Goal: Task Accomplishment & Management: Manage account settings

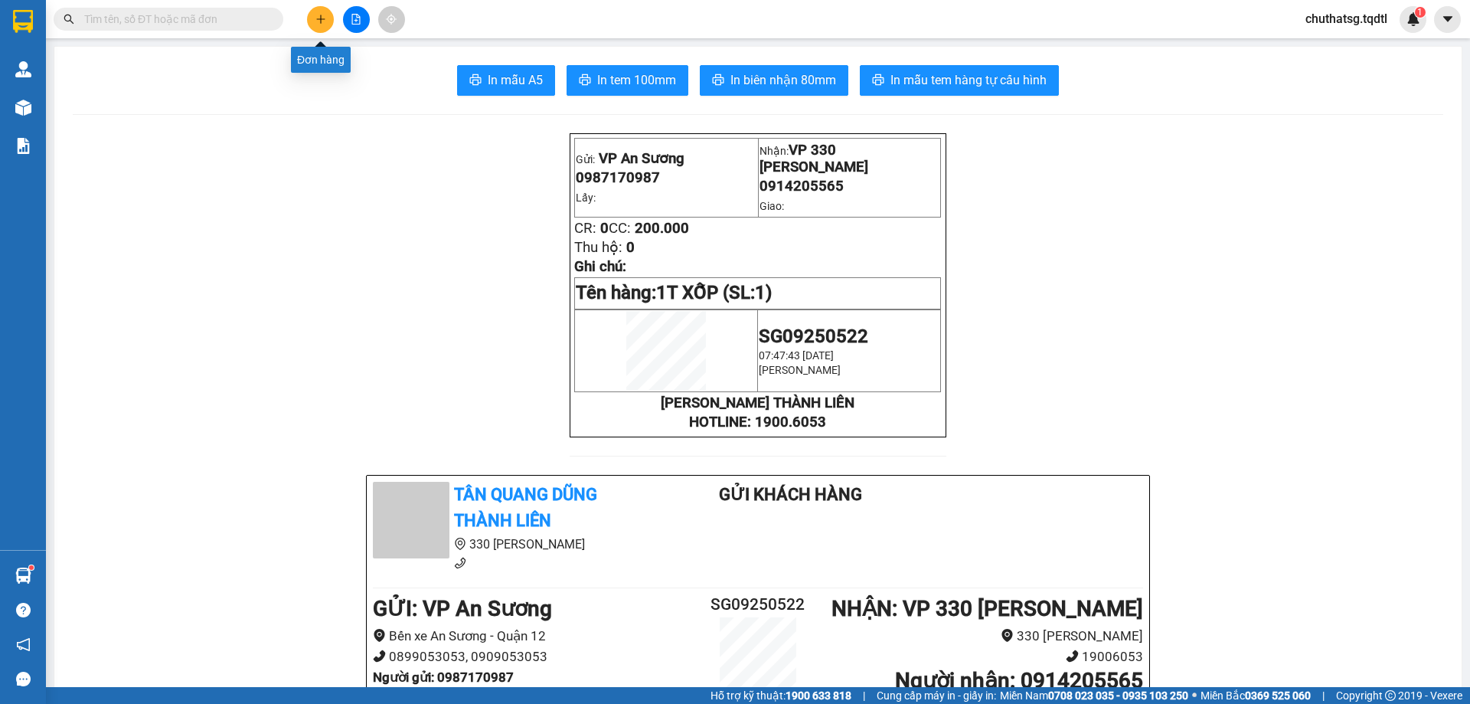
drag, startPoint x: 0, startPoint y: 0, endPoint x: 315, endPoint y: 17, distance: 315.2
click at [315, 17] on button at bounding box center [320, 19] width 27 height 27
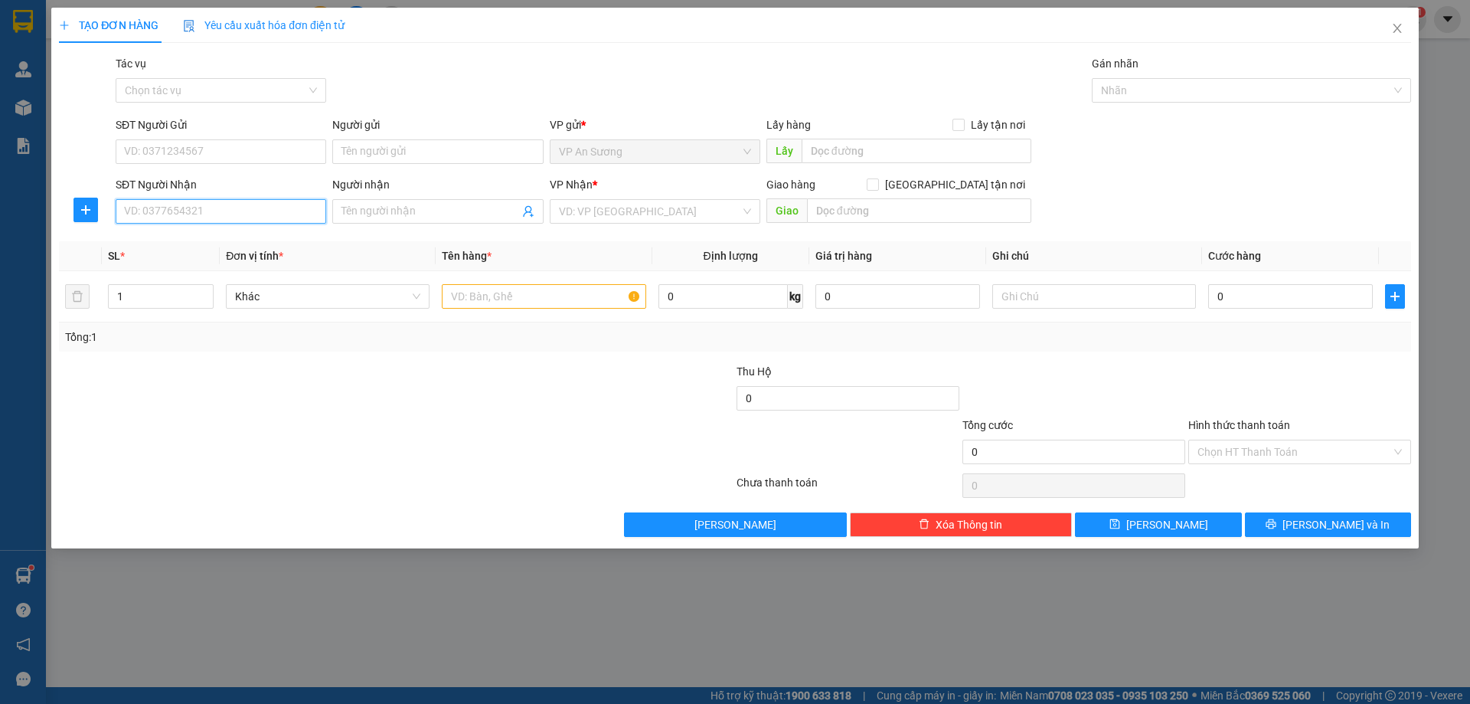
click at [219, 208] on input "SĐT Người Nhận" at bounding box center [221, 211] width 211 height 25
type input "0834680559"
click at [643, 214] on input "search" at bounding box center [650, 211] width 182 height 23
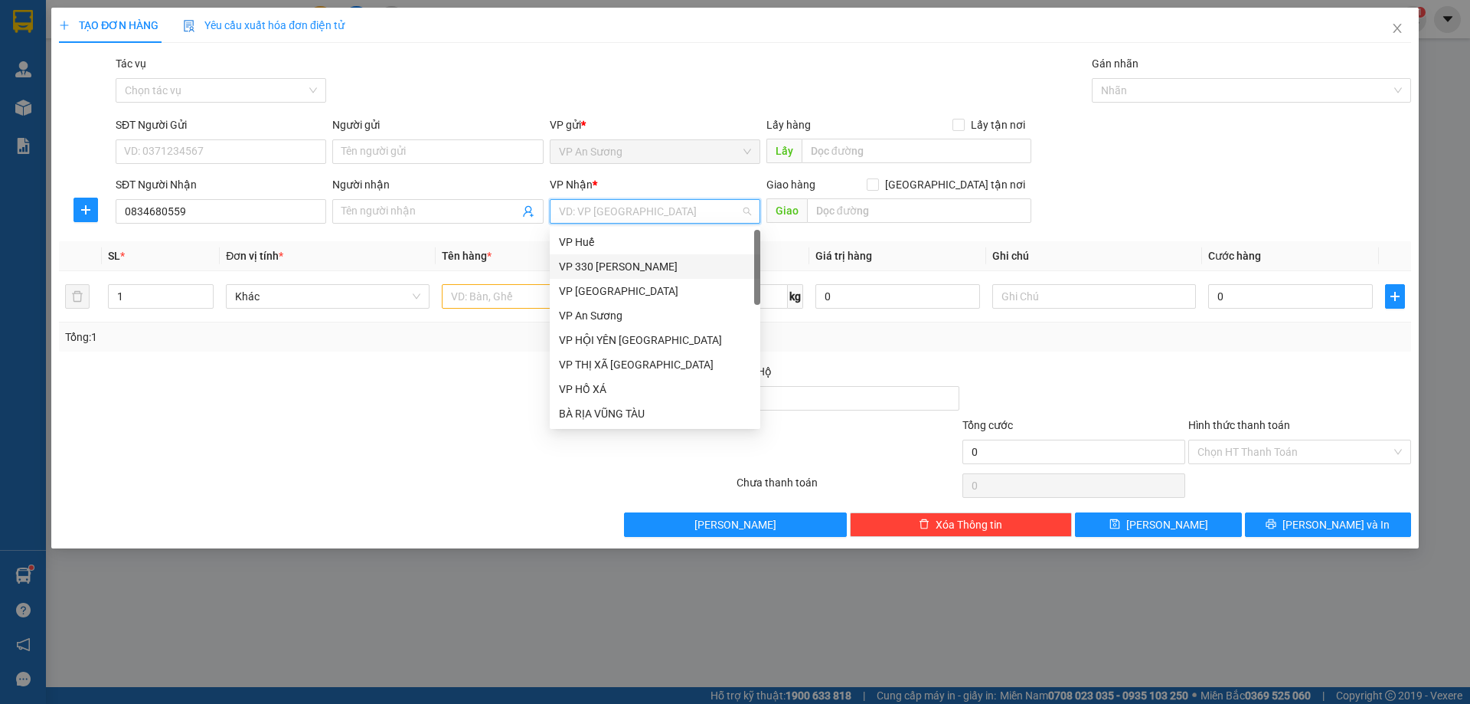
click at [628, 266] on div "VP 330 [PERSON_NAME]" at bounding box center [655, 266] width 192 height 17
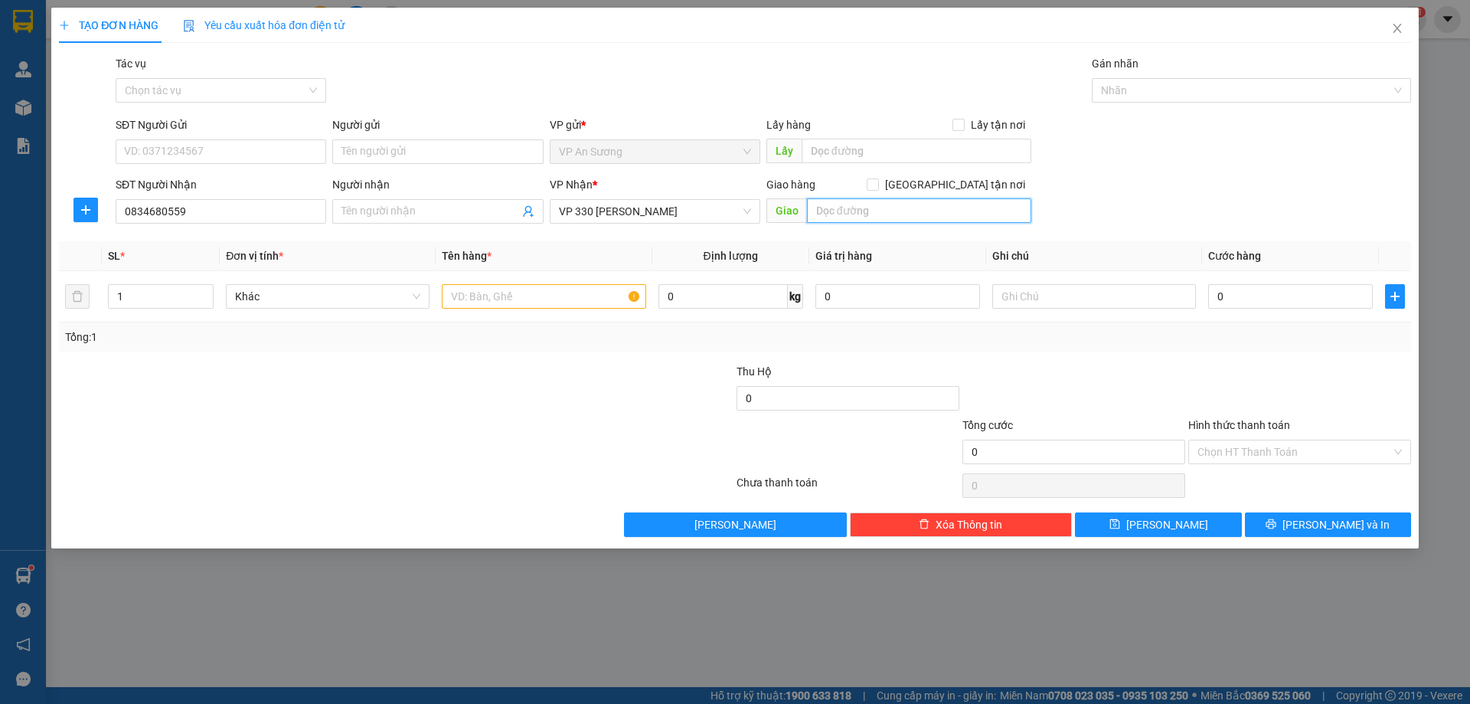
click at [855, 210] on input "text" at bounding box center [919, 210] width 224 height 25
type input "CHỢ DO"
click at [491, 301] on input "text" at bounding box center [544, 296] width 204 height 25
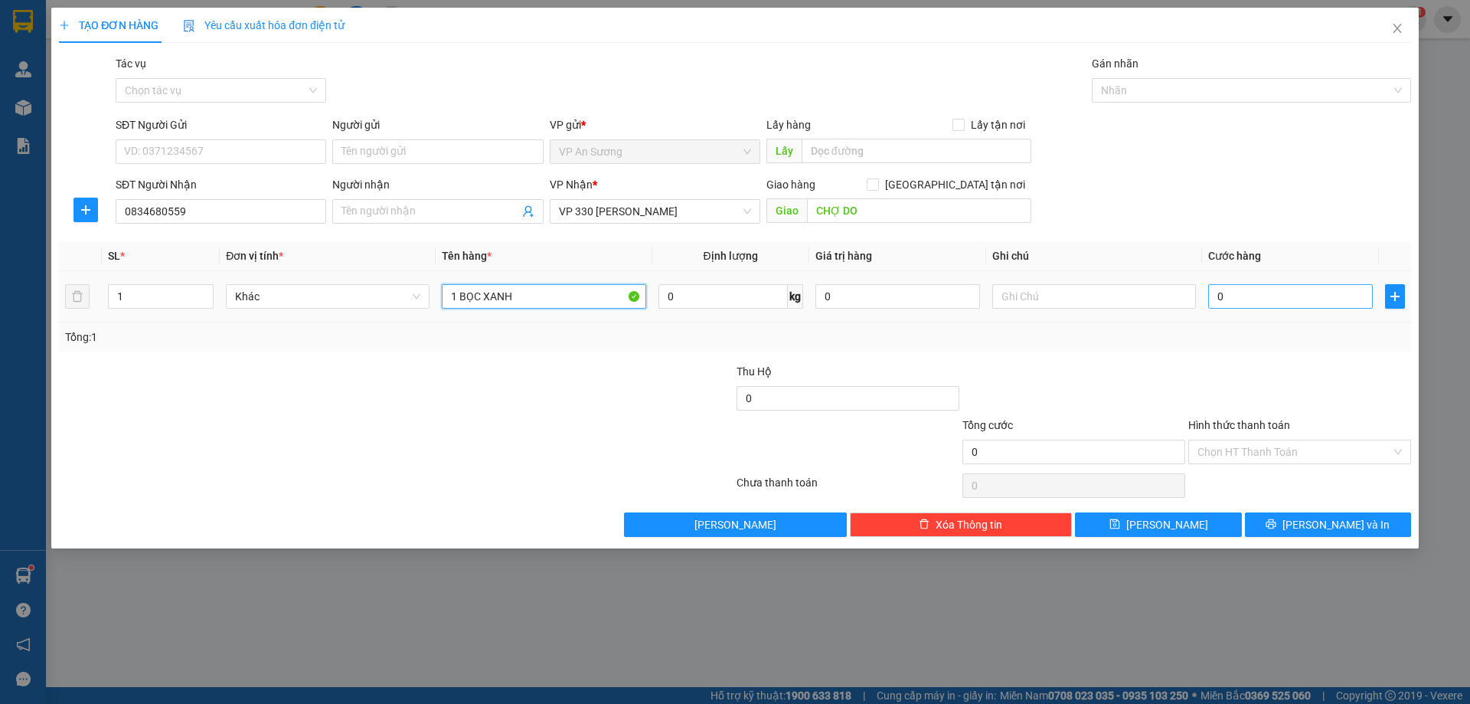
type input "1 BỌC XANH"
click at [1239, 296] on input "0" at bounding box center [1291, 296] width 165 height 25
type input "1"
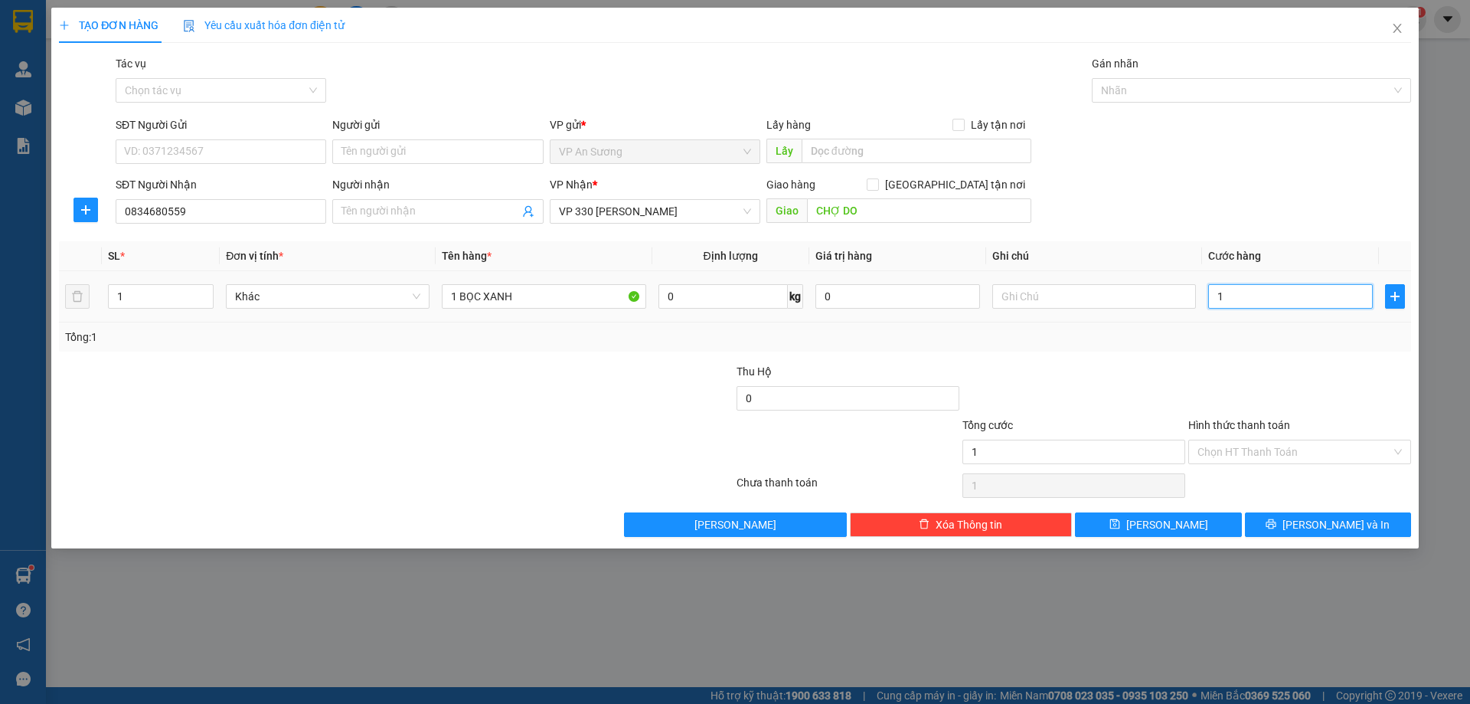
type input "10"
type input "100"
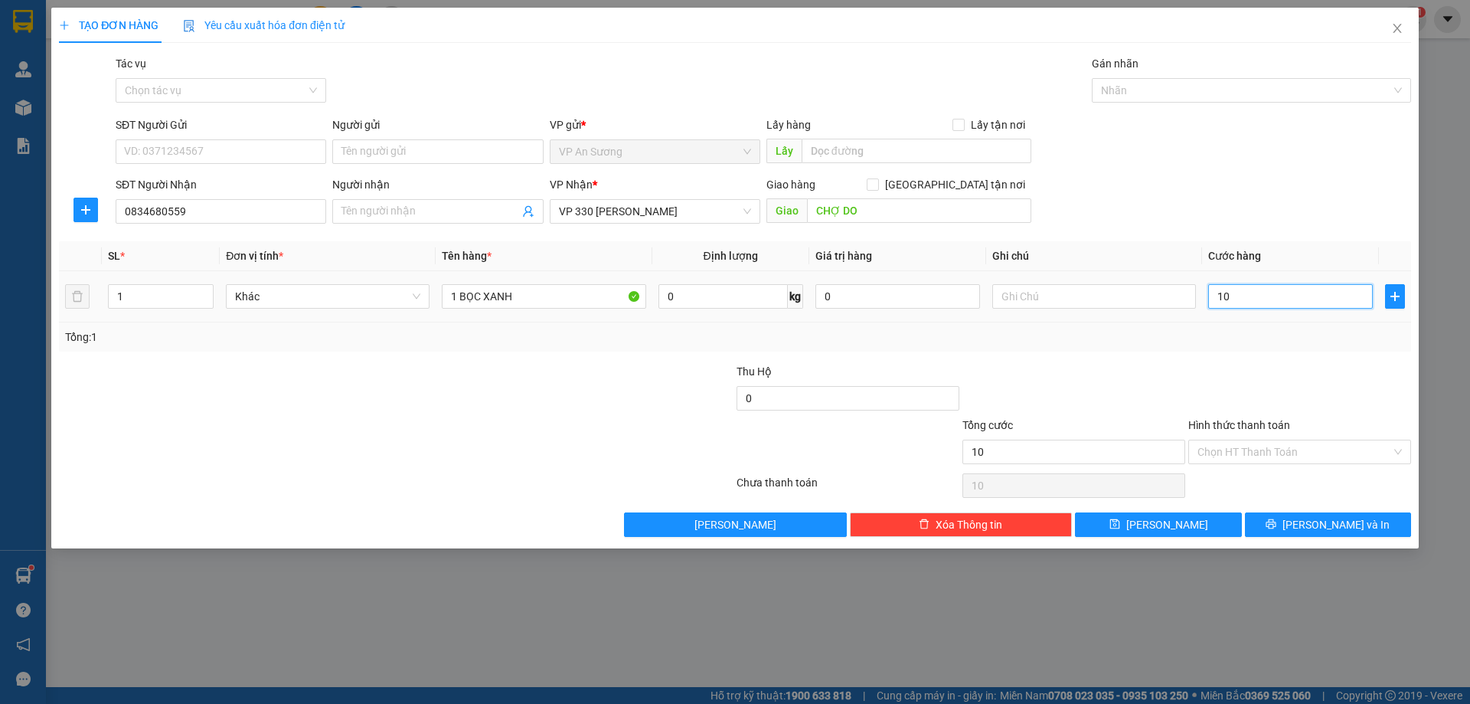
type input "100"
type input "100.000"
click at [1222, 353] on div "Transit Pickup Surcharge Ids Transit Deliver Surcharge Ids Transit Deliver Surc…" at bounding box center [735, 296] width 1353 height 482
click at [1253, 422] on label "Hình thức thanh toán" at bounding box center [1240, 425] width 102 height 12
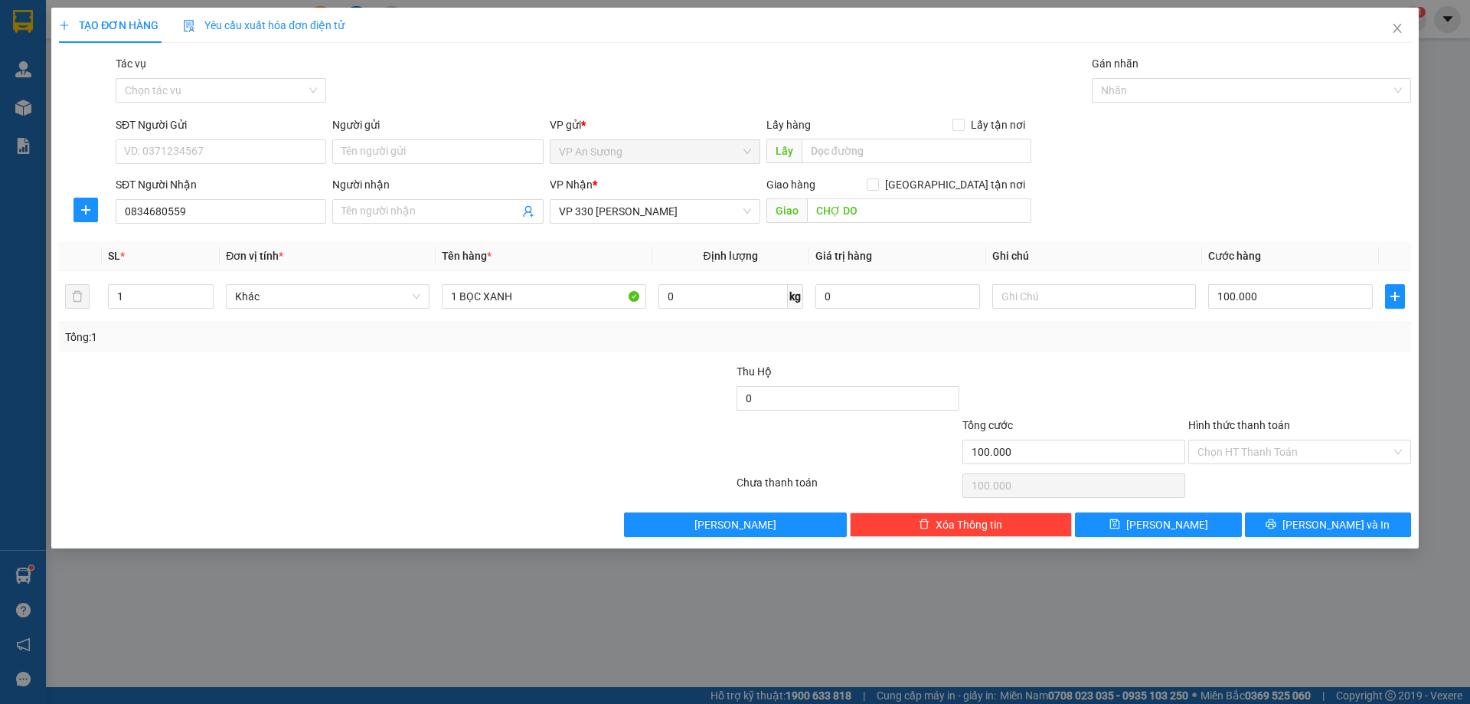
click at [1253, 440] on input "Hình thức thanh toán" at bounding box center [1295, 451] width 194 height 23
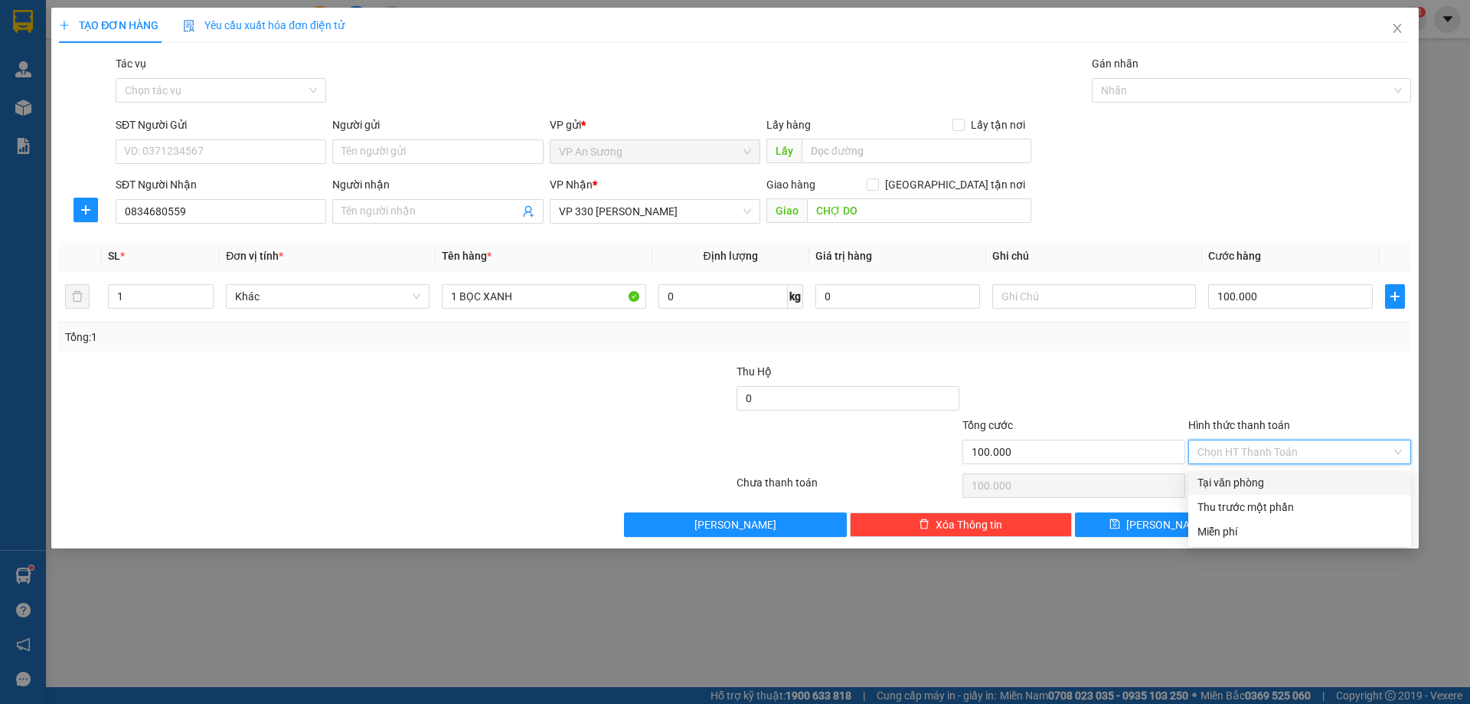
click at [1263, 477] on div "Tại văn phòng" at bounding box center [1300, 482] width 204 height 17
type input "0"
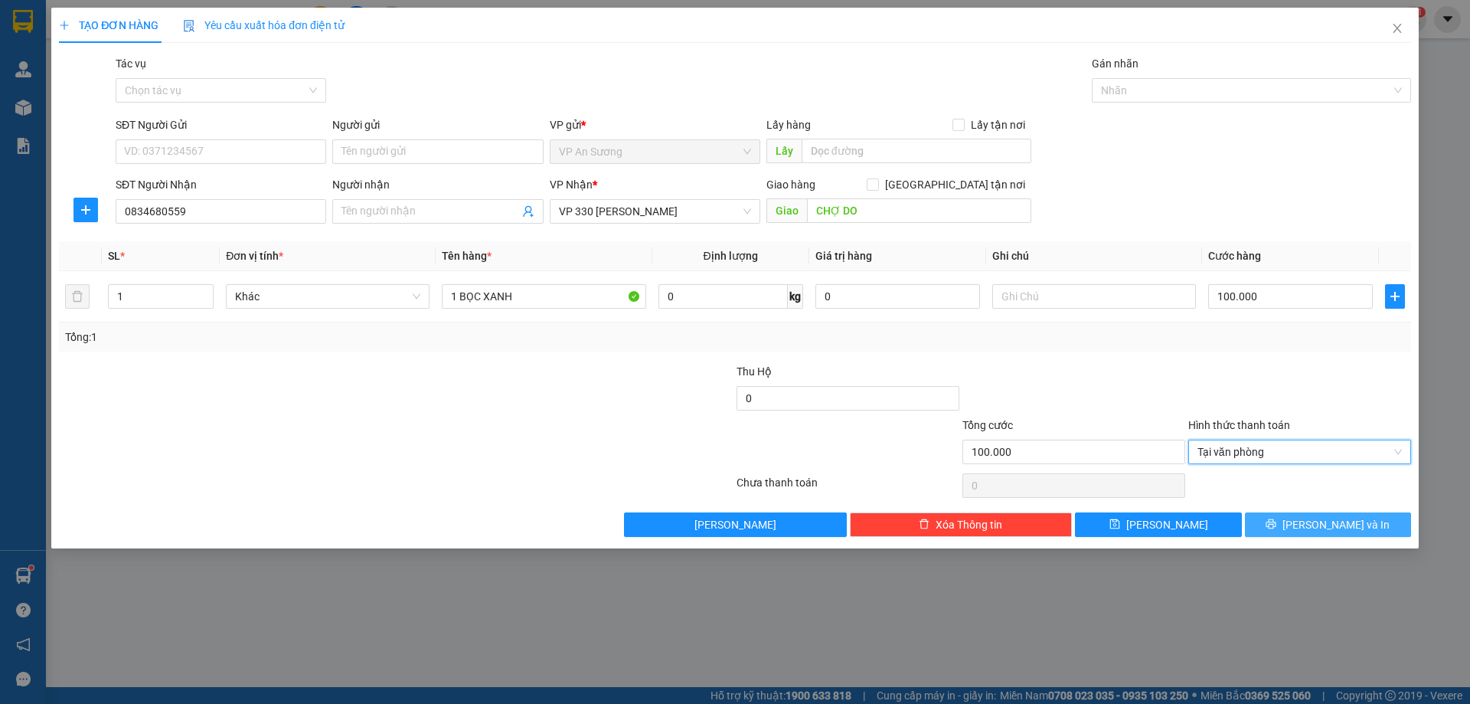
click at [1317, 518] on span "[PERSON_NAME] và In" at bounding box center [1336, 524] width 107 height 17
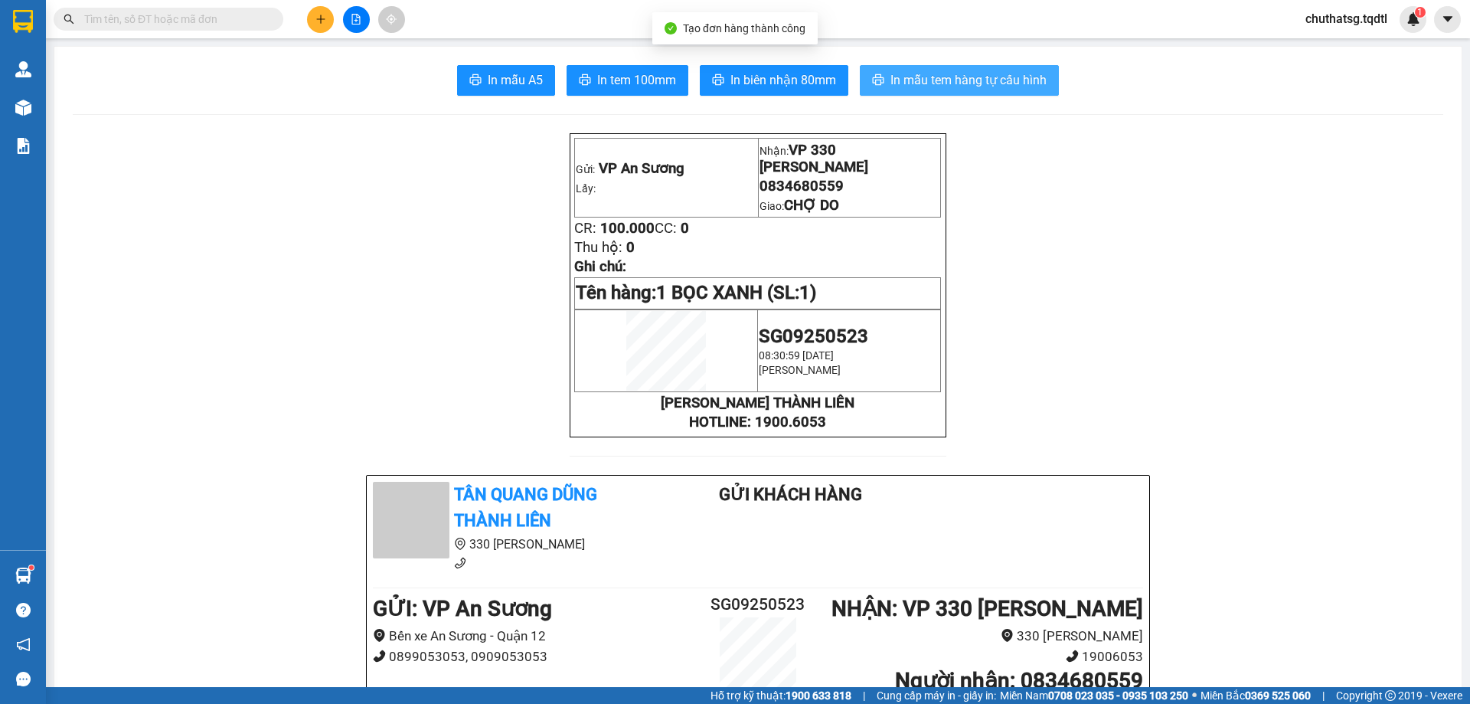
click at [957, 80] on span "In mẫu tem hàng tự cấu hình" at bounding box center [969, 79] width 156 height 19
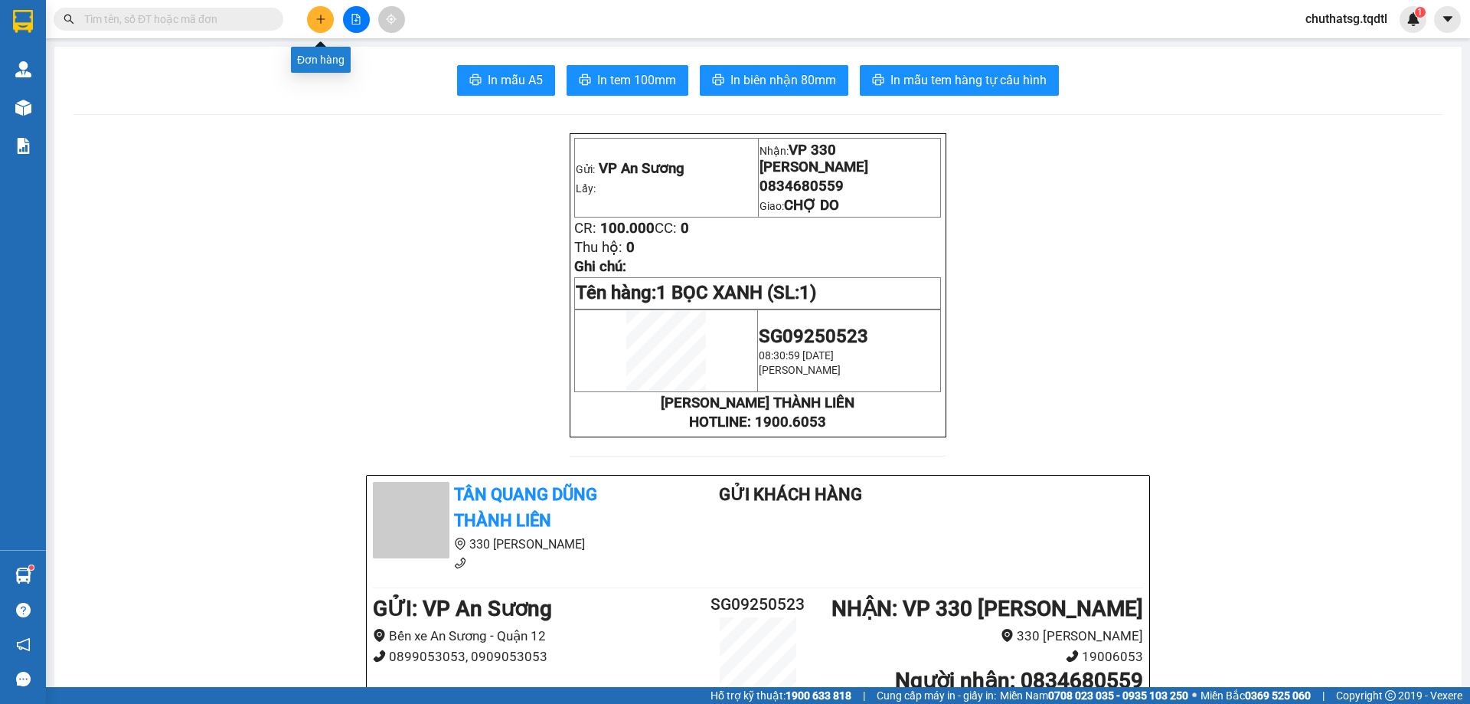
click at [319, 18] on icon "plus" at bounding box center [321, 19] width 11 height 11
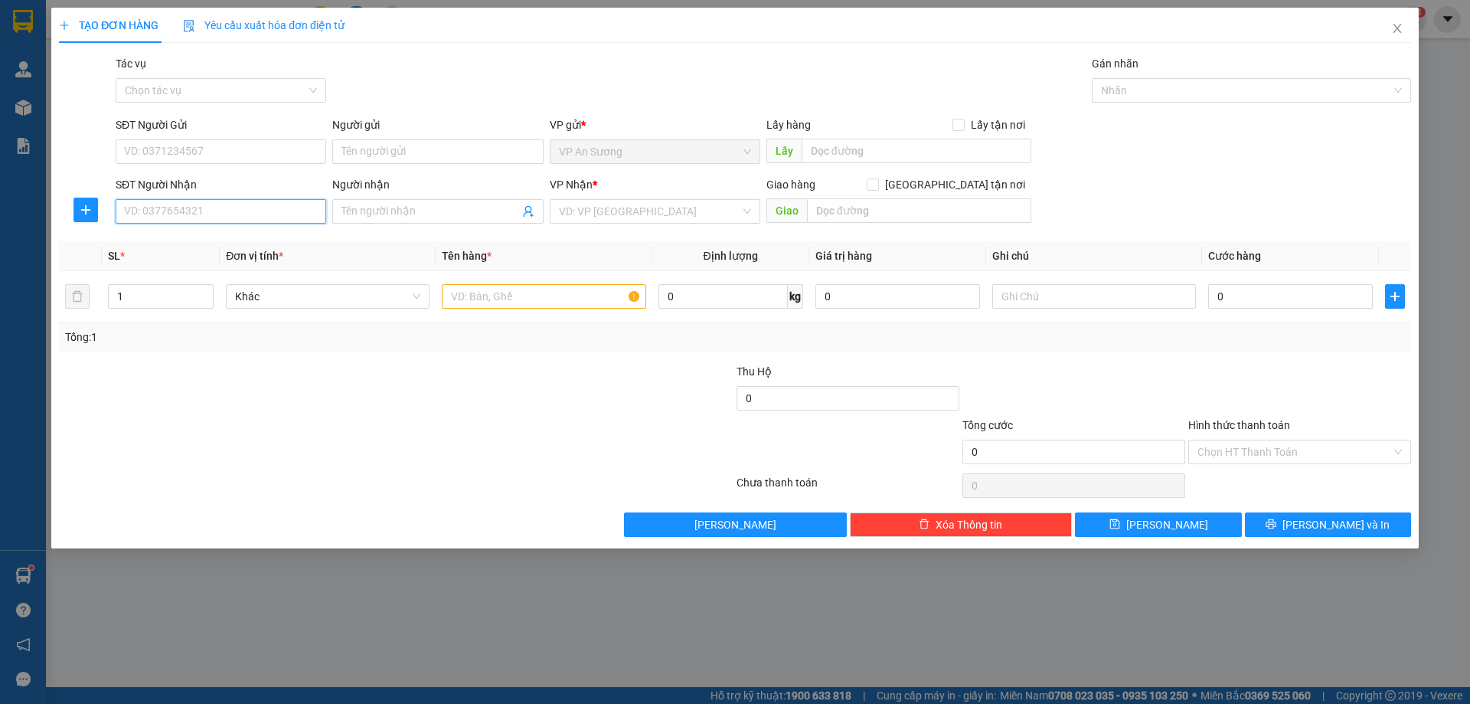
click at [228, 214] on input "SĐT Người Nhận" at bounding box center [221, 211] width 211 height 25
type input "0935807345"
click at [673, 221] on input "search" at bounding box center [650, 211] width 182 height 23
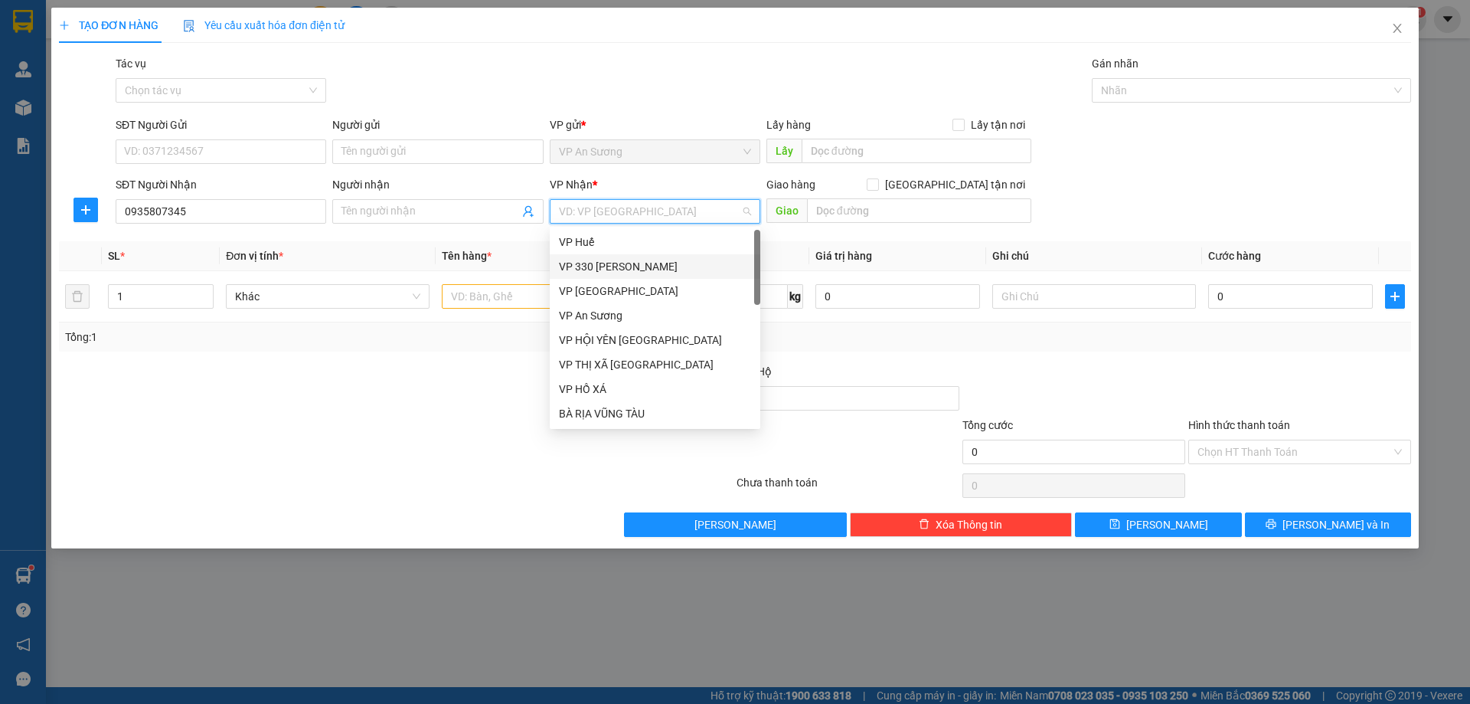
click at [650, 262] on div "VP 330 [PERSON_NAME]" at bounding box center [655, 266] width 192 height 17
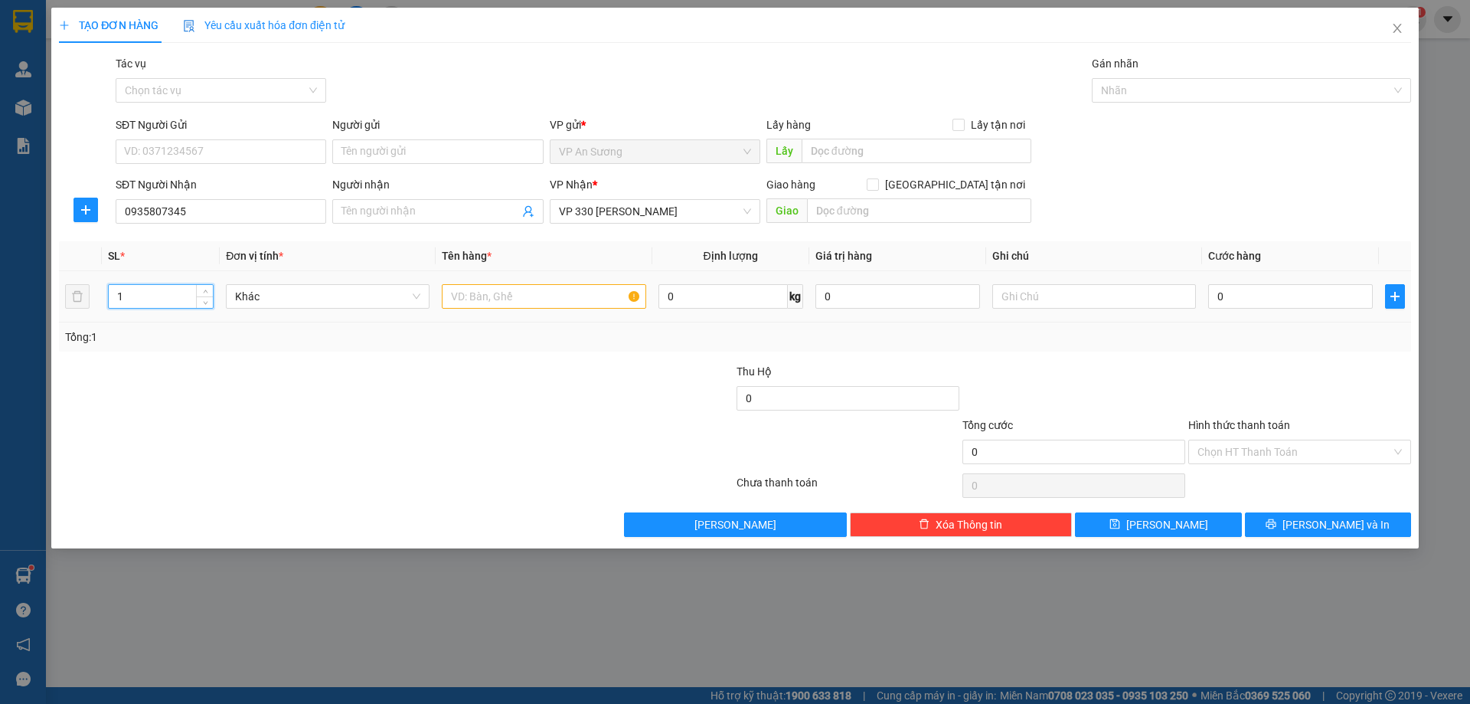
click at [136, 302] on input "1" at bounding box center [161, 296] width 104 height 23
type input "2"
click at [477, 302] on input "text" at bounding box center [544, 296] width 204 height 25
type input "1T GIẤY+1 BA LÔ"
click at [1254, 300] on input "0" at bounding box center [1291, 296] width 165 height 25
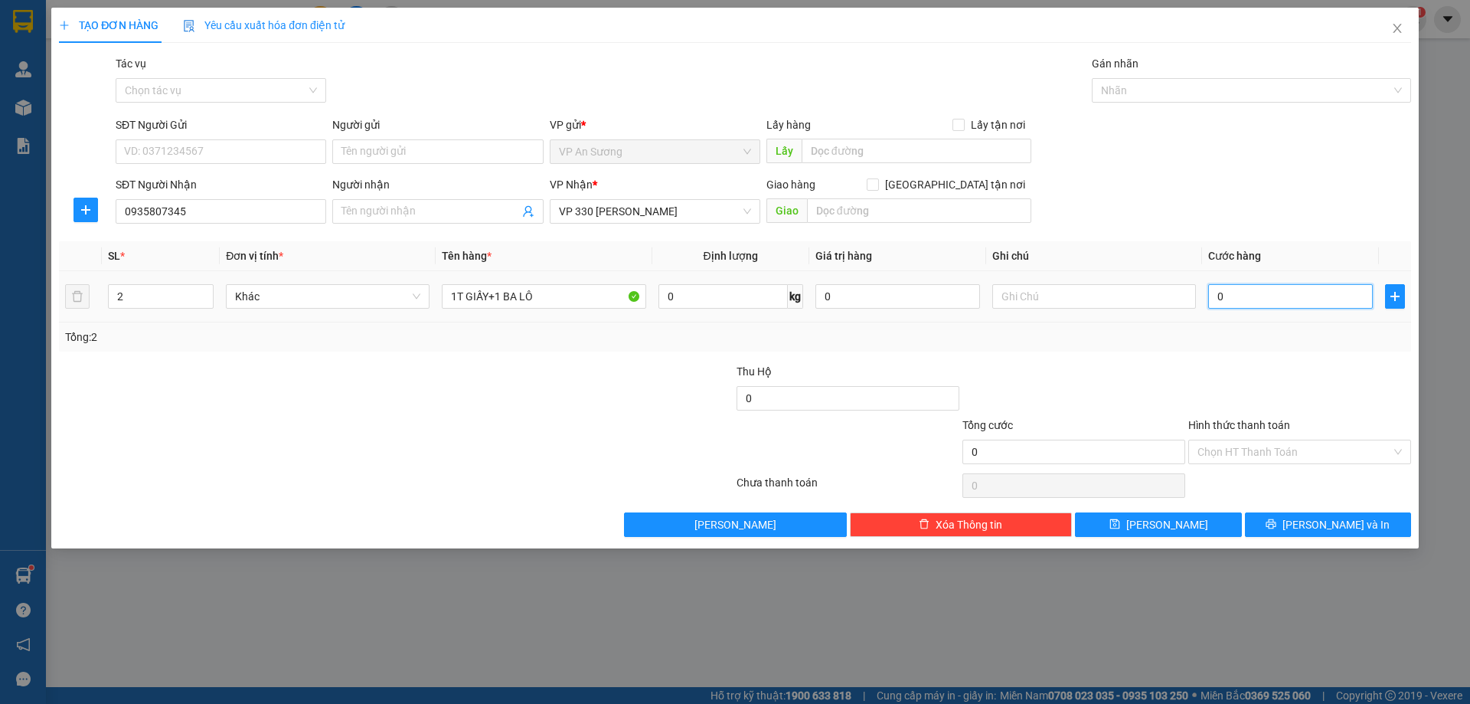
type input "01"
type input "1"
type input "015"
type input "15"
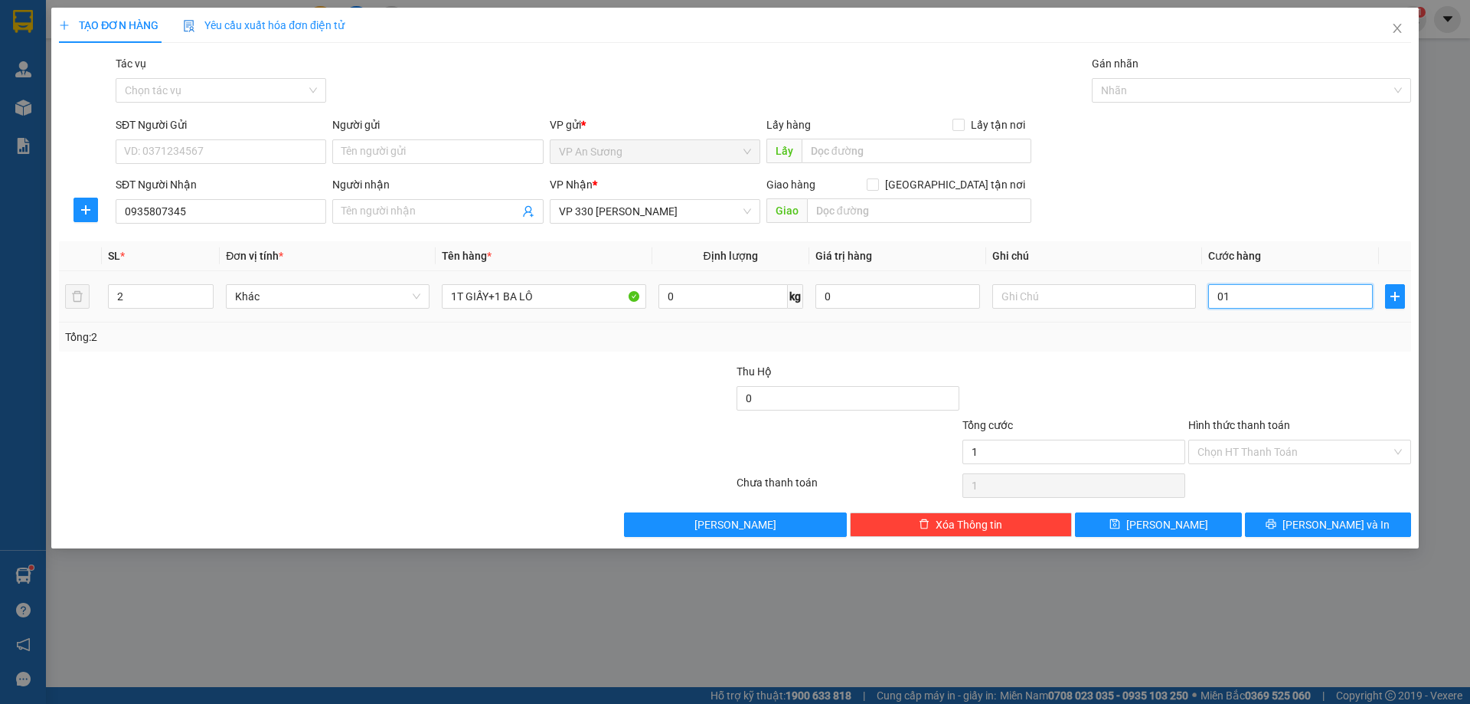
type input "15"
type input "0.150"
type input "150"
type input "150.000"
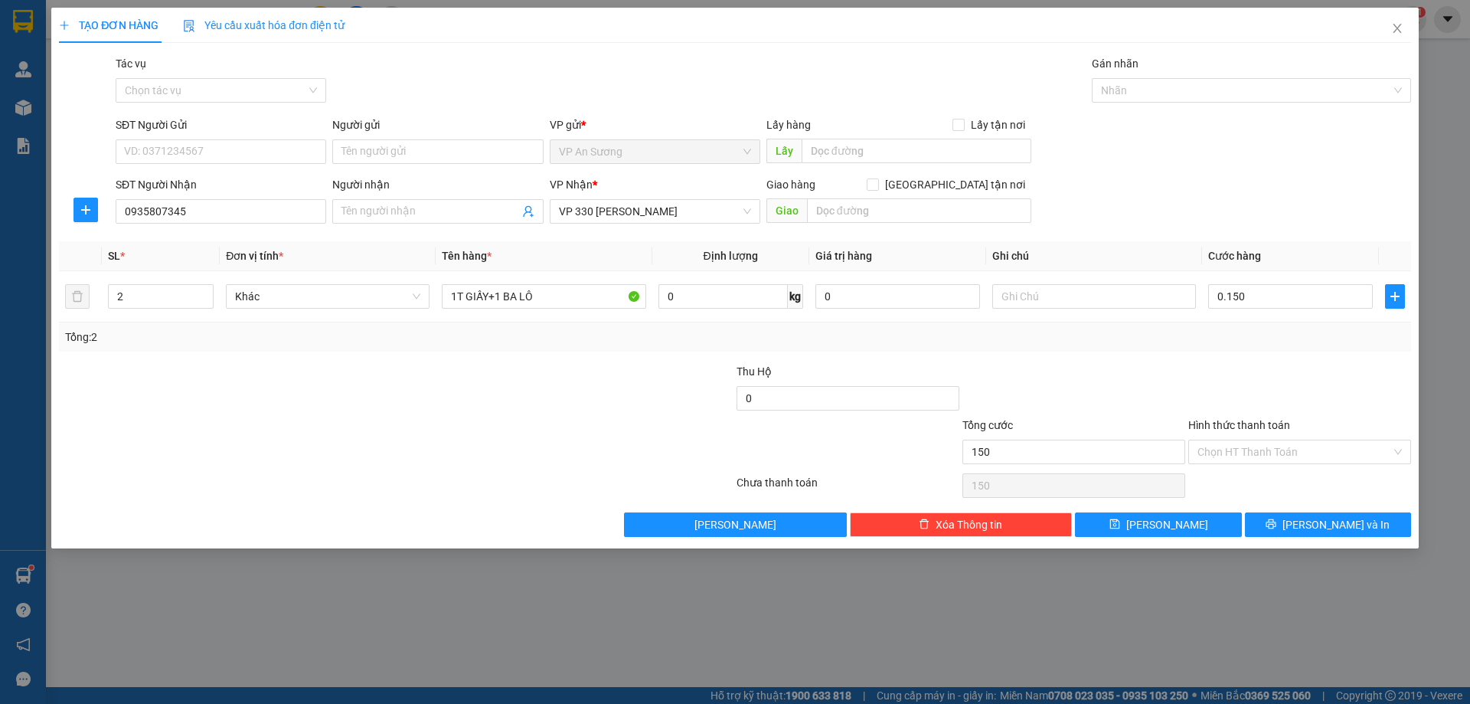
type input "150.000"
drag, startPoint x: 1202, startPoint y: 350, endPoint x: 1198, endPoint y: 363, distance: 13.8
click at [1202, 349] on div "Tổng: 2" at bounding box center [735, 336] width 1353 height 29
click at [1277, 525] on icon "printer" at bounding box center [1271, 523] width 11 height 11
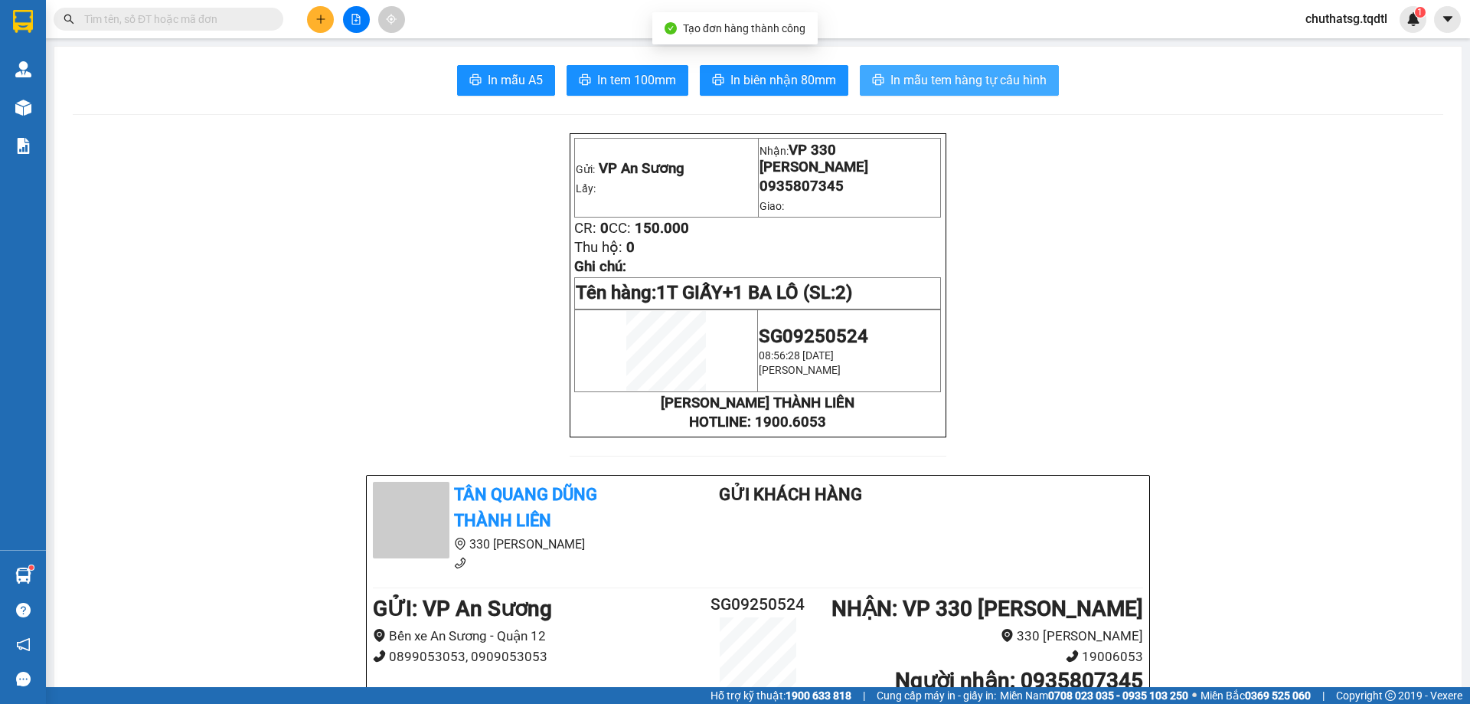
click at [907, 74] on span "In mẫu tem hàng tự cấu hình" at bounding box center [969, 79] width 156 height 19
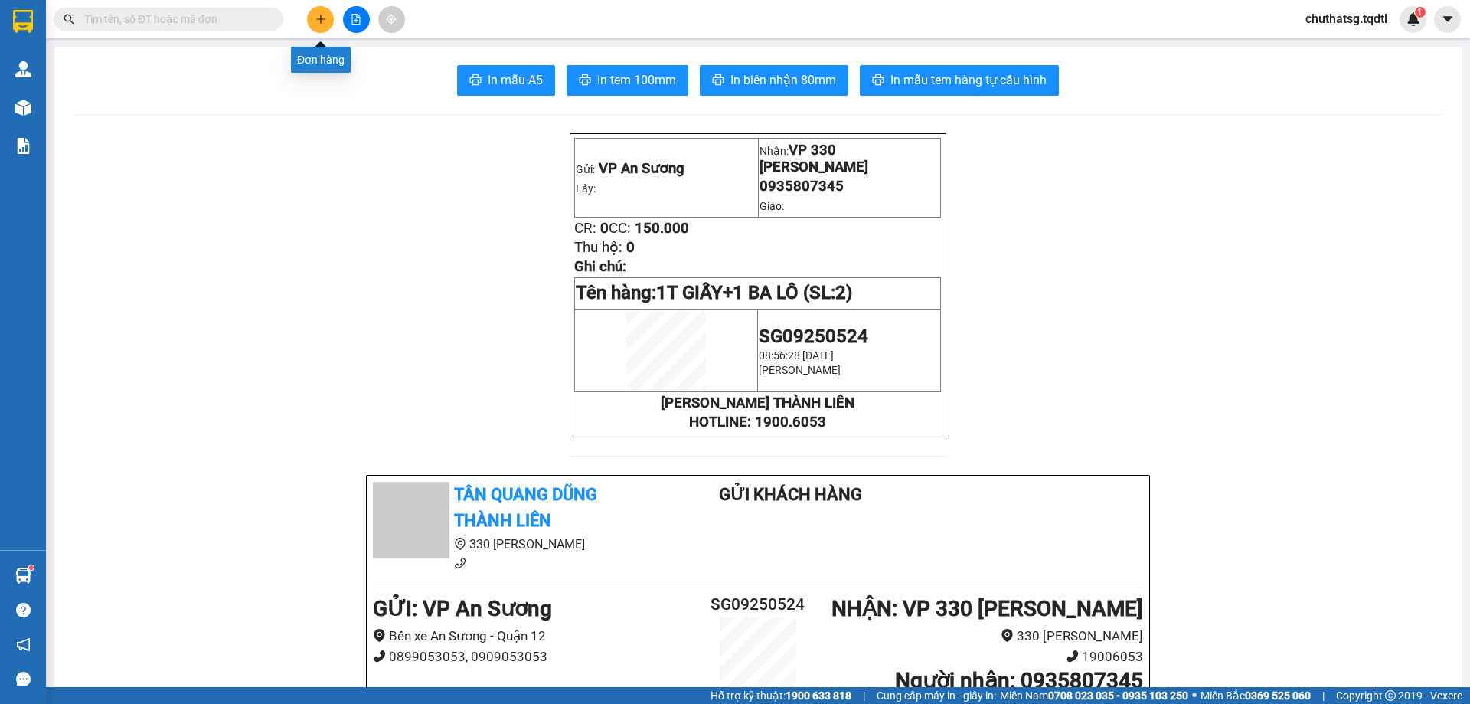
click at [317, 18] on icon "plus" at bounding box center [321, 19] width 11 height 11
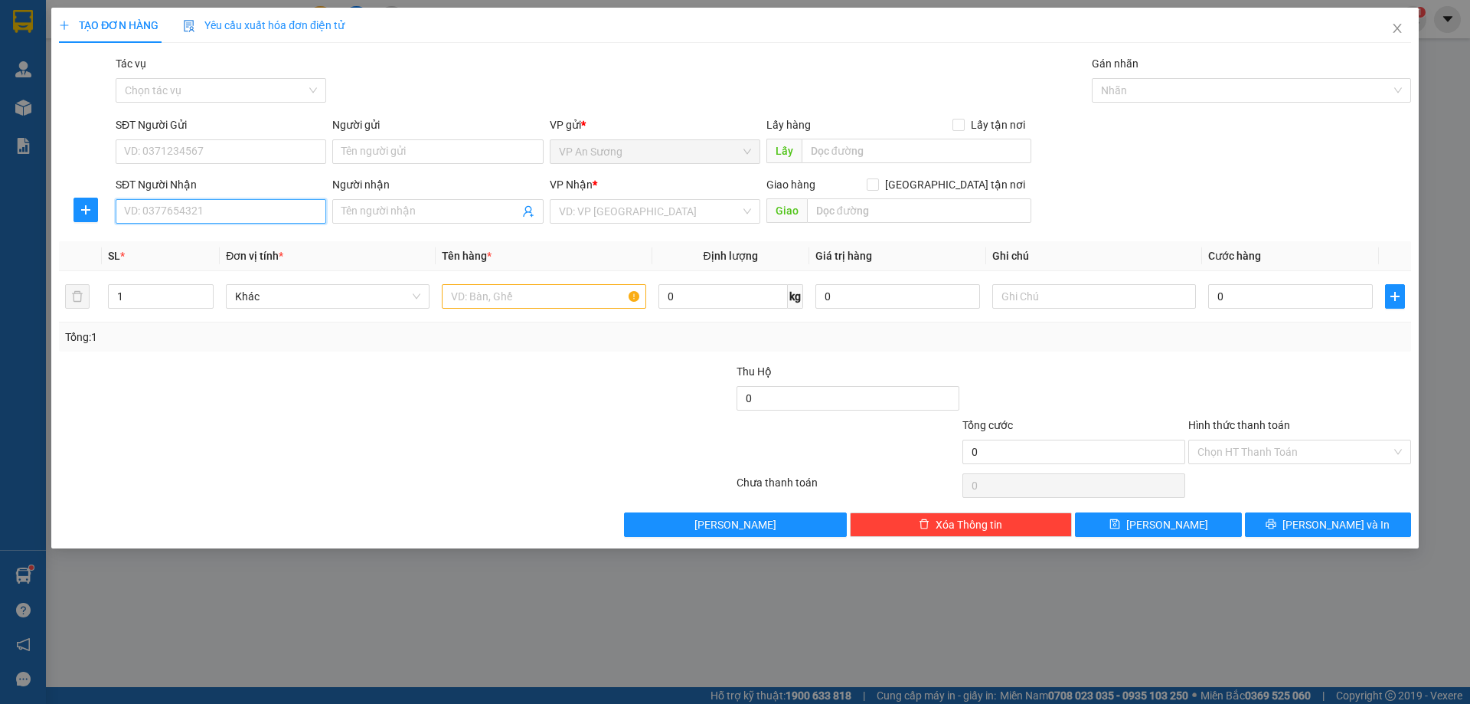
click at [192, 211] on input "SĐT Người Nhận" at bounding box center [221, 211] width 211 height 25
click at [221, 147] on input "SĐT Người Gửi" at bounding box center [221, 151] width 211 height 25
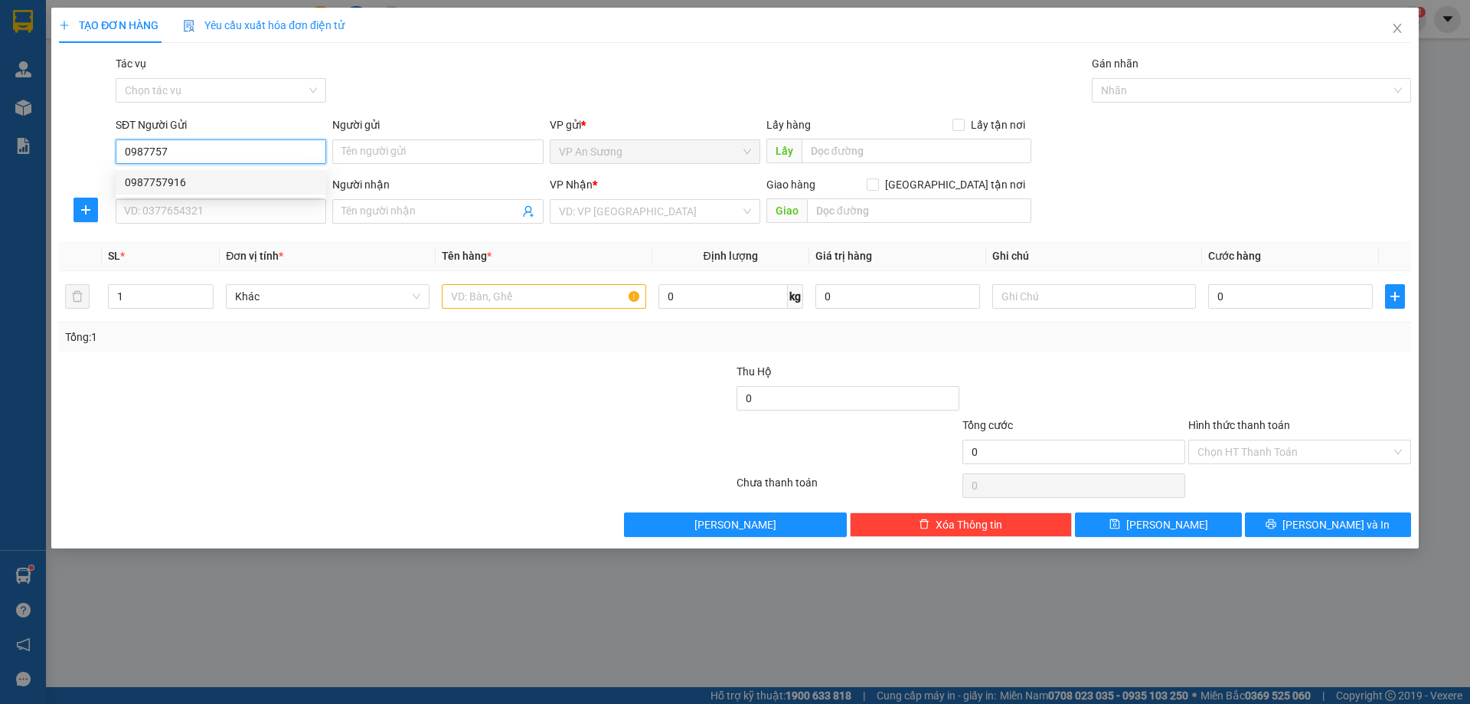
click at [161, 178] on div "0987757916" at bounding box center [221, 182] width 192 height 17
type input "0987757916"
type input "0795715261"
type input "BX [GEOGRAPHIC_DATA]"
type input "150.000"
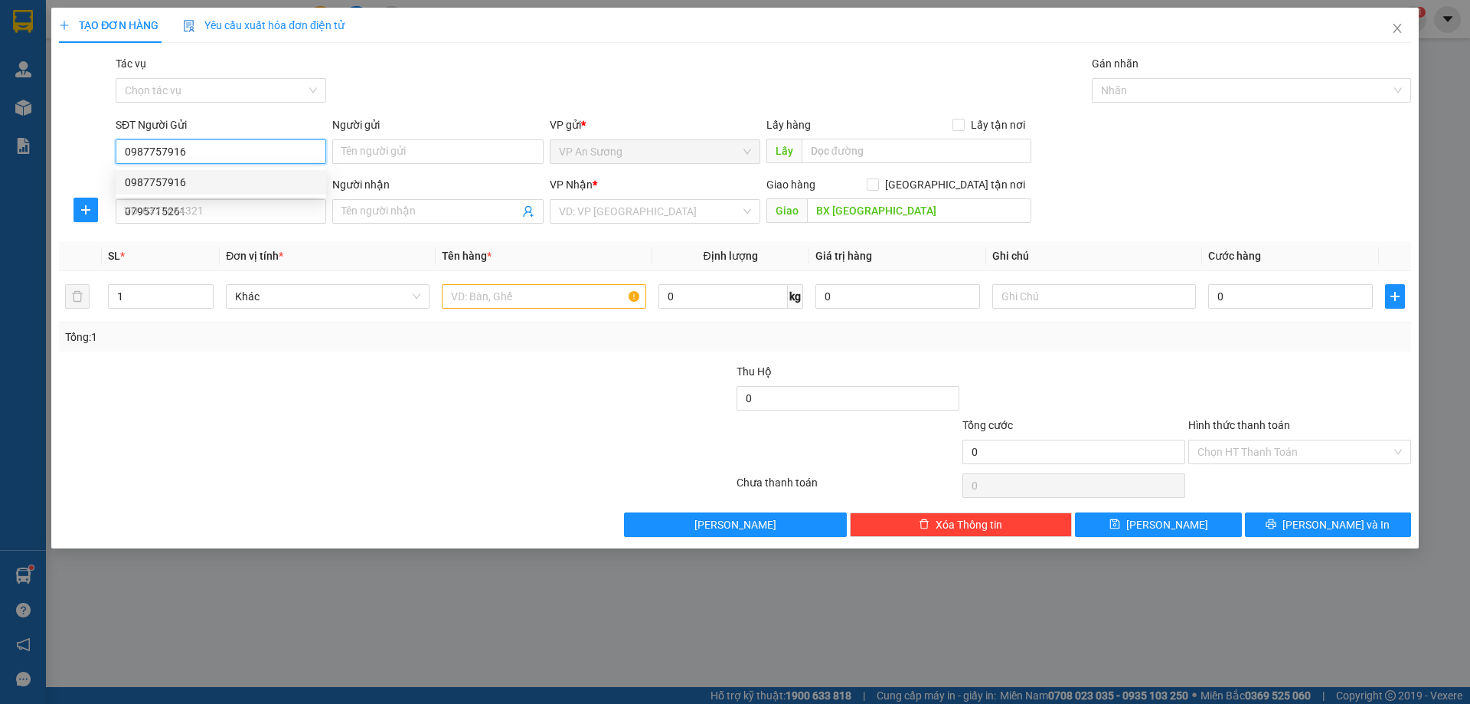
type input "150.000"
type input "0987757916"
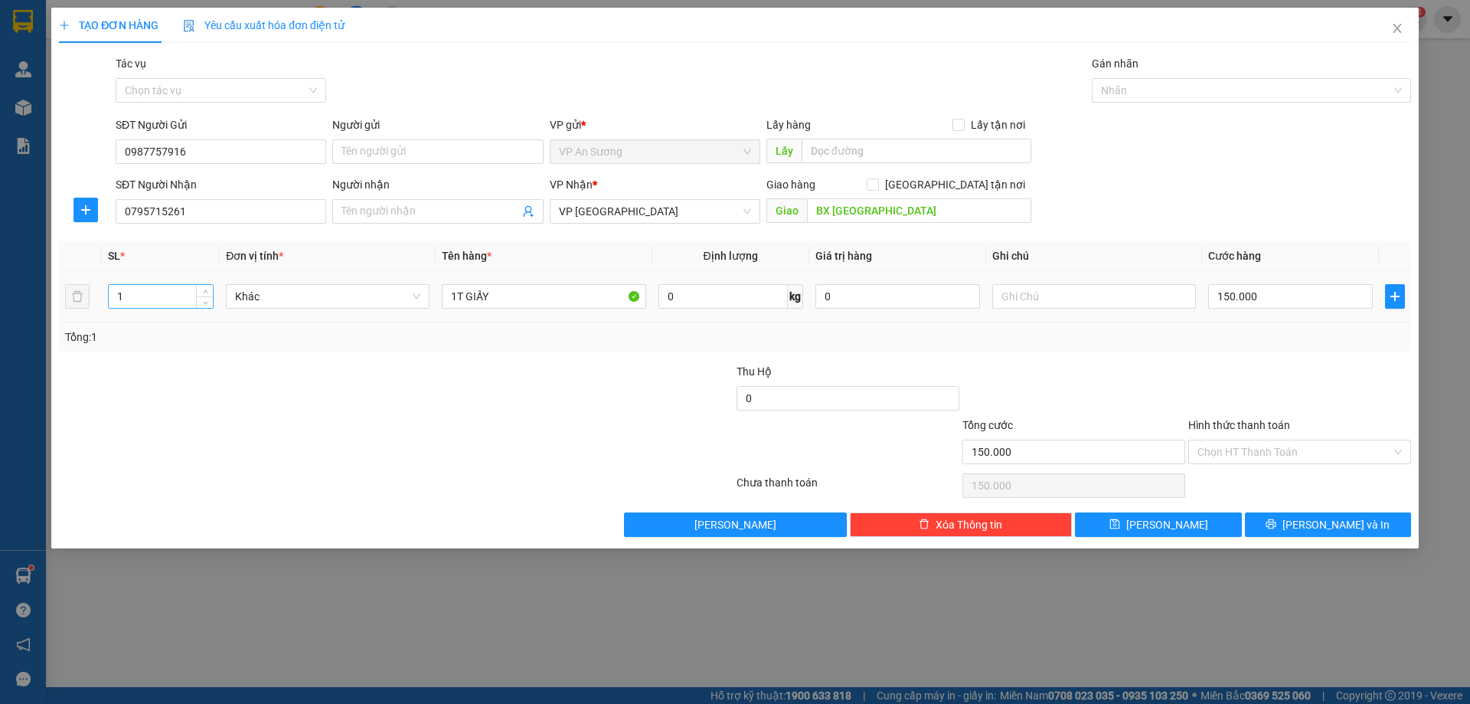
click at [132, 299] on input "1" at bounding box center [161, 296] width 104 height 23
type input "3"
click at [456, 296] on input "1T GIẤY" at bounding box center [544, 296] width 204 height 25
type input "3T GIẤY"
click at [1317, 301] on input "150.000" at bounding box center [1291, 296] width 165 height 25
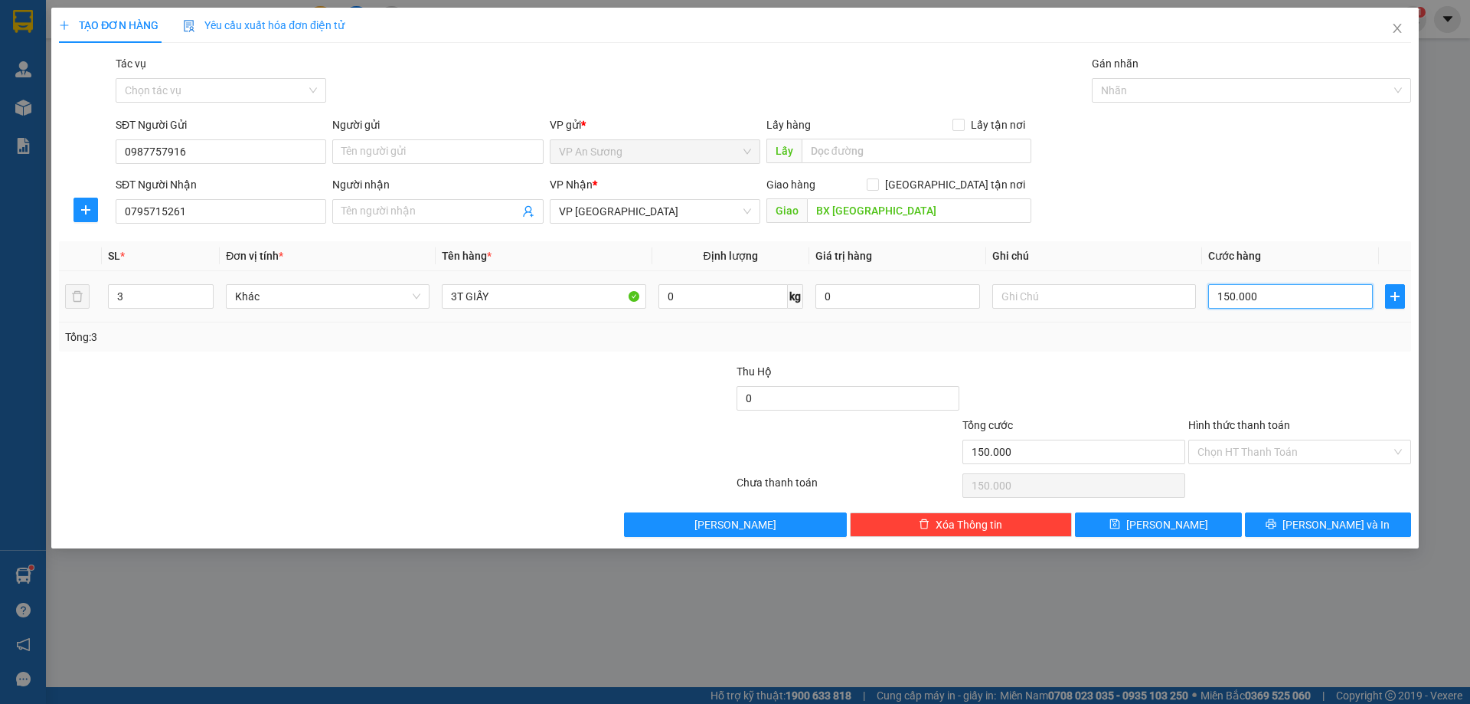
type input "0"
type input "3"
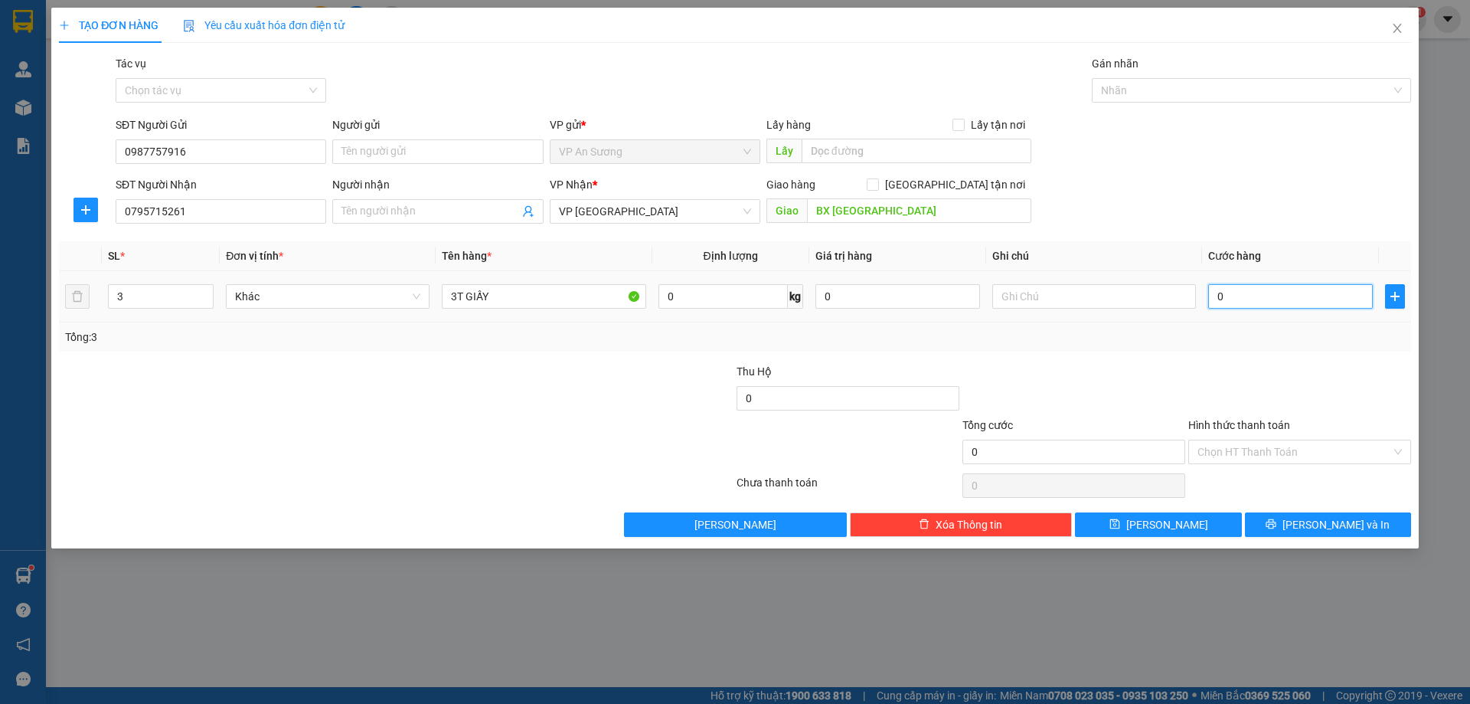
type input "03"
type input "35"
type input "035"
type input "350"
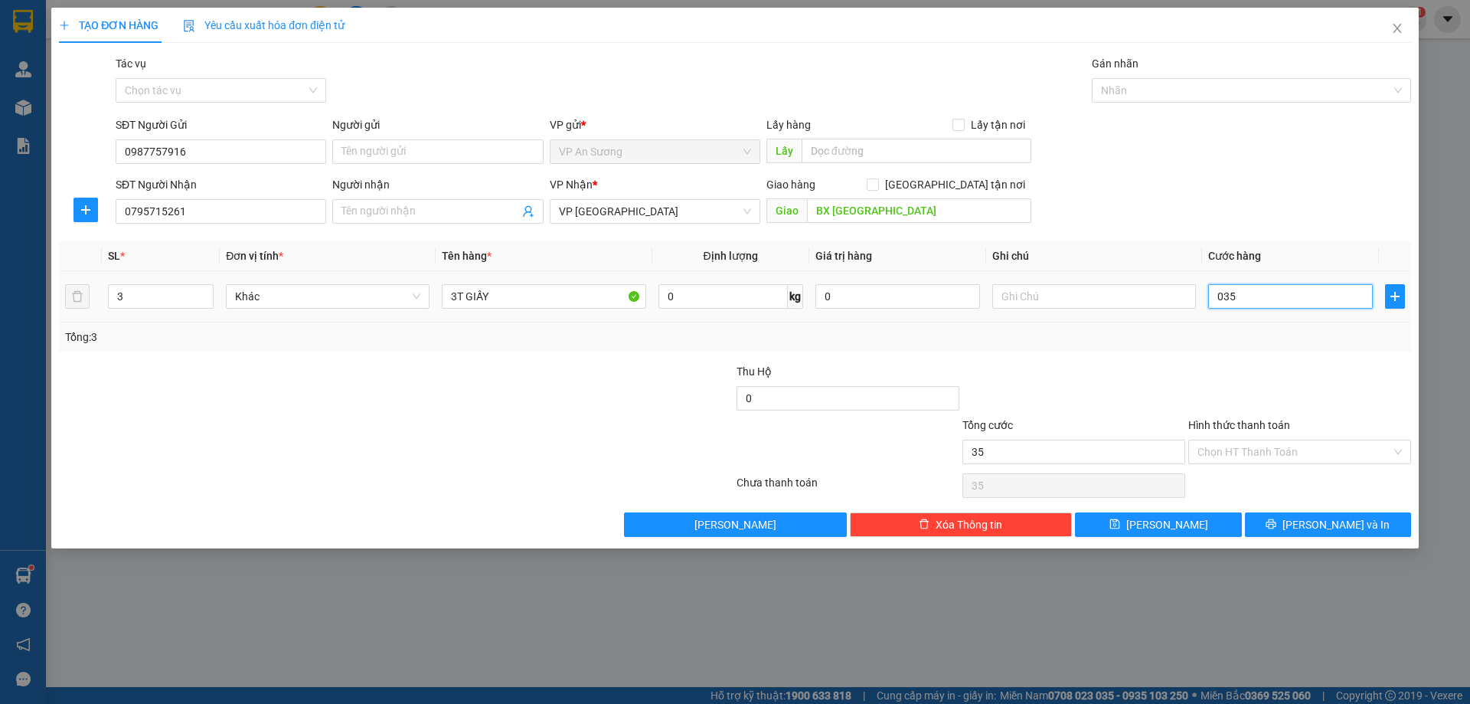
type input "350"
type input "0.350"
type input "350.000"
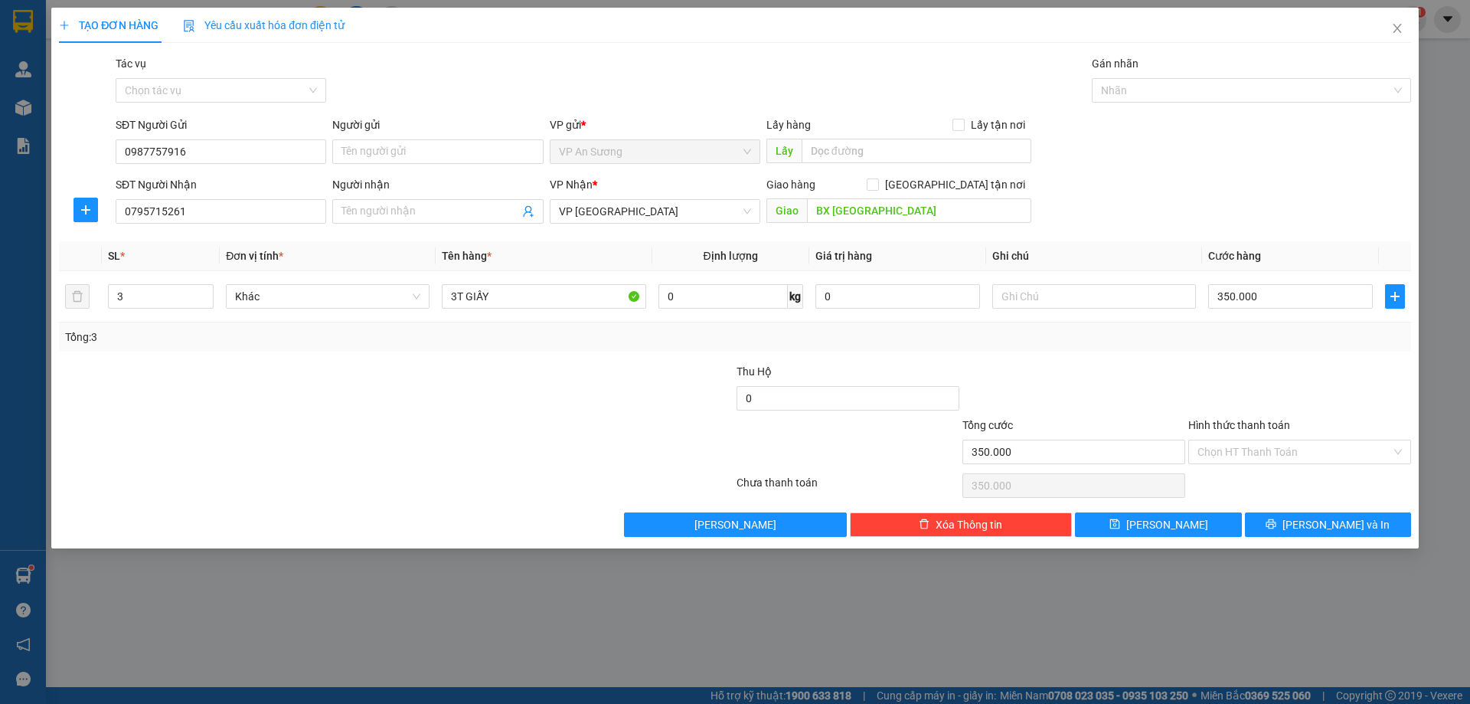
click at [1160, 377] on div at bounding box center [1074, 390] width 226 height 54
click at [1309, 522] on button "[PERSON_NAME] và In" at bounding box center [1328, 524] width 166 height 25
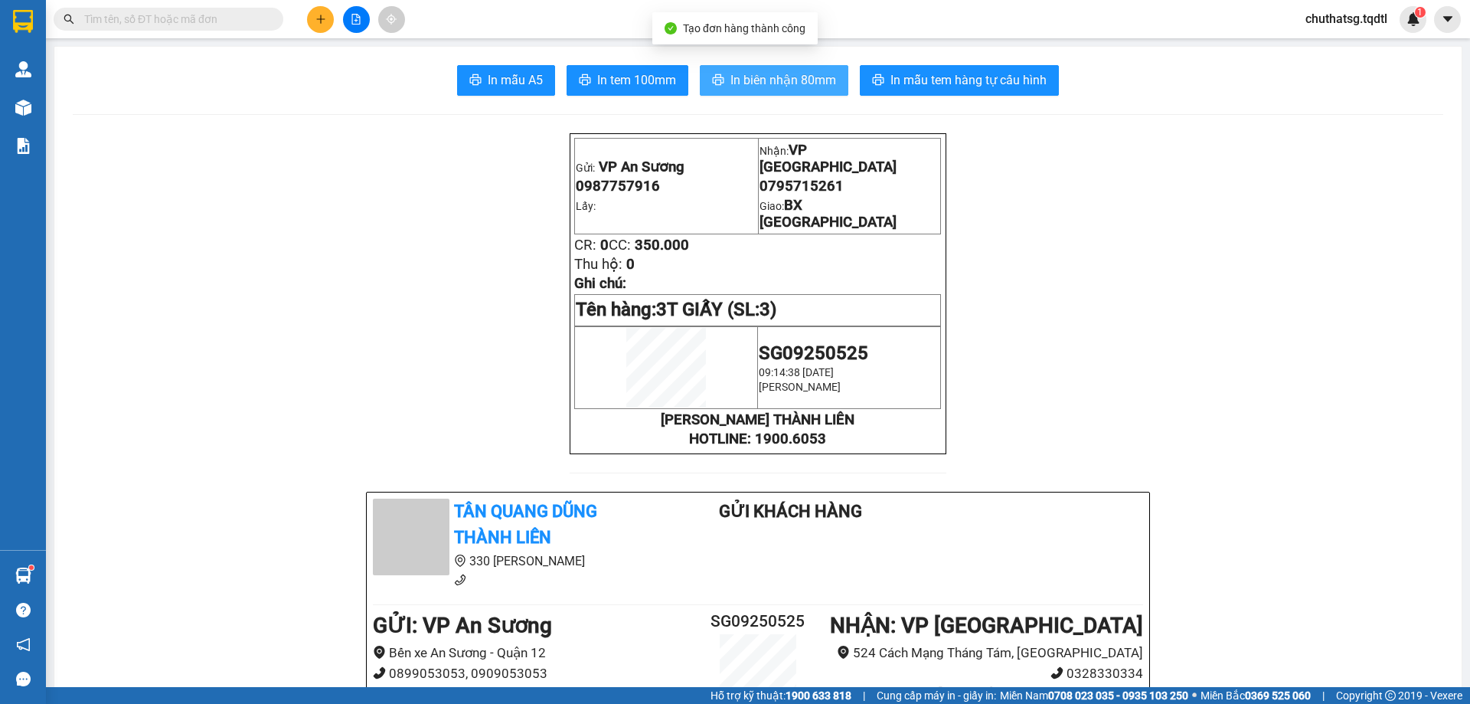
click at [770, 68] on button "In biên nhận 80mm" at bounding box center [774, 80] width 149 height 31
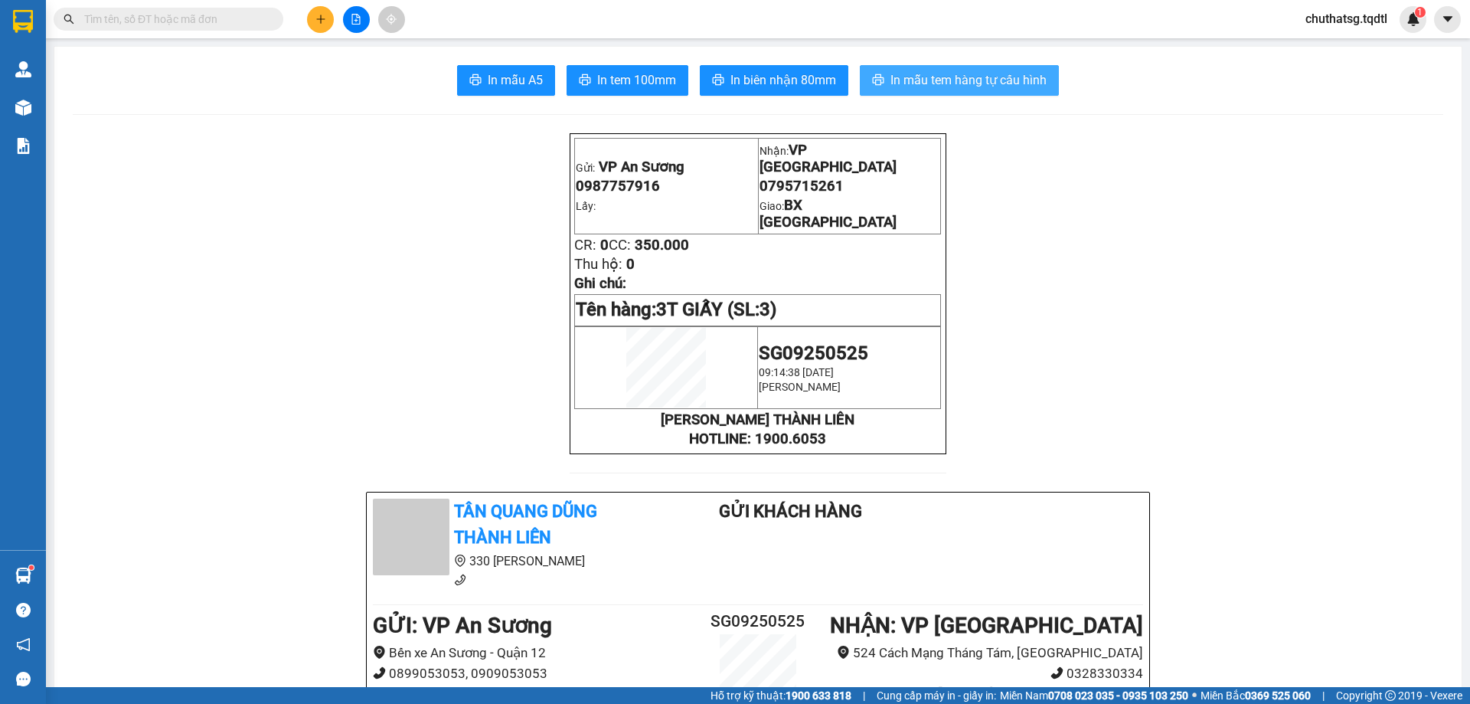
drag, startPoint x: 965, startPoint y: 74, endPoint x: 985, endPoint y: 77, distance: 20.1
click at [965, 74] on span "In mẫu tem hàng tự cấu hình" at bounding box center [969, 79] width 156 height 19
click at [324, 19] on icon "plus" at bounding box center [320, 18] width 8 height 1
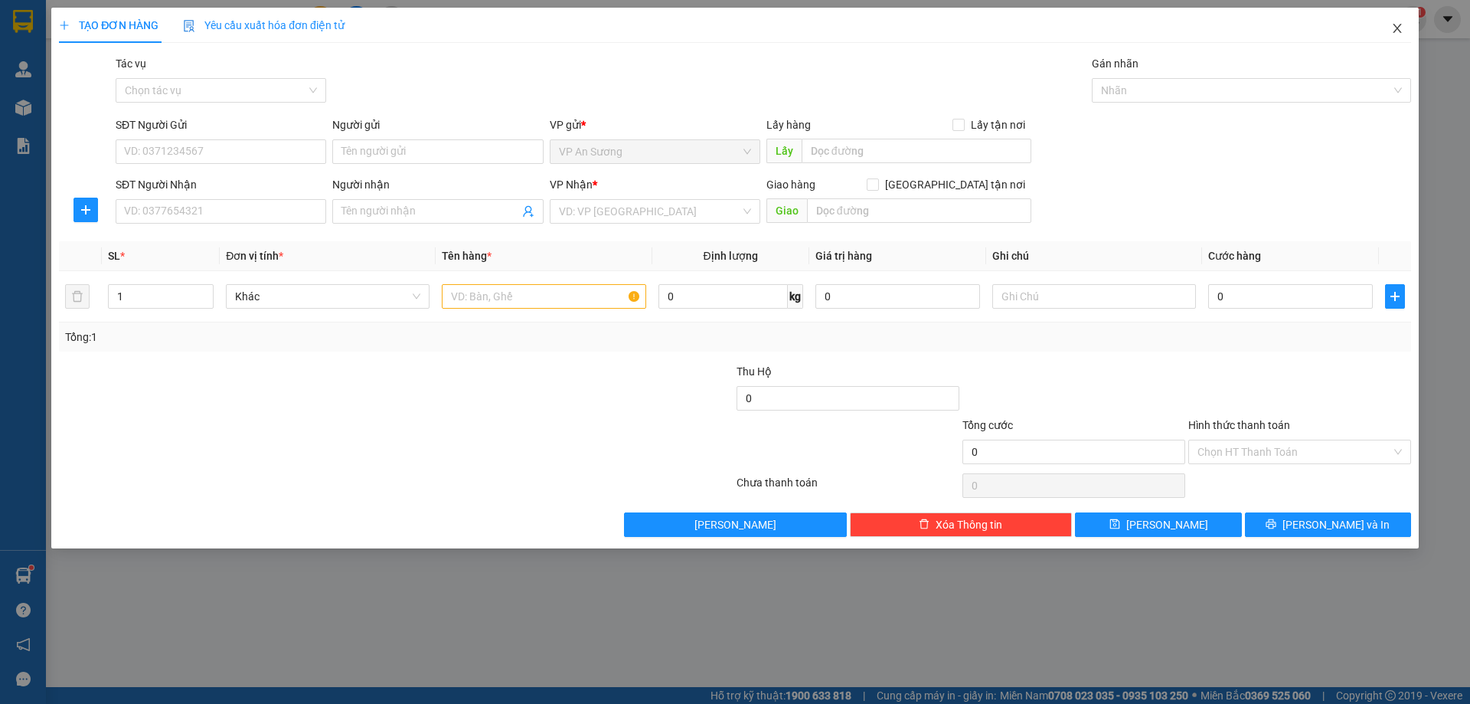
drag, startPoint x: 1389, startPoint y: 24, endPoint x: 1381, endPoint y: 31, distance: 10.8
click at [1388, 24] on span "Close" at bounding box center [1397, 29] width 43 height 43
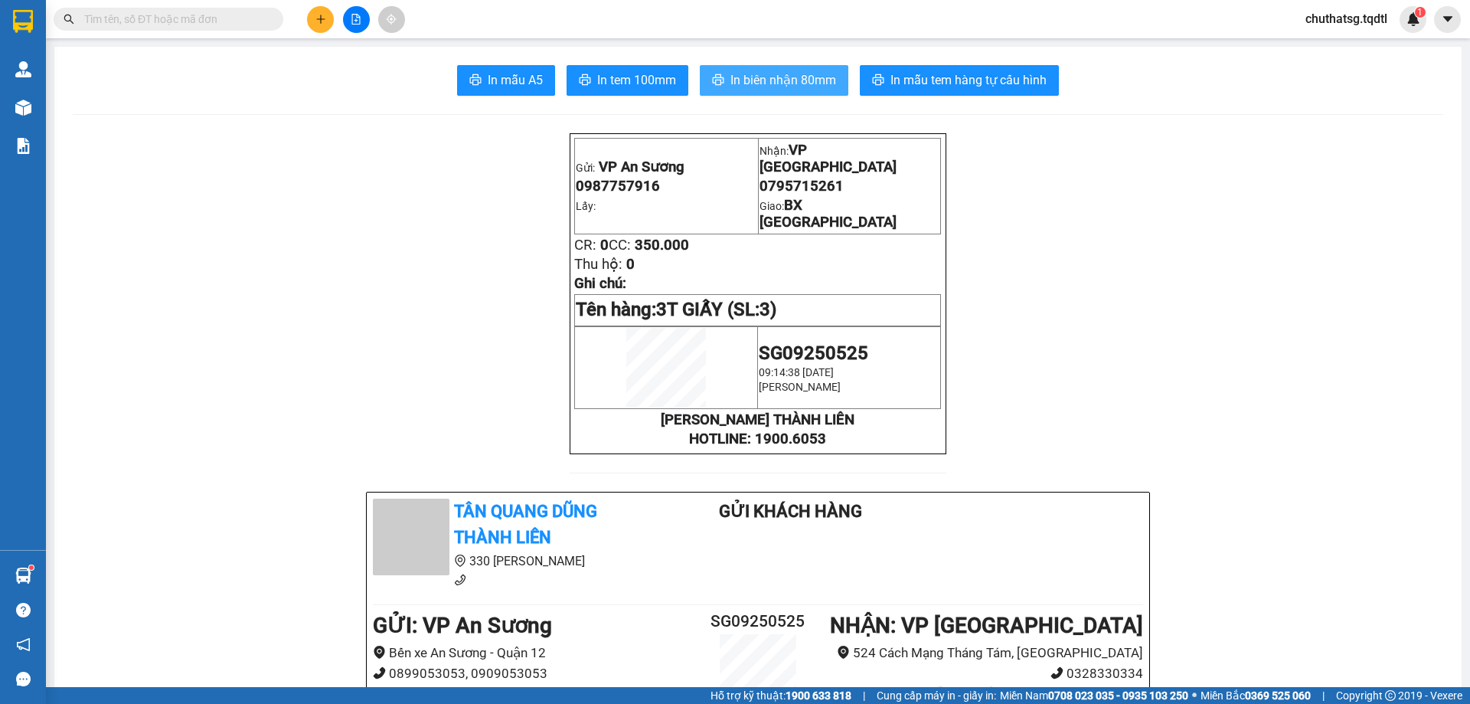
click at [784, 68] on button "In biên nhận 80mm" at bounding box center [774, 80] width 149 height 31
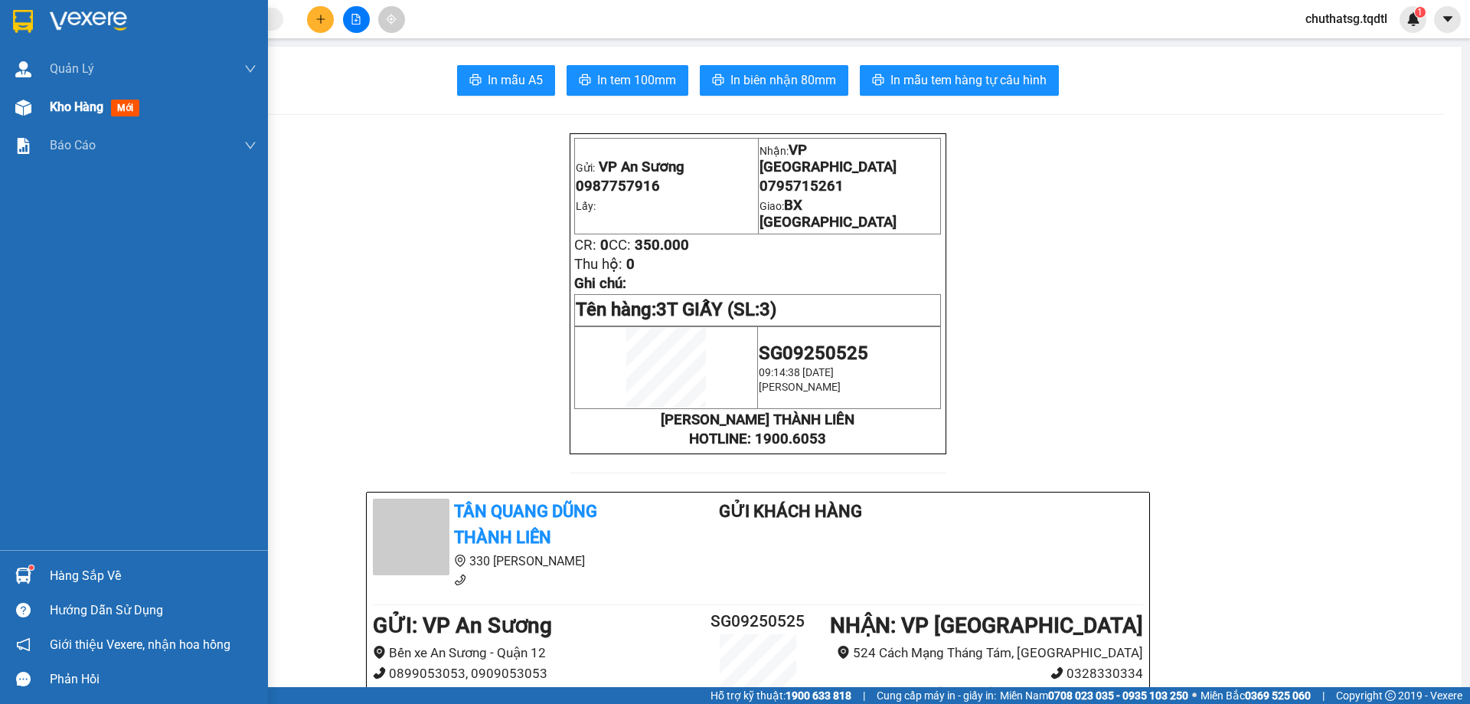
click at [61, 102] on span "Kho hàng" at bounding box center [77, 107] width 54 height 15
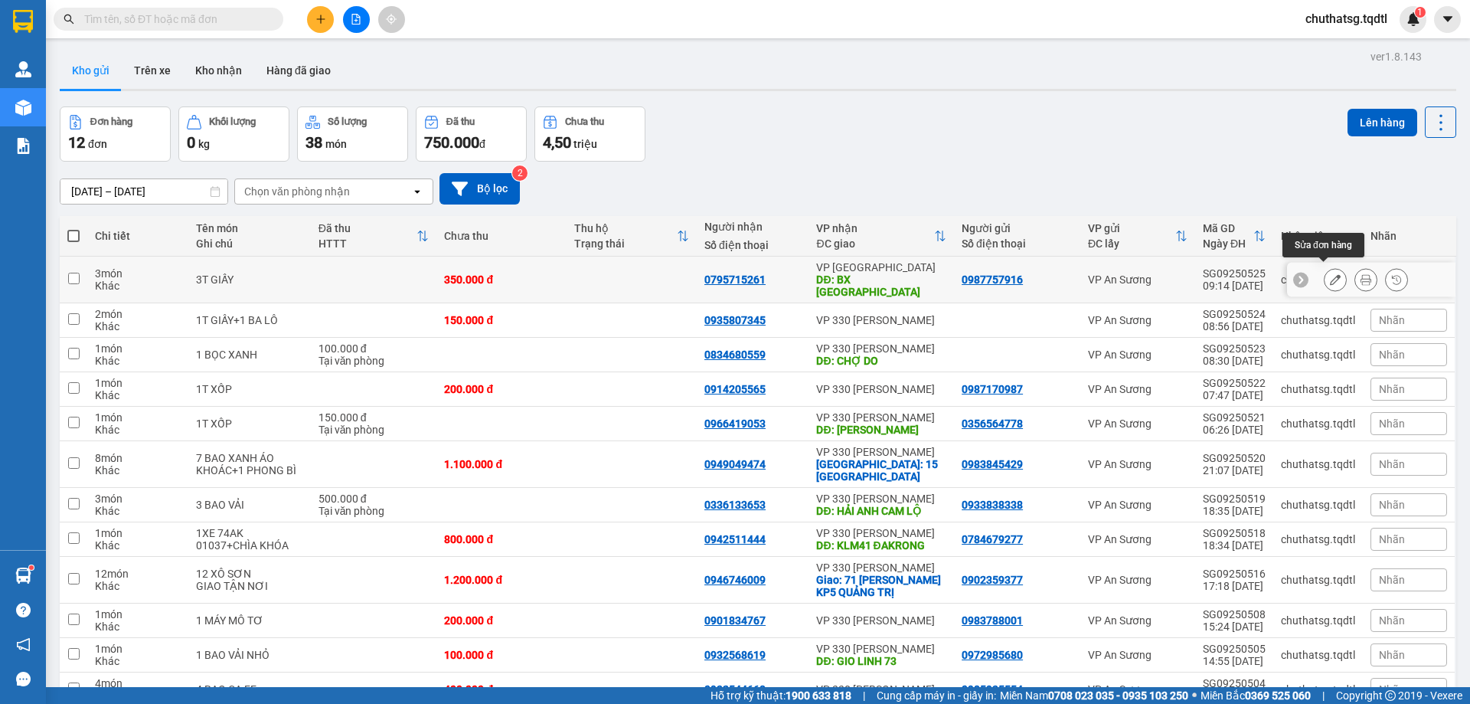
click at [1330, 274] on icon at bounding box center [1335, 279] width 11 height 11
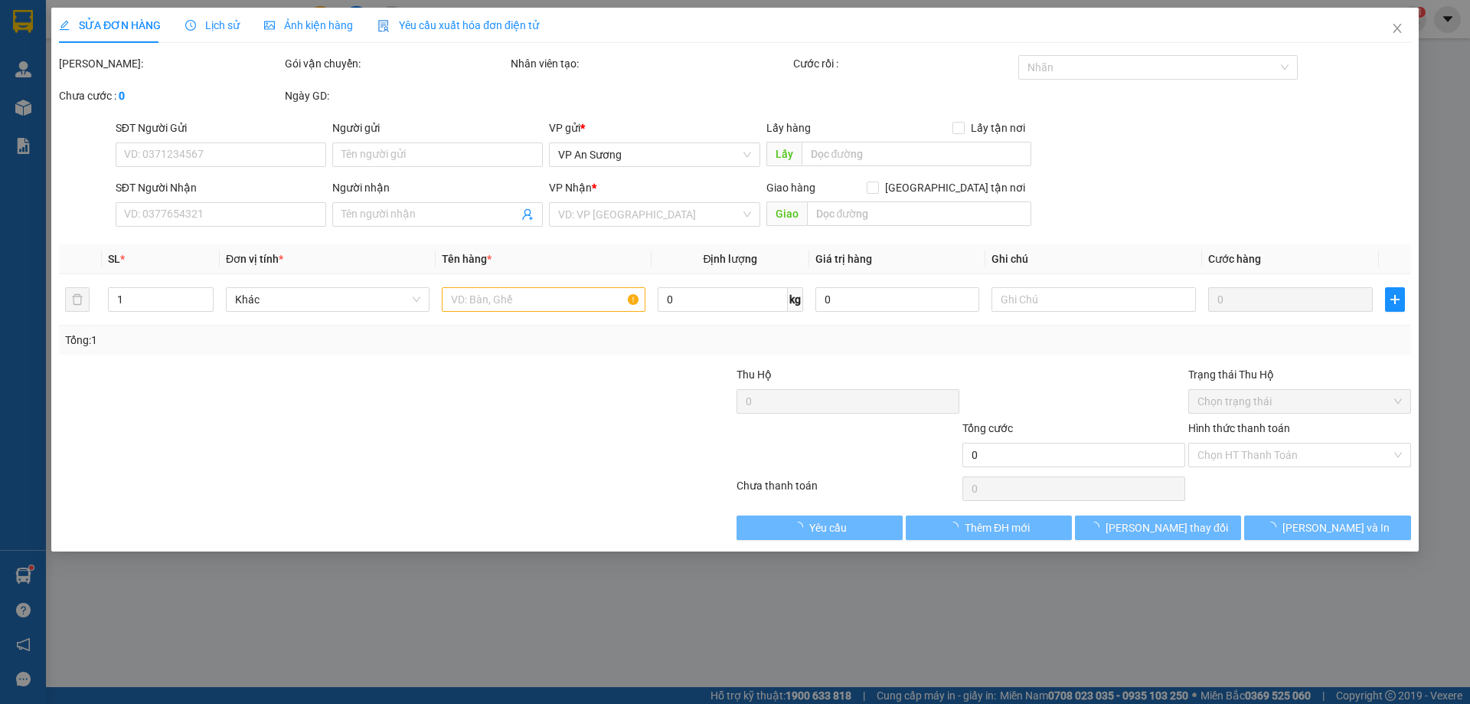
type input "0987757916"
type input "0795715261"
type input "BX [GEOGRAPHIC_DATA]"
type input "350.000"
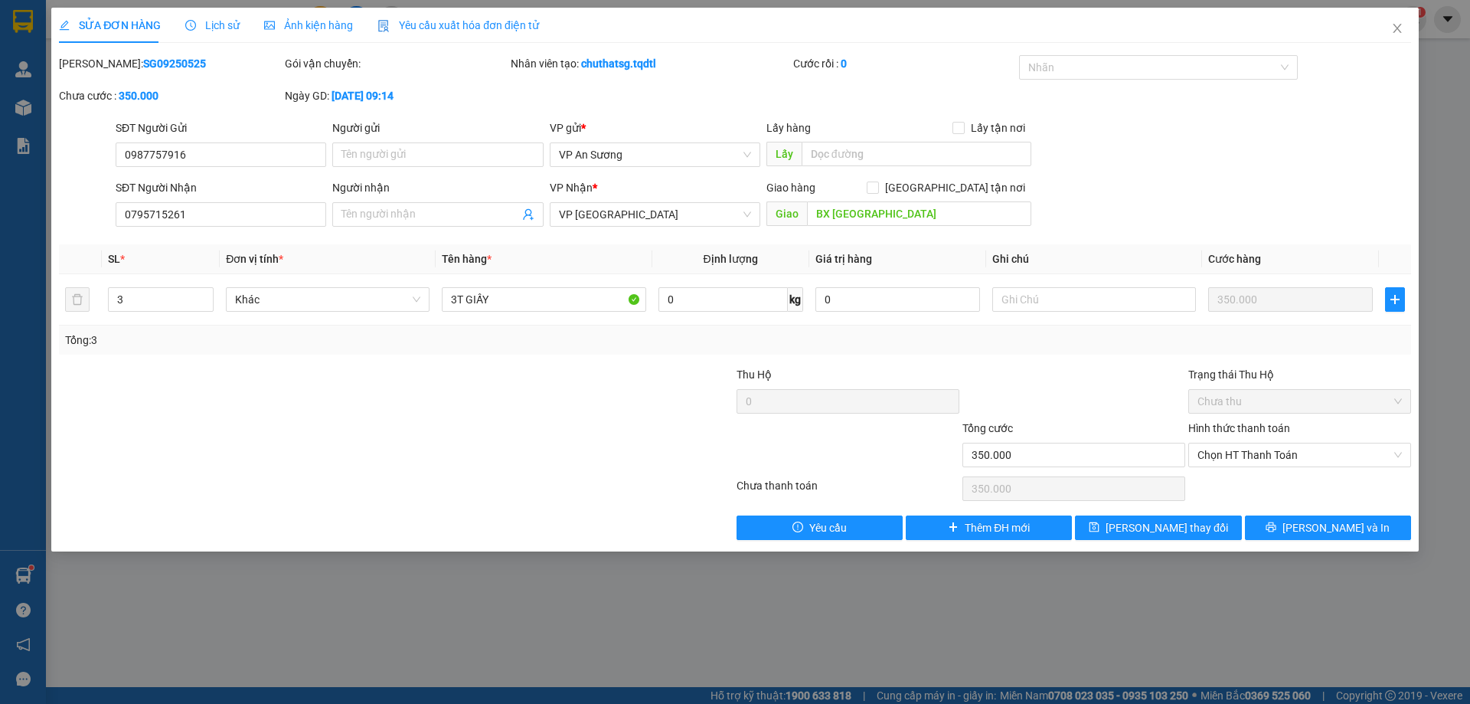
drag, startPoint x: 1248, startPoint y: 424, endPoint x: 1281, endPoint y: 440, distance: 36.6
click at [1251, 424] on label "Hình thức thanh toán" at bounding box center [1240, 428] width 102 height 12
click at [1251, 443] on input "Hình thức thanh toán" at bounding box center [1295, 454] width 194 height 23
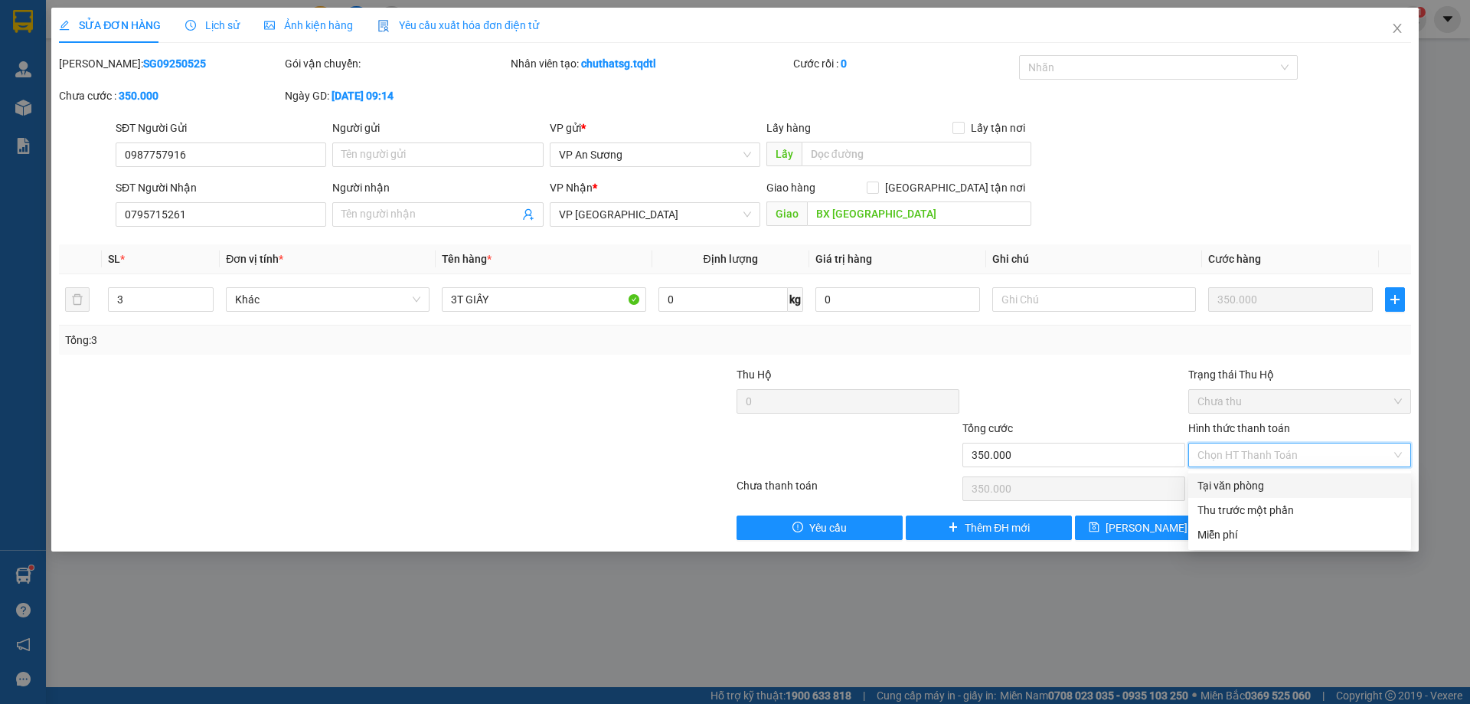
click at [1281, 479] on div "Tại văn phòng" at bounding box center [1300, 485] width 204 height 17
type input "0"
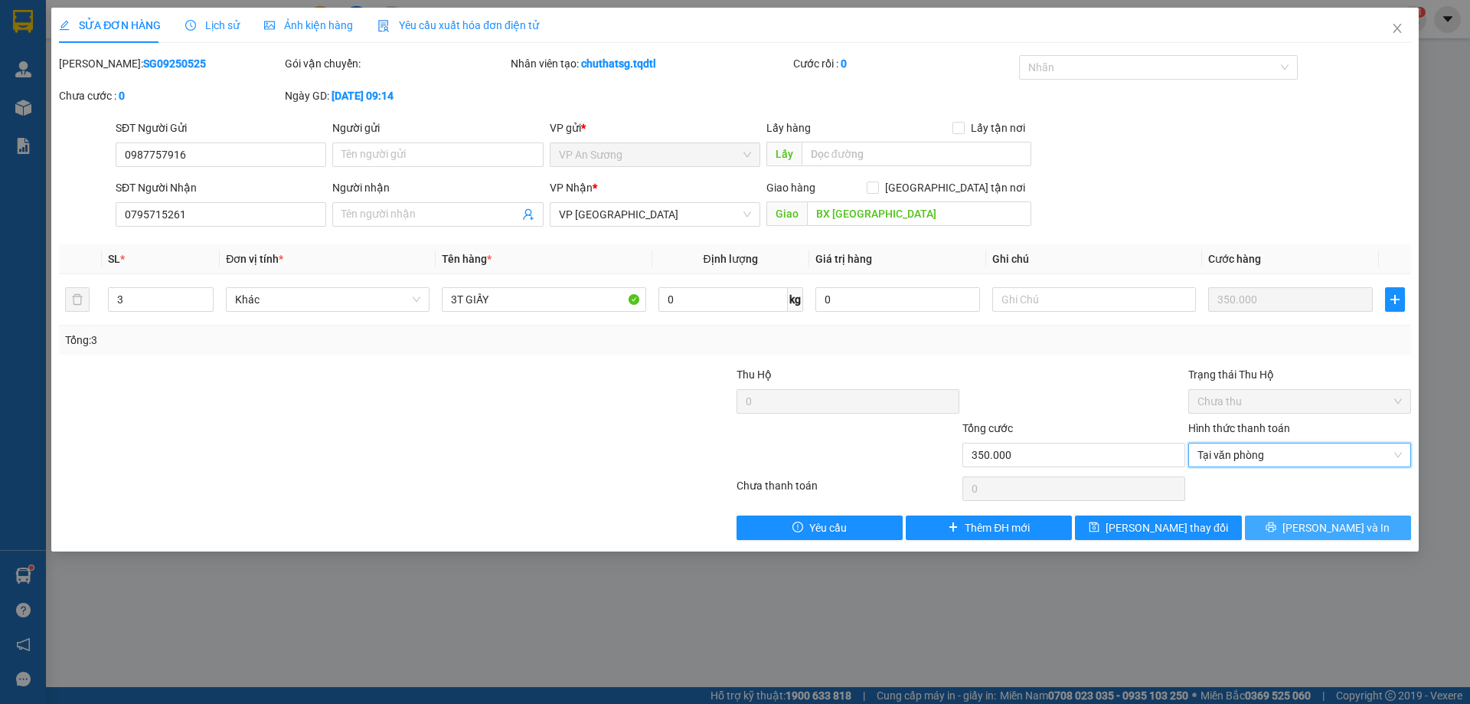
click at [1323, 525] on span "[PERSON_NAME] và In" at bounding box center [1336, 527] width 107 height 17
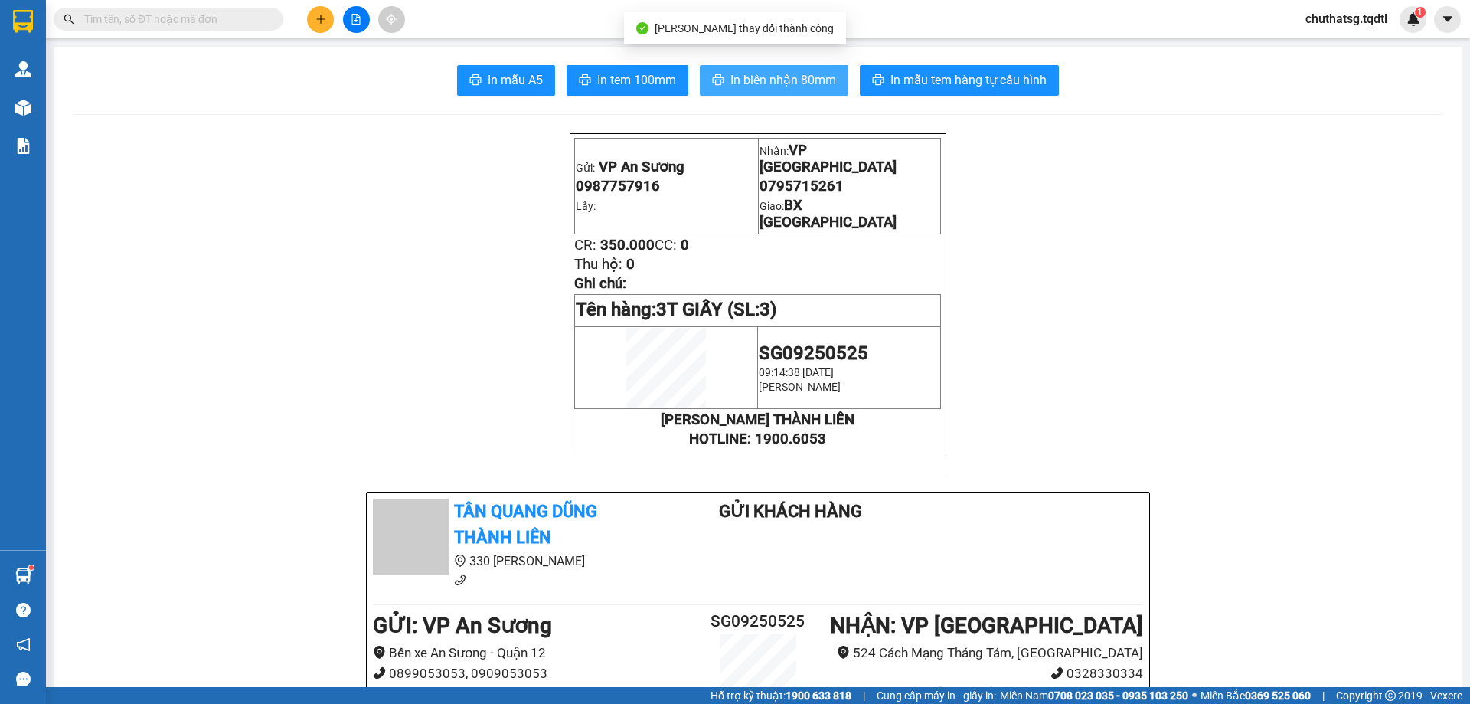
click at [783, 74] on span "In biên nhận 80mm" at bounding box center [784, 79] width 106 height 19
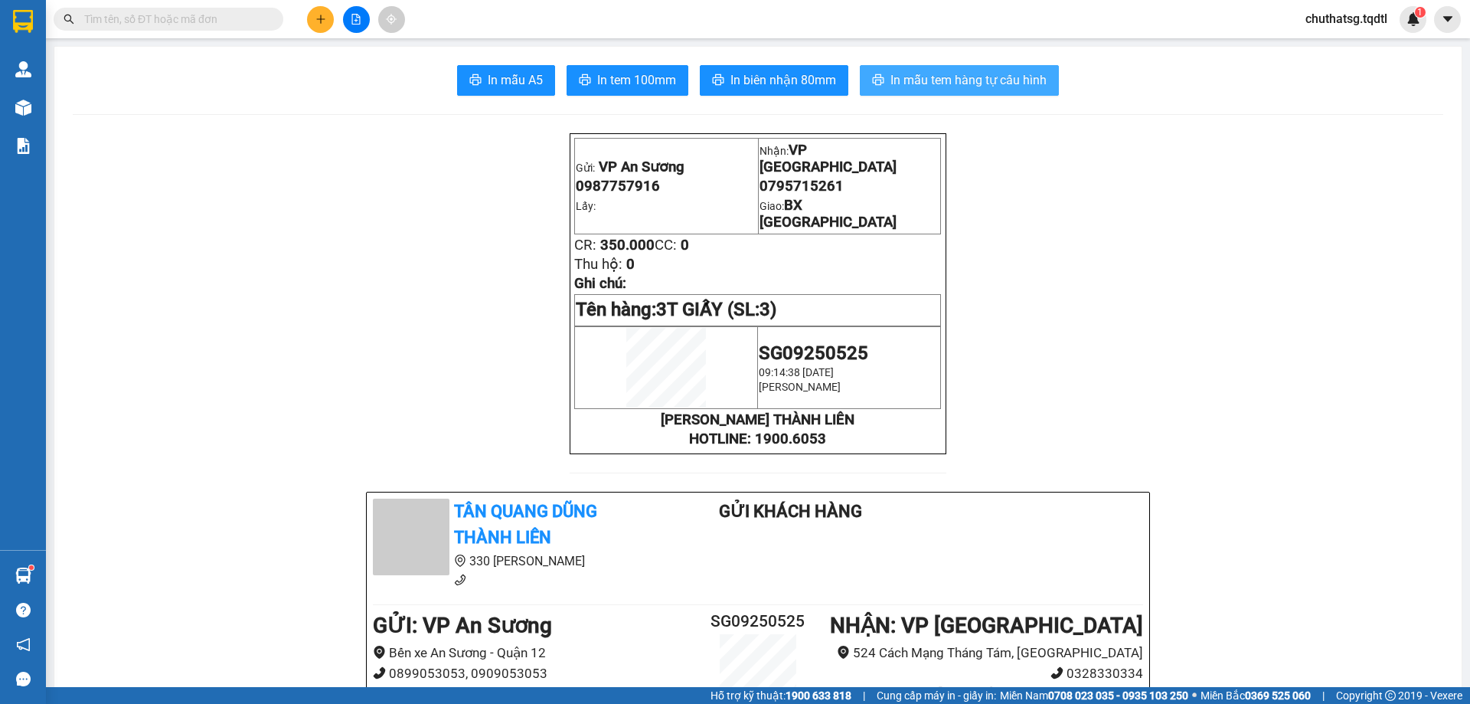
click at [971, 73] on span "In mẫu tem hàng tự cấu hình" at bounding box center [969, 79] width 156 height 19
click at [319, 20] on icon "plus" at bounding box center [321, 19] width 11 height 11
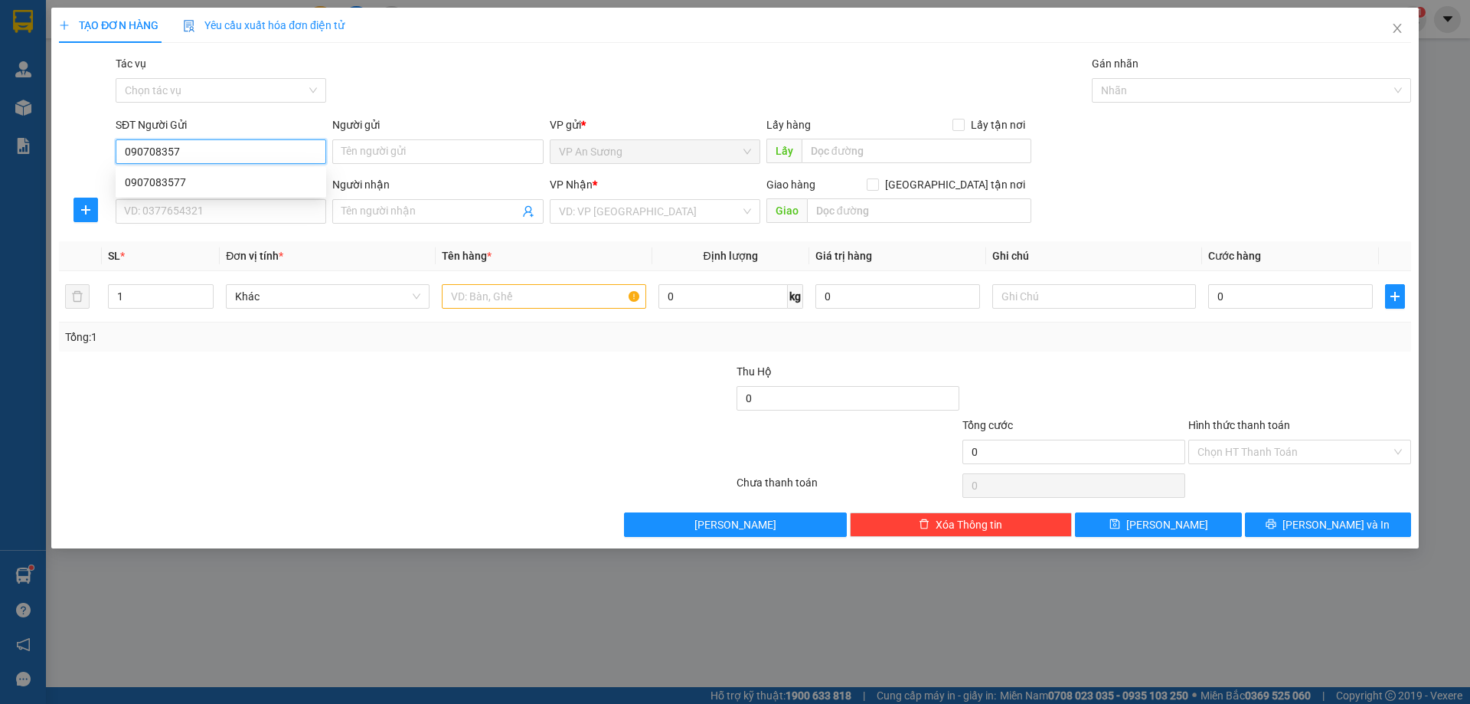
type input "0907083577"
click at [152, 185] on div "0907083577" at bounding box center [221, 182] width 192 height 17
type input "0912605648"
type input "[PERSON_NAME]"
type input "600.000"
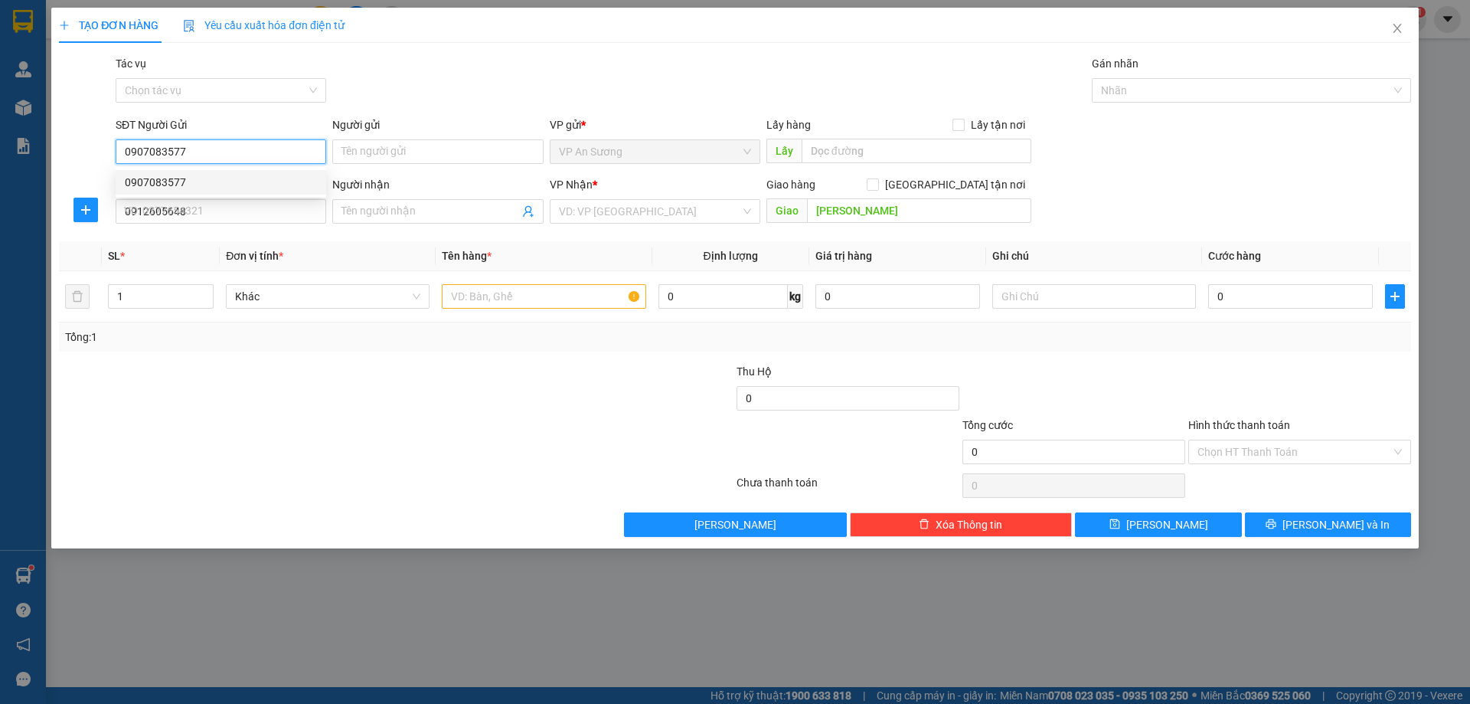
type input "600.000"
type input "0907083577"
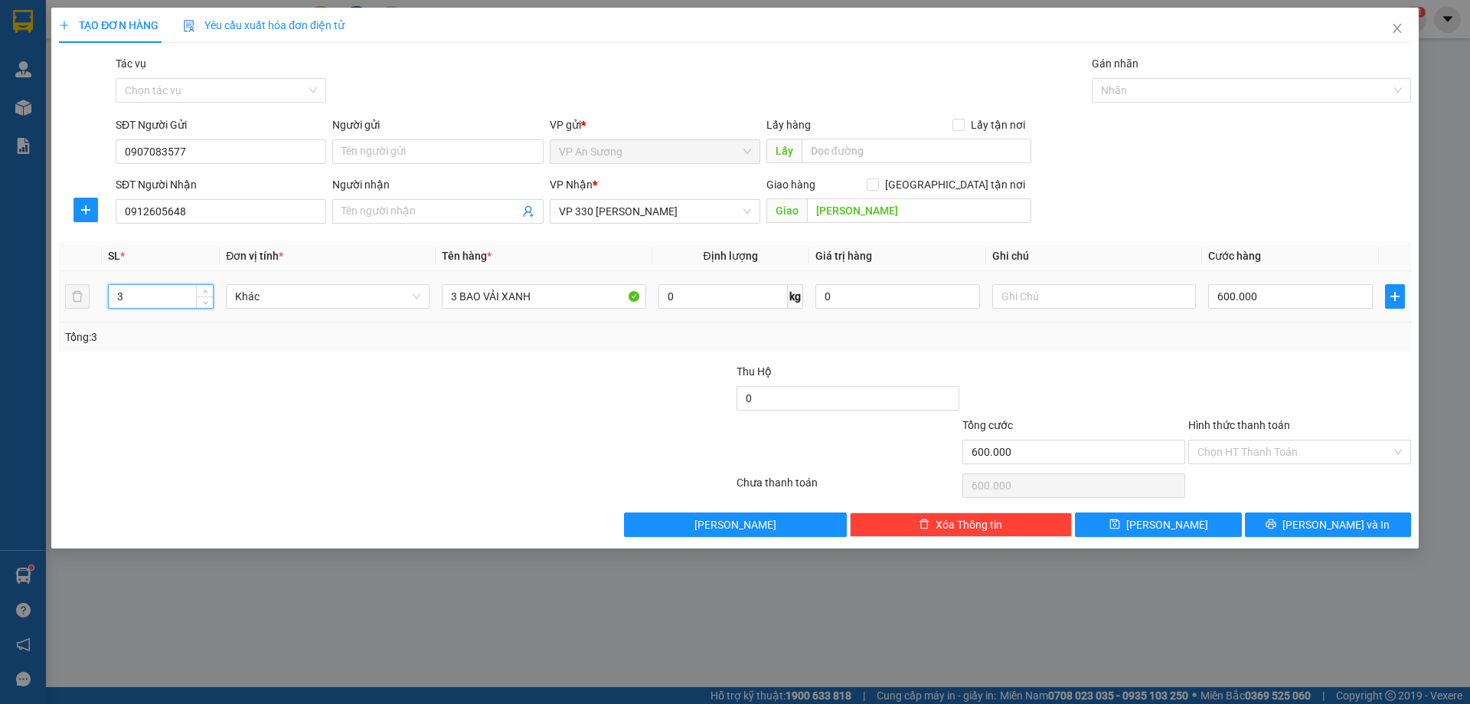
click at [135, 303] on input "3" at bounding box center [161, 296] width 104 height 23
type input "1"
click at [456, 297] on input "3 BAO VẢI XANH" at bounding box center [544, 296] width 204 height 25
type input "1 BAO VẢI XANH"
type input "0"
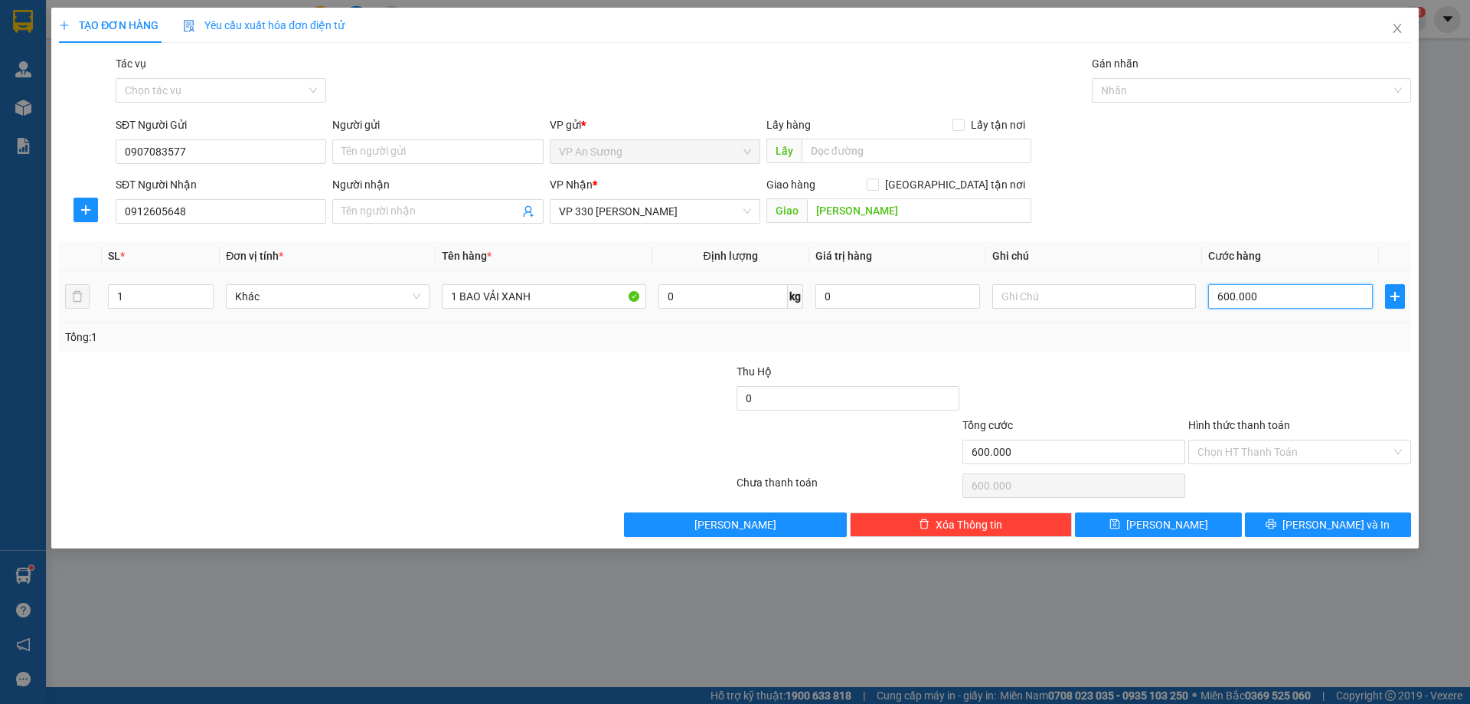
type input "0"
type input "2"
type input "02"
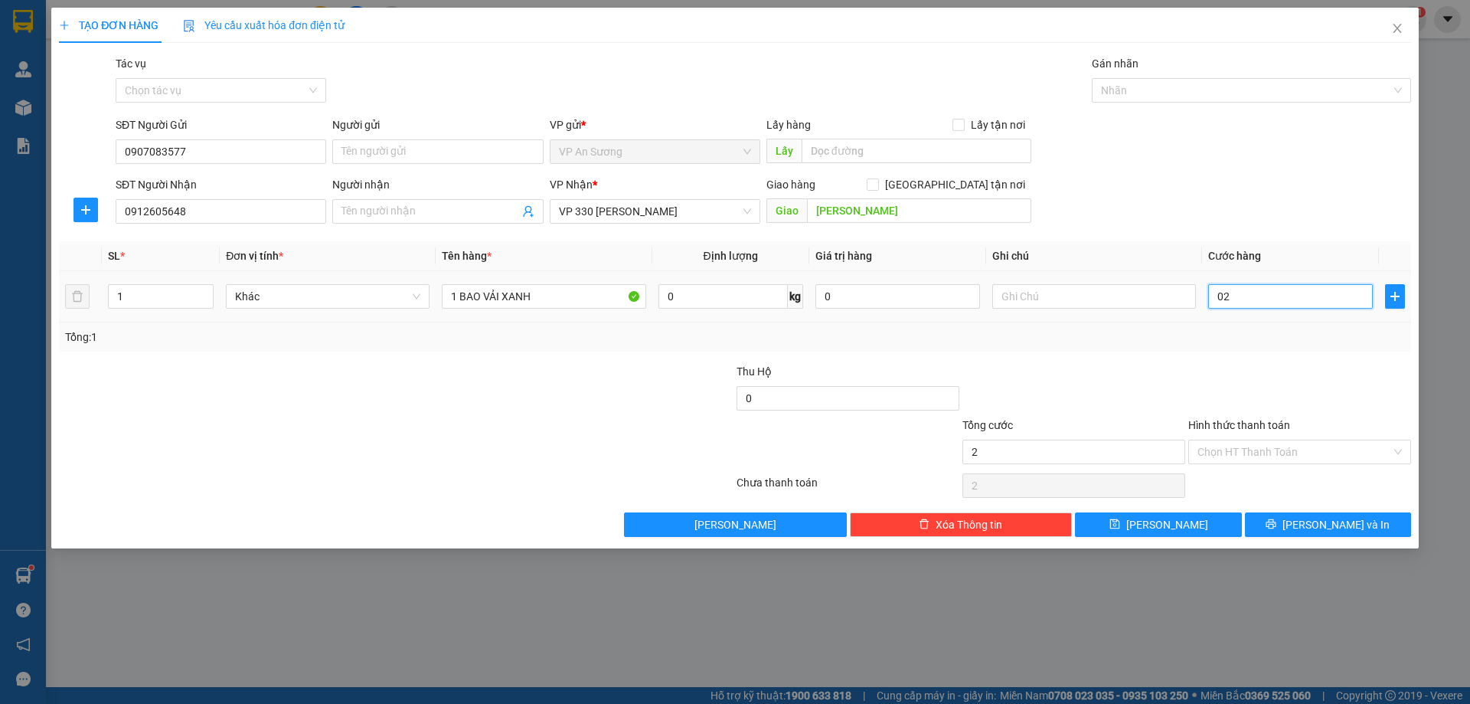
type input "20"
type input "020"
type input "200"
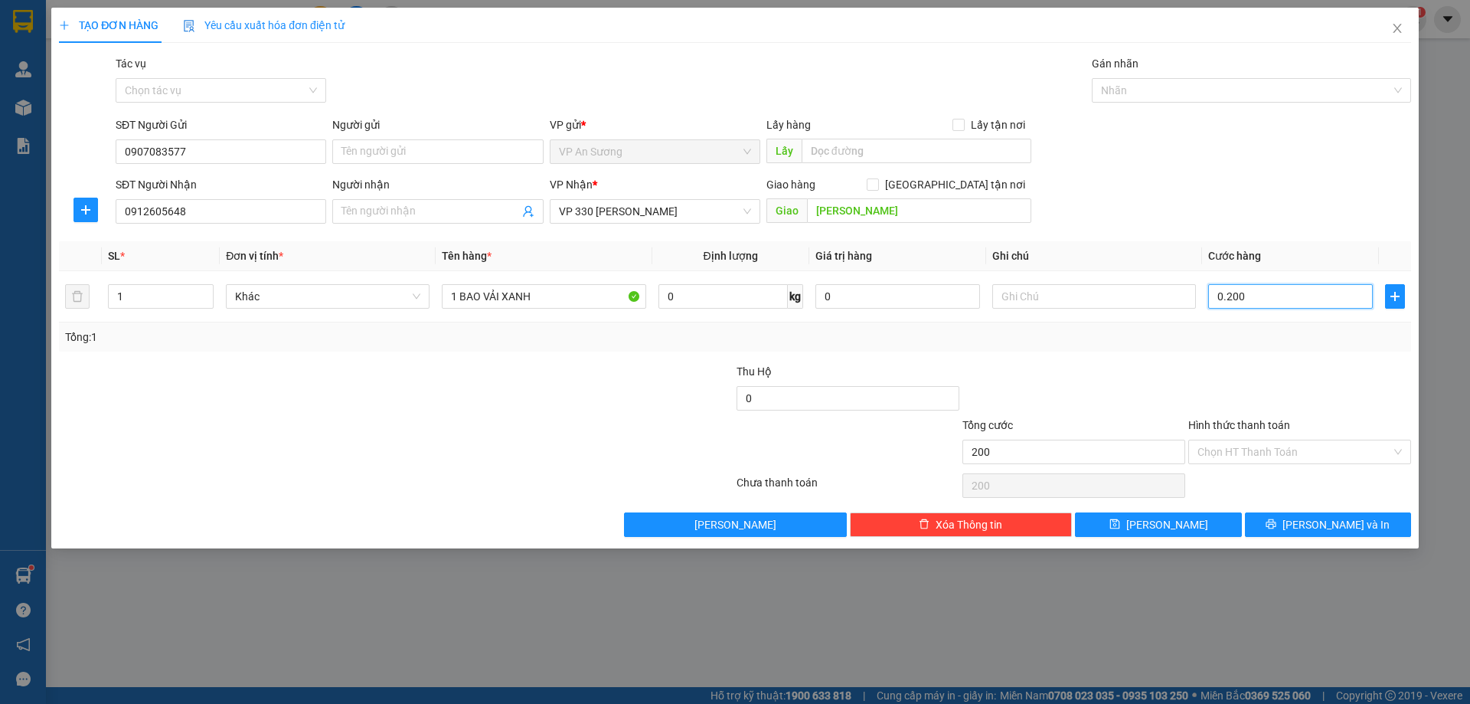
type input "0.200"
type input "200.000"
click at [1140, 353] on div "Transit Pickup Surcharge Ids Transit Deliver Surcharge Ids Transit Deliver Surc…" at bounding box center [735, 296] width 1353 height 482
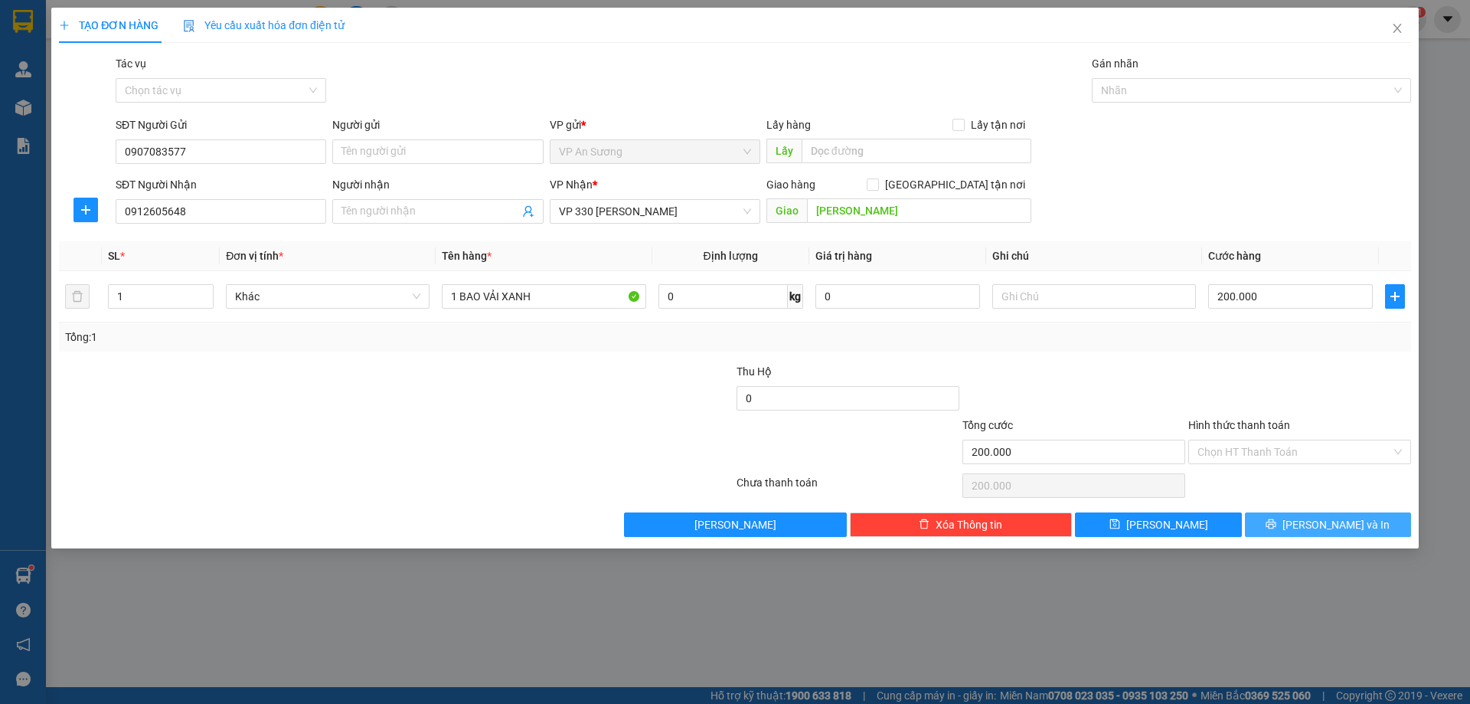
click at [1321, 528] on span "[PERSON_NAME] và In" at bounding box center [1336, 524] width 107 height 17
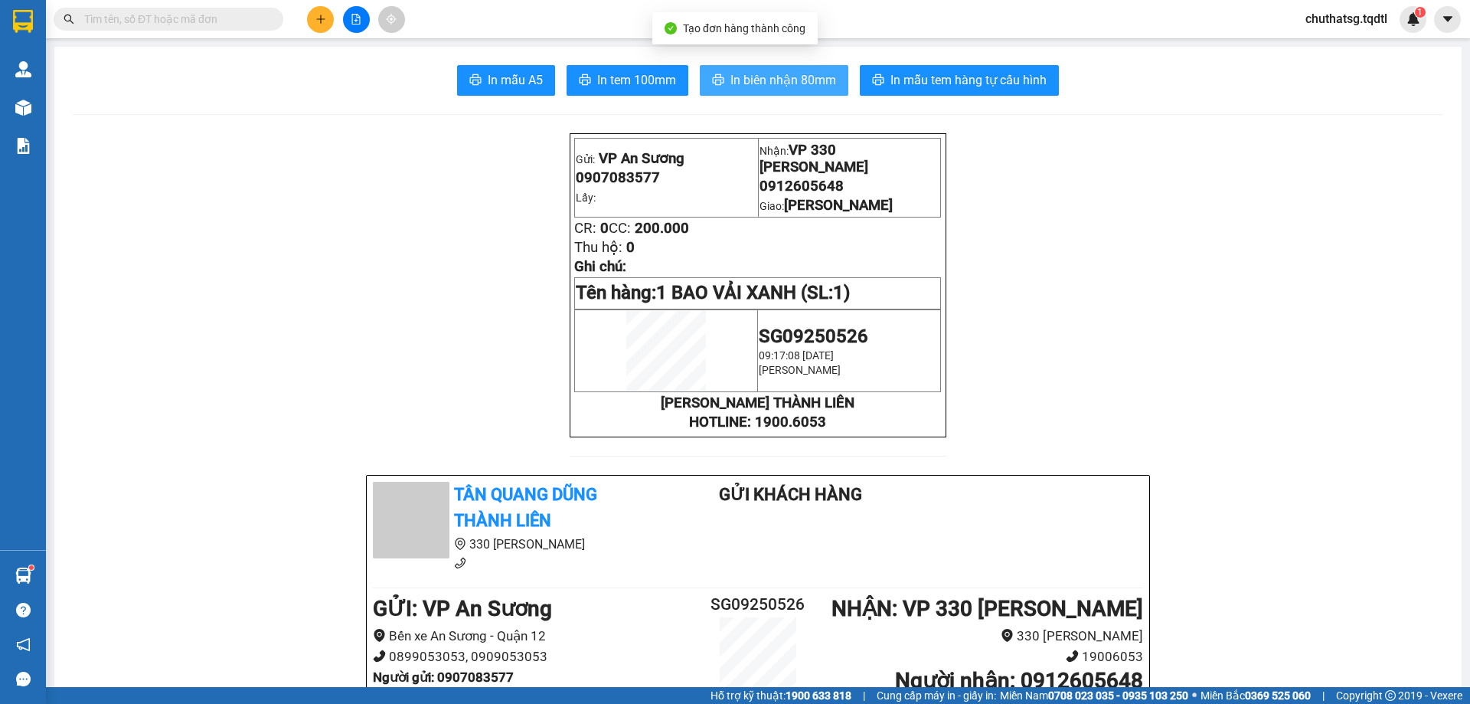
click at [787, 76] on span "In biên nhận 80mm" at bounding box center [784, 79] width 106 height 19
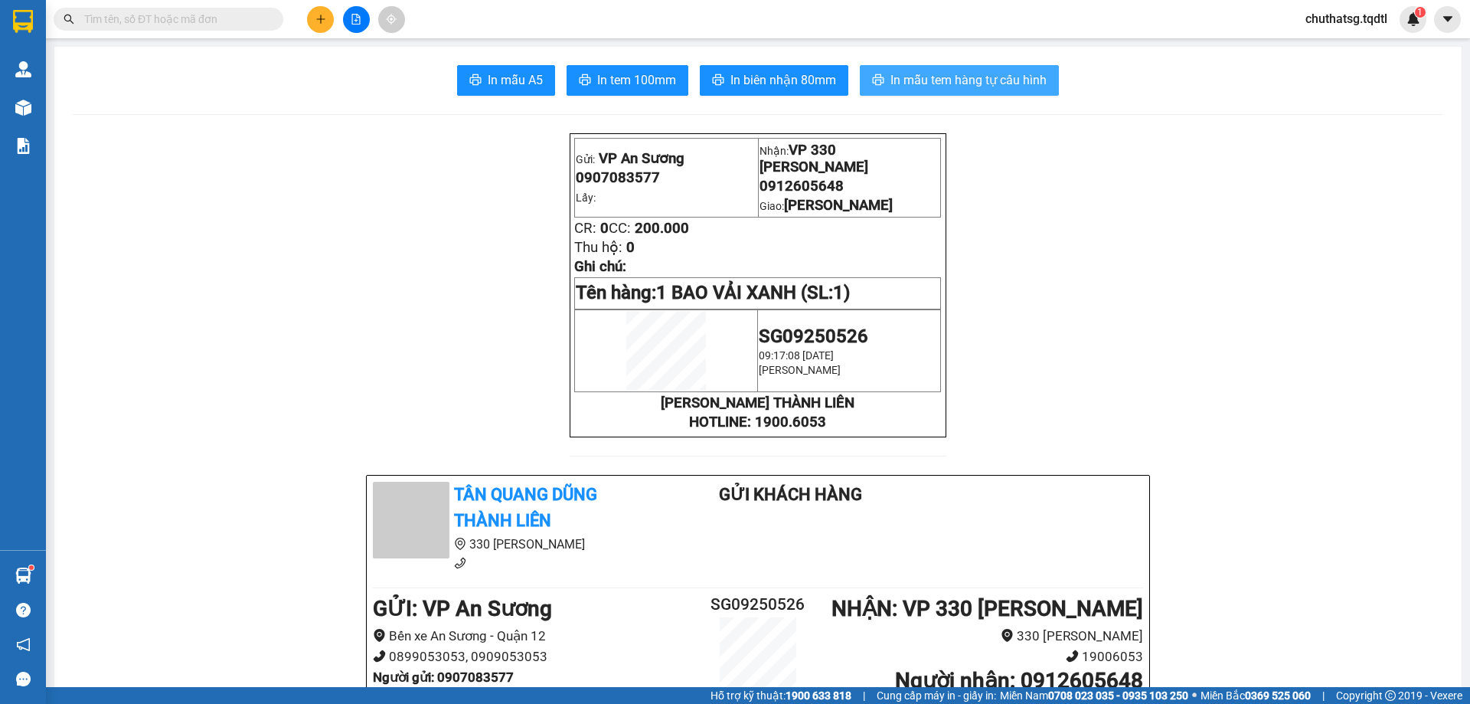
click at [956, 75] on span "In mẫu tem hàng tự cấu hình" at bounding box center [969, 79] width 156 height 19
click at [322, 20] on icon "plus" at bounding box center [321, 19] width 11 height 11
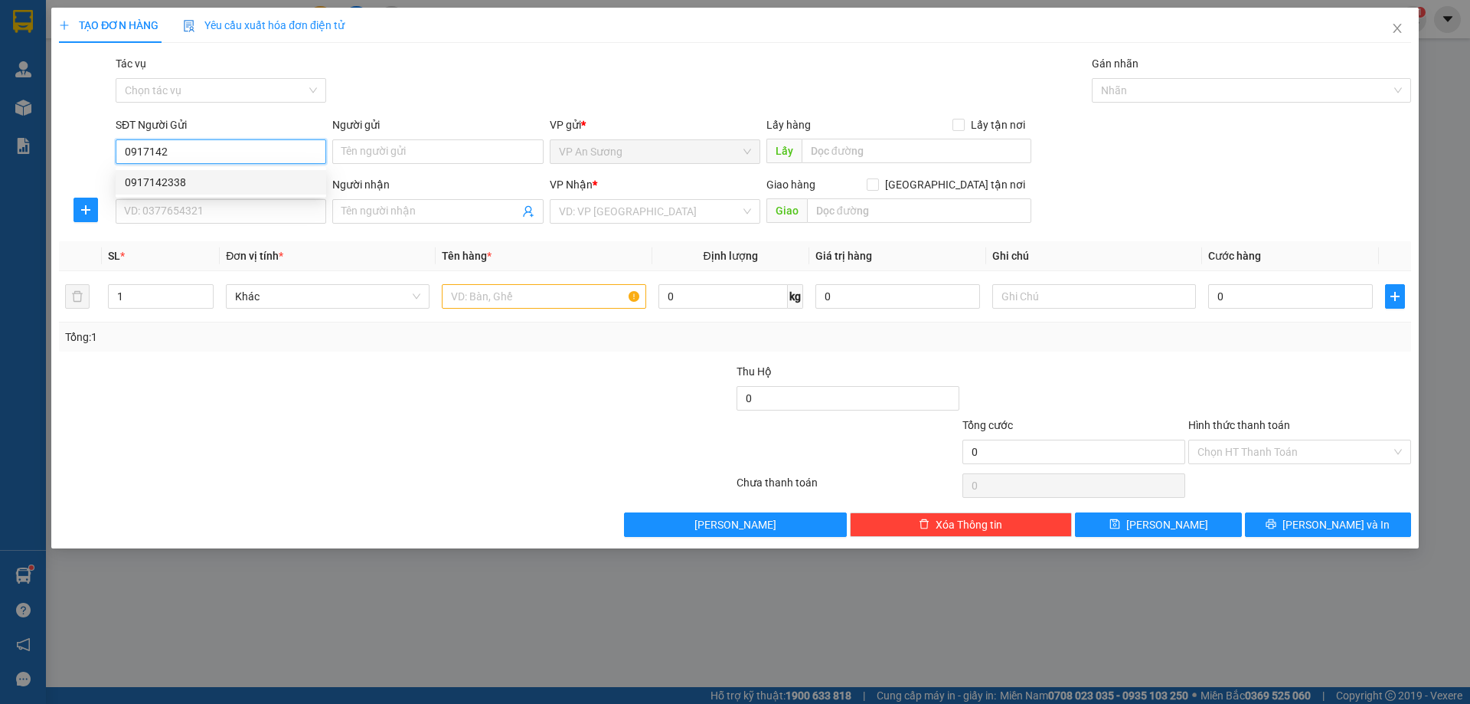
click at [132, 182] on div "0917142338" at bounding box center [221, 182] width 192 height 17
type input "0917142338"
type input "0944048222"
type input "Cam Lộ"
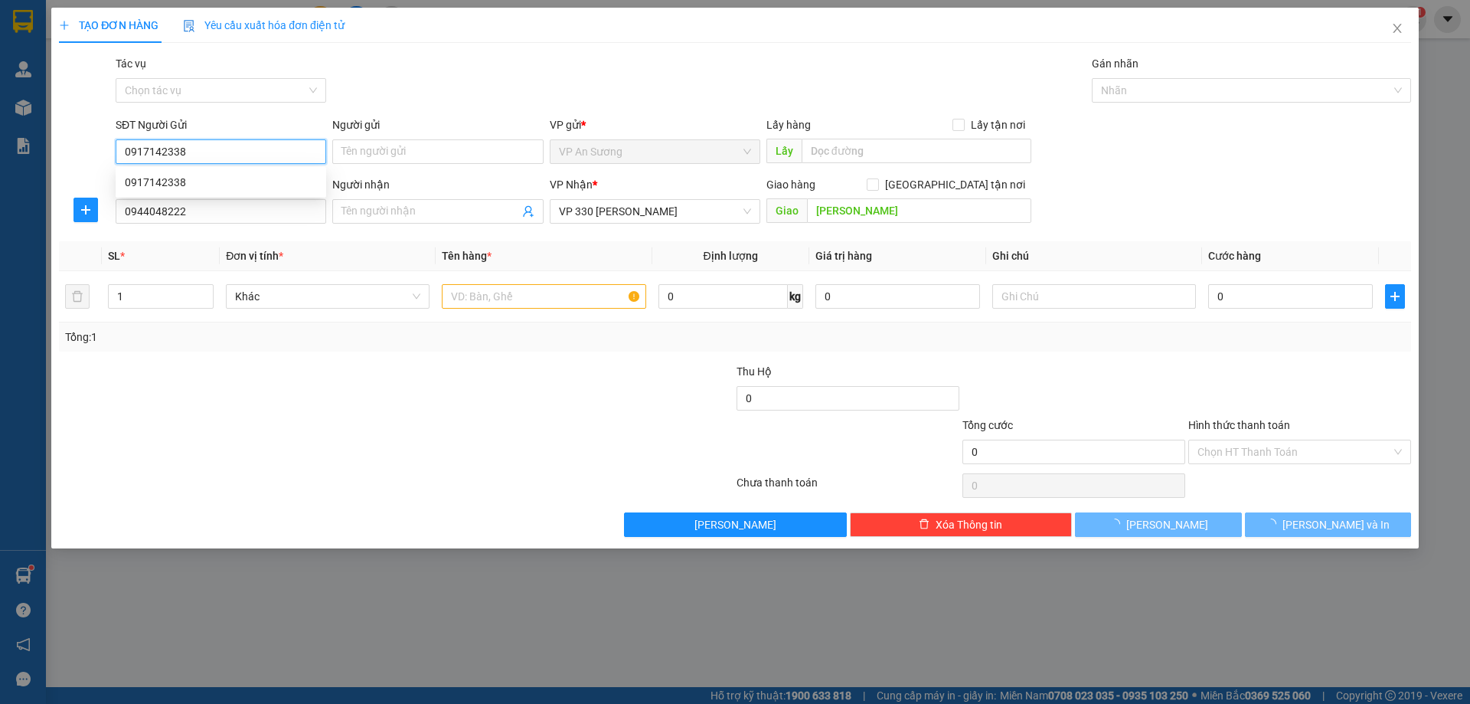
type input "100.000"
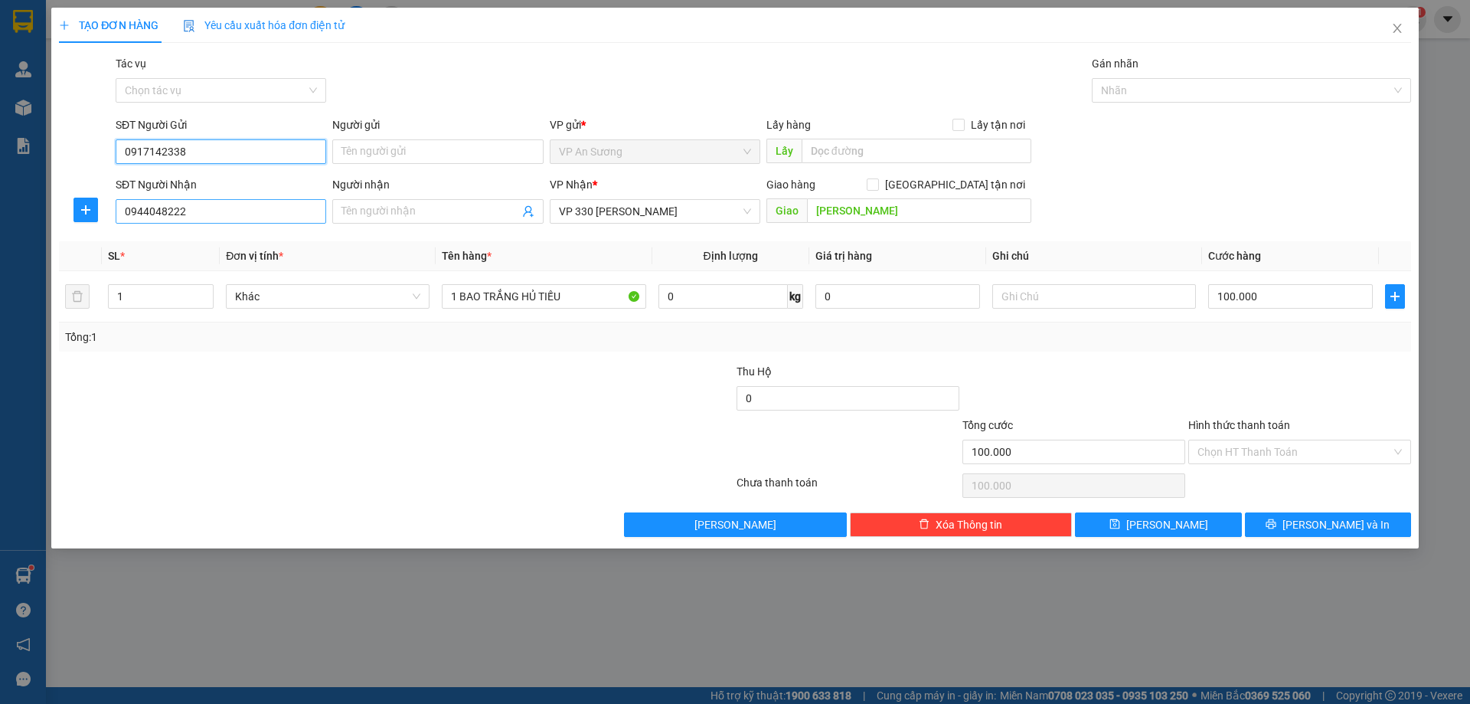
type input "0917142338"
click at [183, 213] on input "0944048222" at bounding box center [221, 211] width 211 height 25
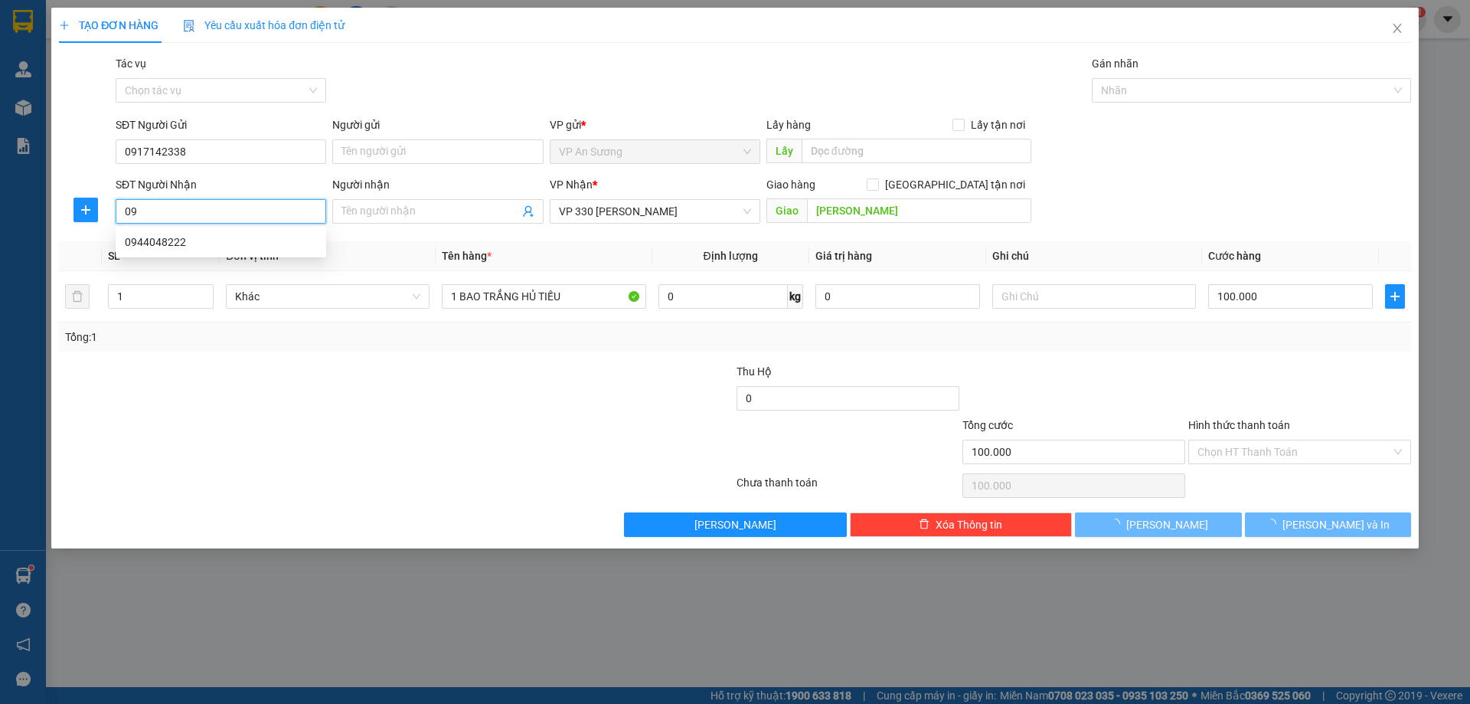
type input "0"
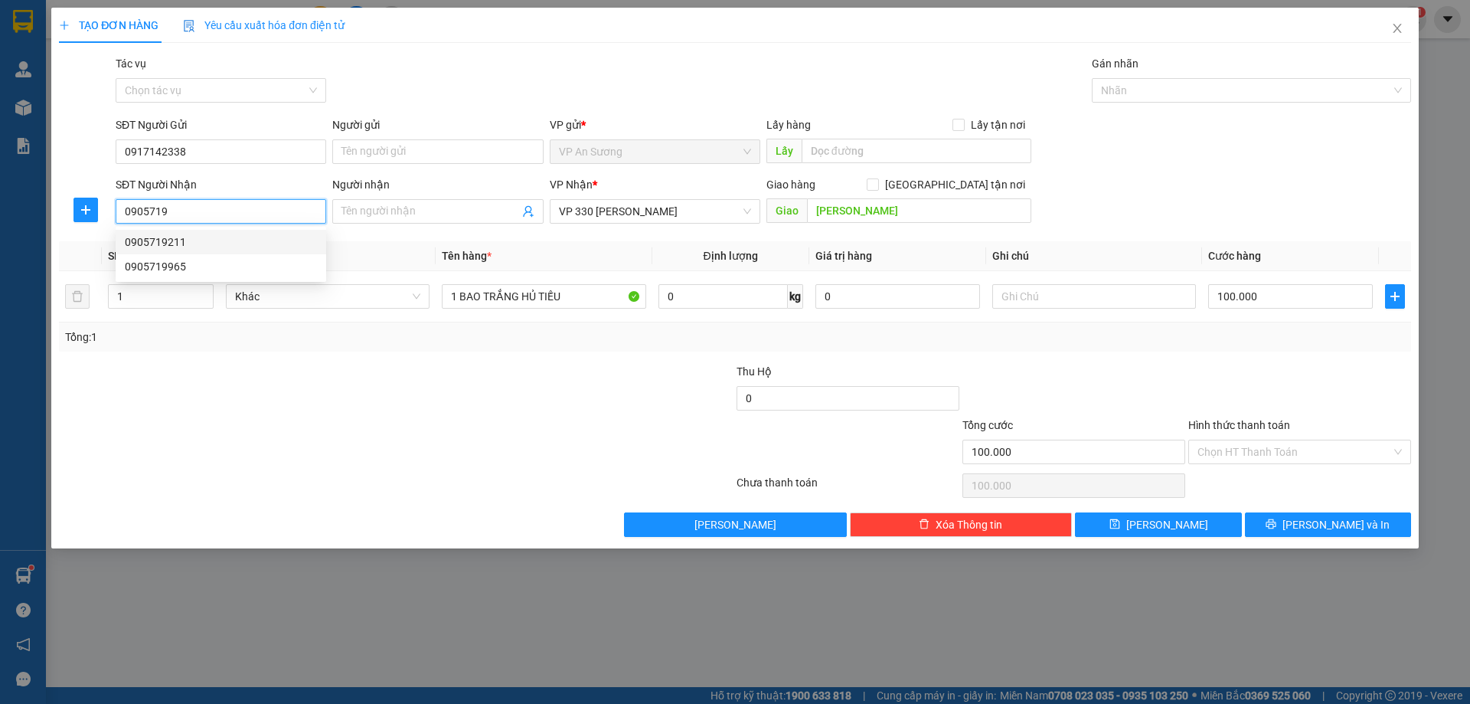
click at [149, 237] on div "0905719211" at bounding box center [221, 242] width 192 height 17
type input "0905719211"
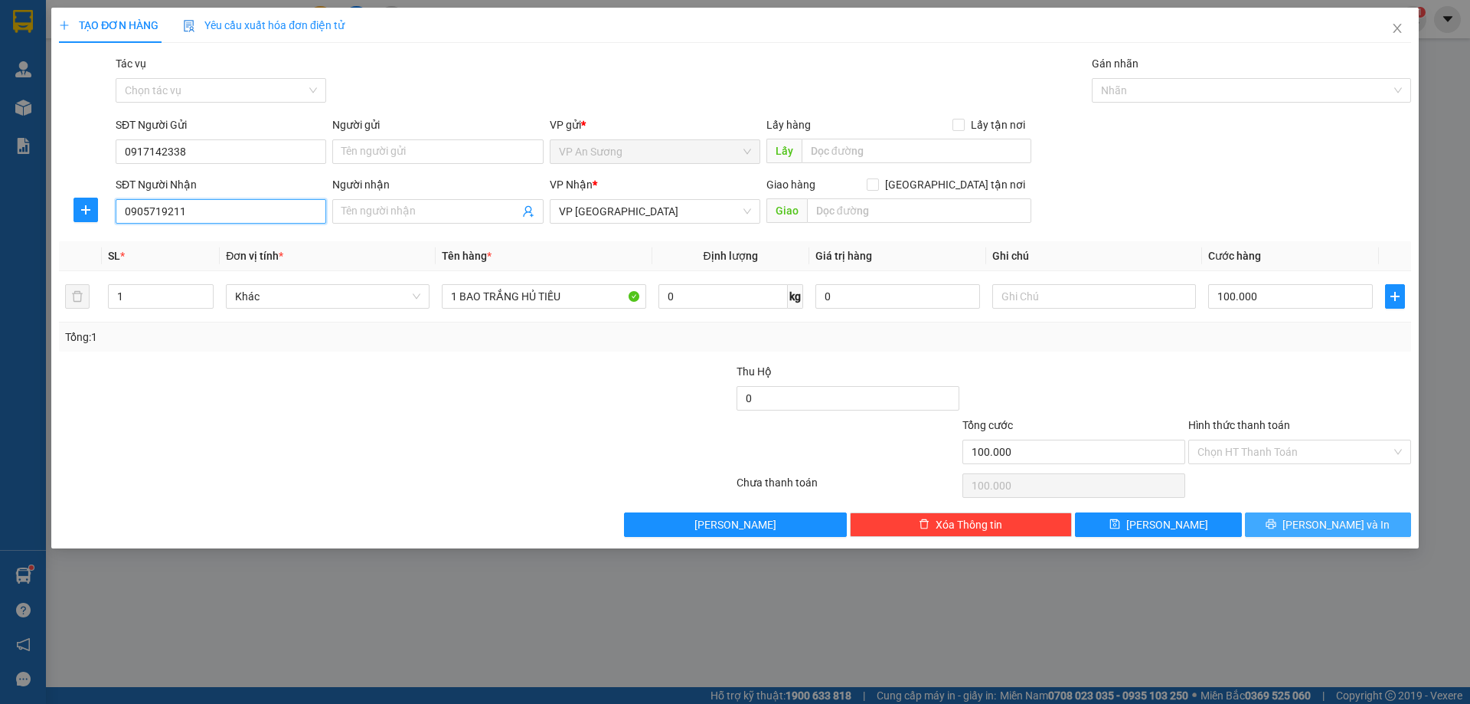
type input "0905719211"
click at [1341, 524] on span "[PERSON_NAME] và In" at bounding box center [1336, 524] width 107 height 17
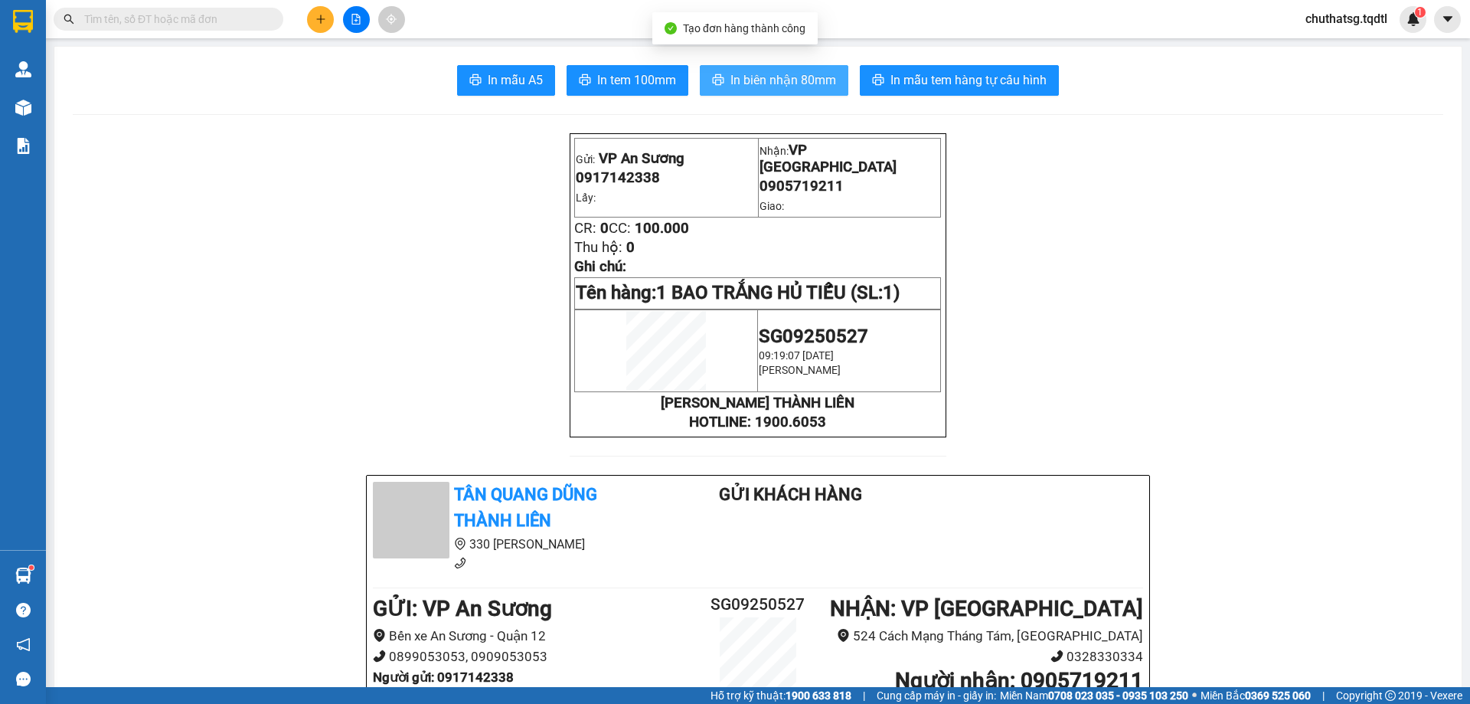
drag, startPoint x: 770, startPoint y: 73, endPoint x: 849, endPoint y: 147, distance: 108.4
click at [774, 77] on span "In biên nhận 80mm" at bounding box center [784, 79] width 106 height 19
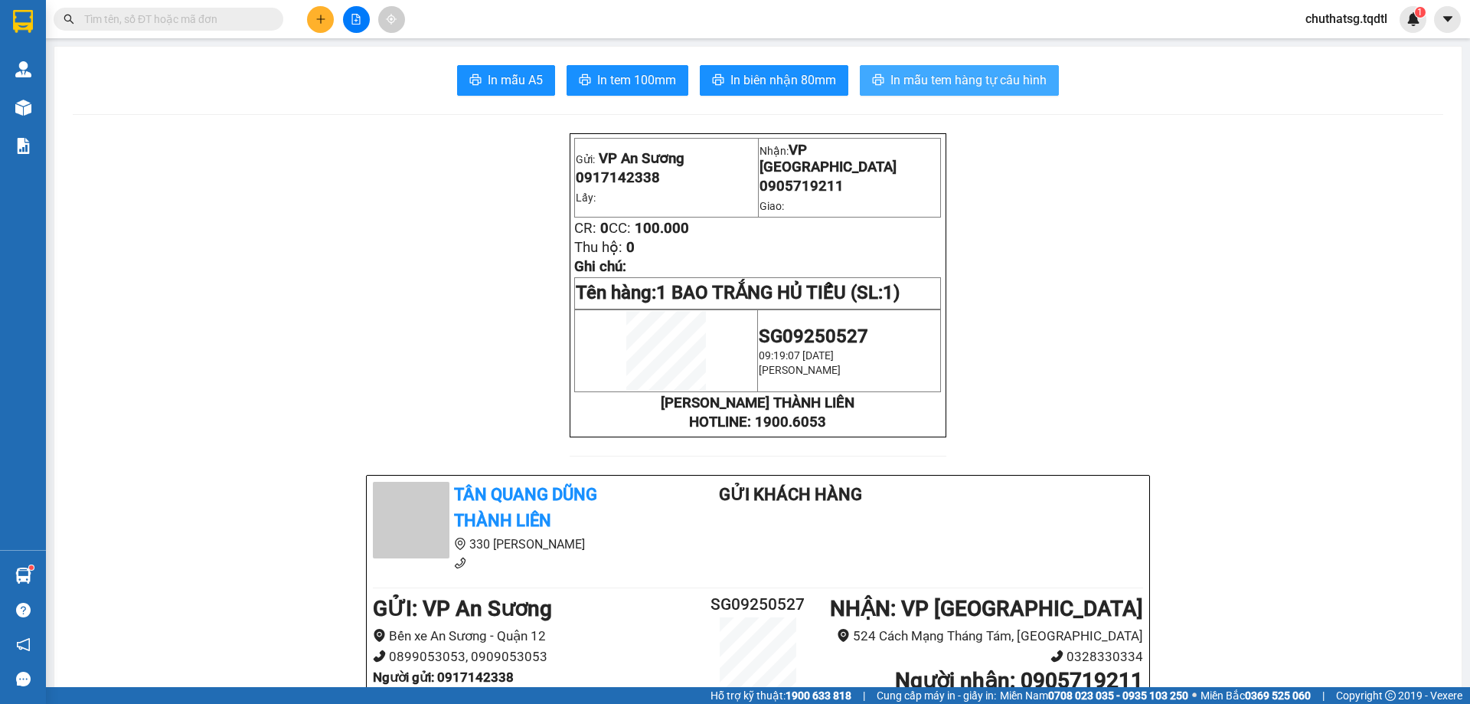
click at [961, 74] on span "In mẫu tem hàng tự cấu hình" at bounding box center [969, 79] width 156 height 19
click at [320, 13] on button at bounding box center [320, 19] width 27 height 27
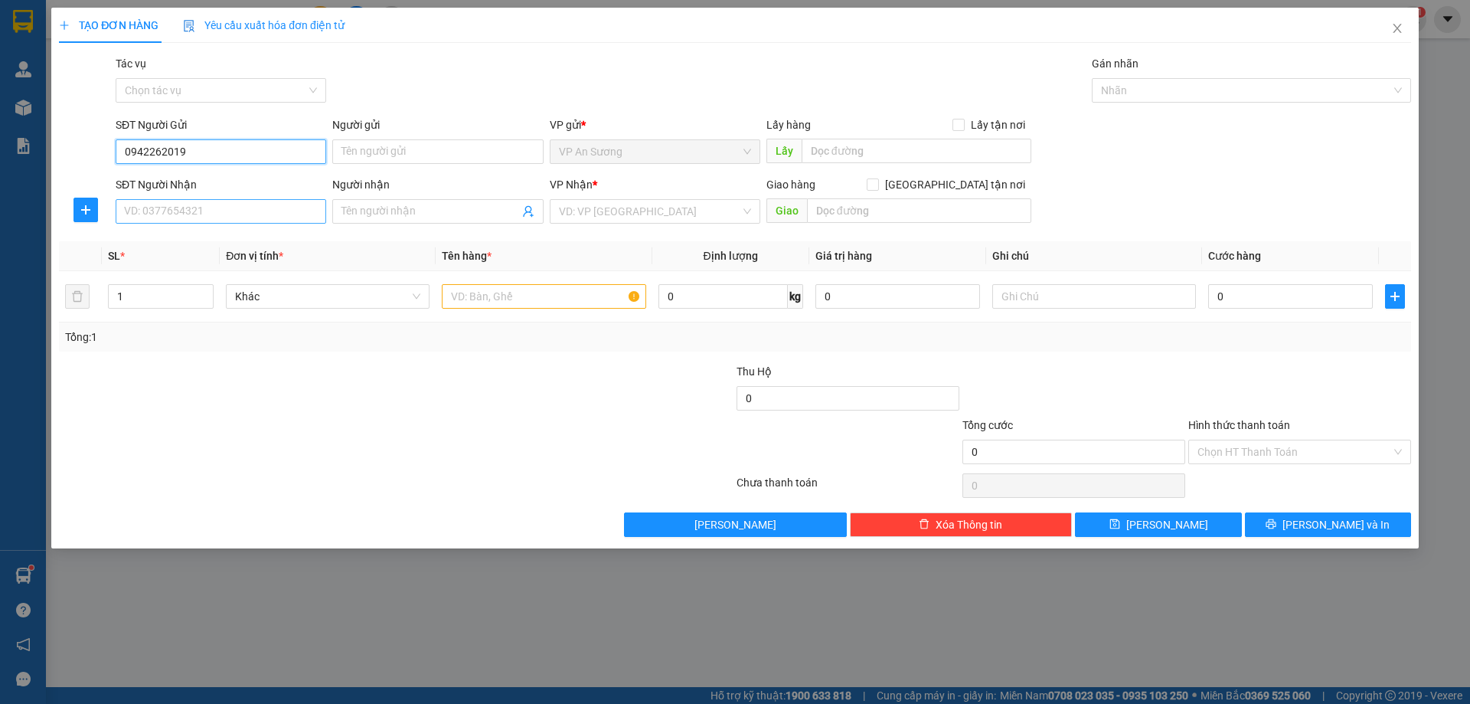
type input "0942262019"
click at [217, 211] on input "SĐT Người Nhận" at bounding box center [221, 211] width 211 height 25
type input "0917196298"
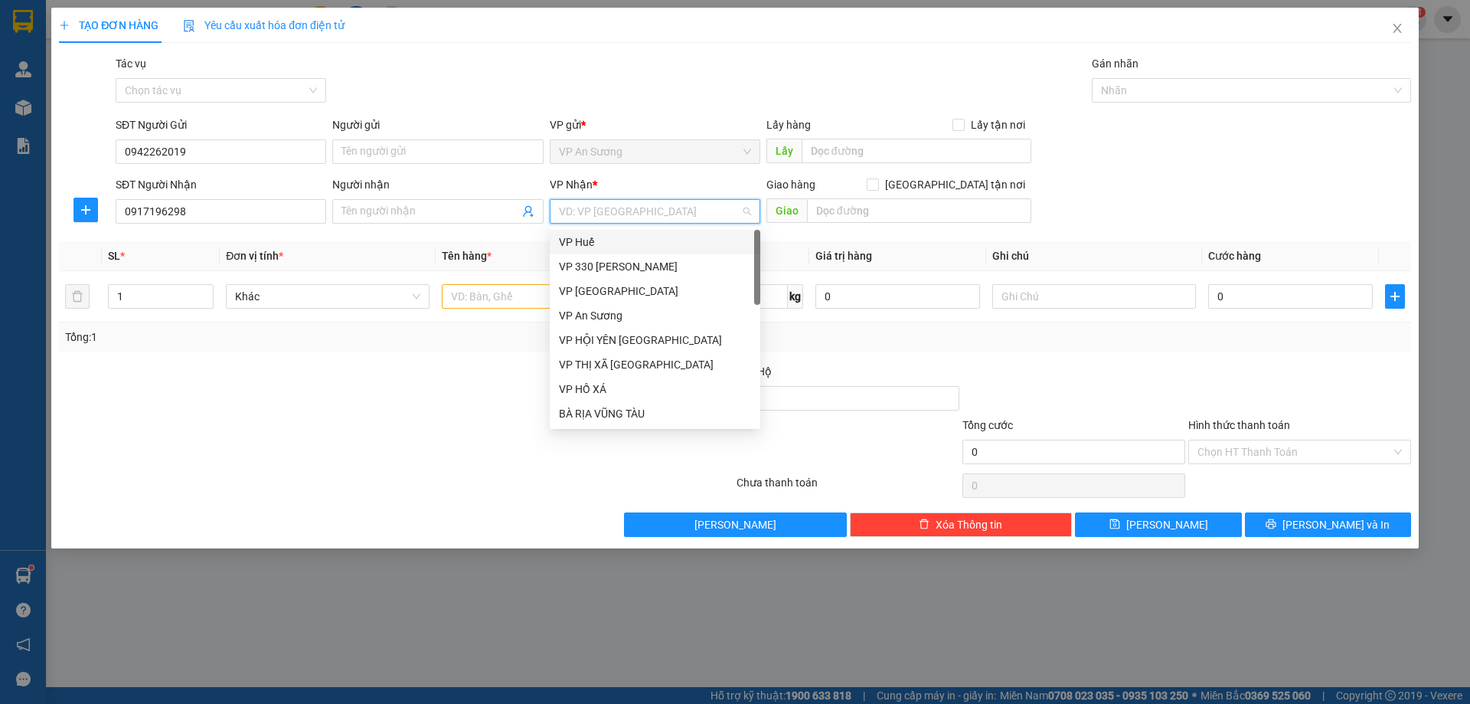
click at [639, 213] on input "search" at bounding box center [650, 211] width 182 height 23
click at [623, 262] on div "VP 330 [PERSON_NAME]" at bounding box center [655, 266] width 192 height 17
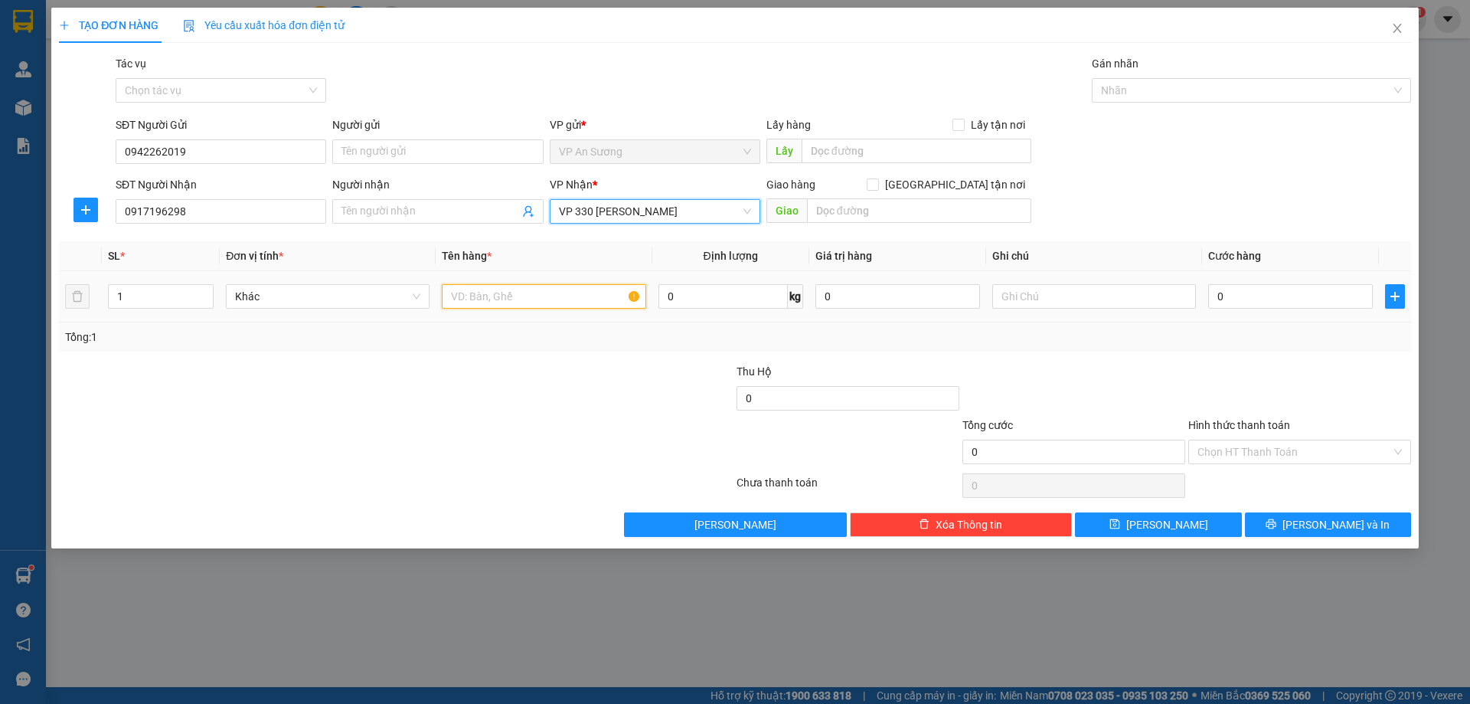
click at [466, 294] on input "text" at bounding box center [544, 296] width 204 height 25
type input "1T GIẤY"
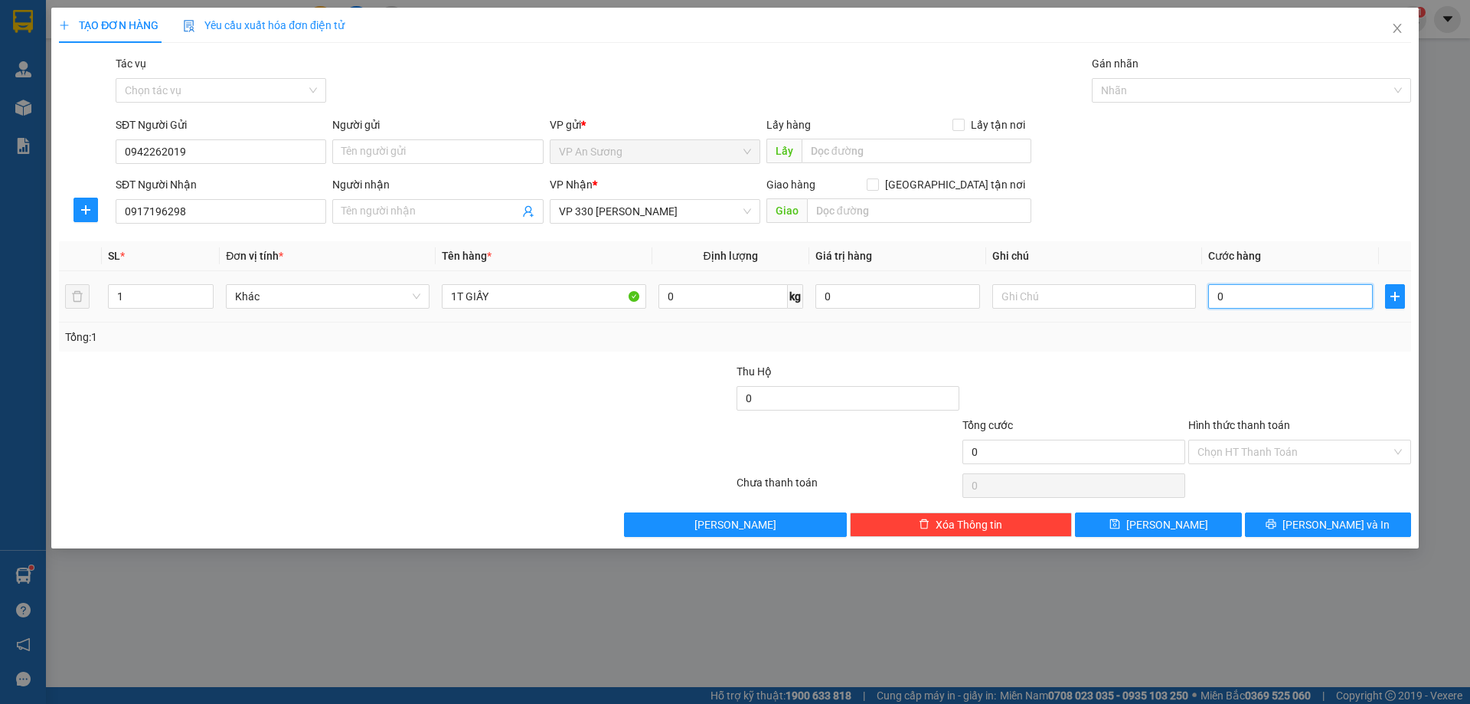
click at [1241, 291] on input "0" at bounding box center [1291, 296] width 165 height 25
type input "1"
type input "15"
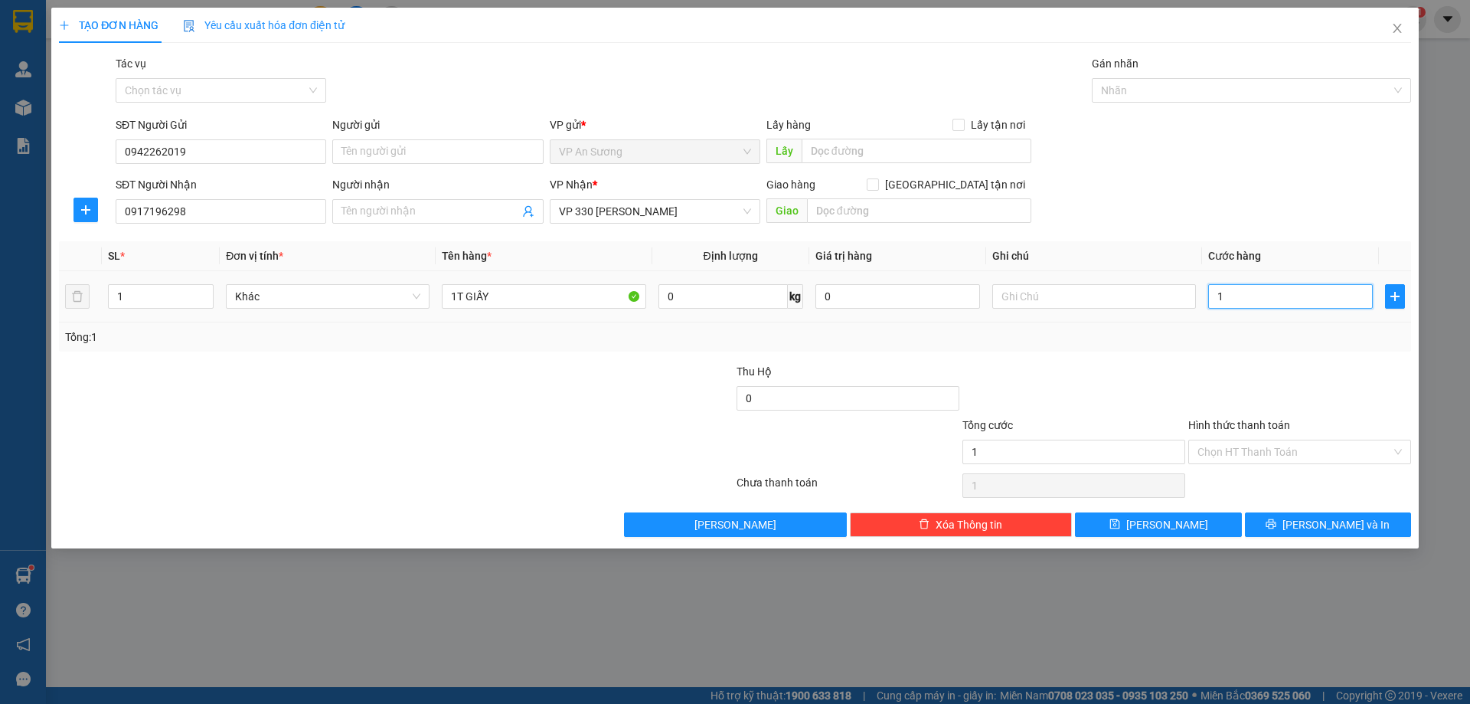
type input "15"
type input "150"
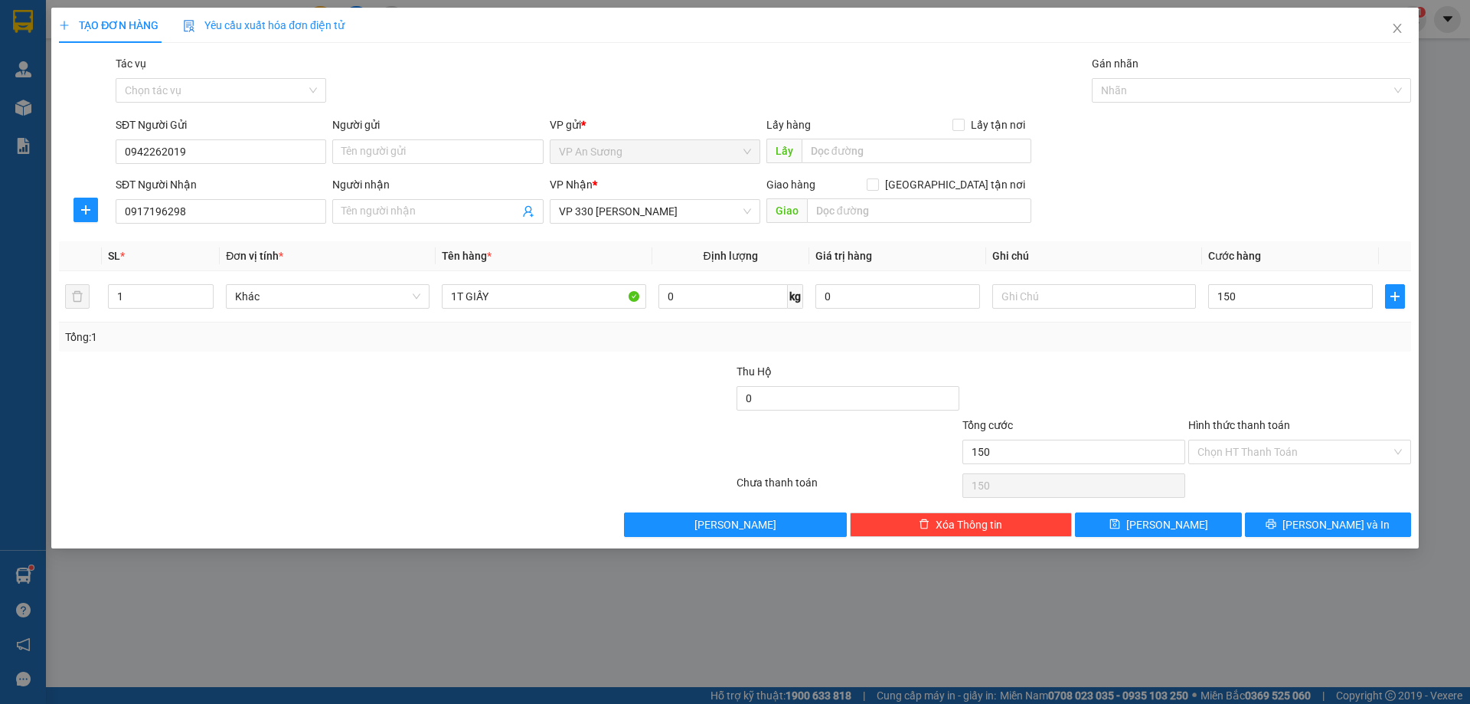
type input "150.000"
click at [1233, 338] on div "Tổng: 1" at bounding box center [735, 337] width 1340 height 17
click at [1333, 523] on span "[PERSON_NAME] và In" at bounding box center [1336, 524] width 107 height 17
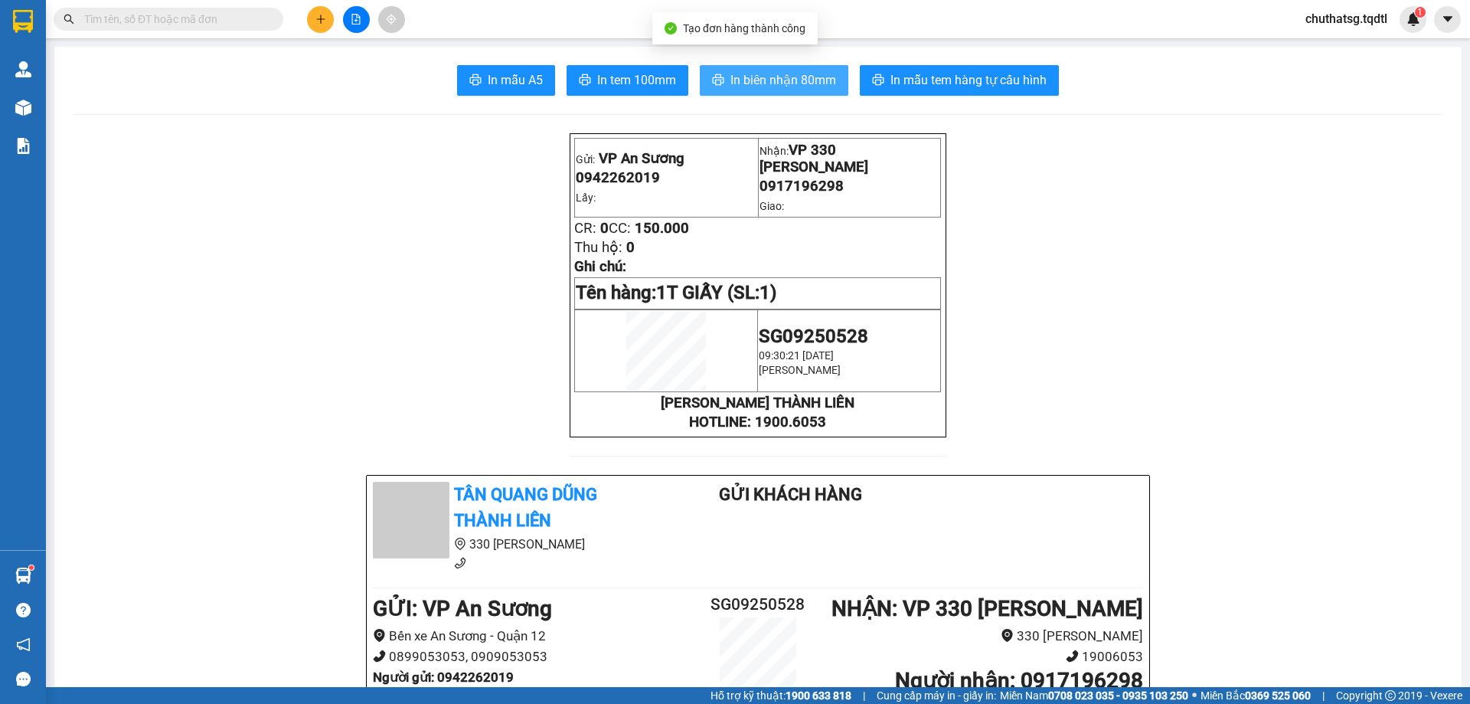
click at [773, 79] on span "In biên nhận 80mm" at bounding box center [784, 79] width 106 height 19
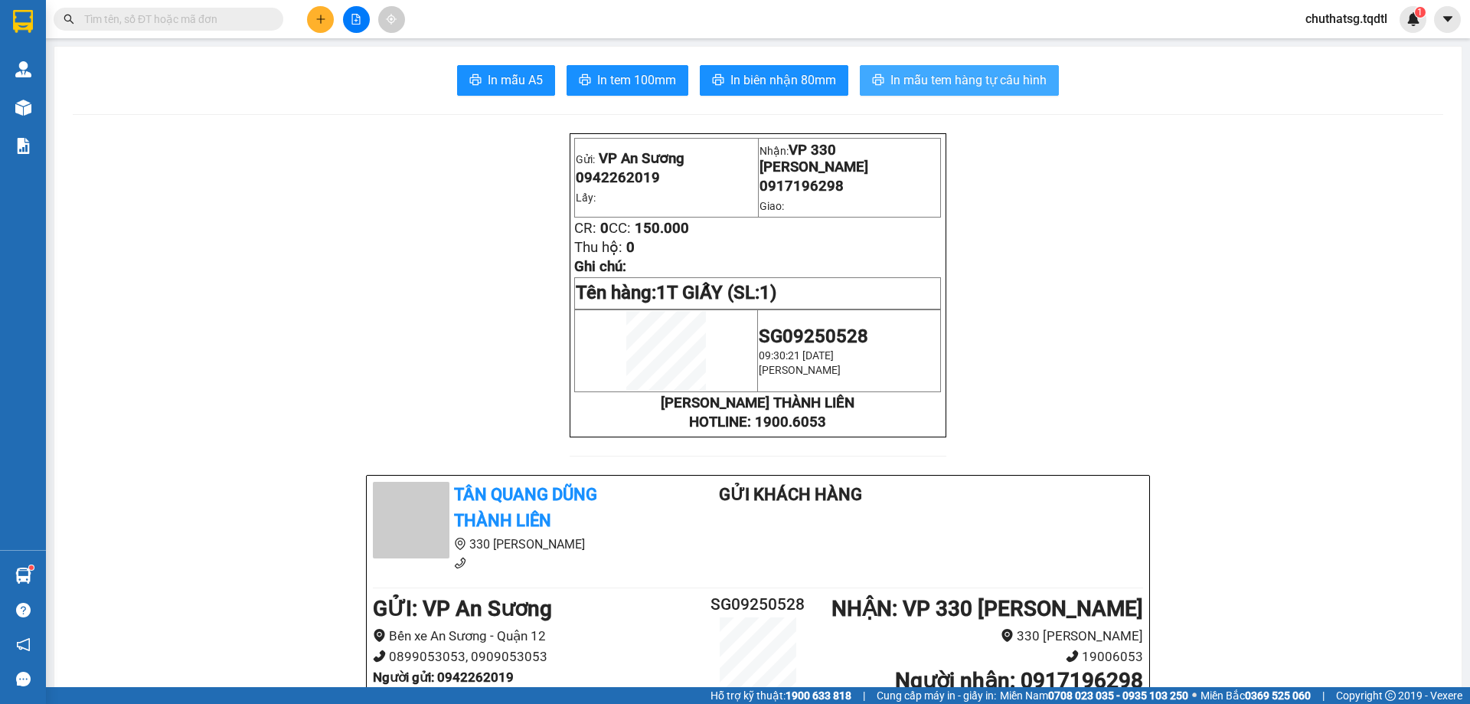
click at [950, 75] on span "In mẫu tem hàng tự cấu hình" at bounding box center [969, 79] width 156 height 19
click at [319, 18] on icon "plus" at bounding box center [321, 19] width 11 height 11
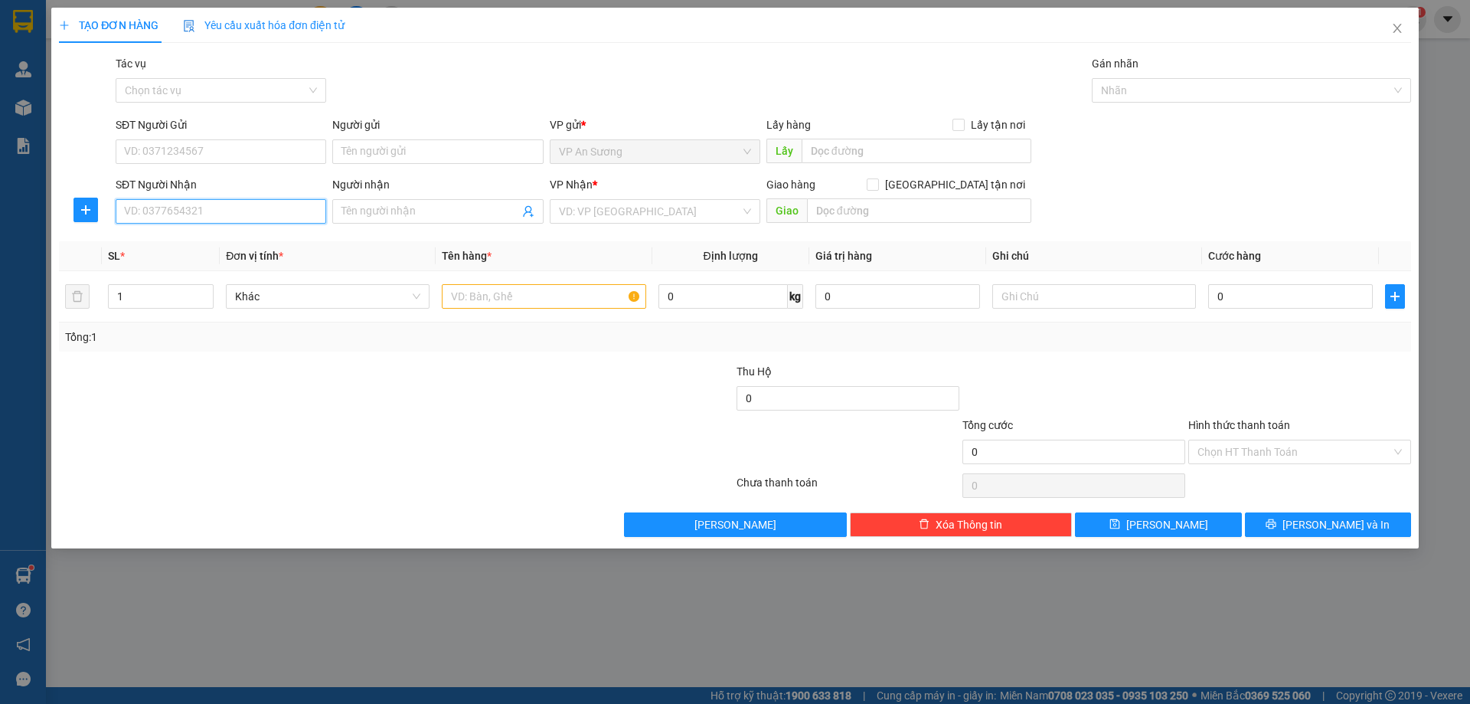
click at [224, 214] on input "SĐT Người Nhận" at bounding box center [221, 211] width 211 height 25
type input "0372755903"
click at [623, 210] on input "search" at bounding box center [650, 211] width 182 height 23
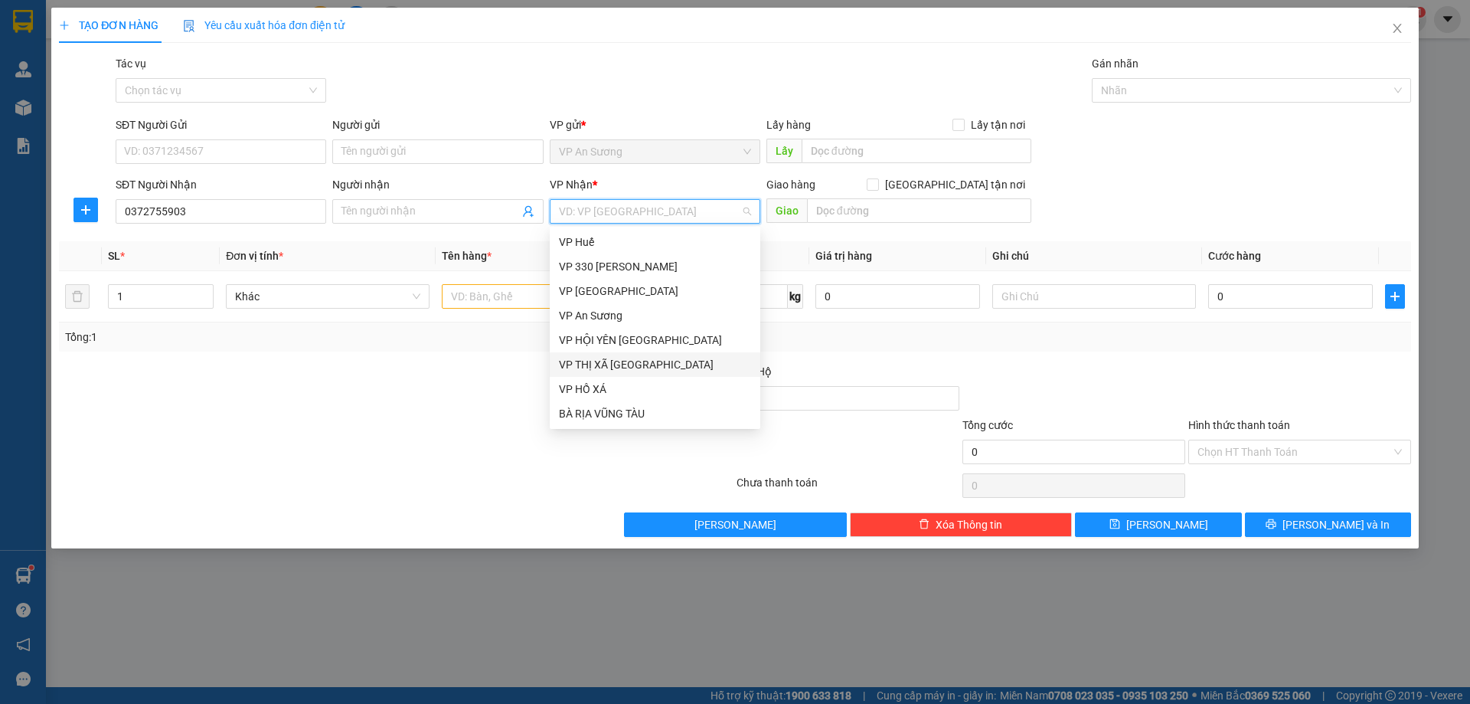
scroll to position [77, 0]
click at [609, 360] on div "VP [GEOGRAPHIC_DATA]" at bounding box center [655, 361] width 192 height 17
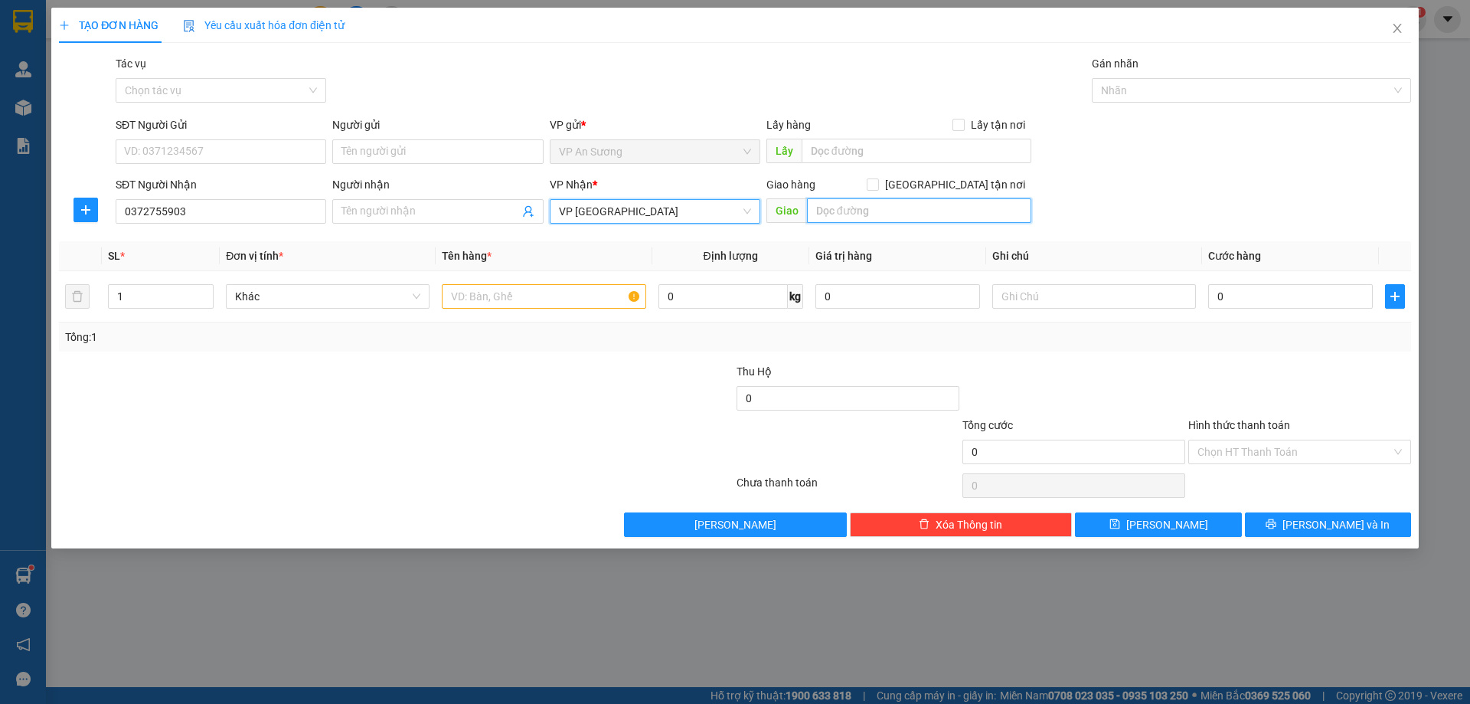
click at [829, 208] on input "text" at bounding box center [919, 210] width 224 height 25
type input "VP ĐÀ NĂNG"
click at [477, 300] on input "text" at bounding box center [544, 296] width 204 height 25
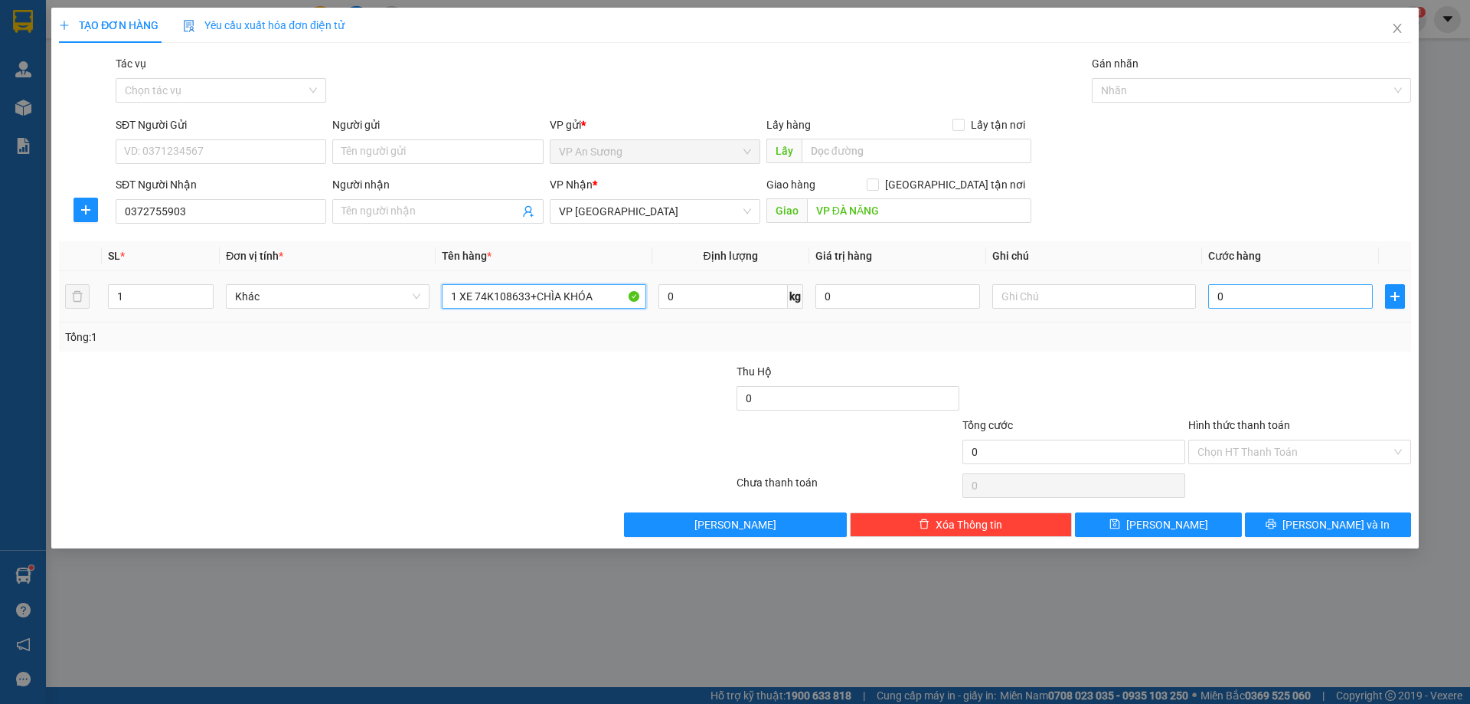
type input "1 XE 74K108633+CHÌA KHÓA"
click at [1261, 292] on input "0" at bounding box center [1291, 296] width 165 height 25
type input "06"
type input "6"
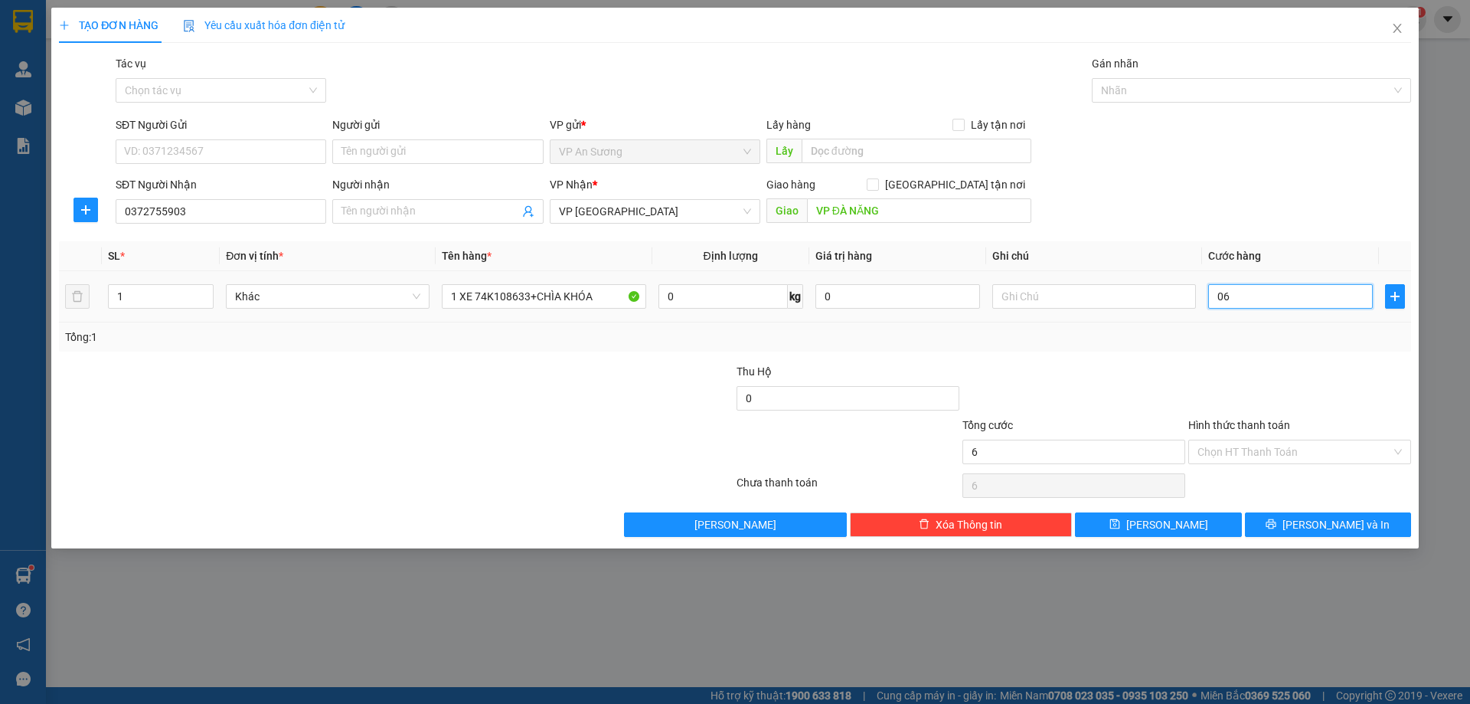
type input "060"
type input "60"
type input "0.600"
type input "600"
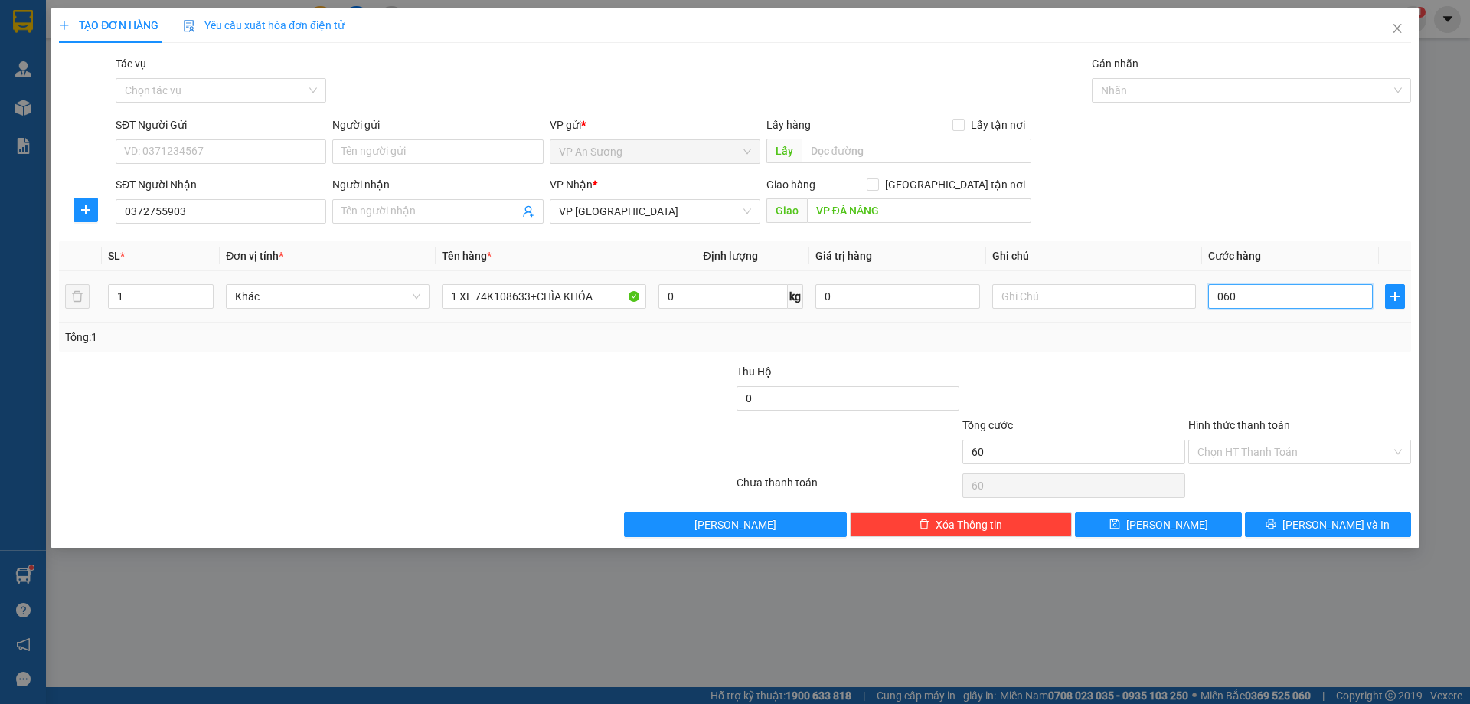
type input "600"
type input "600.000"
click at [1237, 359] on div "Transit Pickup Surcharge Ids Transit Deliver Surcharge Ids Transit Deliver Surc…" at bounding box center [735, 296] width 1353 height 482
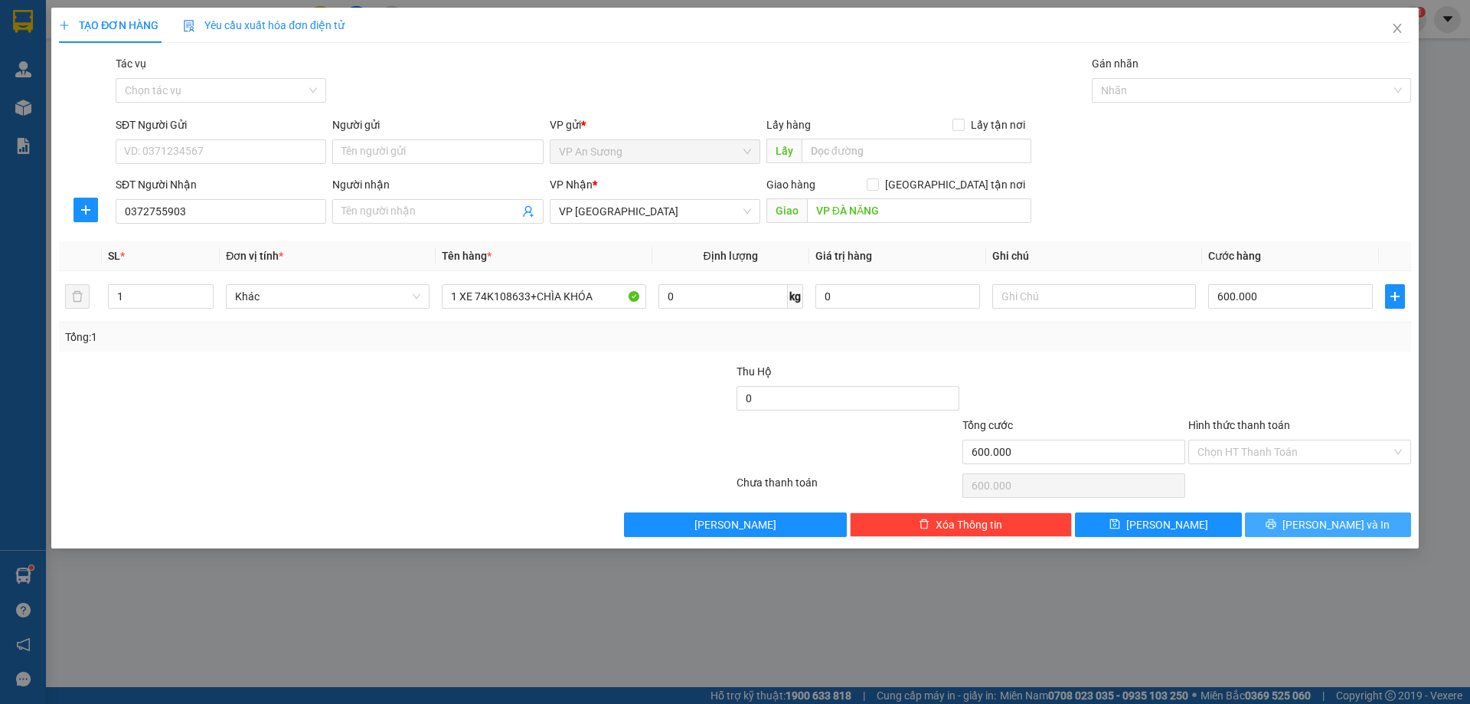
click at [1330, 525] on span "[PERSON_NAME] và In" at bounding box center [1336, 524] width 107 height 17
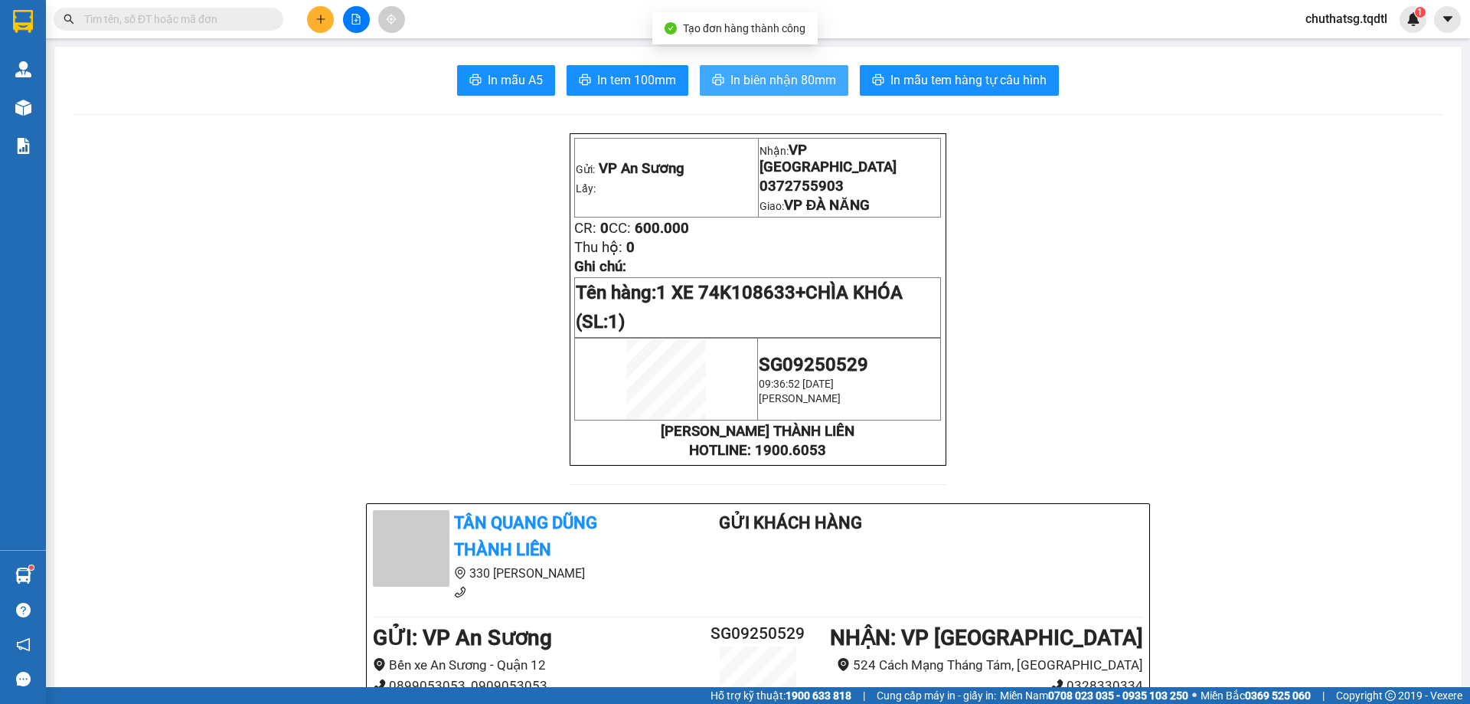
click at [767, 74] on span "In biên nhận 80mm" at bounding box center [784, 79] width 106 height 19
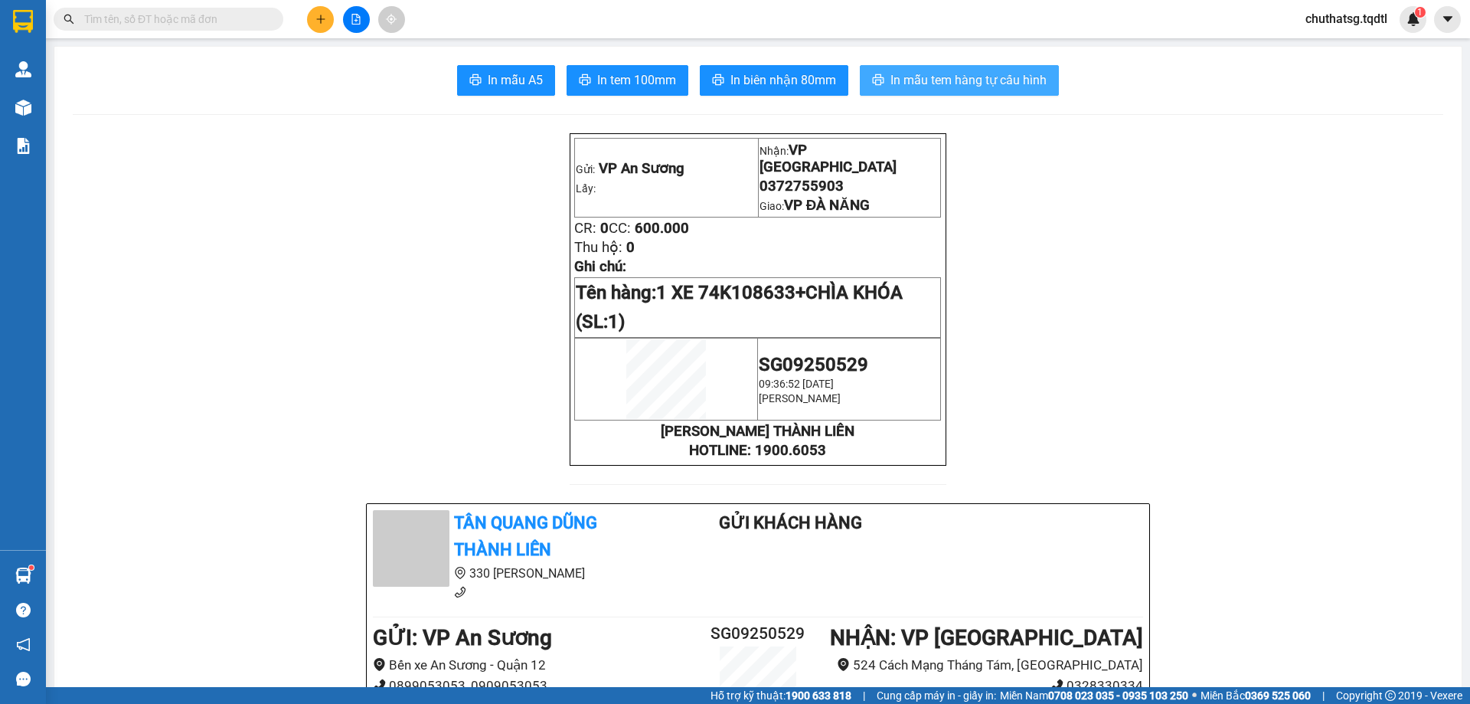
click at [923, 85] on span "In mẫu tem hàng tự cấu hình" at bounding box center [969, 79] width 156 height 19
click at [322, 19] on icon "plus" at bounding box center [320, 18] width 8 height 1
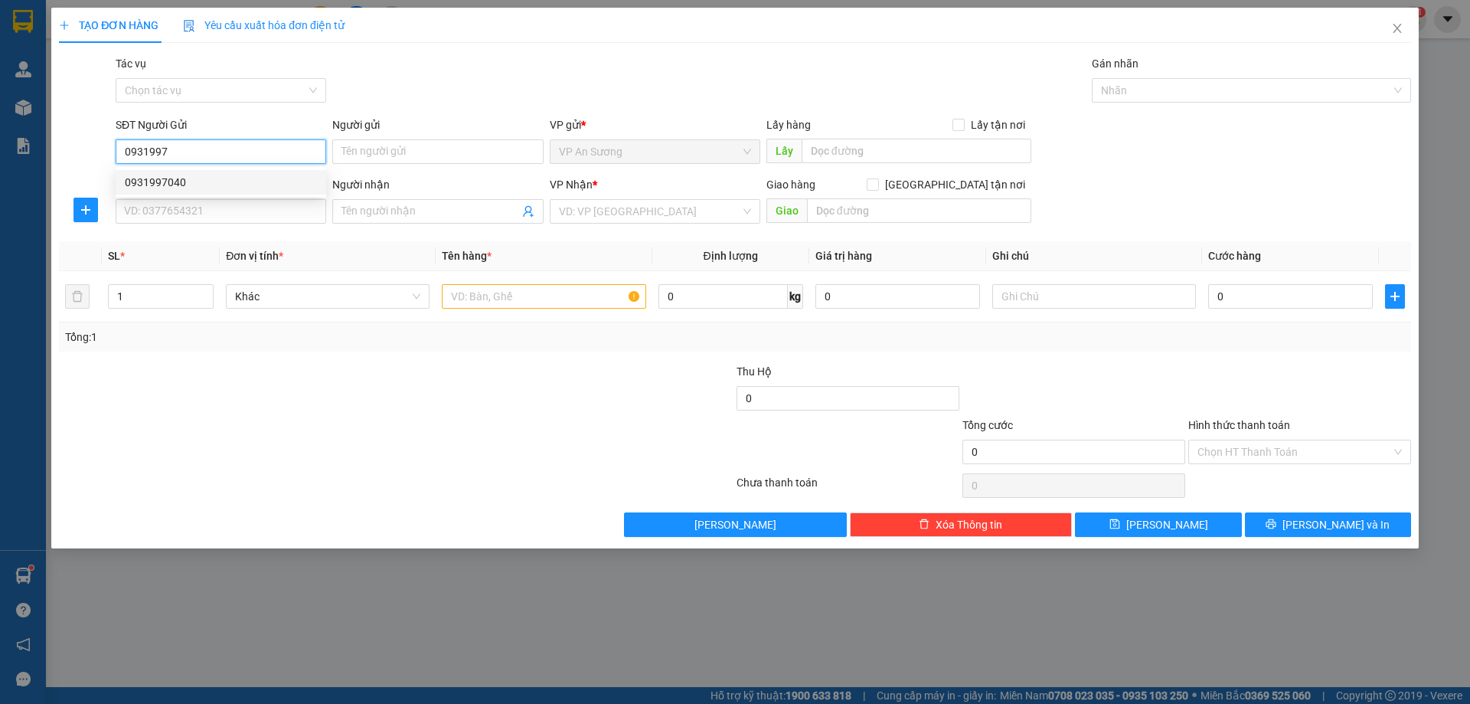
click at [152, 183] on div "0931997040" at bounding box center [221, 182] width 192 height 17
type input "0931997040"
type input "0932502509"
type input "ĐÔNG HÀ"
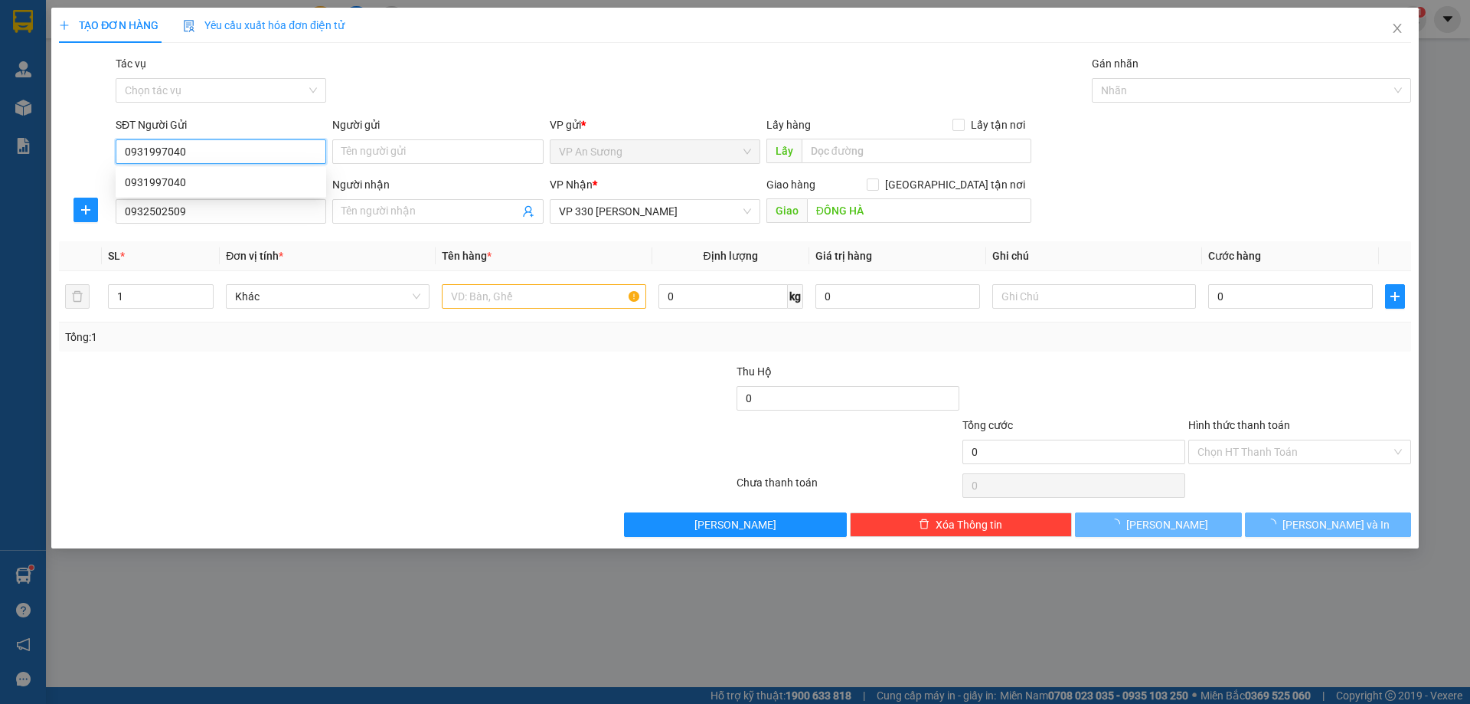
type input "200.000"
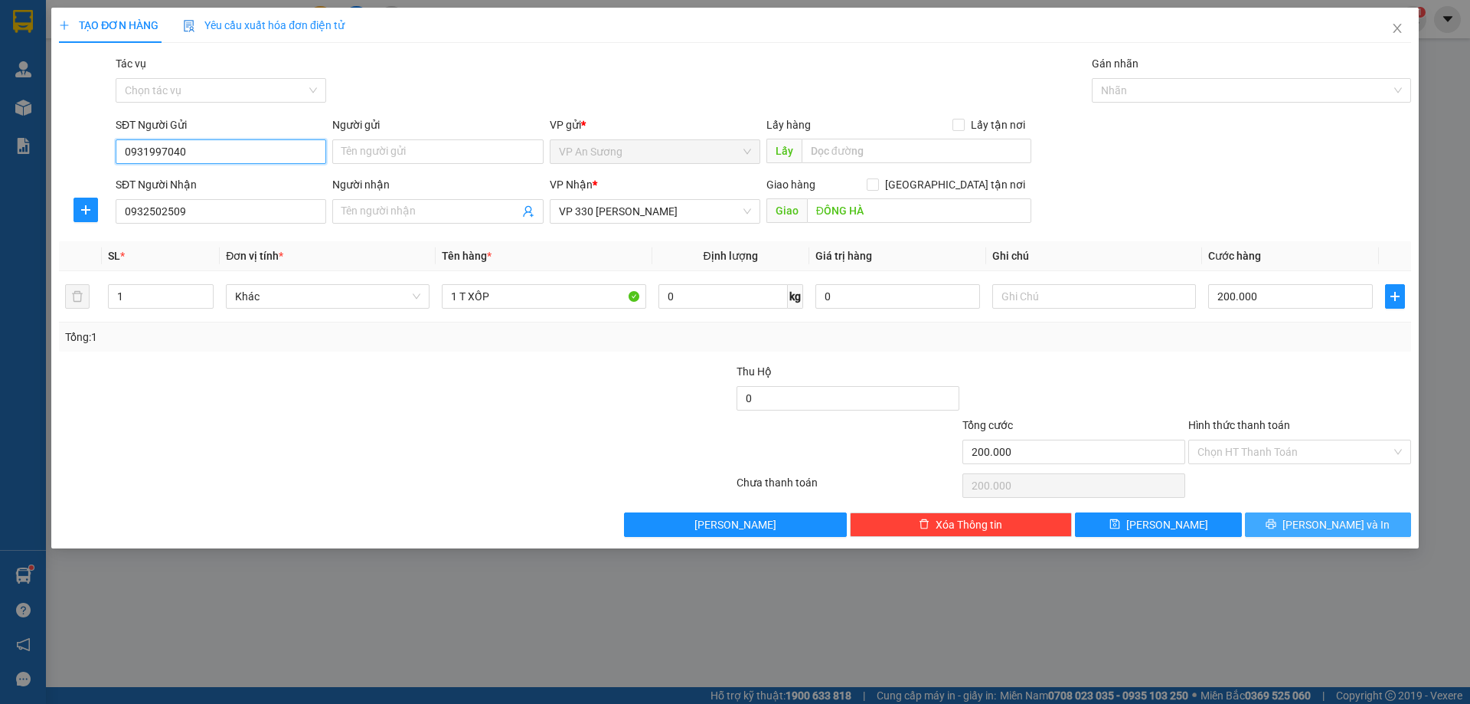
type input "0931997040"
click at [1323, 520] on span "[PERSON_NAME] và In" at bounding box center [1336, 524] width 107 height 17
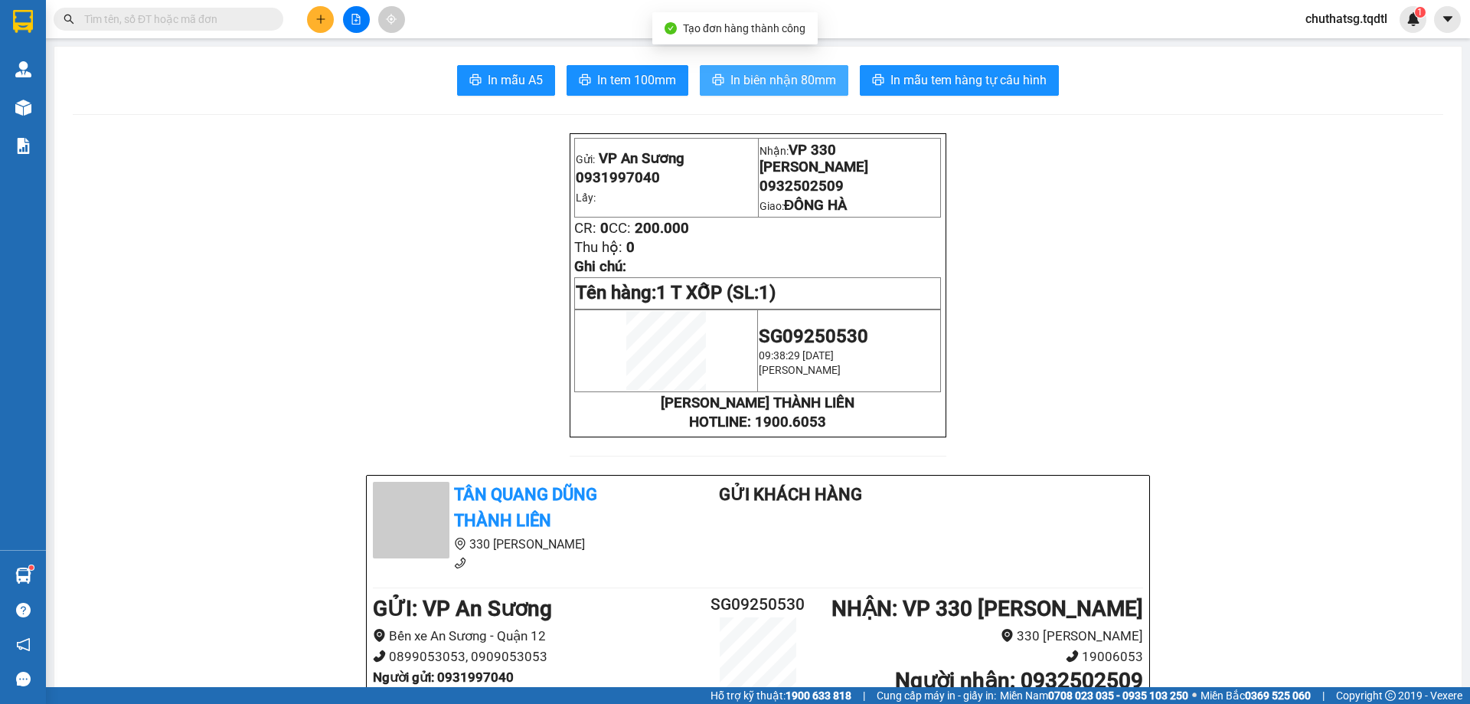
click at [774, 74] on span "In biên nhận 80mm" at bounding box center [784, 79] width 106 height 19
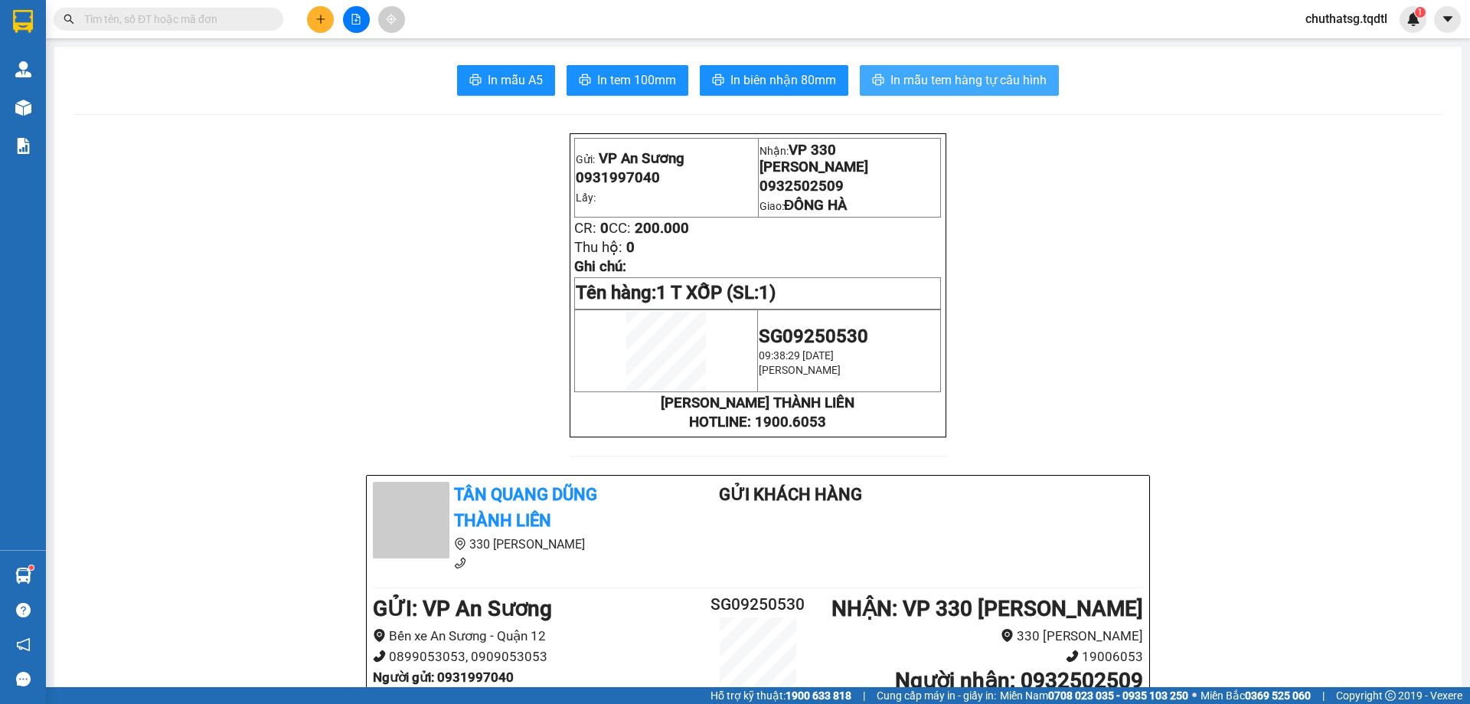
click at [924, 77] on span "In mẫu tem hàng tự cấu hình" at bounding box center [969, 79] width 156 height 19
drag, startPoint x: 355, startPoint y: 16, endPoint x: 315, endPoint y: 41, distance: 46.8
click at [354, 17] on icon "file-add" at bounding box center [356, 19] width 11 height 11
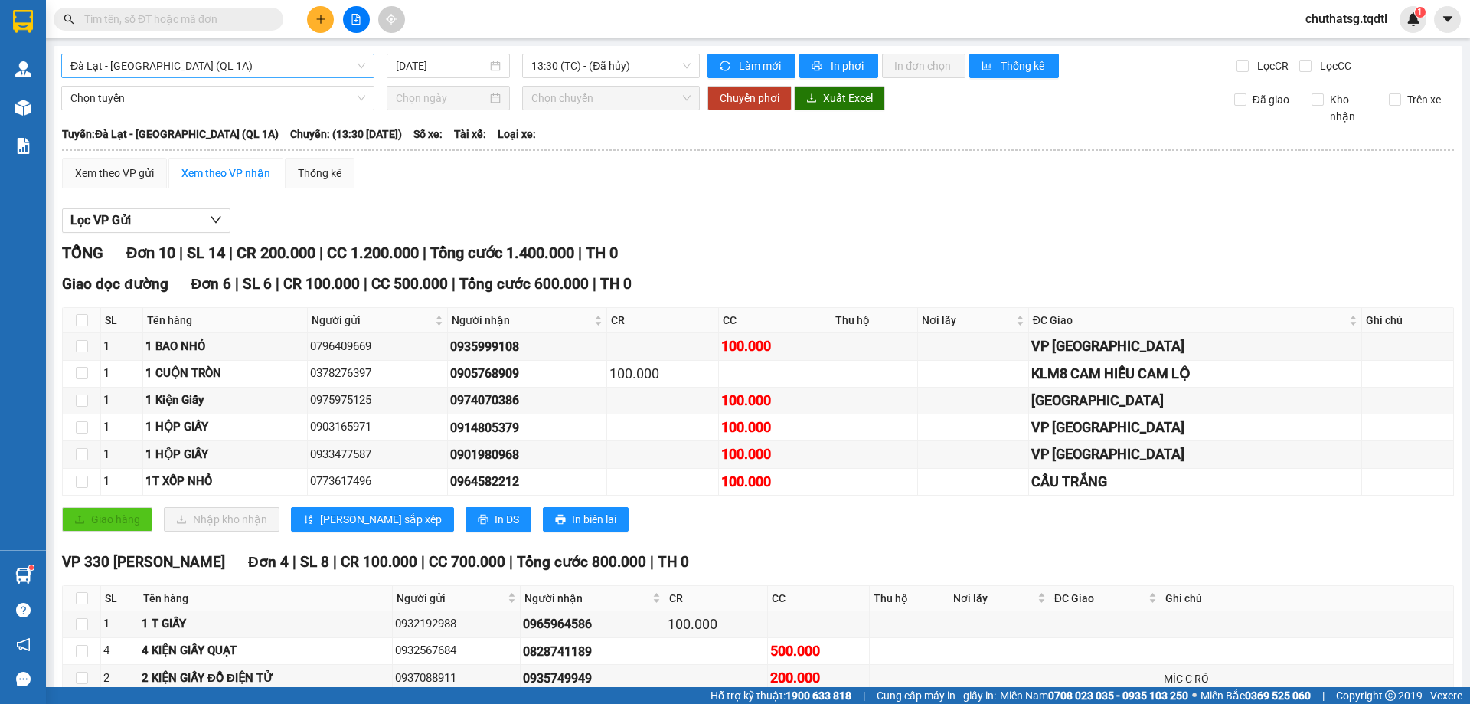
click at [203, 64] on span "Đà Lạt - [GEOGRAPHIC_DATA] (QL 1A)" at bounding box center [217, 65] width 295 height 23
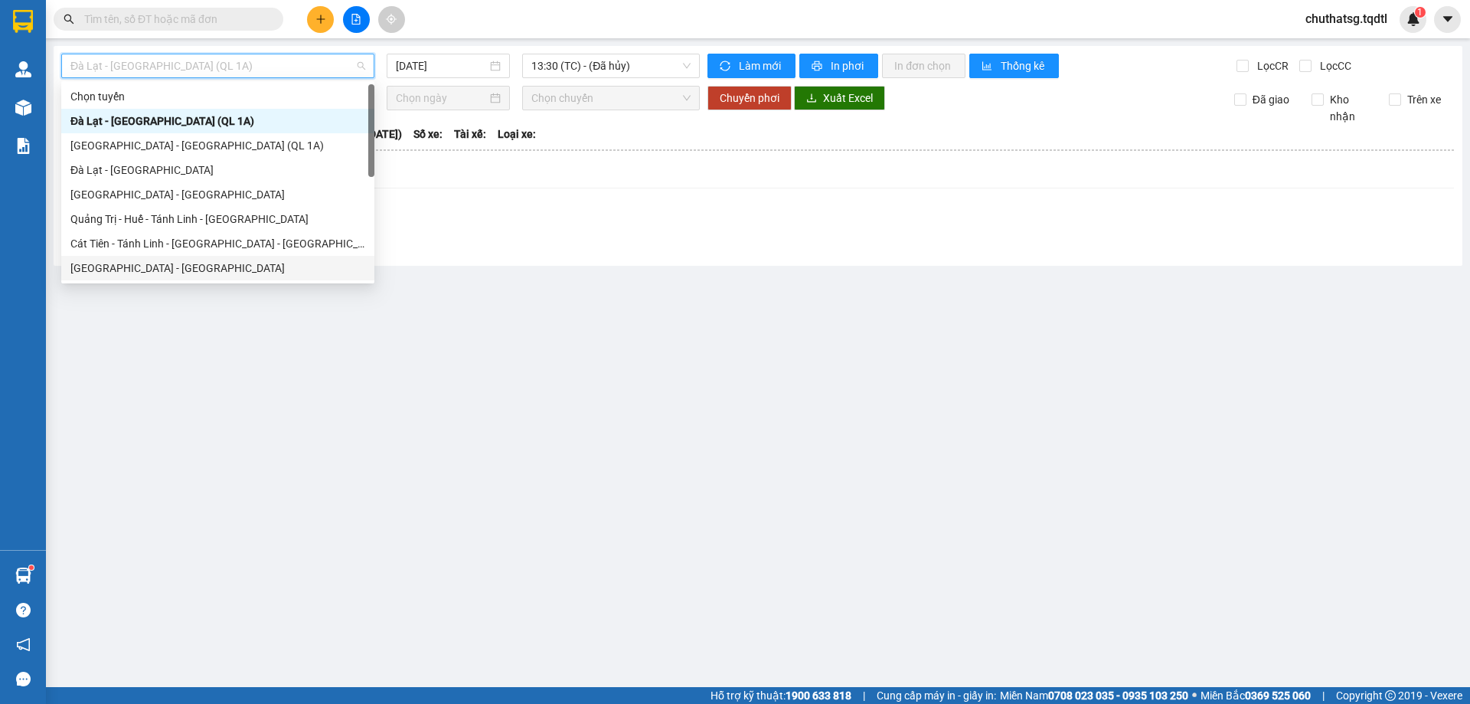
click at [84, 263] on div "[GEOGRAPHIC_DATA] - [GEOGRAPHIC_DATA]" at bounding box center [217, 268] width 295 height 17
type input "[DATE]"
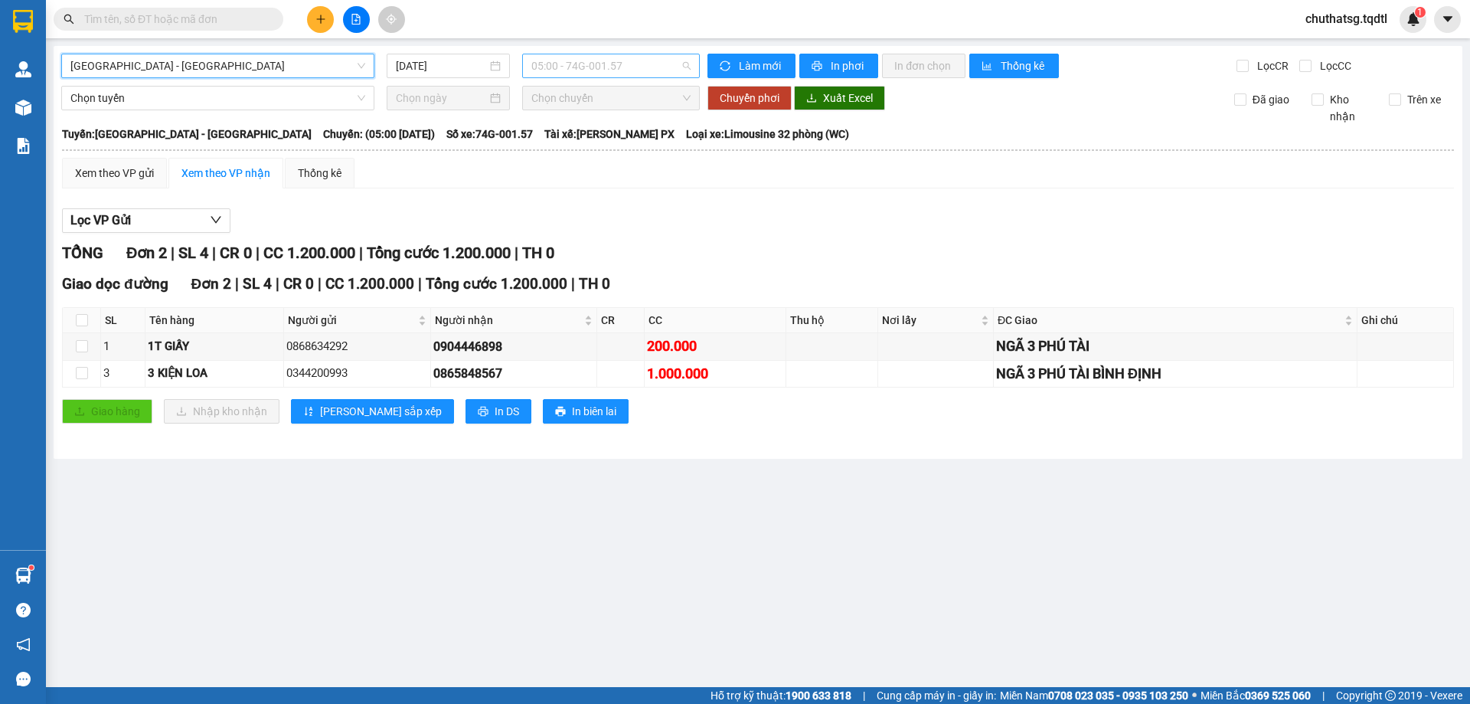
click at [639, 67] on span "05:00 - 74G-001.57" at bounding box center [611, 65] width 159 height 23
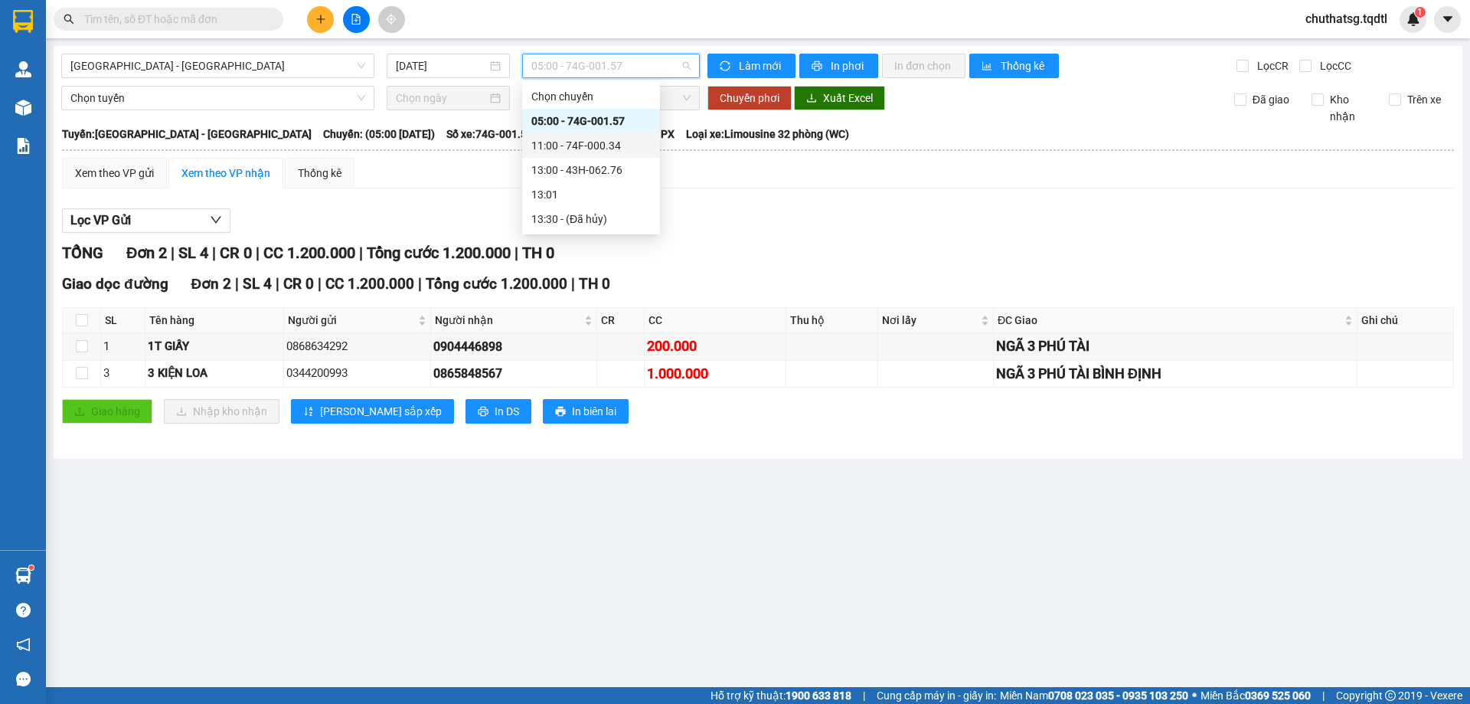
click at [583, 143] on div "11:00 - 74F-000.34" at bounding box center [591, 145] width 119 height 17
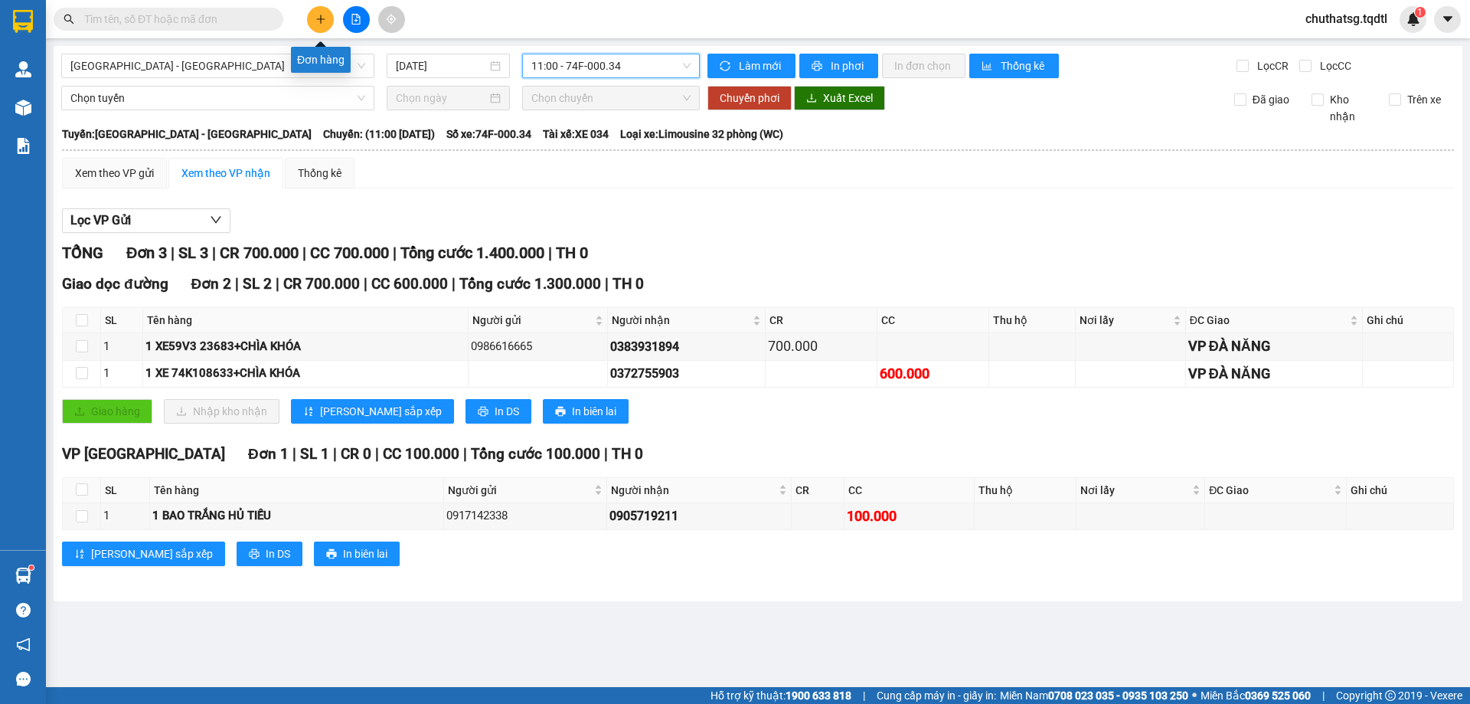
click at [319, 18] on icon "plus" at bounding box center [321, 19] width 11 height 11
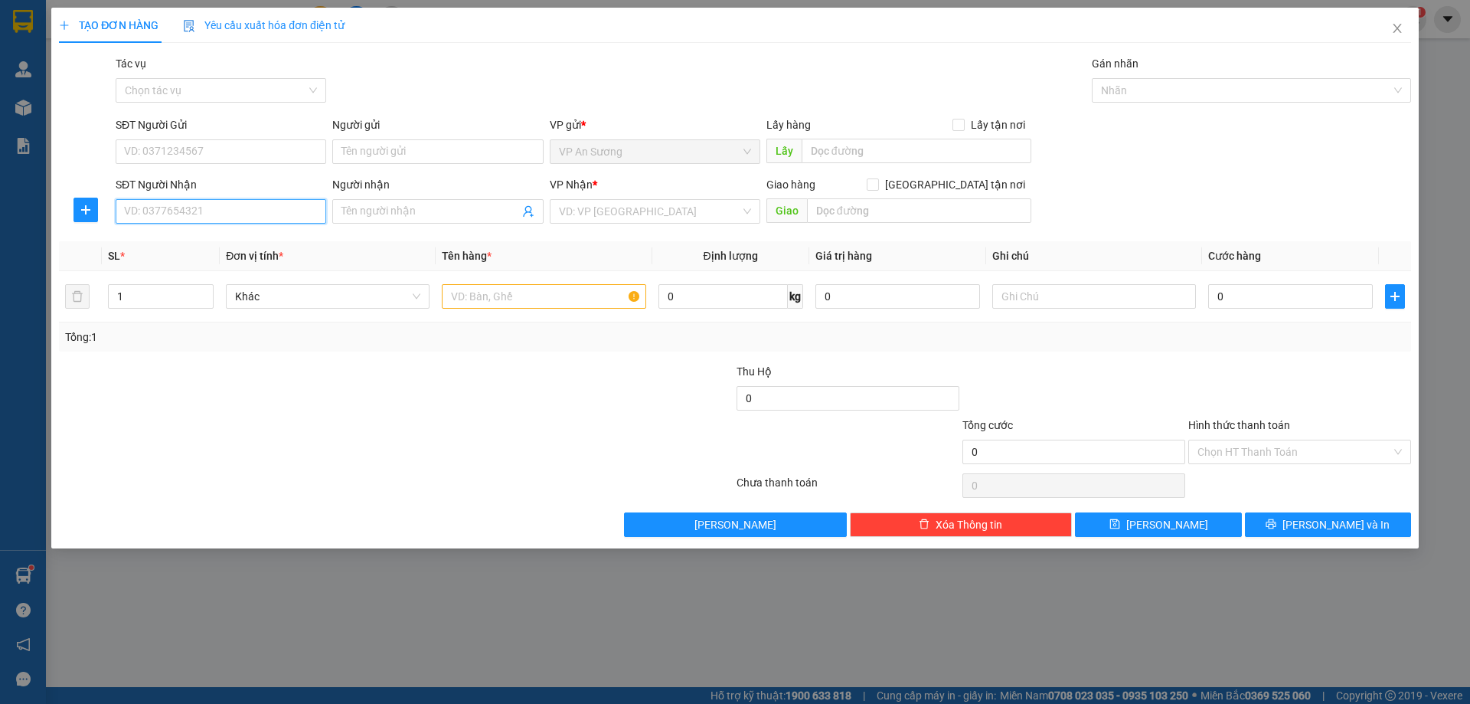
click at [239, 216] on input "SĐT Người Nhận" at bounding box center [221, 211] width 211 height 25
click at [139, 237] on div "0333525761" at bounding box center [221, 242] width 192 height 17
type input "0333525761"
type input "CỬA VIỆT"
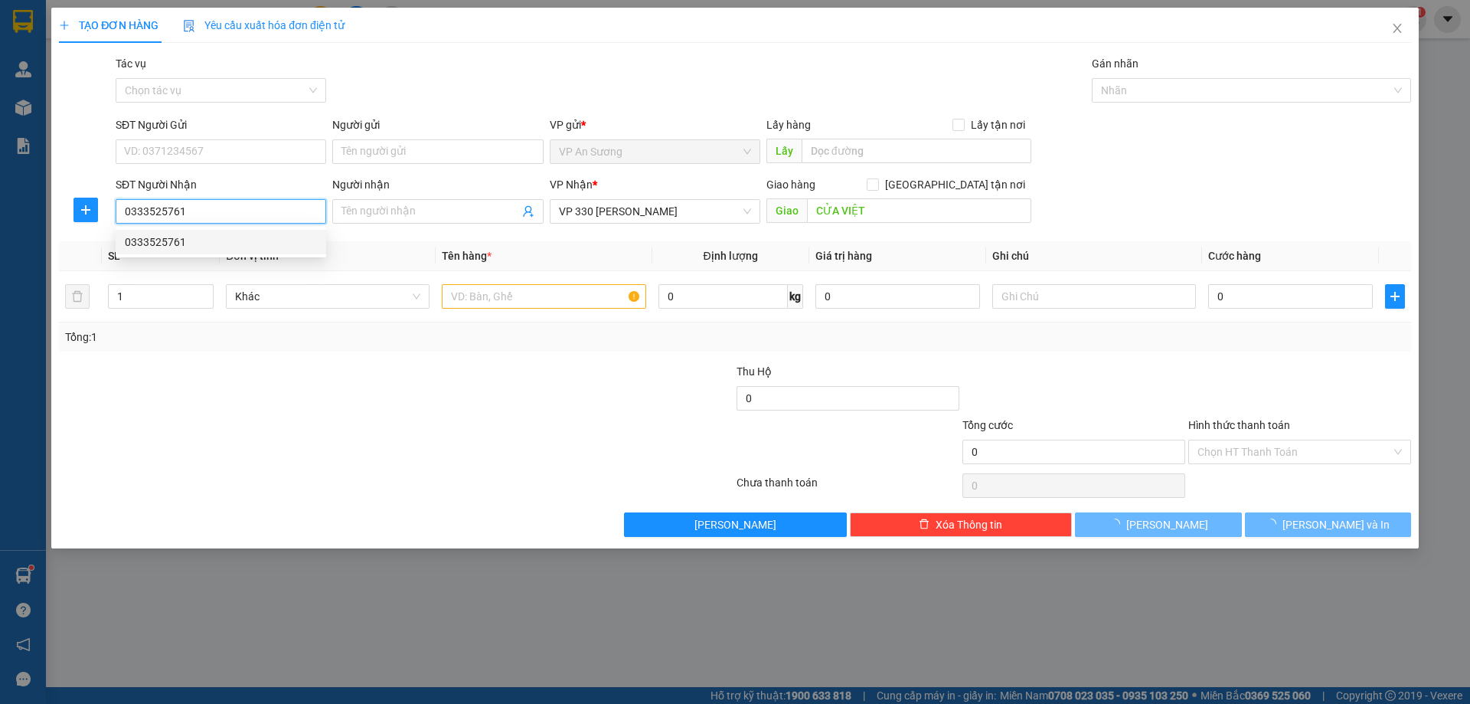
type input "150.000"
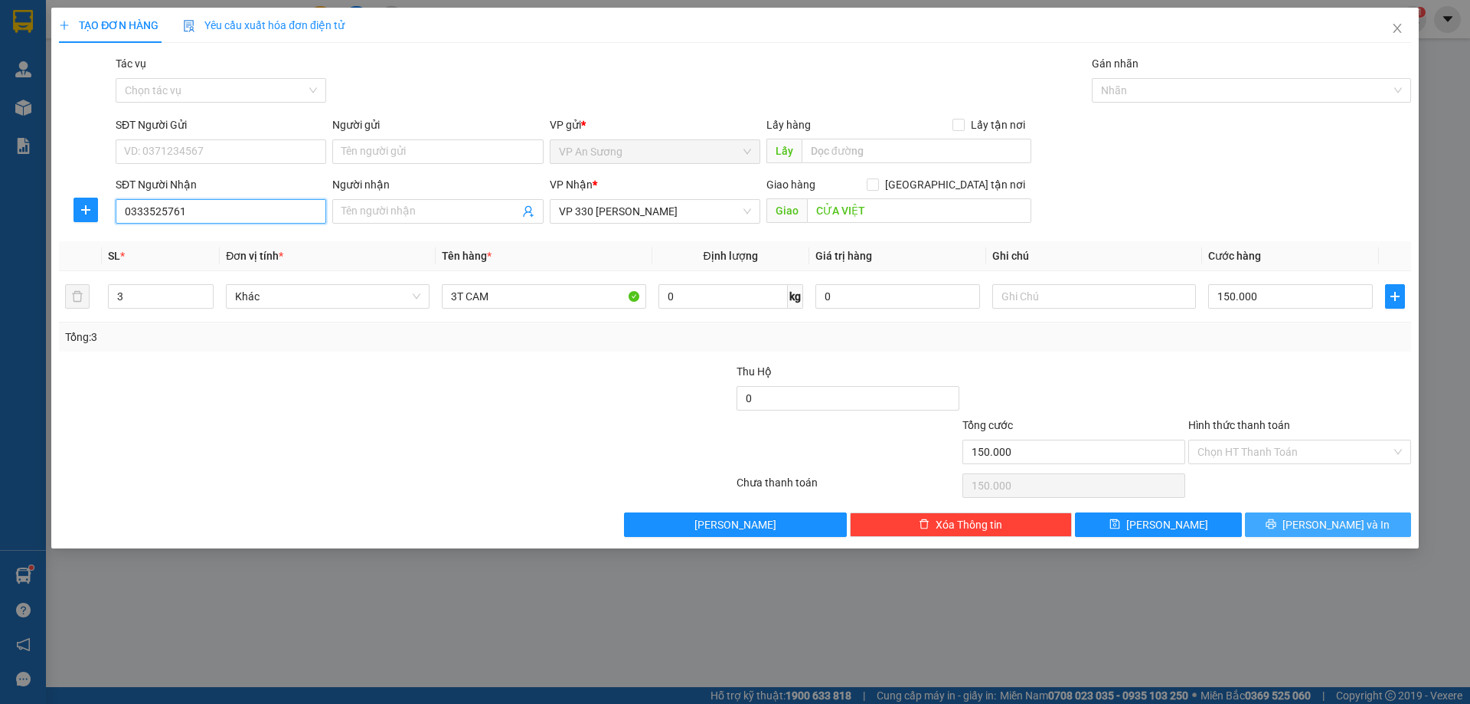
type input "0333525761"
click at [1321, 523] on span "[PERSON_NAME] và In" at bounding box center [1336, 524] width 107 height 17
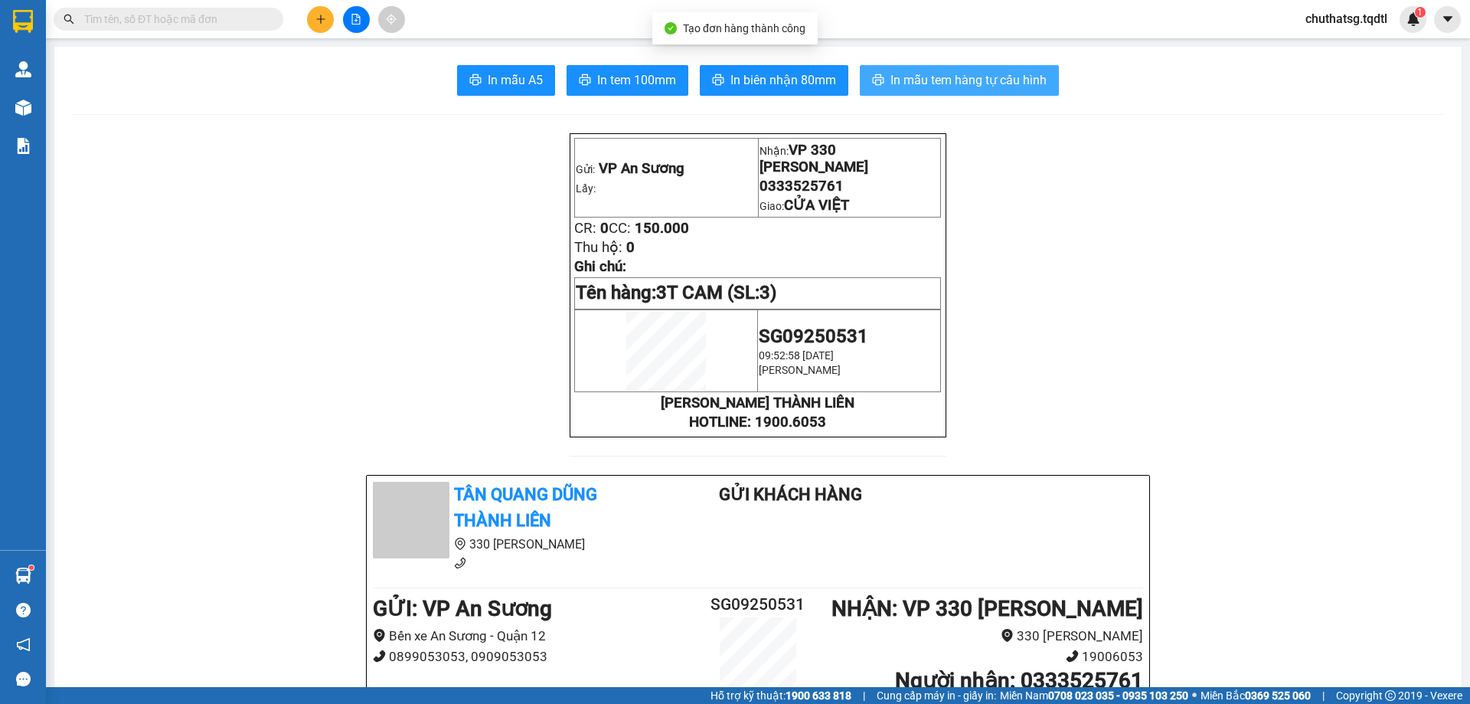
click at [934, 77] on span "In mẫu tem hàng tự cấu hình" at bounding box center [969, 79] width 156 height 19
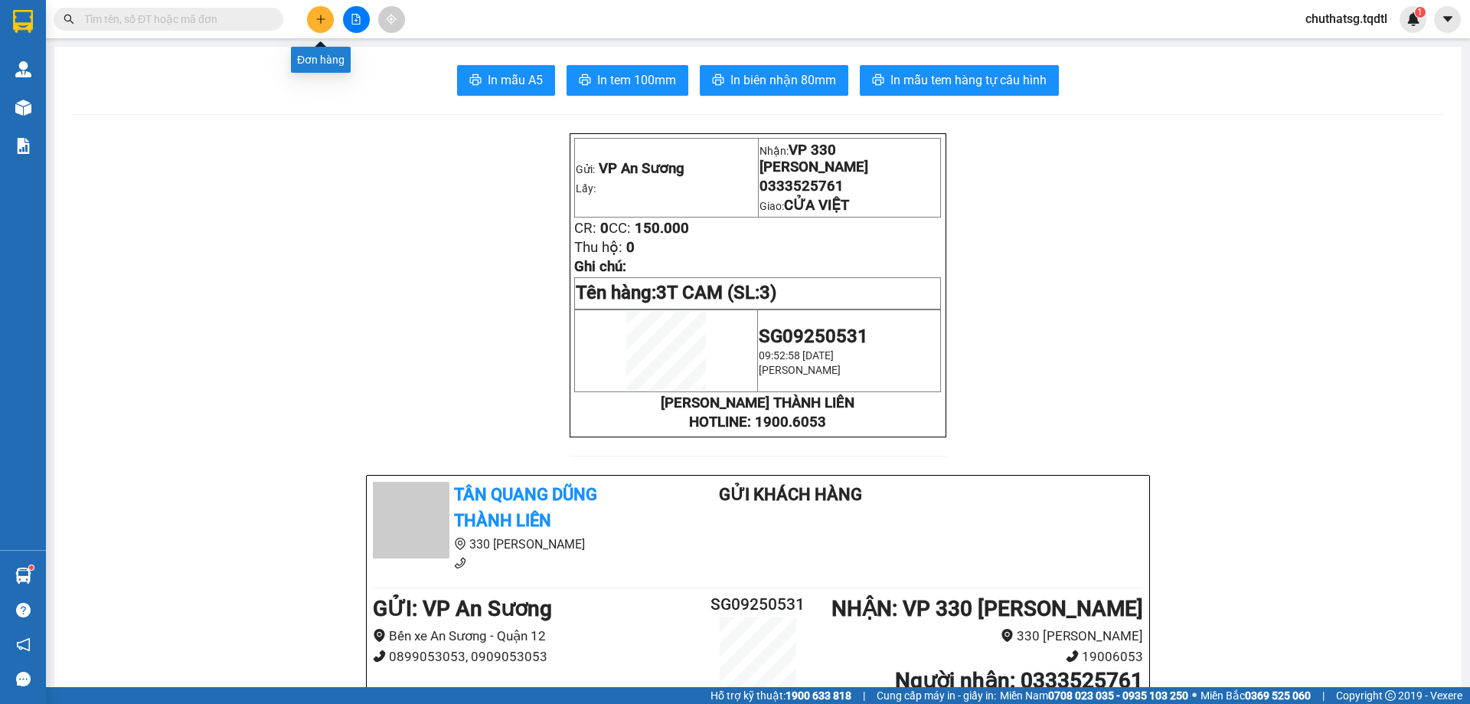
click at [316, 23] on icon "plus" at bounding box center [321, 19] width 11 height 11
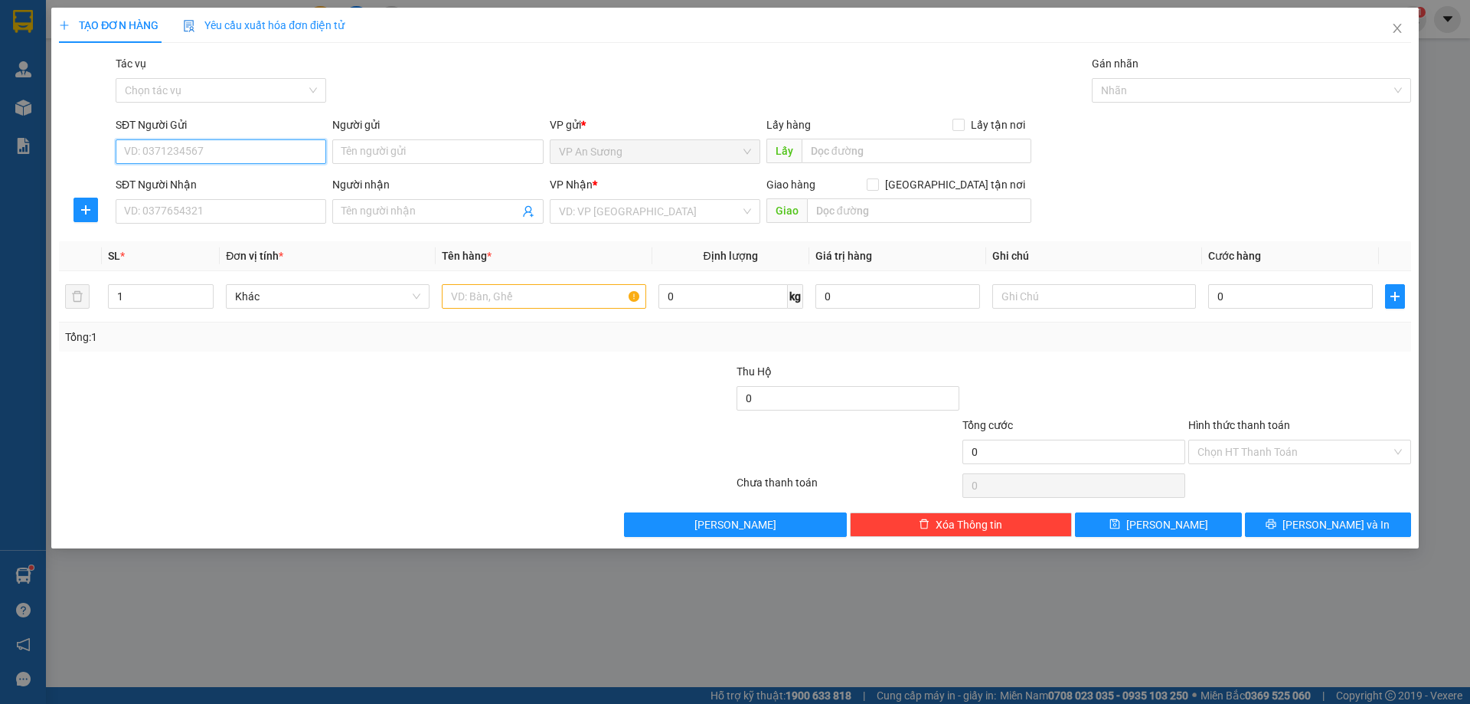
click at [248, 143] on input "SĐT Người Gửi" at bounding box center [221, 151] width 211 height 25
type input "0909331222"
click at [226, 202] on input "SĐT Người Nhận" at bounding box center [221, 211] width 211 height 25
type input "0917711775"
click at [579, 212] on input "search" at bounding box center [650, 211] width 182 height 23
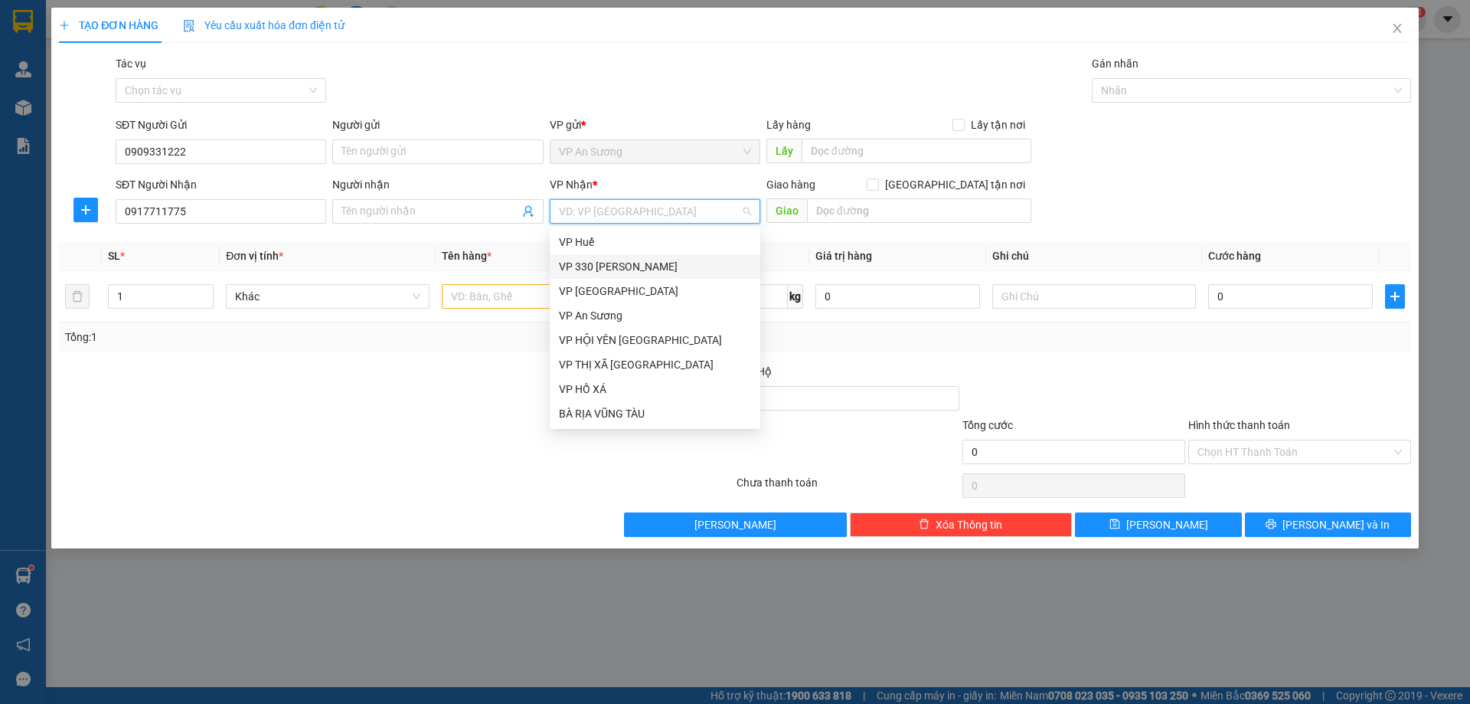
click at [647, 267] on div "VP 330 [PERSON_NAME]" at bounding box center [655, 266] width 192 height 17
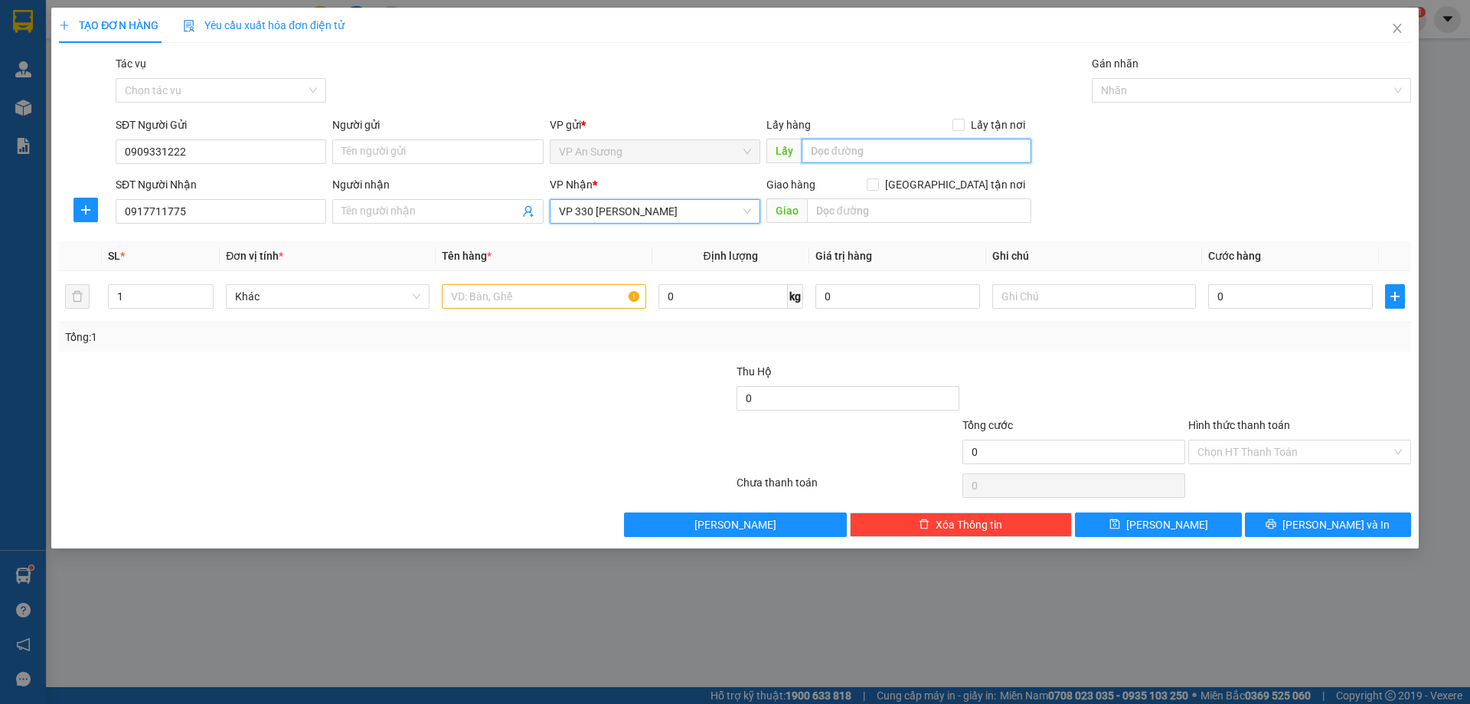
click at [861, 158] on input "text" at bounding box center [917, 151] width 230 height 25
type input "V"
click at [538, 293] on input "text" at bounding box center [544, 296] width 204 height 25
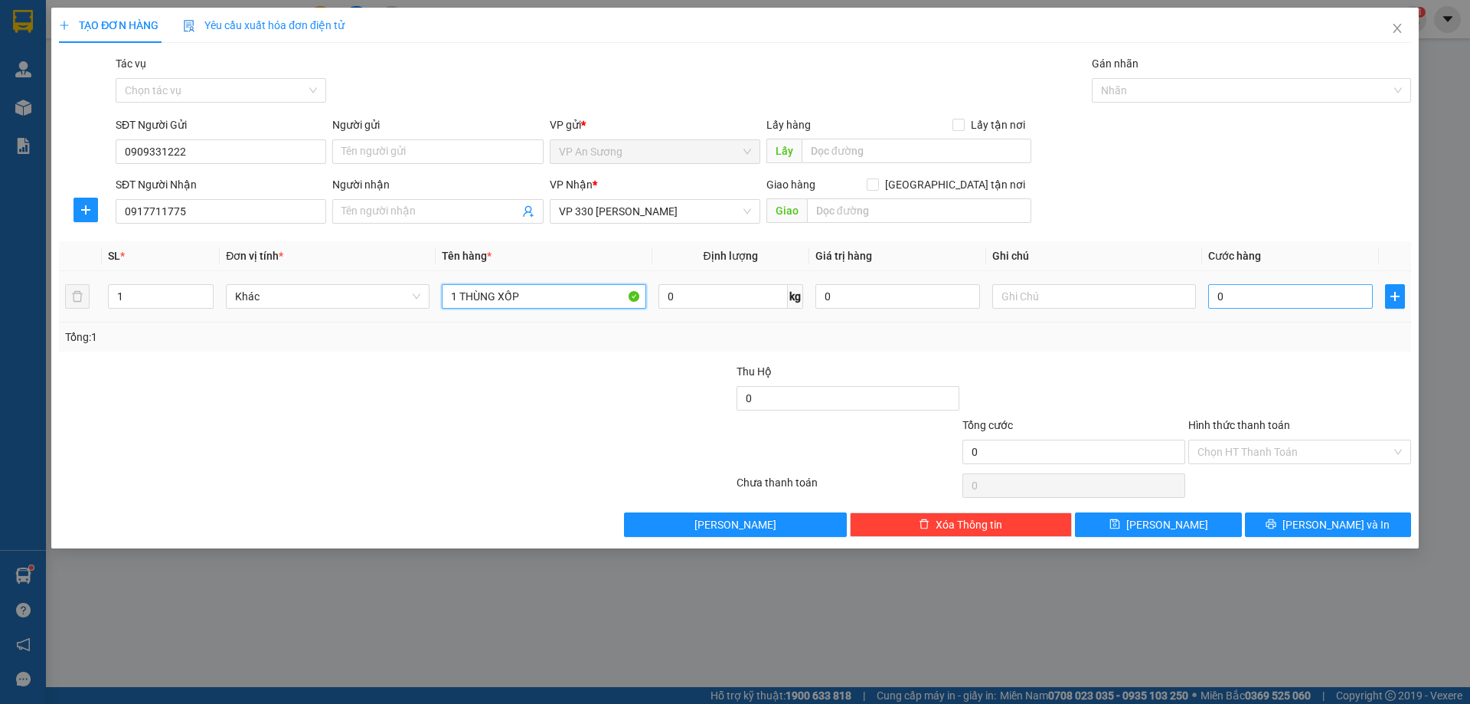
type input "1 THÙNG XỐP"
click at [1251, 294] on input "0" at bounding box center [1291, 296] width 165 height 25
type input "1"
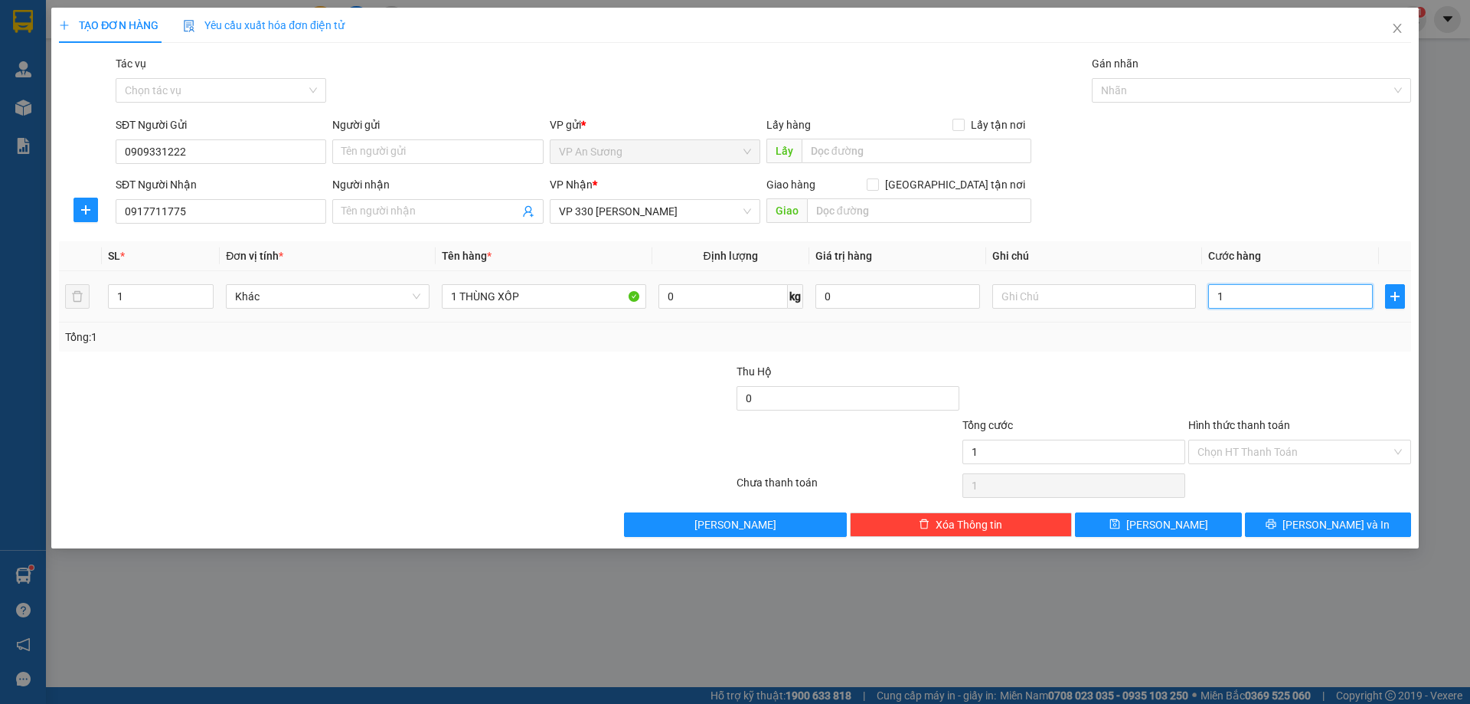
type input "15"
type input "150"
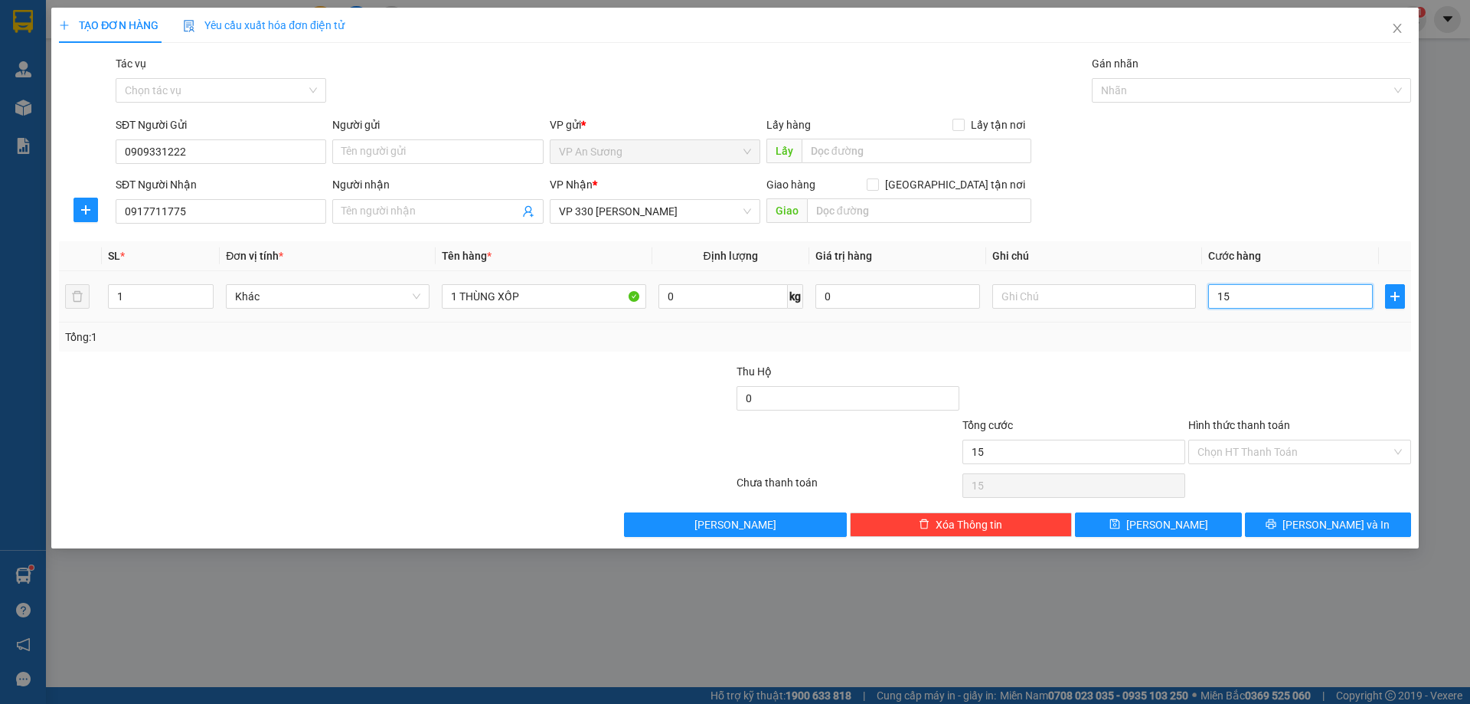
type input "150"
type input "150.000"
click at [1259, 359] on div "Transit Pickup Surcharge Ids Transit Deliver Surcharge Ids Transit Deliver Surc…" at bounding box center [735, 296] width 1353 height 482
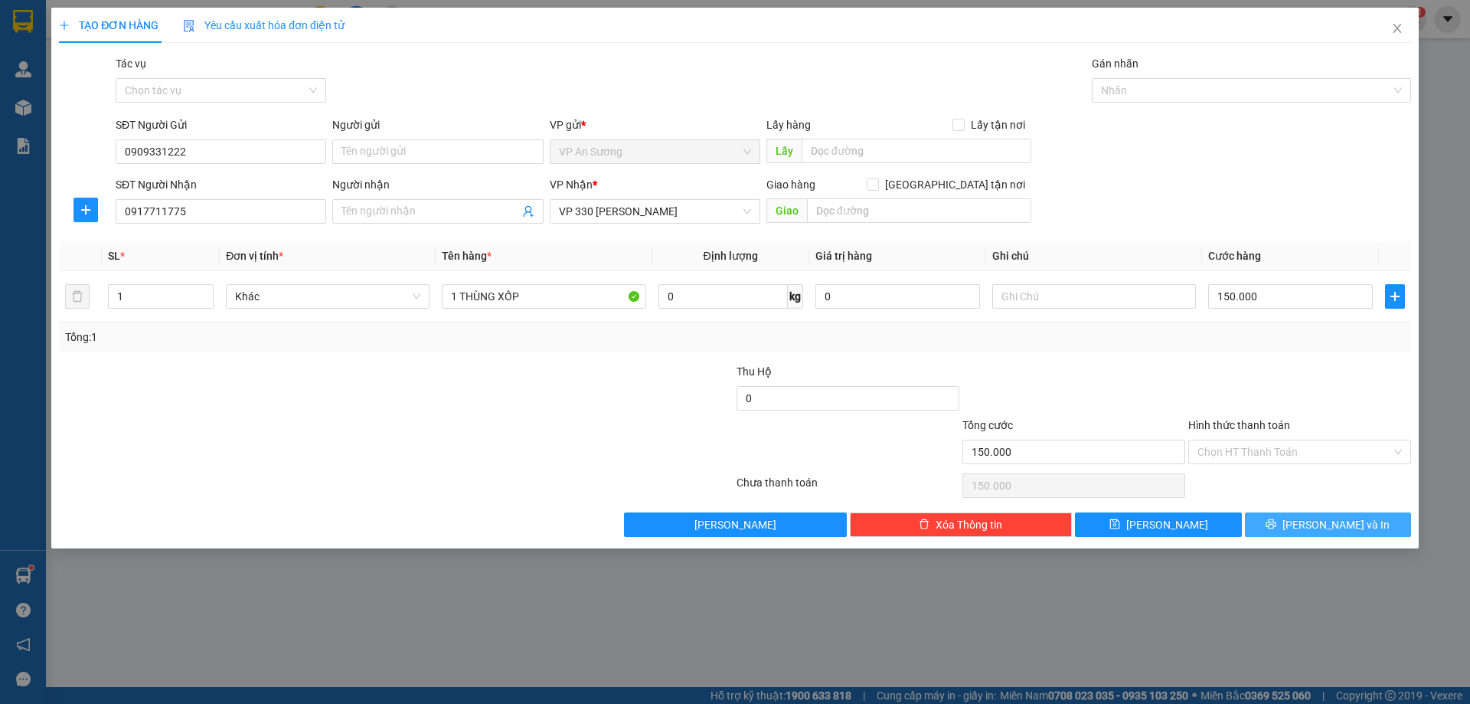
click at [1310, 530] on button "[PERSON_NAME] và In" at bounding box center [1328, 524] width 166 height 25
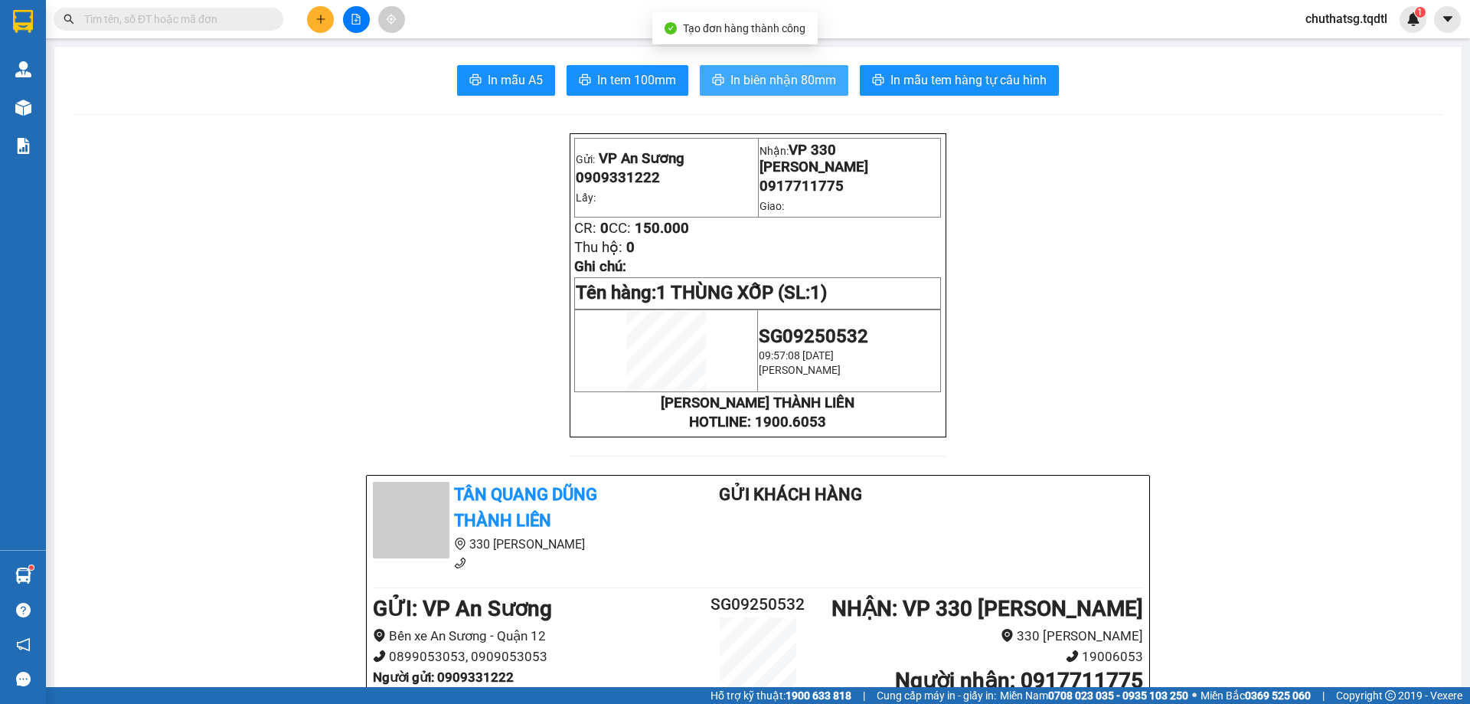
click at [819, 71] on span "In biên nhận 80mm" at bounding box center [784, 79] width 106 height 19
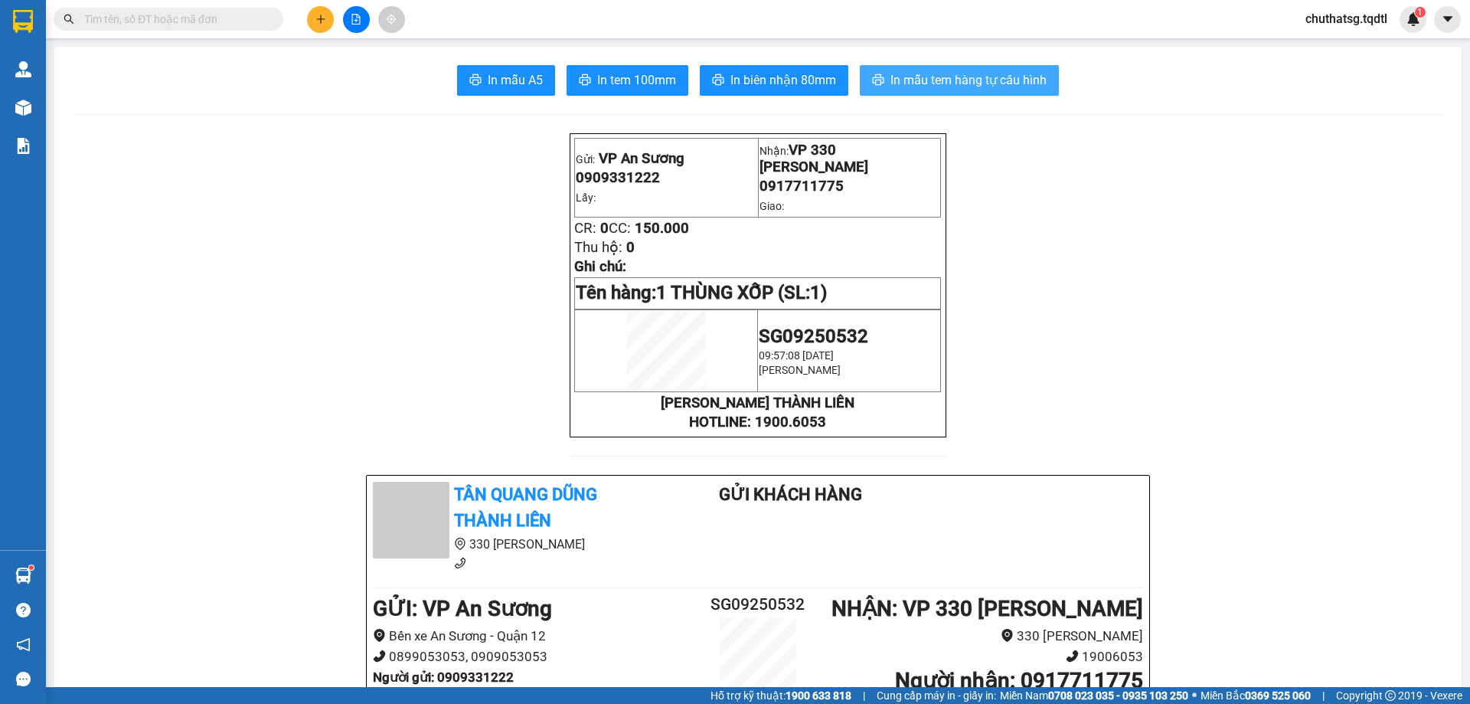
click at [1035, 83] on span "In mẫu tem hàng tự cấu hình" at bounding box center [969, 79] width 156 height 19
click at [359, 23] on icon "file-add" at bounding box center [356, 19] width 11 height 11
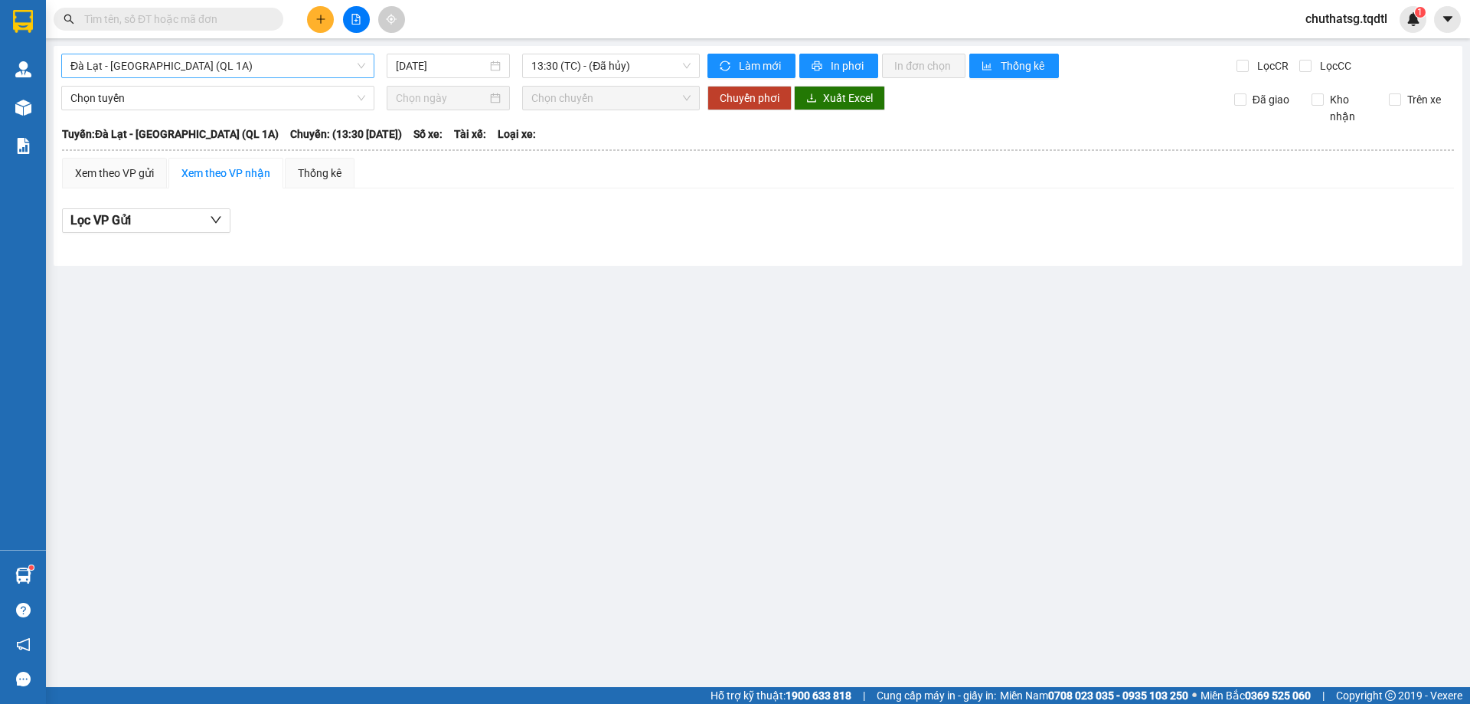
click at [270, 65] on span "Đà Lạt - [GEOGRAPHIC_DATA] (QL 1A)" at bounding box center [217, 65] width 295 height 23
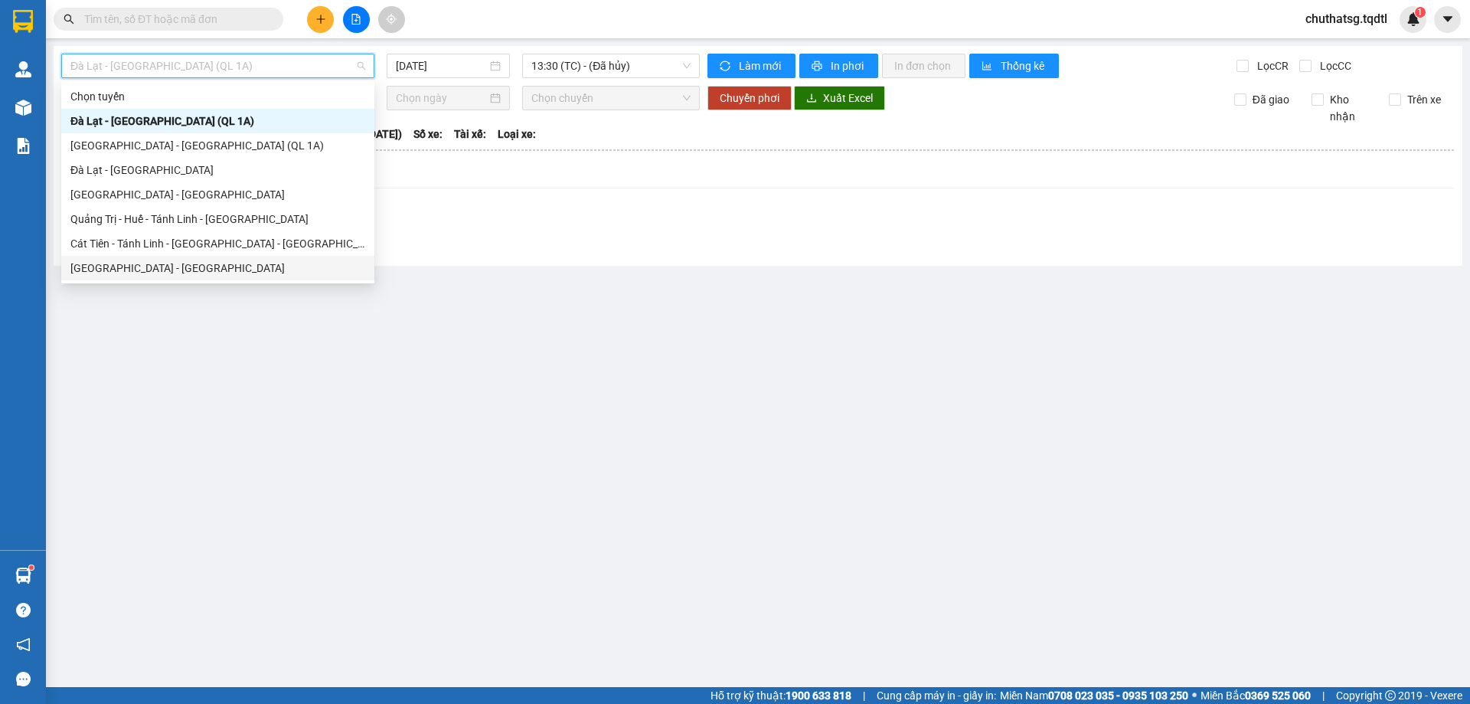
drag, startPoint x: 187, startPoint y: 265, endPoint x: 189, endPoint y: 256, distance: 9.5
click at [188, 265] on div "[GEOGRAPHIC_DATA] - [GEOGRAPHIC_DATA]" at bounding box center [217, 268] width 295 height 17
type input "[DATE]"
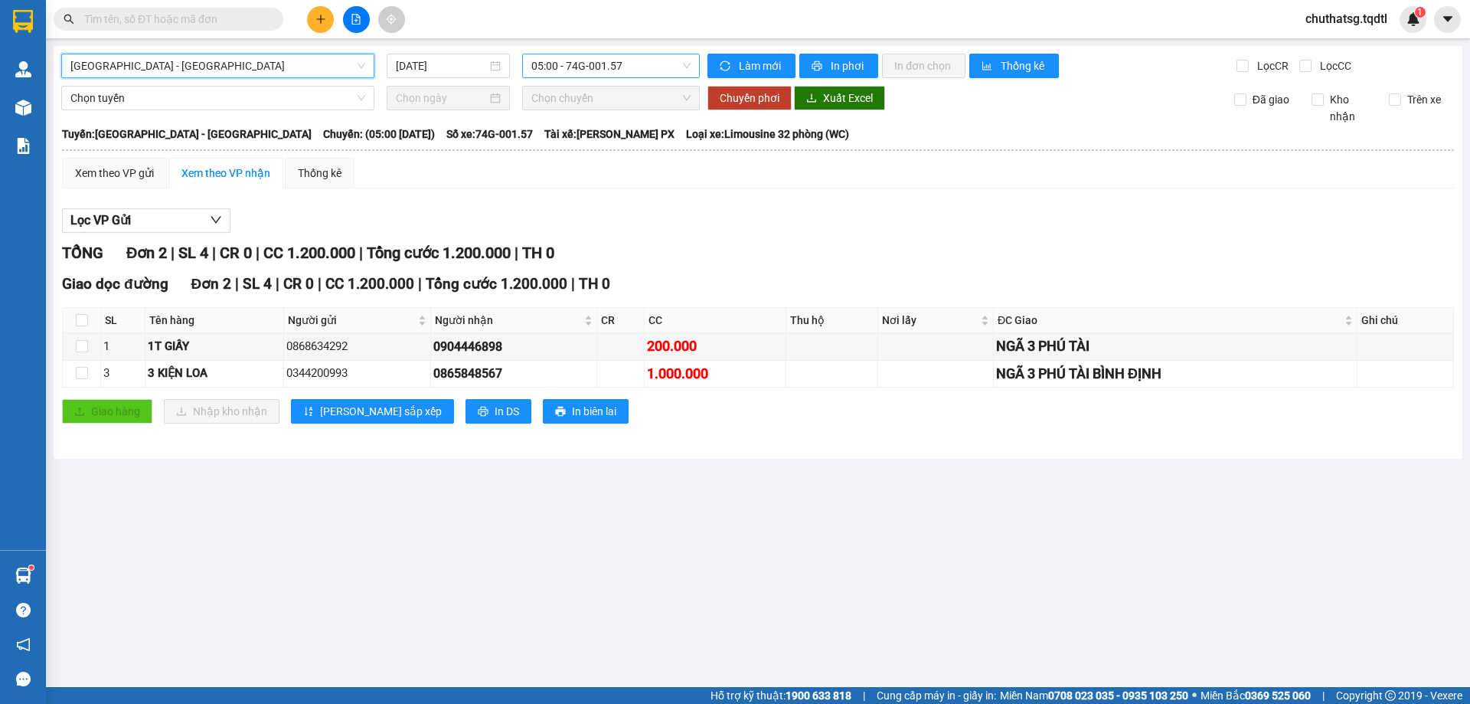
click at [655, 64] on span "05:00 - 74G-001.57" at bounding box center [611, 65] width 159 height 23
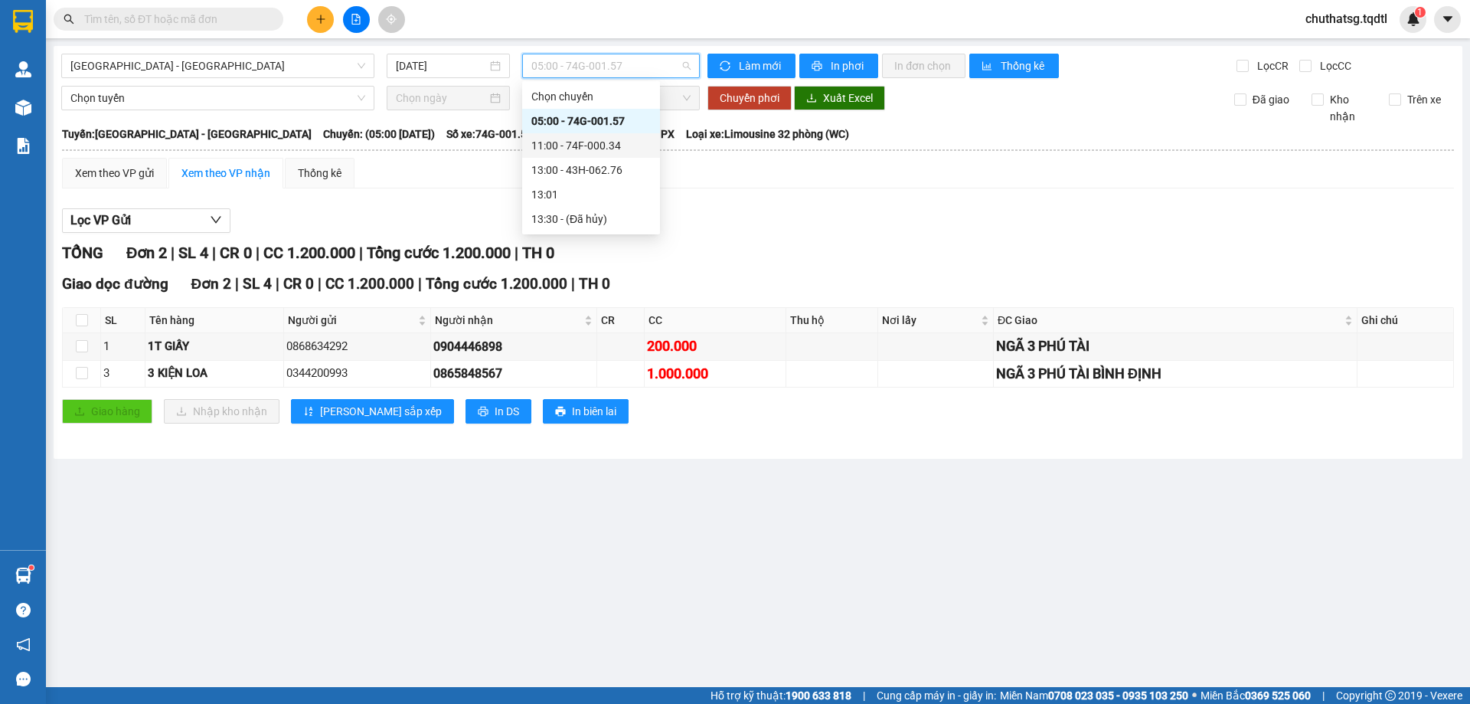
click at [600, 142] on div "11:00 - 74F-000.34" at bounding box center [591, 145] width 119 height 17
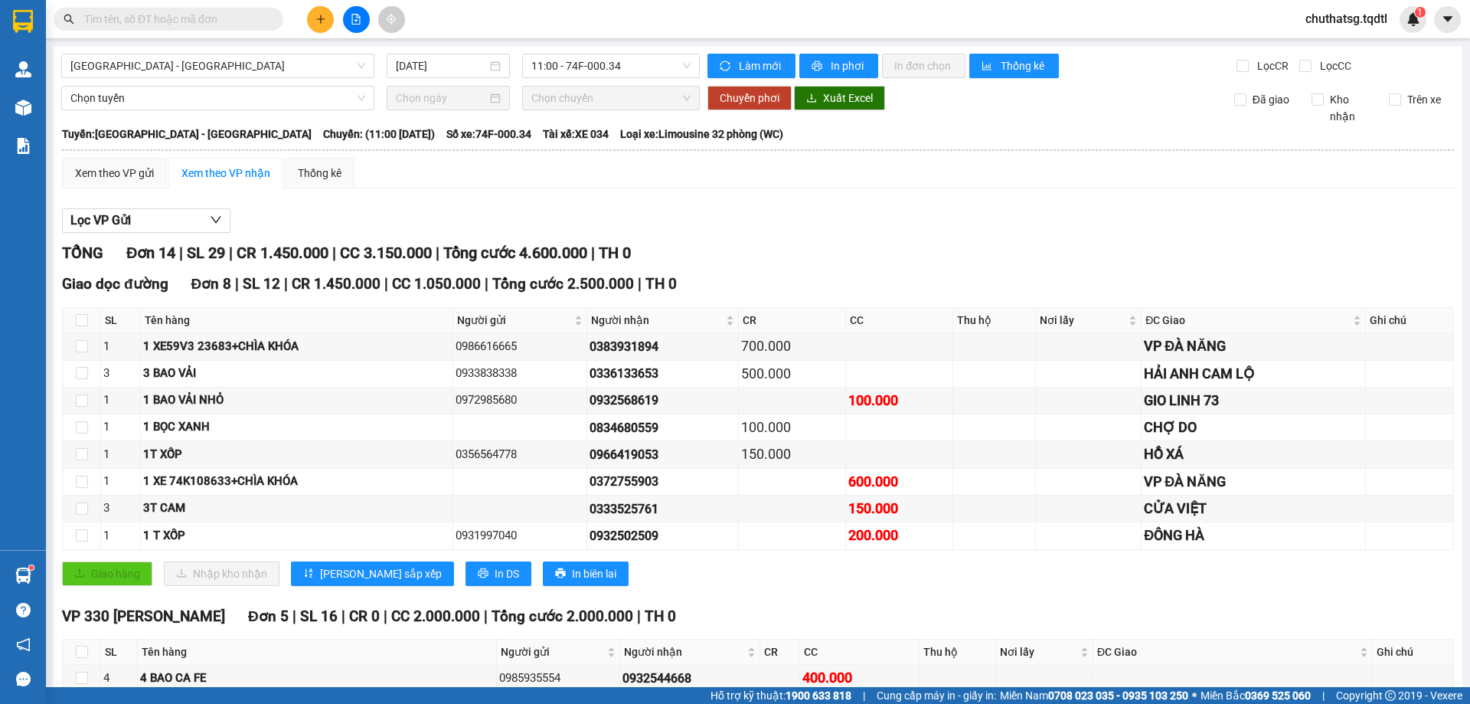
drag, startPoint x: 239, startPoint y: 8, endPoint x: 239, endPoint y: 31, distance: 23.7
click at [239, 11] on span at bounding box center [169, 19] width 230 height 23
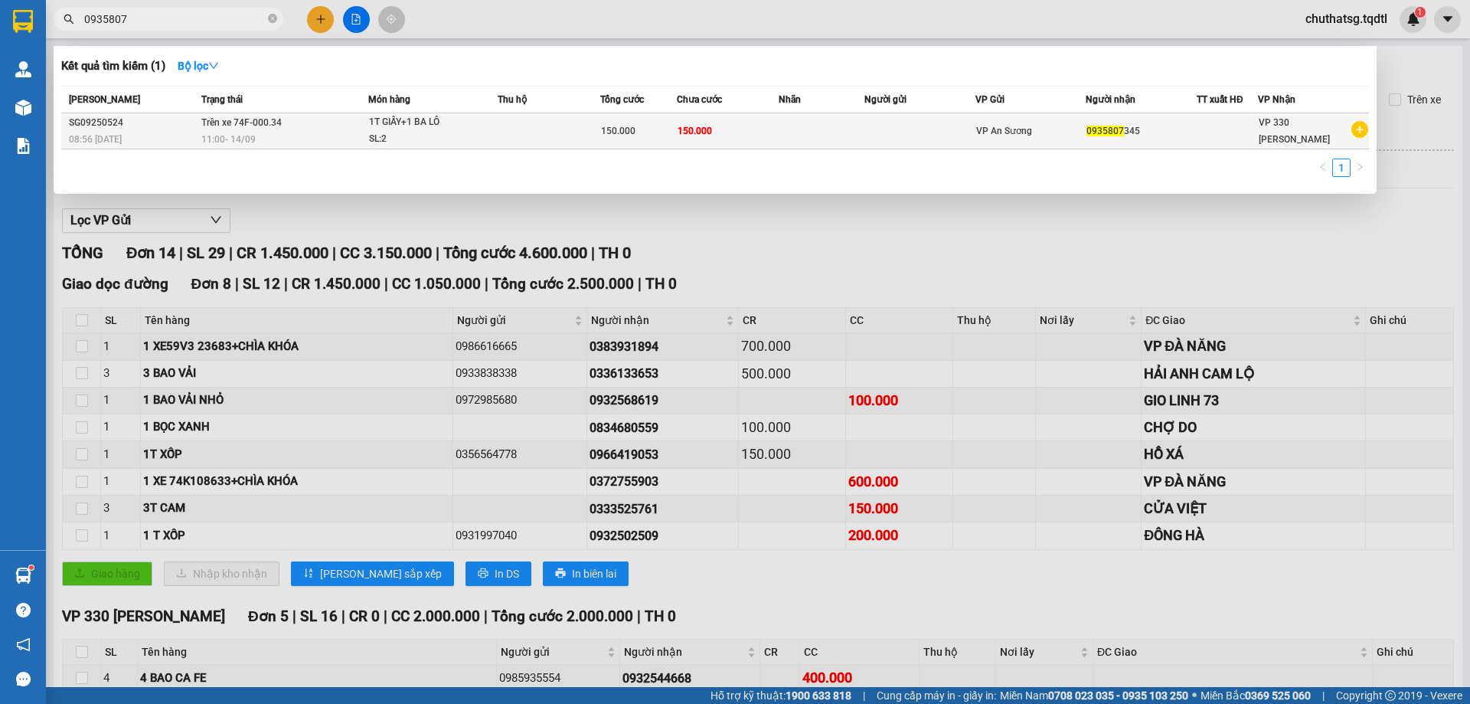
type input "0935807"
click at [865, 130] on td at bounding box center [920, 131] width 111 height 36
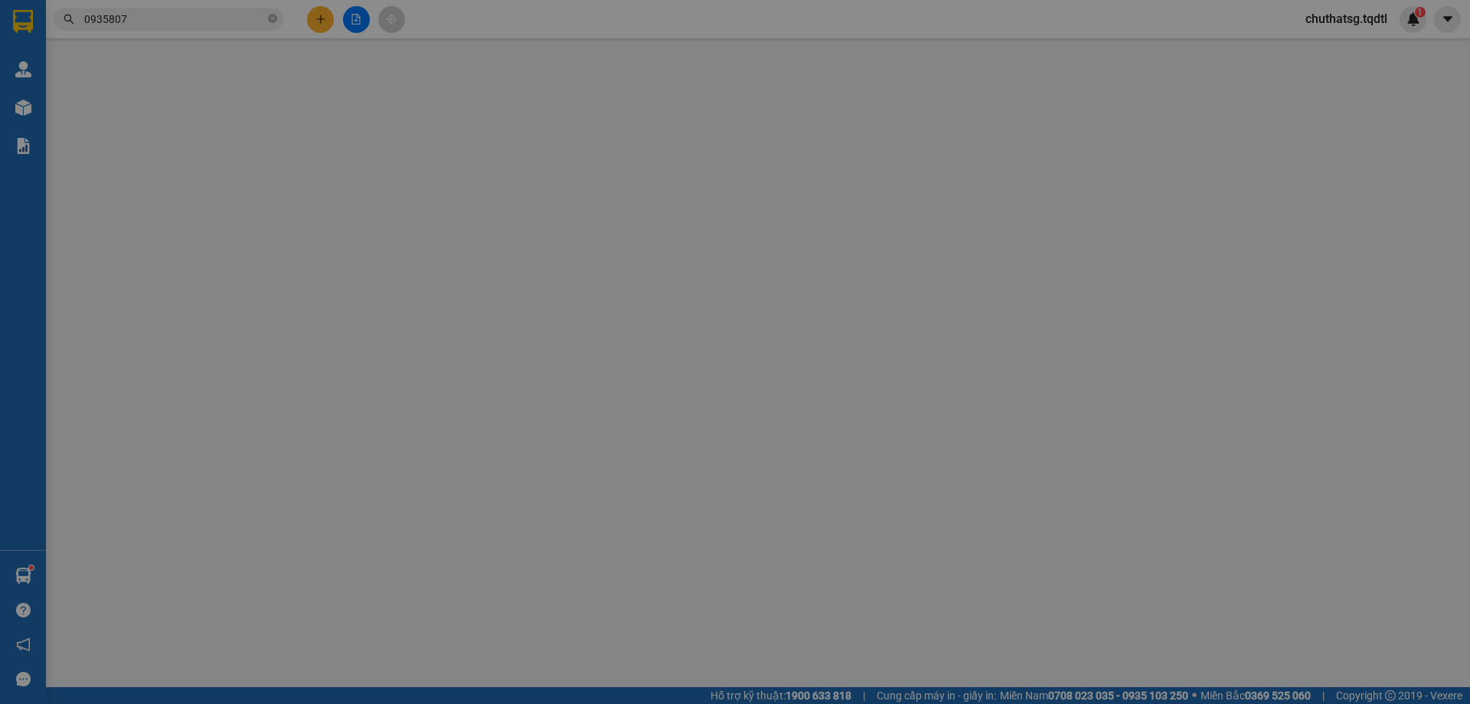
type input "0935807345"
type input "150.000"
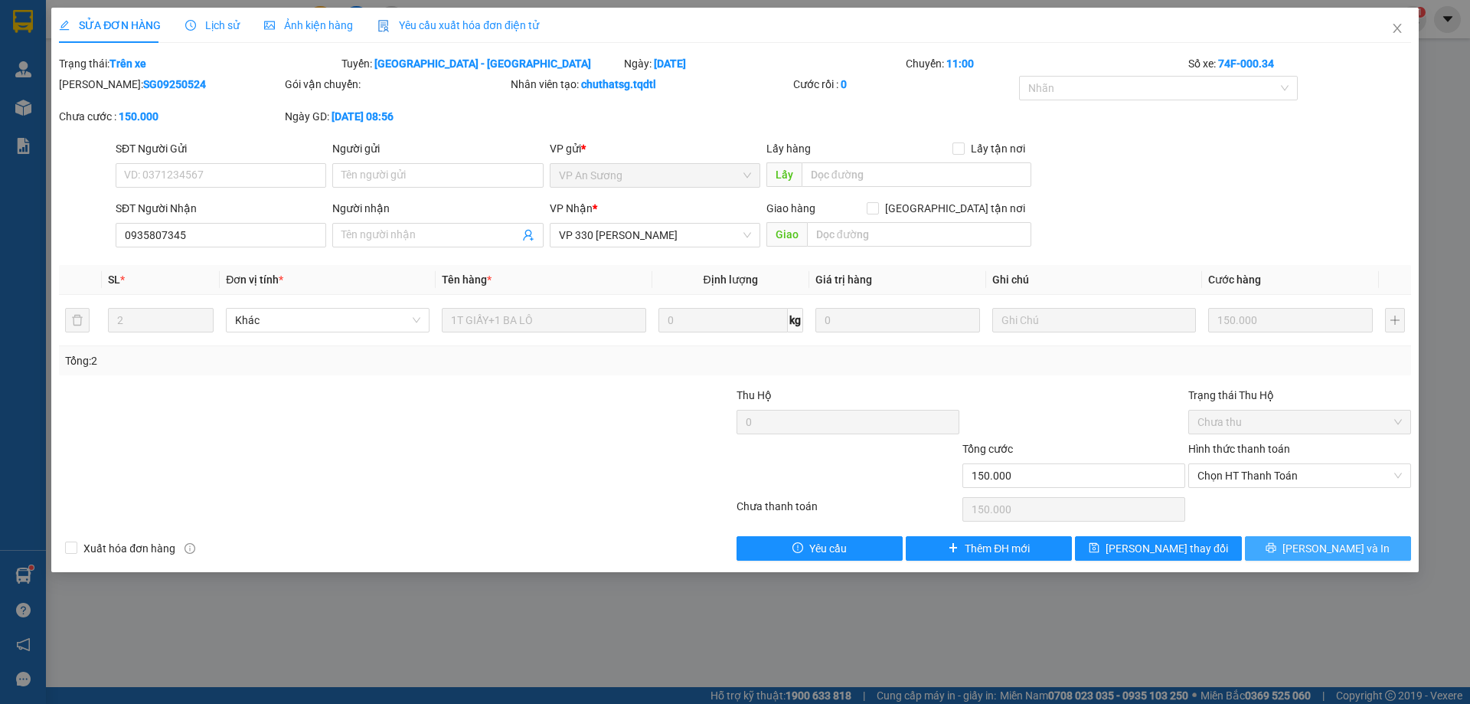
click at [1351, 547] on span "[PERSON_NAME] và In" at bounding box center [1336, 548] width 107 height 17
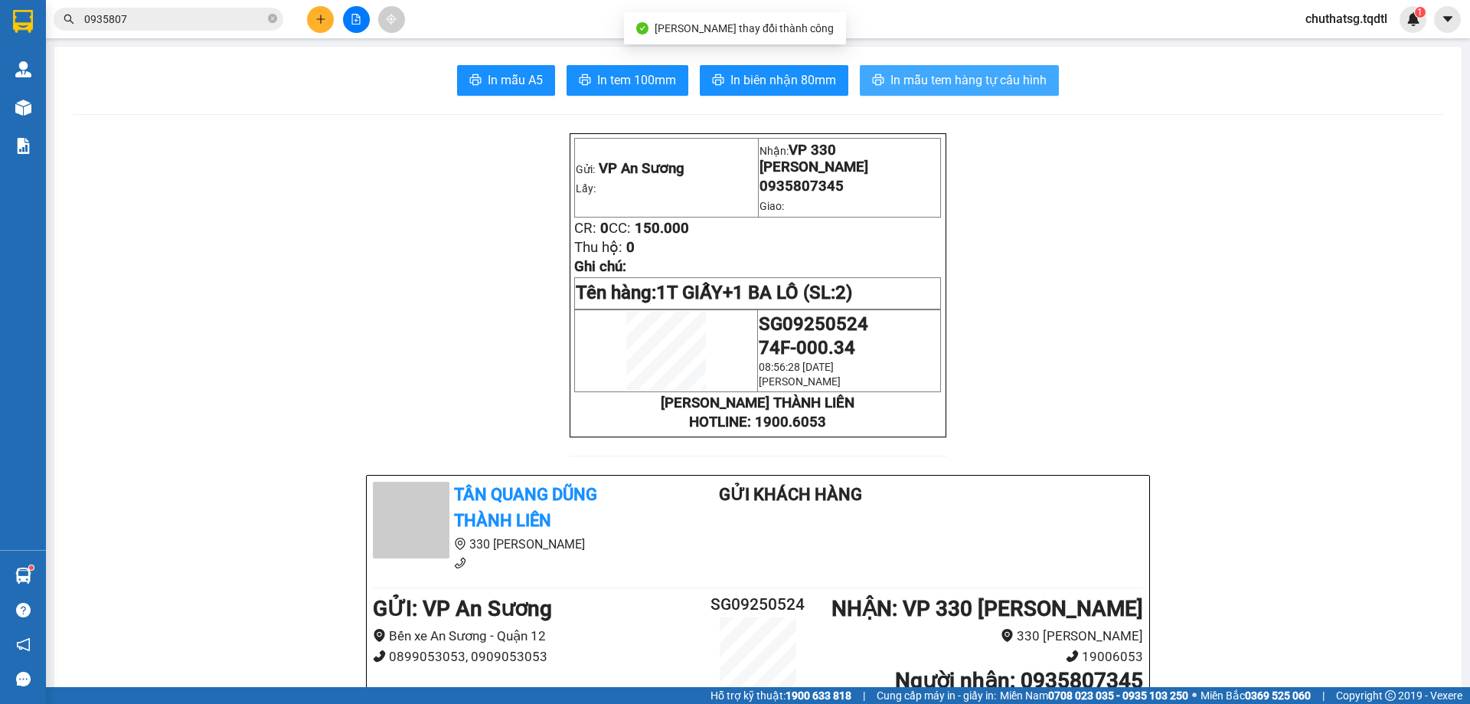
click at [927, 77] on span "In mẫu tem hàng tự cấu hình" at bounding box center [969, 79] width 156 height 19
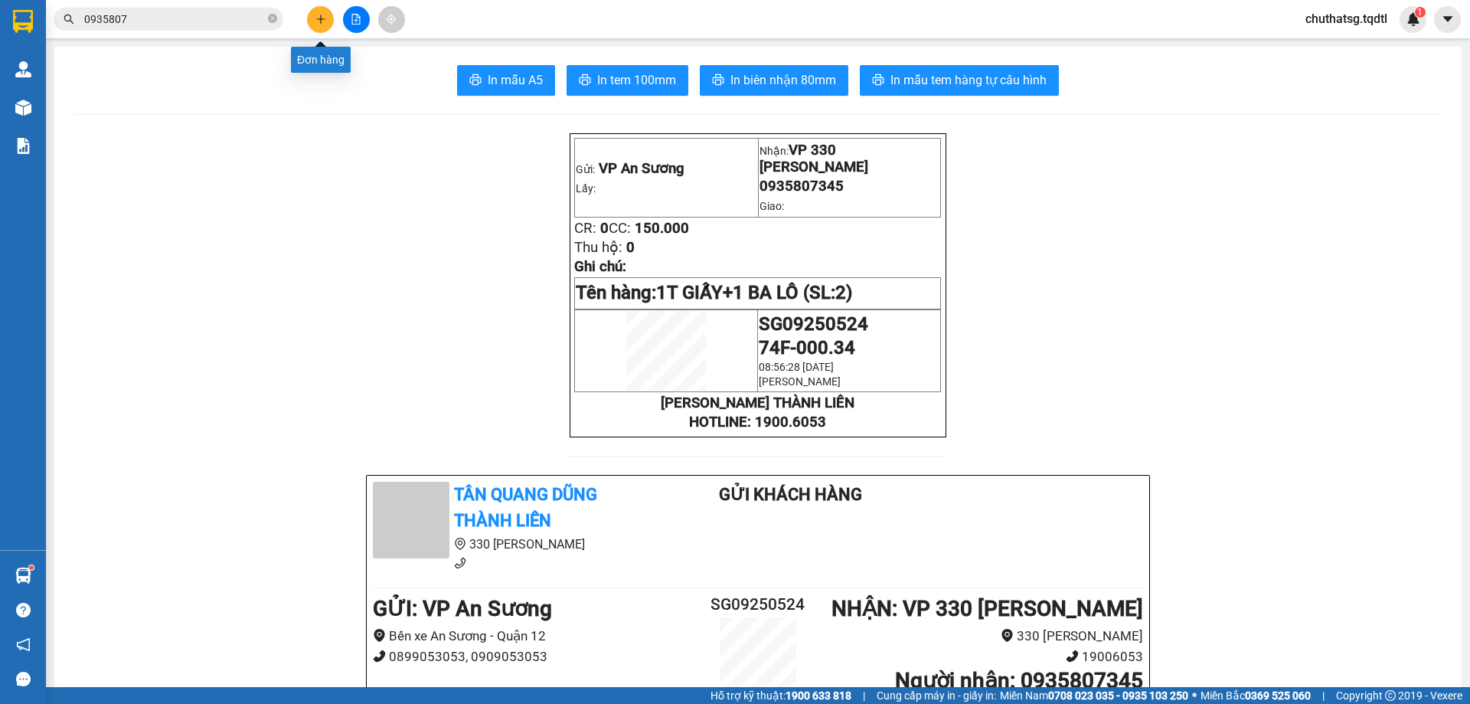
click at [309, 18] on button at bounding box center [320, 19] width 27 height 27
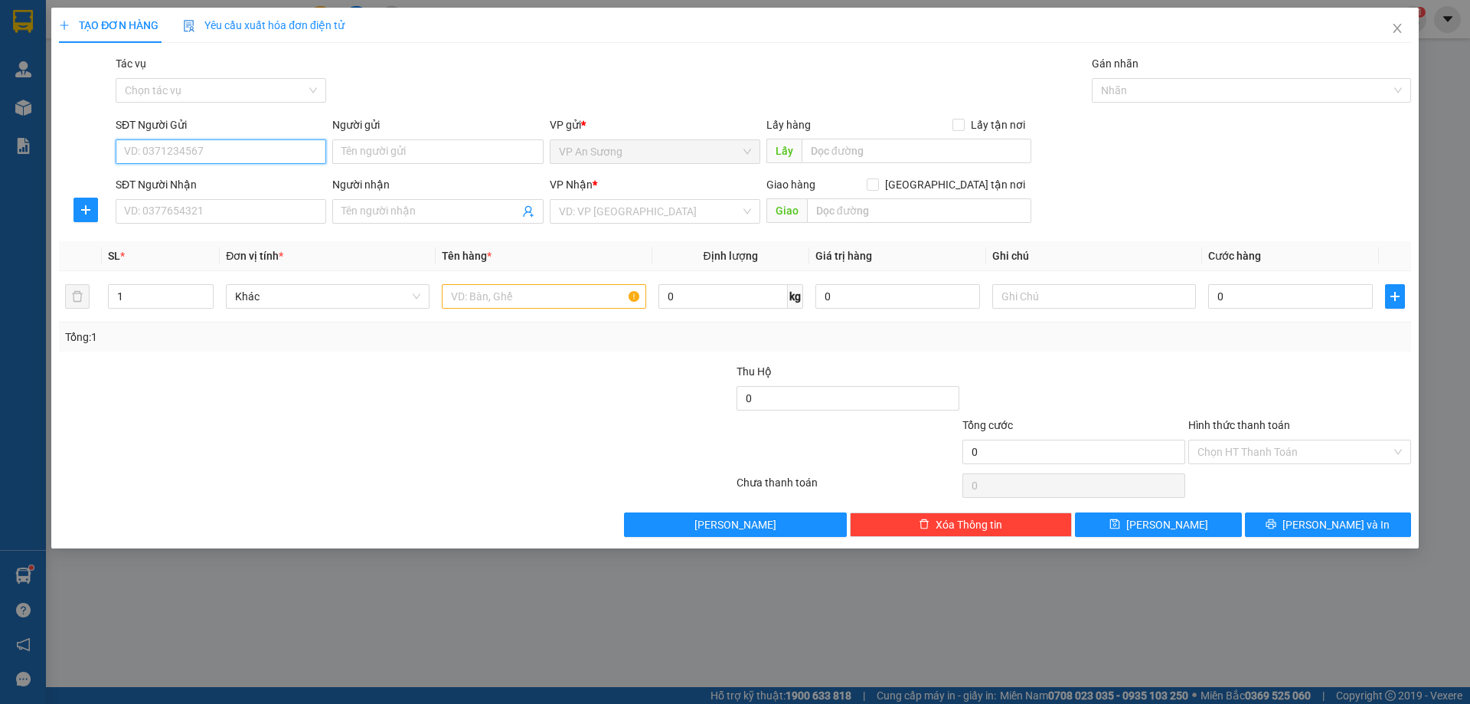
click at [221, 142] on input "SĐT Người Gửi" at bounding box center [221, 151] width 211 height 25
click at [225, 145] on input "SĐT Người Gửi" at bounding box center [221, 151] width 211 height 25
type input "0903786772"
click at [234, 211] on input "SĐT Người Nhận" at bounding box center [221, 211] width 211 height 25
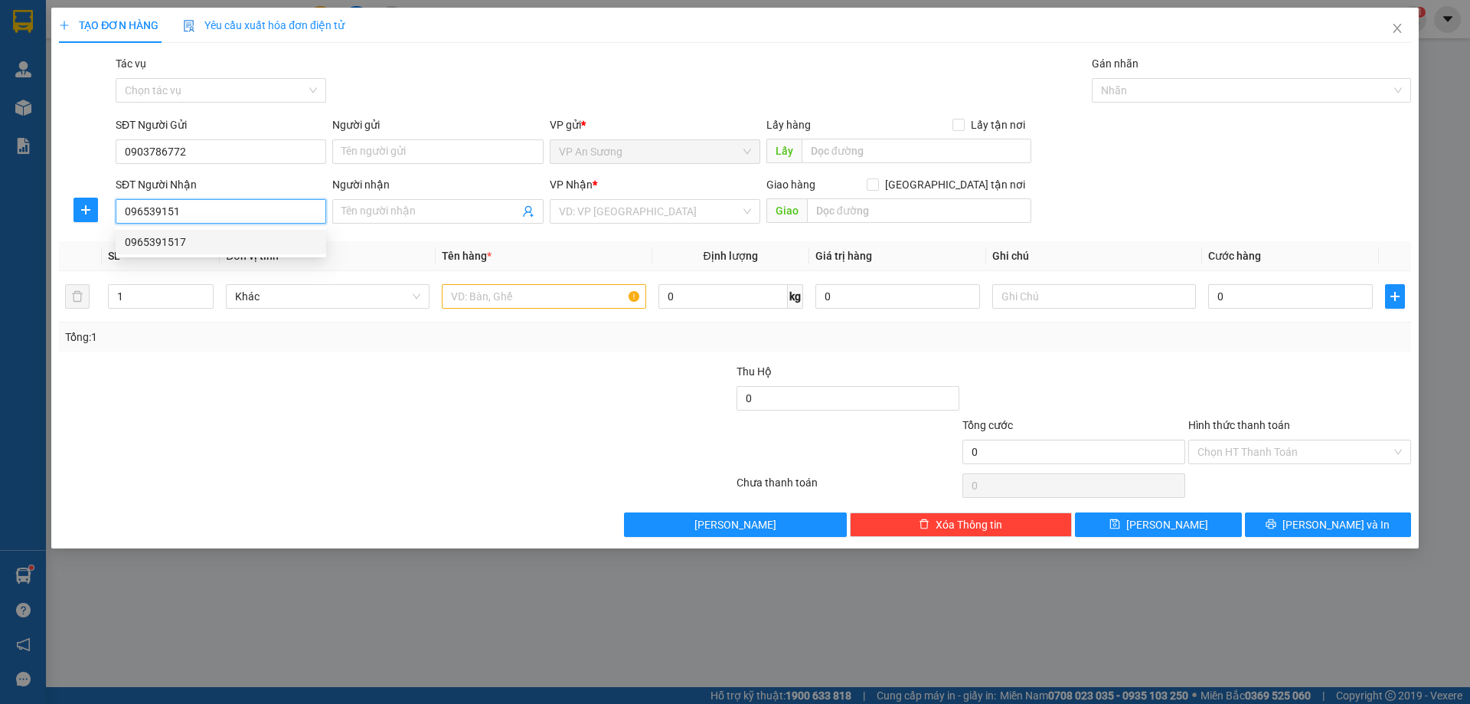
click at [195, 236] on div "0965391517" at bounding box center [221, 242] width 192 height 17
type input "0965391517"
type input "CAM LỘ"
type input "200.000"
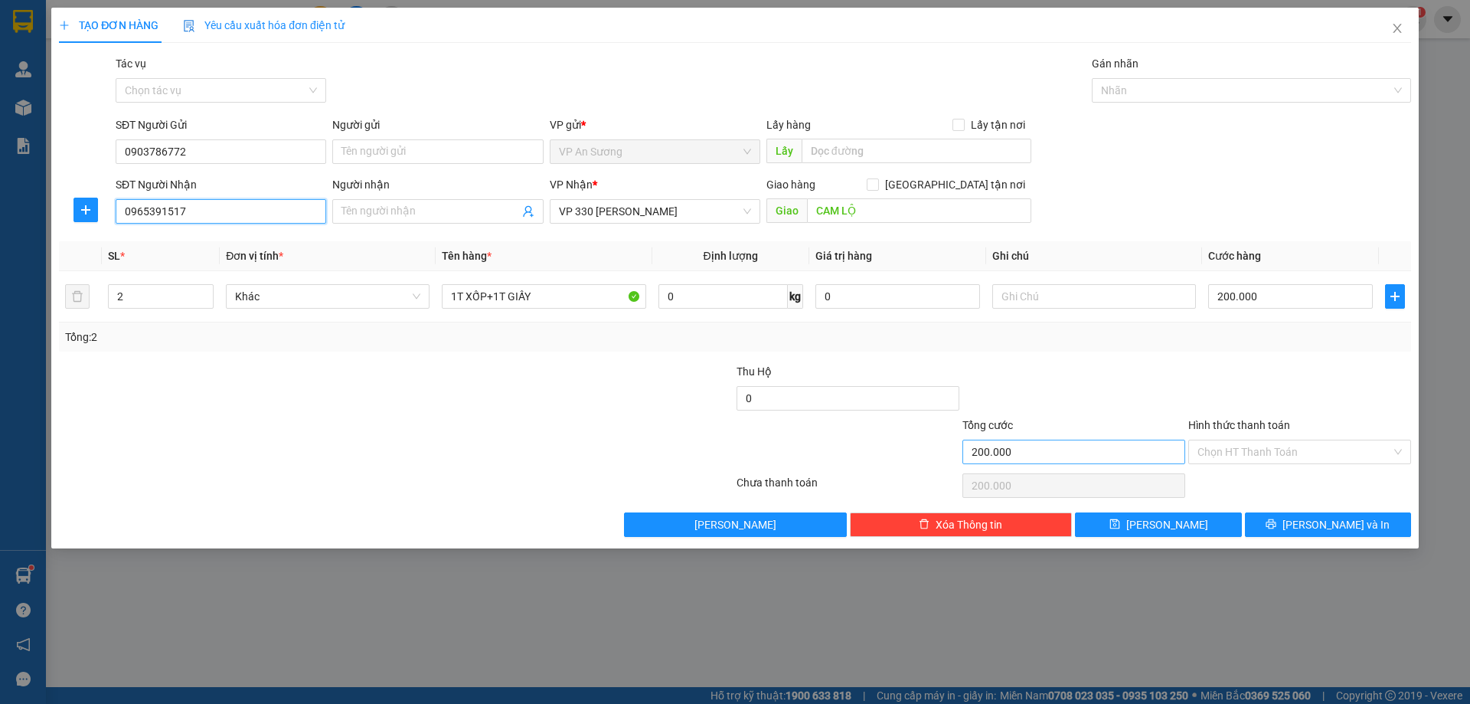
type input "0965391517"
click at [1029, 448] on input "200.000" at bounding box center [1074, 452] width 223 height 25
drag, startPoint x: 1036, startPoint y: 449, endPoint x: 964, endPoint y: 449, distance: 72.0
click at [964, 449] on input "200.000" at bounding box center [1074, 452] width 223 height 25
click at [1029, 453] on input "200.000" at bounding box center [1074, 452] width 223 height 25
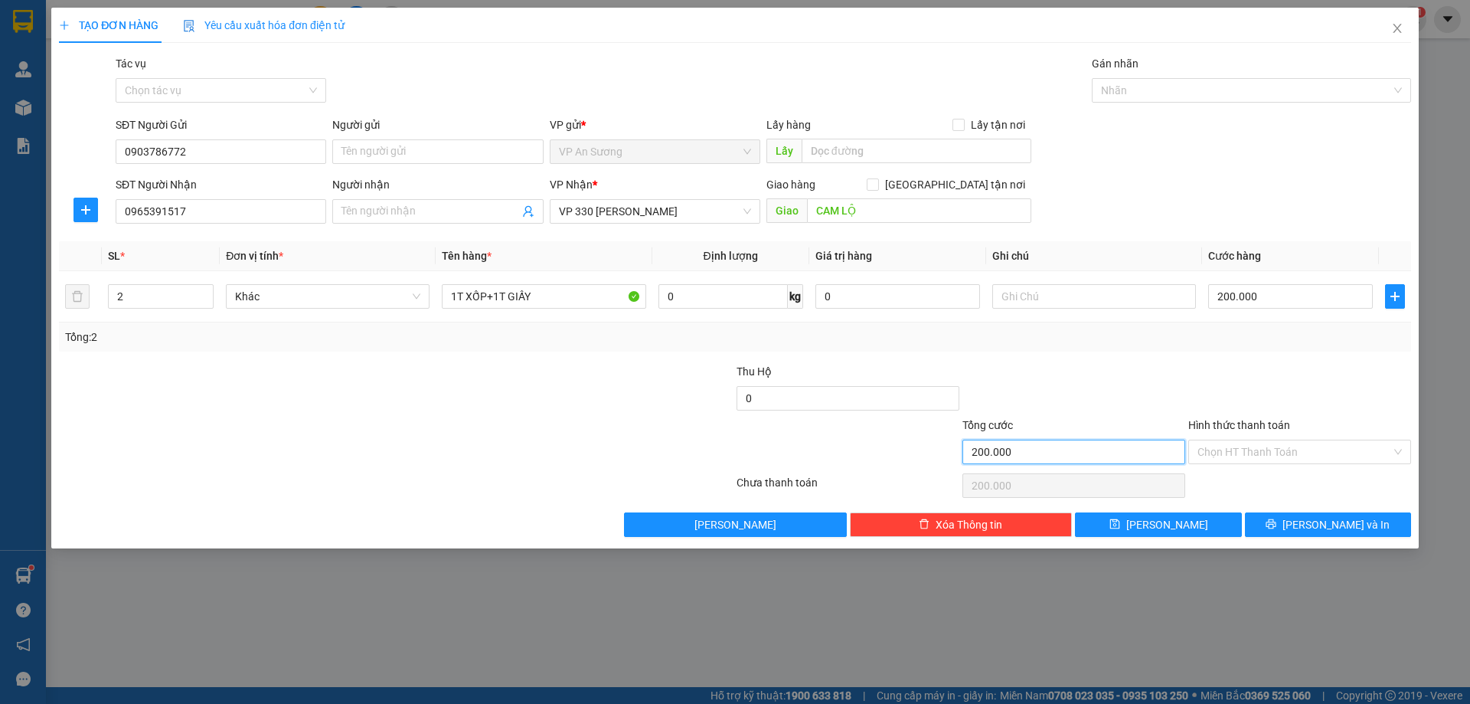
click at [1029, 453] on input "200.000" at bounding box center [1074, 452] width 223 height 25
drag, startPoint x: 1029, startPoint y: 453, endPoint x: 952, endPoint y: 461, distance: 77.0
click at [952, 461] on div "Tổng cước 200.000 Hình thức thanh toán Chọn HT Thanh Toán" at bounding box center [735, 444] width 1356 height 54
click at [1289, 298] on input "200.000" at bounding box center [1291, 296] width 165 height 25
type input "0"
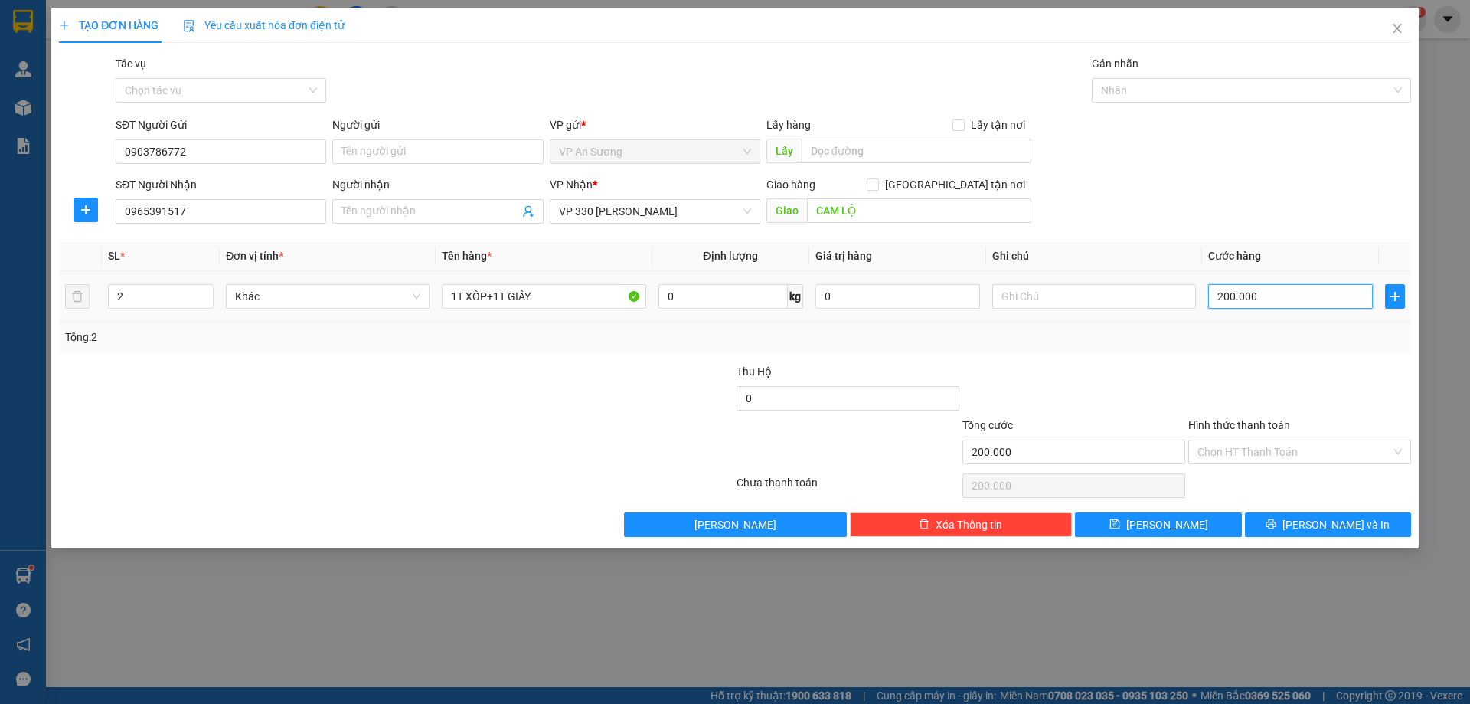
type input "0"
type input "3"
type input "03"
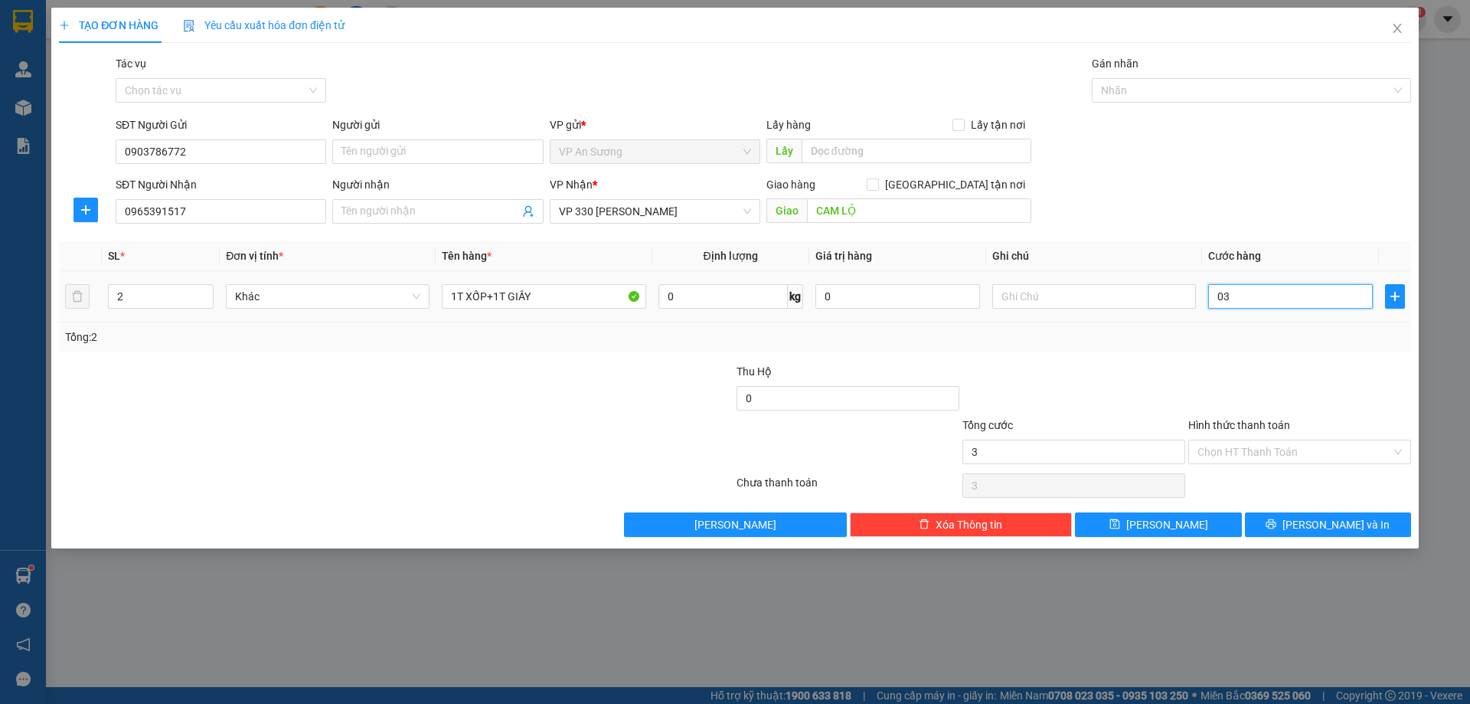
type input "30"
type input "030"
type input "300"
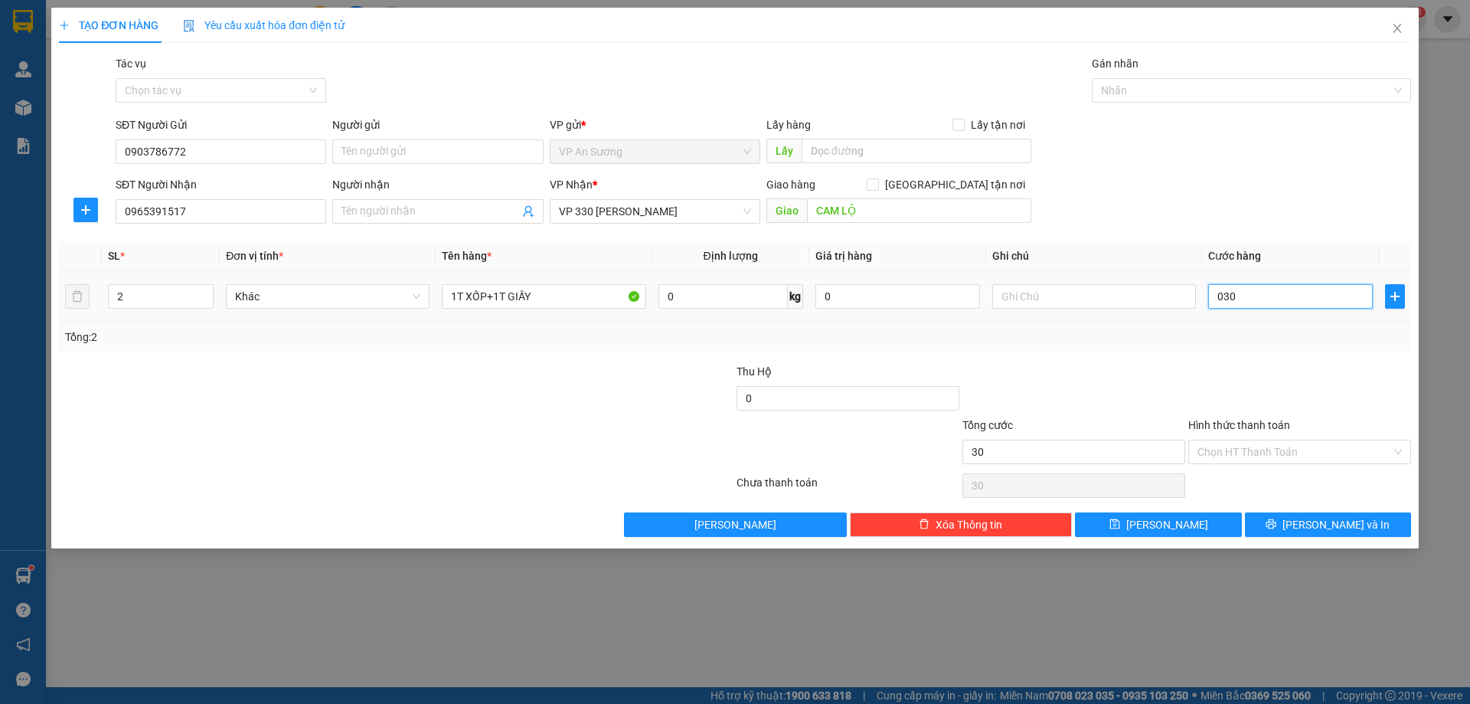
type input "0.300"
type input "3.000"
type input "03.000"
type input "30.000"
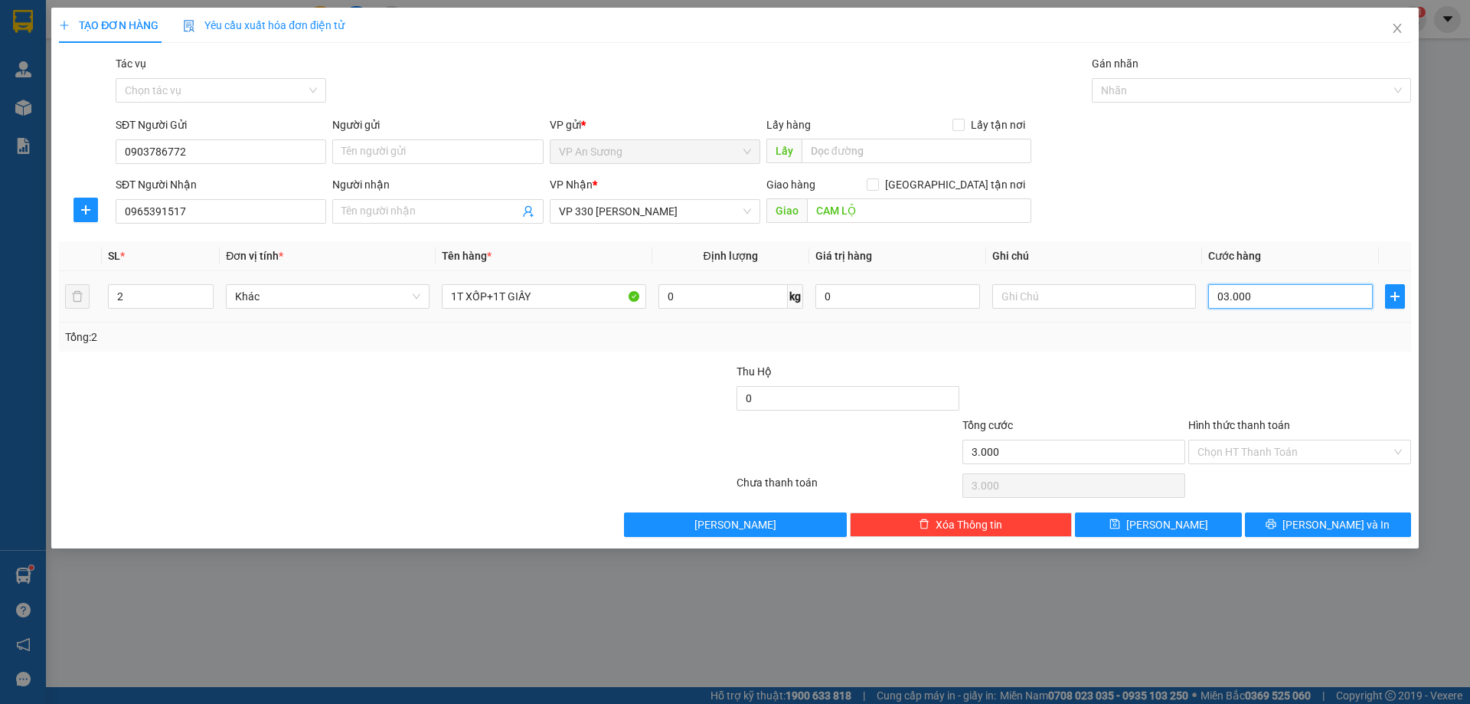
type input "30.000"
type input "030.000"
type input "300.000"
type input "0.300.000"
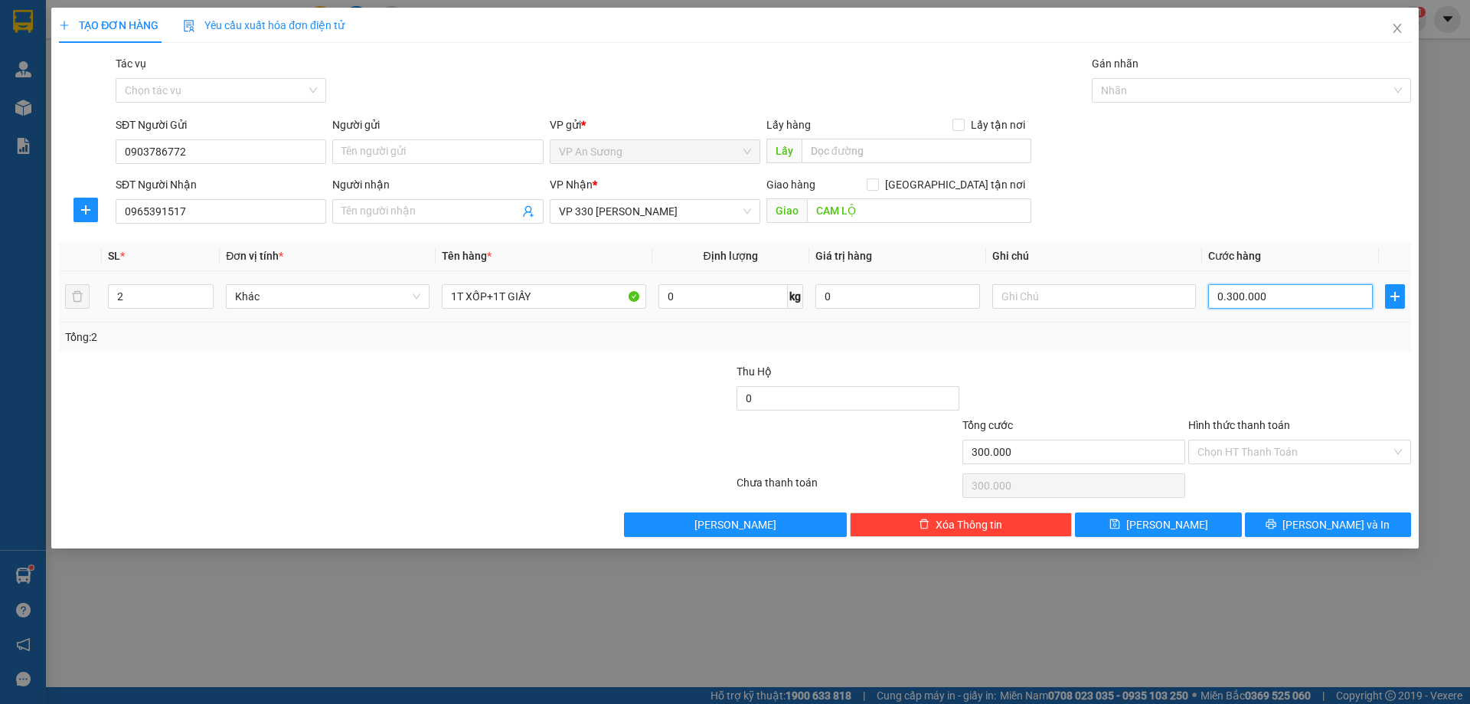
type input "3.000.000"
type input "03.000.000"
type input "300.000"
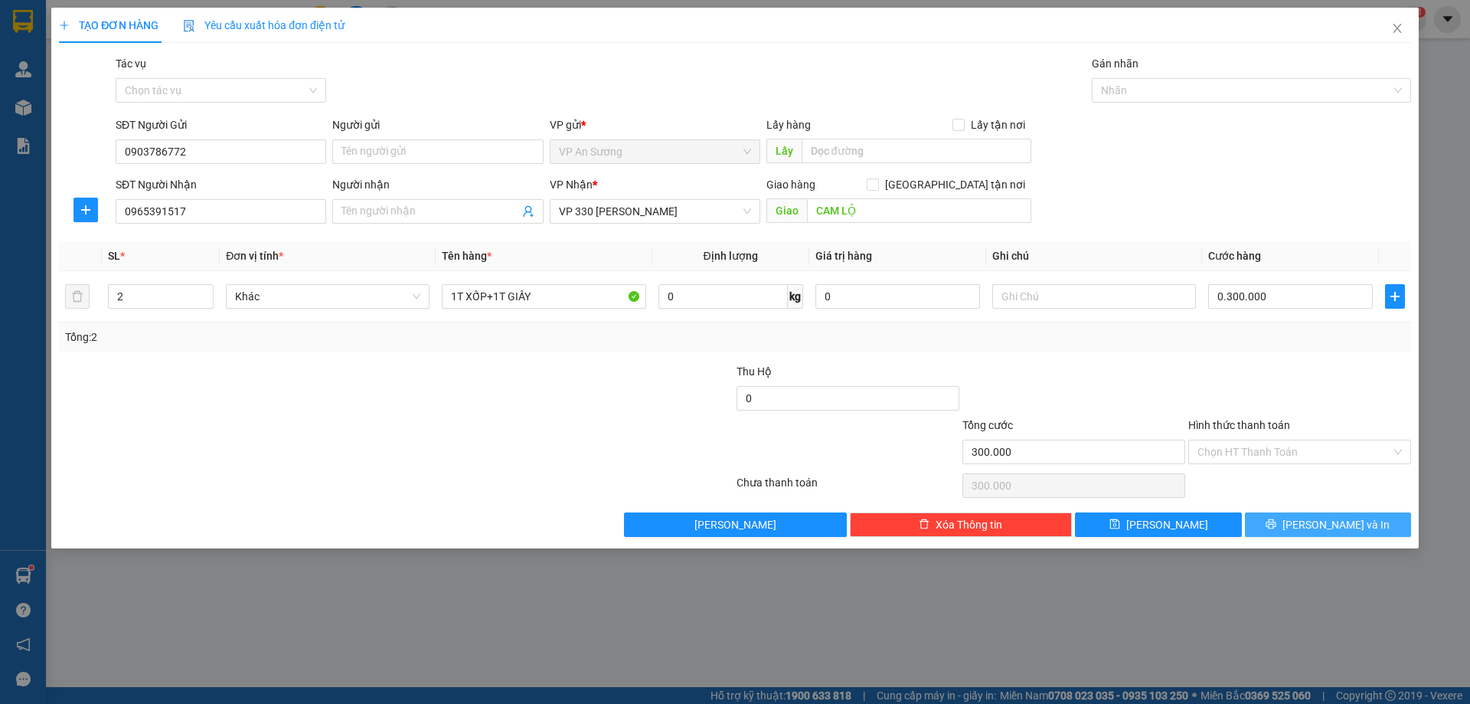
type input "300.000"
click at [1349, 522] on span "[PERSON_NAME] và In" at bounding box center [1336, 524] width 107 height 17
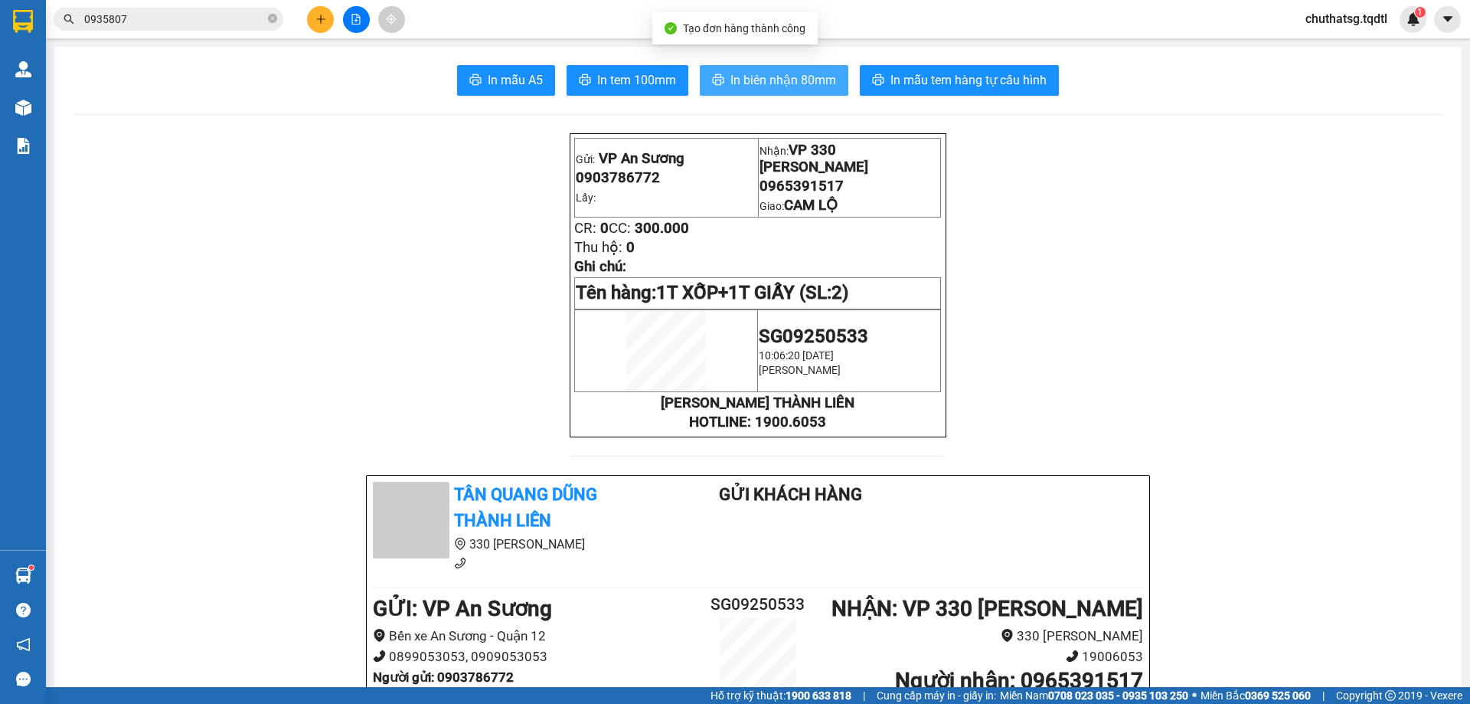
click at [731, 79] on span "In biên nhận 80mm" at bounding box center [784, 79] width 106 height 19
click at [797, 82] on span "In biên nhận 80mm" at bounding box center [784, 79] width 106 height 19
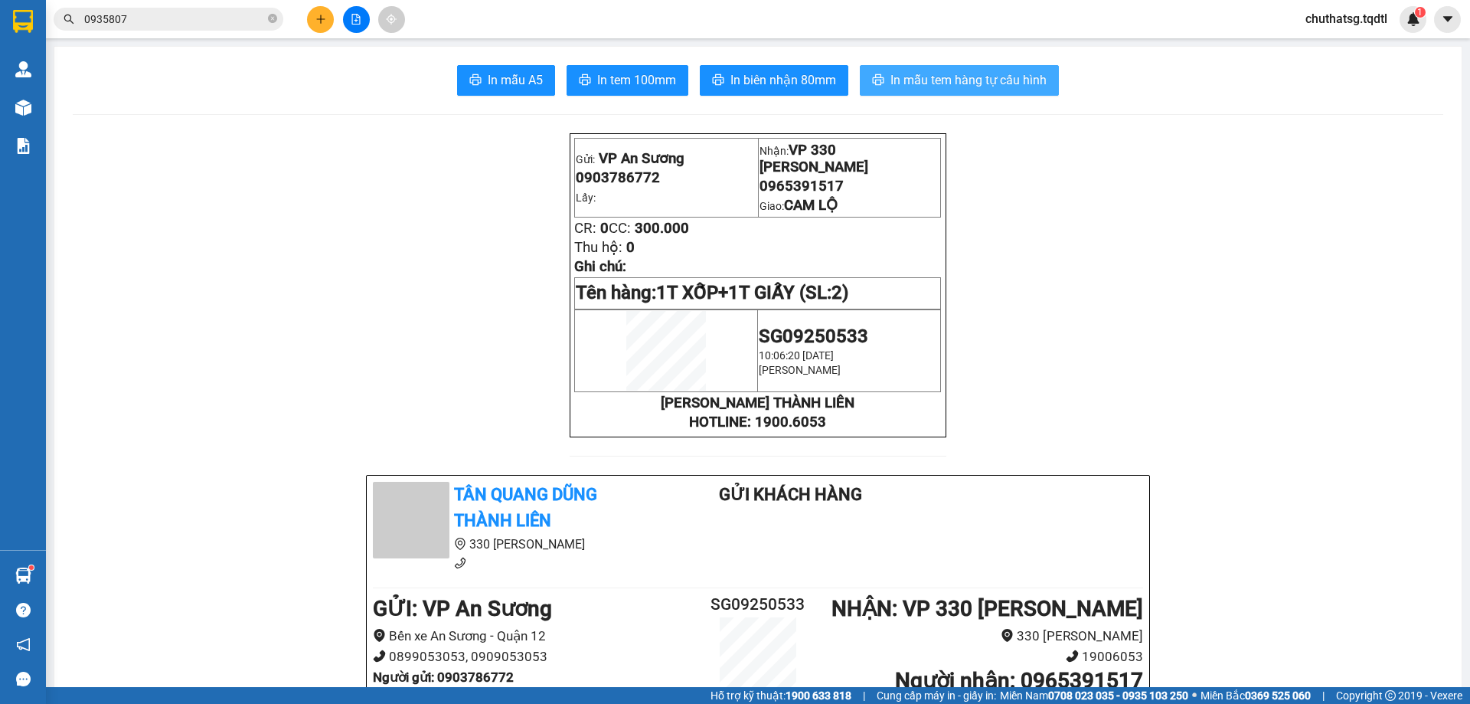
click at [1024, 84] on span "In mẫu tem hàng tự cấu hình" at bounding box center [969, 79] width 156 height 19
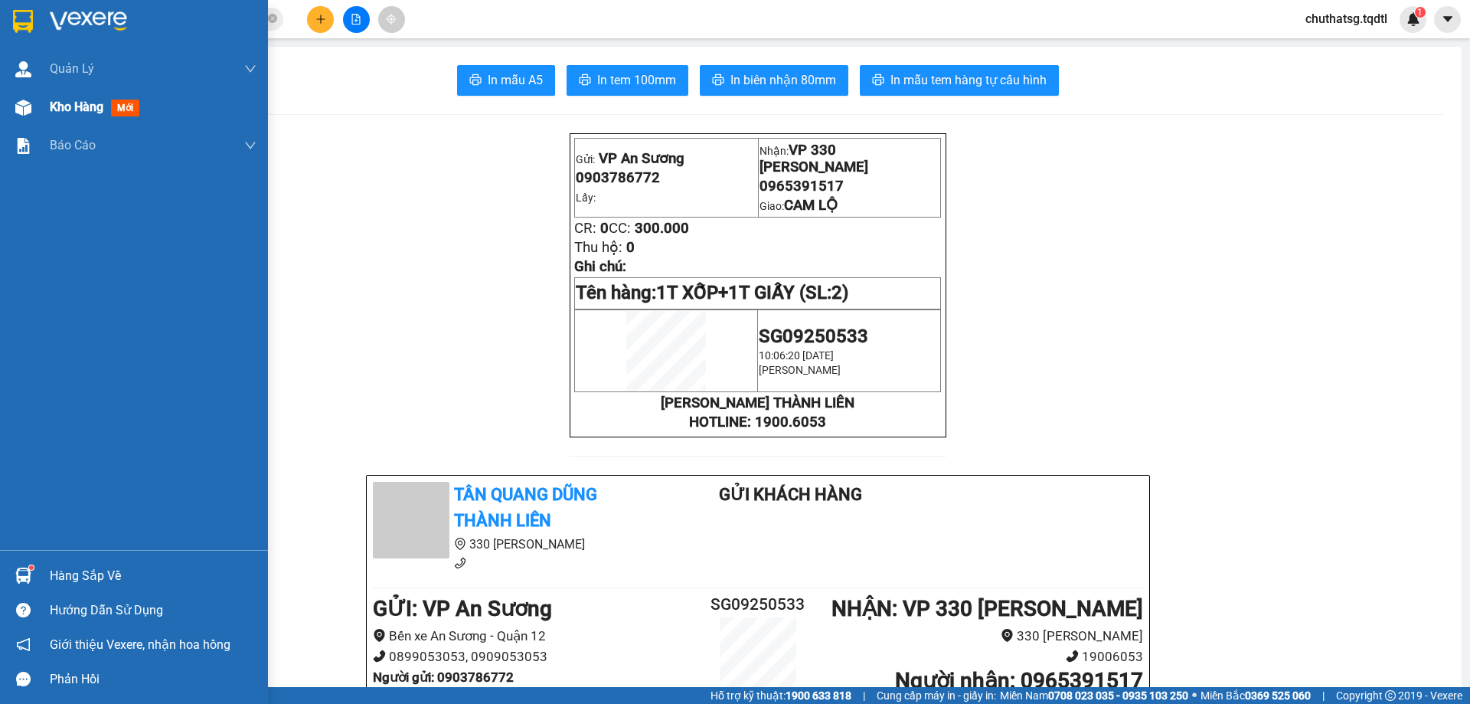
click at [78, 103] on span "Kho hàng" at bounding box center [77, 107] width 54 height 15
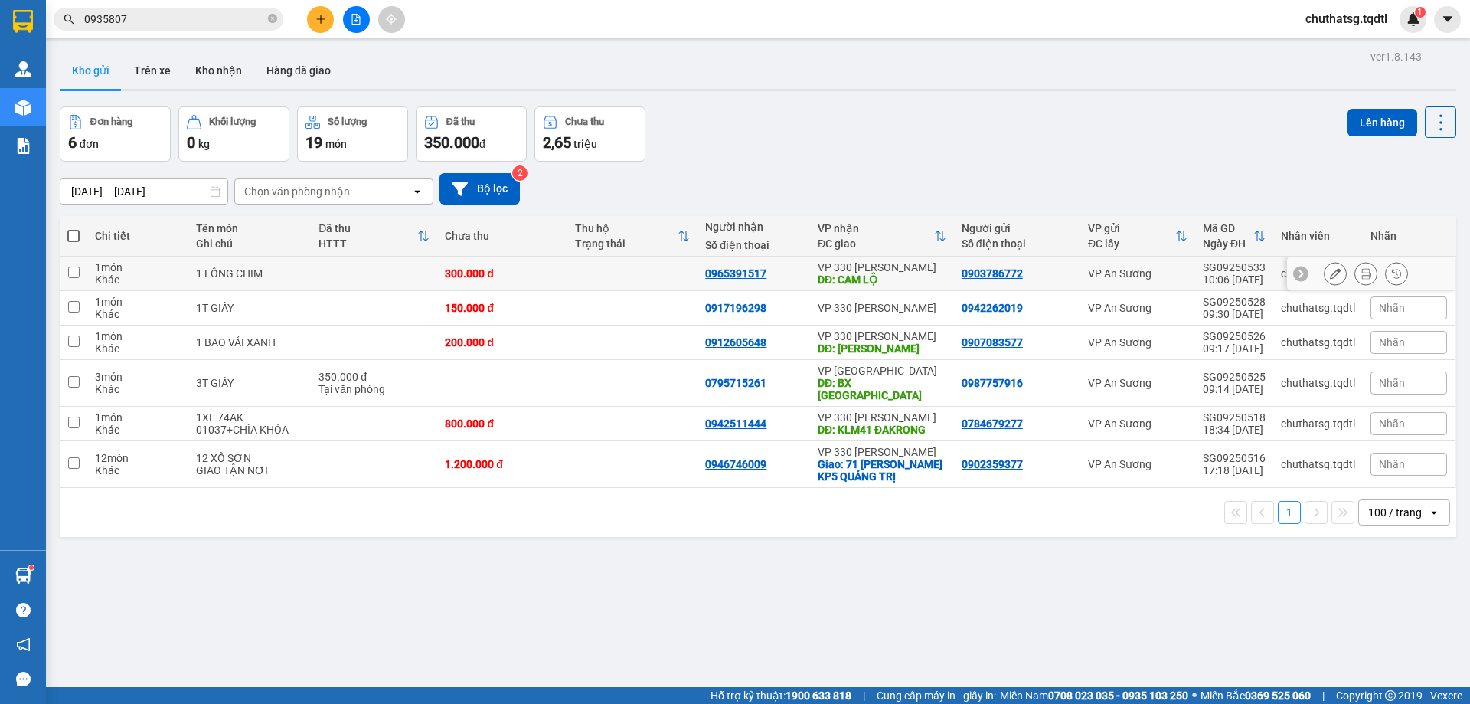
click at [71, 270] on input "checkbox" at bounding box center [73, 272] width 11 height 11
checkbox input "true"
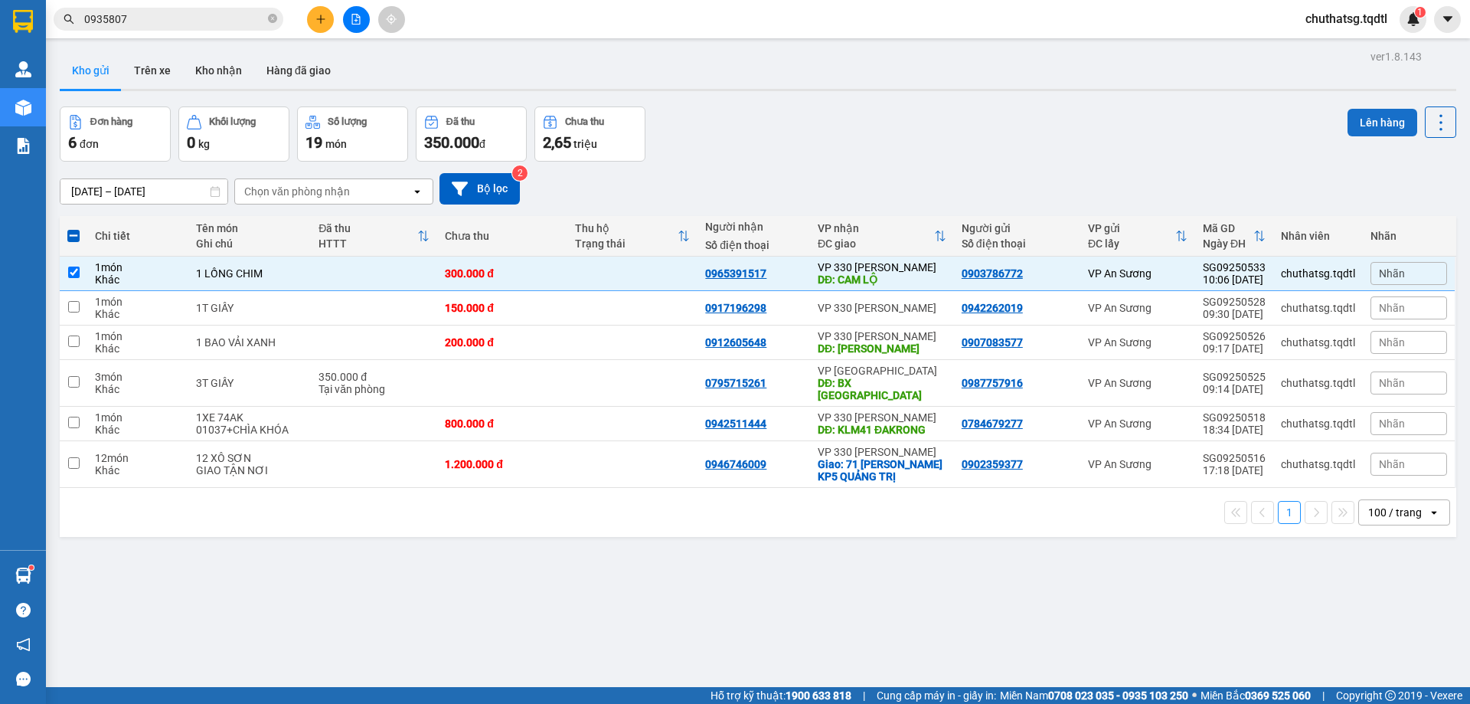
click at [1369, 118] on button "Lên hàng" at bounding box center [1383, 123] width 70 height 28
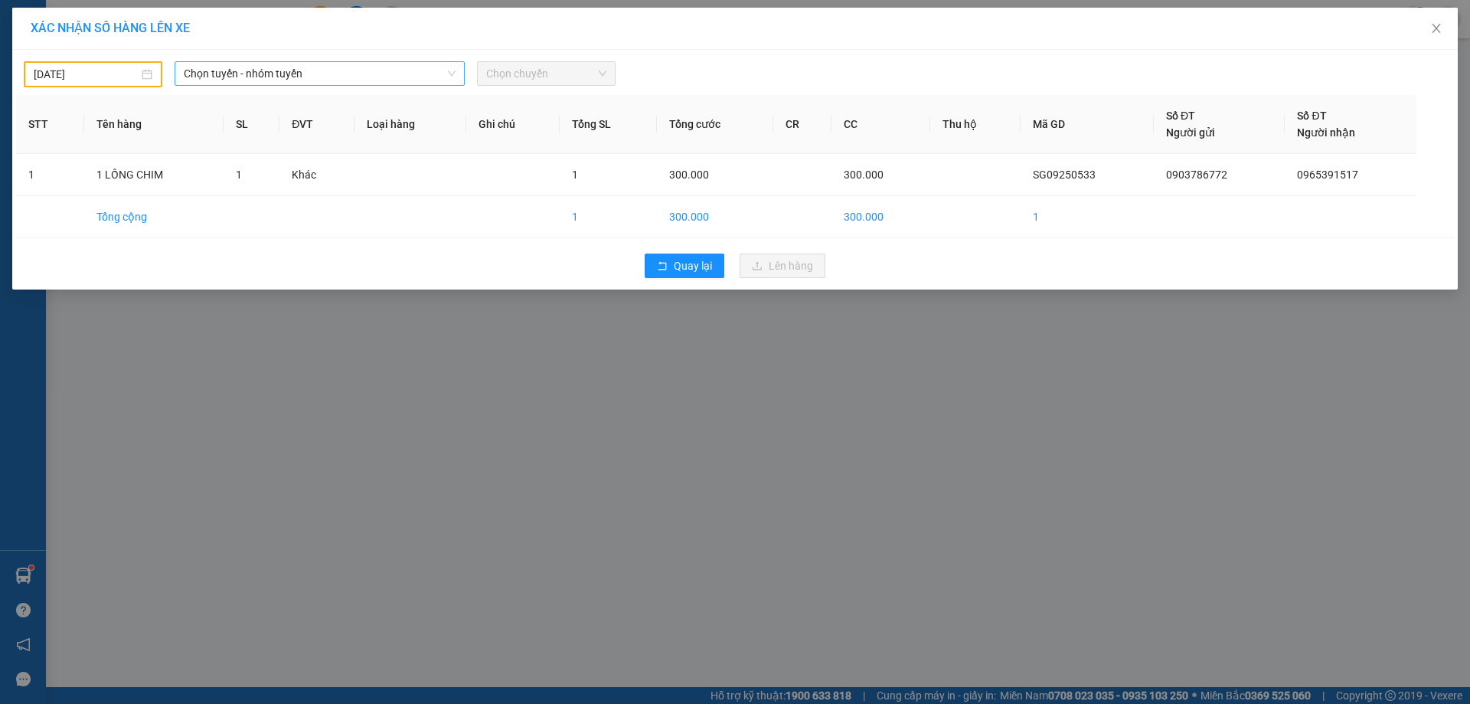
click at [384, 74] on span "Chọn tuyến - nhóm tuyến" at bounding box center [320, 73] width 272 height 23
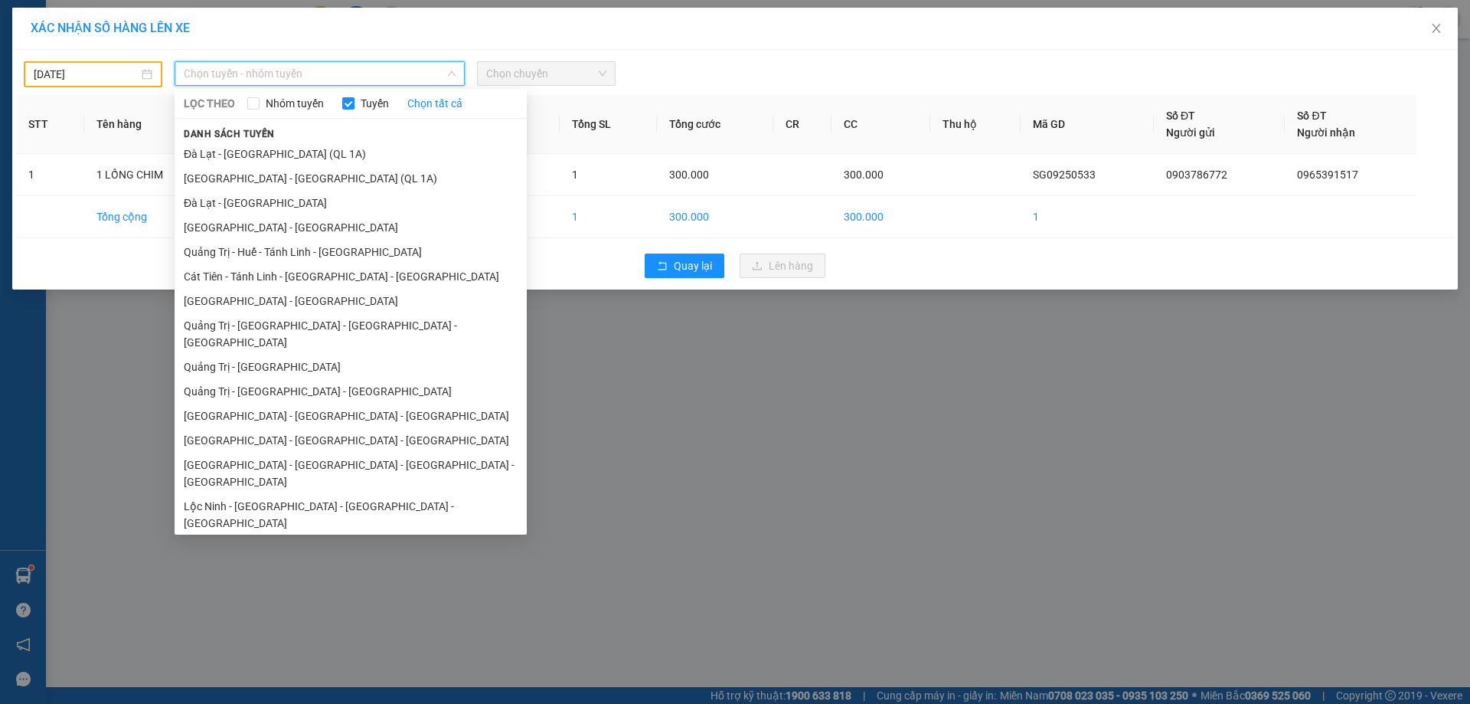
drag, startPoint x: 245, startPoint y: 299, endPoint x: 260, endPoint y: 272, distance: 31.5
click at [246, 295] on li "[GEOGRAPHIC_DATA] - [GEOGRAPHIC_DATA]" at bounding box center [351, 301] width 352 height 25
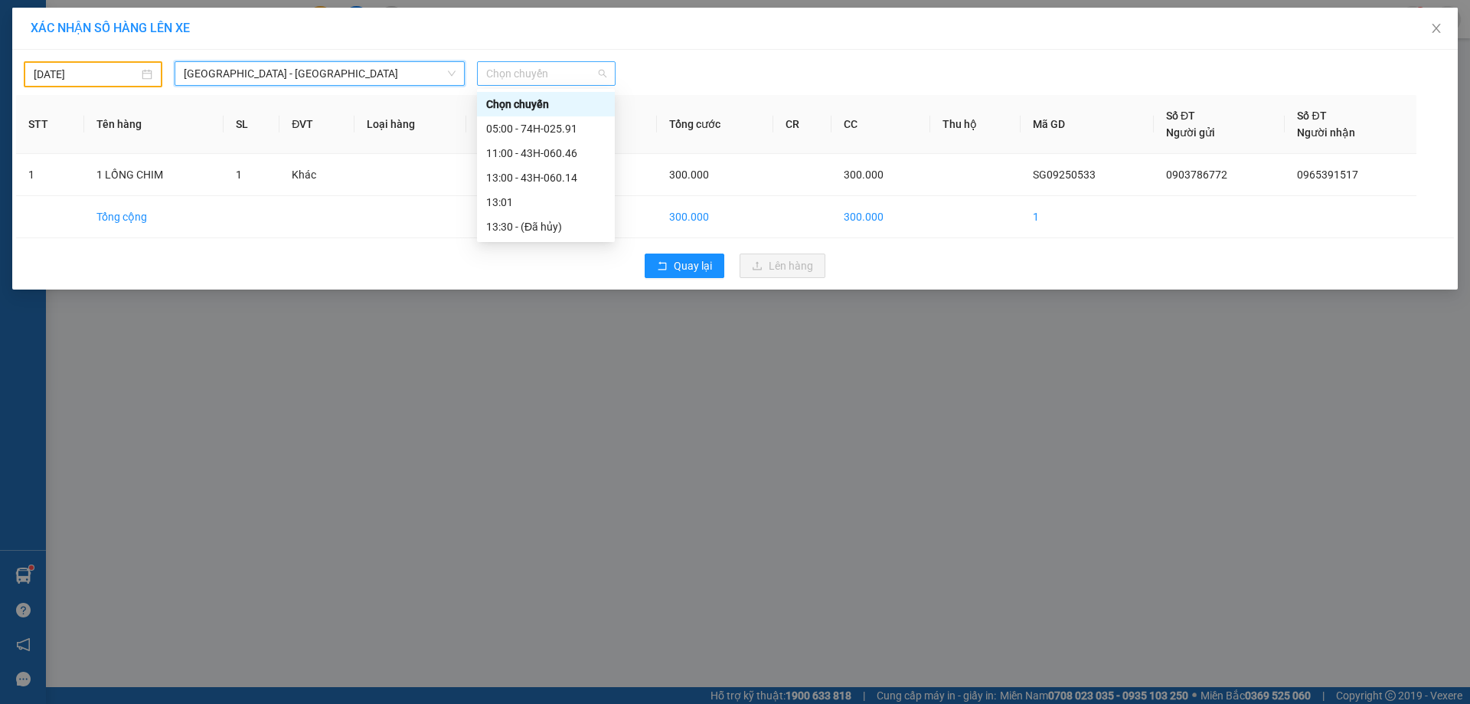
click at [570, 76] on span "Chọn chuyến" at bounding box center [546, 73] width 120 height 23
click at [365, 77] on span "[GEOGRAPHIC_DATA] - [GEOGRAPHIC_DATA]" at bounding box center [320, 73] width 272 height 23
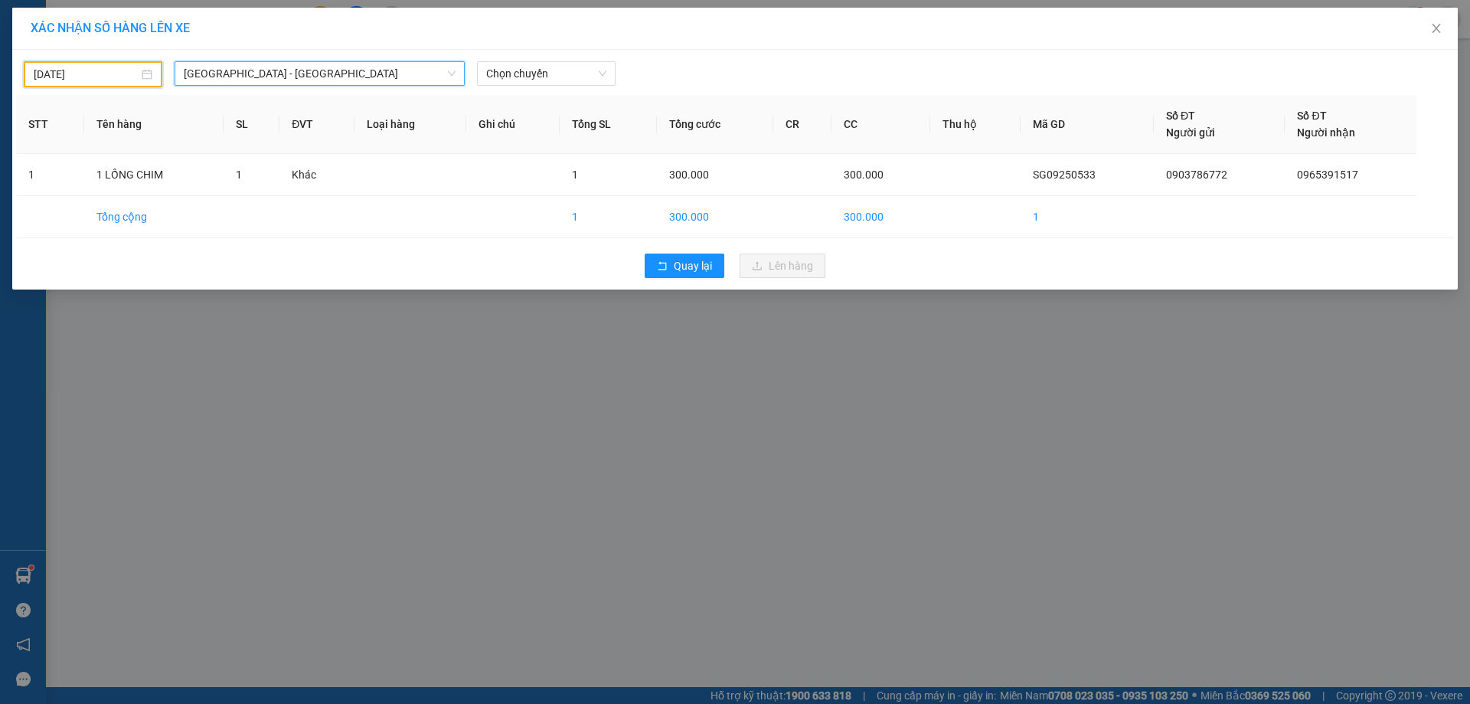
click at [114, 77] on input "[DATE]" at bounding box center [86, 74] width 105 height 17
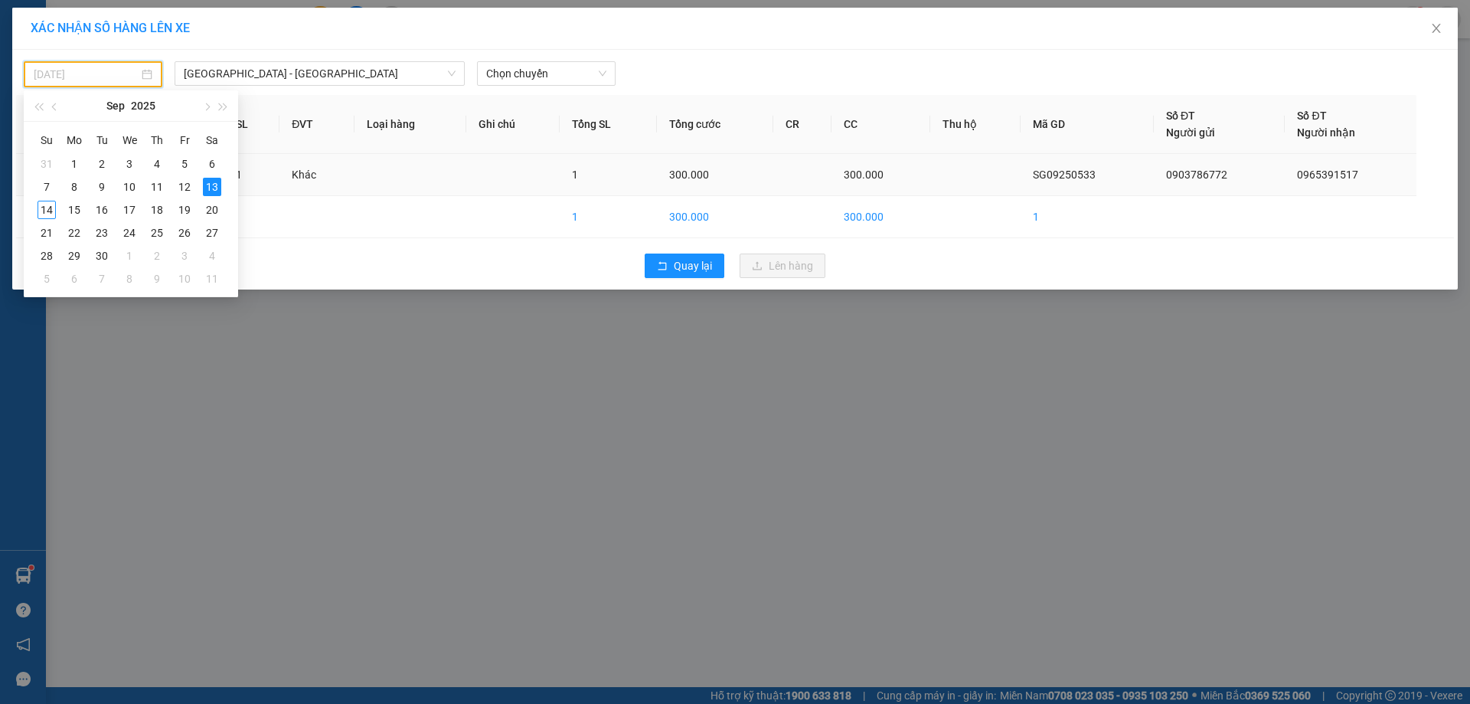
drag, startPoint x: 44, startPoint y: 208, endPoint x: 50, endPoint y: 183, distance: 25.3
click at [44, 202] on div "14" at bounding box center [47, 210] width 18 height 18
type input "[DATE]"
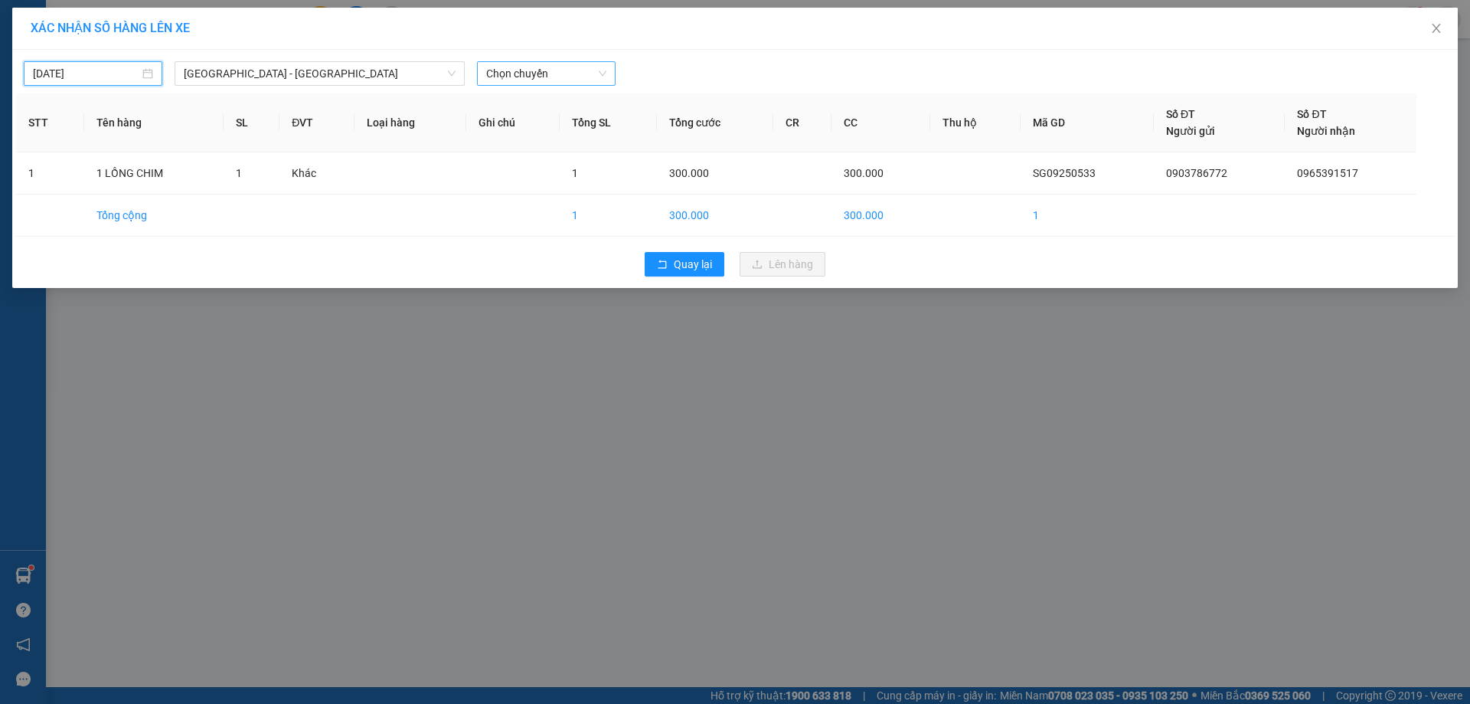
click at [559, 76] on span "Chọn chuyến" at bounding box center [546, 73] width 120 height 23
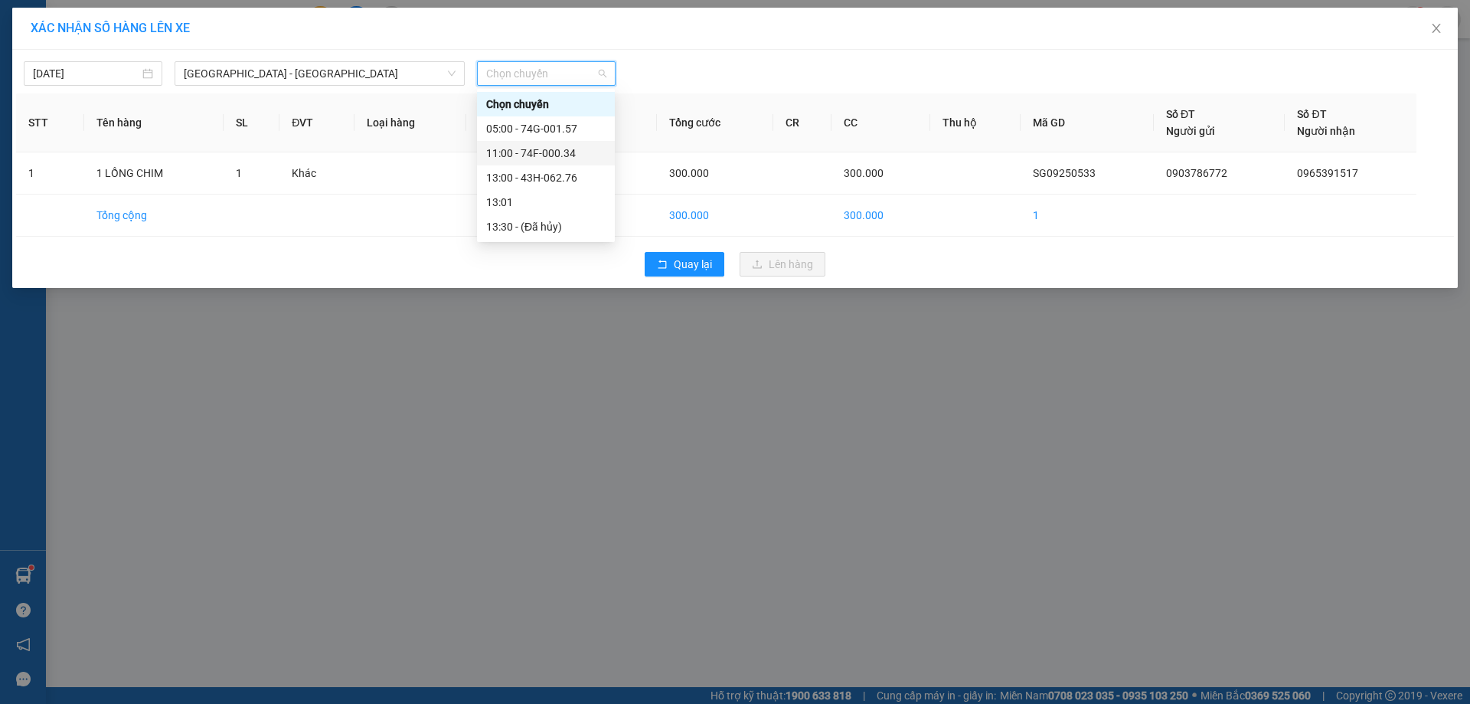
click at [539, 150] on div "11:00 - 74F-000.34" at bounding box center [545, 153] width 119 height 17
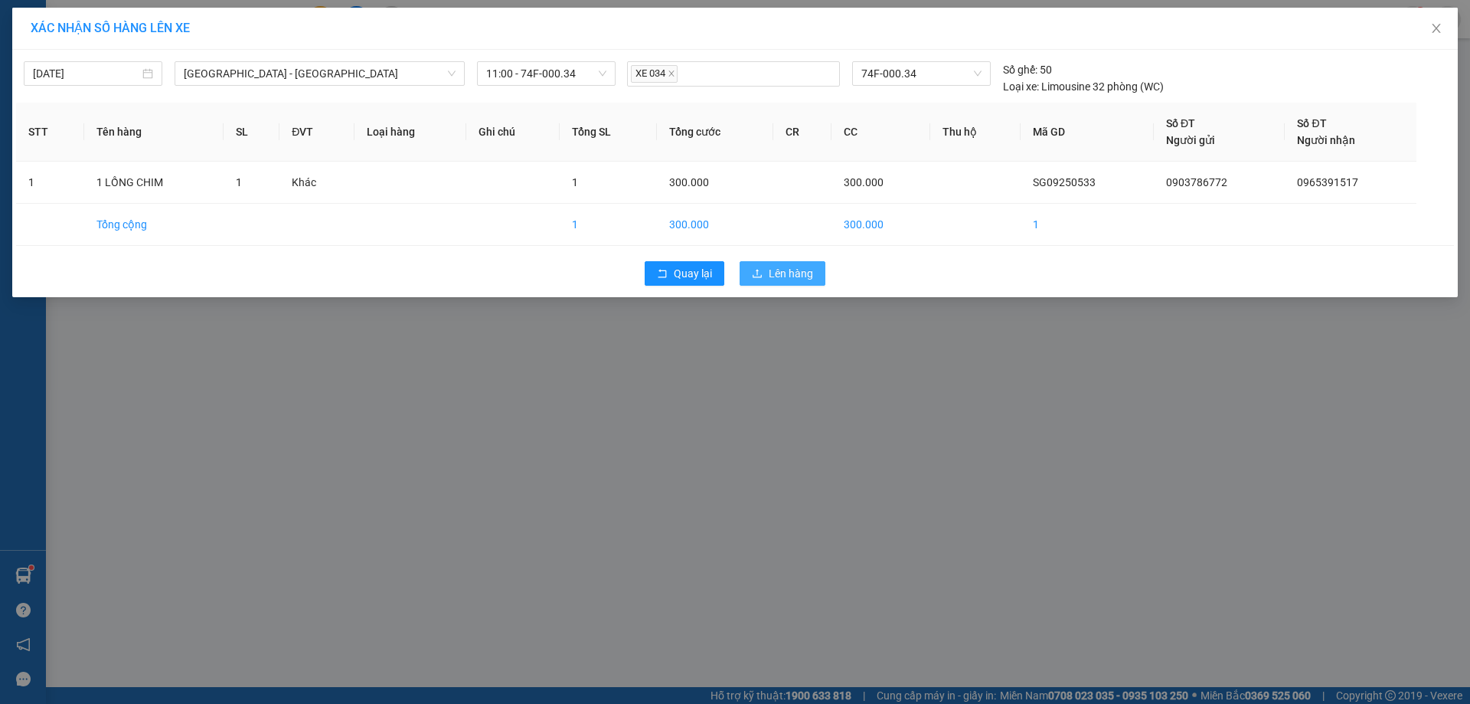
click at [796, 270] on span "Lên hàng" at bounding box center [791, 273] width 44 height 17
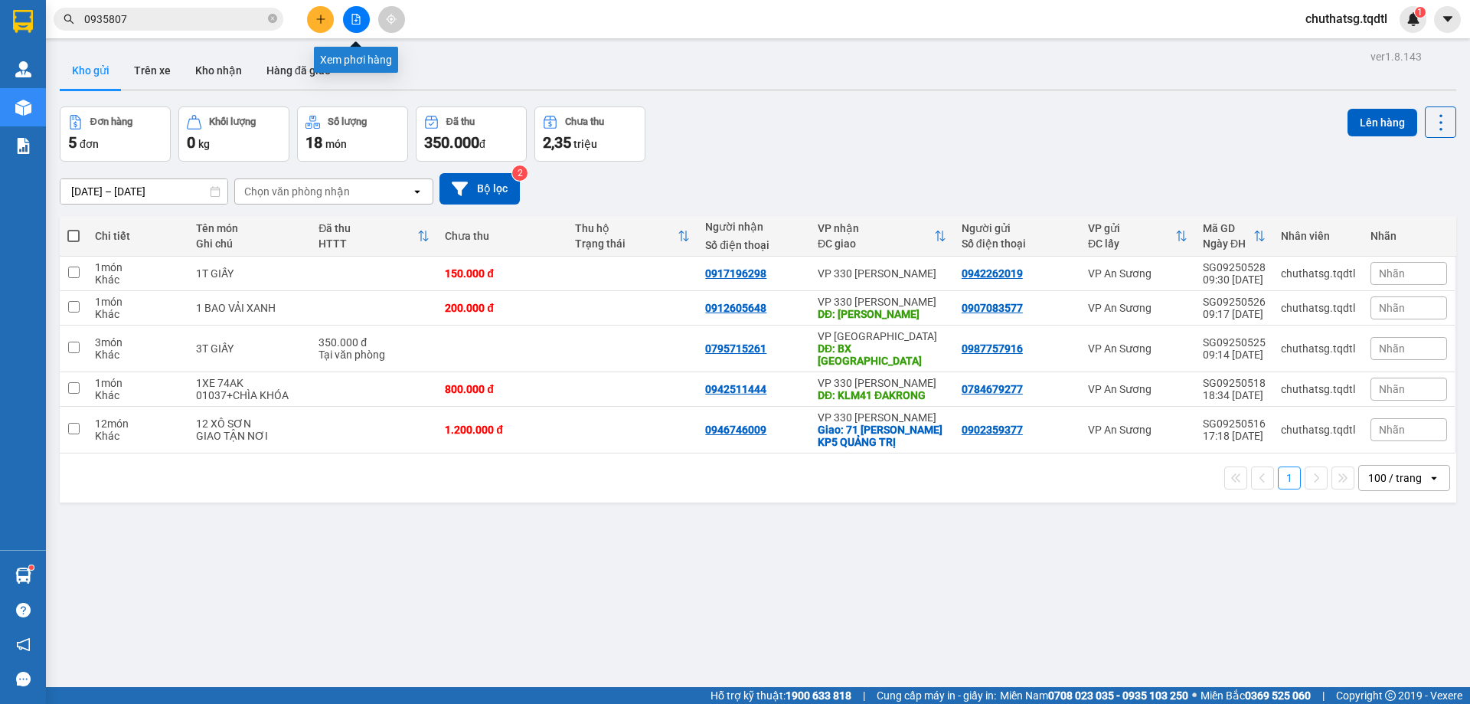
click at [355, 18] on icon "file-add" at bounding box center [356, 19] width 11 height 11
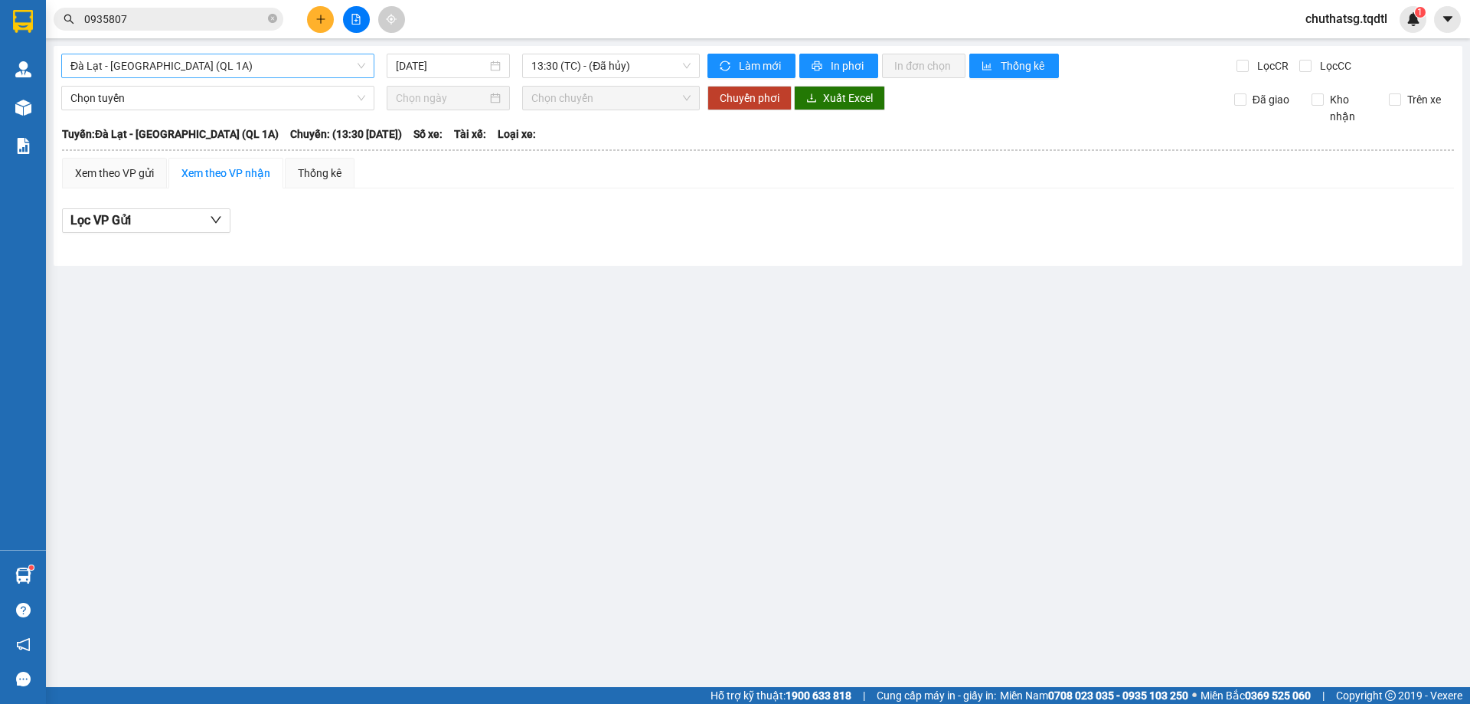
click at [294, 64] on span "Đà Lạt - [GEOGRAPHIC_DATA] (QL 1A)" at bounding box center [217, 65] width 295 height 23
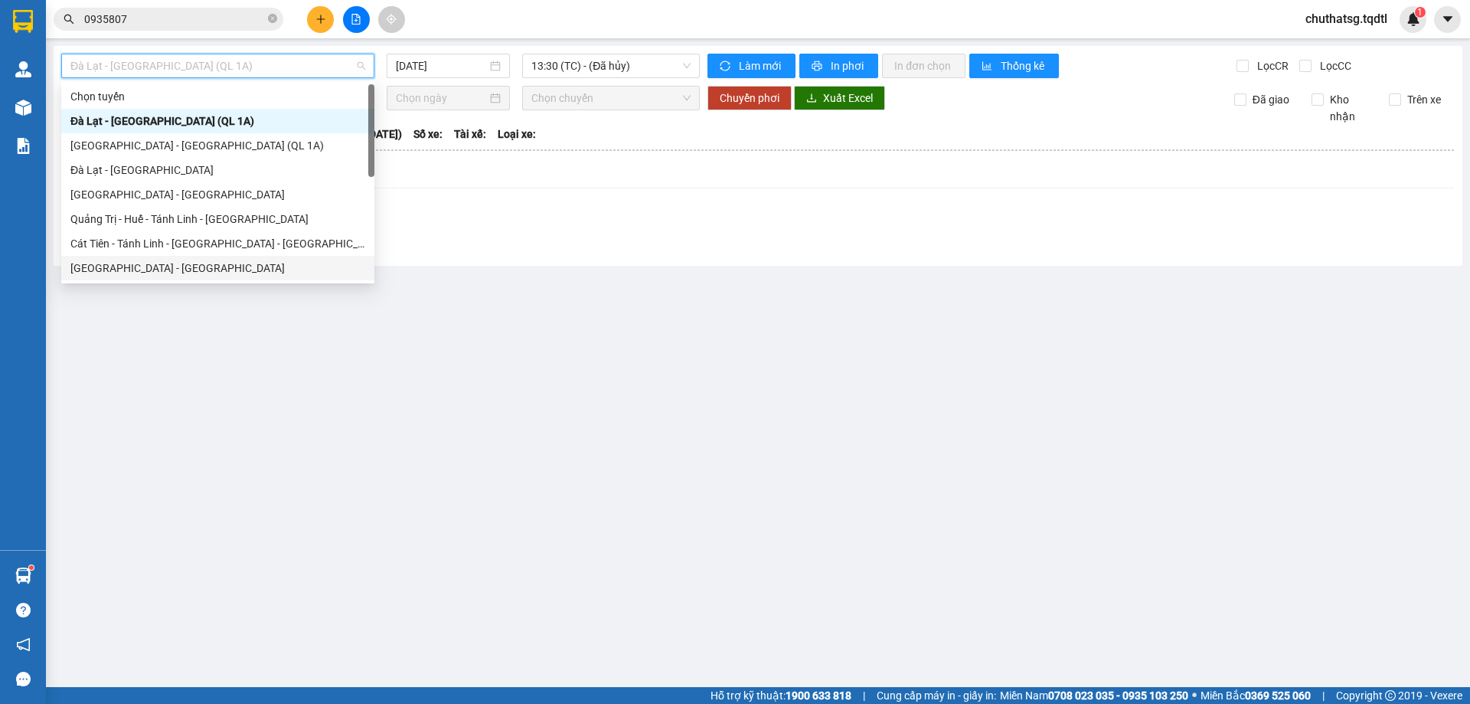
drag, startPoint x: 110, startPoint y: 266, endPoint x: 111, endPoint y: 250, distance: 16.2
click at [110, 262] on div "[GEOGRAPHIC_DATA] - [GEOGRAPHIC_DATA]" at bounding box center [217, 268] width 295 height 17
type input "[DATE]"
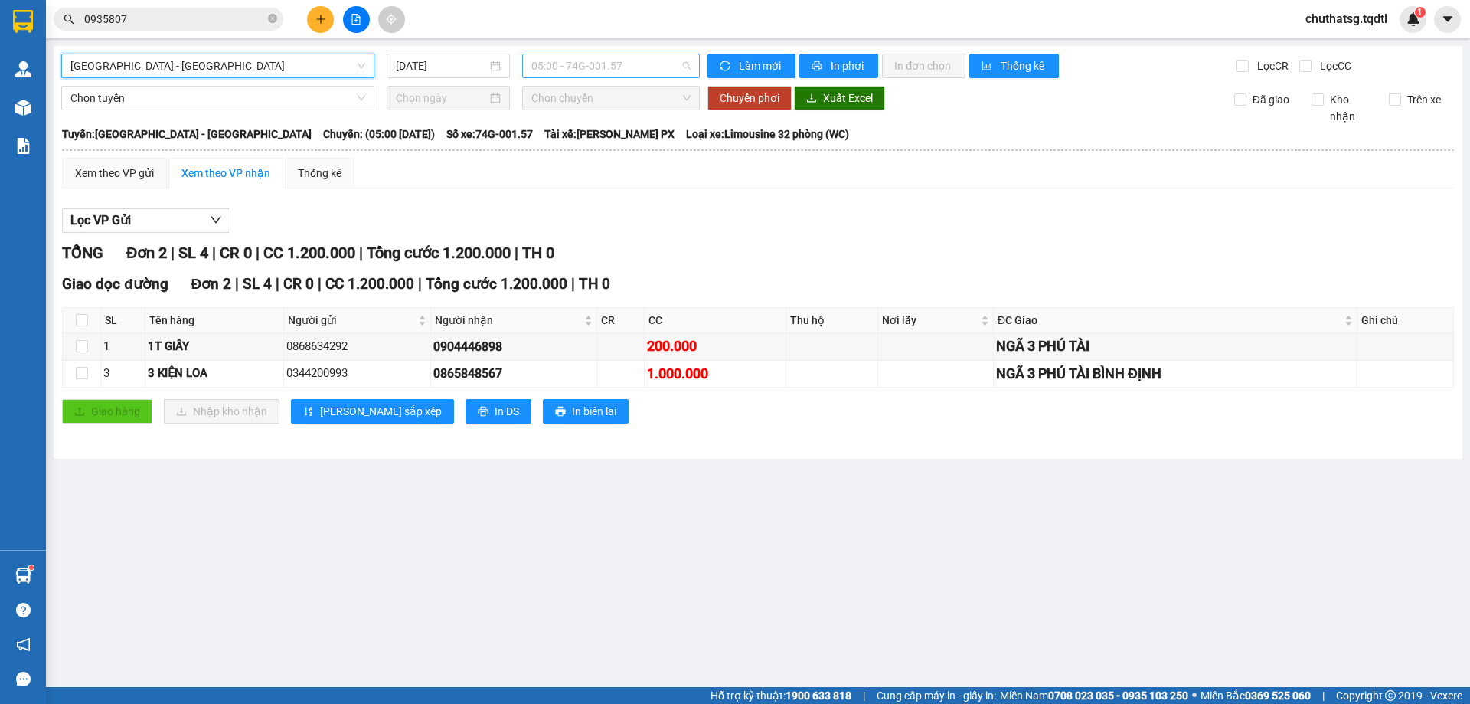
click at [649, 64] on span "05:00 - 74G-001.57" at bounding box center [611, 65] width 159 height 23
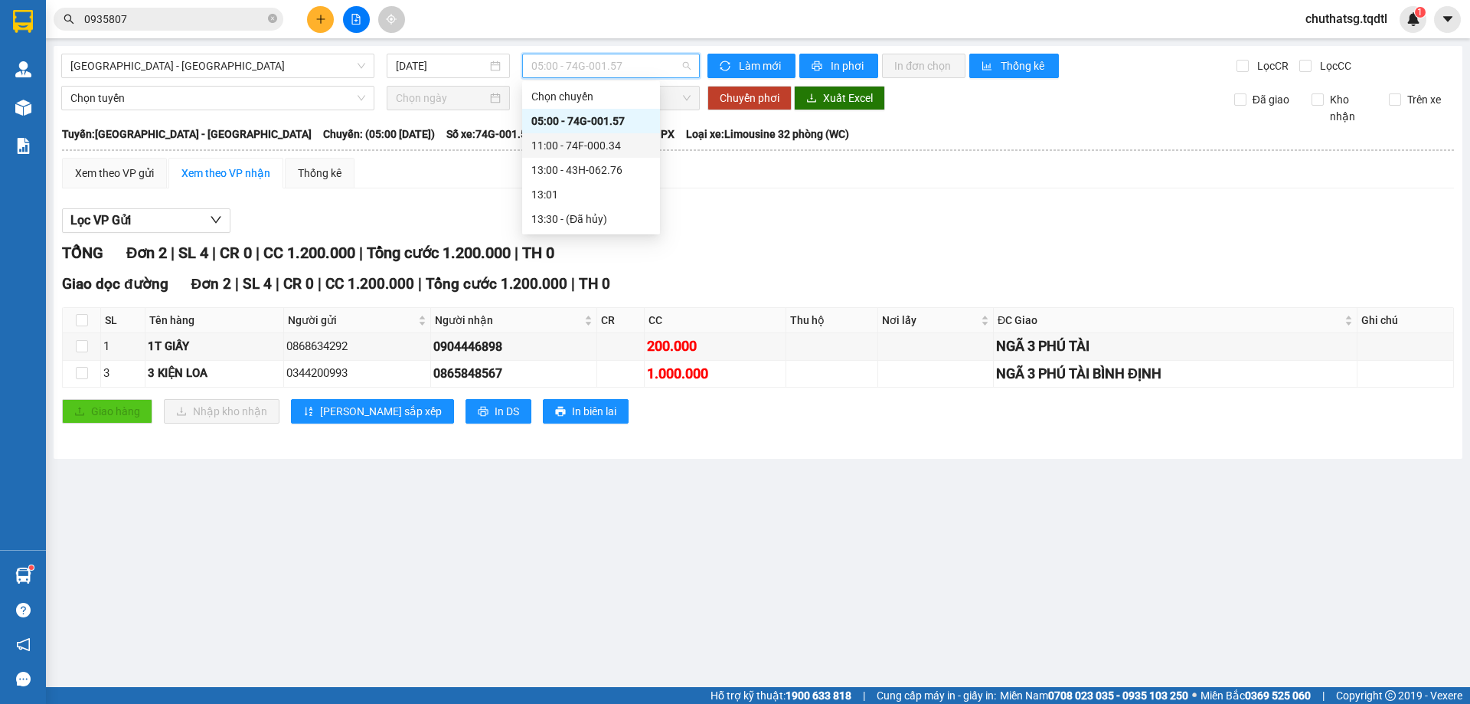
click at [583, 133] on div "11:00 - 74F-000.34" at bounding box center [591, 145] width 138 height 25
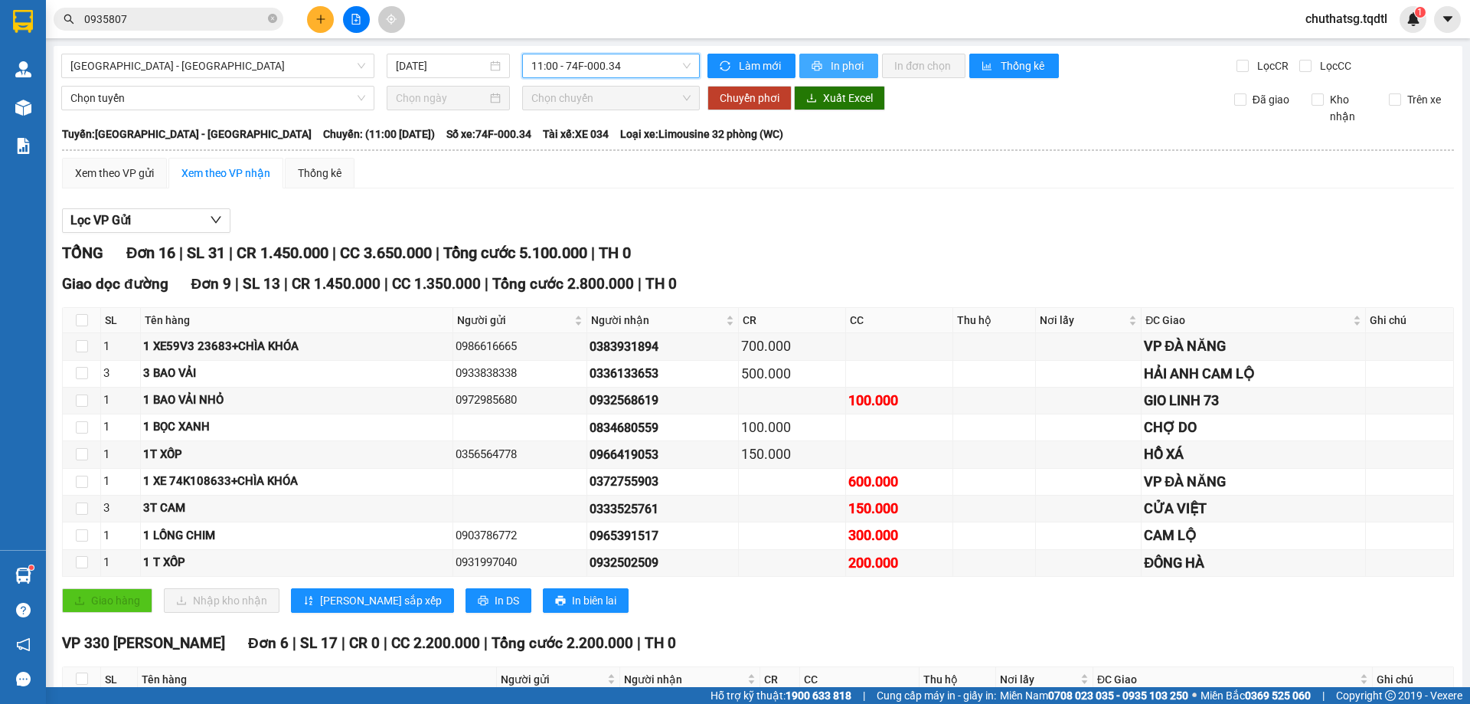
click at [813, 61] on icon "printer" at bounding box center [818, 66] width 10 height 10
click at [309, 15] on button at bounding box center [320, 19] width 27 height 27
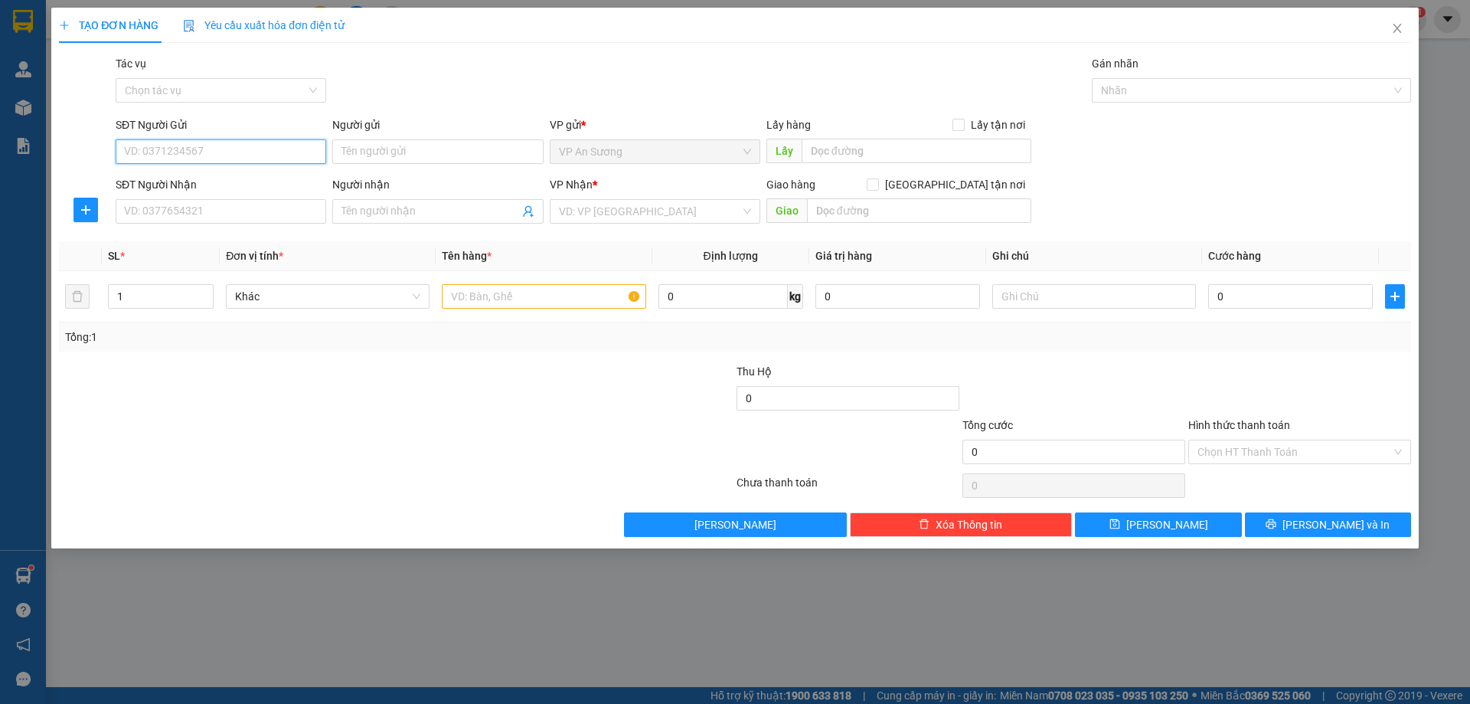
click at [211, 155] on input "SĐT Người Gửi" at bounding box center [221, 151] width 211 height 25
type input "0972879131"
click at [192, 213] on input "SĐT Người Nhận" at bounding box center [221, 211] width 211 height 25
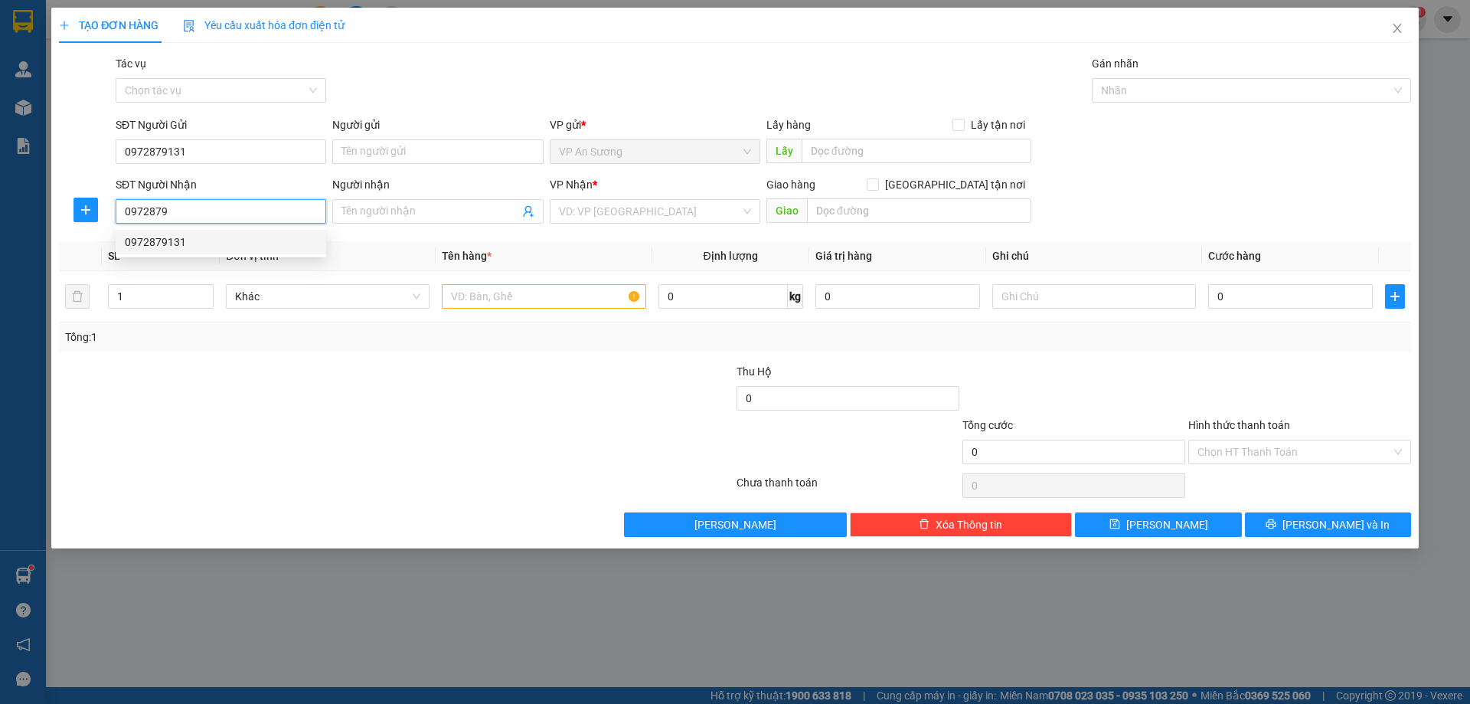
click at [200, 249] on div "0972879131" at bounding box center [221, 242] width 192 height 17
type input "0972879131"
type input "500.000"
type input "0972879131"
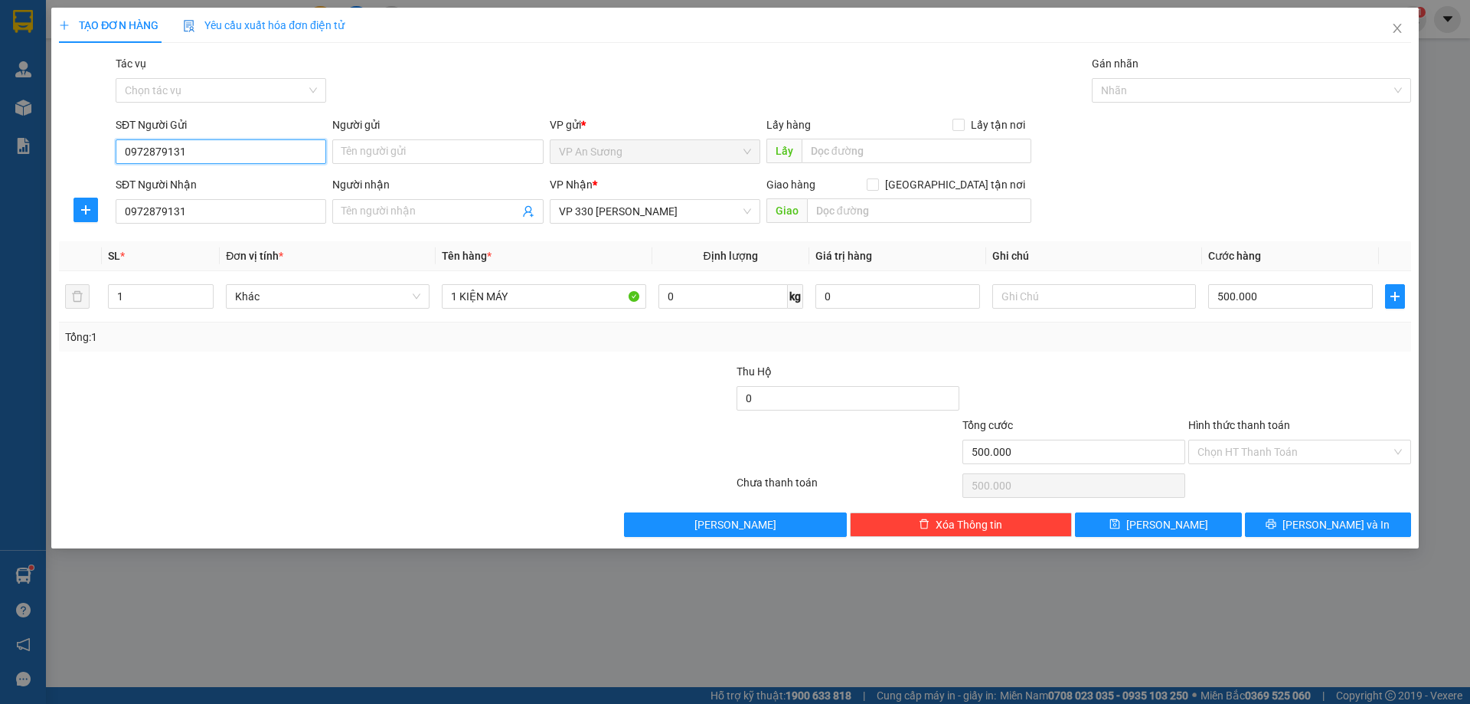
click at [221, 150] on input "0972879131" at bounding box center [221, 151] width 211 height 25
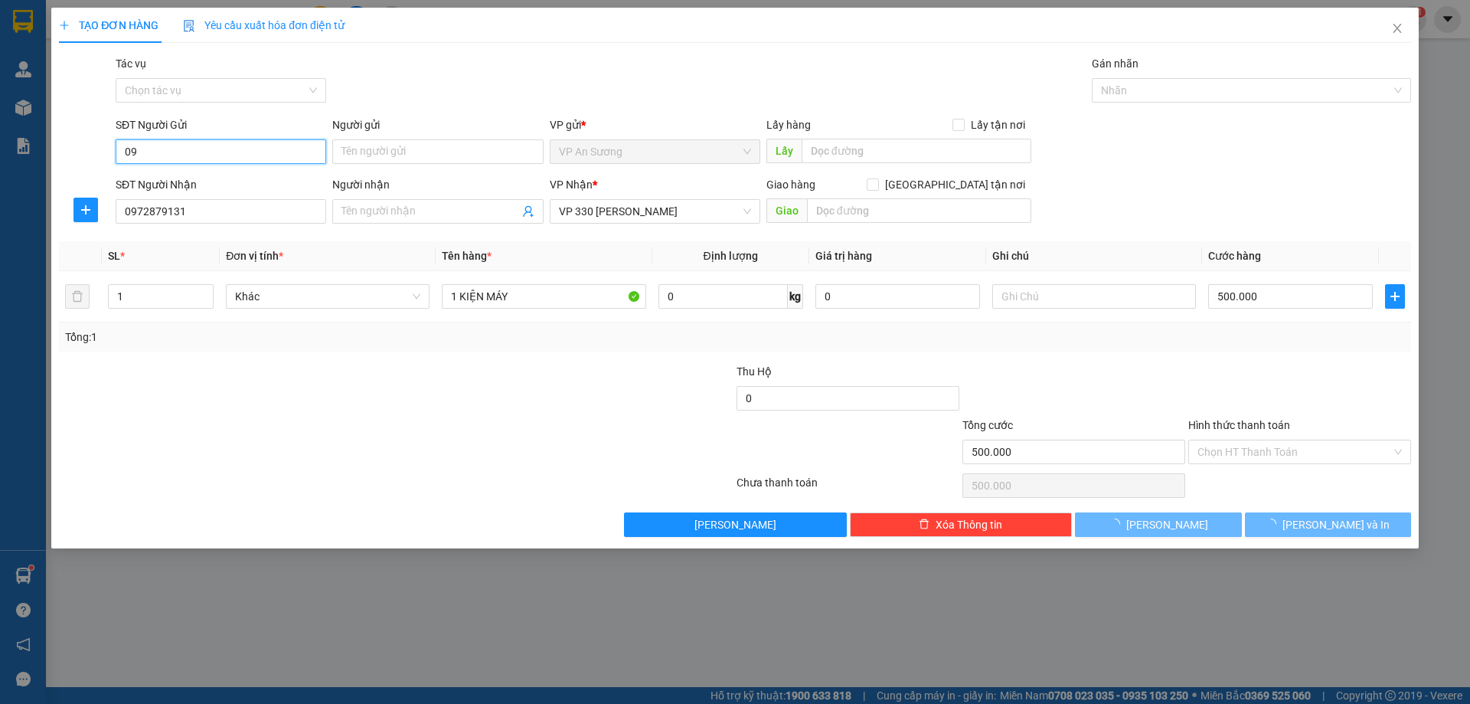
type input "0"
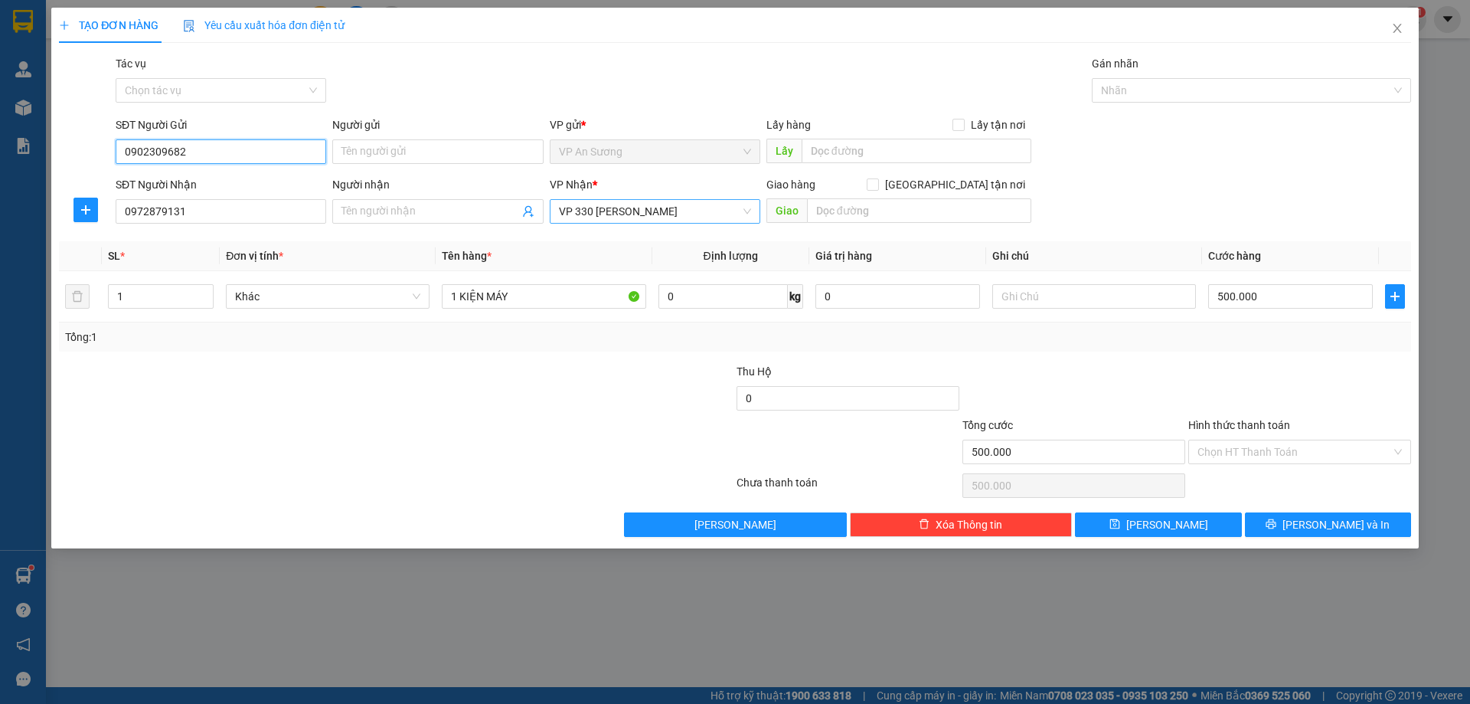
click at [716, 214] on span "VP 330 [PERSON_NAME]" at bounding box center [655, 211] width 192 height 23
type input "0902309682"
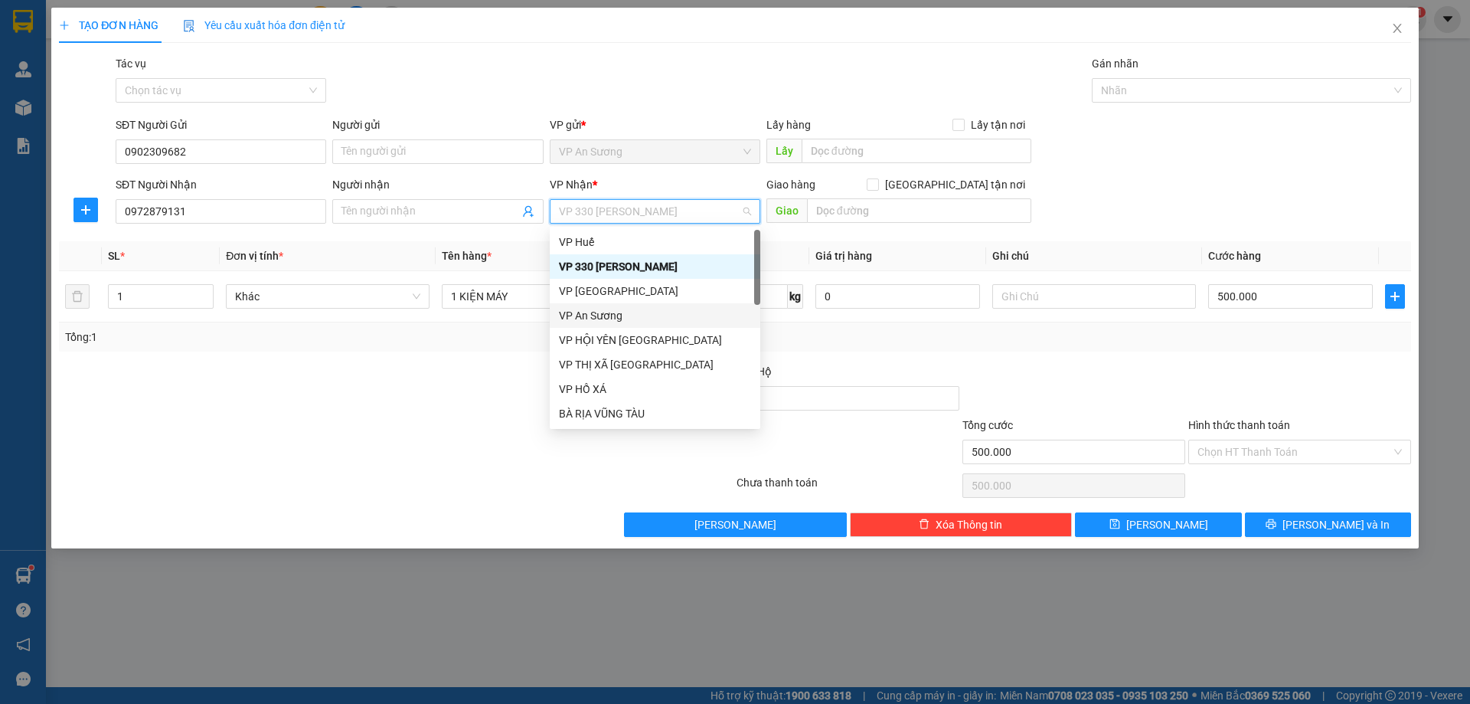
click at [521, 348] on div "Tổng: 1" at bounding box center [735, 336] width 1353 height 29
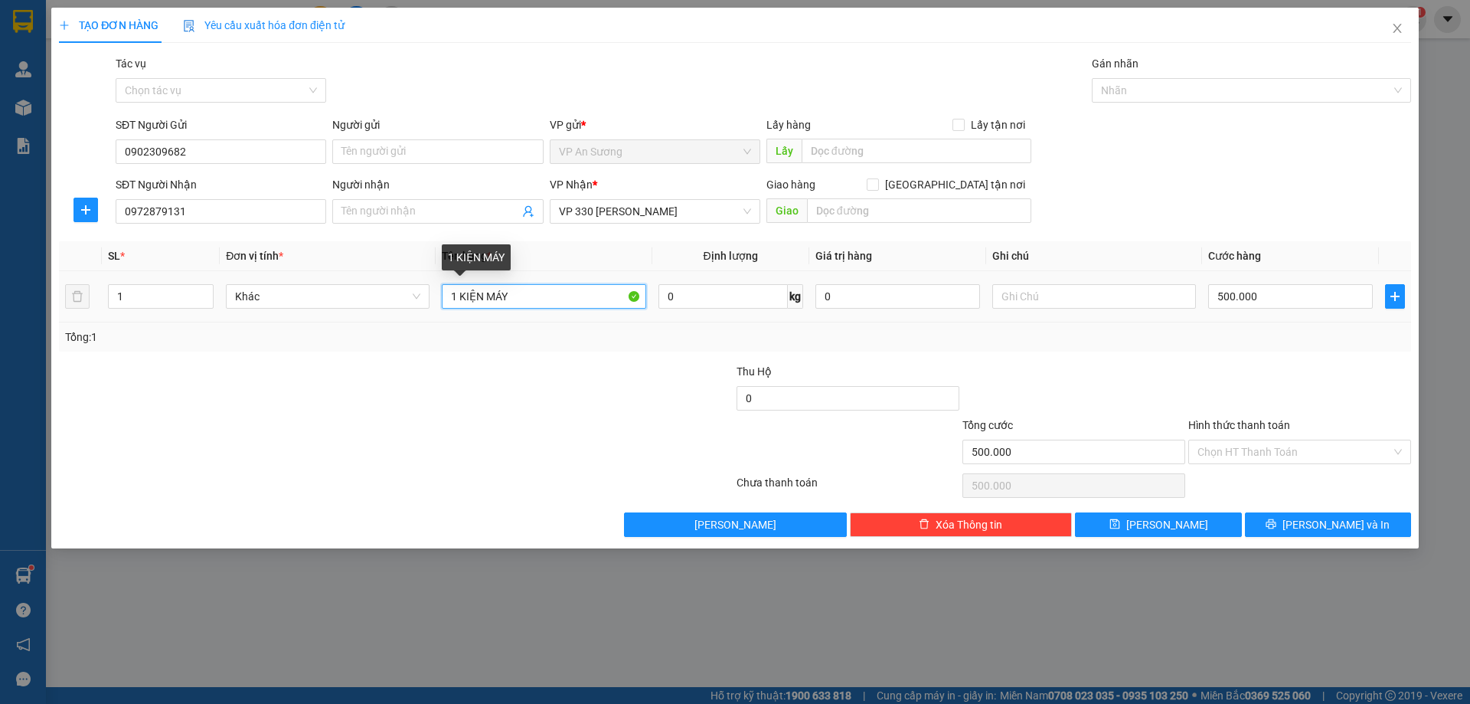
click at [579, 296] on input "1 KIỆN MÁY" at bounding box center [544, 296] width 204 height 25
type input "1T GIẤY VÀNG"
click at [1288, 289] on input "500.000" at bounding box center [1291, 296] width 165 height 25
type input "0"
click at [1313, 380] on div at bounding box center [1300, 390] width 226 height 54
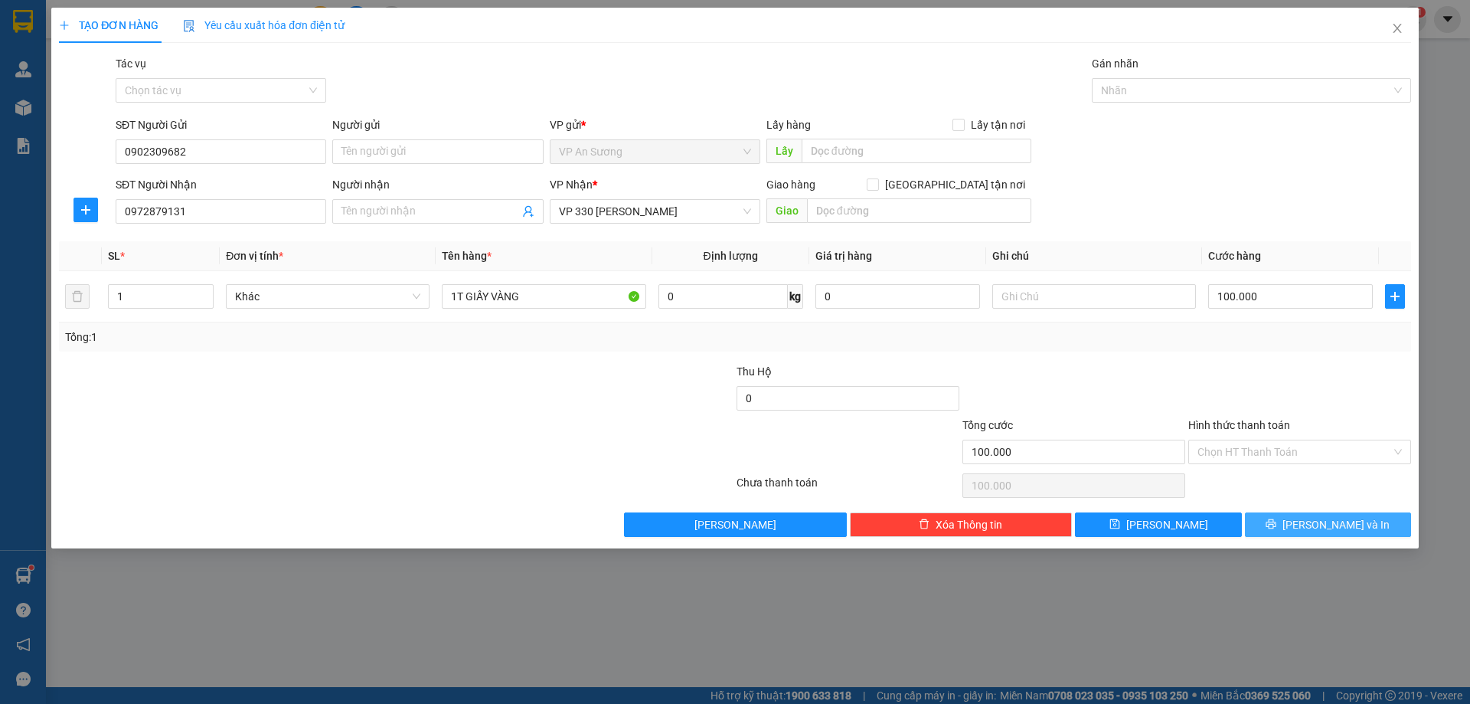
click at [1297, 527] on button "[PERSON_NAME] và In" at bounding box center [1328, 524] width 166 height 25
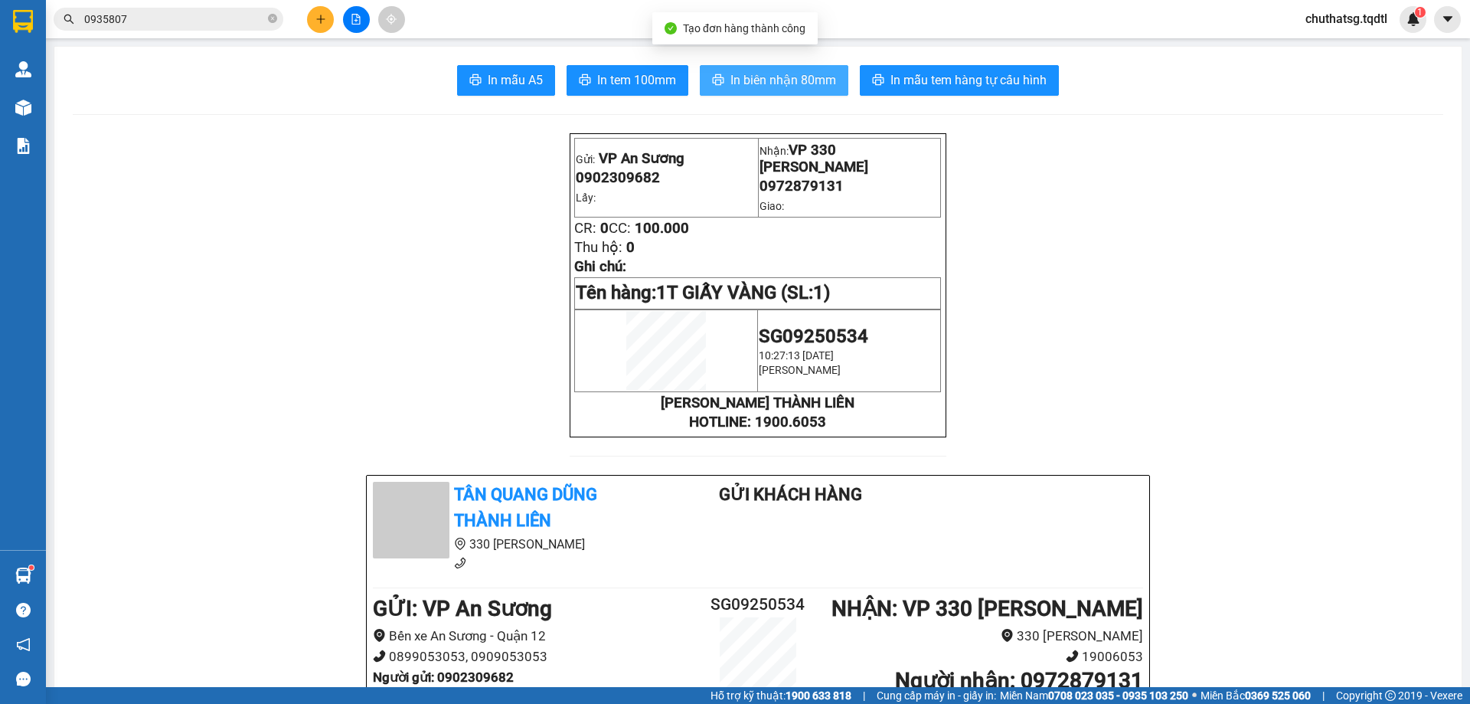
click at [816, 81] on span "In biên nhận 80mm" at bounding box center [784, 79] width 106 height 19
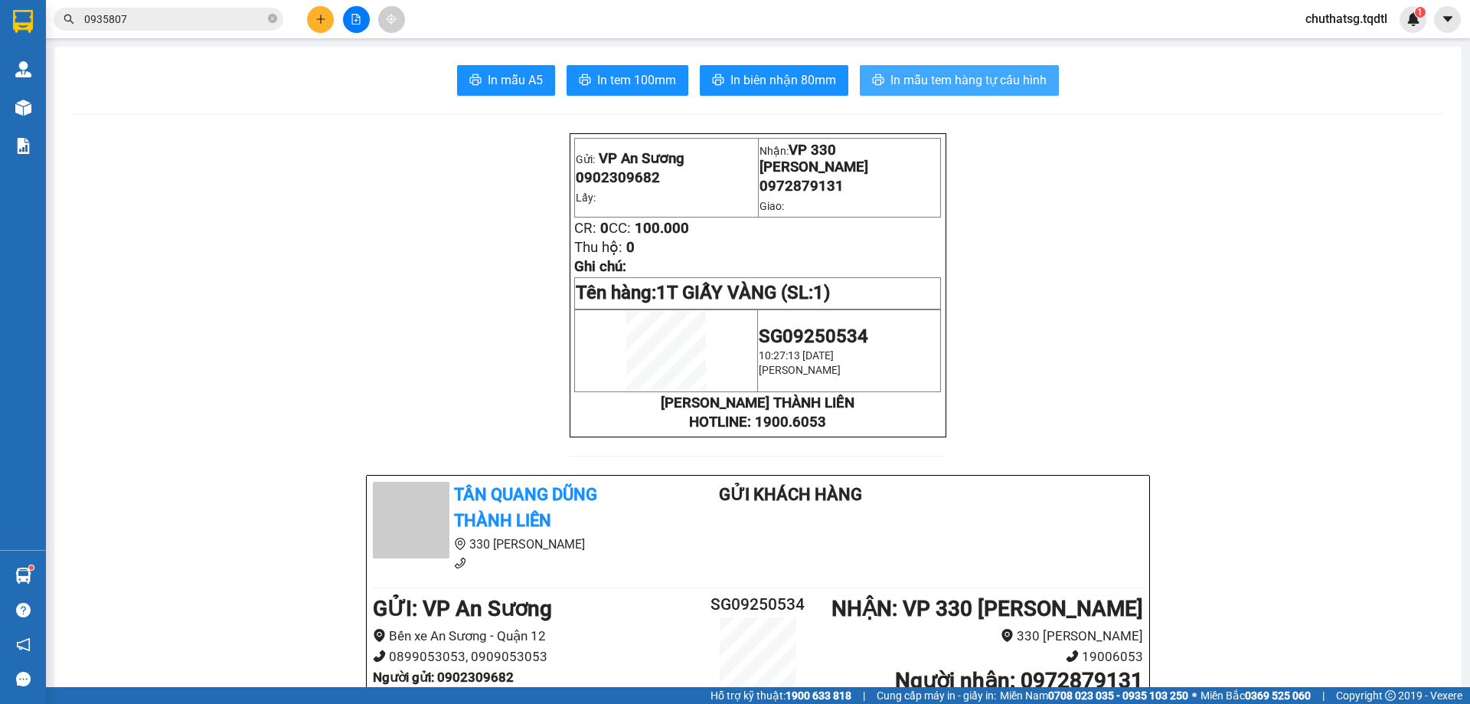
click at [976, 92] on button "In mẫu tem hàng tự cấu hình" at bounding box center [959, 80] width 199 height 31
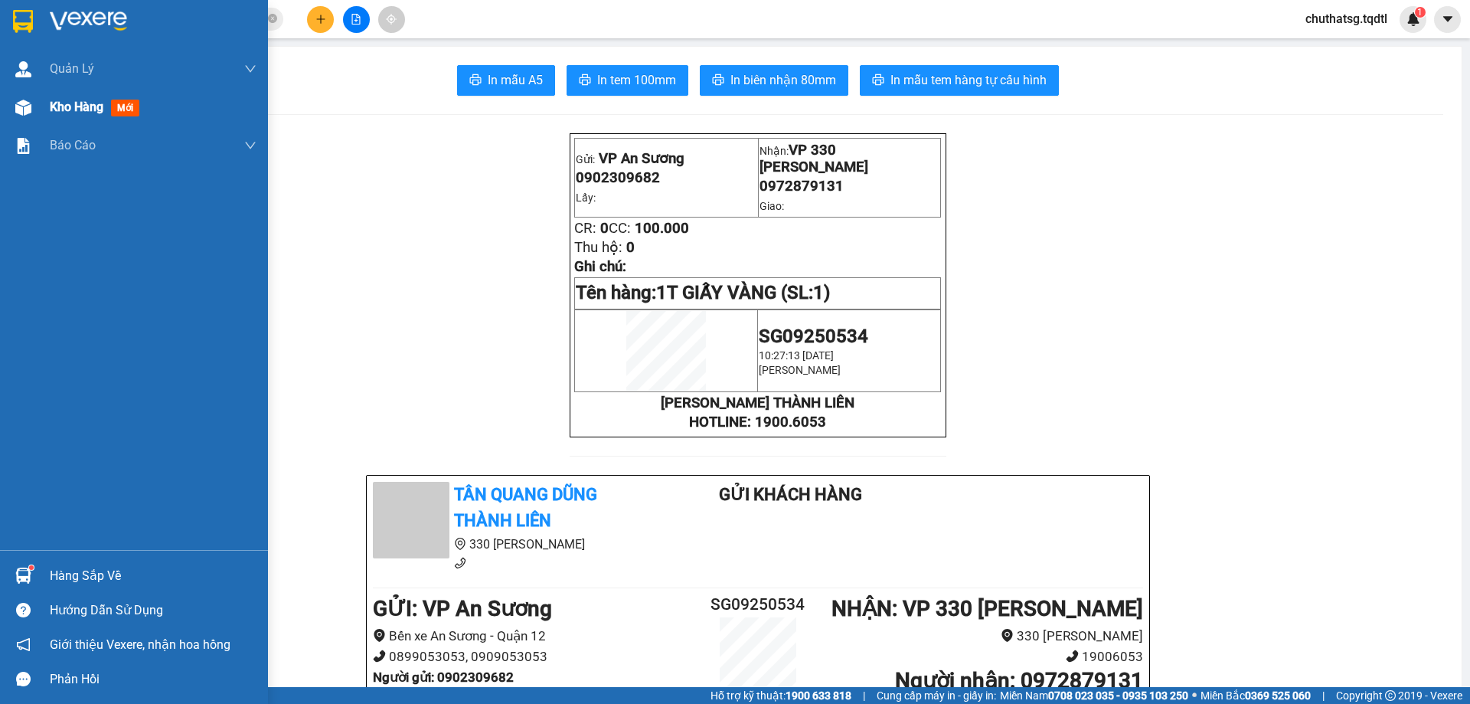
click at [71, 108] on span "Kho hàng" at bounding box center [77, 107] width 54 height 15
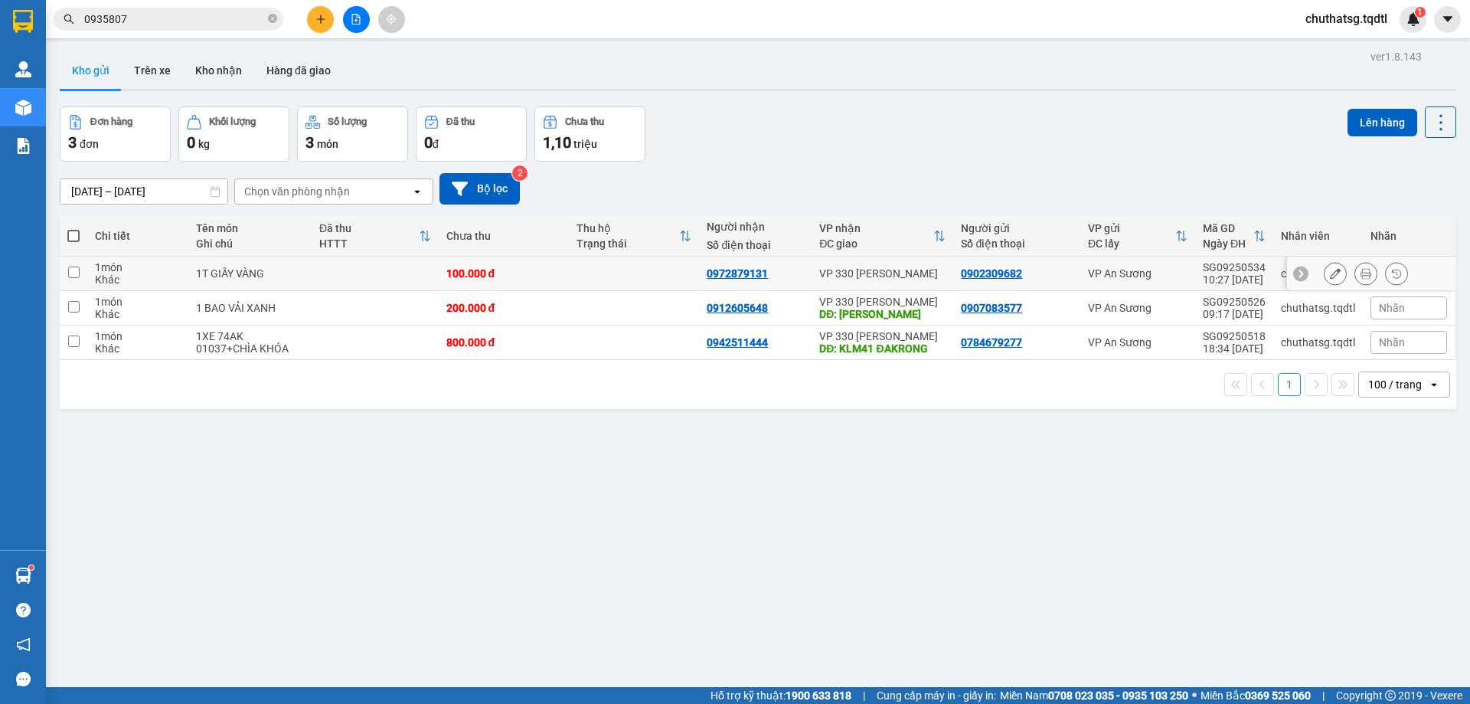
click at [80, 269] on td at bounding box center [74, 274] width 28 height 34
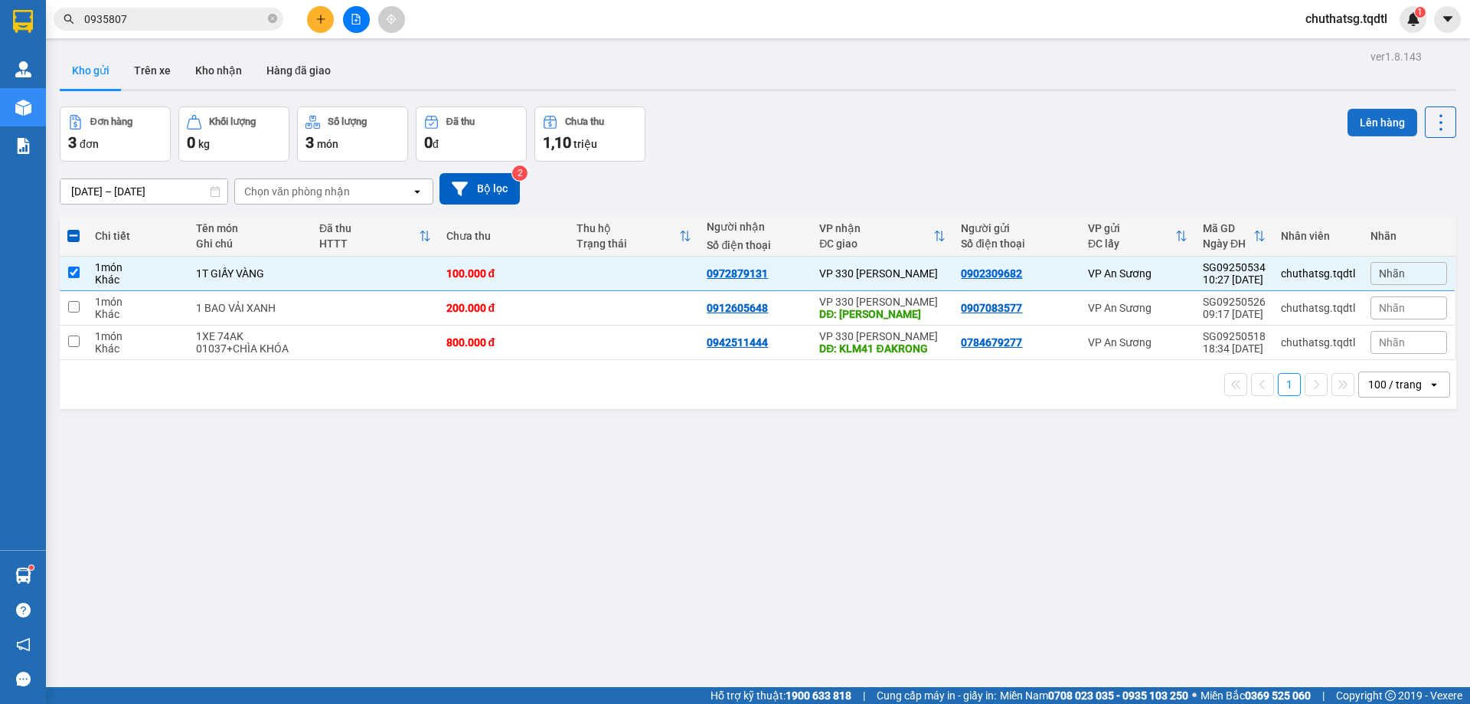
click at [1376, 119] on button "Lên hàng" at bounding box center [1383, 123] width 70 height 28
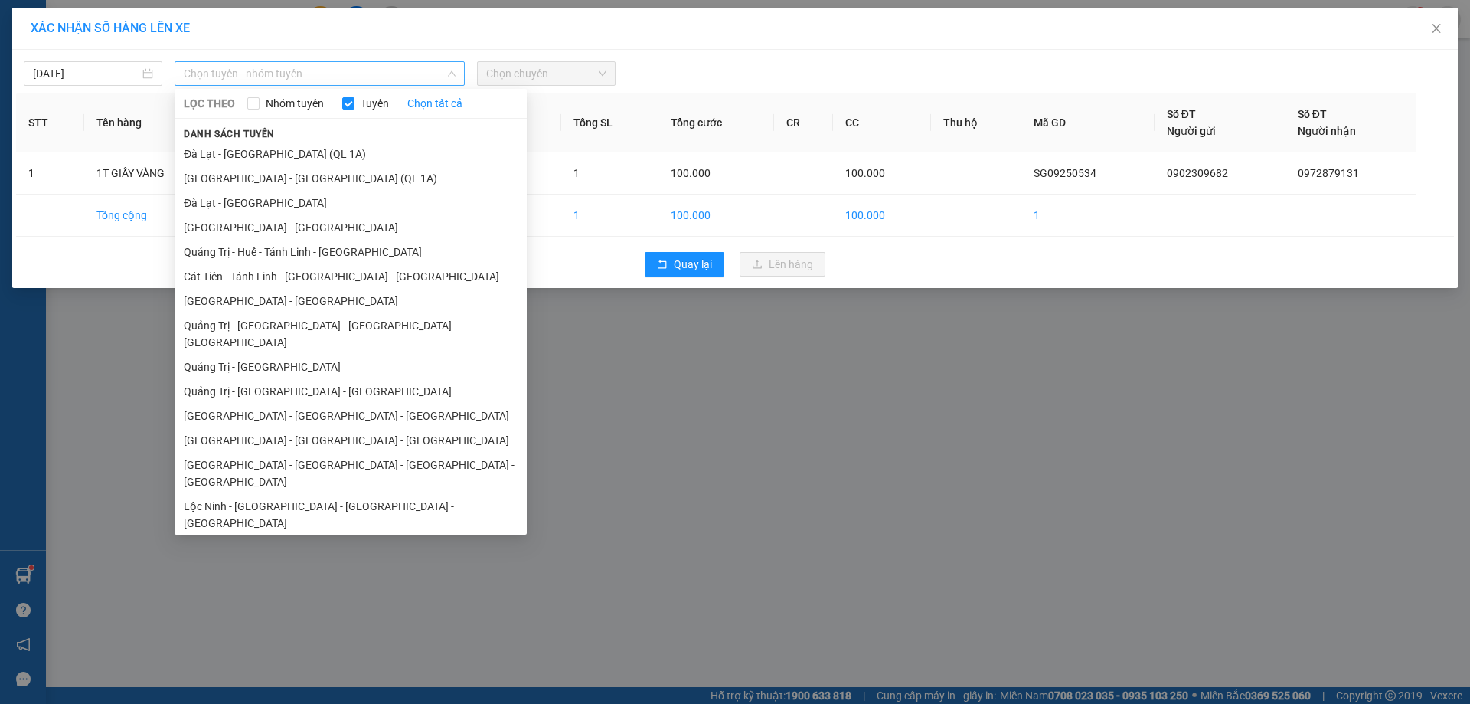
click at [364, 72] on span "Chọn tuyến - nhóm tuyến" at bounding box center [320, 73] width 272 height 23
drag, startPoint x: 248, startPoint y: 299, endPoint x: 266, endPoint y: 257, distance: 45.0
click at [252, 286] on ul "Đà Lạt - Sài Gòn (QL 1A) Sài Gòn - Đà Lạt (QL 1A) Đà Lạt - Sài Gòn Sài Gòn - Đà…" at bounding box center [351, 335] width 352 height 387
click at [254, 301] on li "[GEOGRAPHIC_DATA] - [GEOGRAPHIC_DATA]" at bounding box center [351, 301] width 352 height 25
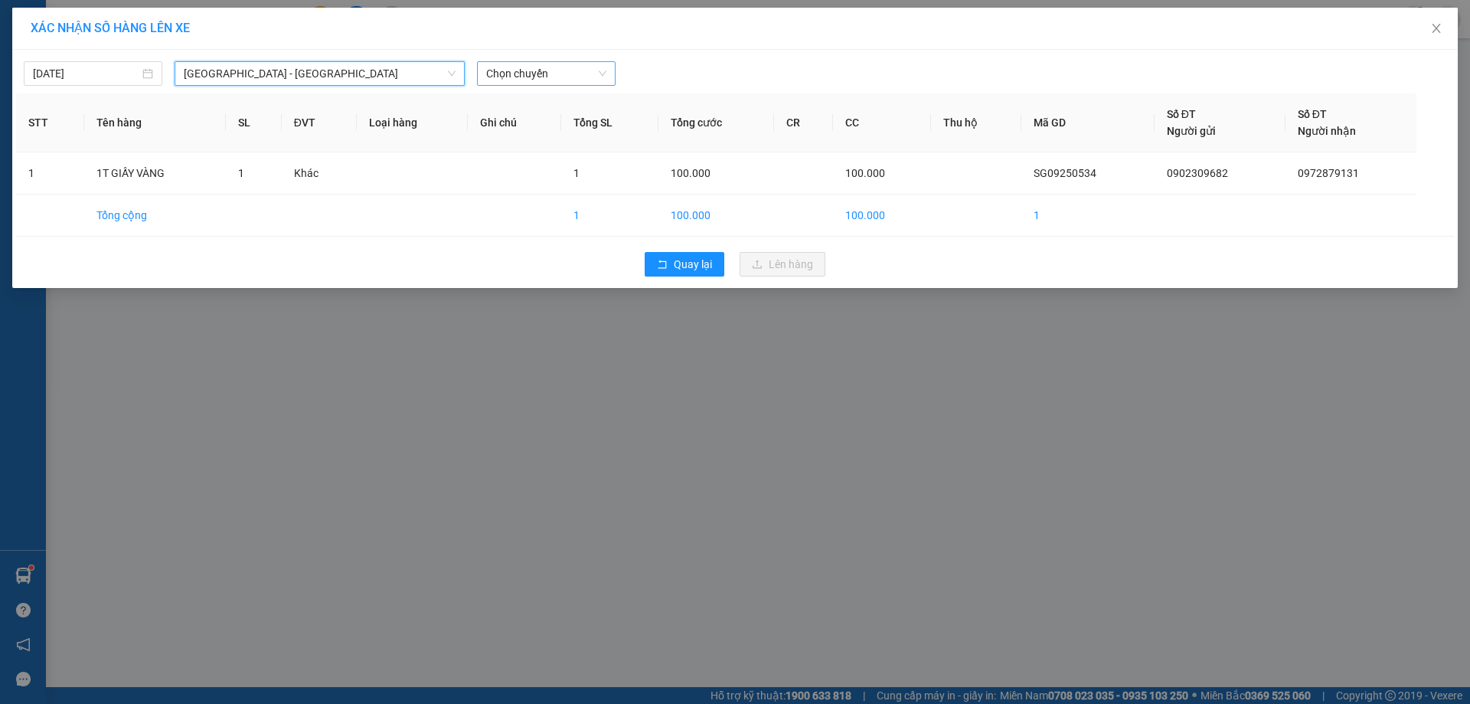
click at [562, 72] on span "Chọn chuyến" at bounding box center [546, 73] width 120 height 23
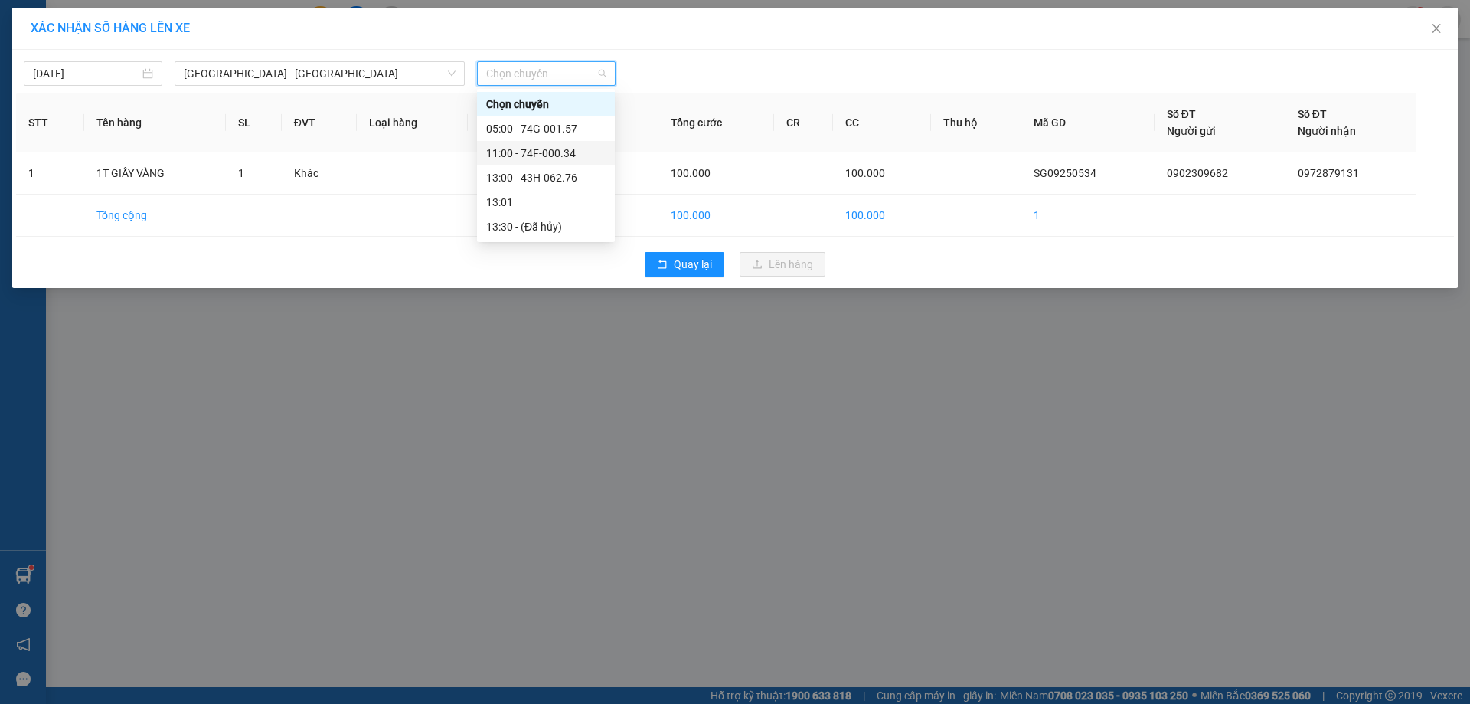
click at [530, 150] on div "11:00 - 74F-000.34" at bounding box center [545, 153] width 119 height 17
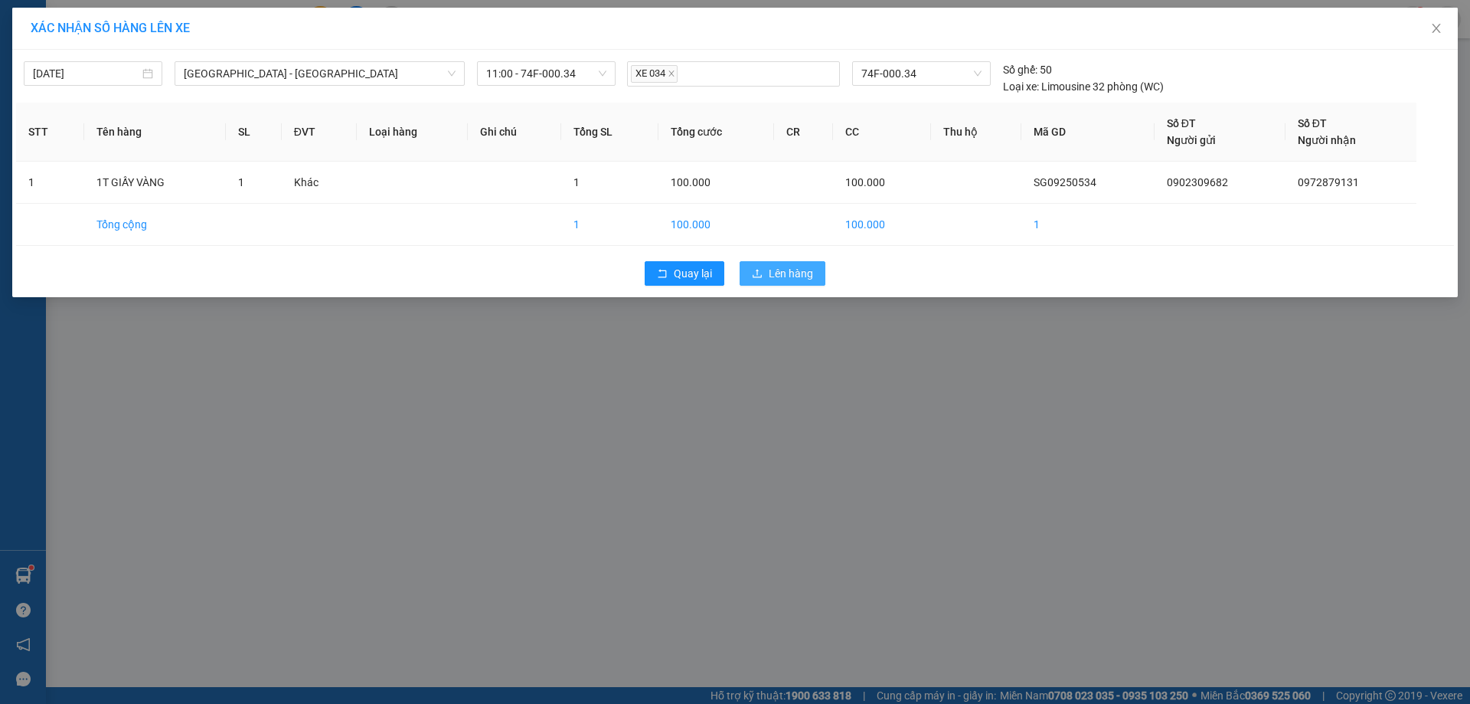
click at [790, 270] on span "Lên hàng" at bounding box center [791, 273] width 44 height 17
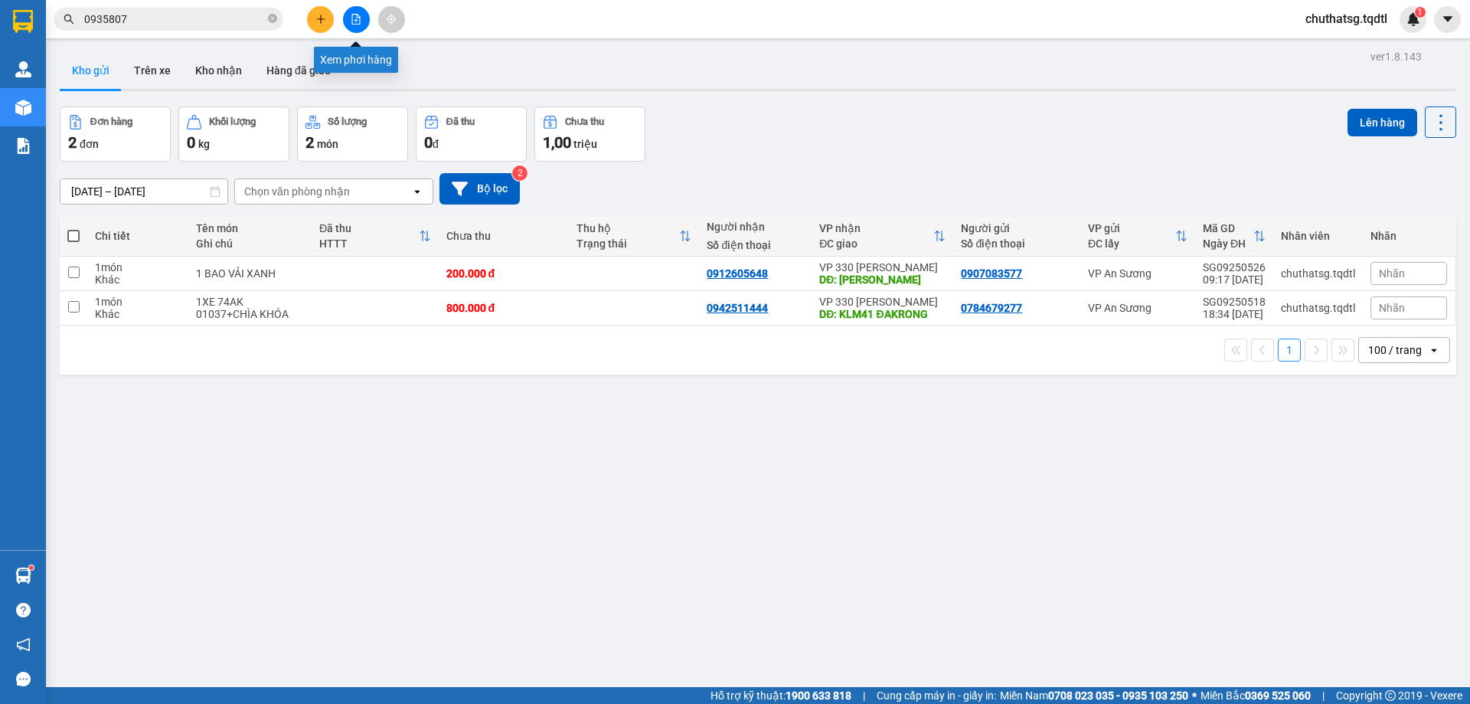
click at [358, 19] on icon "file-add" at bounding box center [356, 19] width 11 height 11
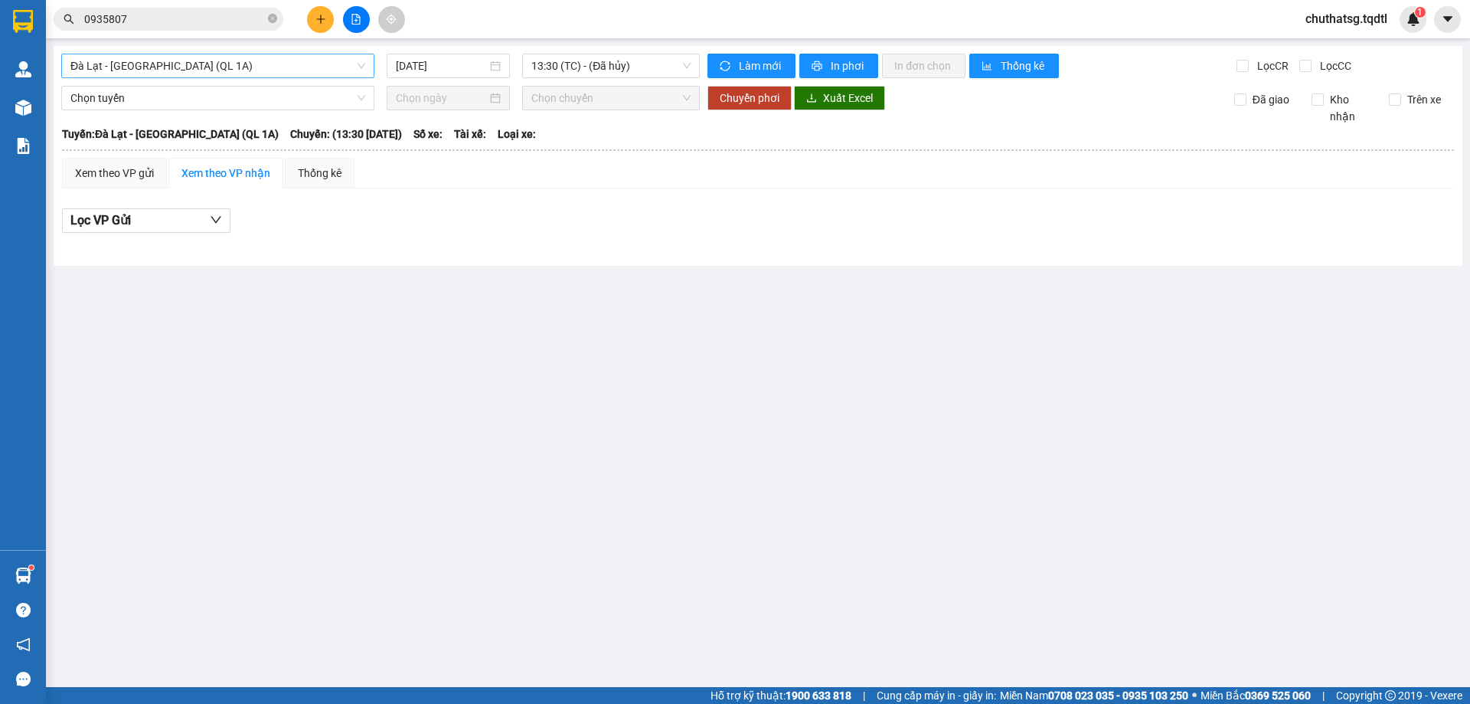
click at [309, 64] on span "Đà Lạt - [GEOGRAPHIC_DATA] (QL 1A)" at bounding box center [217, 65] width 295 height 23
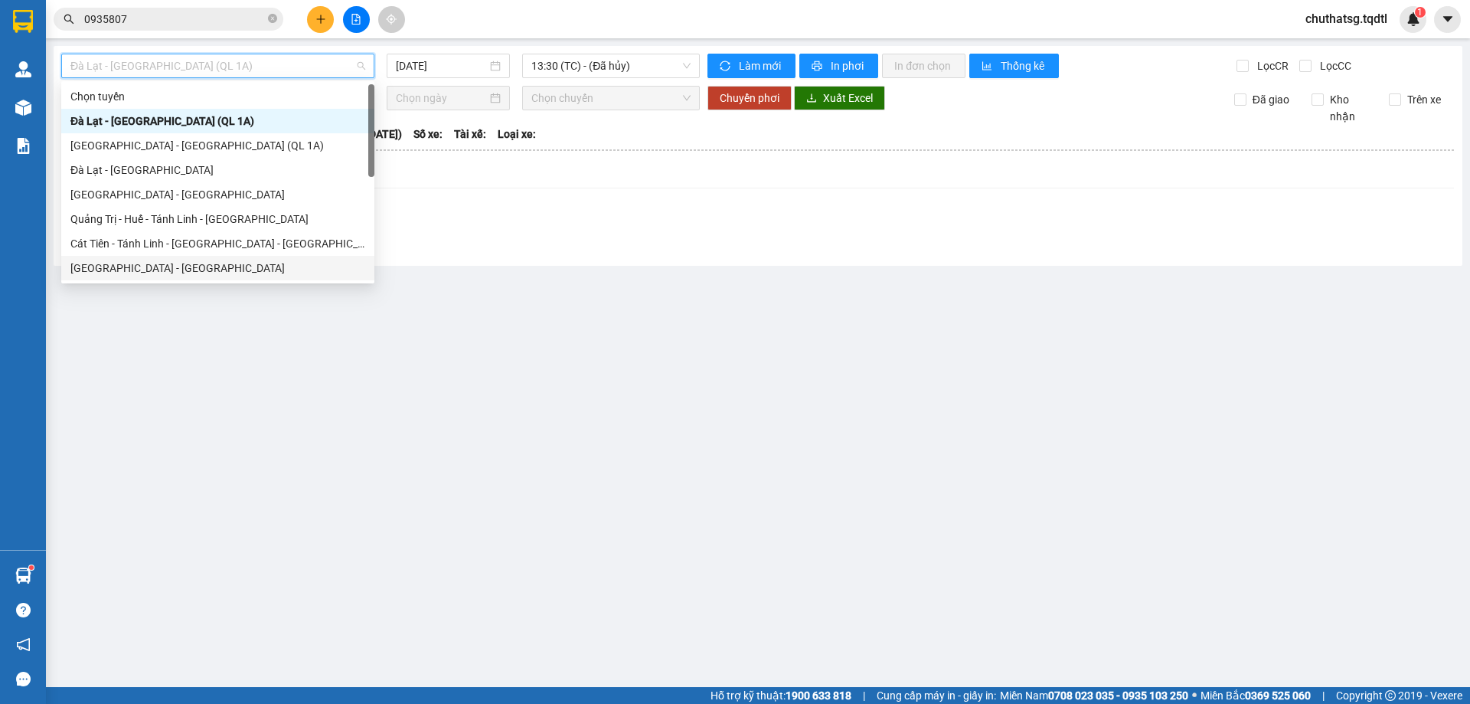
drag, startPoint x: 118, startPoint y: 265, endPoint x: 118, endPoint y: 250, distance: 15.3
click at [117, 261] on div "[GEOGRAPHIC_DATA] - [GEOGRAPHIC_DATA]" at bounding box center [217, 268] width 295 height 17
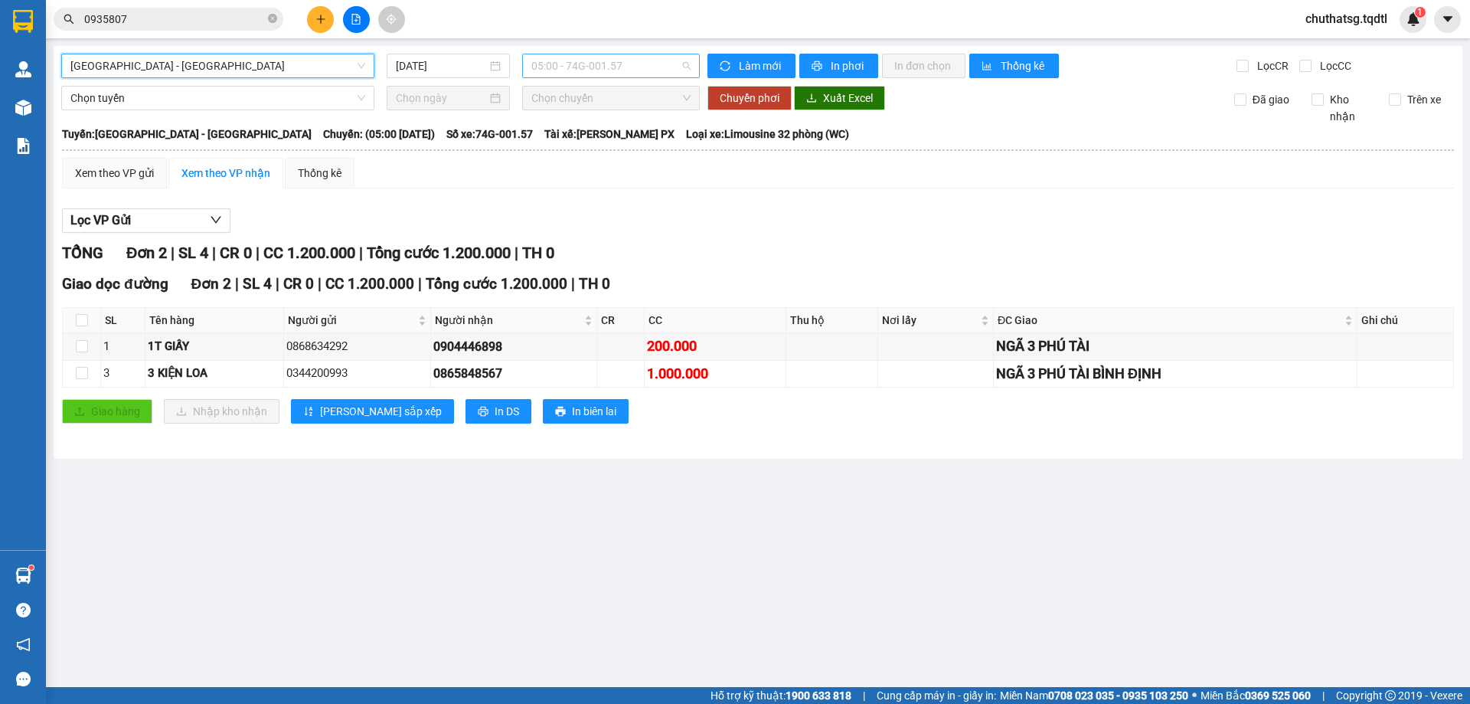
click at [657, 67] on span "05:00 - 74G-001.57" at bounding box center [611, 65] width 159 height 23
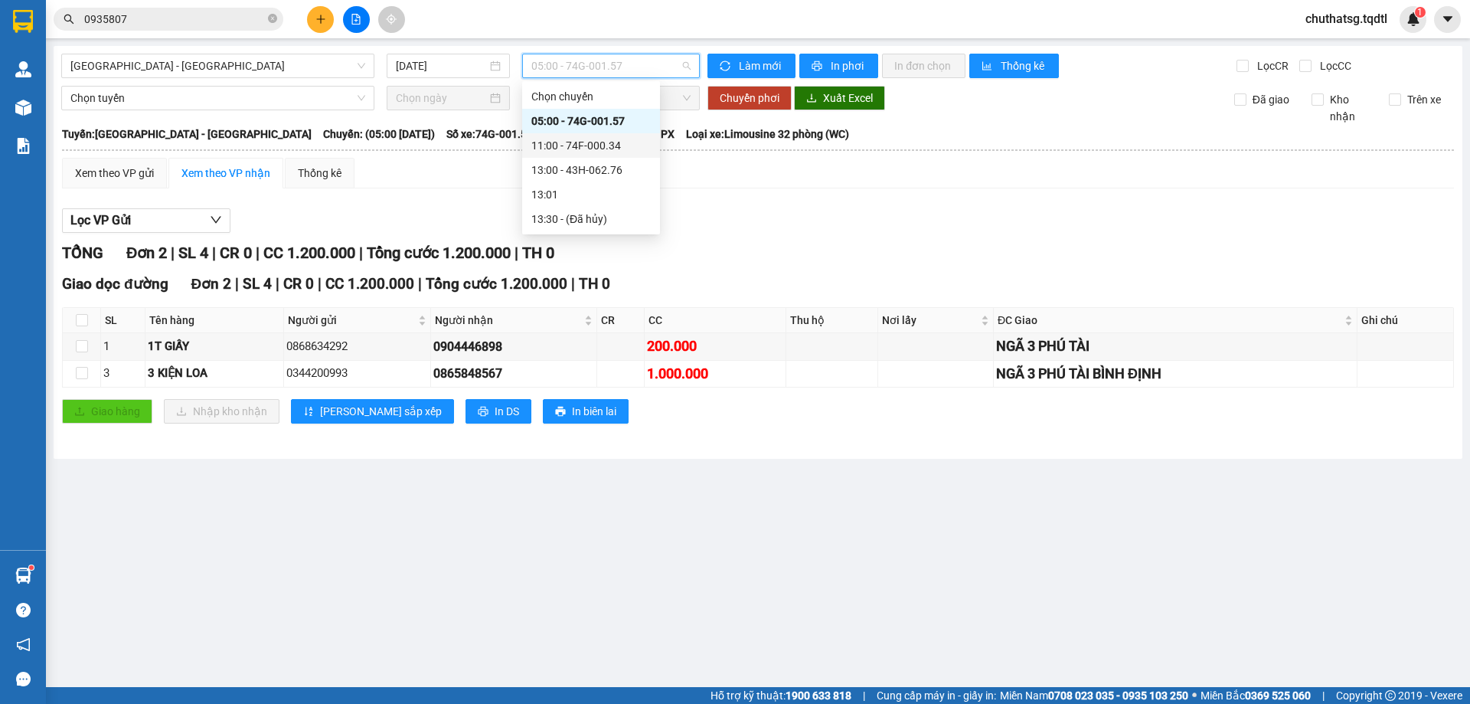
click at [583, 143] on div "11:00 - 74F-000.34" at bounding box center [591, 145] width 119 height 17
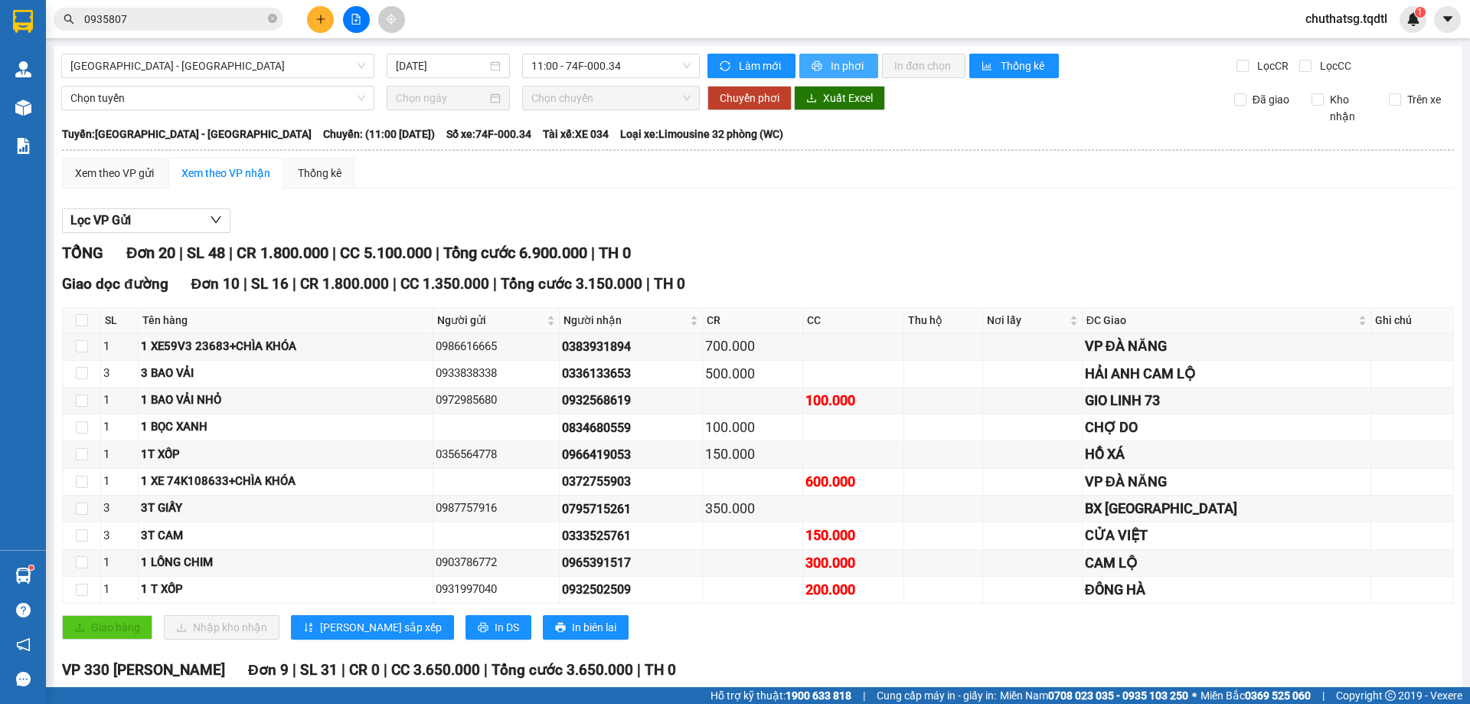
click at [813, 61] on icon "printer" at bounding box center [817, 66] width 11 height 11
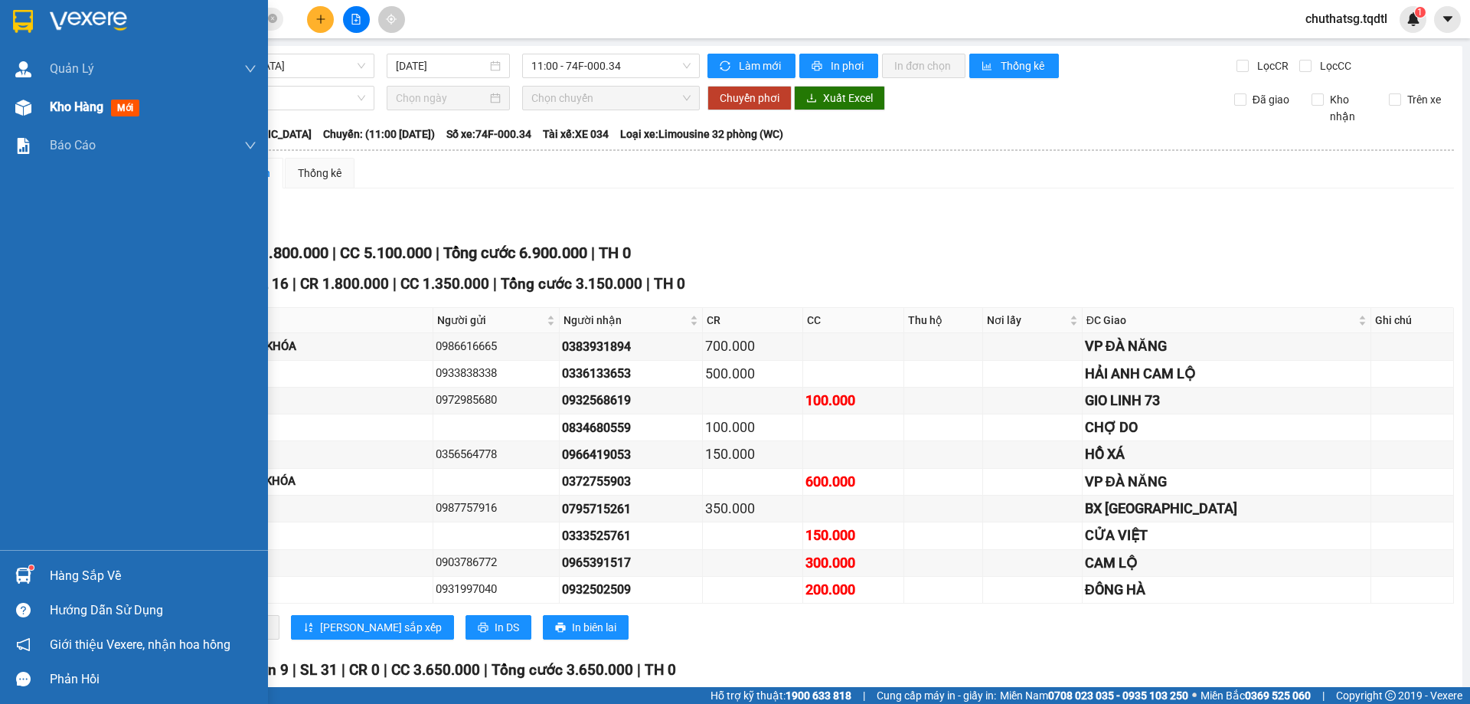
click at [62, 100] on span "Kho hàng" at bounding box center [77, 107] width 54 height 15
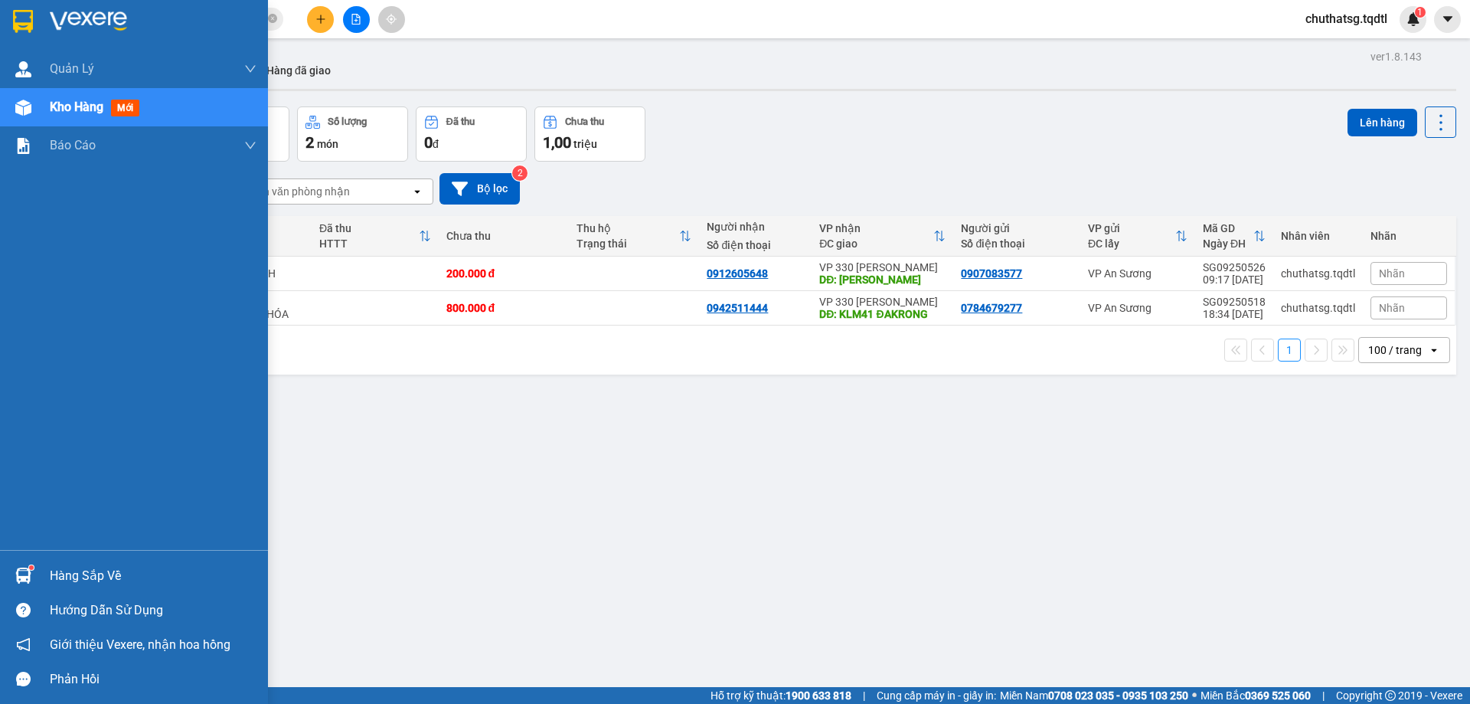
click at [71, 105] on span "Kho hàng" at bounding box center [77, 107] width 54 height 15
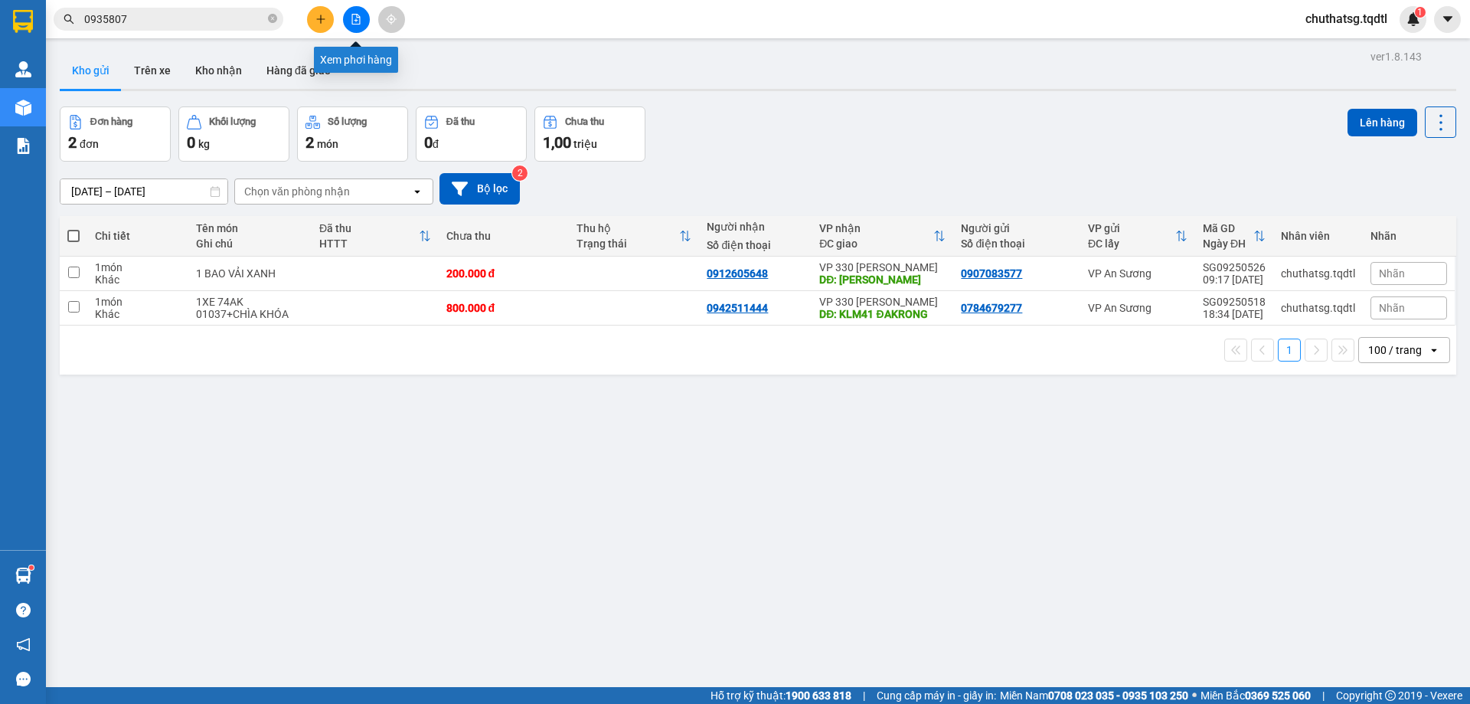
click at [358, 18] on icon "file-add" at bounding box center [356, 19] width 11 height 11
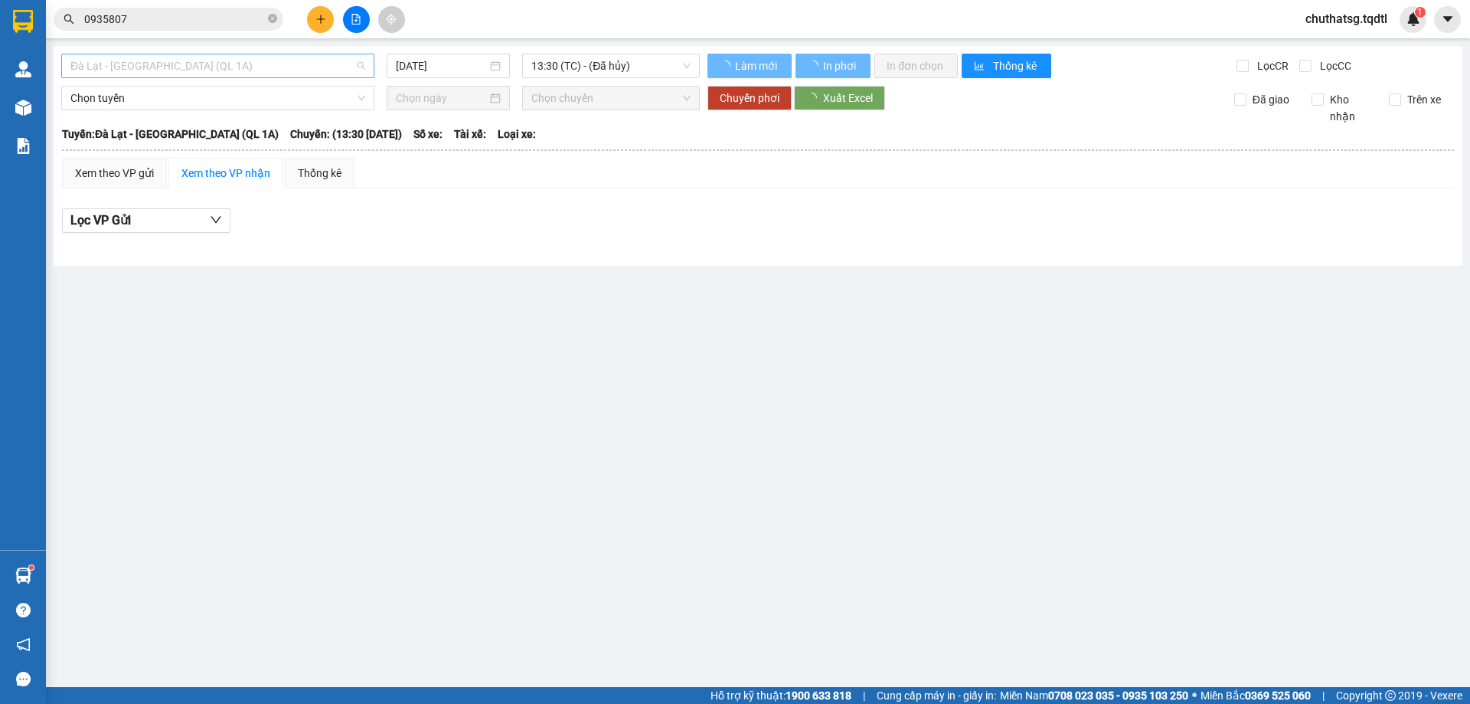
click at [304, 61] on span "Đà Lạt - [GEOGRAPHIC_DATA] (QL 1A)" at bounding box center [217, 65] width 295 height 23
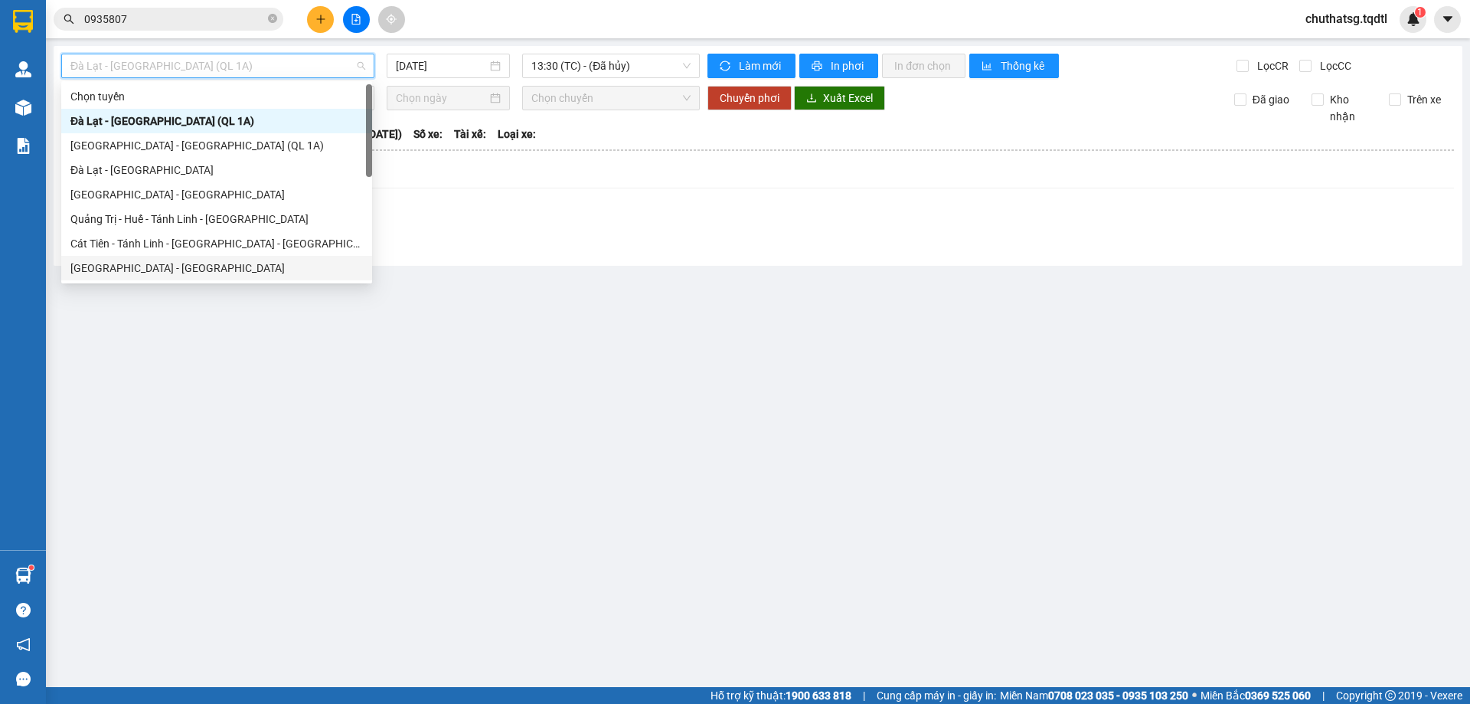
drag, startPoint x: 139, startPoint y: 266, endPoint x: 159, endPoint y: 263, distance: 20.1
click at [139, 266] on div "[GEOGRAPHIC_DATA] - [GEOGRAPHIC_DATA]" at bounding box center [216, 268] width 293 height 17
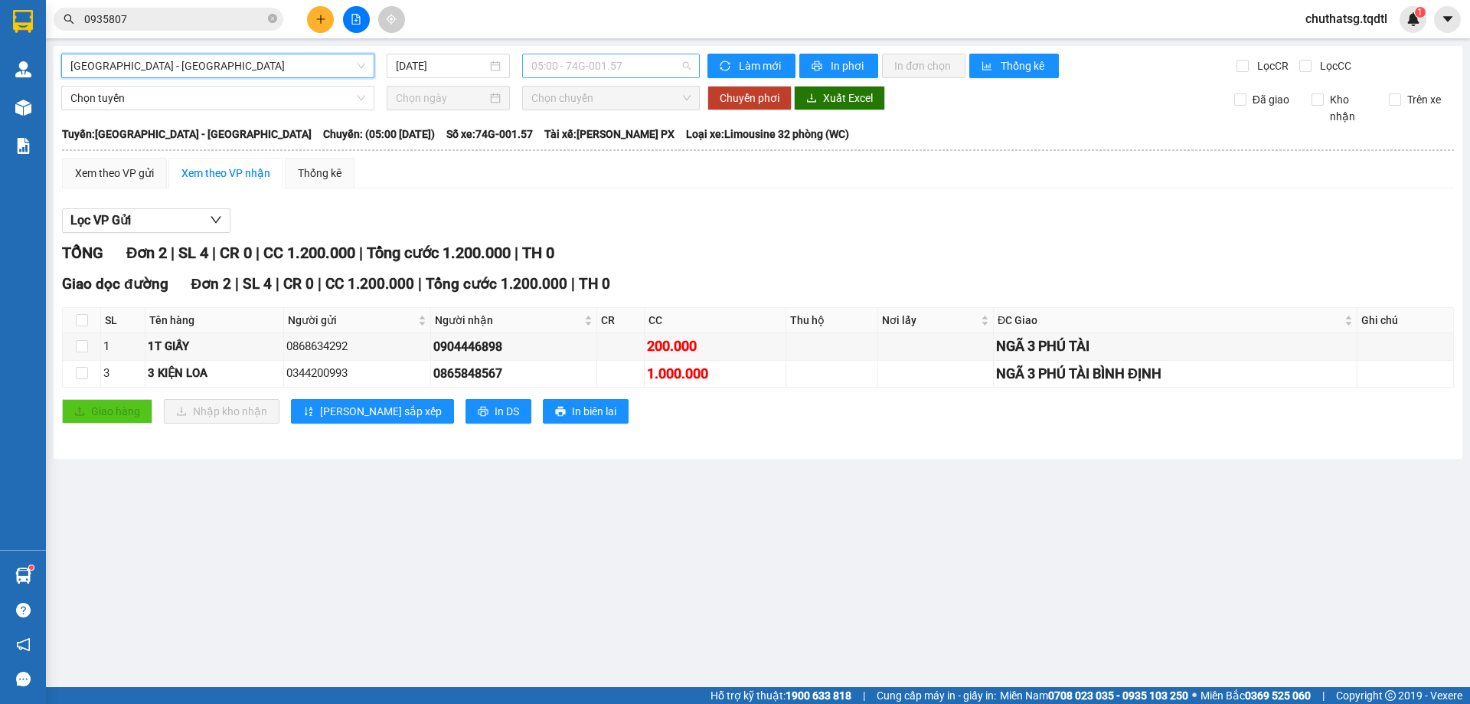
click at [658, 69] on span "05:00 - 74G-001.57" at bounding box center [611, 65] width 159 height 23
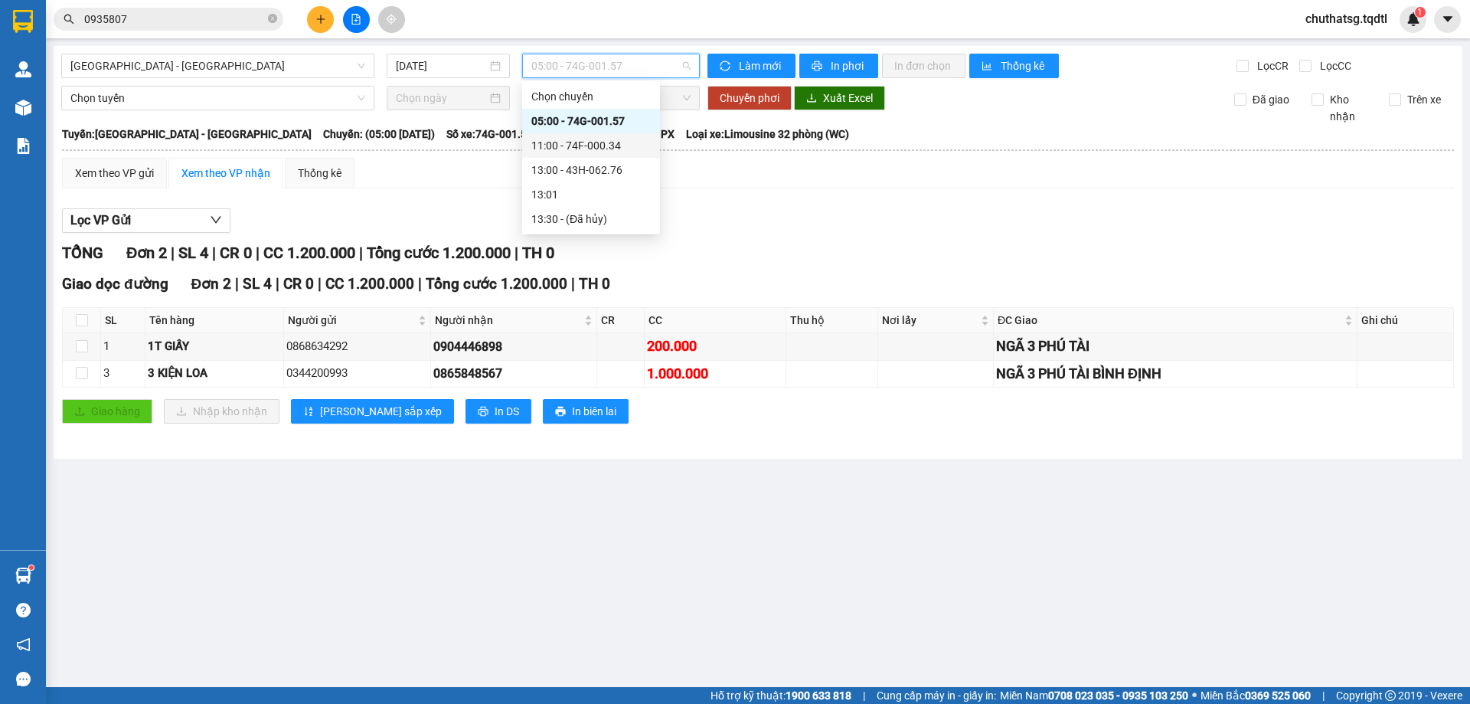
click at [587, 142] on div "11:00 - 74F-000.34" at bounding box center [591, 145] width 119 height 17
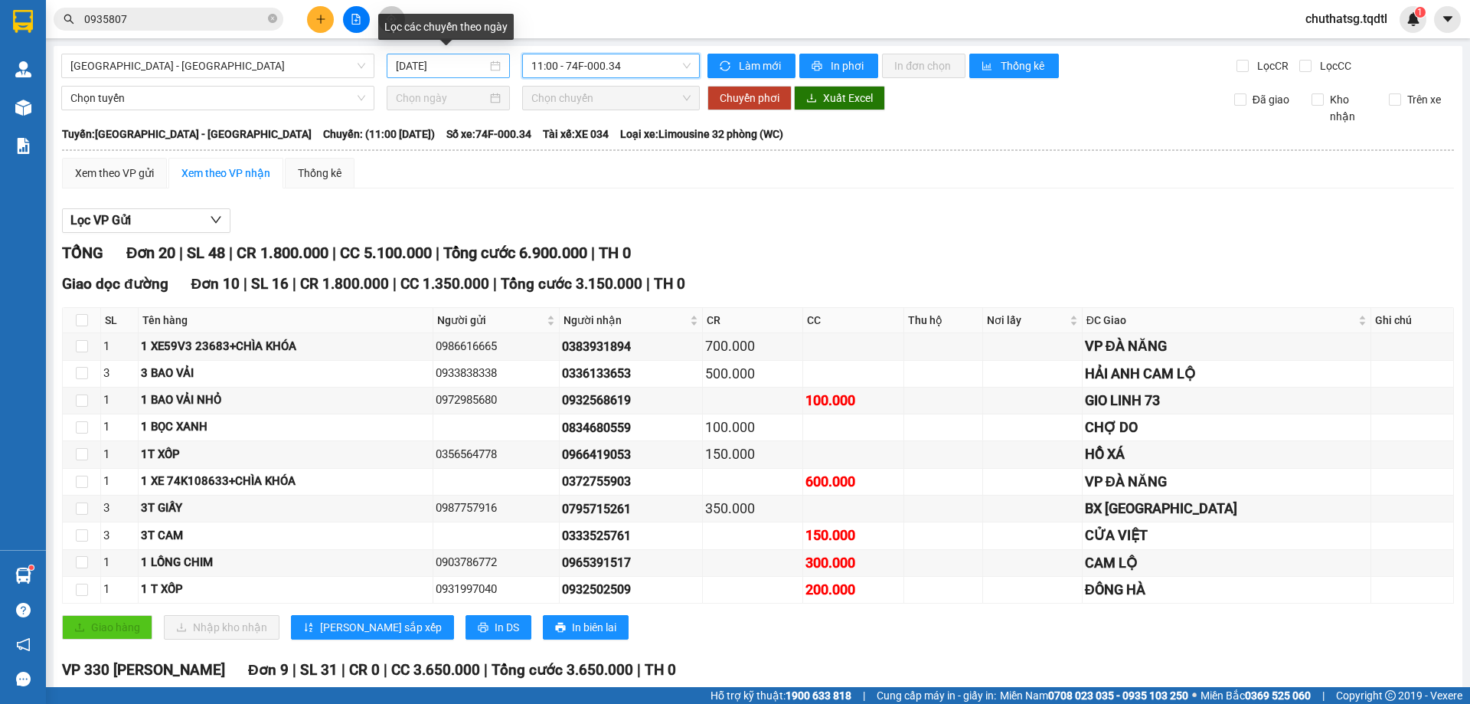
click at [458, 65] on input "[DATE]" at bounding box center [441, 65] width 91 height 17
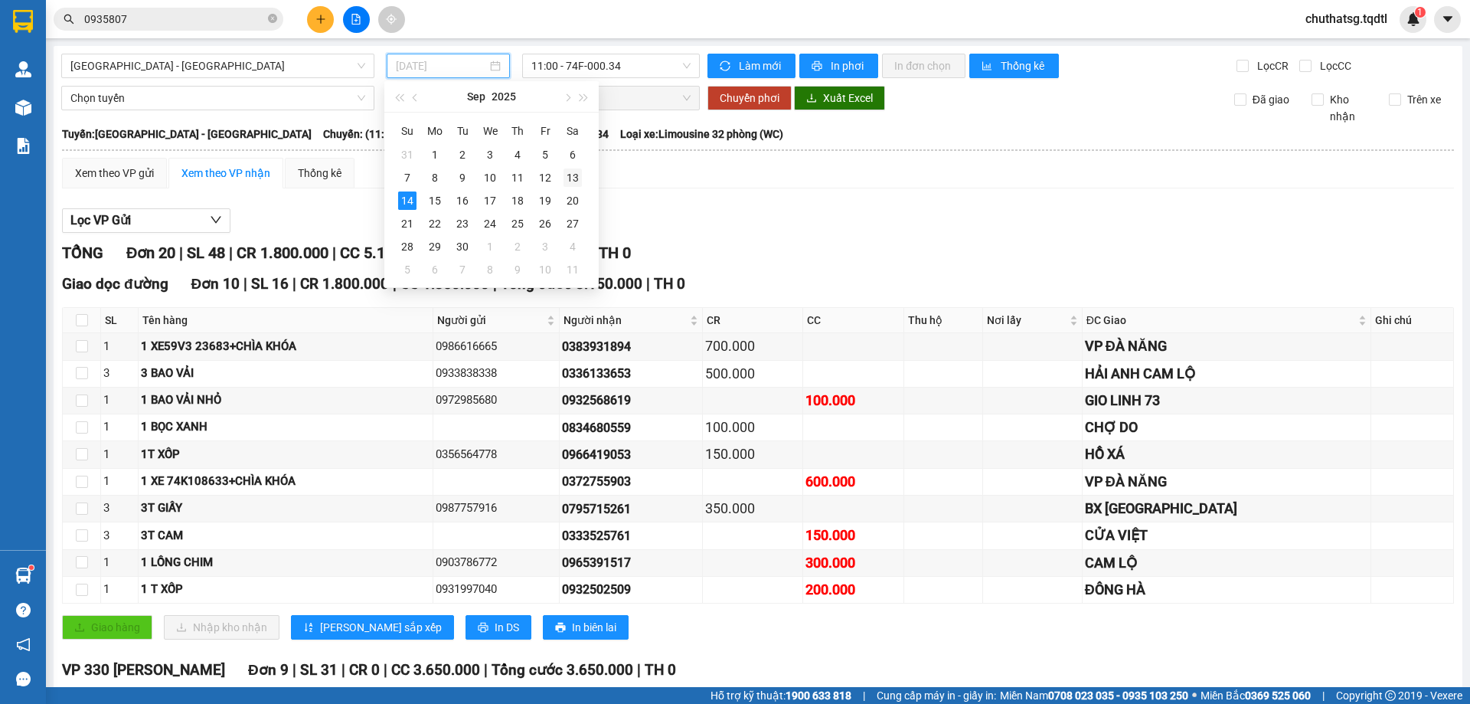
click at [574, 178] on div "13" at bounding box center [573, 177] width 18 height 18
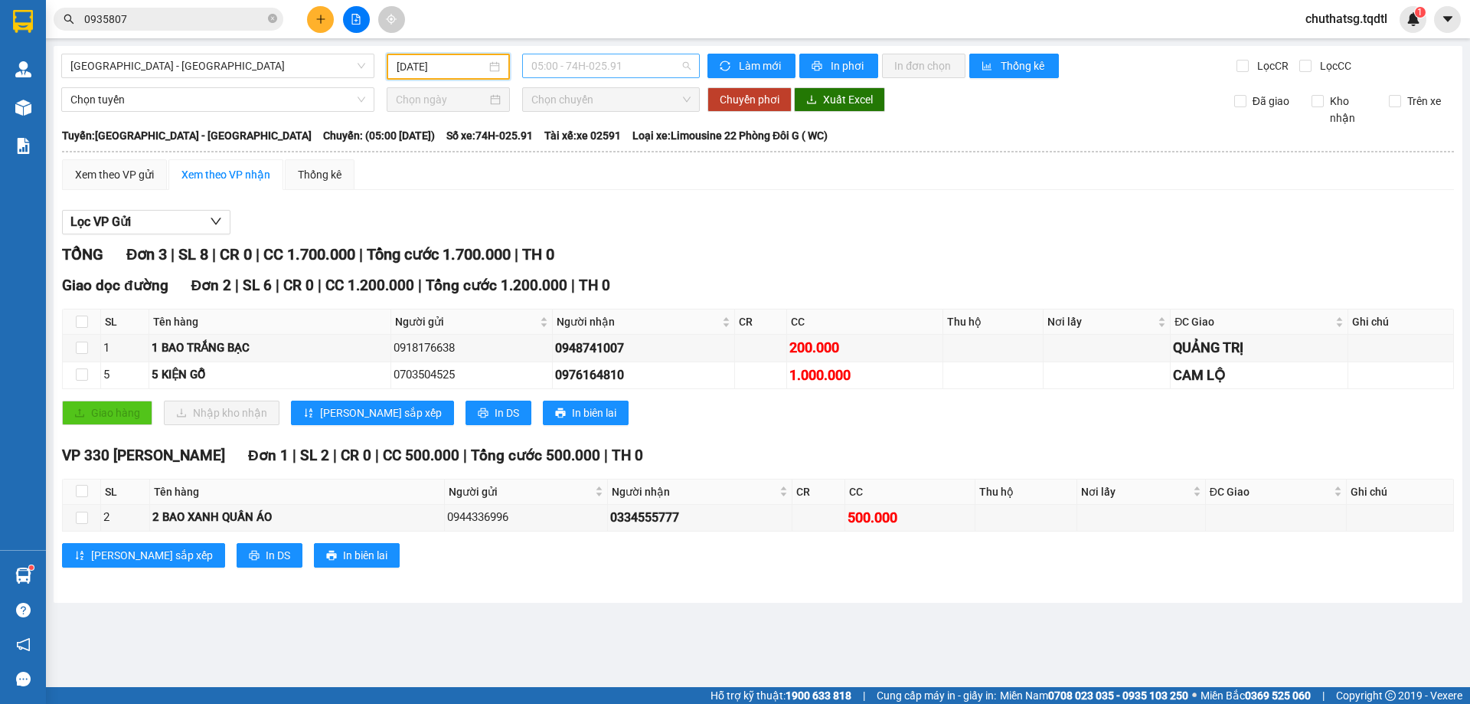
click at [637, 64] on span "05:00 - 74H-025.91" at bounding box center [611, 65] width 159 height 23
click at [577, 141] on div "11:00 - 43H-060.46" at bounding box center [591, 145] width 119 height 17
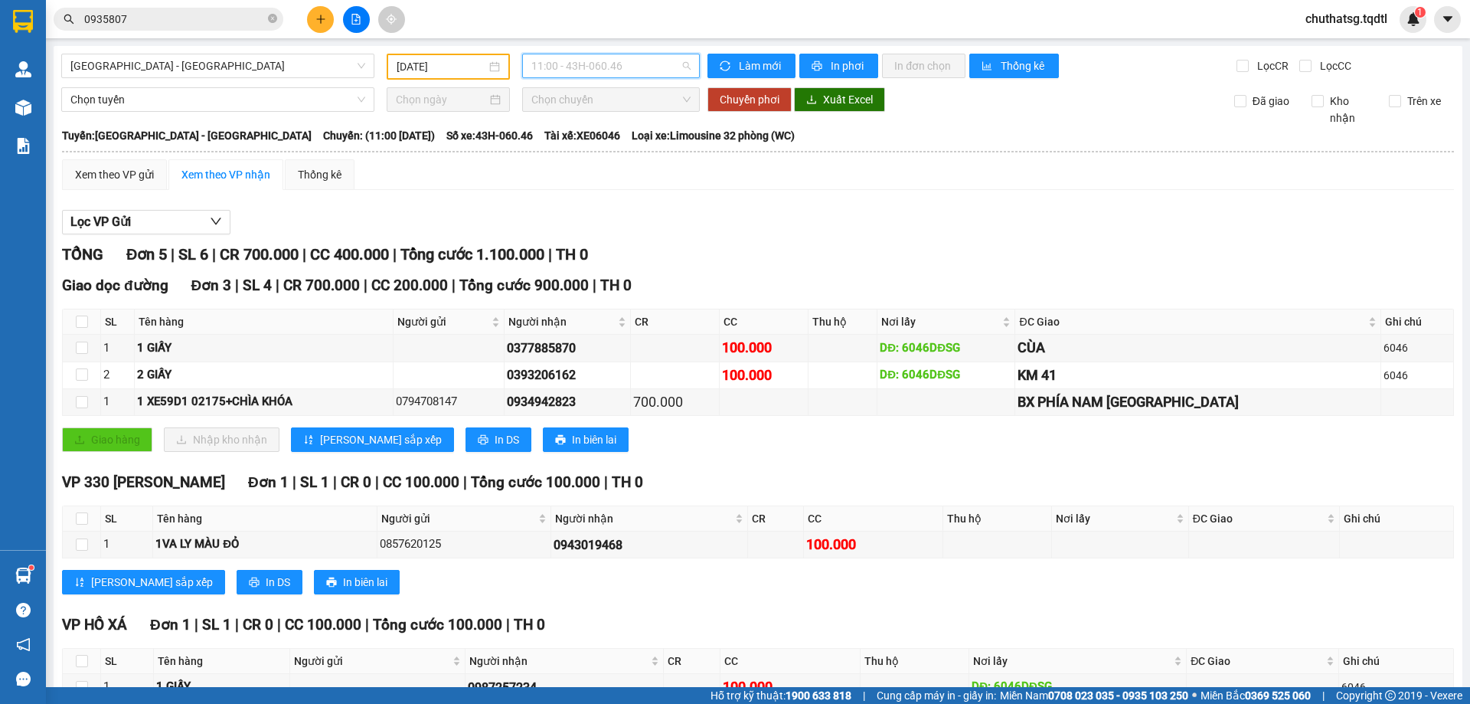
click at [661, 64] on span "11:00 - 43H-060.46" at bounding box center [611, 65] width 159 height 23
click at [564, 168] on div "13:00 - 43H-060.14" at bounding box center [587, 170] width 119 height 17
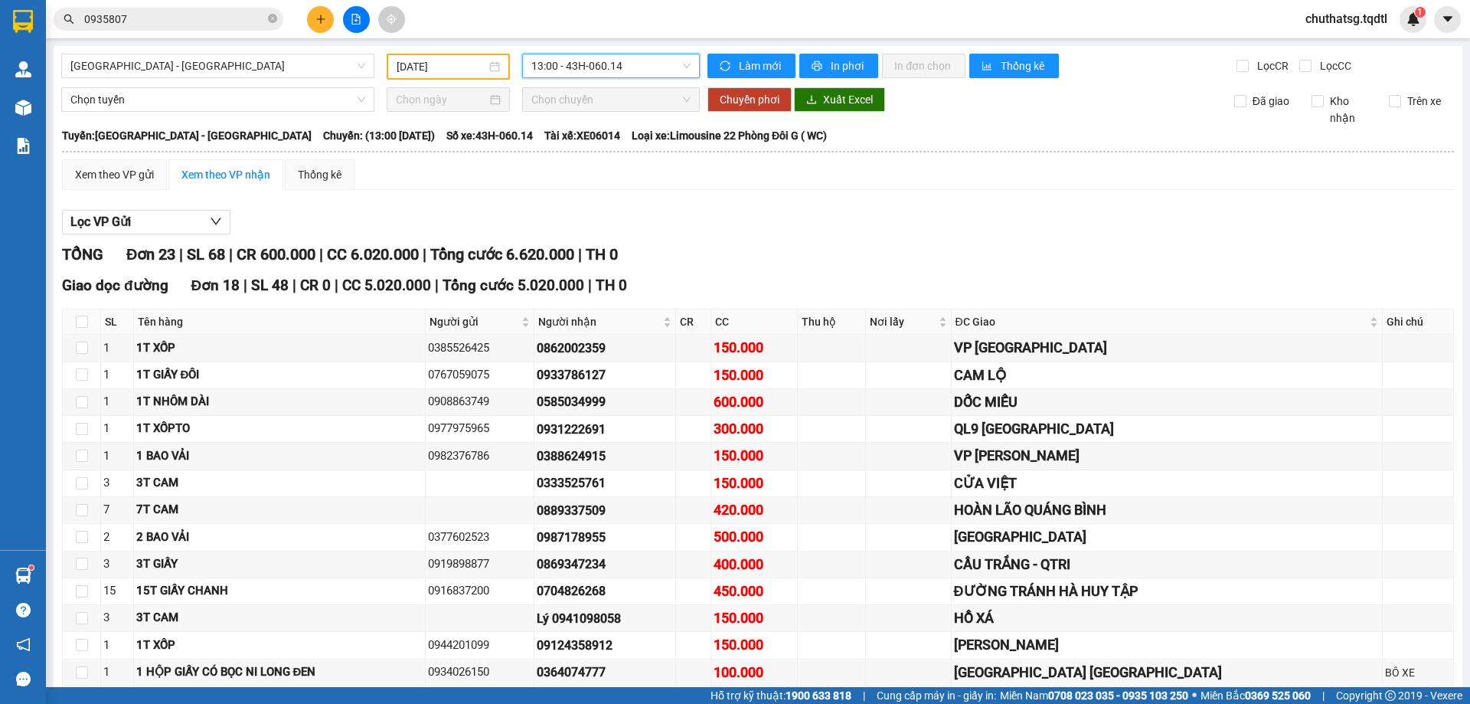
click at [646, 62] on span "13:00 - 43H-060.14" at bounding box center [611, 65] width 159 height 23
click at [264, 63] on span "[GEOGRAPHIC_DATA] - [GEOGRAPHIC_DATA]" at bounding box center [217, 65] width 295 height 23
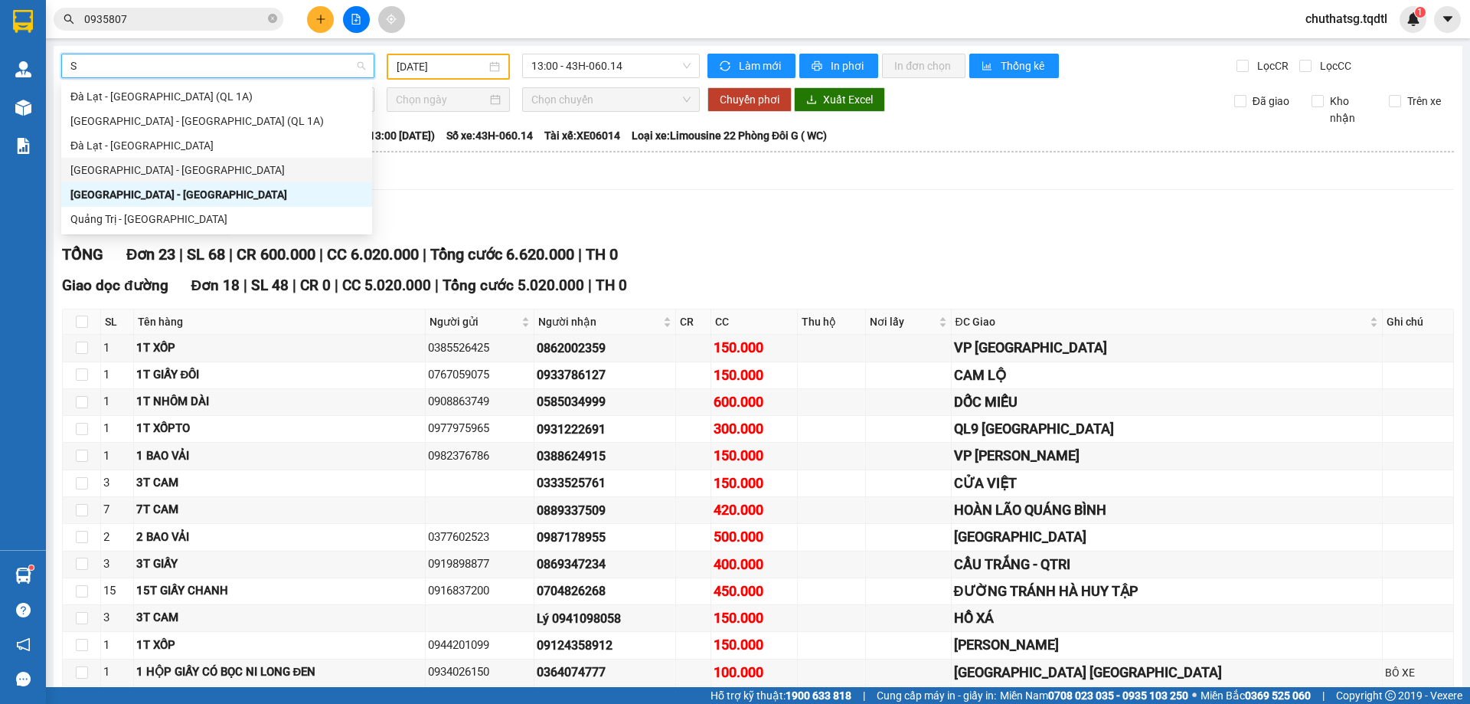
click at [119, 162] on div "[GEOGRAPHIC_DATA] - [GEOGRAPHIC_DATA]" at bounding box center [216, 170] width 293 height 17
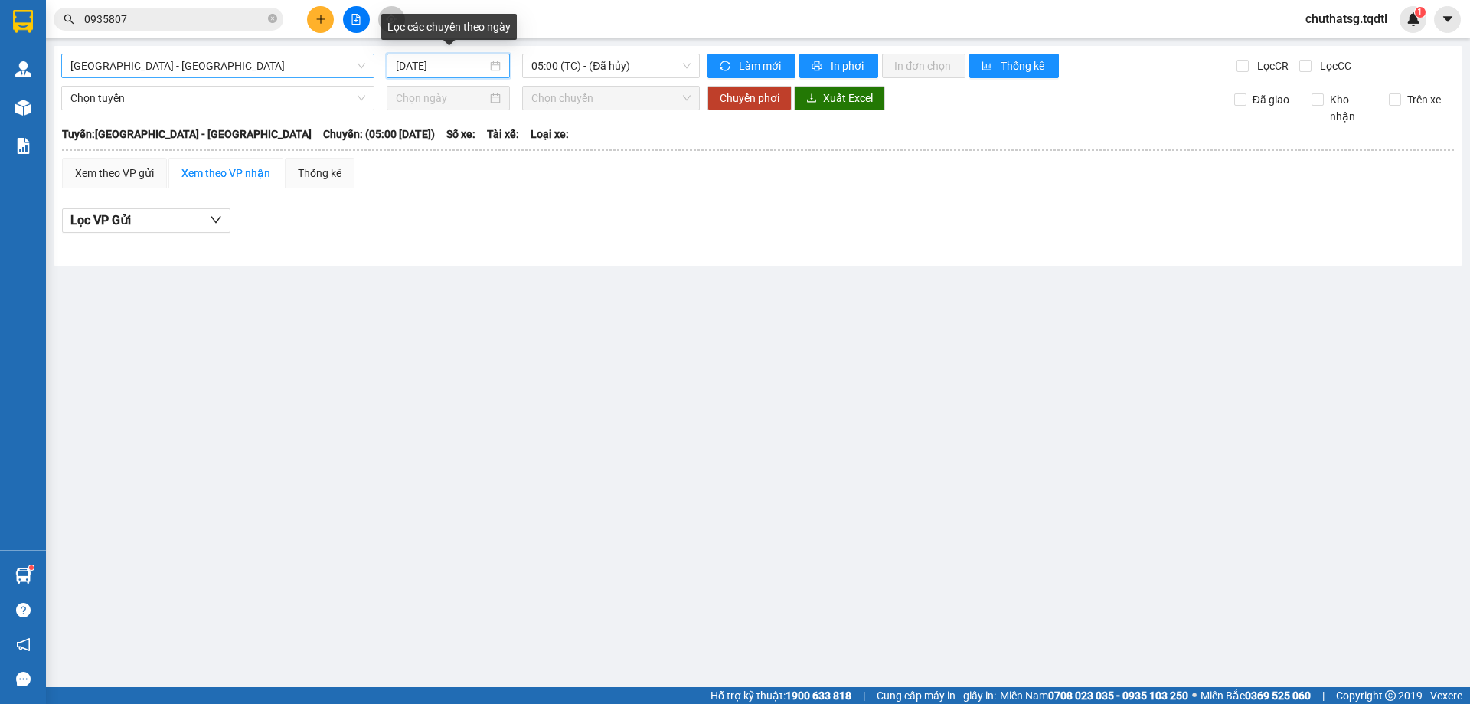
click at [455, 67] on input "[DATE]" at bounding box center [441, 65] width 91 height 17
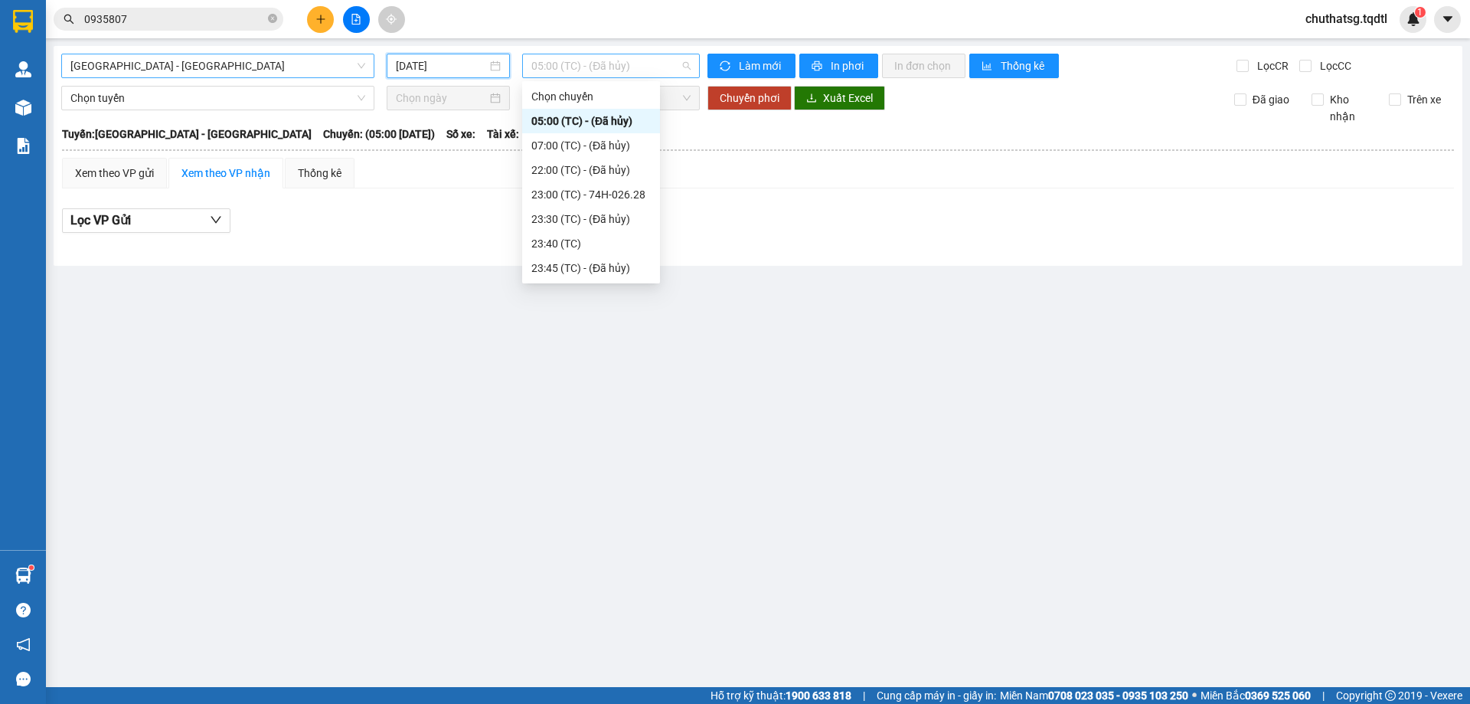
click at [646, 67] on span "05:00 (TC) - (Đã hủy)" at bounding box center [611, 65] width 159 height 23
click at [472, 67] on input "[DATE]" at bounding box center [441, 65] width 91 height 17
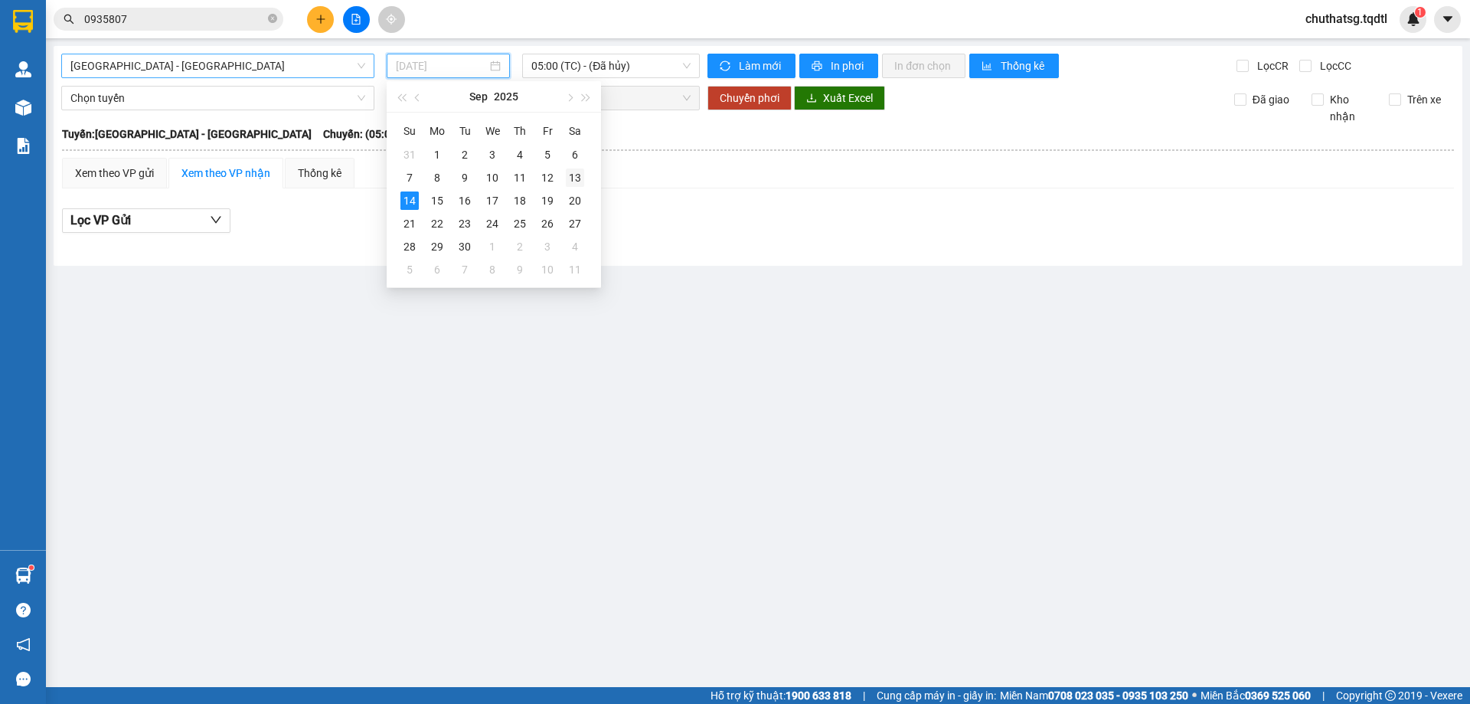
click at [581, 177] on div "13" at bounding box center [575, 177] width 18 height 18
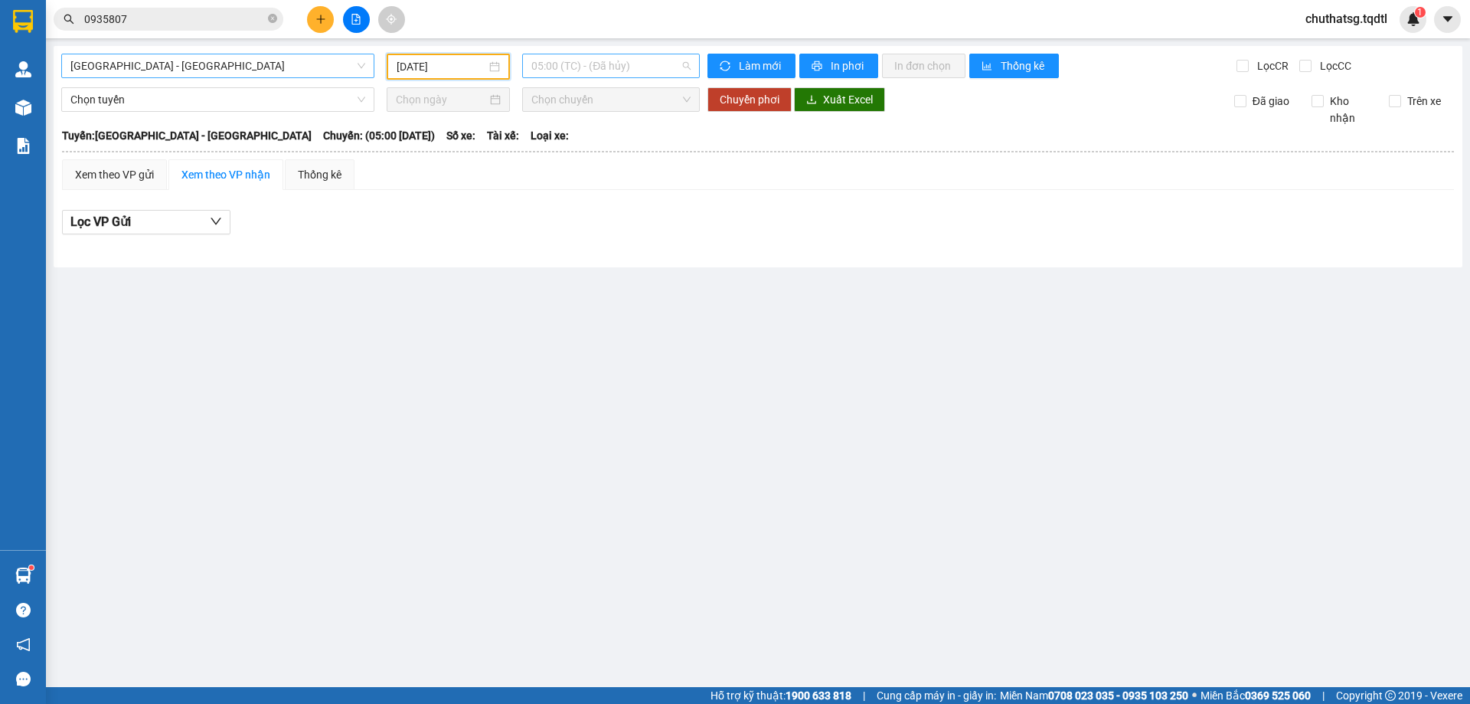
click at [665, 69] on span "05:00 (TC) - (Đã hủy)" at bounding box center [611, 65] width 159 height 23
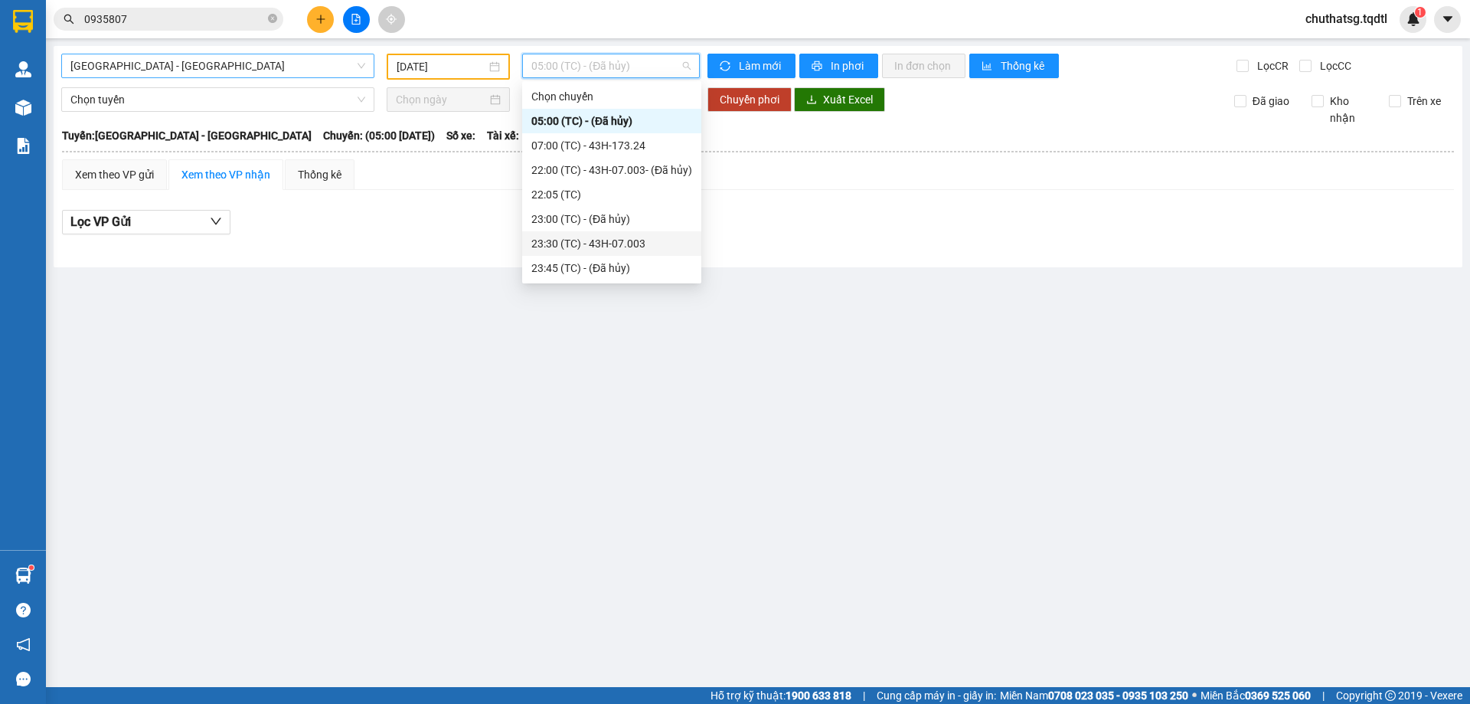
click at [659, 237] on div "23:30 (TC) - 43H-07.003" at bounding box center [612, 243] width 161 height 17
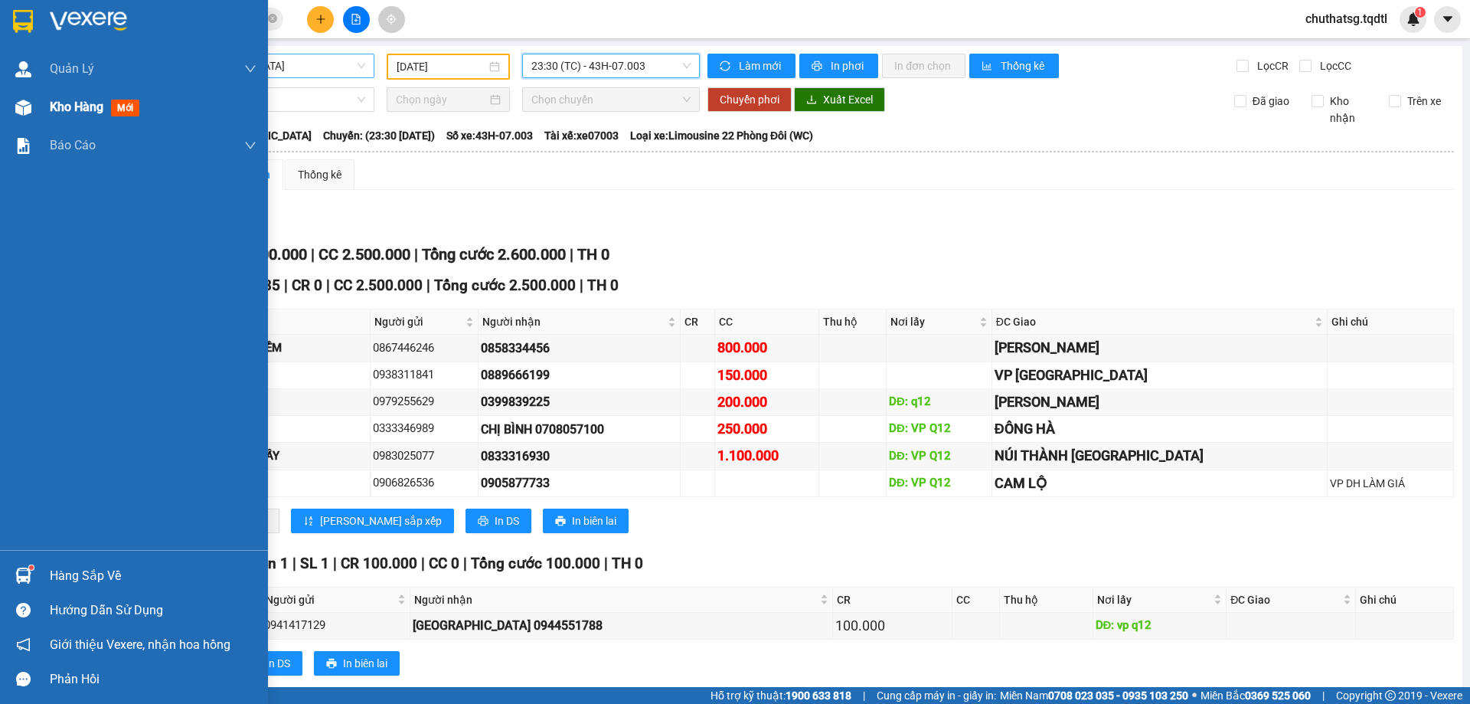
click at [54, 103] on span "Kho hàng" at bounding box center [77, 107] width 54 height 15
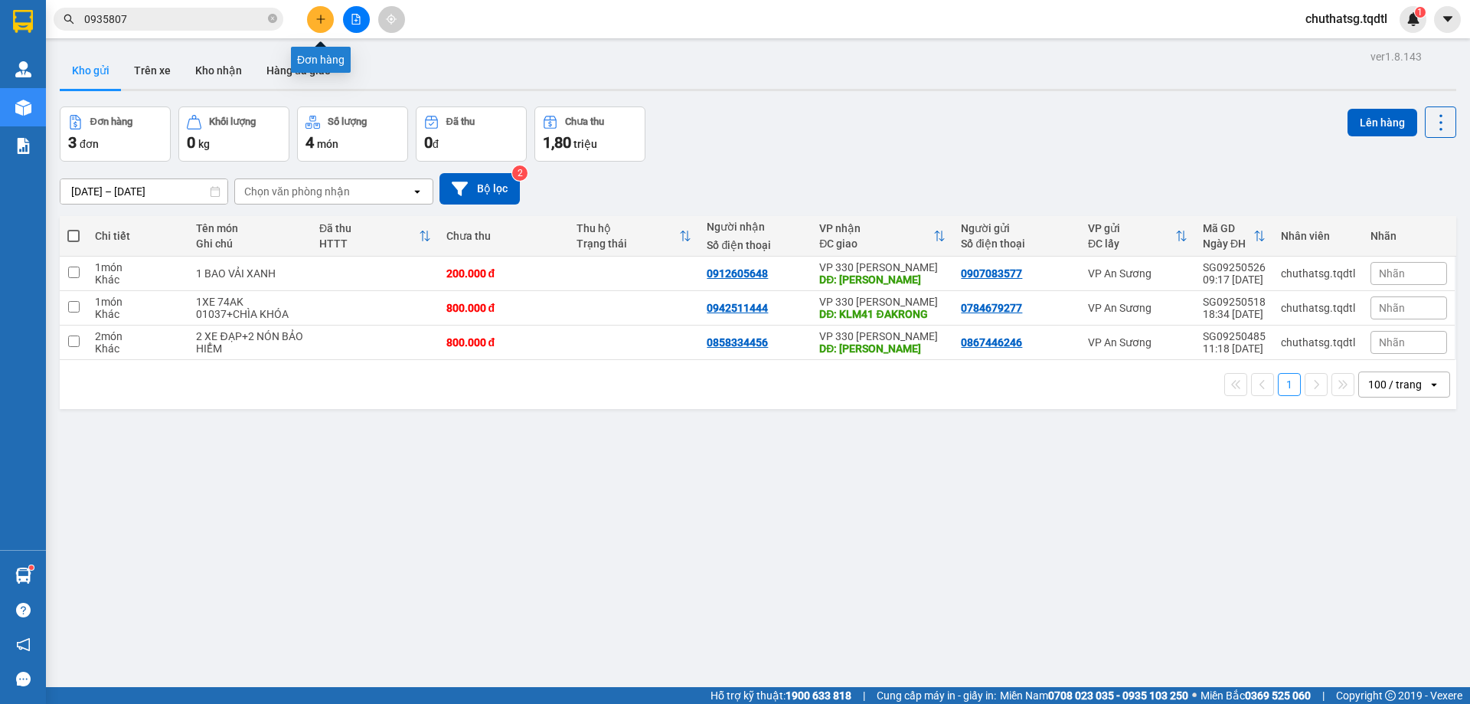
click at [322, 16] on icon "plus" at bounding box center [321, 19] width 11 height 11
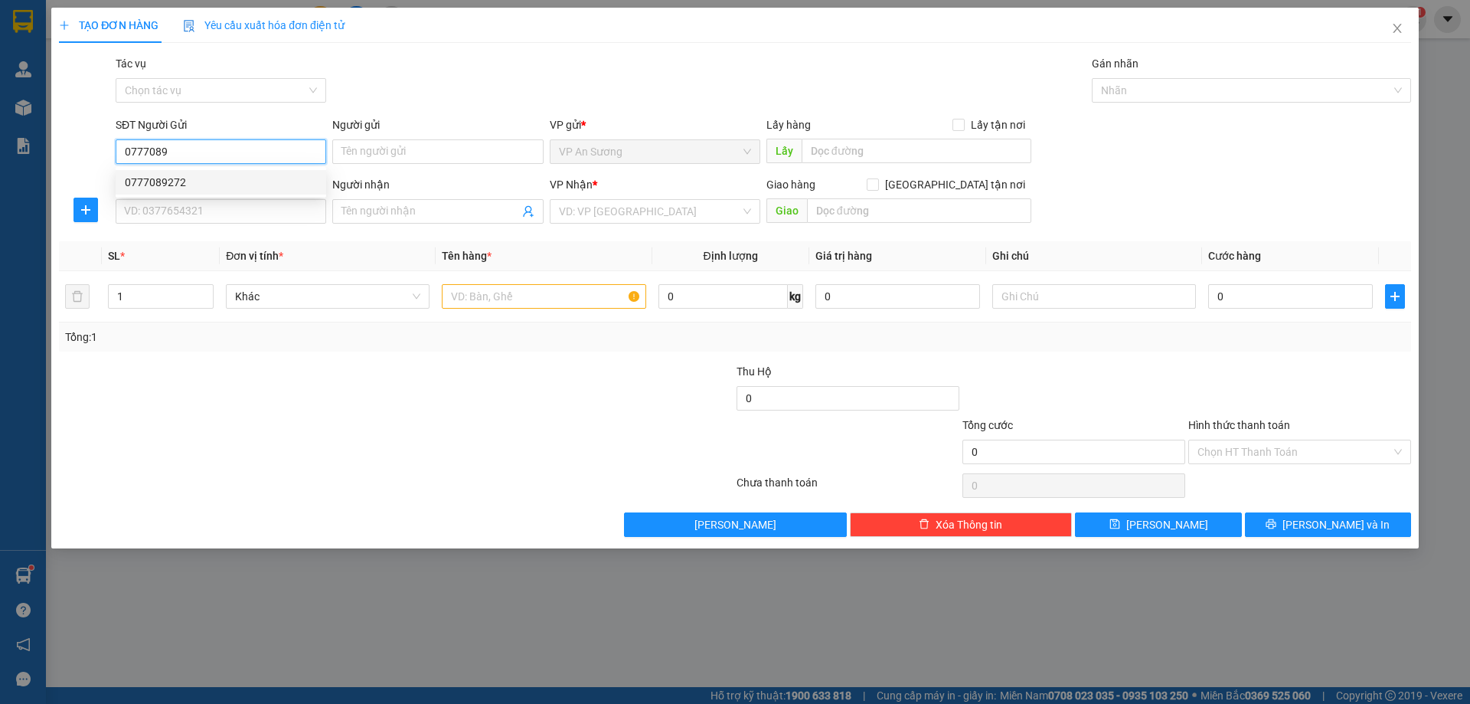
click at [156, 178] on div "0777089272" at bounding box center [221, 182] width 192 height 17
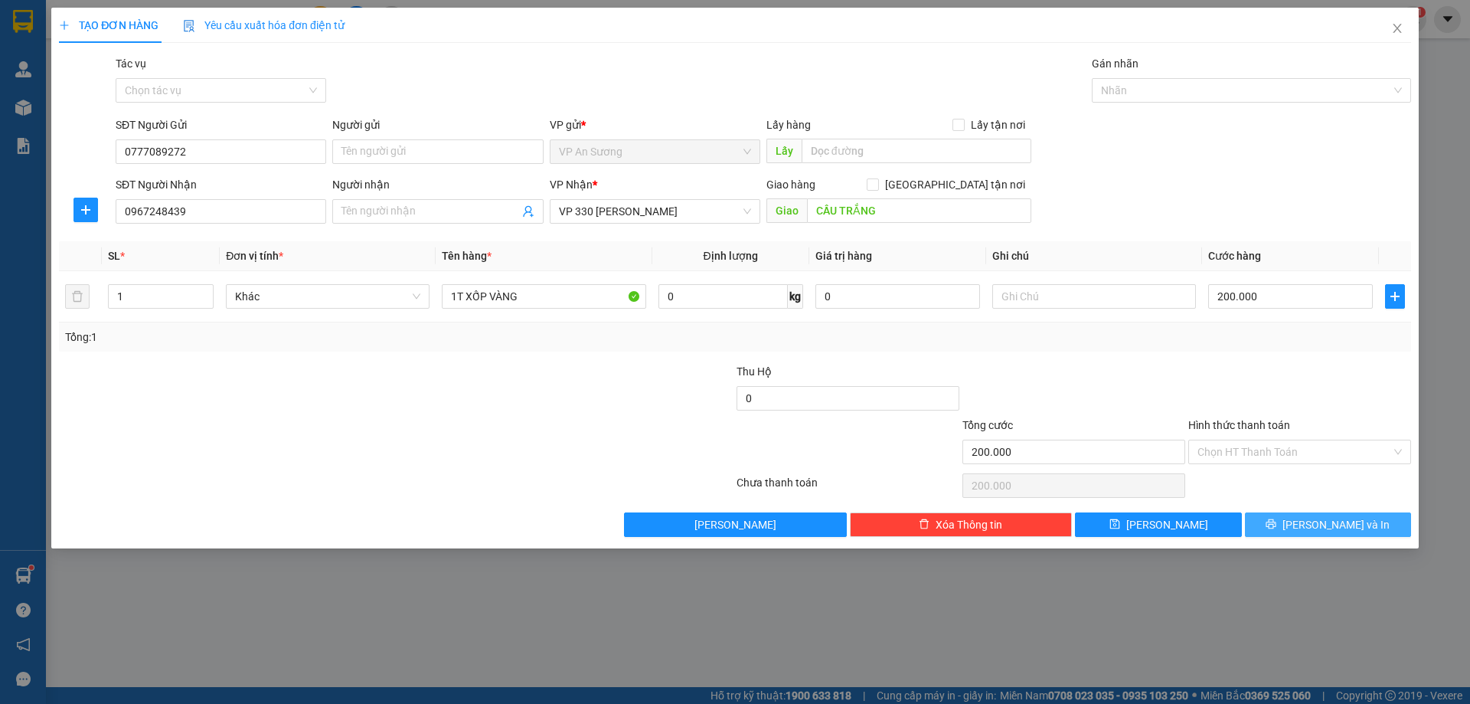
click at [1339, 521] on span "[PERSON_NAME] và In" at bounding box center [1336, 524] width 107 height 17
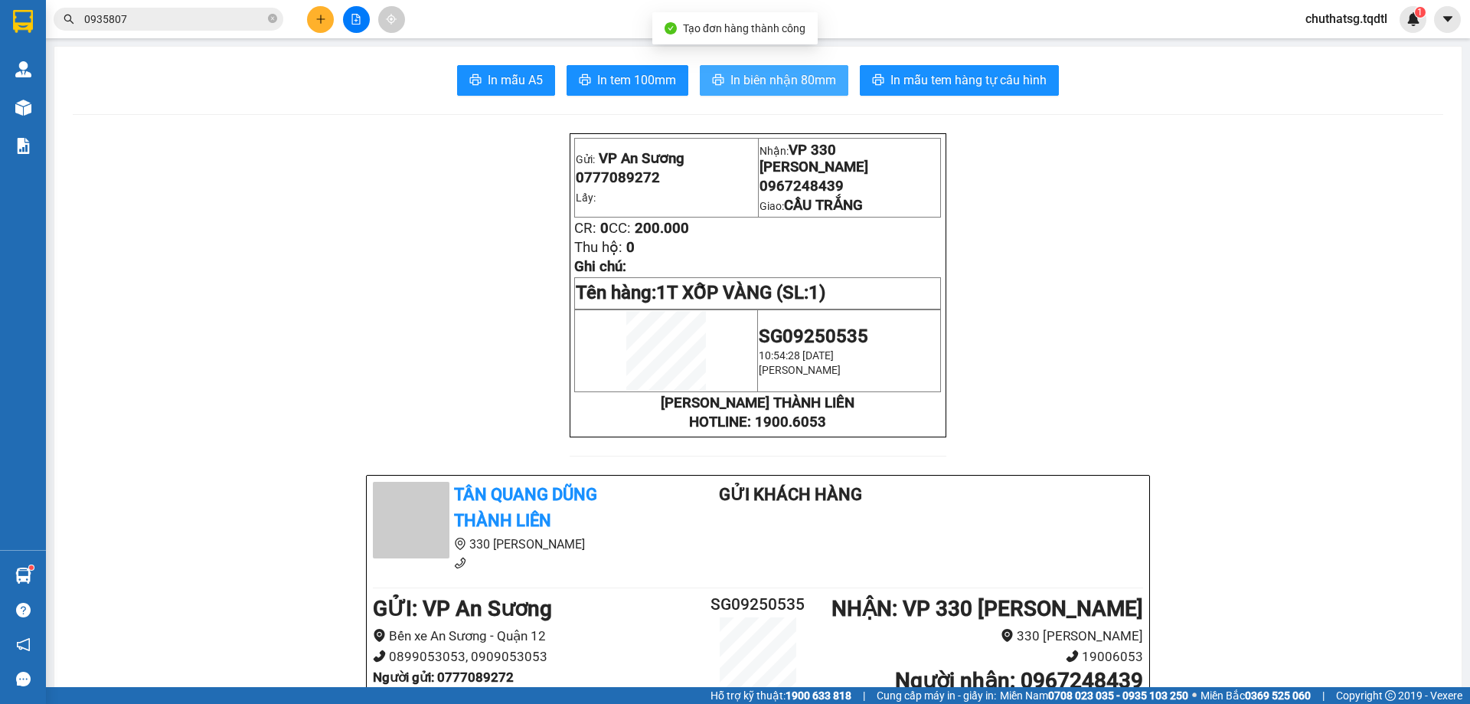
click at [789, 79] on span "In biên nhận 80mm" at bounding box center [784, 79] width 106 height 19
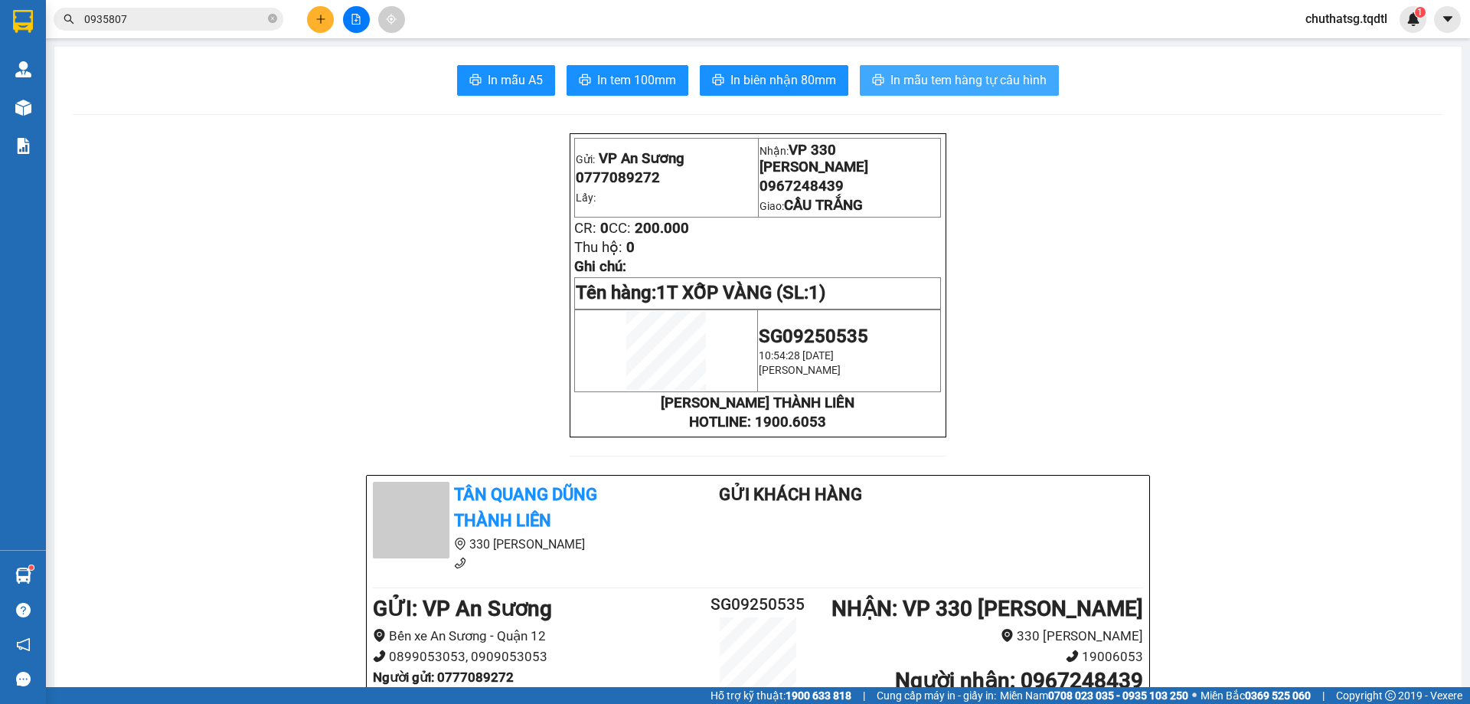
click at [950, 78] on span "In mẫu tem hàng tự cấu hình" at bounding box center [969, 79] width 156 height 19
click at [319, 21] on icon "plus" at bounding box center [321, 19] width 11 height 11
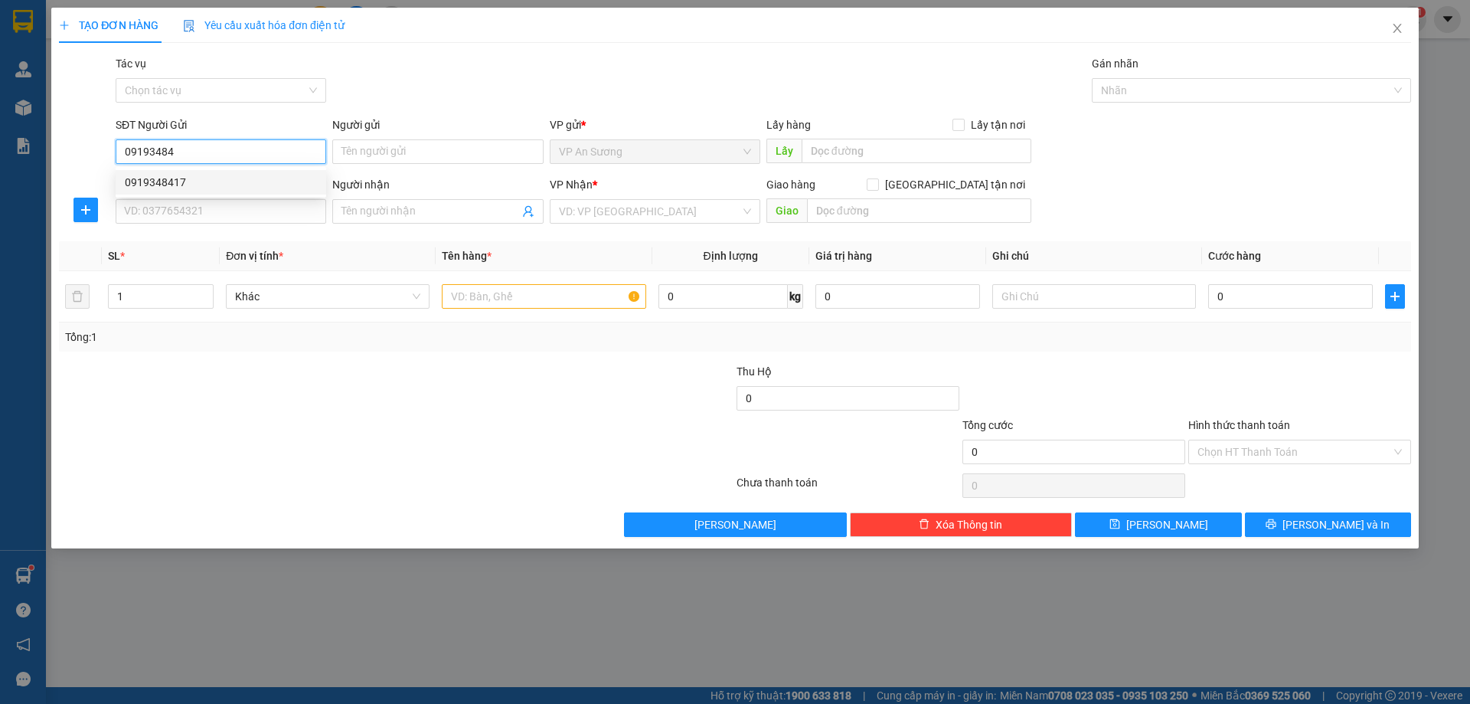
click at [149, 178] on div "0919348417" at bounding box center [221, 182] width 192 height 17
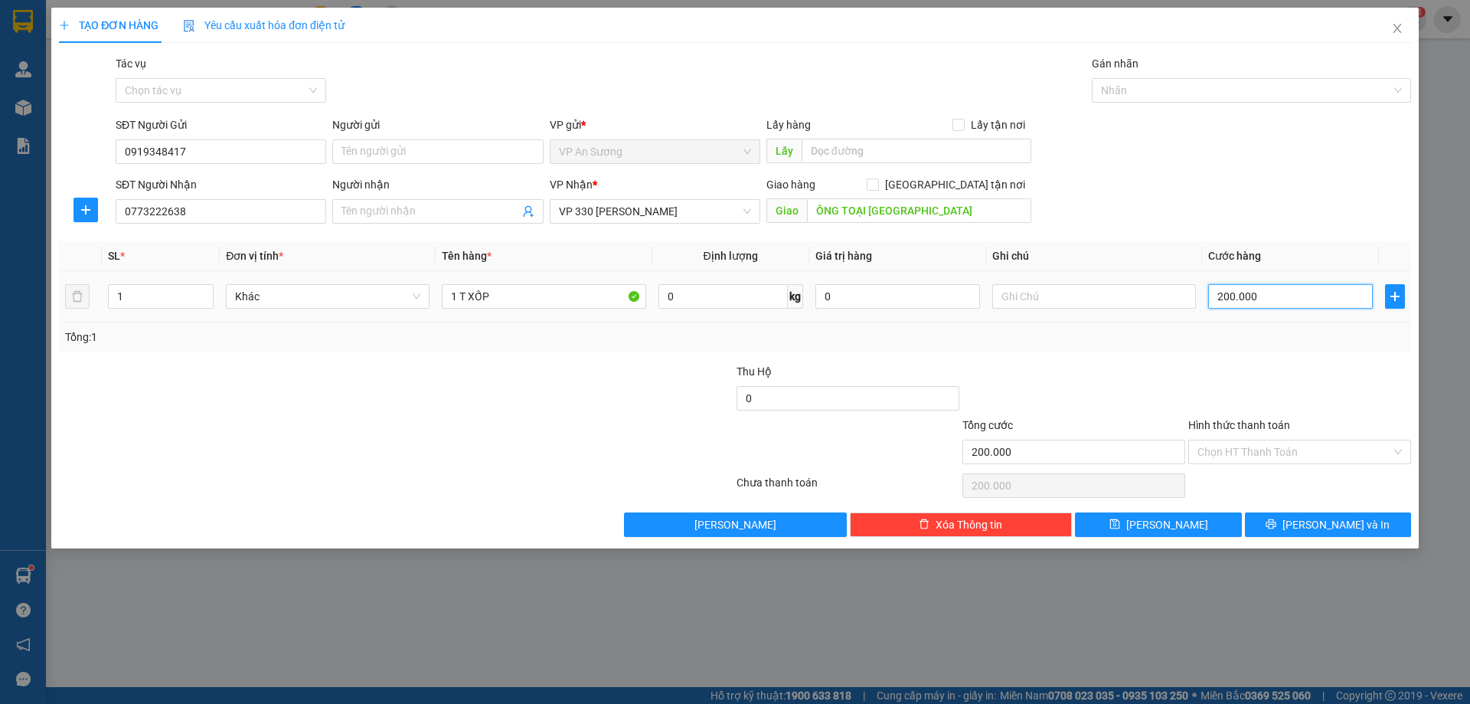
click at [1264, 295] on input "200.000" at bounding box center [1291, 296] width 165 height 25
click at [1254, 348] on div "Tổng: 1" at bounding box center [735, 336] width 1353 height 29
click at [1324, 525] on span "[PERSON_NAME] và In" at bounding box center [1336, 524] width 107 height 17
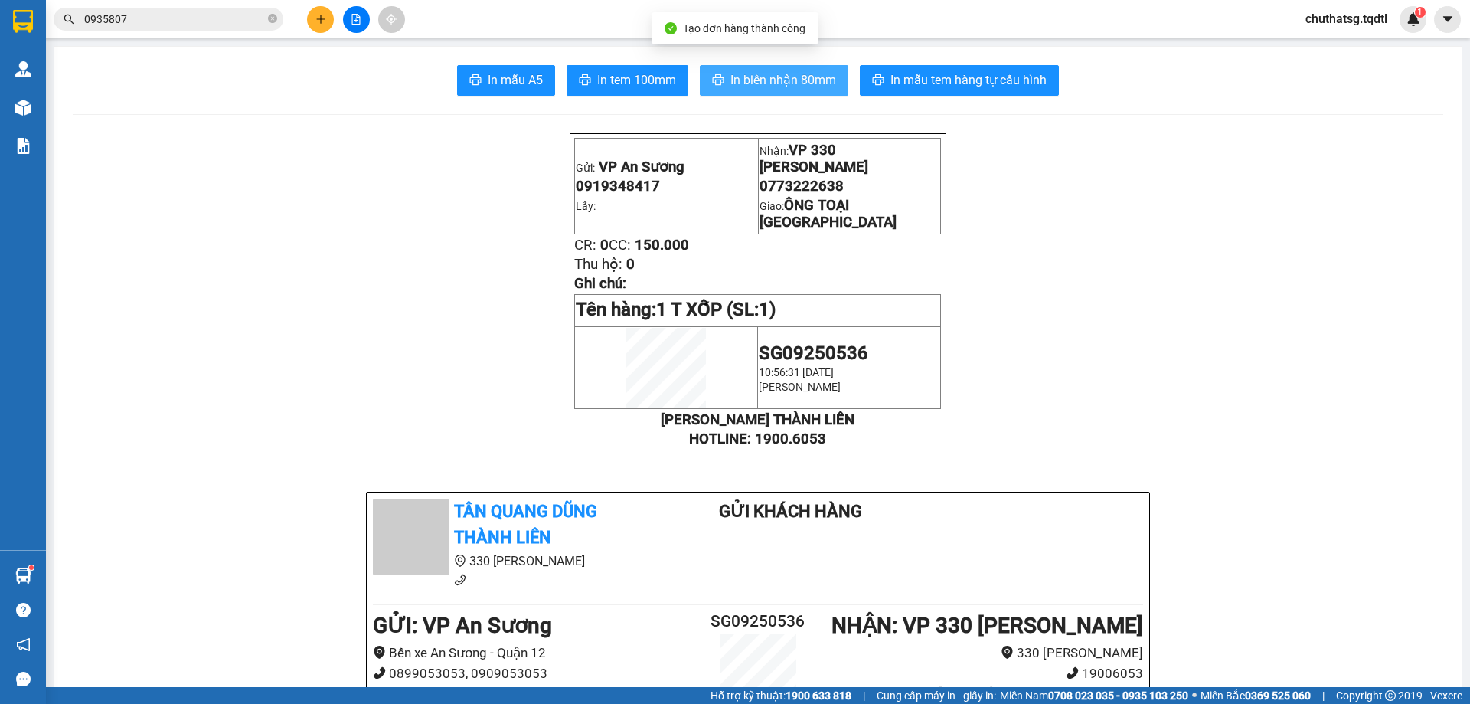
click at [760, 77] on span "In biên nhận 80mm" at bounding box center [784, 79] width 106 height 19
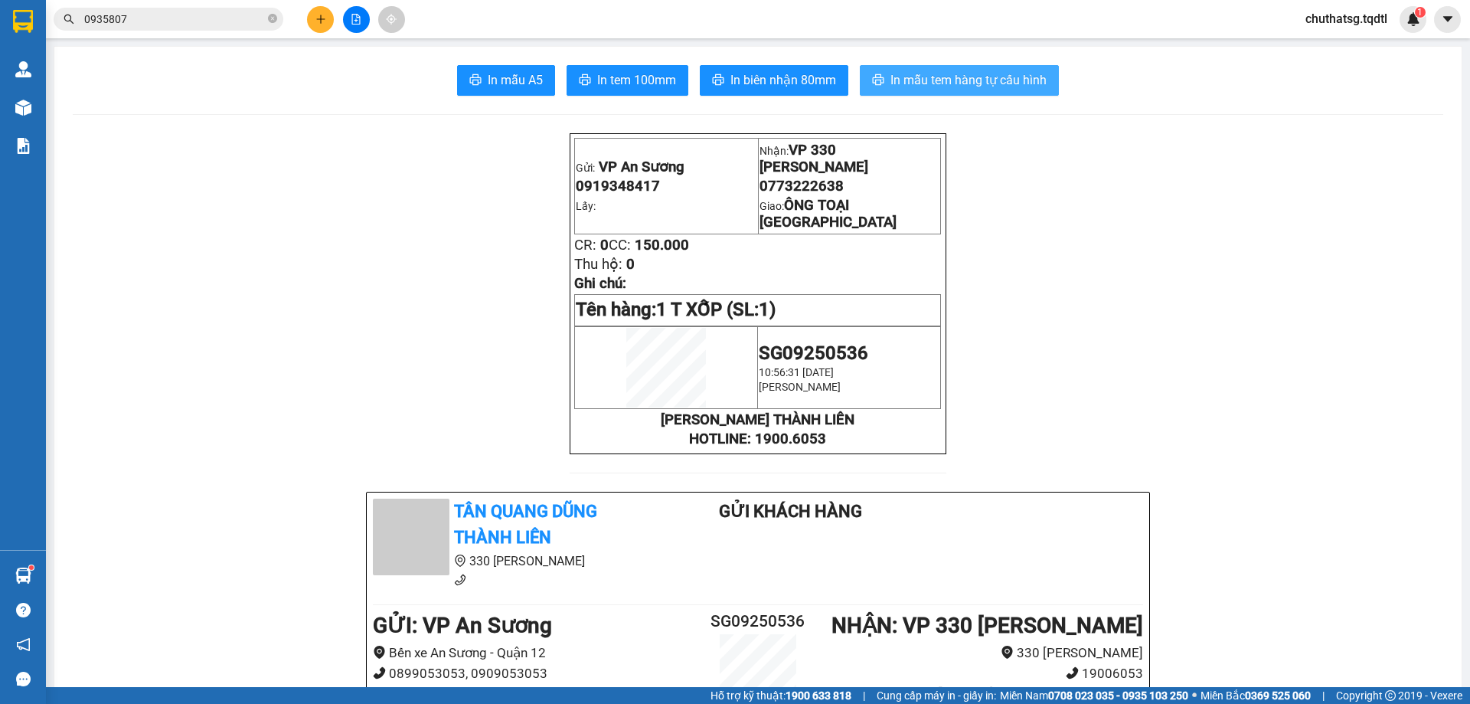
click at [940, 72] on span "In mẫu tem hàng tự cấu hình" at bounding box center [969, 79] width 156 height 19
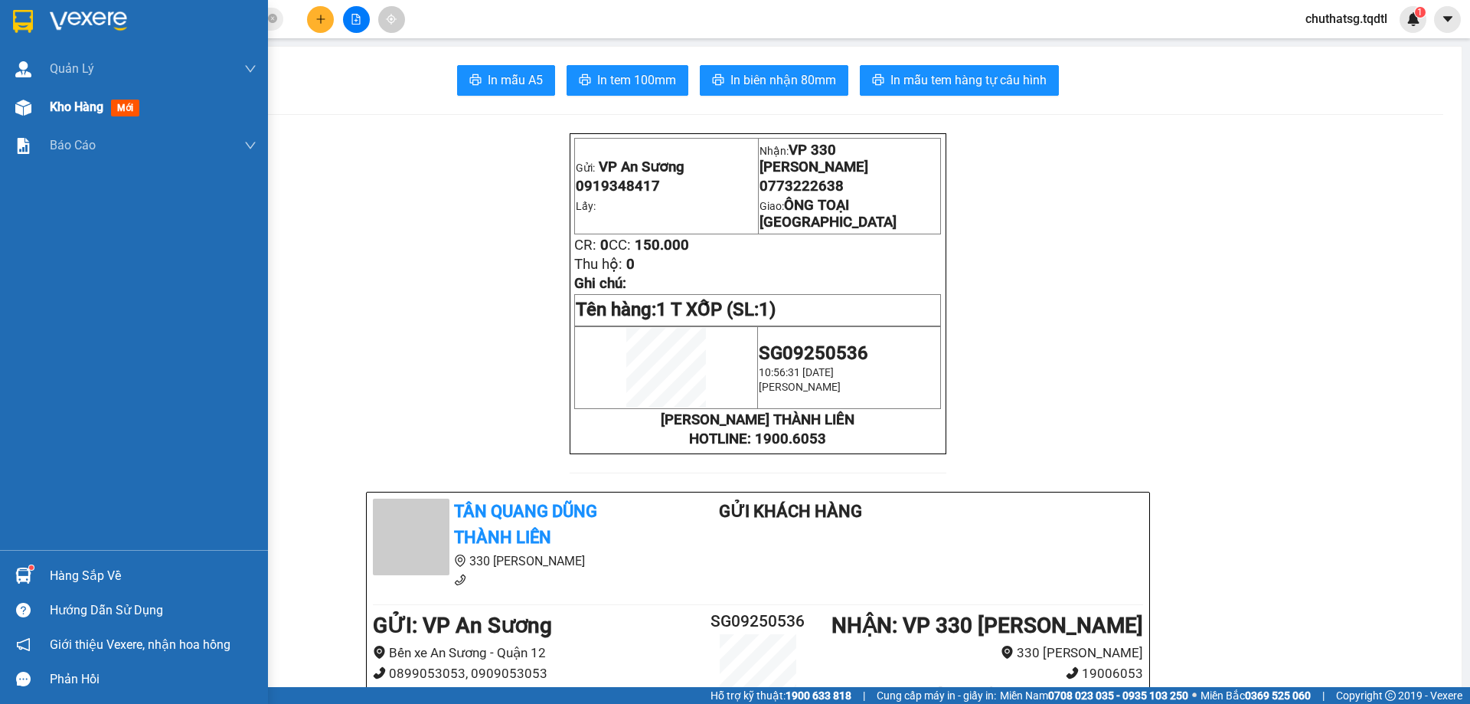
click at [69, 109] on span "Kho hàng" at bounding box center [77, 107] width 54 height 15
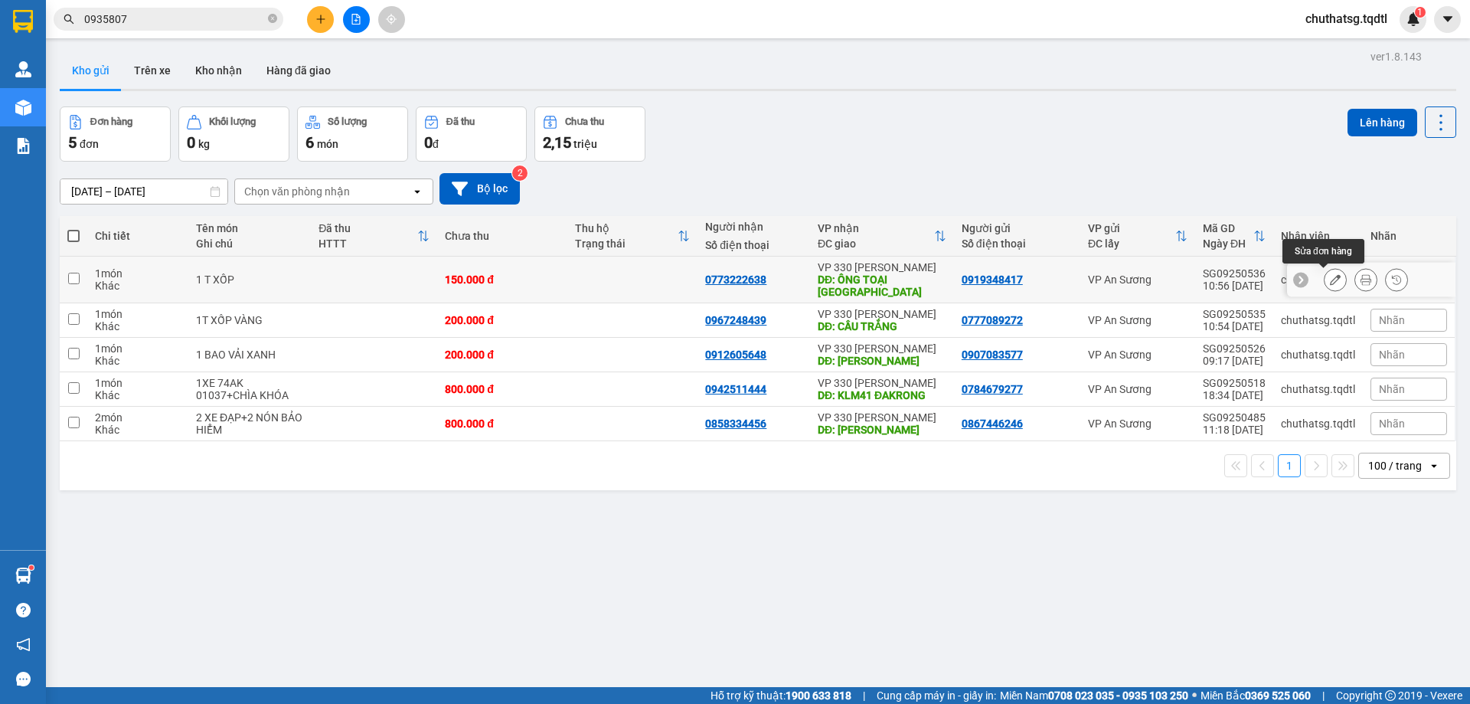
click at [1330, 275] on icon at bounding box center [1335, 279] width 11 height 11
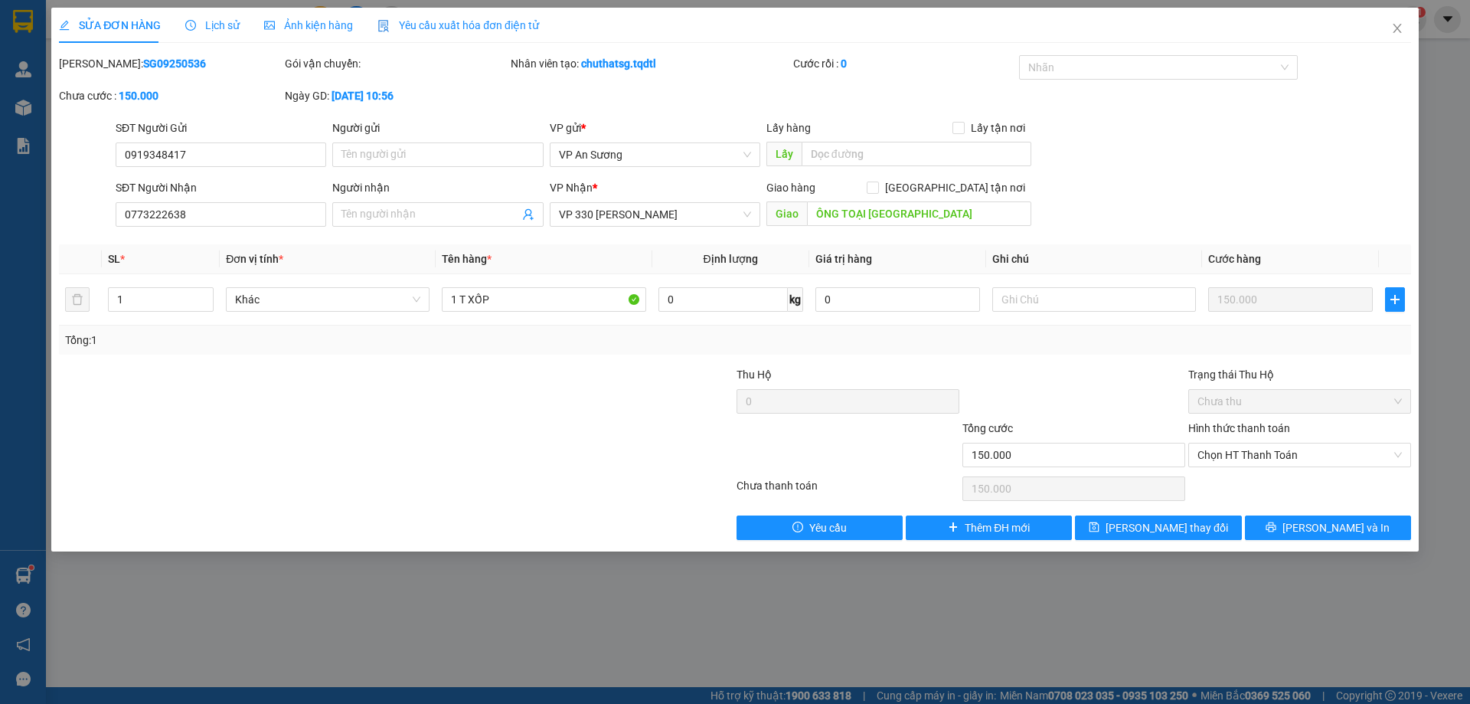
click at [1236, 427] on label "Hình thức thanh toán" at bounding box center [1240, 428] width 102 height 12
click at [1236, 443] on input "Hình thức thanh toán" at bounding box center [1295, 454] width 194 height 23
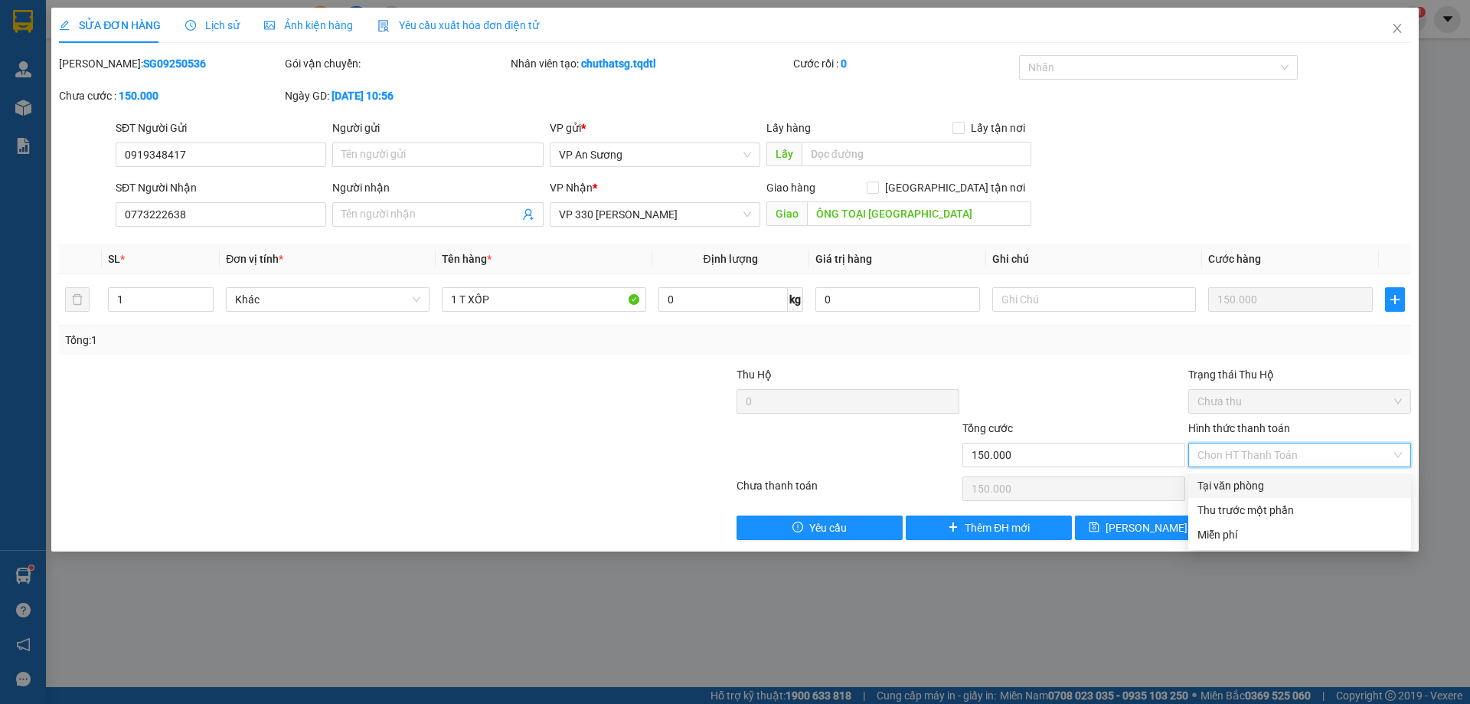
click at [1284, 479] on div "Tại văn phòng" at bounding box center [1300, 485] width 204 height 17
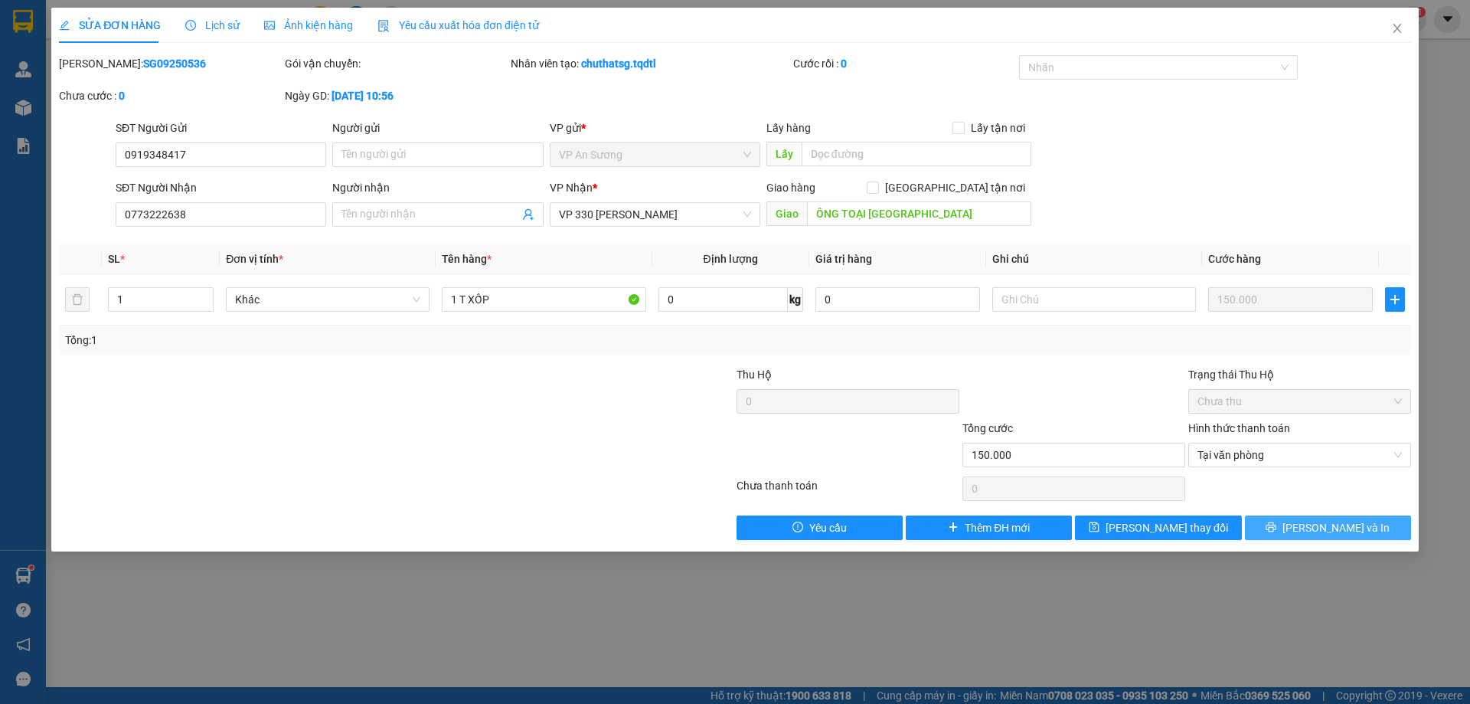
click at [1277, 530] on icon "printer" at bounding box center [1271, 527] width 11 height 11
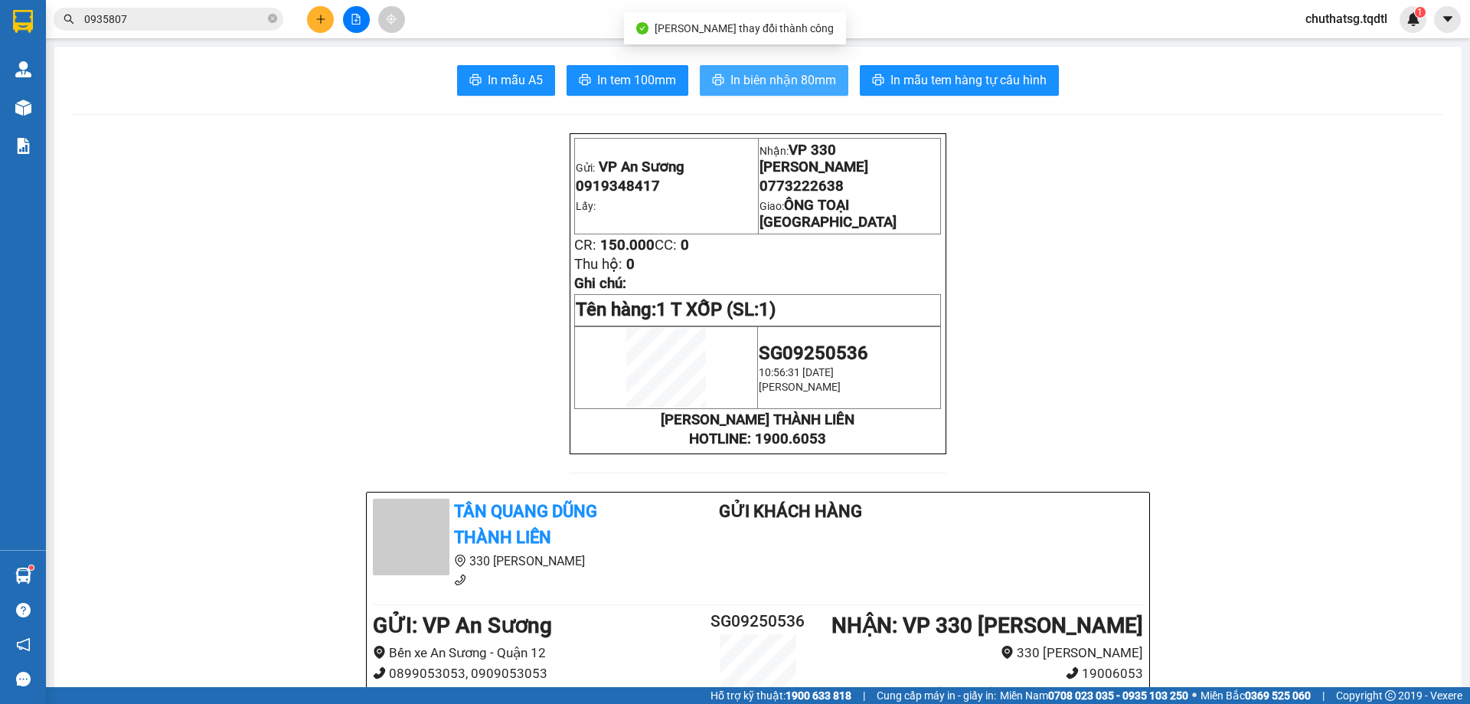
click at [767, 77] on span "In biên nhận 80mm" at bounding box center [784, 79] width 106 height 19
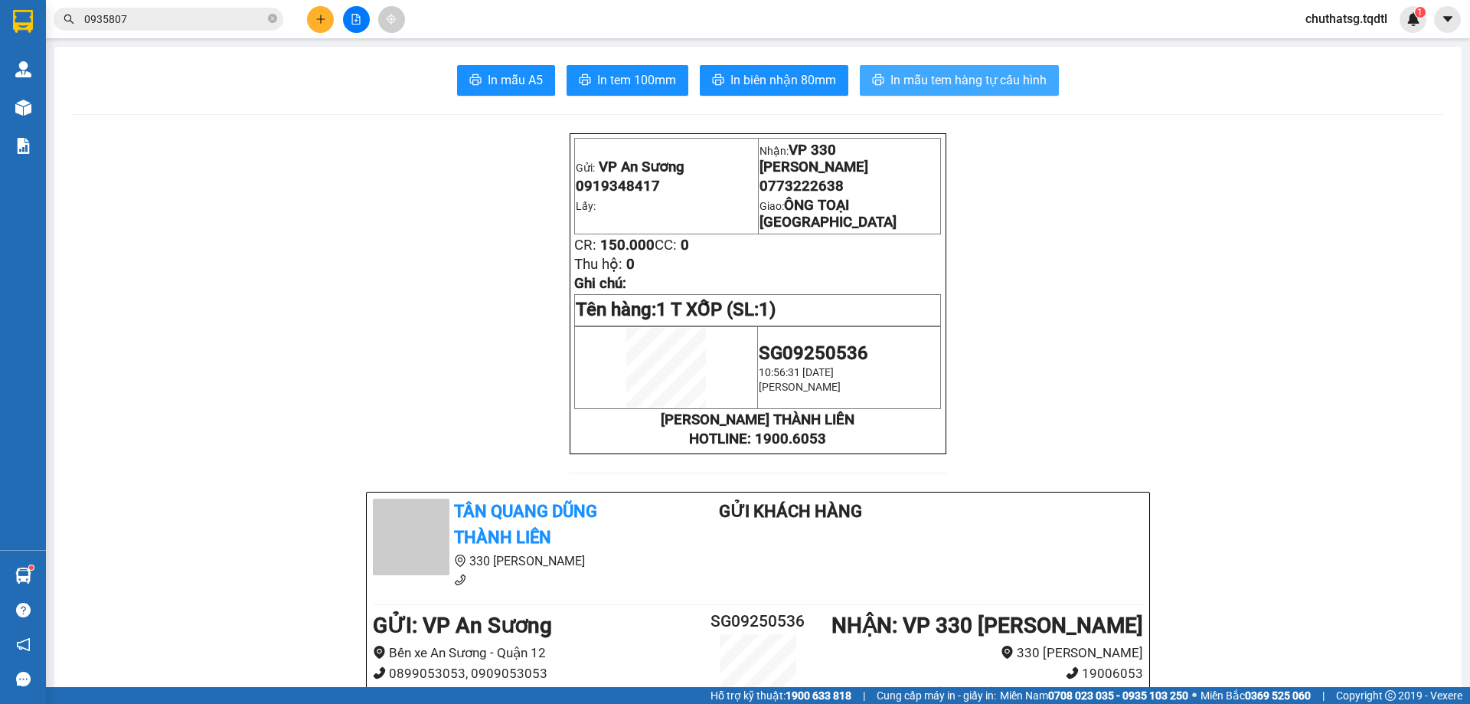
click at [974, 79] on span "In mẫu tem hàng tự cấu hình" at bounding box center [969, 79] width 156 height 19
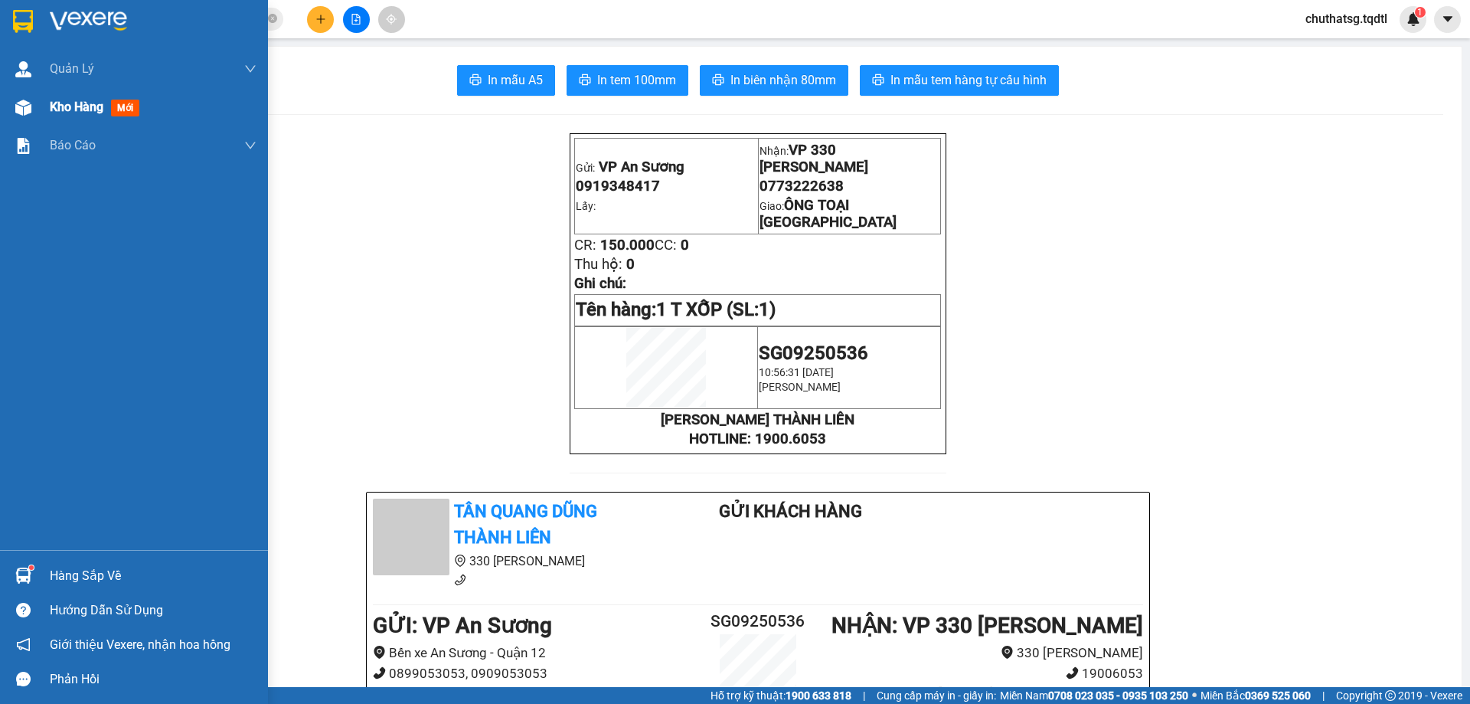
click at [64, 104] on span "Kho hàng" at bounding box center [77, 107] width 54 height 15
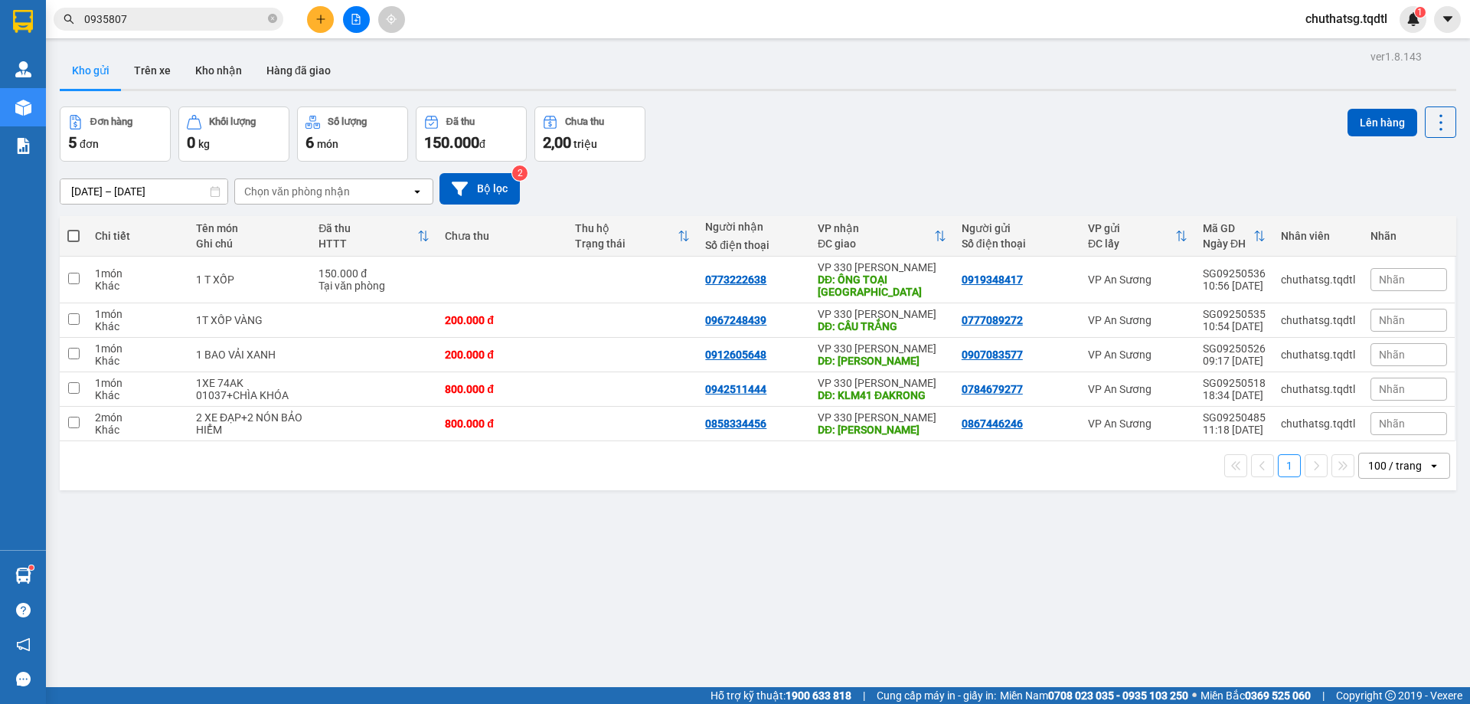
click at [883, 143] on div "Đơn hàng 5 đơn Khối lượng 0 kg Số lượng 6 món Đã thu 150.000 đ Chưa thu 2,00 tr…" at bounding box center [758, 133] width 1397 height 55
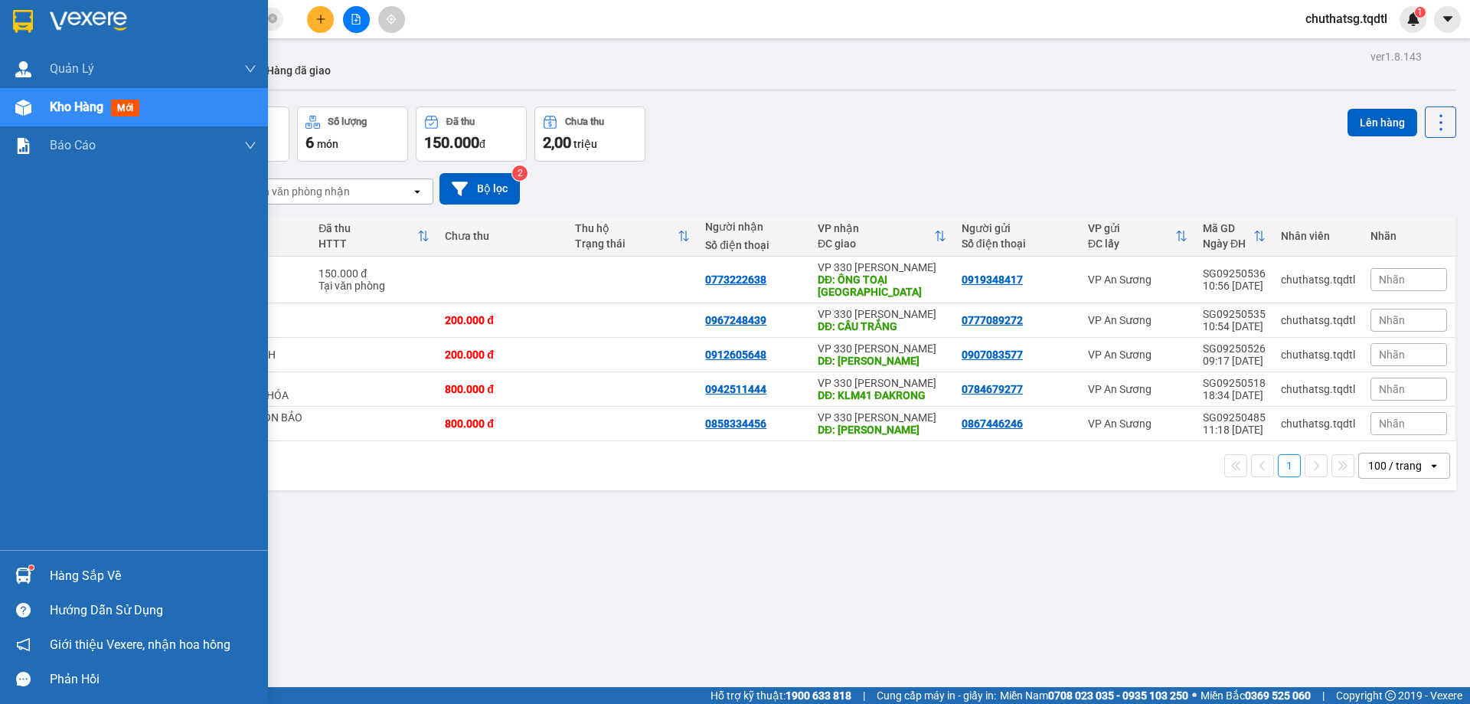
click at [59, 103] on span "Kho hàng" at bounding box center [77, 107] width 54 height 15
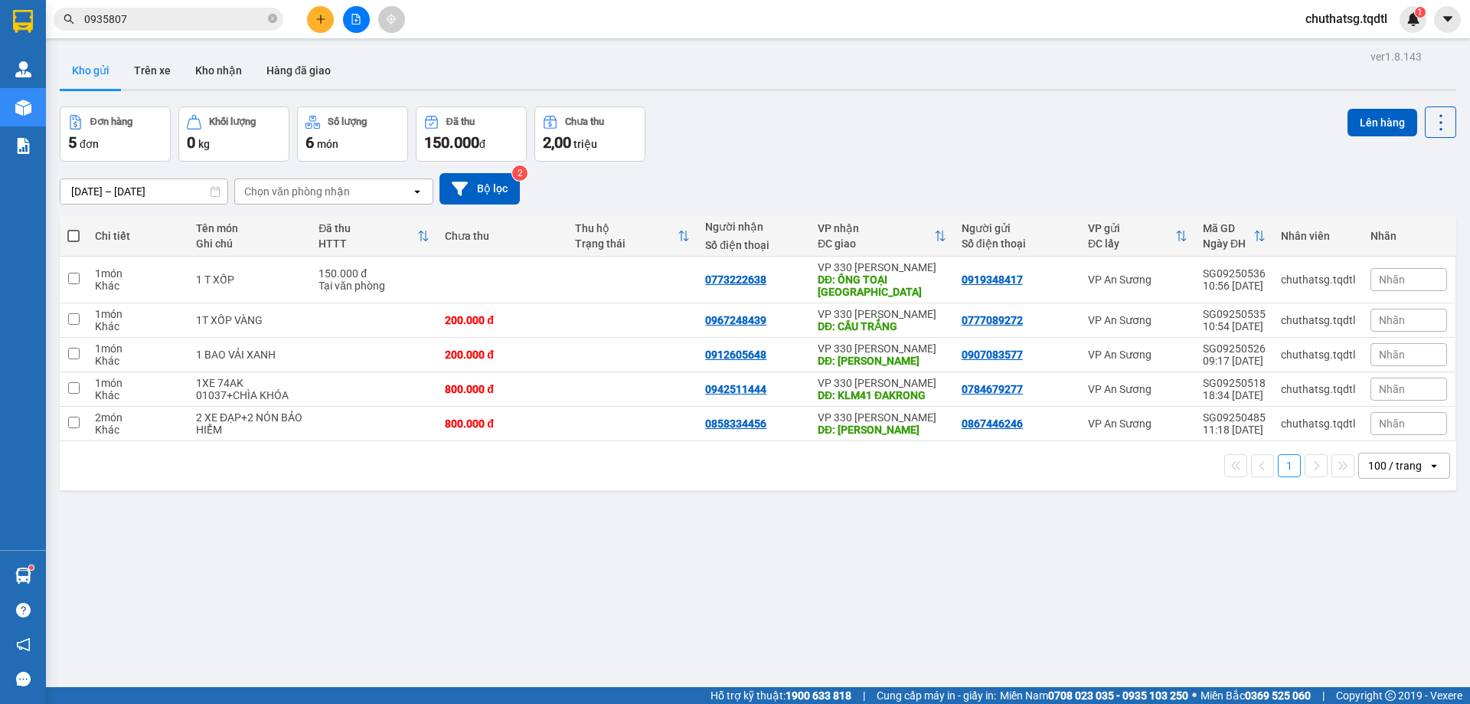
click at [1391, 464] on div "100 / trang" at bounding box center [1396, 465] width 54 height 15
click at [1385, 523] on span "10 / trang" at bounding box center [1383, 525] width 49 height 15
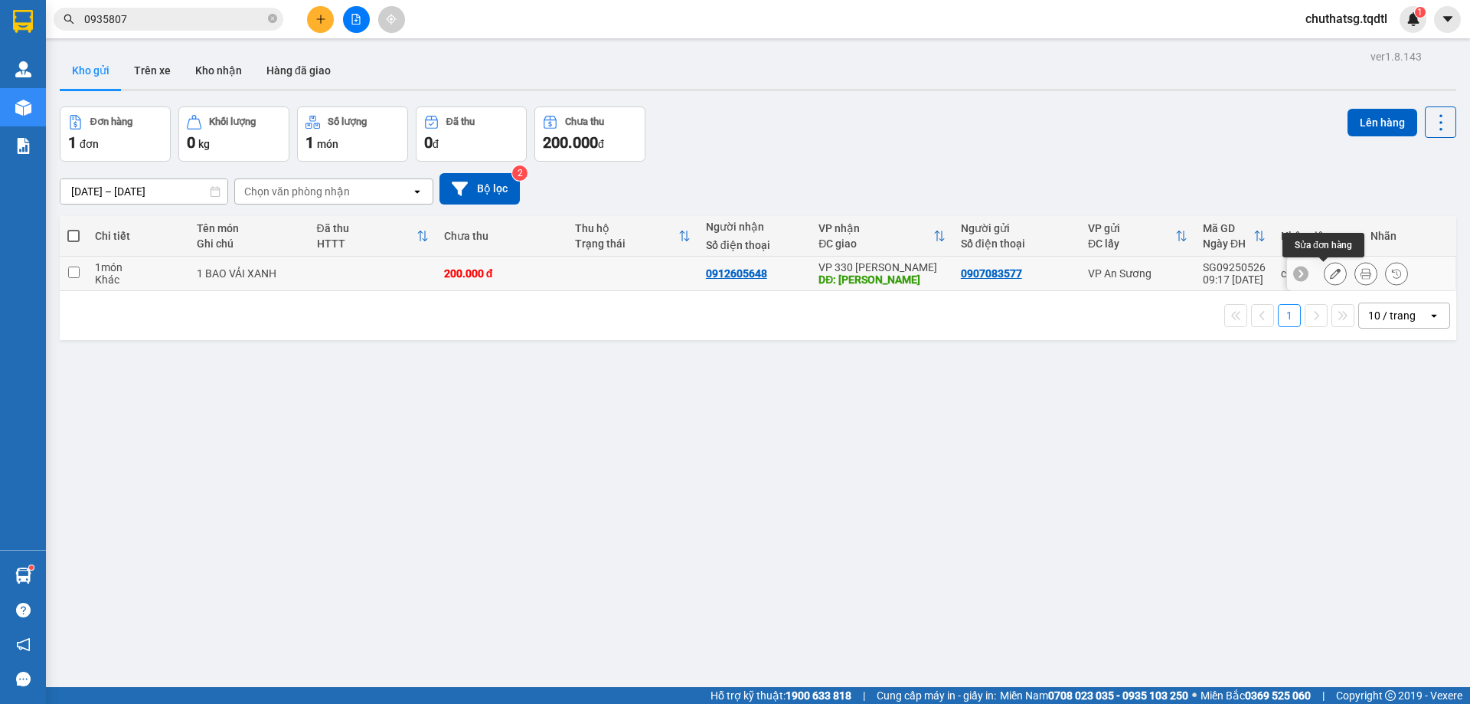
click at [1330, 271] on icon at bounding box center [1335, 273] width 11 height 11
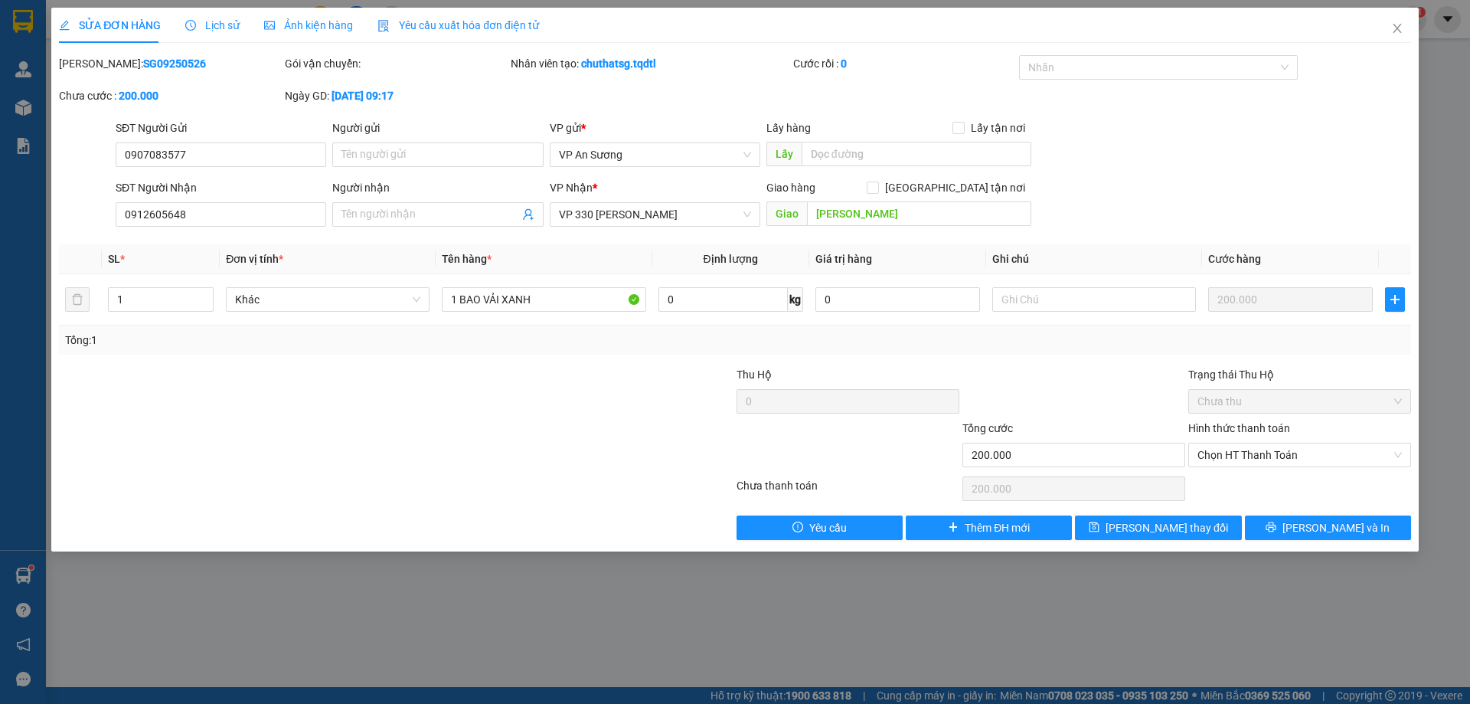
click at [1302, 425] on div "Hình thức thanh toán" at bounding box center [1300, 431] width 223 height 23
click at [1362, 523] on button "[PERSON_NAME] và In" at bounding box center [1328, 527] width 166 height 25
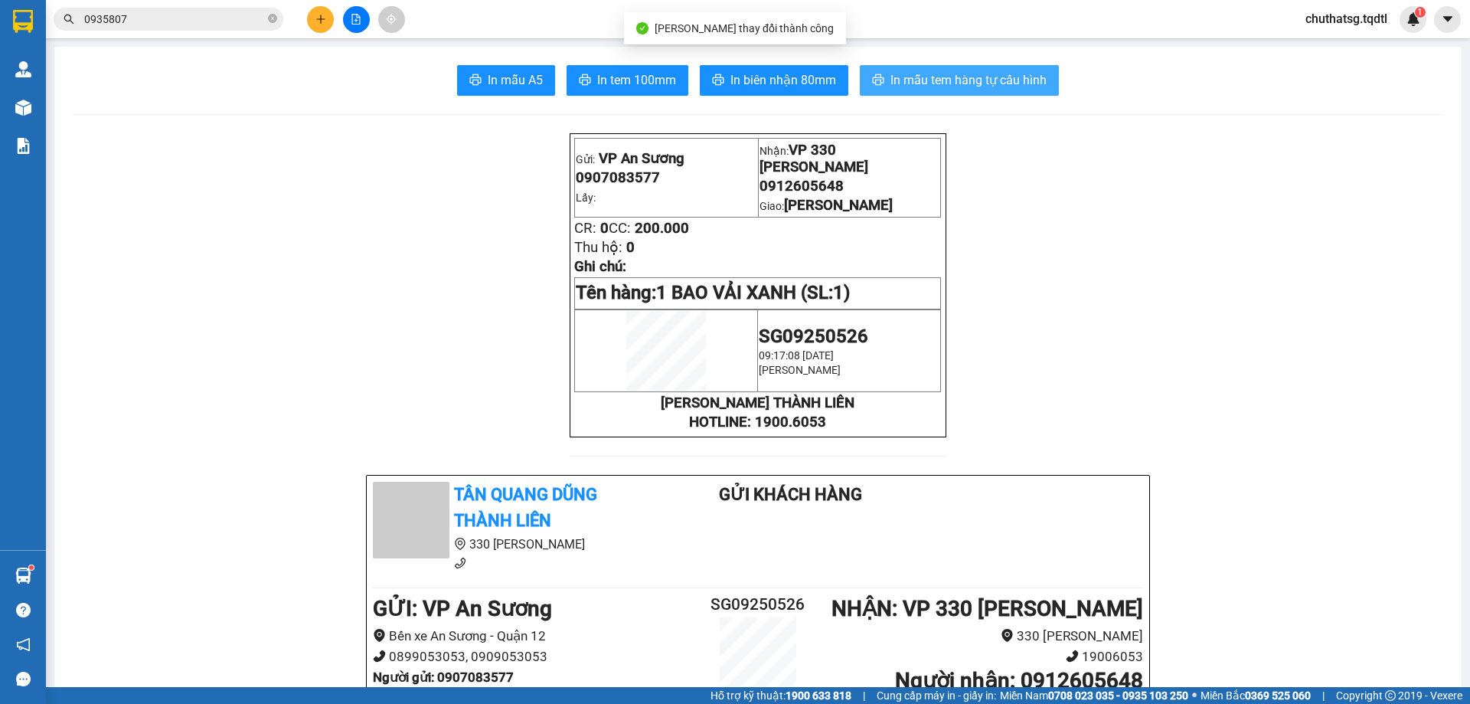
click at [973, 74] on span "In mẫu tem hàng tự cấu hình" at bounding box center [969, 79] width 156 height 19
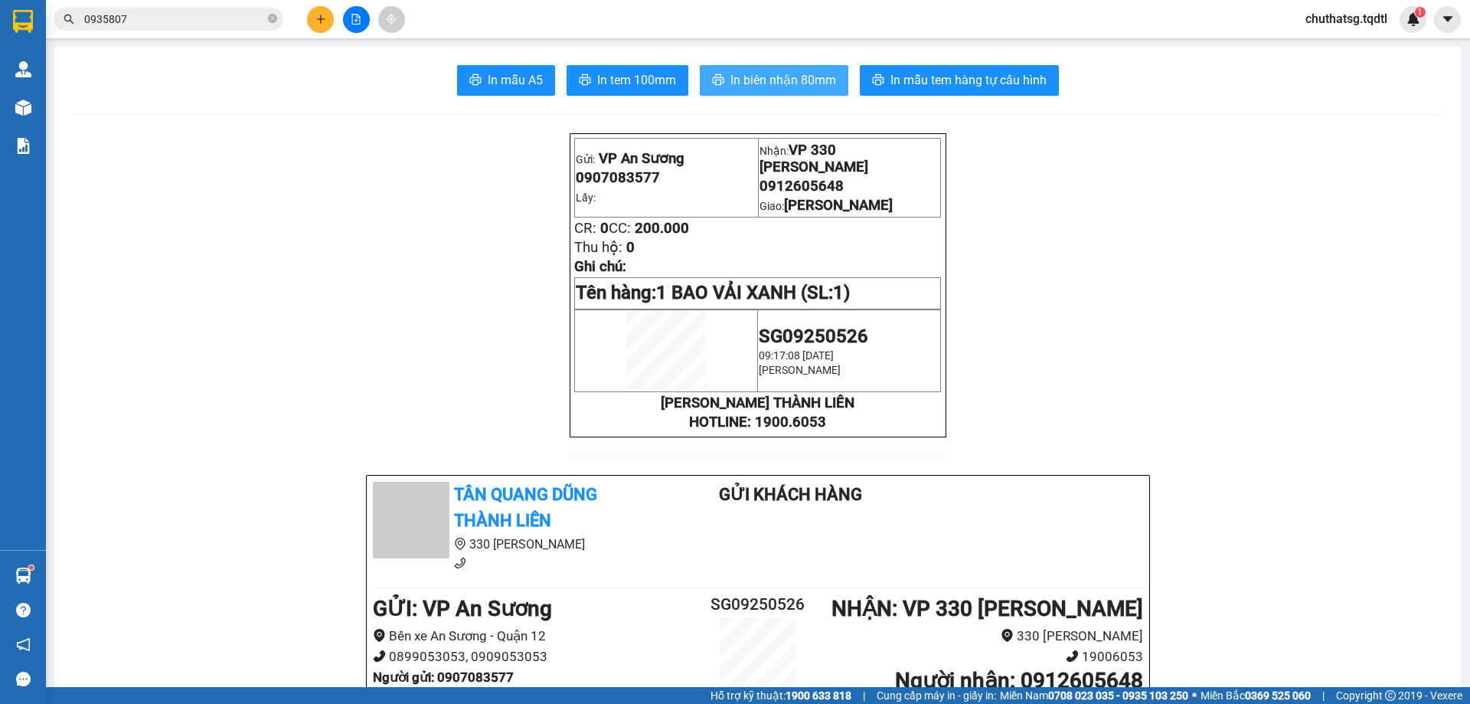
drag, startPoint x: 772, startPoint y: 76, endPoint x: 887, endPoint y: 111, distance: 120.2
click at [774, 77] on span "In biên nhận 80mm" at bounding box center [784, 79] width 106 height 19
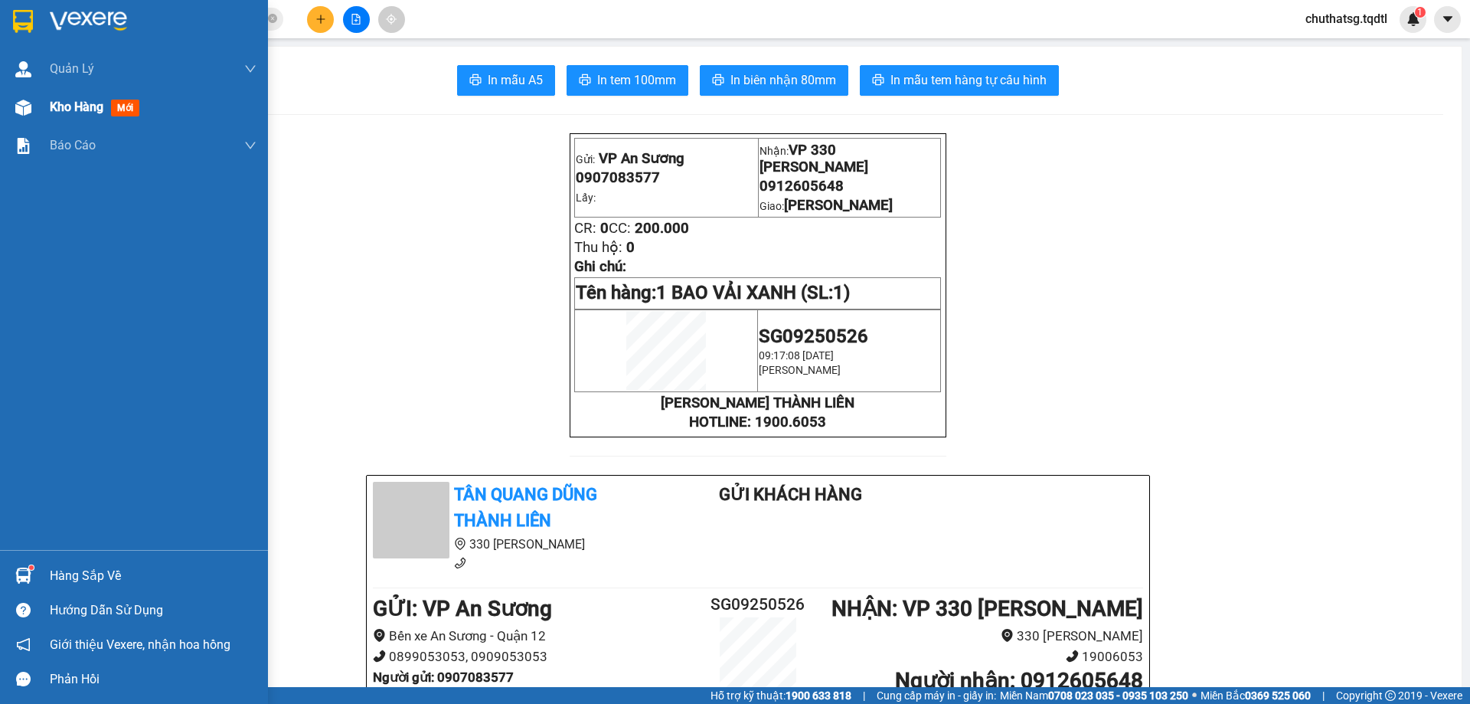
click at [77, 107] on span "Kho hàng" at bounding box center [77, 107] width 54 height 15
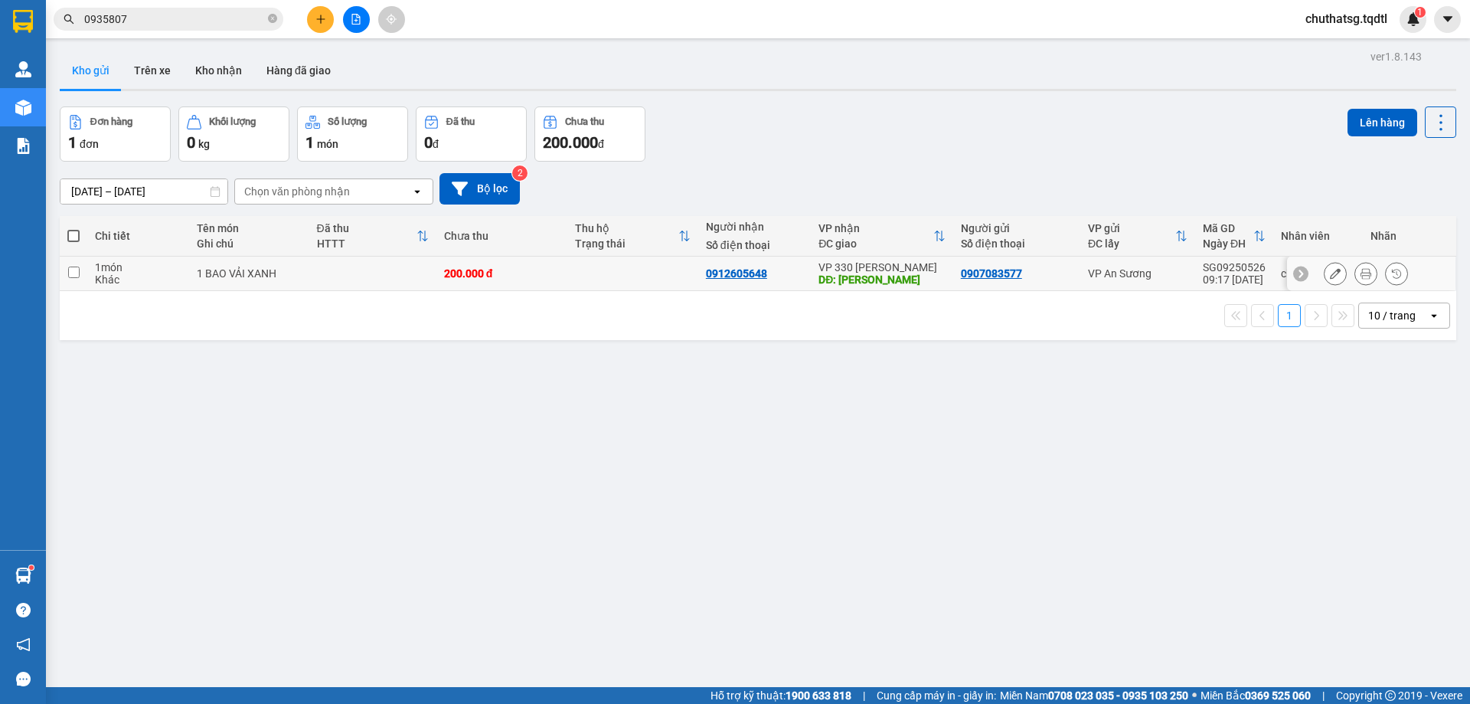
click at [74, 270] on input "checkbox" at bounding box center [73, 272] width 11 height 11
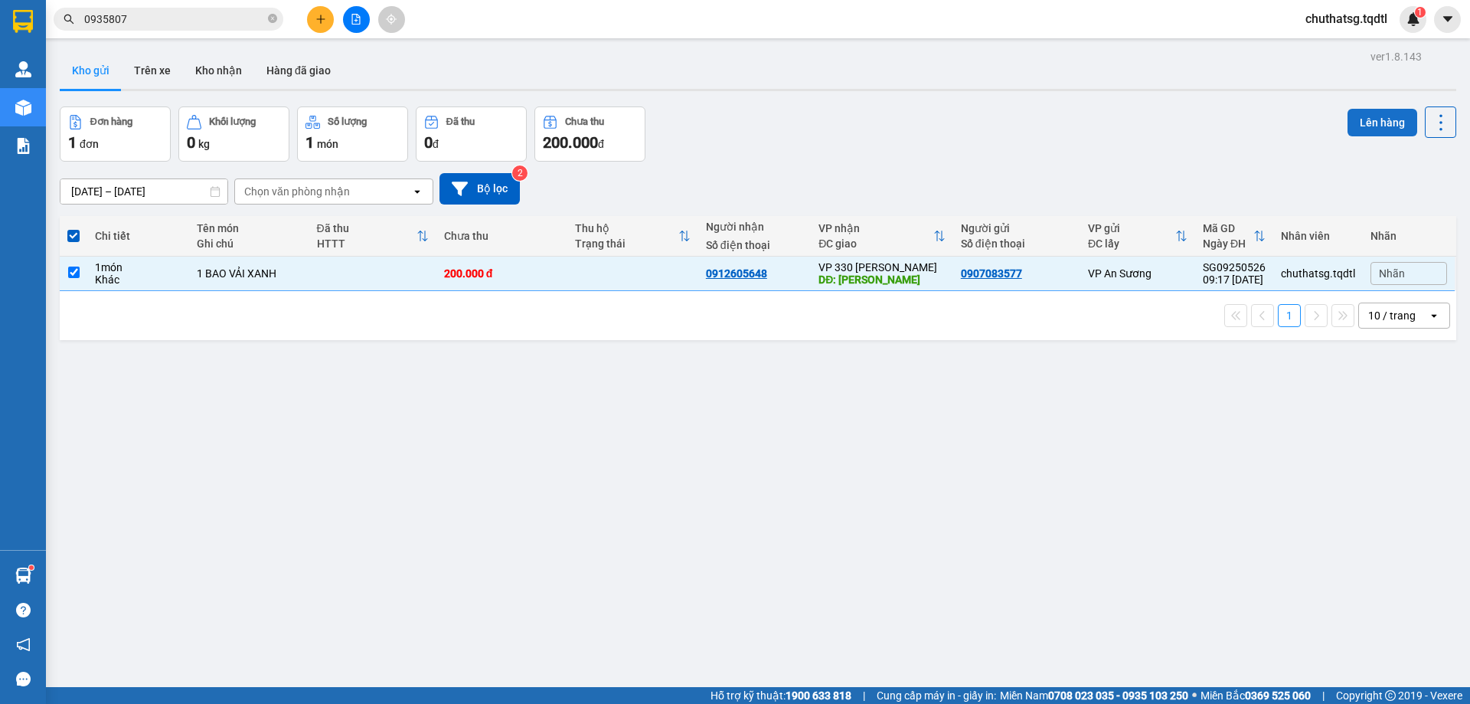
click at [1374, 120] on button "Lên hàng" at bounding box center [1383, 123] width 70 height 28
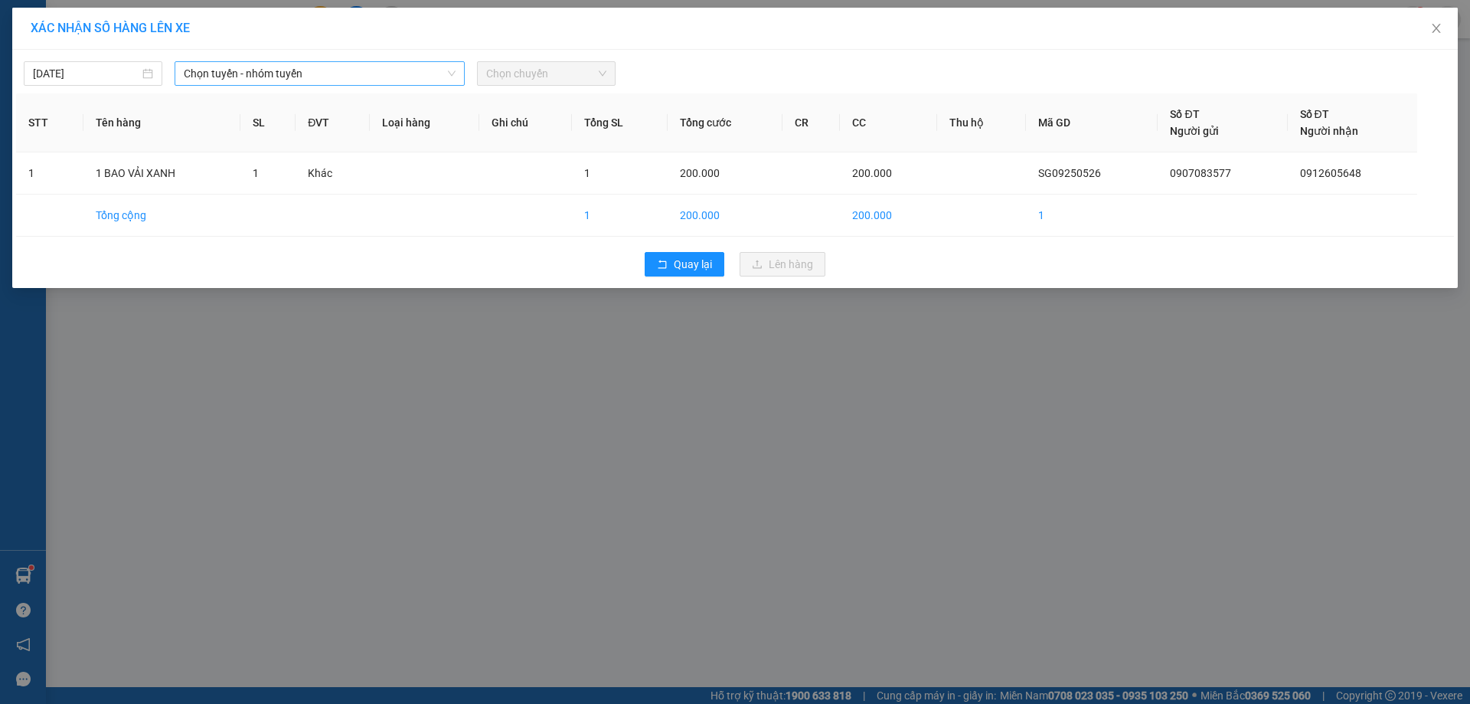
click at [368, 74] on span "Chọn tuyến - nhóm tuyến" at bounding box center [320, 73] width 272 height 23
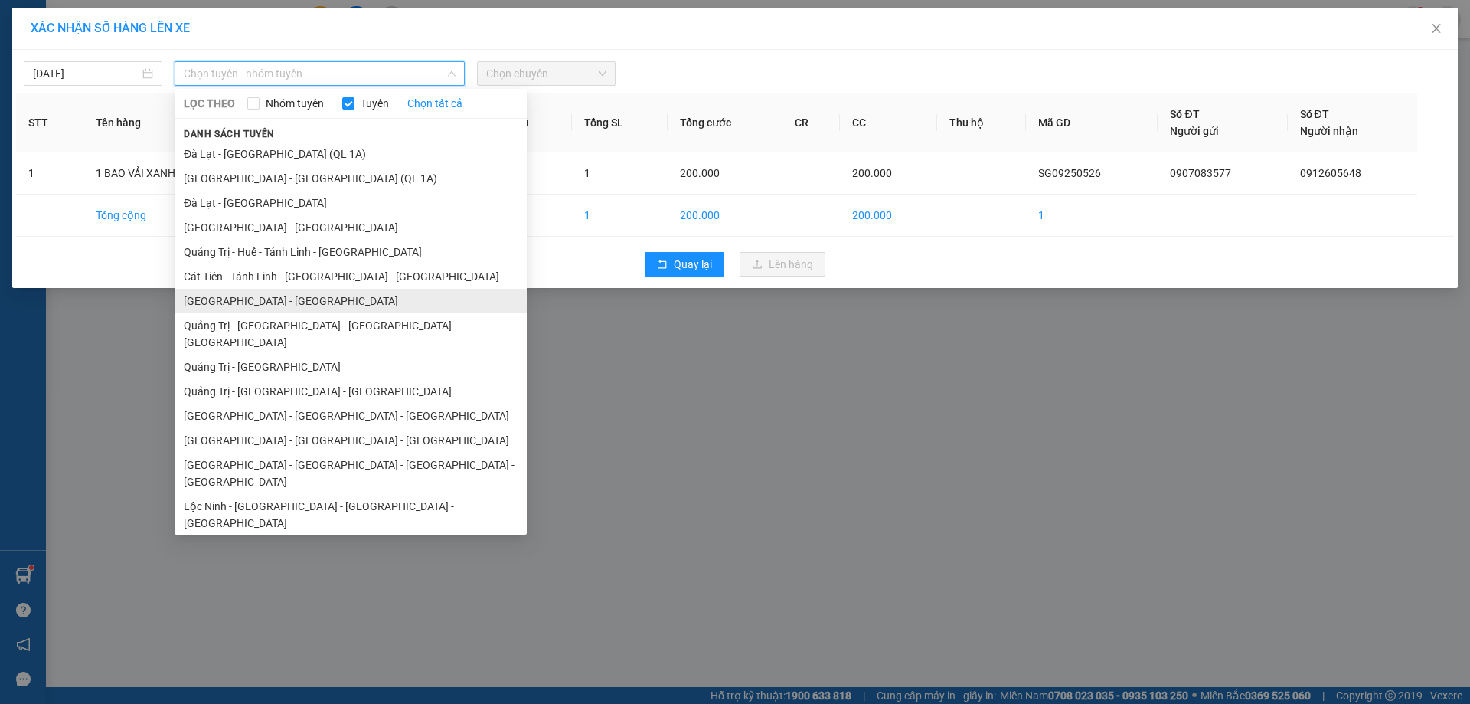
click at [260, 299] on li "[GEOGRAPHIC_DATA] - [GEOGRAPHIC_DATA]" at bounding box center [351, 301] width 352 height 25
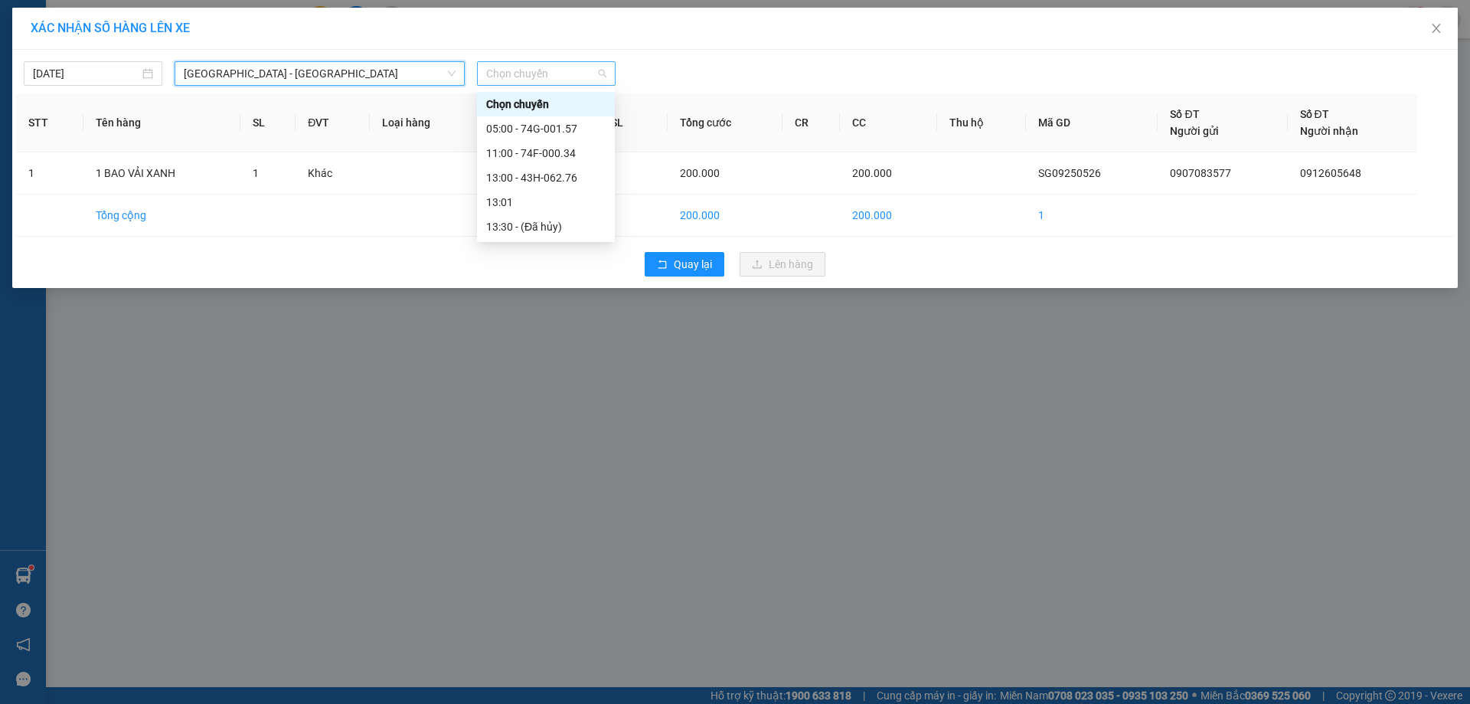
drag, startPoint x: 568, startPoint y: 76, endPoint x: 571, endPoint y: 139, distance: 62.9
click at [568, 78] on span "Chọn chuyến" at bounding box center [546, 73] width 120 height 23
click at [545, 176] on div "13:00 - 43H-062.76" at bounding box center [545, 177] width 119 height 17
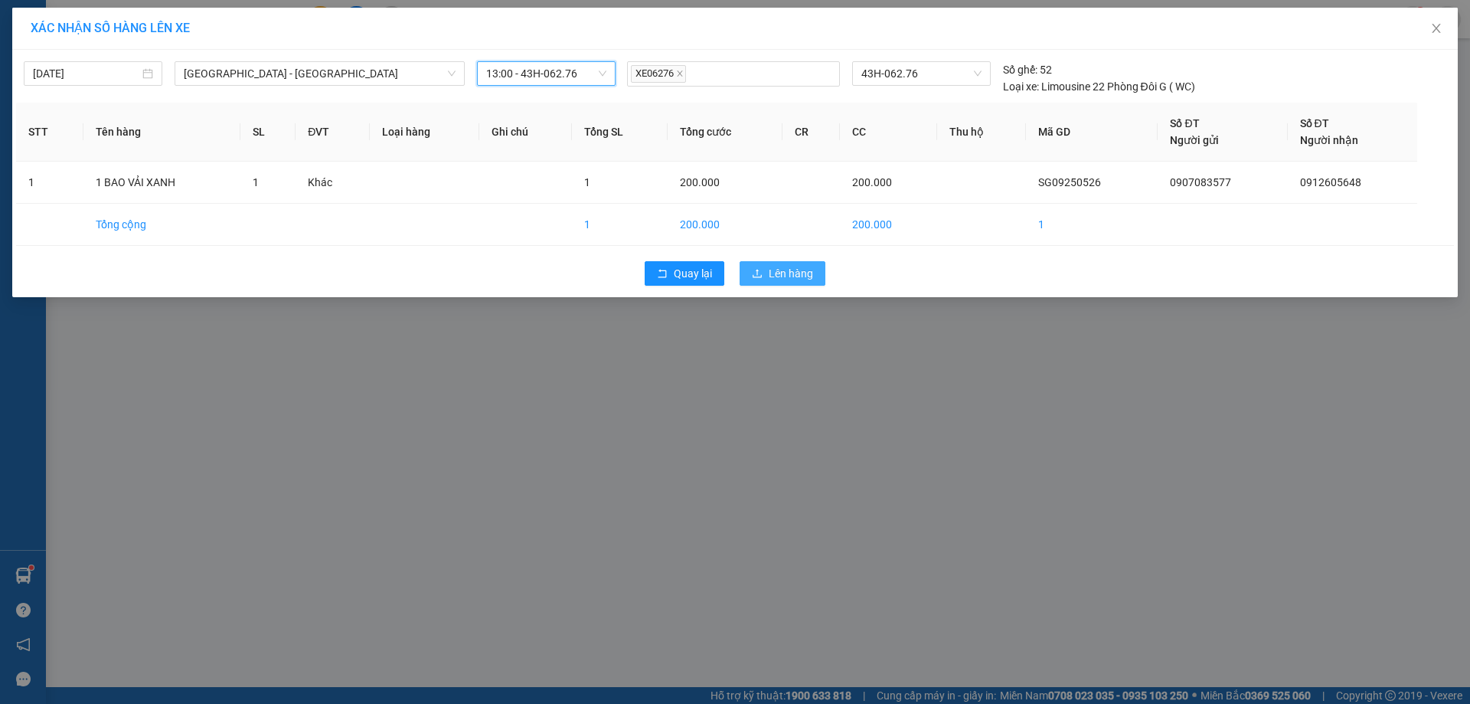
click at [794, 271] on span "Lên hàng" at bounding box center [791, 273] width 44 height 17
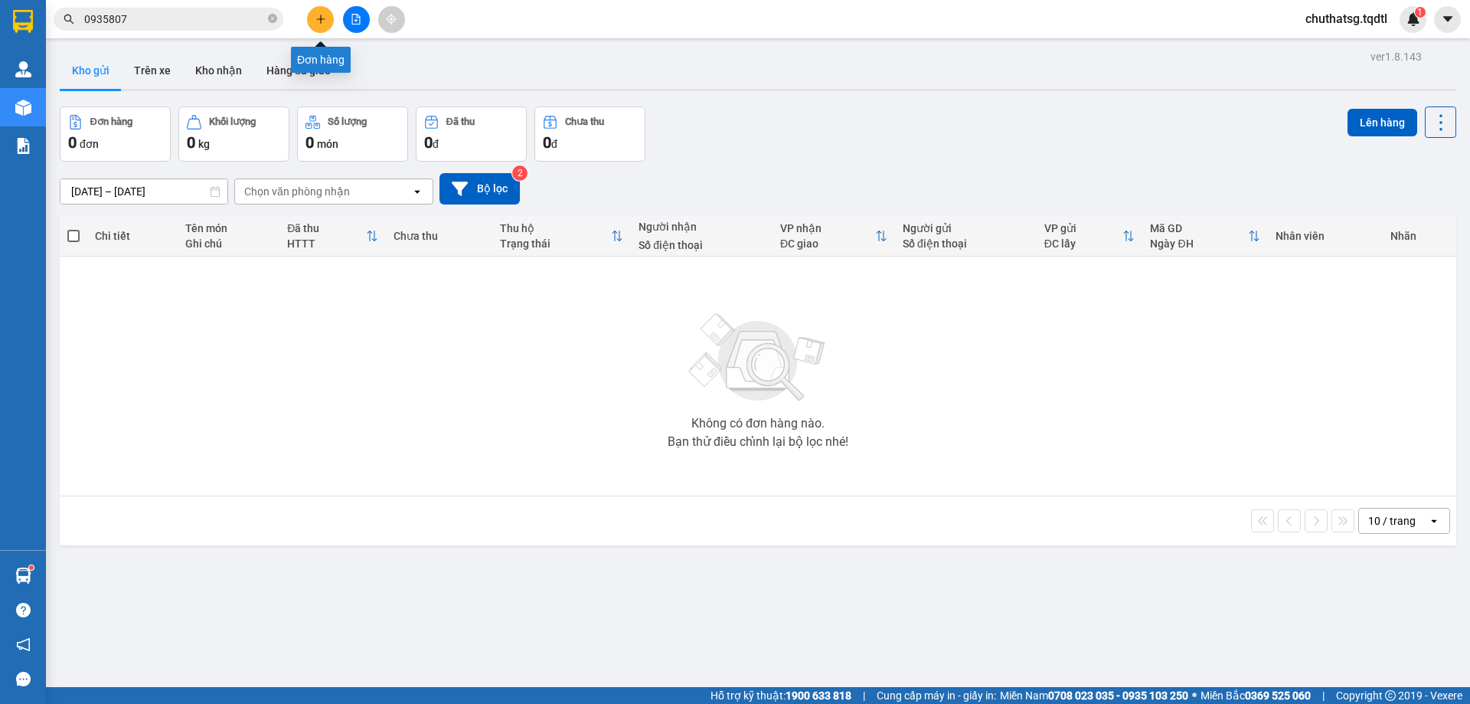
click at [319, 12] on button at bounding box center [320, 19] width 27 height 27
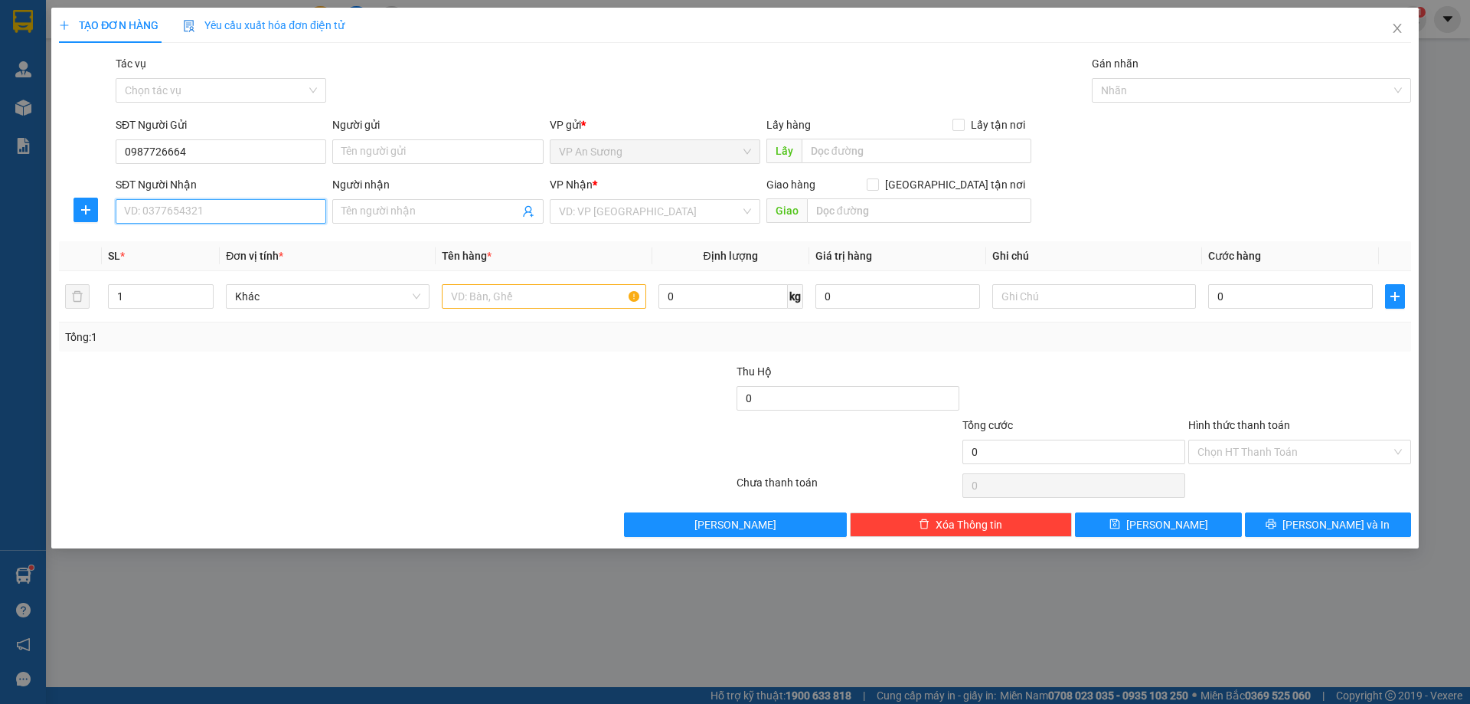
click at [221, 201] on input "SĐT Người Nhận" at bounding box center [221, 211] width 211 height 25
drag, startPoint x: 659, startPoint y: 208, endPoint x: 652, endPoint y: 248, distance: 40.6
click at [659, 209] on input "search" at bounding box center [650, 211] width 182 height 23
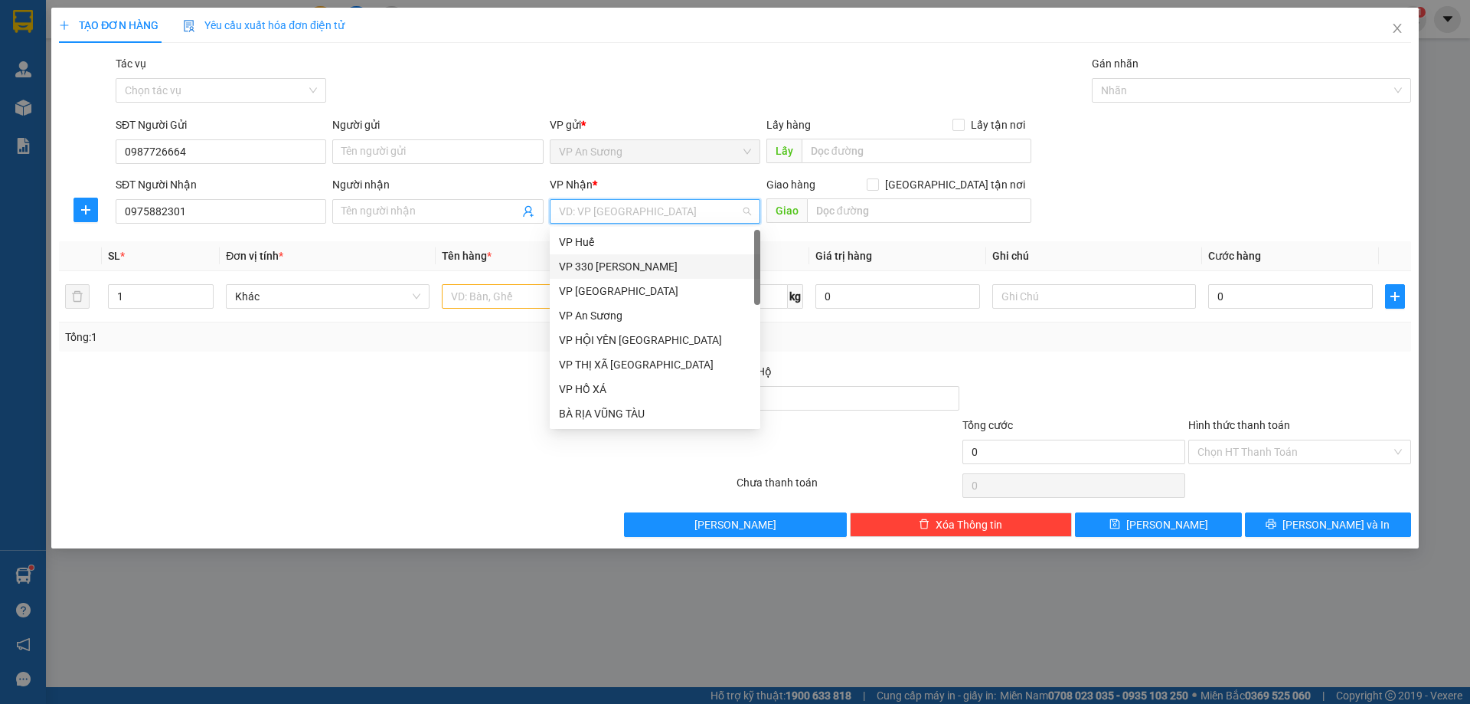
click at [609, 263] on div "VP 330 [PERSON_NAME]" at bounding box center [655, 266] width 192 height 17
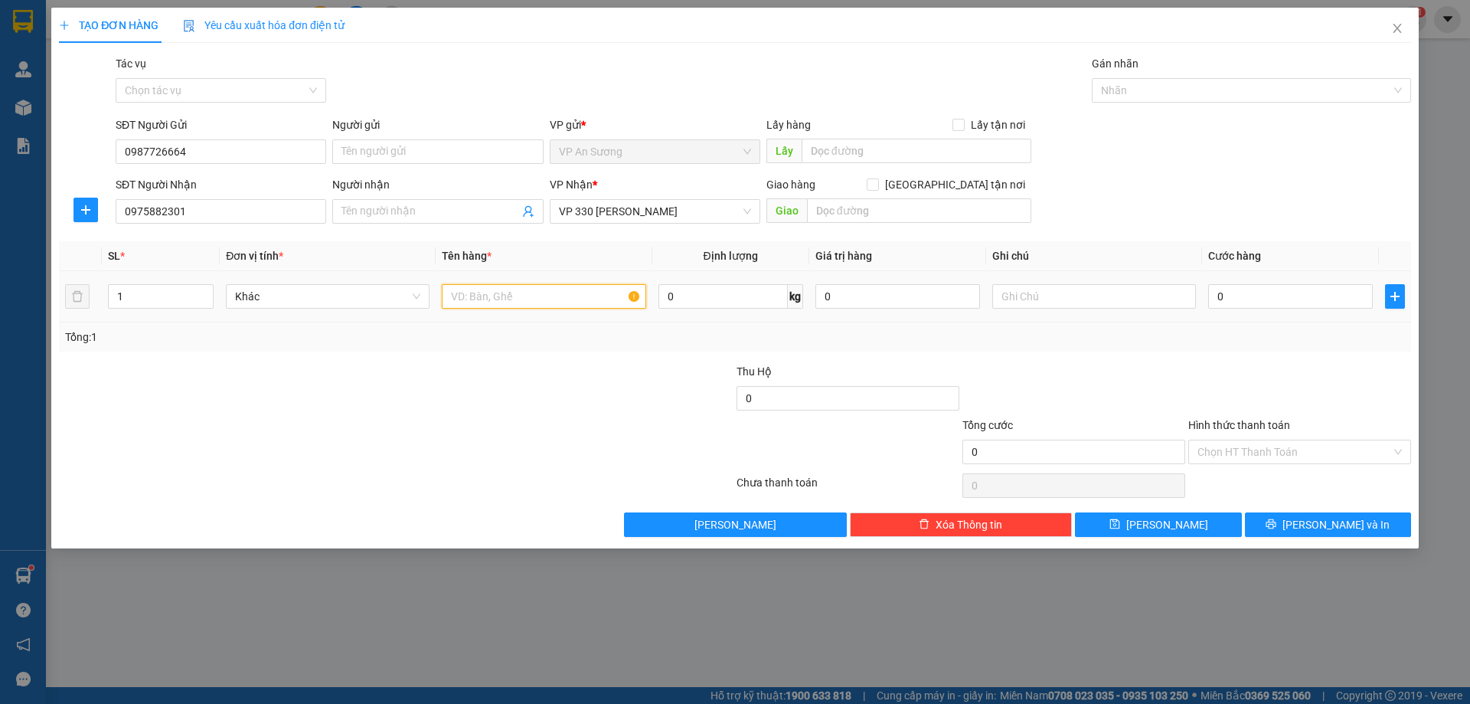
click at [470, 299] on input "text" at bounding box center [544, 296] width 204 height 25
click at [1249, 294] on input "0" at bounding box center [1291, 296] width 165 height 25
click at [1245, 371] on div at bounding box center [1300, 390] width 226 height 54
click at [1254, 423] on label "Hình thức thanh toán" at bounding box center [1240, 425] width 102 height 12
click at [1254, 440] on input "Hình thức thanh toán" at bounding box center [1295, 451] width 194 height 23
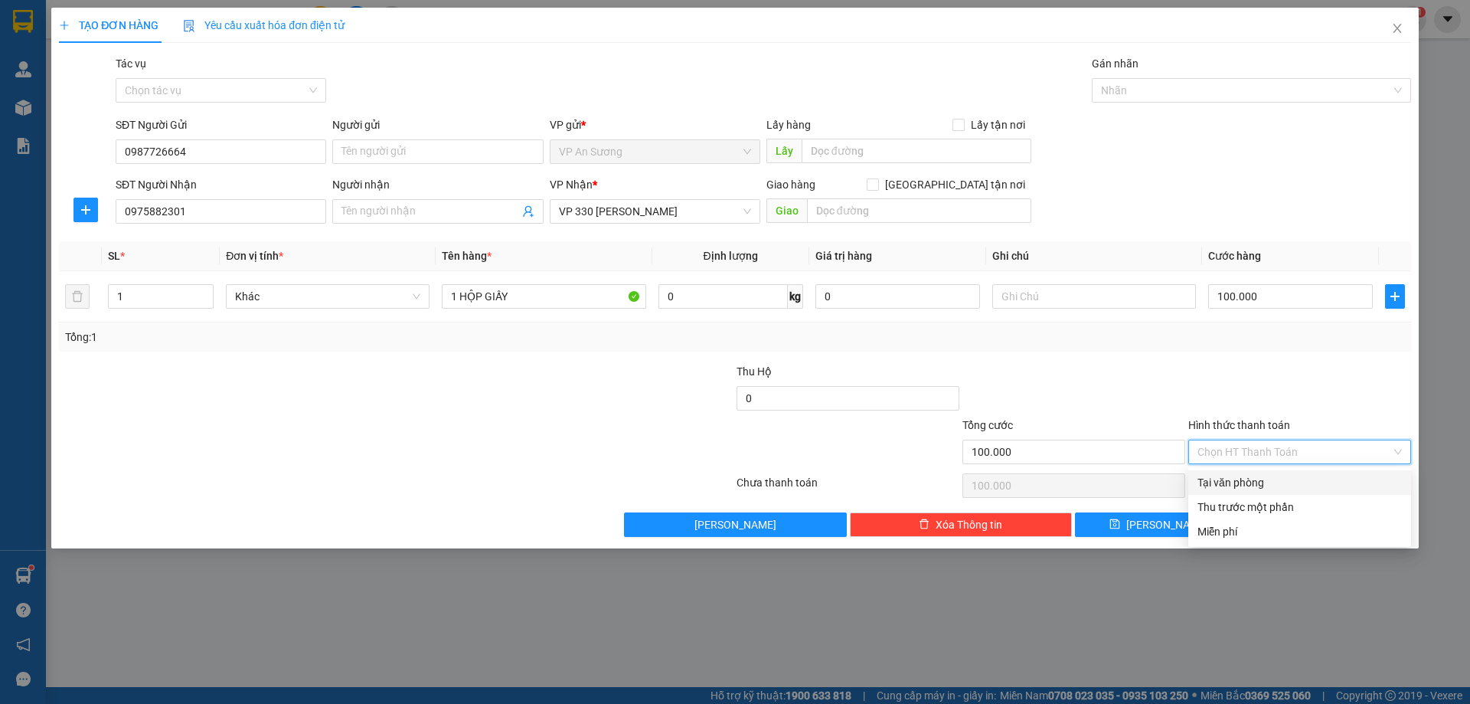
click at [1284, 479] on div "Tại văn phòng" at bounding box center [1300, 482] width 204 height 17
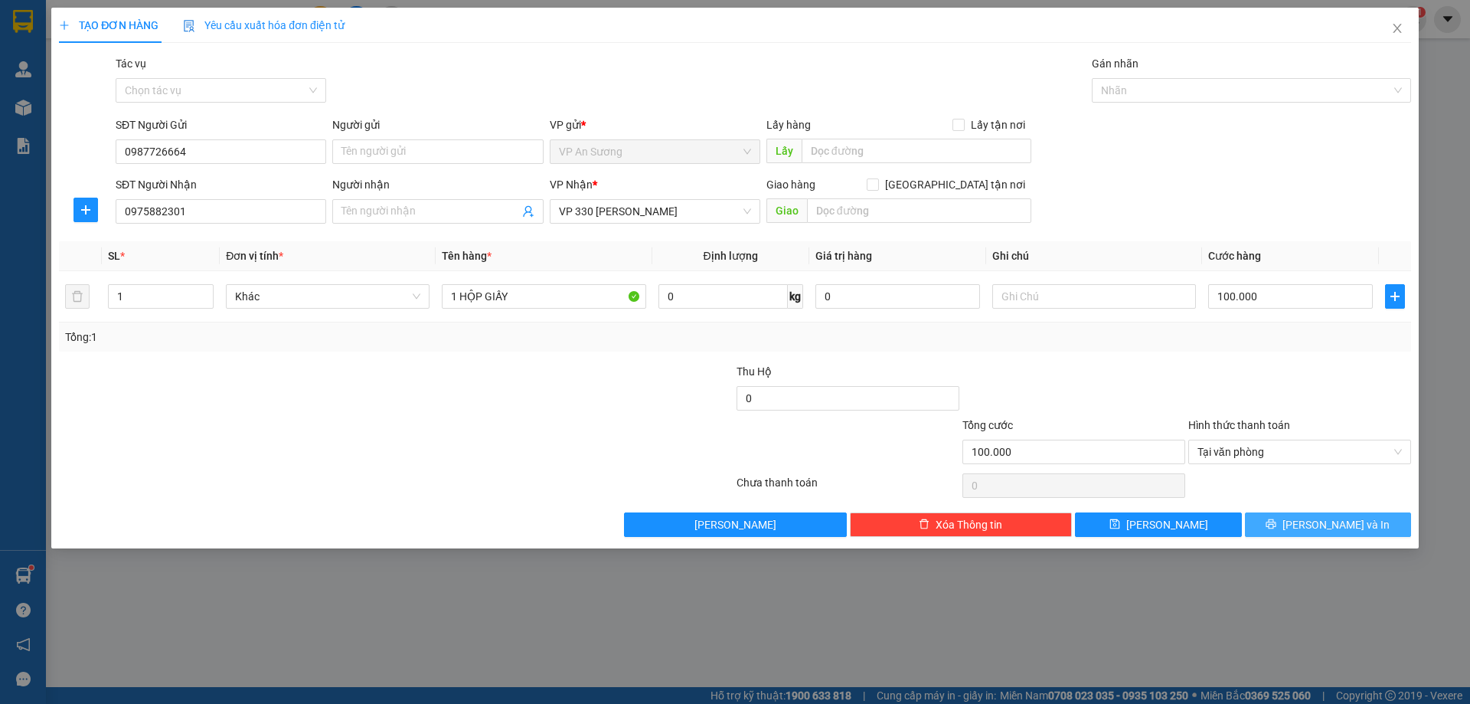
click at [1330, 521] on span "[PERSON_NAME] và In" at bounding box center [1336, 524] width 107 height 17
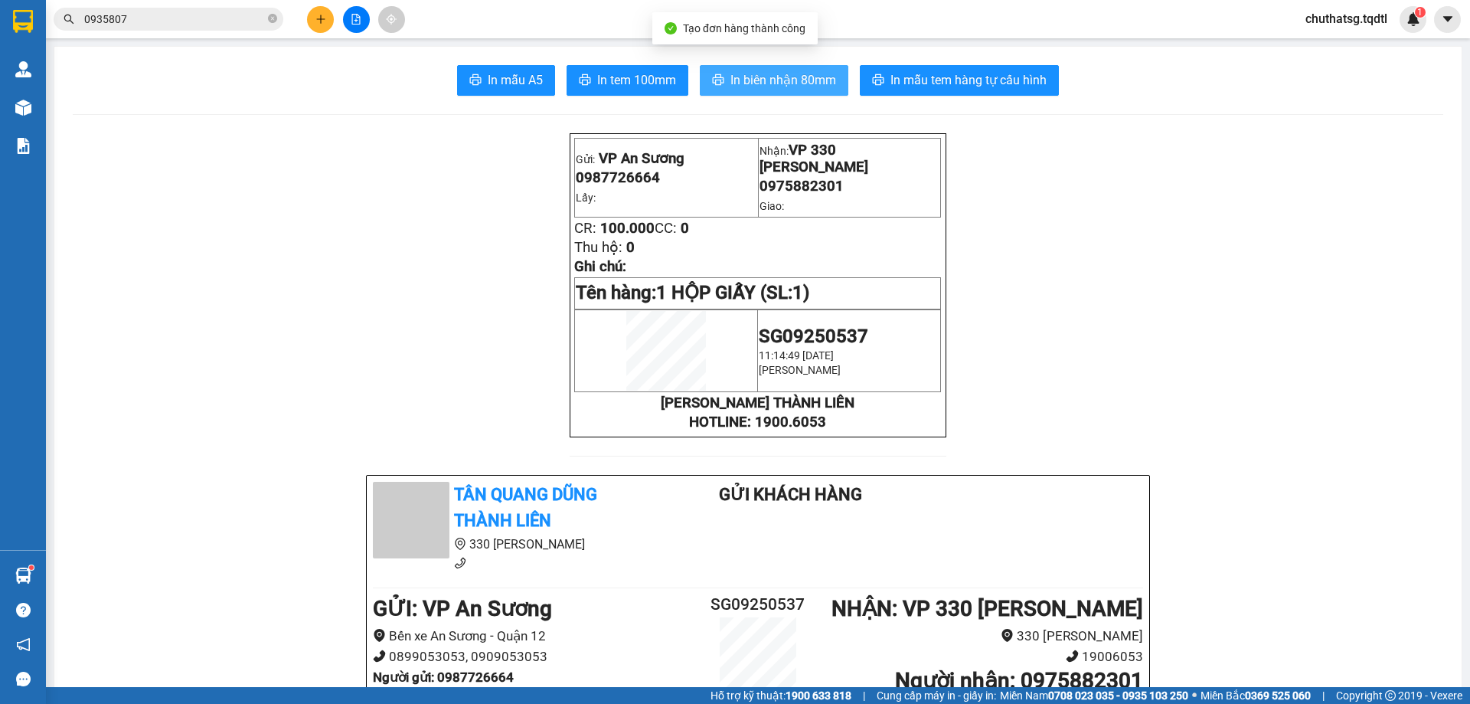
click at [769, 75] on span "In biên nhận 80mm" at bounding box center [784, 79] width 106 height 19
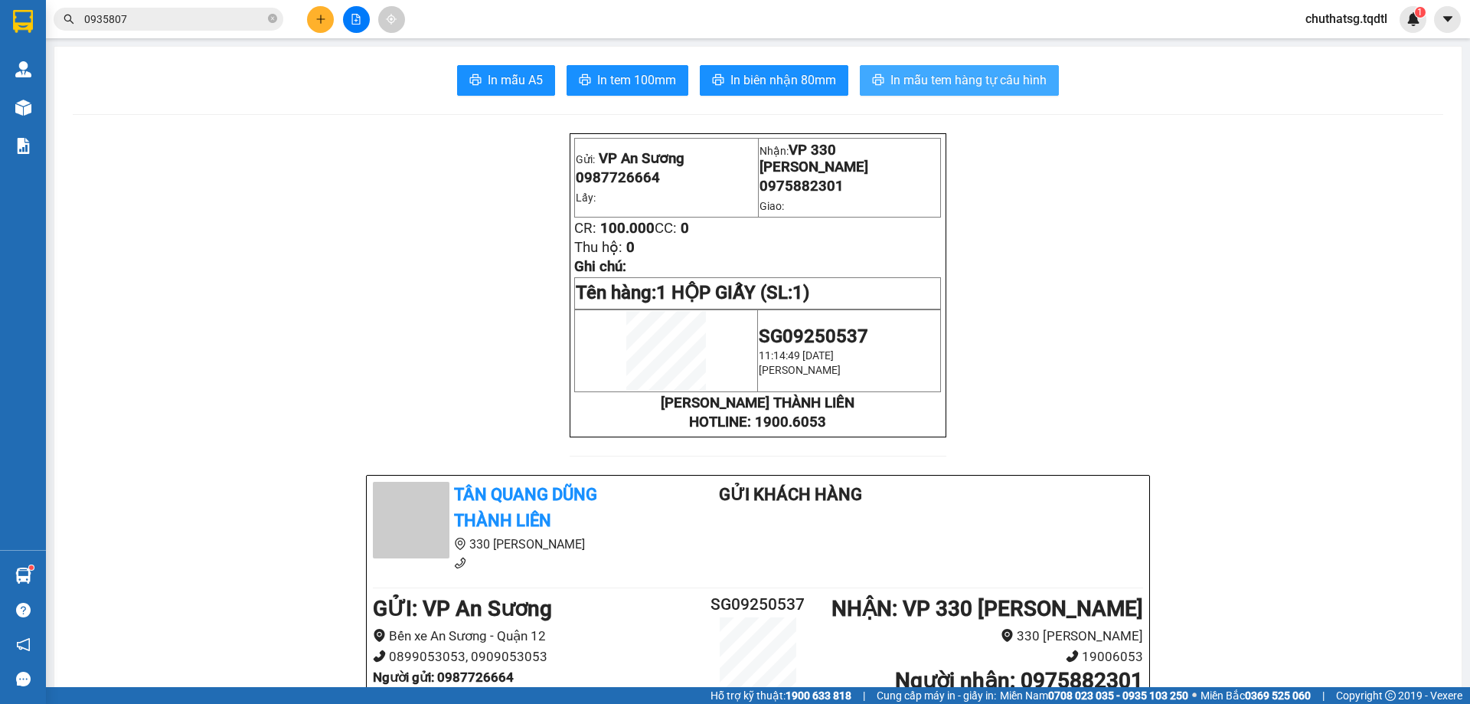
click at [934, 75] on span "In mẫu tem hàng tự cấu hình" at bounding box center [969, 79] width 156 height 19
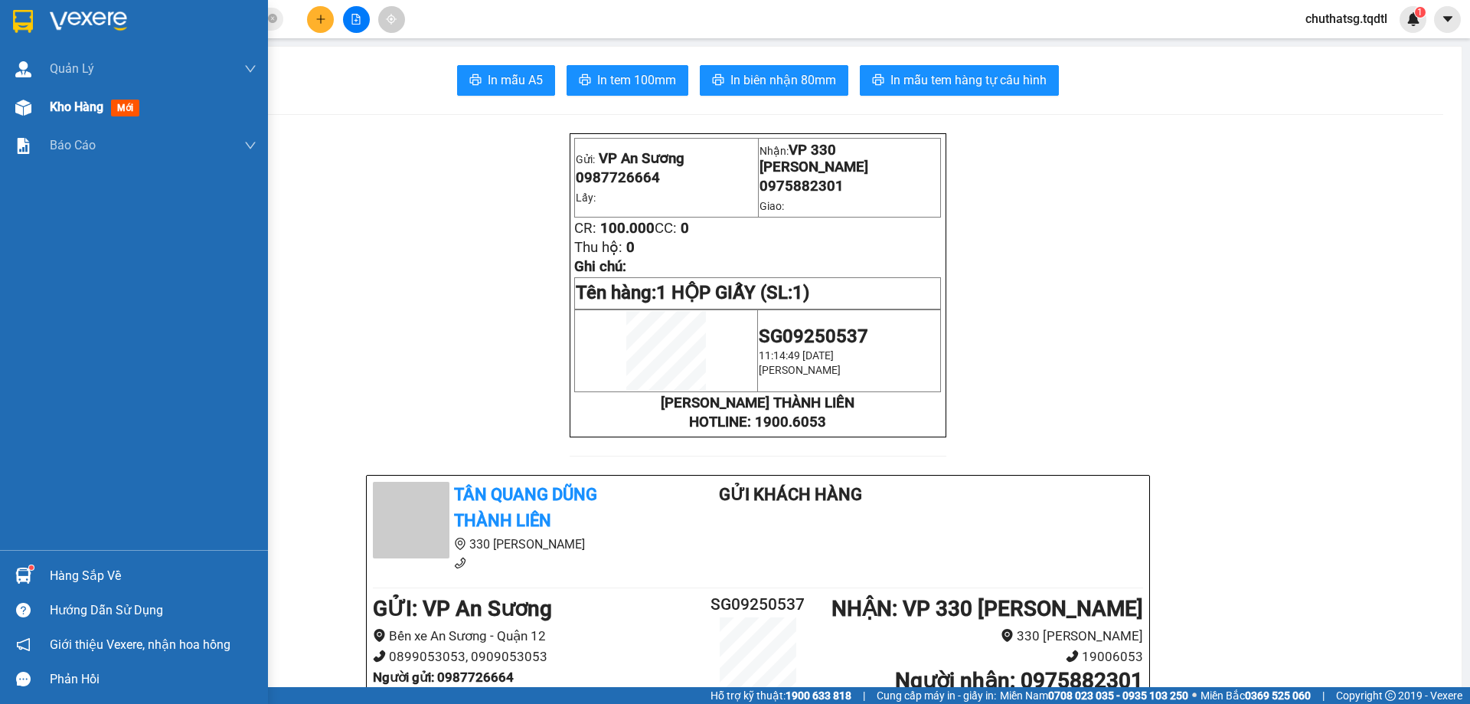
click at [68, 104] on span "Kho hàng" at bounding box center [77, 107] width 54 height 15
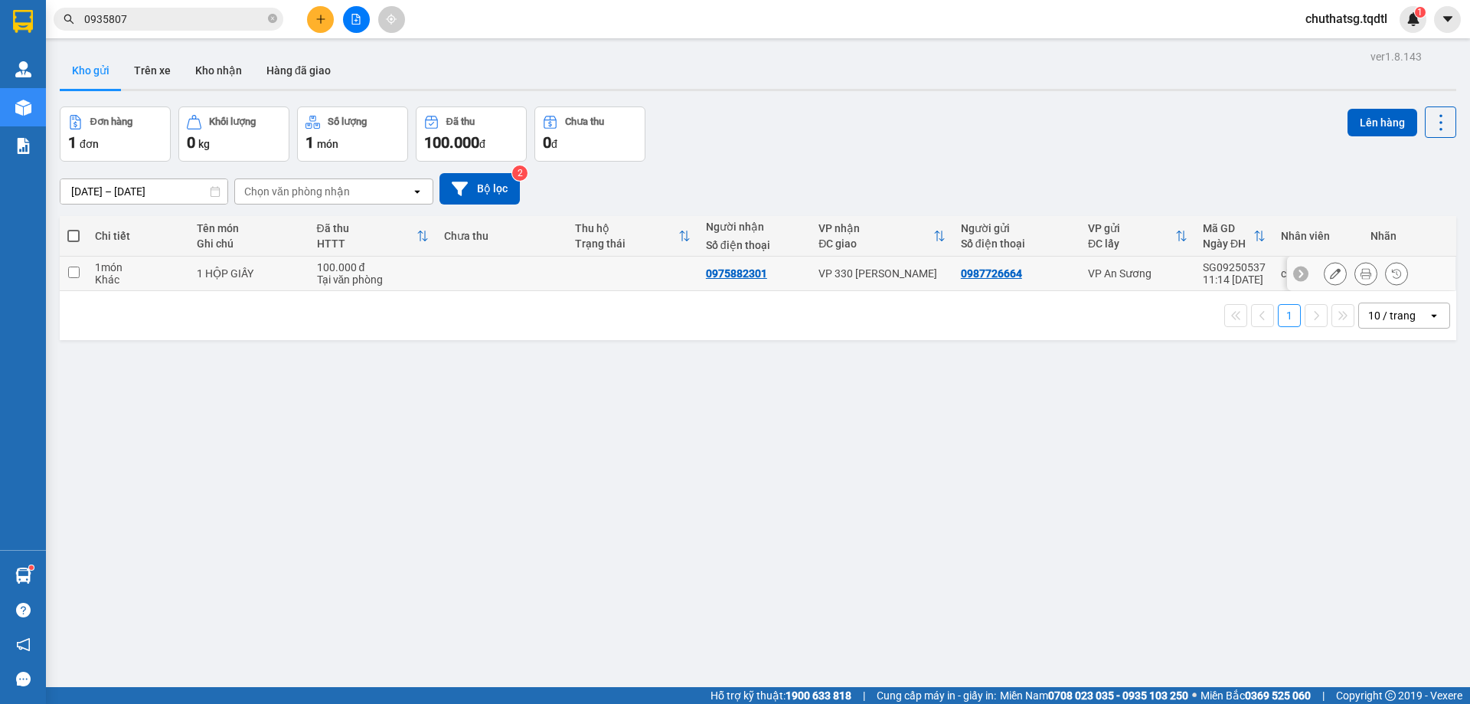
click at [72, 268] on input "checkbox" at bounding box center [73, 272] width 11 height 11
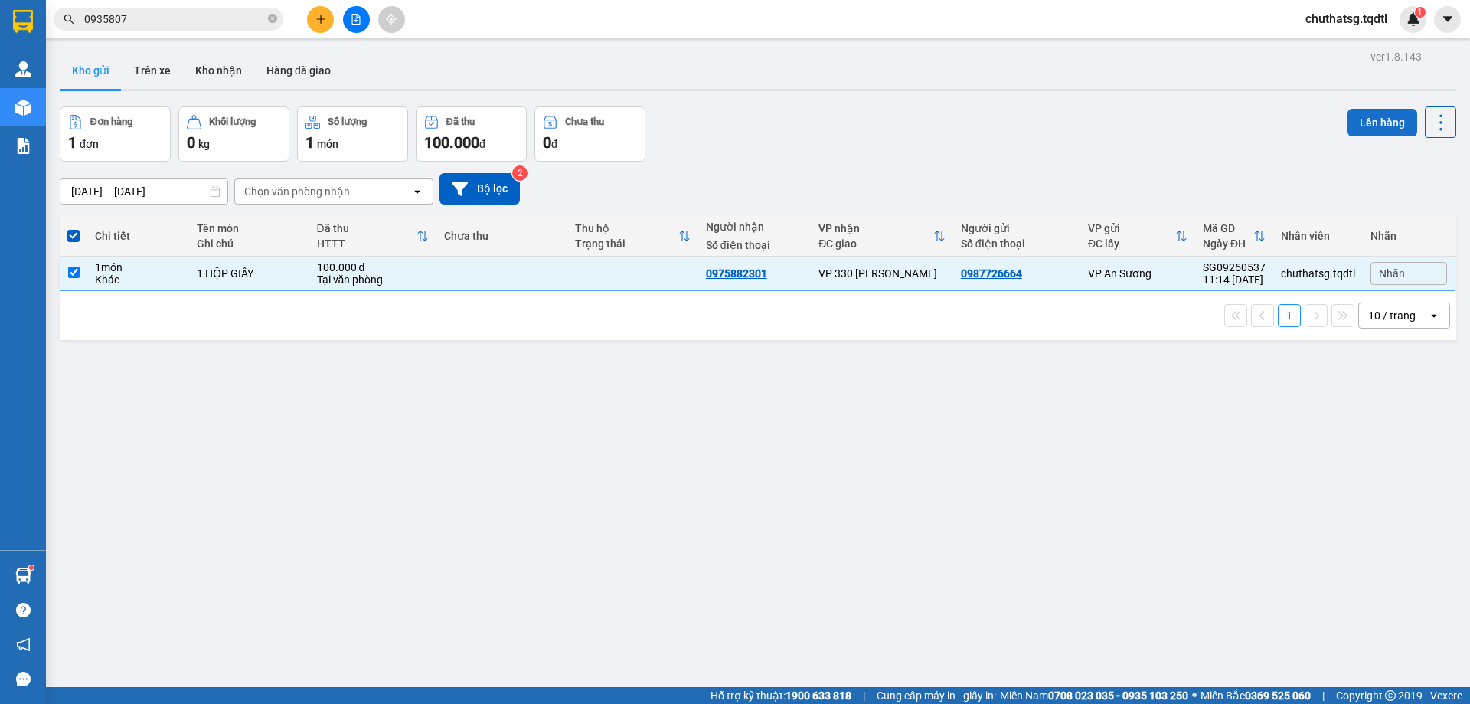
click at [1361, 119] on button "Lên hàng" at bounding box center [1383, 123] width 70 height 28
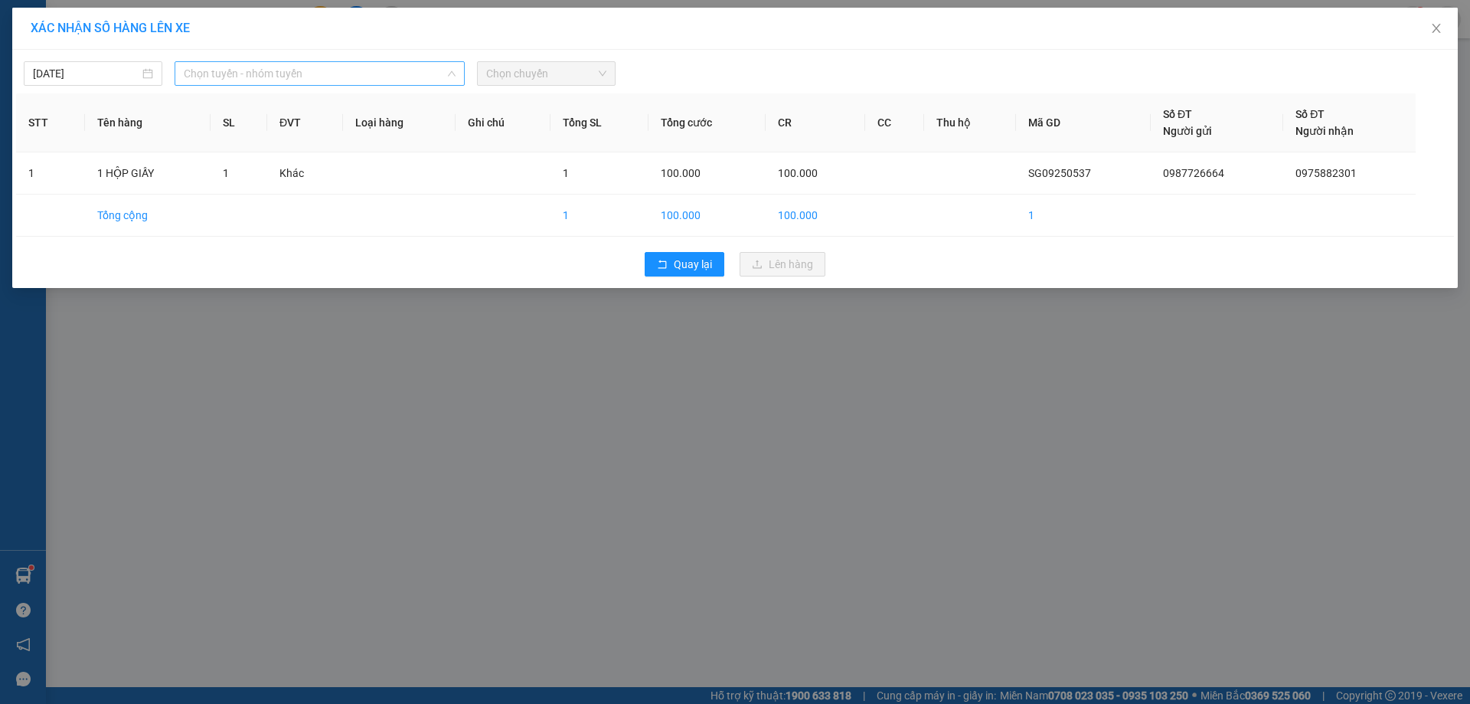
click at [346, 70] on span "Chọn tuyến - nhóm tuyến" at bounding box center [320, 73] width 272 height 23
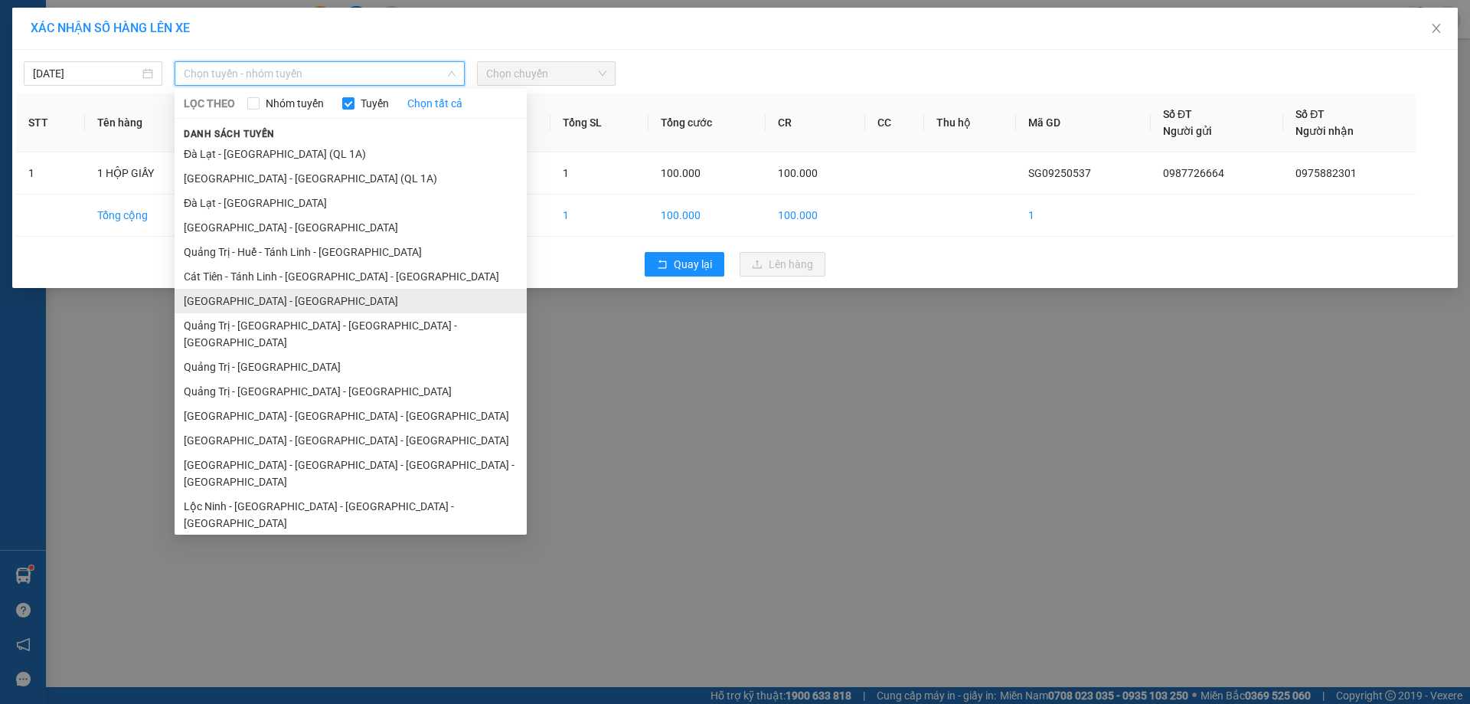
click at [257, 299] on li "[GEOGRAPHIC_DATA] - [GEOGRAPHIC_DATA]" at bounding box center [351, 301] width 352 height 25
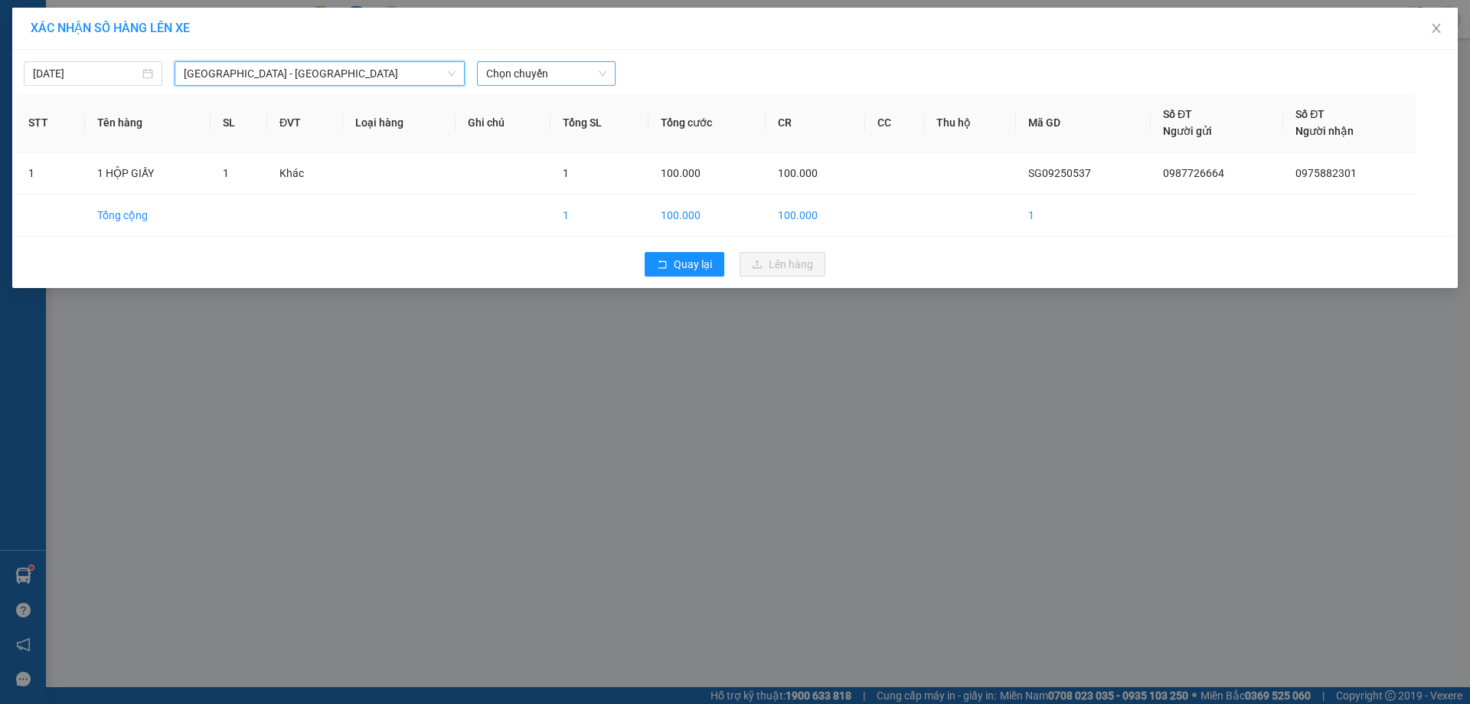
click at [567, 77] on span "Chọn chuyến" at bounding box center [546, 73] width 120 height 23
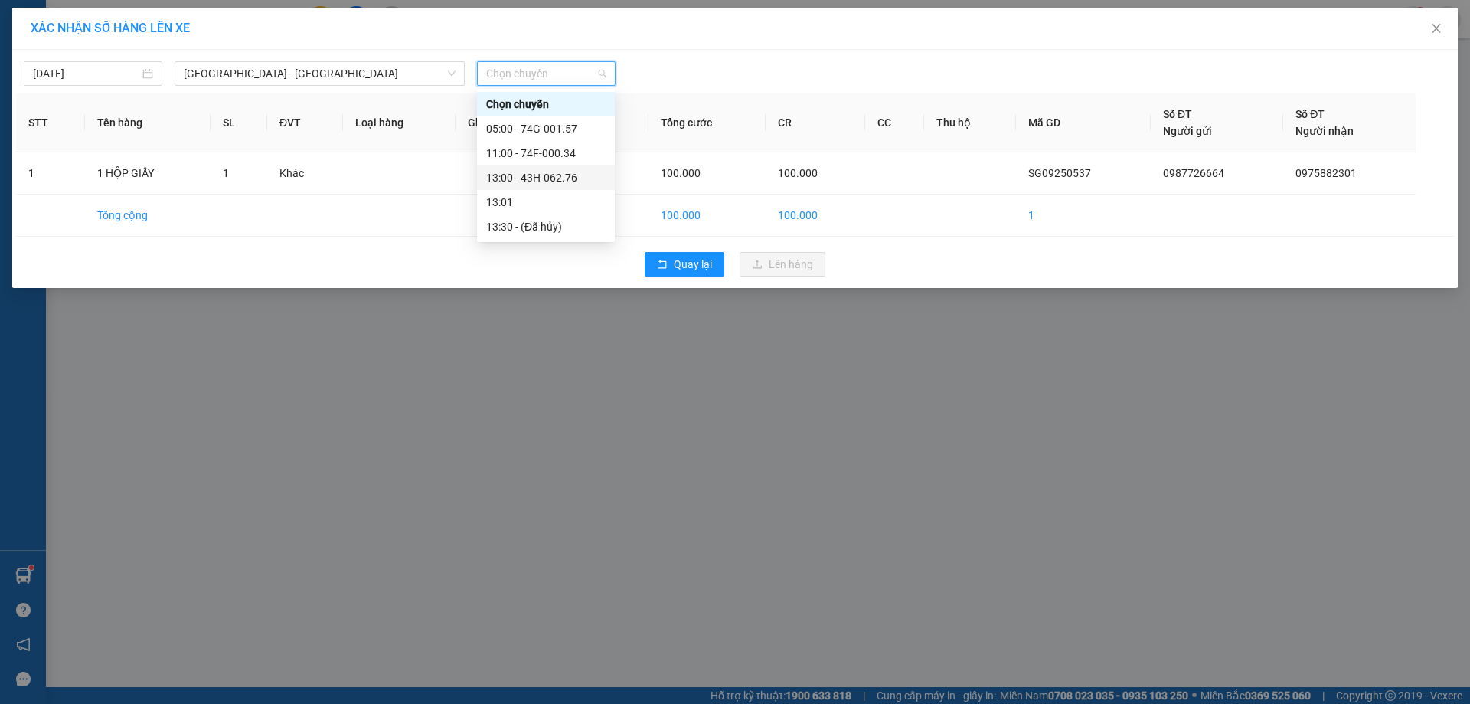
click at [550, 176] on div "13:00 - 43H-062.76" at bounding box center [545, 177] width 119 height 17
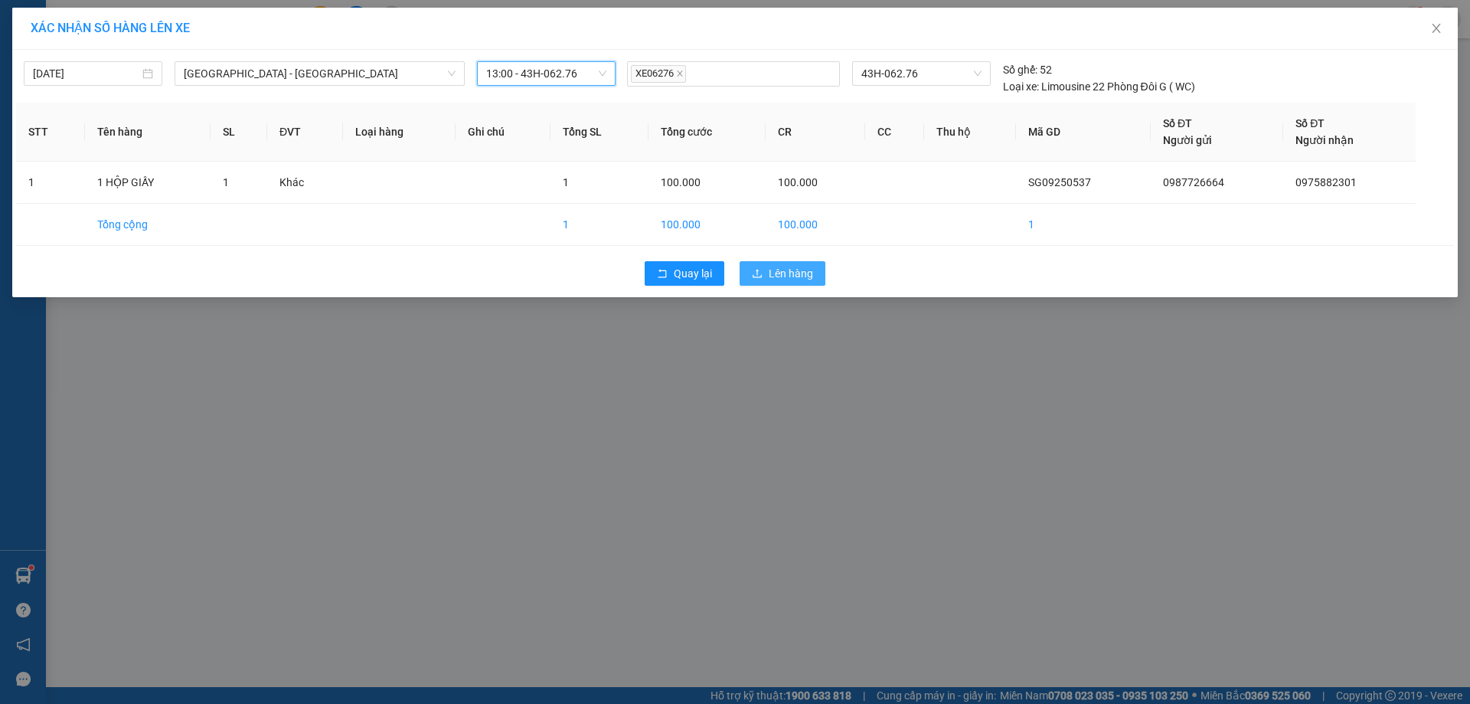
click at [798, 270] on span "Lên hàng" at bounding box center [791, 273] width 44 height 17
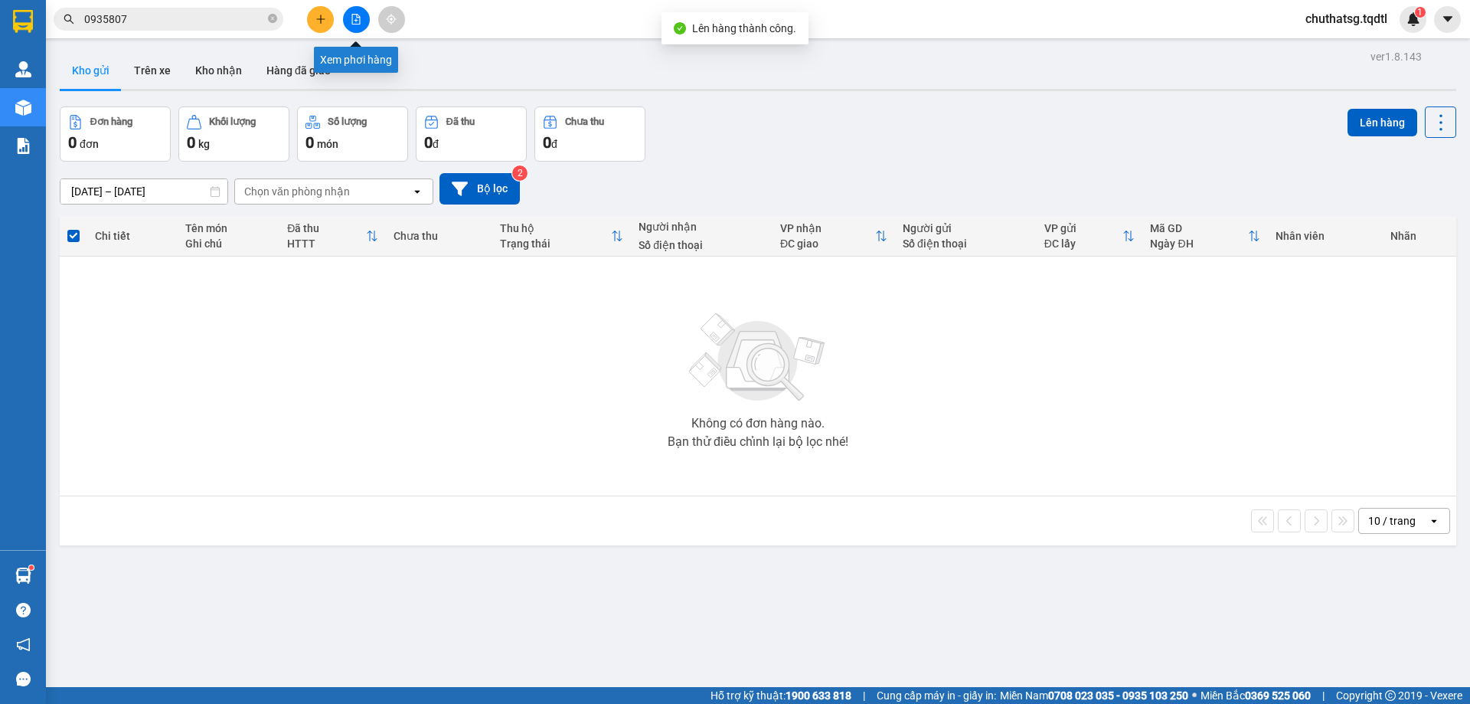
click at [355, 17] on icon "file-add" at bounding box center [356, 19] width 11 height 11
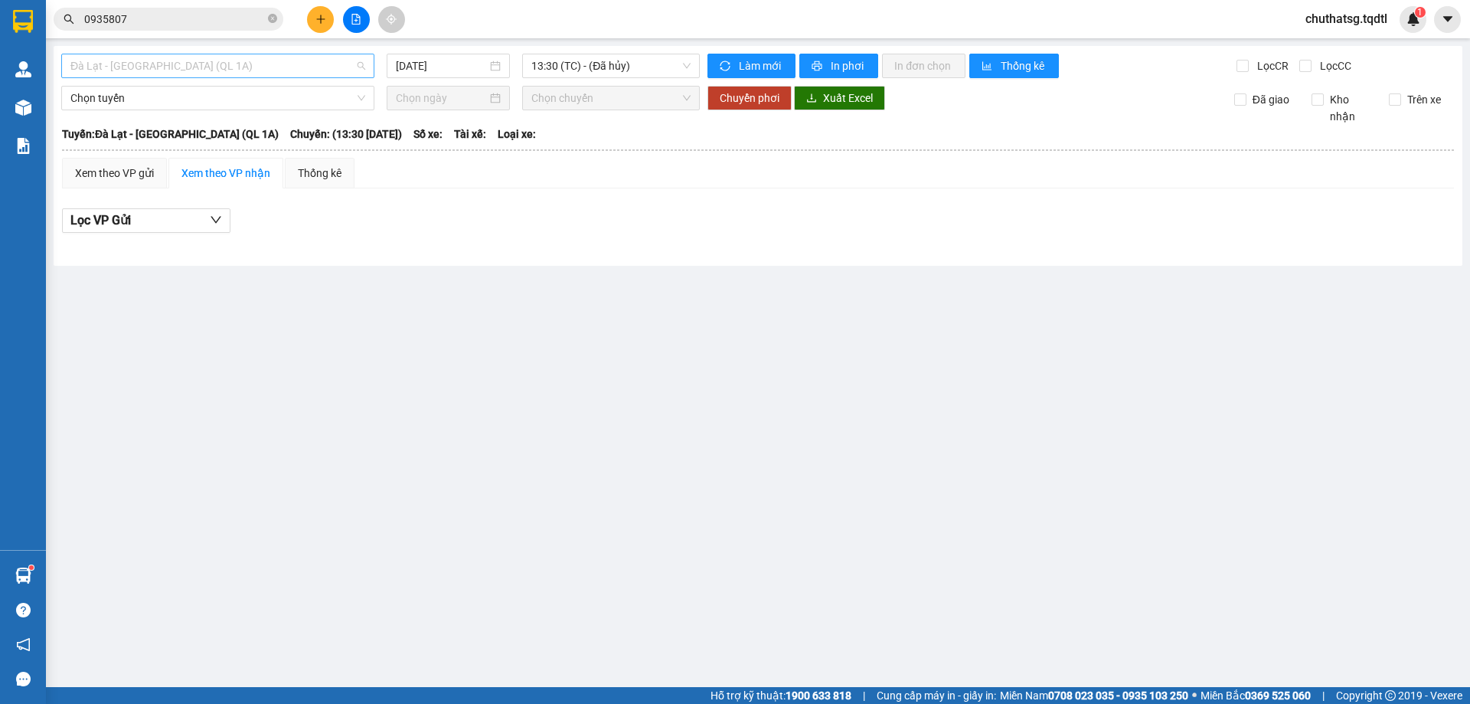
click at [304, 64] on span "Đà Lạt - [GEOGRAPHIC_DATA] (QL 1A)" at bounding box center [217, 65] width 295 height 23
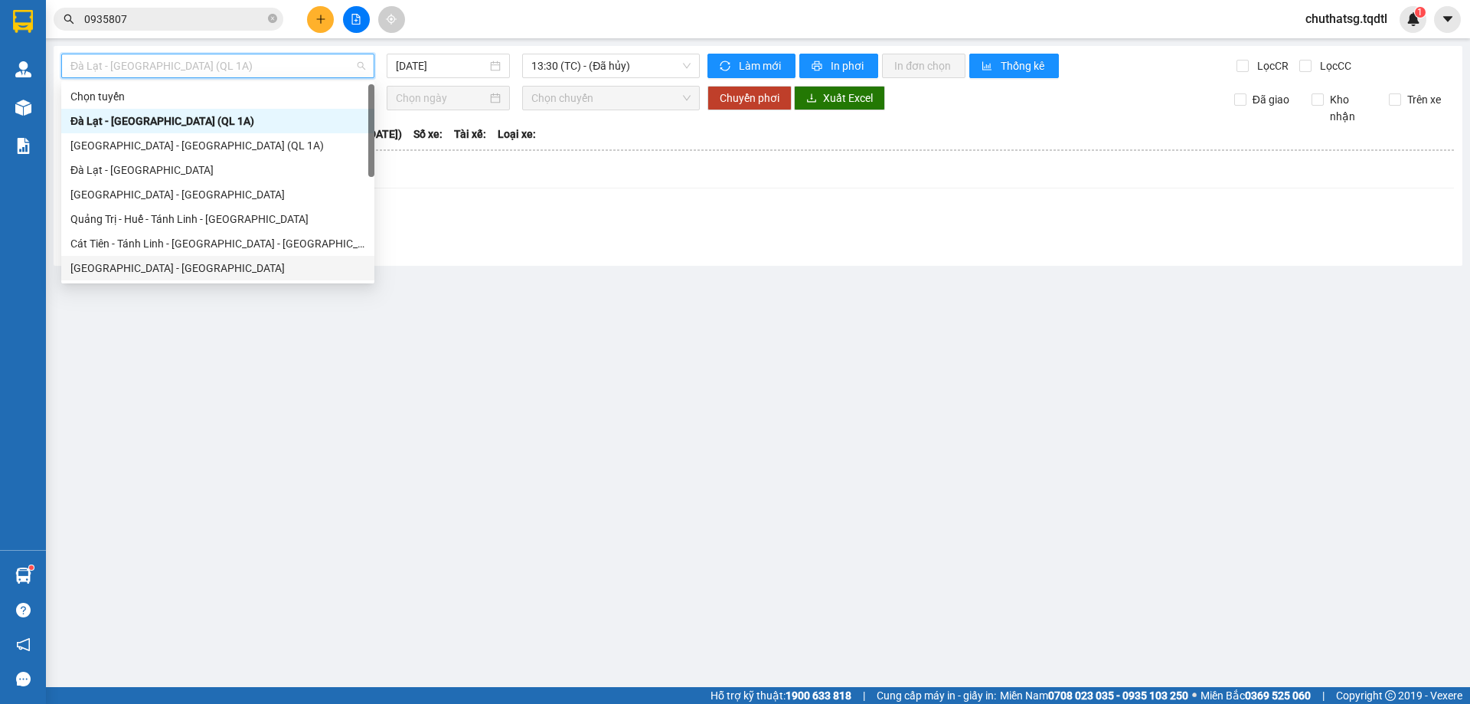
click at [98, 264] on div "[GEOGRAPHIC_DATA] - [GEOGRAPHIC_DATA]" at bounding box center [217, 268] width 295 height 17
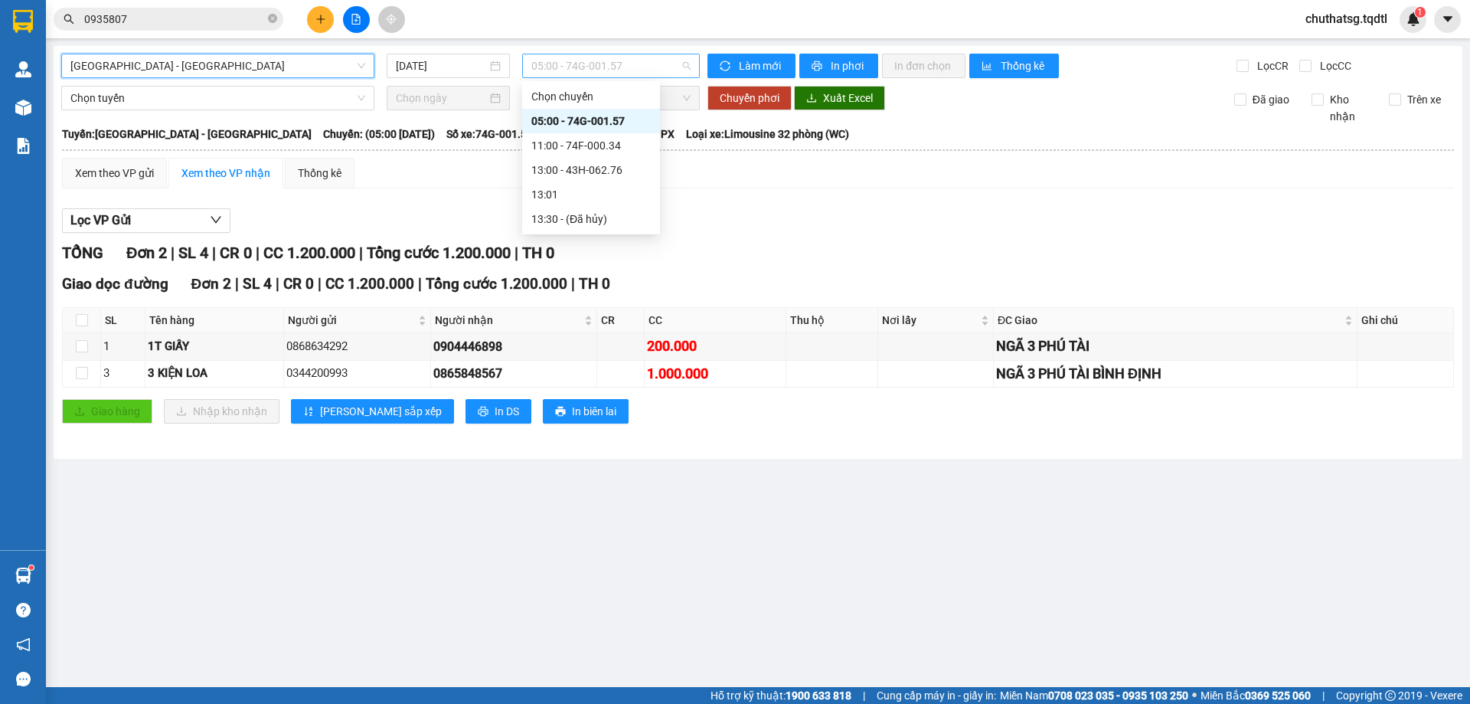
click at [645, 70] on span "05:00 - 74G-001.57" at bounding box center [611, 65] width 159 height 23
click at [580, 168] on div "13:00 - 43H-062.76" at bounding box center [591, 170] width 119 height 17
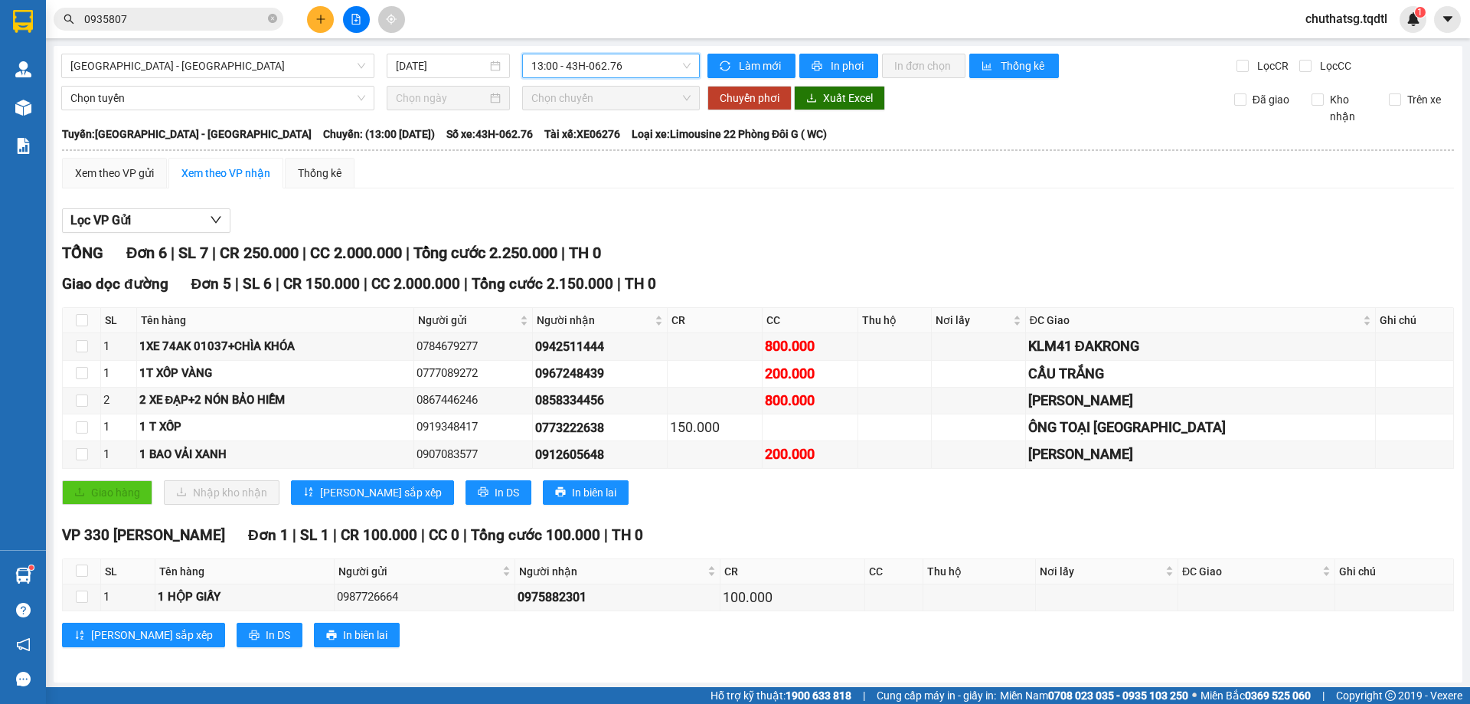
scroll to position [3, 0]
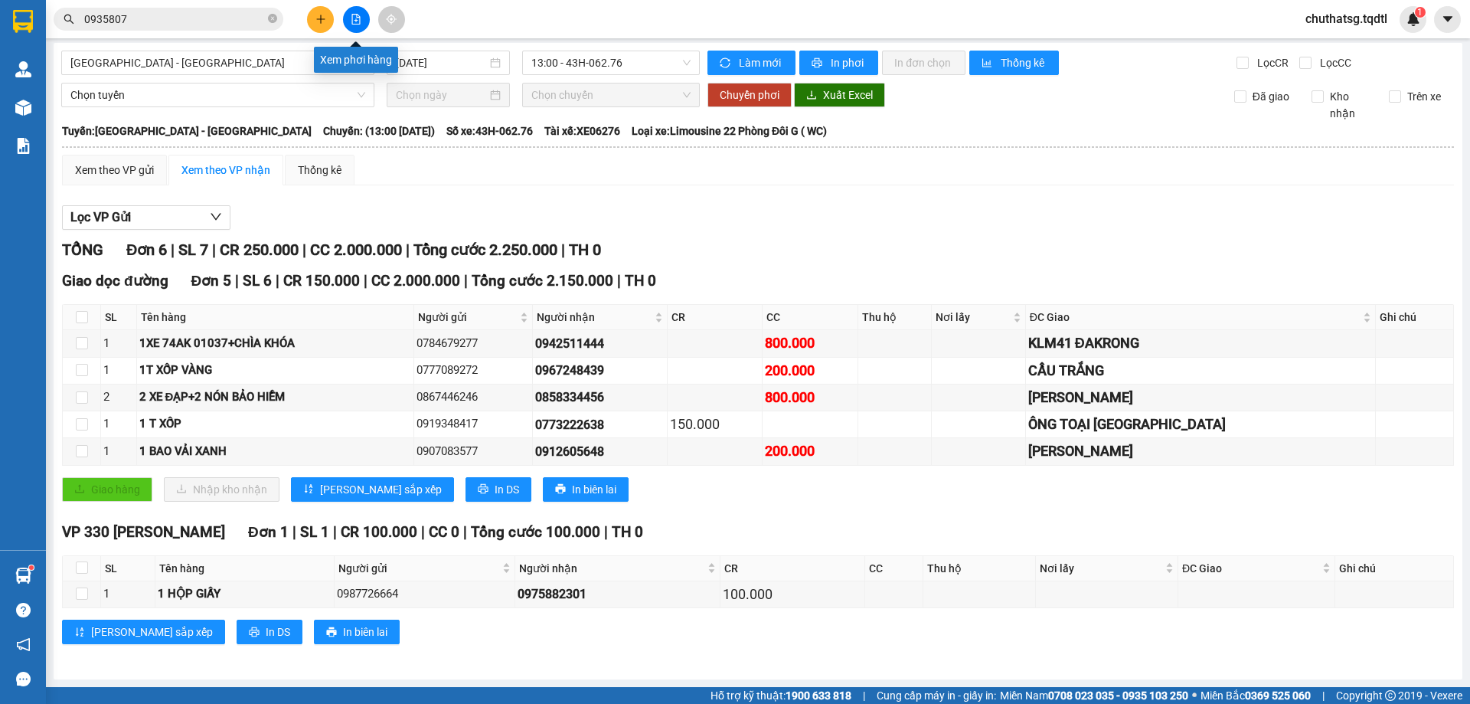
click at [357, 18] on icon "file-add" at bounding box center [356, 19] width 8 height 11
click at [355, 14] on icon "file-add" at bounding box center [356, 19] width 8 height 11
click at [282, 54] on span "[GEOGRAPHIC_DATA] - [GEOGRAPHIC_DATA]" at bounding box center [217, 62] width 295 height 23
click at [469, 61] on input "[DATE]" at bounding box center [441, 62] width 91 height 17
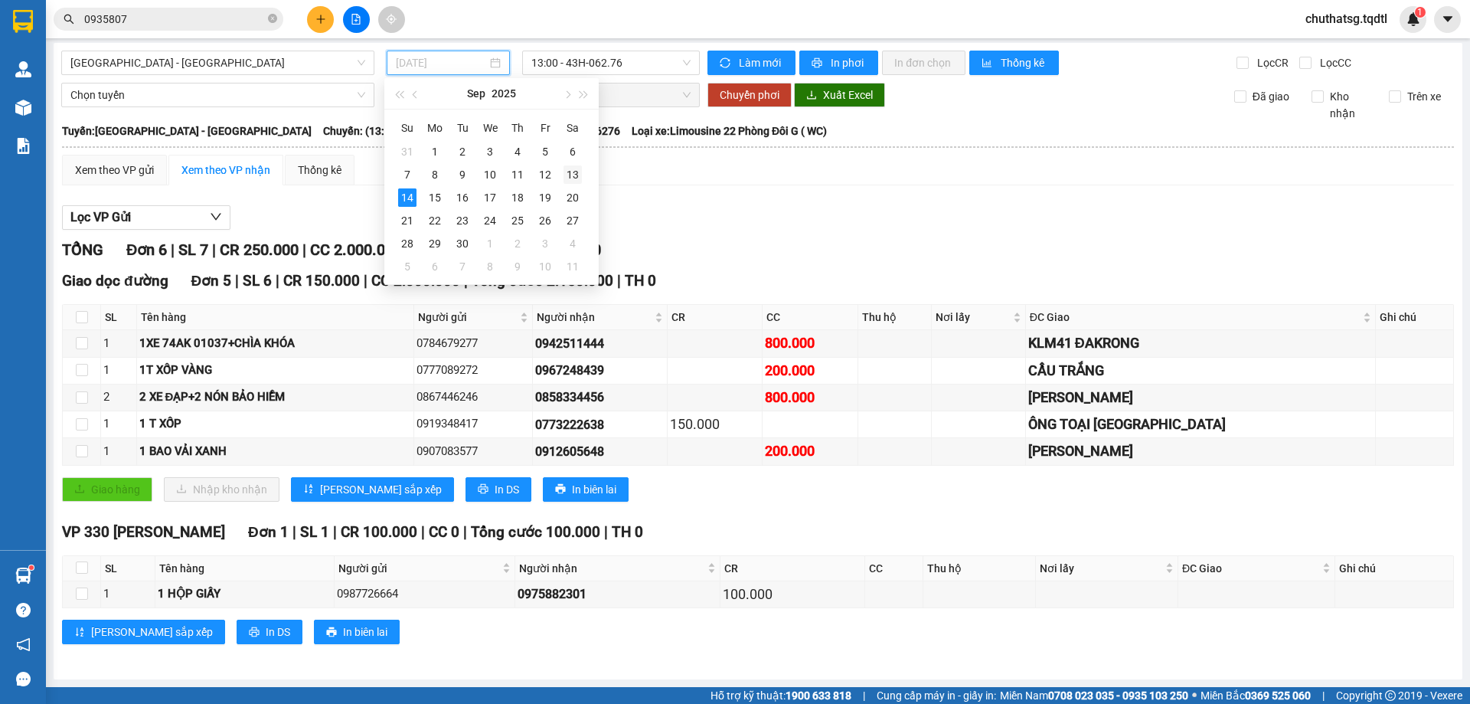
click at [571, 168] on div "13" at bounding box center [573, 174] width 18 height 18
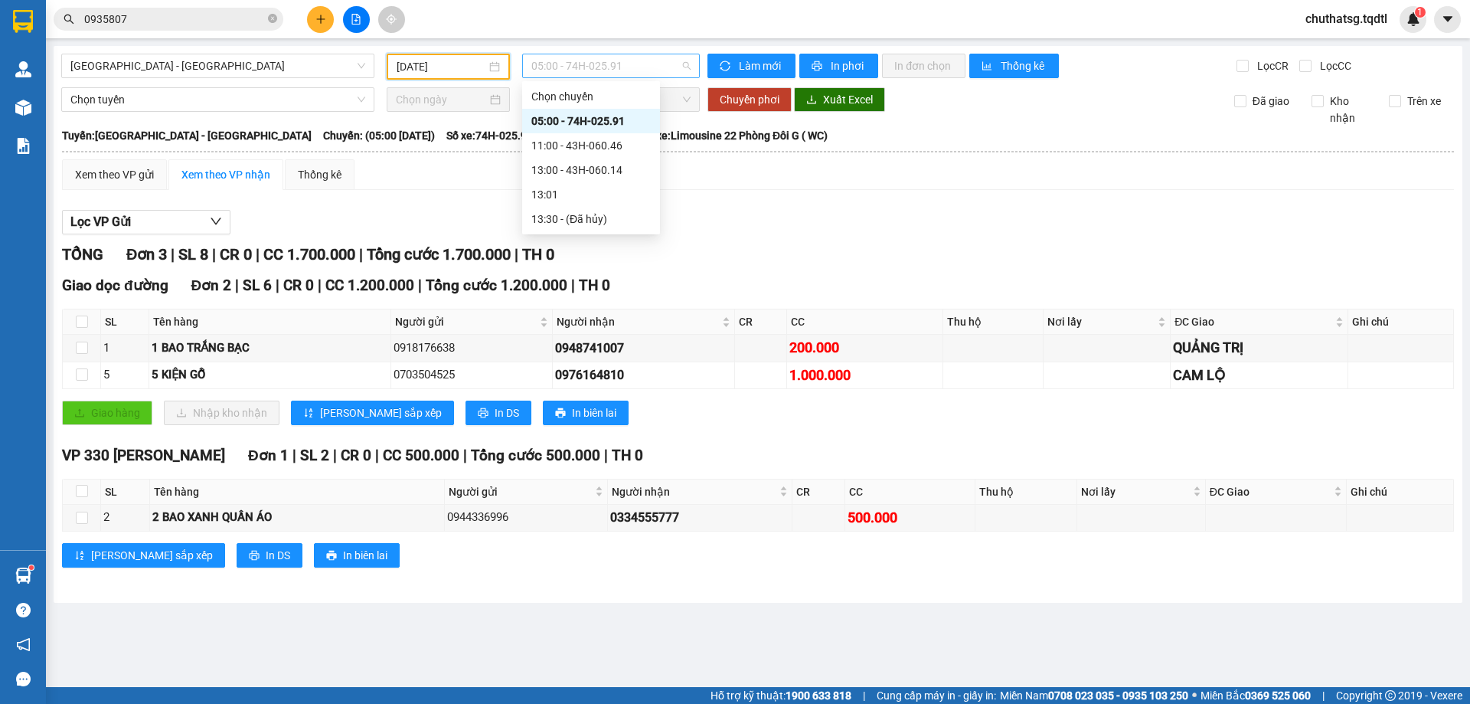
click at [644, 66] on span "05:00 - 74H-025.91" at bounding box center [611, 65] width 159 height 23
click at [585, 169] on div "13:00 - 43H-060.14" at bounding box center [591, 170] width 119 height 17
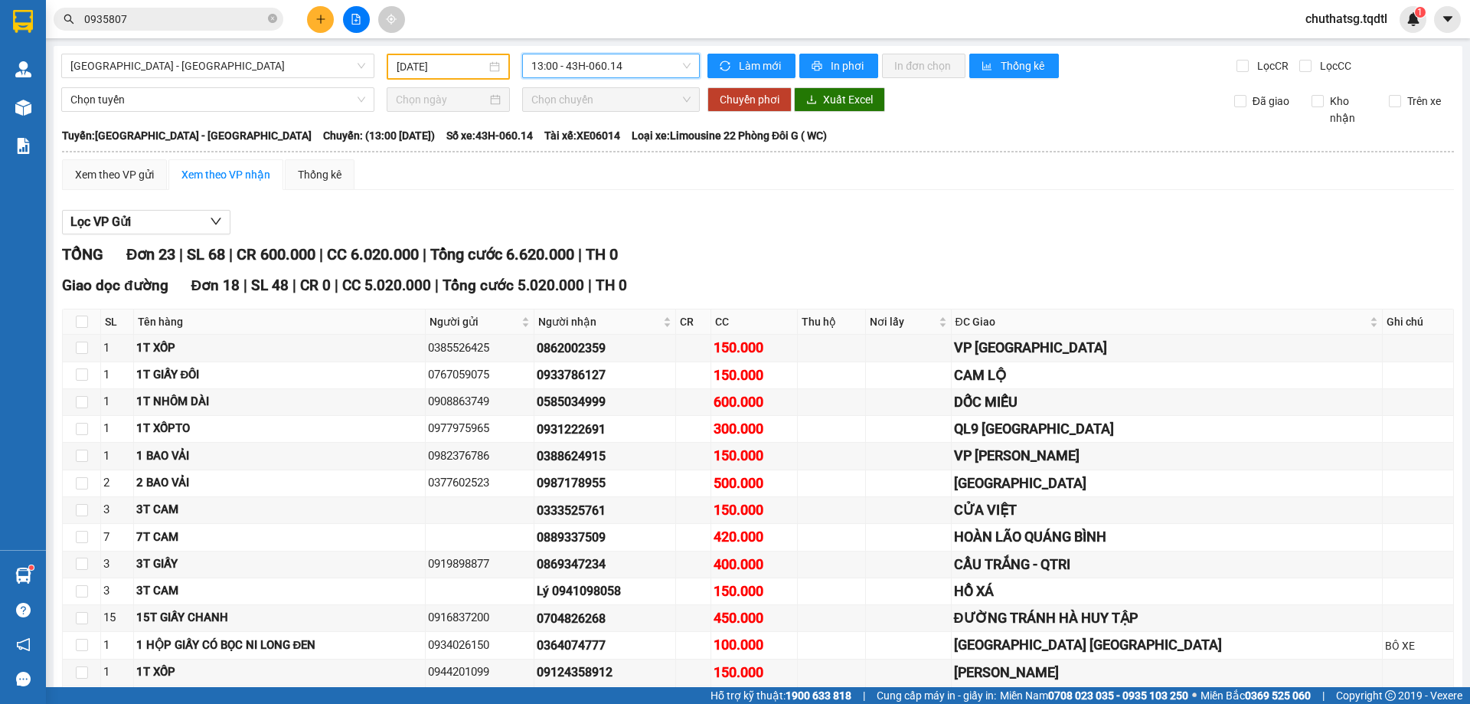
click at [634, 71] on span "13:00 - 43H-060.14" at bounding box center [611, 65] width 159 height 23
click at [590, 143] on div "11:00 - 43H-060.46" at bounding box center [587, 145] width 119 height 17
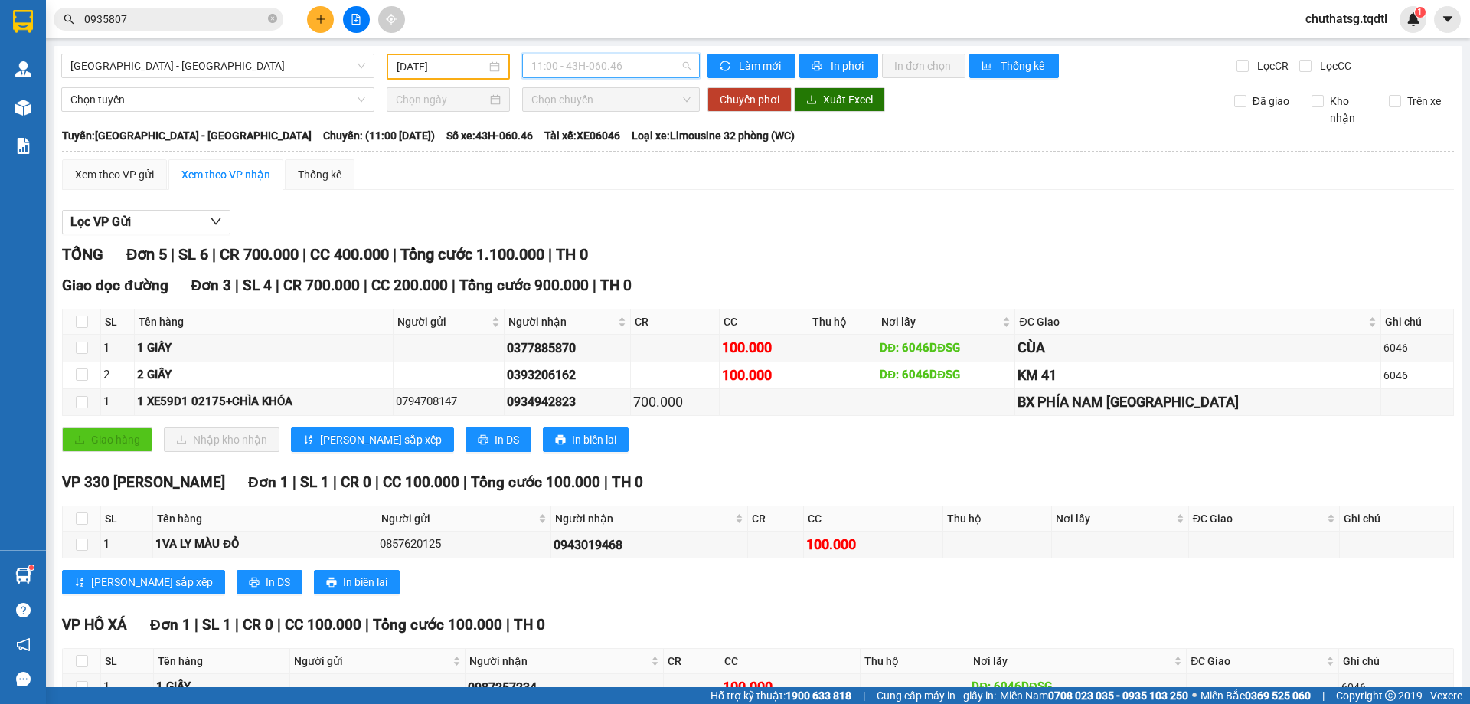
click at [647, 65] on span "11:00 - 43H-060.46" at bounding box center [611, 65] width 159 height 23
click at [574, 165] on div "13:00 - 43H-060.14" at bounding box center [587, 170] width 119 height 17
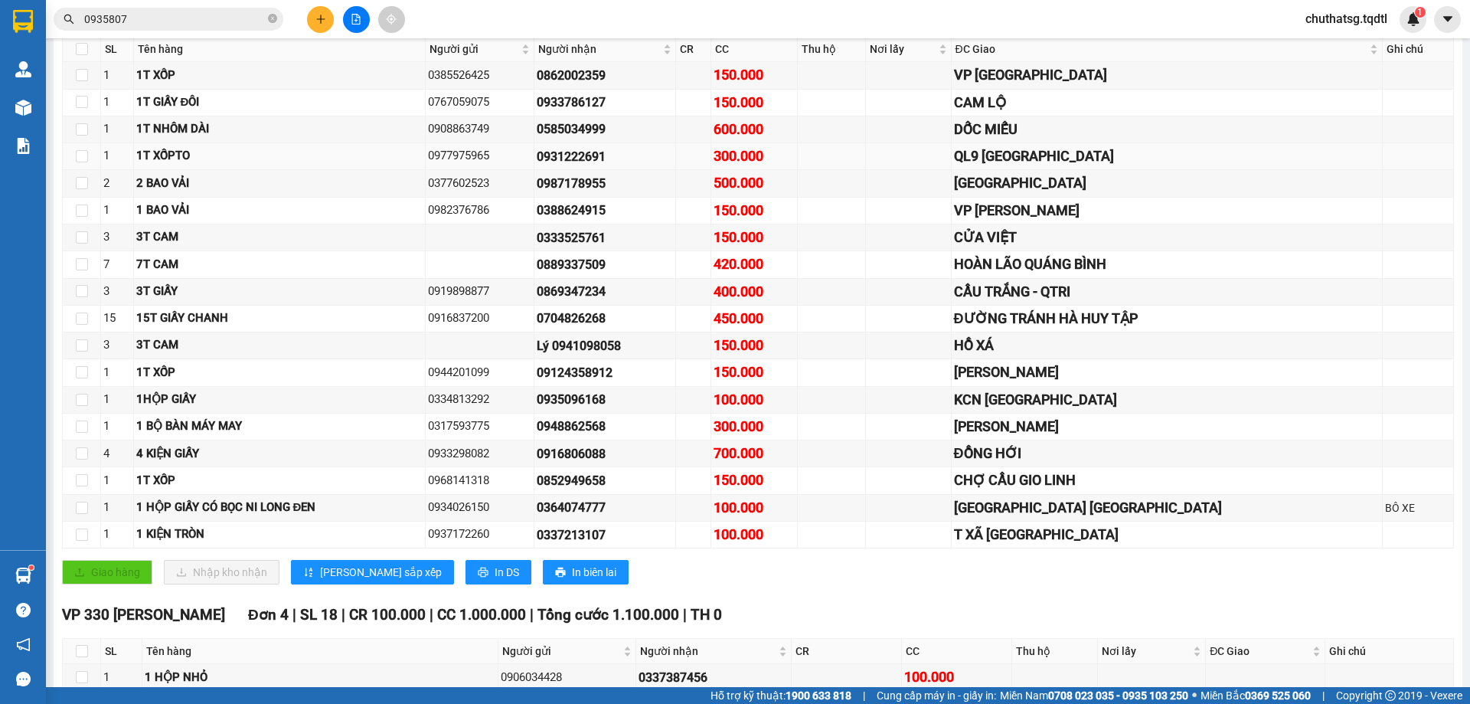
scroll to position [196, 0]
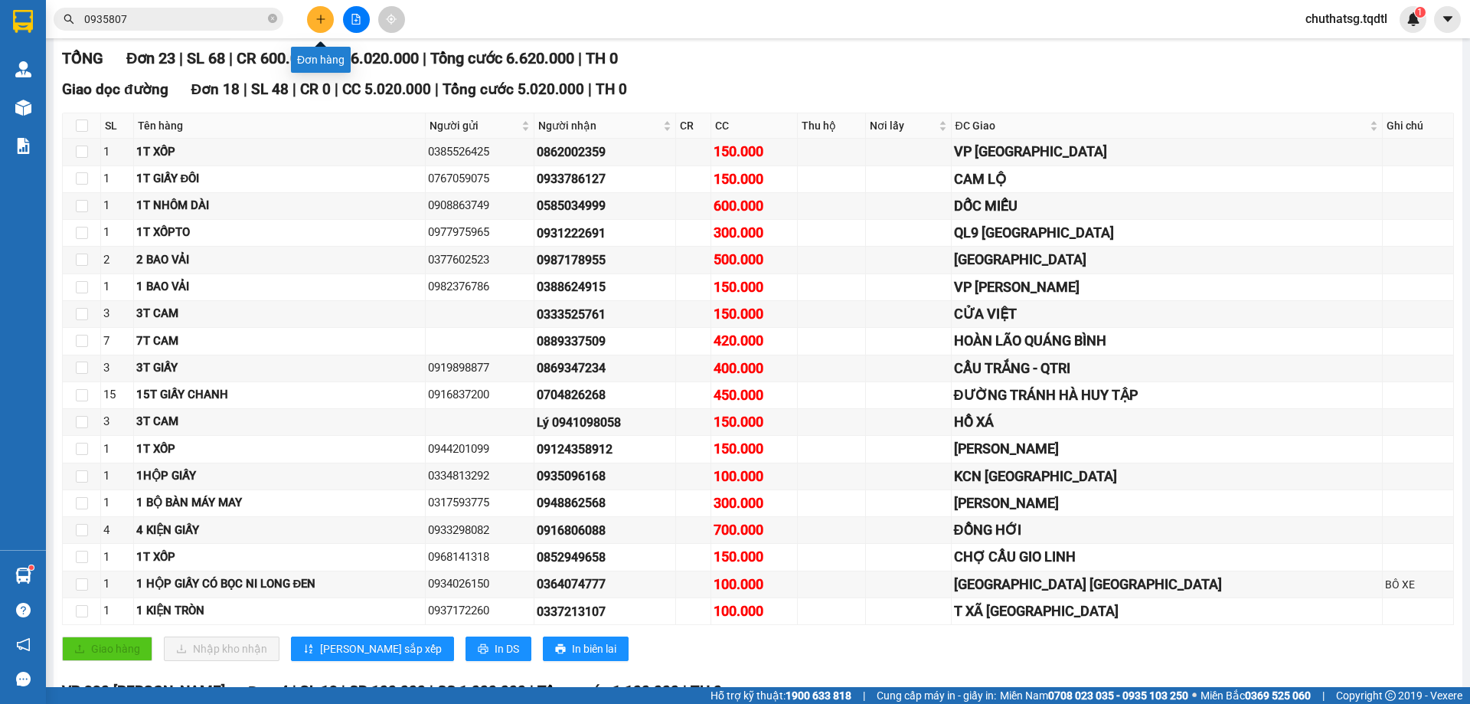
click at [323, 19] on icon "plus" at bounding box center [321, 19] width 11 height 11
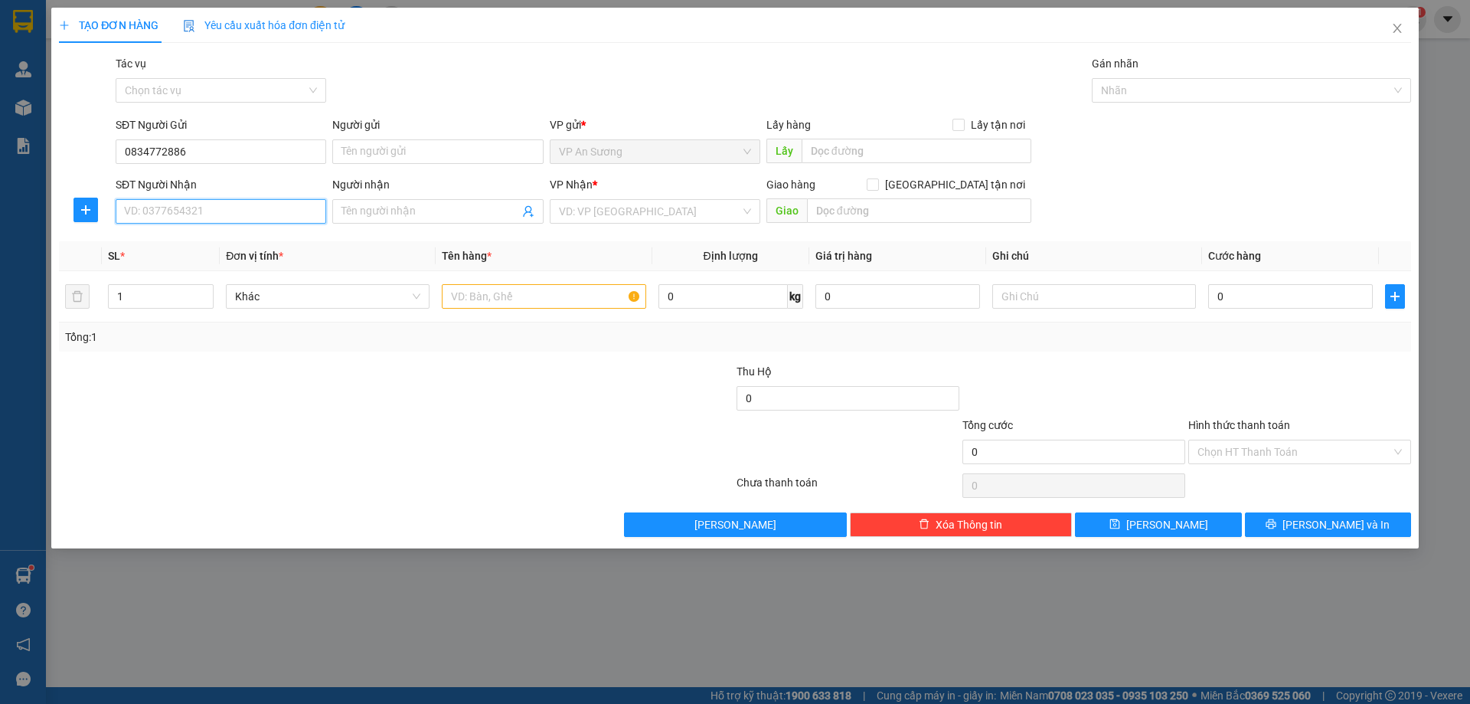
click at [201, 214] on input "SĐT Người Nhận" at bounding box center [221, 211] width 211 height 25
click at [643, 217] on input "search" at bounding box center [650, 211] width 182 height 23
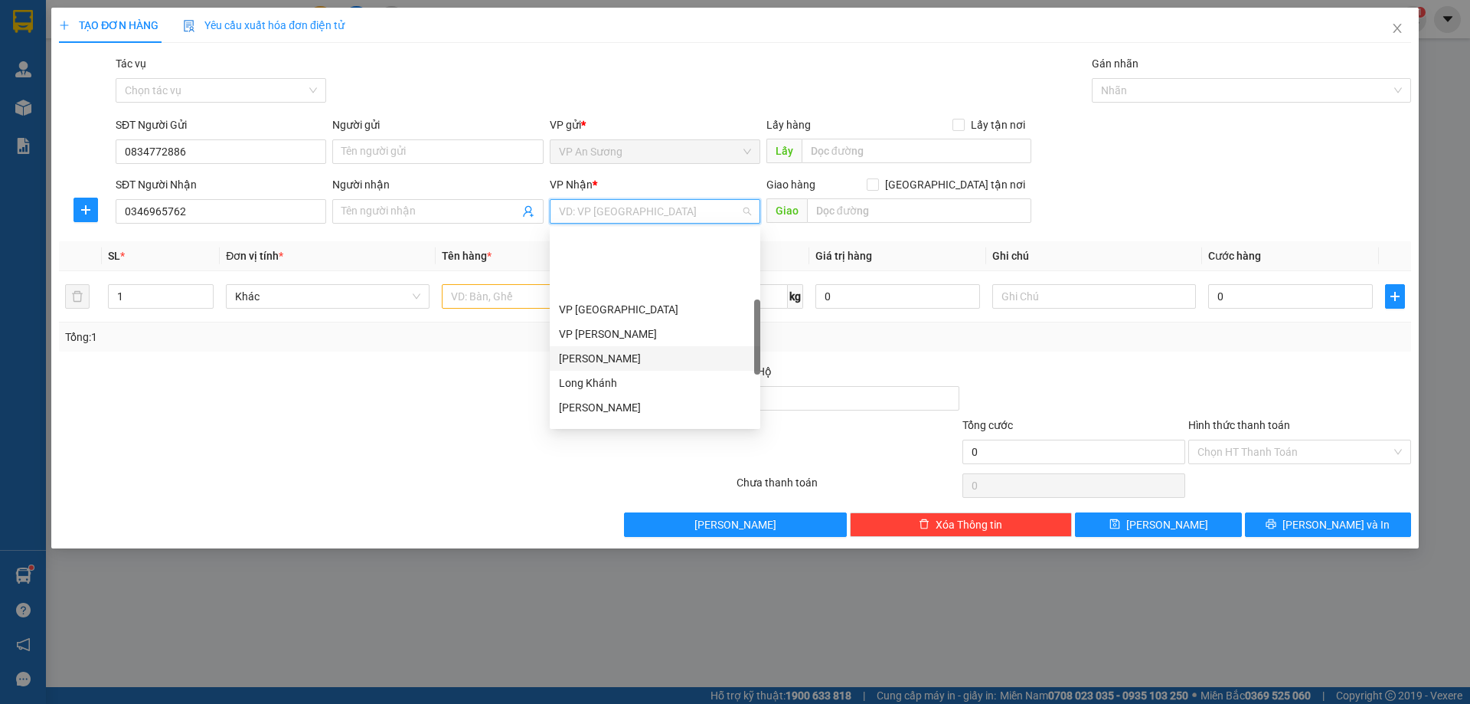
scroll to position [230, 0]
click at [641, 228] on body "Kết quả tìm kiếm ( 1 ) Bộ lọc Mã ĐH Trạng thái Món hàng Thu hộ Tổng cước Chưa c…" at bounding box center [735, 352] width 1470 height 704
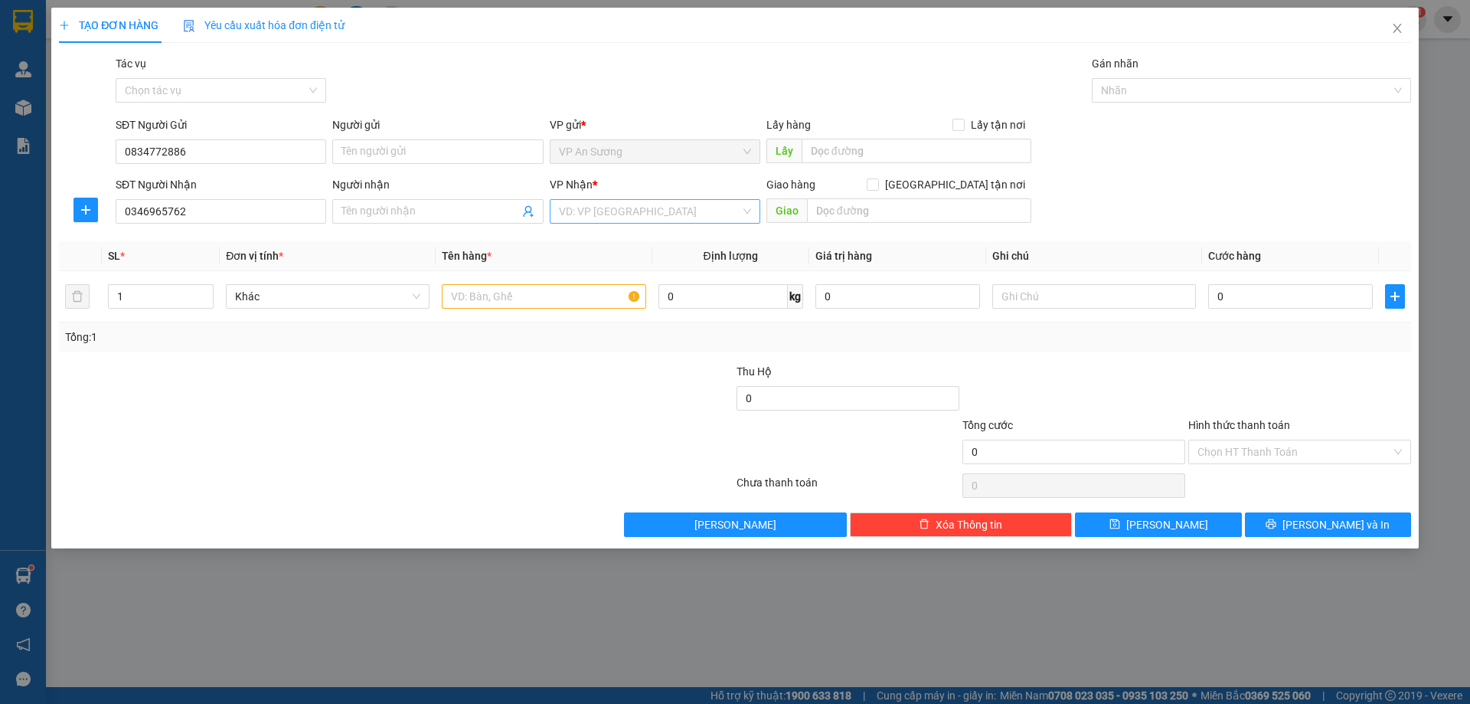
click at [644, 215] on input "search" at bounding box center [650, 211] width 182 height 23
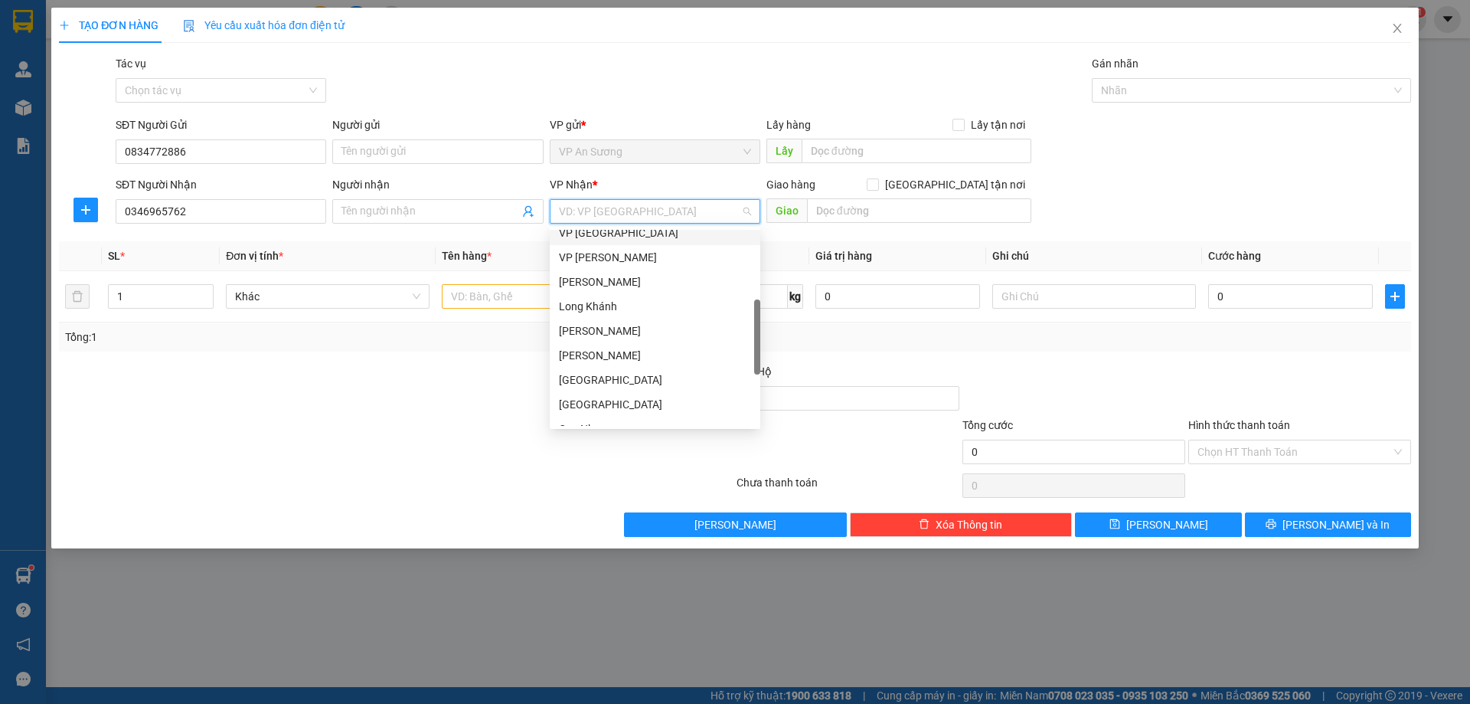
click at [634, 235] on div "VP [GEOGRAPHIC_DATA]" at bounding box center [655, 232] width 192 height 17
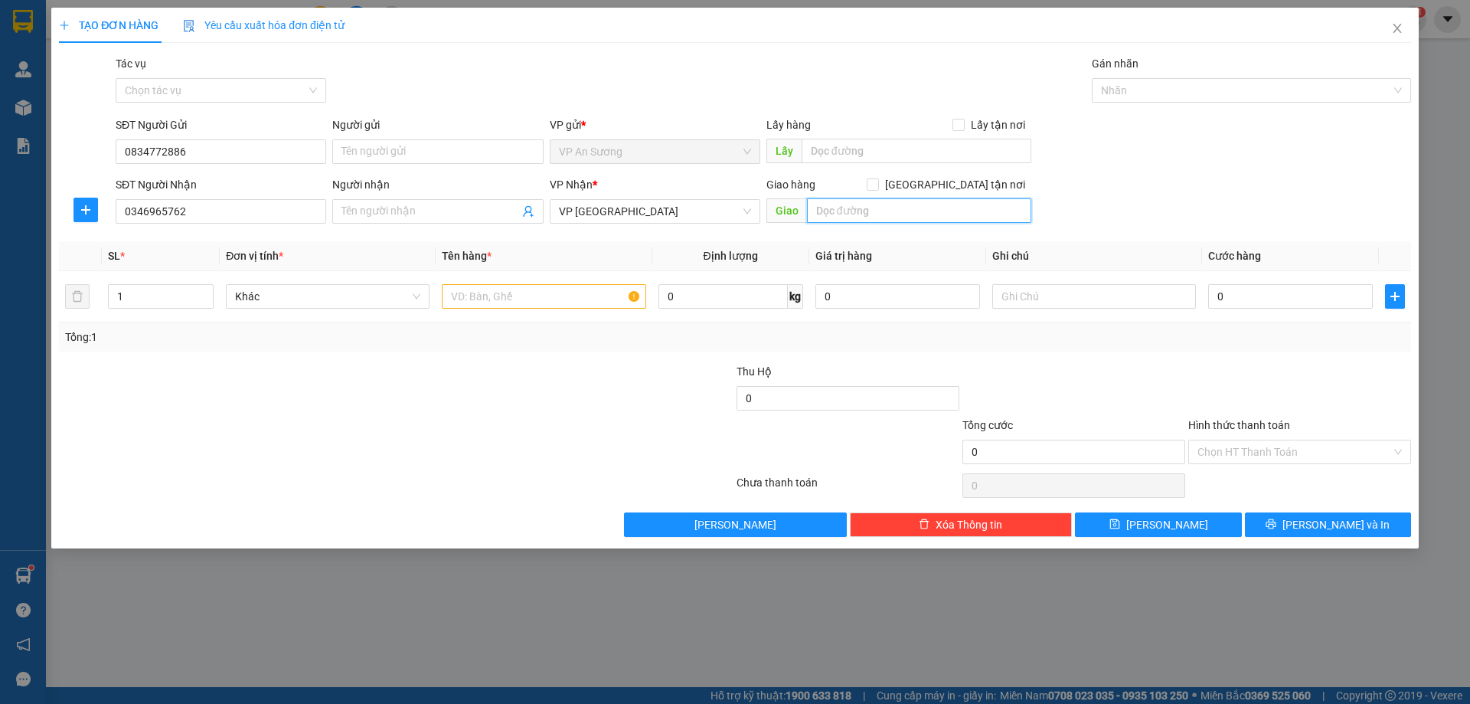
click at [830, 212] on input "text" at bounding box center [919, 210] width 224 height 25
click at [142, 297] on input "1" at bounding box center [161, 296] width 104 height 23
click at [482, 305] on input "text" at bounding box center [544, 296] width 204 height 25
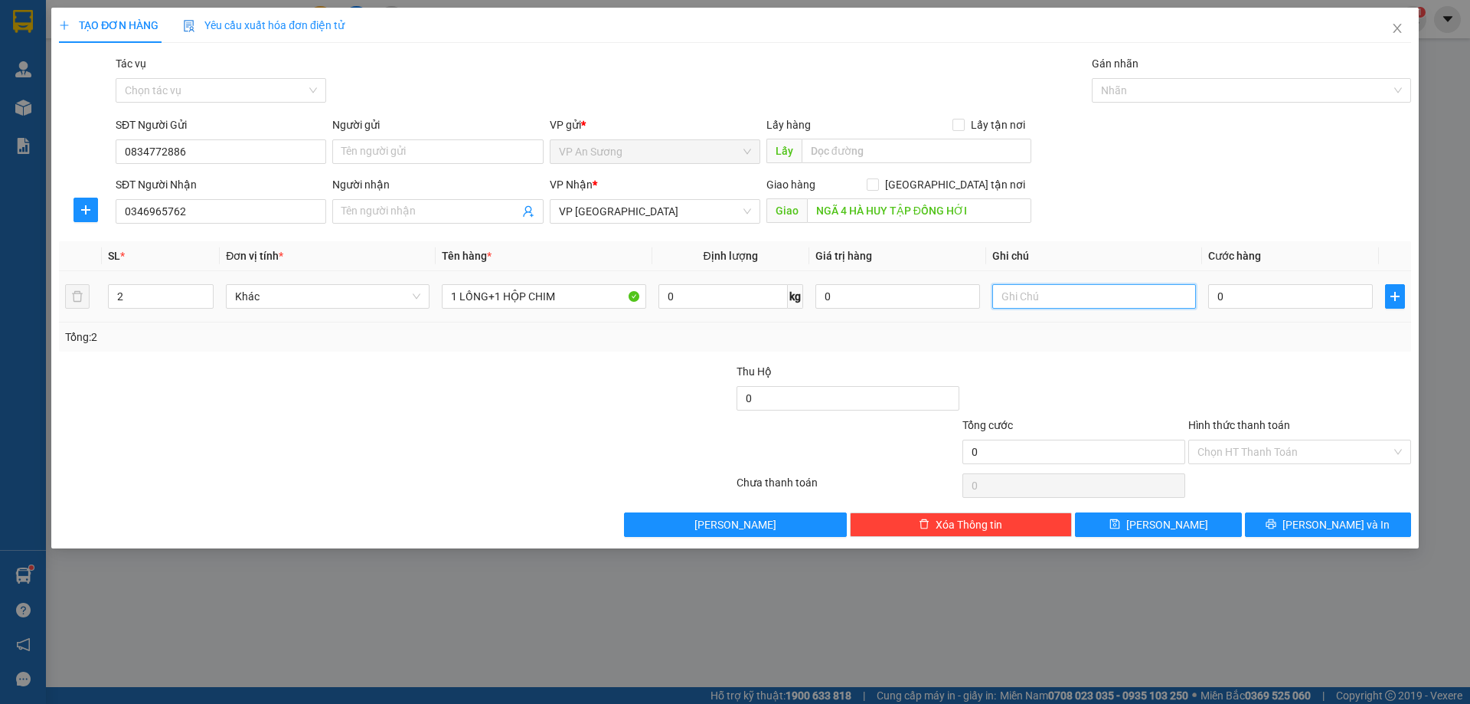
click at [1039, 301] on input "text" at bounding box center [1095, 296] width 204 height 25
drag, startPoint x: 1071, startPoint y: 401, endPoint x: 1153, endPoint y: 335, distance: 104.5
click at [1071, 394] on div at bounding box center [1074, 390] width 226 height 54
click at [1251, 302] on input "0" at bounding box center [1291, 296] width 165 height 25
click at [1196, 378] on div at bounding box center [1300, 390] width 226 height 54
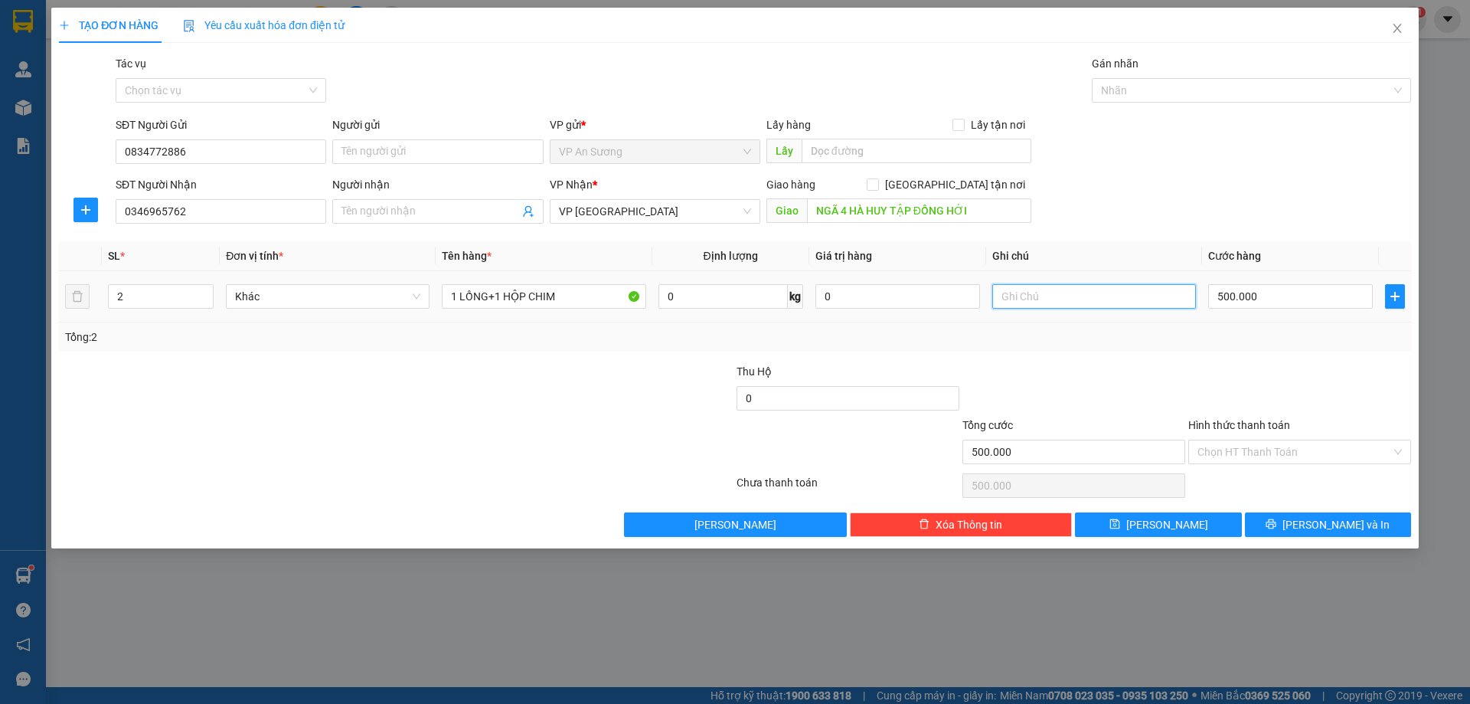
click at [1040, 293] on input "text" at bounding box center [1095, 296] width 204 height 25
click at [1312, 520] on button "[PERSON_NAME] và In" at bounding box center [1328, 524] width 166 height 25
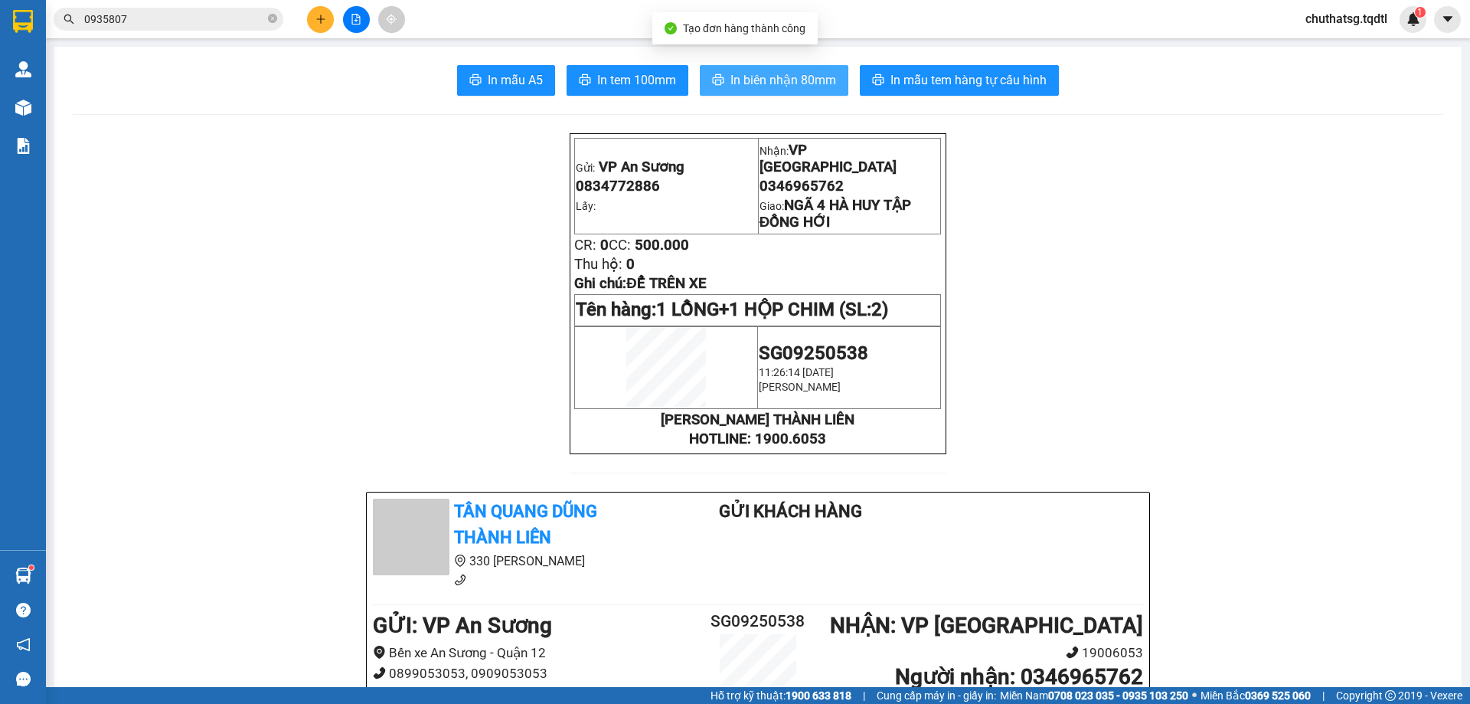
click at [754, 71] on span "In biên nhận 80mm" at bounding box center [784, 79] width 106 height 19
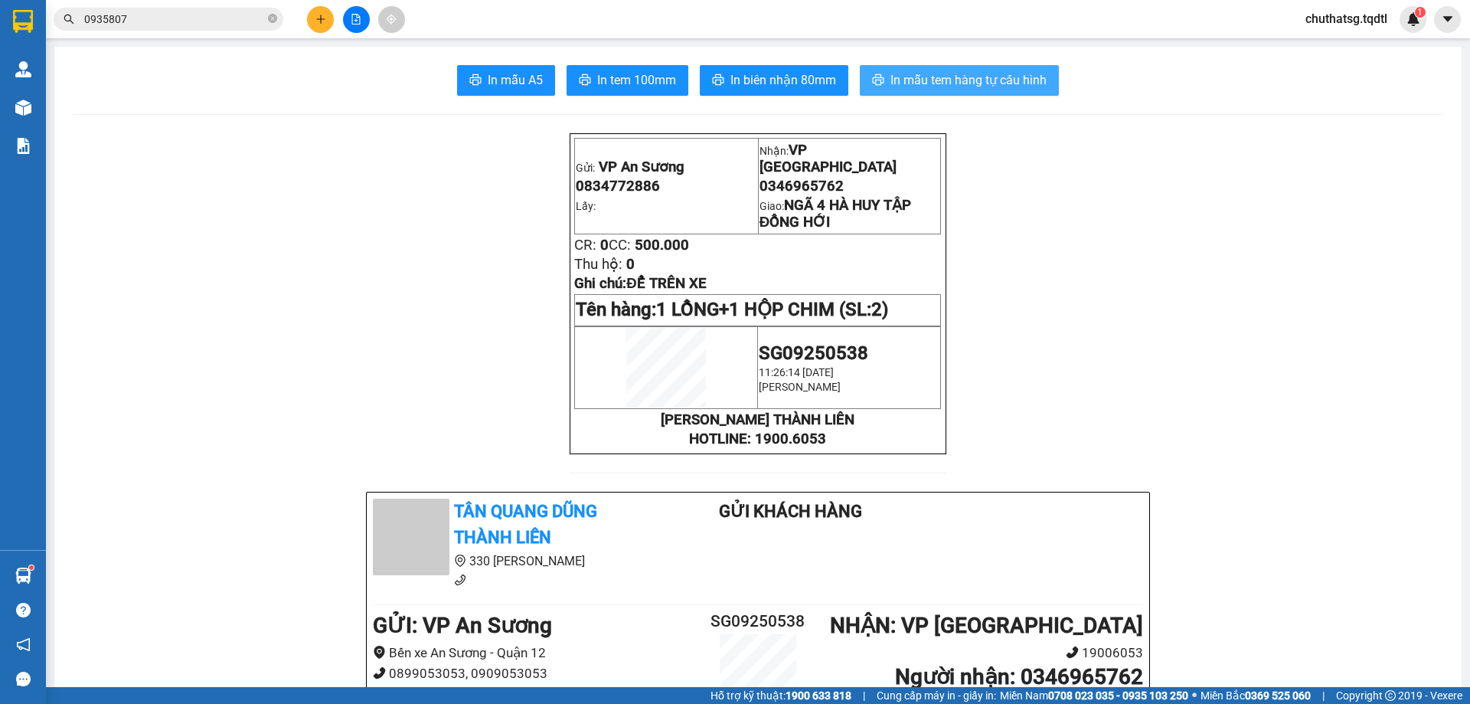
click at [944, 77] on span "In mẫu tem hàng tự cấu hình" at bounding box center [969, 79] width 156 height 19
click at [361, 14] on button at bounding box center [356, 19] width 27 height 27
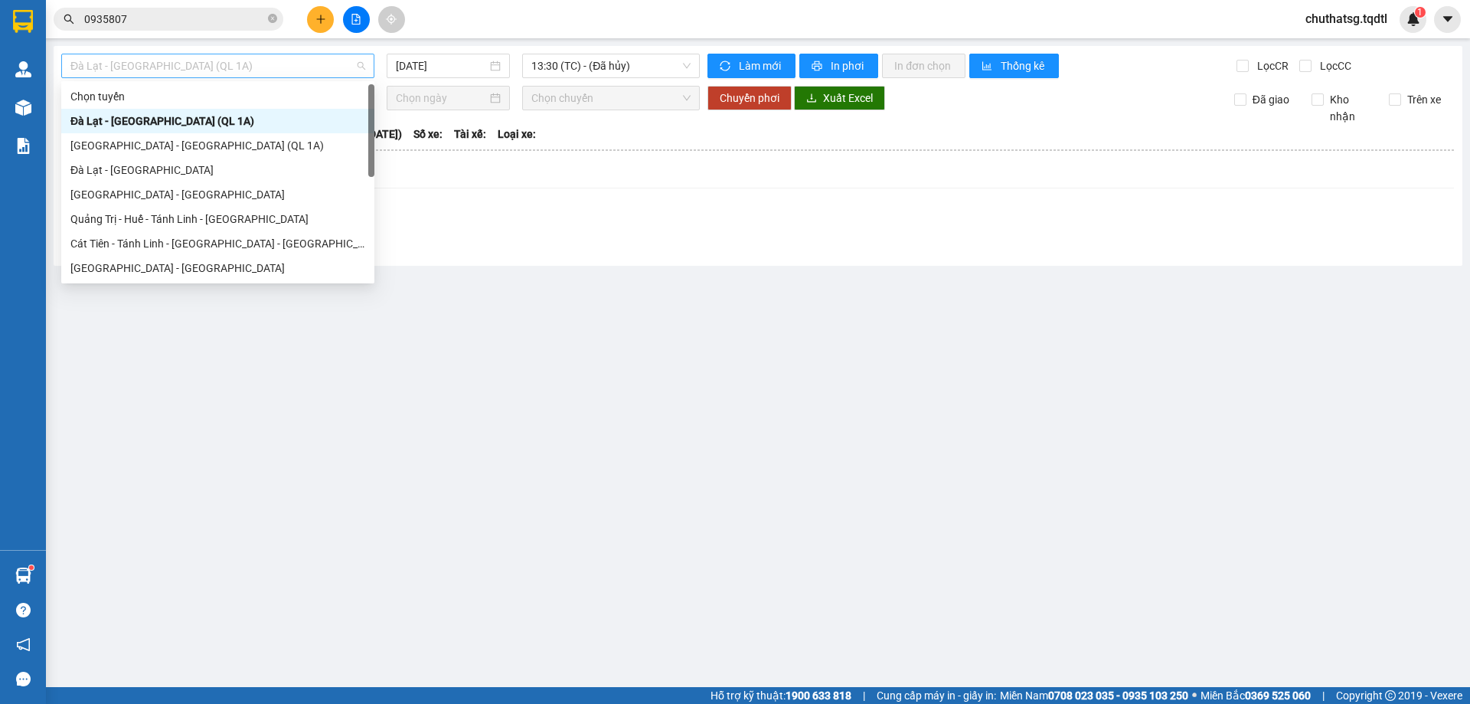
click at [270, 62] on span "Đà Lạt - [GEOGRAPHIC_DATA] (QL 1A)" at bounding box center [217, 65] width 295 height 23
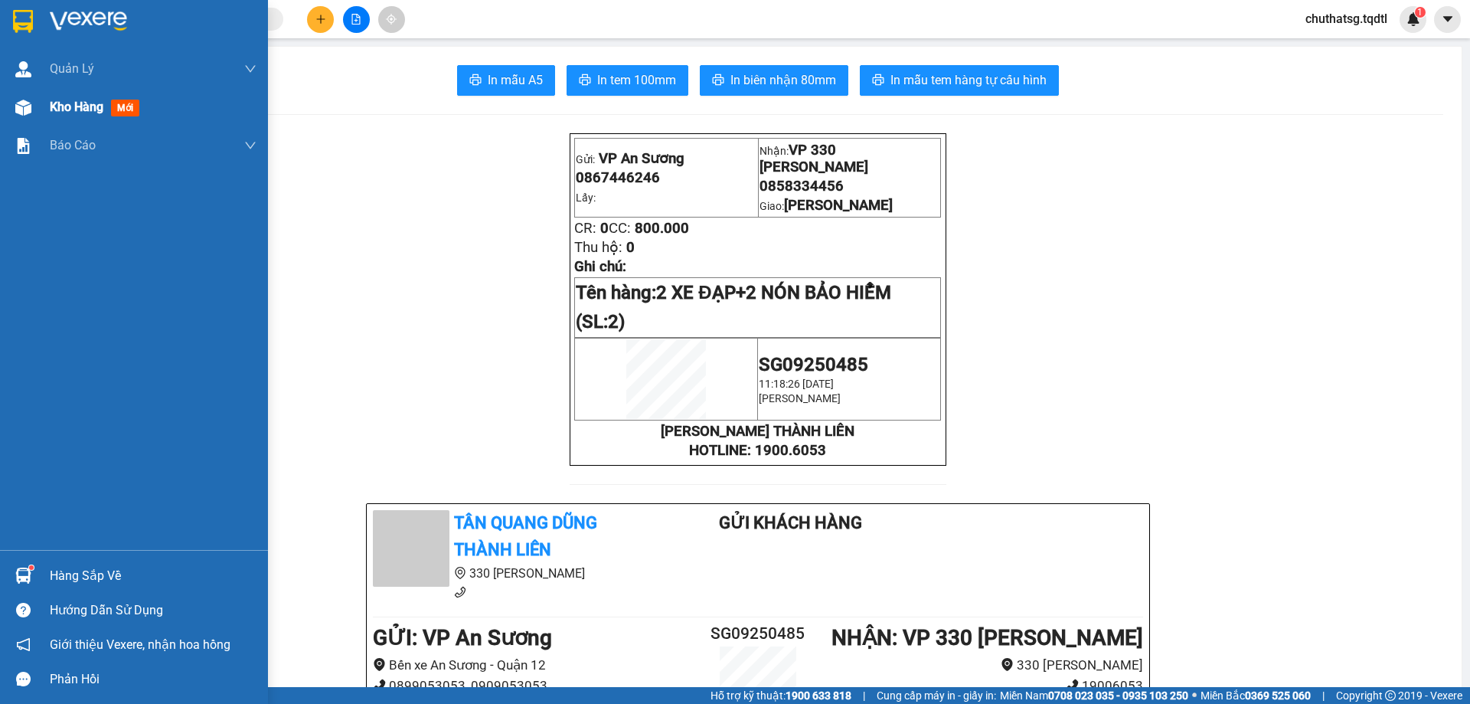
click at [54, 116] on div "Kho hàng mới" at bounding box center [98, 106] width 96 height 19
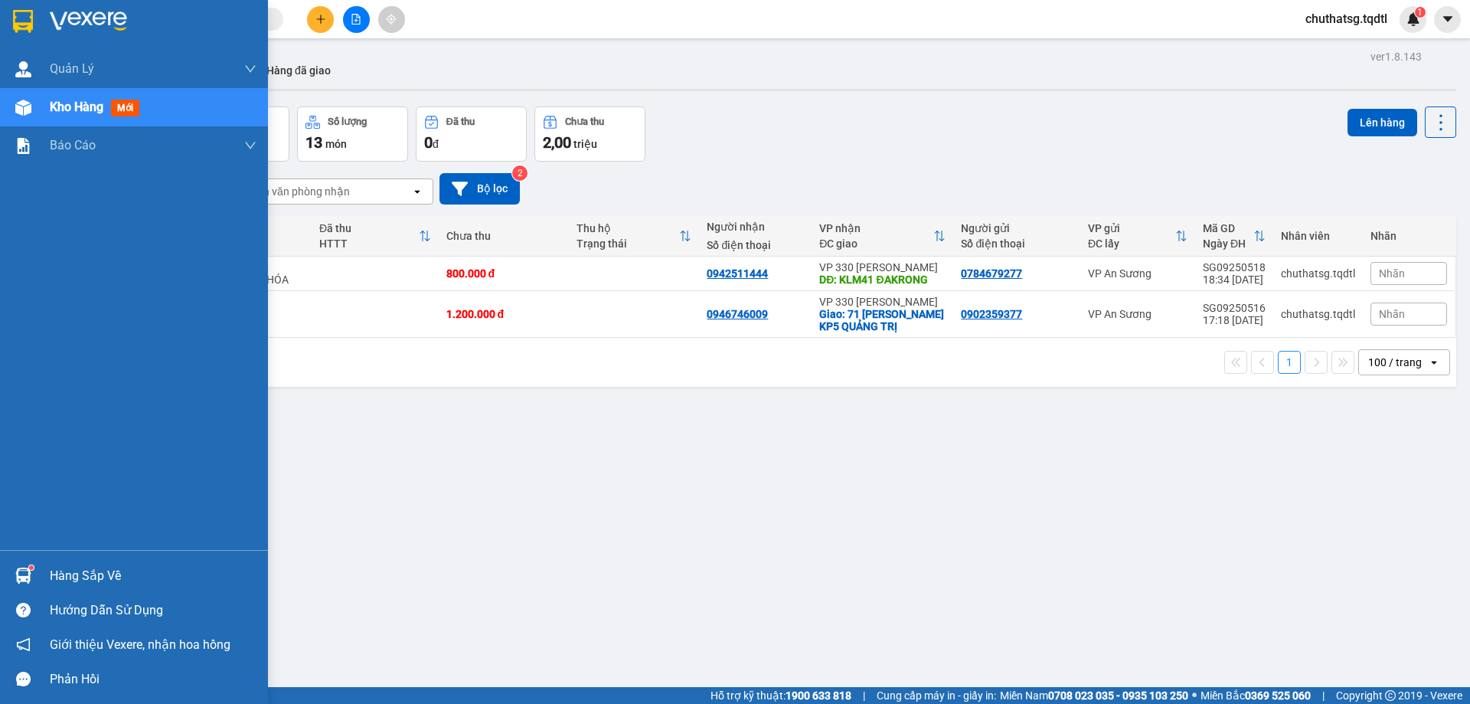
click at [28, 106] on img at bounding box center [23, 108] width 16 height 16
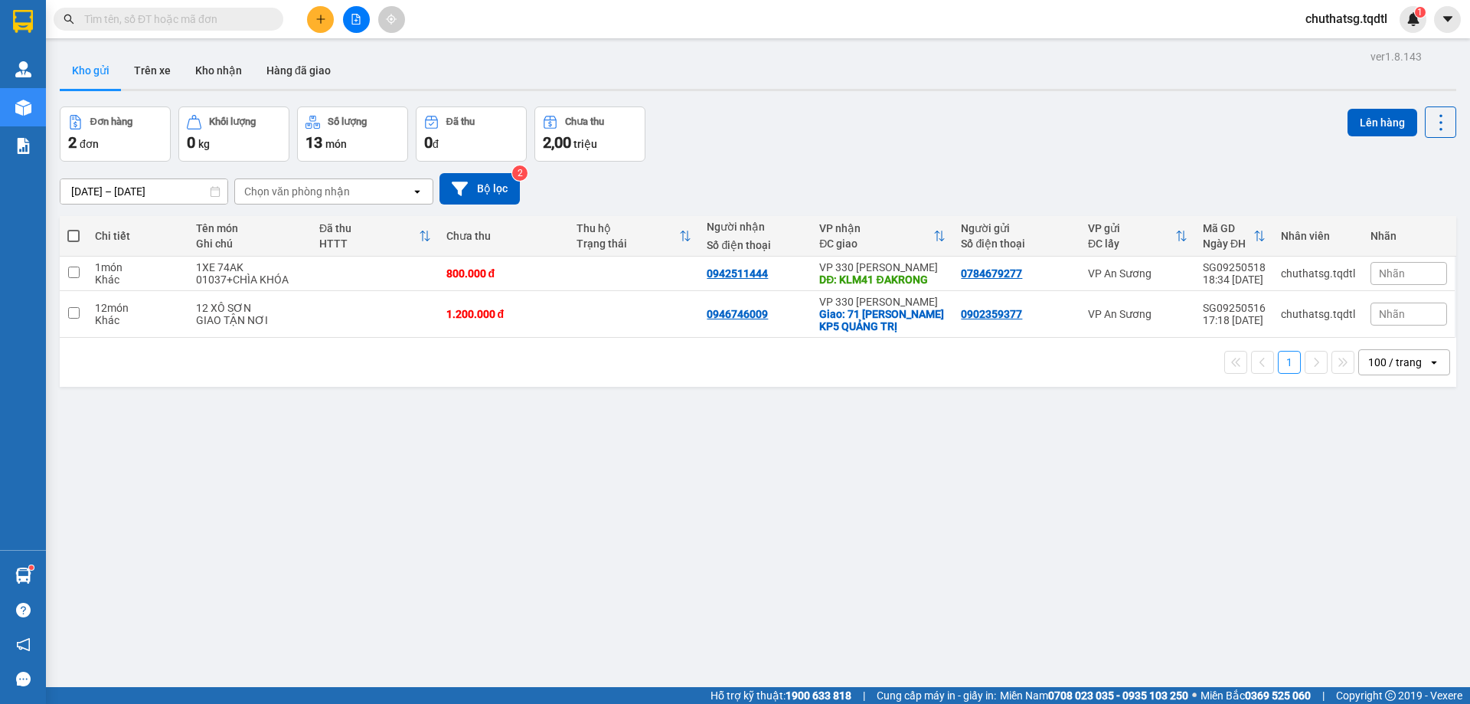
click at [315, 32] on div at bounding box center [356, 19] width 115 height 27
click at [316, 19] on icon "plus" at bounding box center [321, 19] width 11 height 11
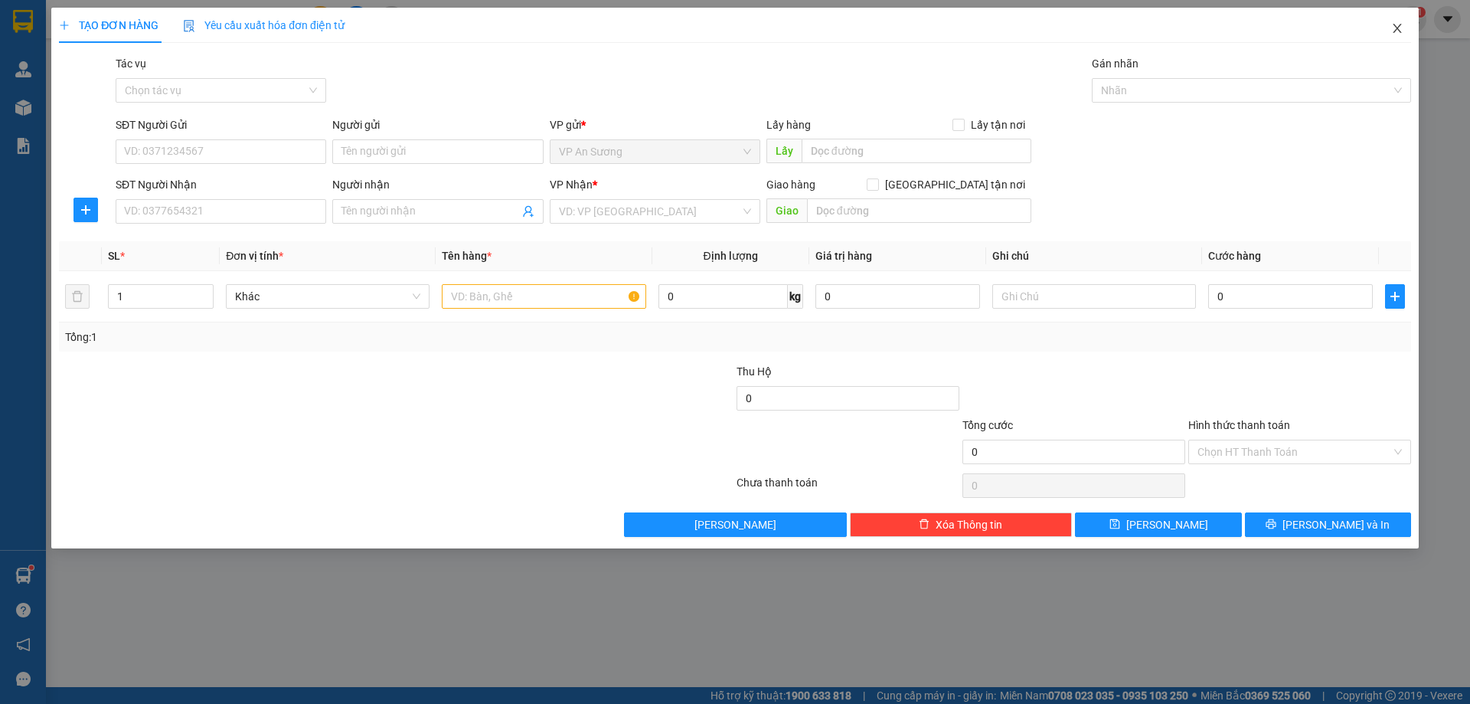
click at [1400, 36] on span "Close" at bounding box center [1397, 29] width 43 height 43
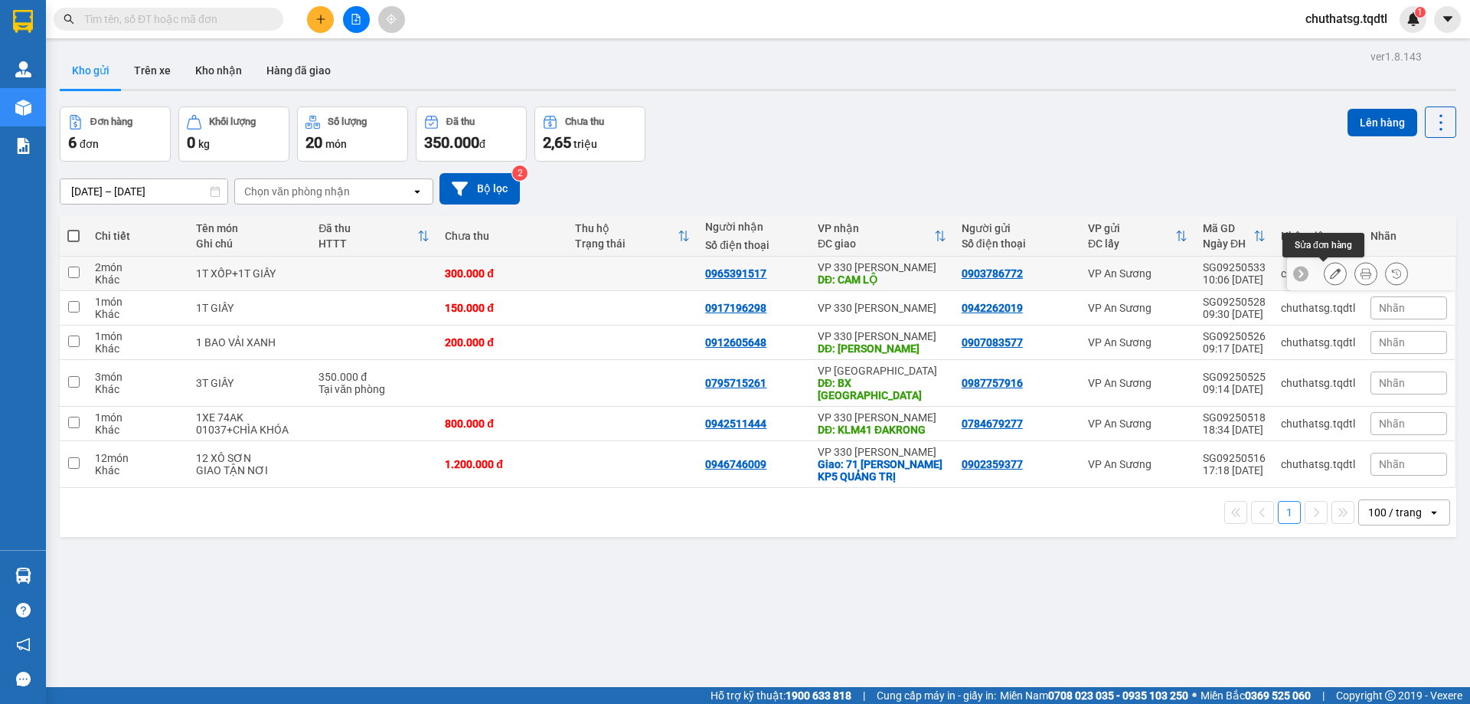
click at [1330, 273] on icon at bounding box center [1335, 273] width 11 height 11
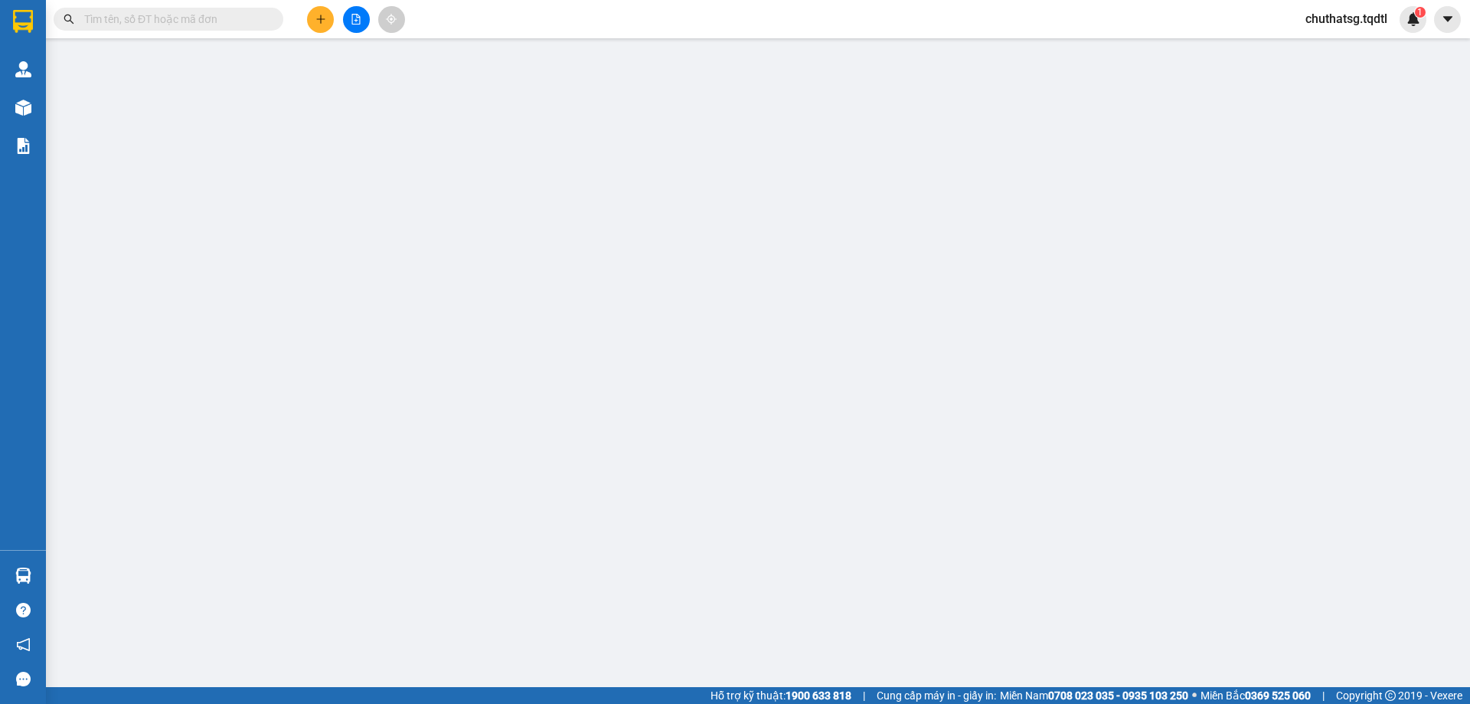
type input "0903786772"
type input "0965391517"
type input "CAM LỘ"
type input "300.000"
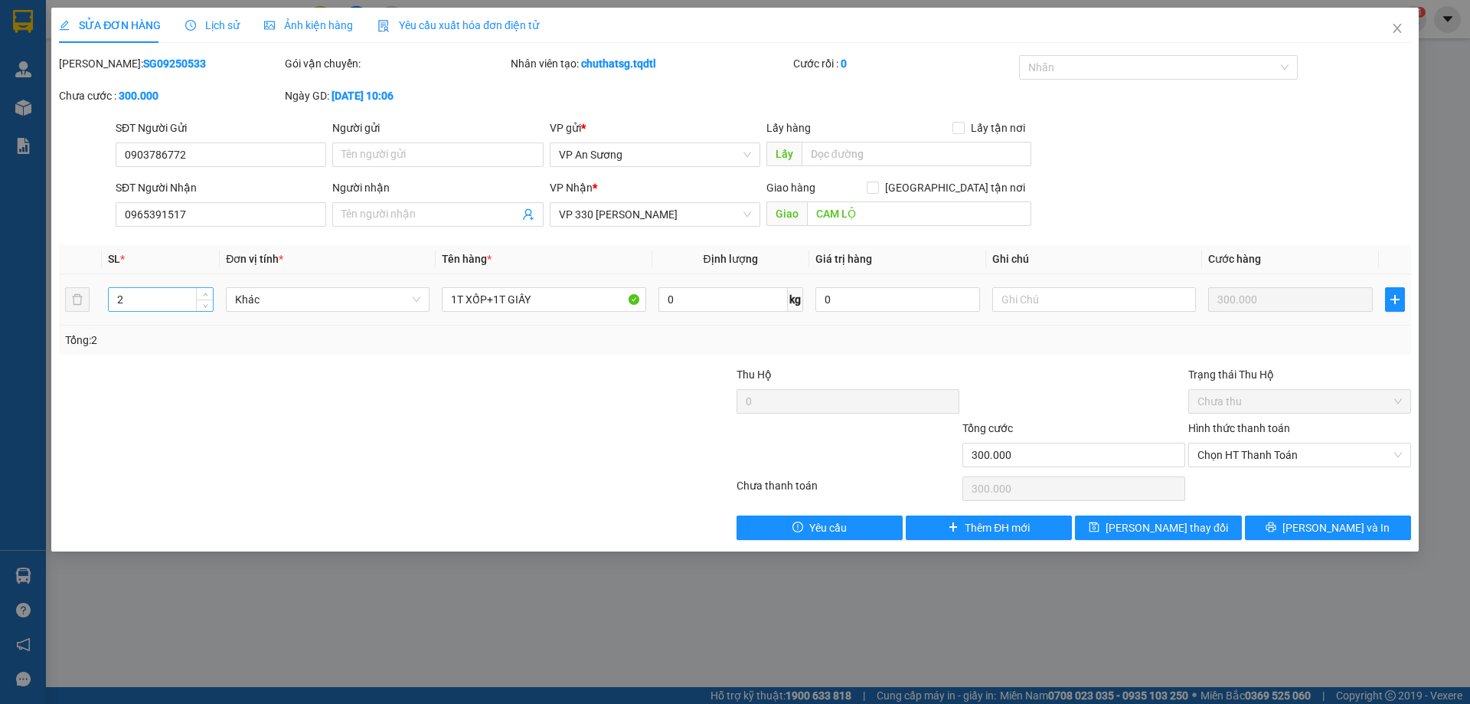
click at [139, 298] on input "2" at bounding box center [161, 299] width 104 height 23
type input "1"
click at [1155, 185] on div "SĐT Người Nhận 0965391517 Người nhận Tên người nhận VP Nhận * VP 330 Lê Duẫn Gi…" at bounding box center [764, 206] width 1302 height 54
click at [546, 299] on input "1T XỐP+1T GIẤY" at bounding box center [544, 299] width 204 height 25
type input "1"
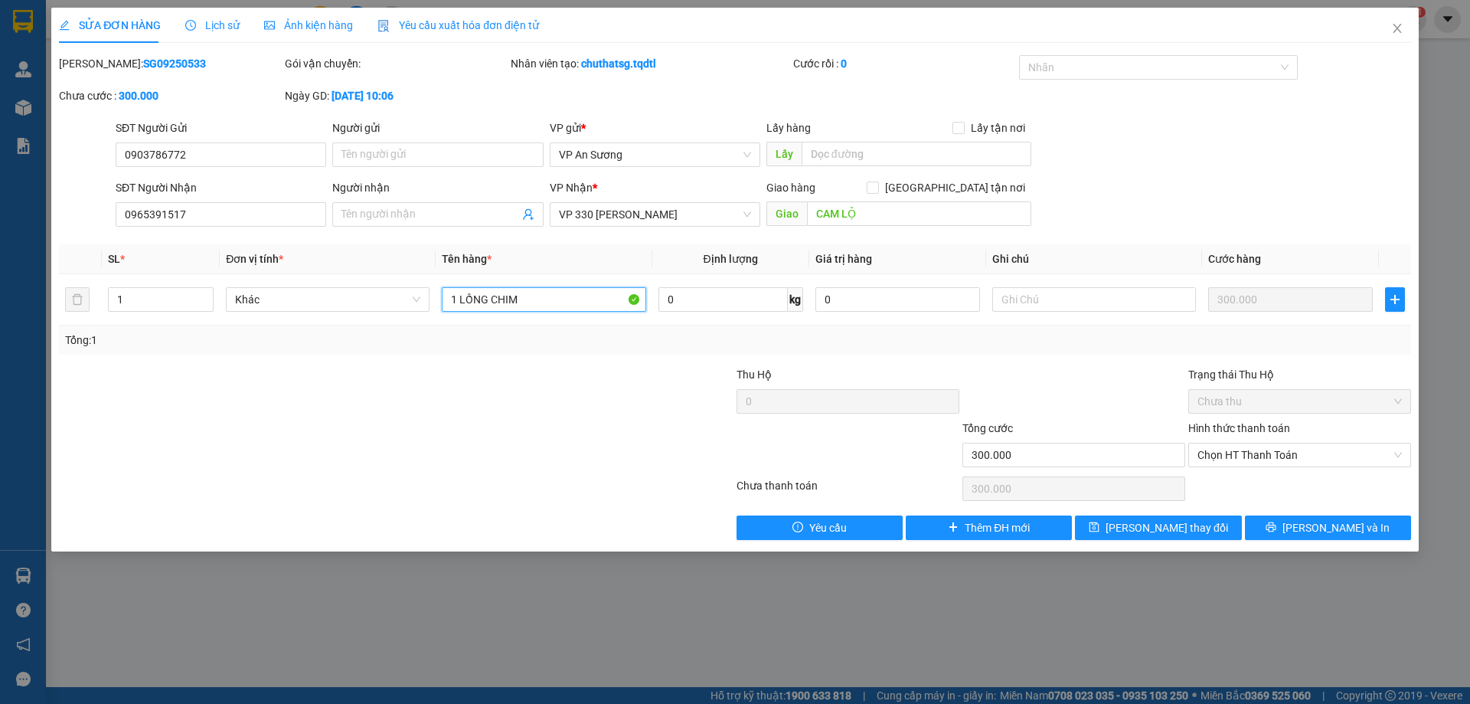
type input "1 LỒNG CHIM"
click at [1101, 371] on div at bounding box center [1074, 393] width 226 height 54
click at [1359, 528] on button "[PERSON_NAME] và In" at bounding box center [1328, 527] width 166 height 25
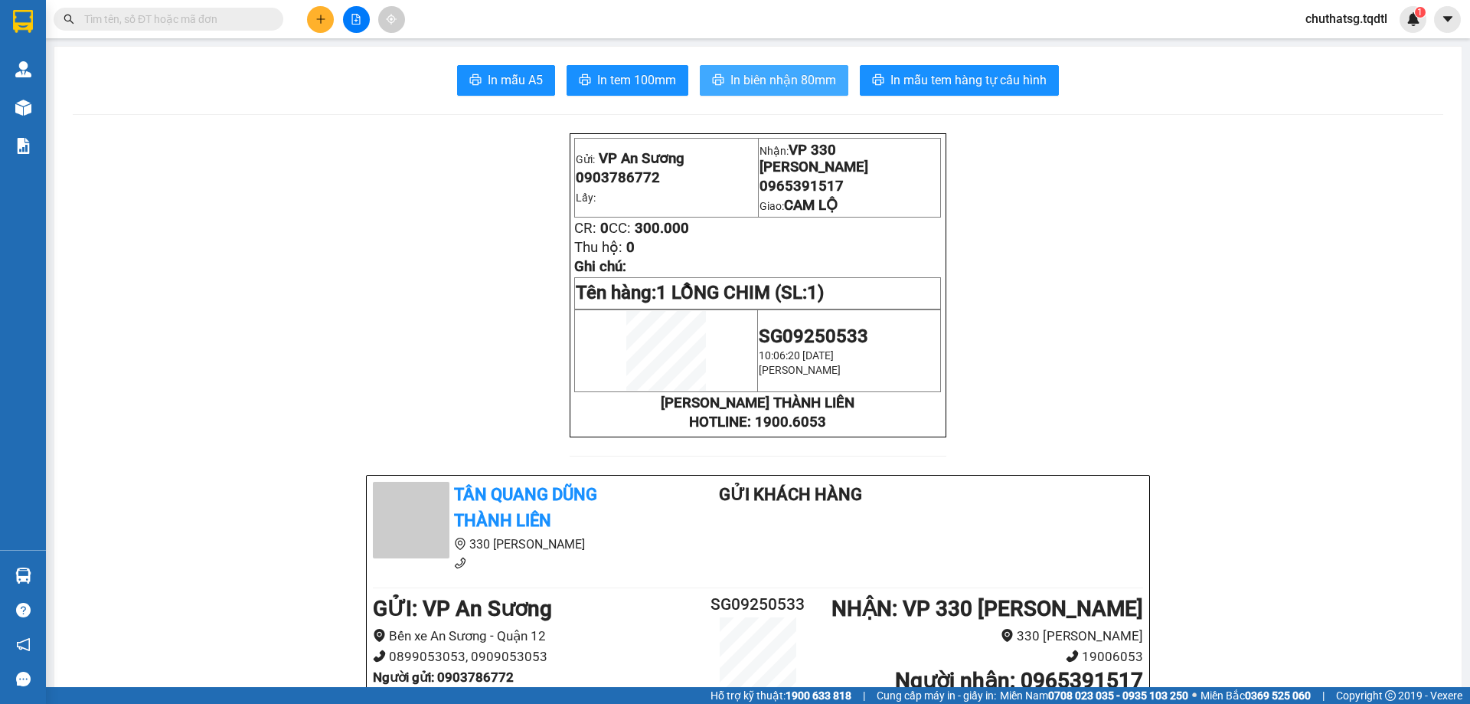
click at [784, 78] on span "In biên nhận 80mm" at bounding box center [784, 79] width 106 height 19
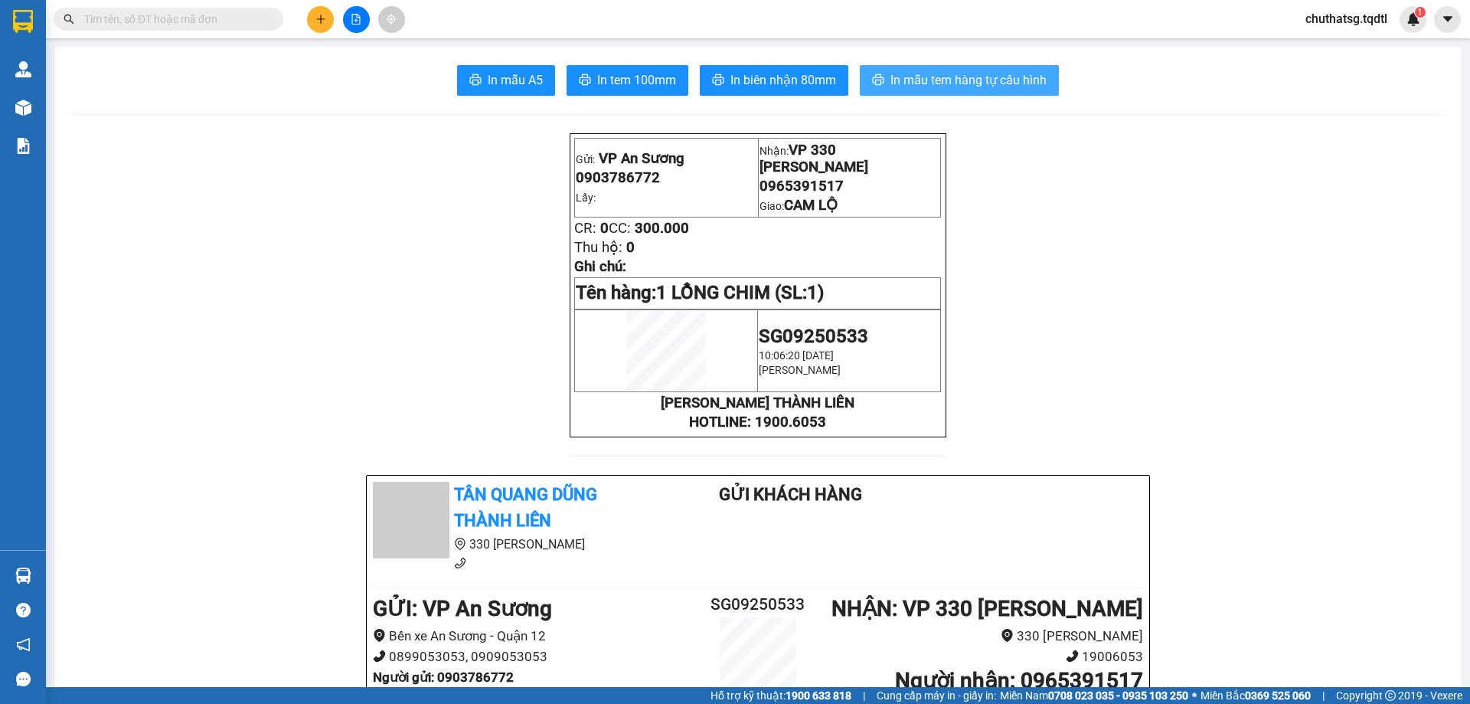
click at [942, 75] on span "In mẫu tem hàng tự cấu hình" at bounding box center [969, 79] width 156 height 19
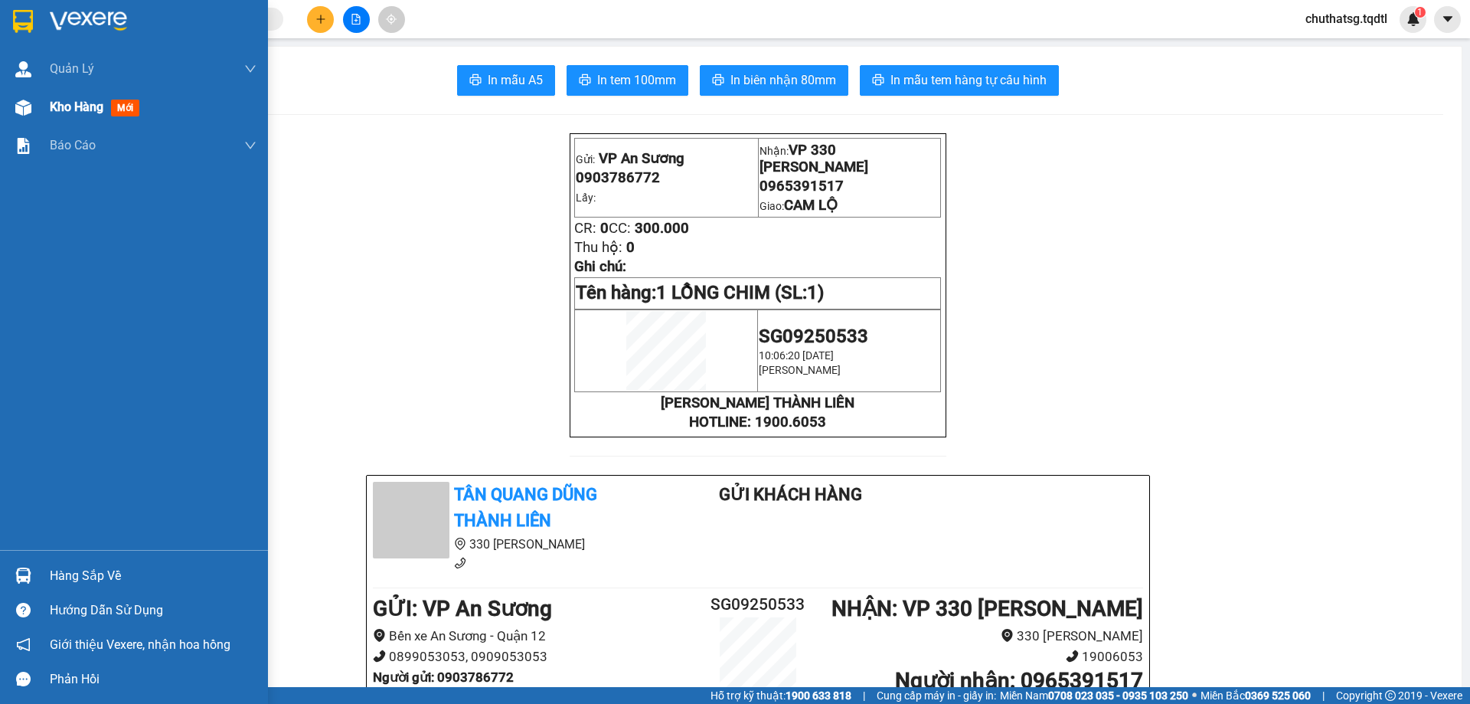
click at [44, 106] on div "Kho hàng mới" at bounding box center [134, 107] width 268 height 38
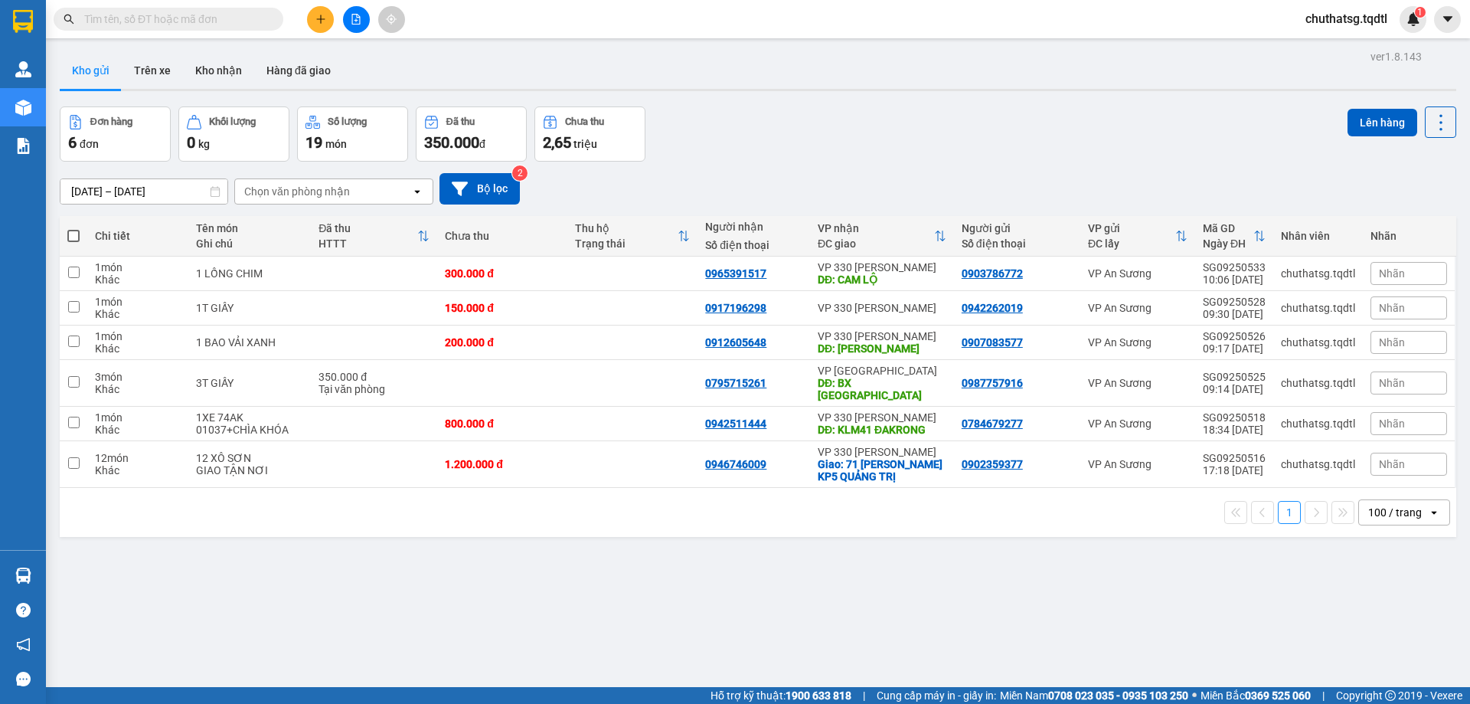
click at [1389, 505] on div "100 / trang" at bounding box center [1396, 512] width 54 height 15
click at [1396, 464] on span "100 / trang" at bounding box center [1388, 466] width 58 height 15
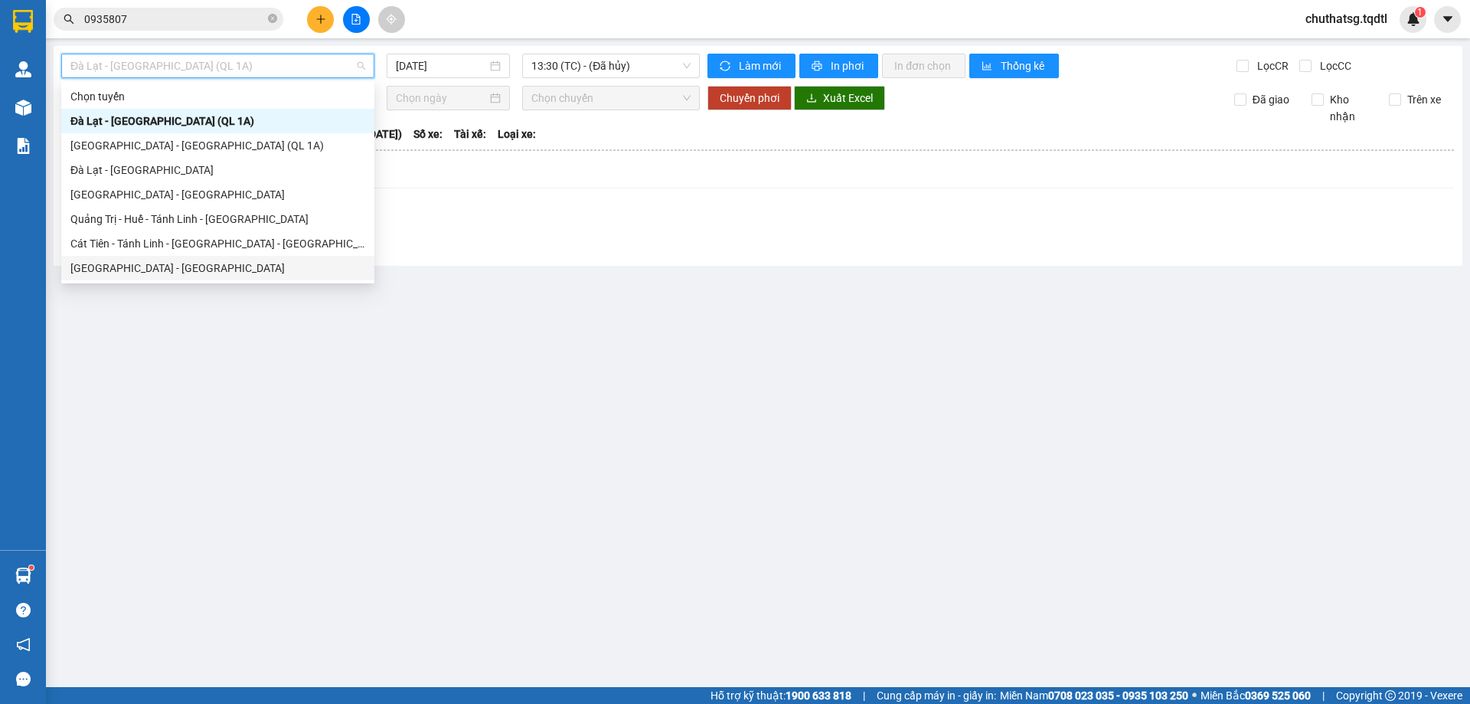
click at [105, 263] on div "[GEOGRAPHIC_DATA] - [GEOGRAPHIC_DATA]" at bounding box center [217, 268] width 295 height 17
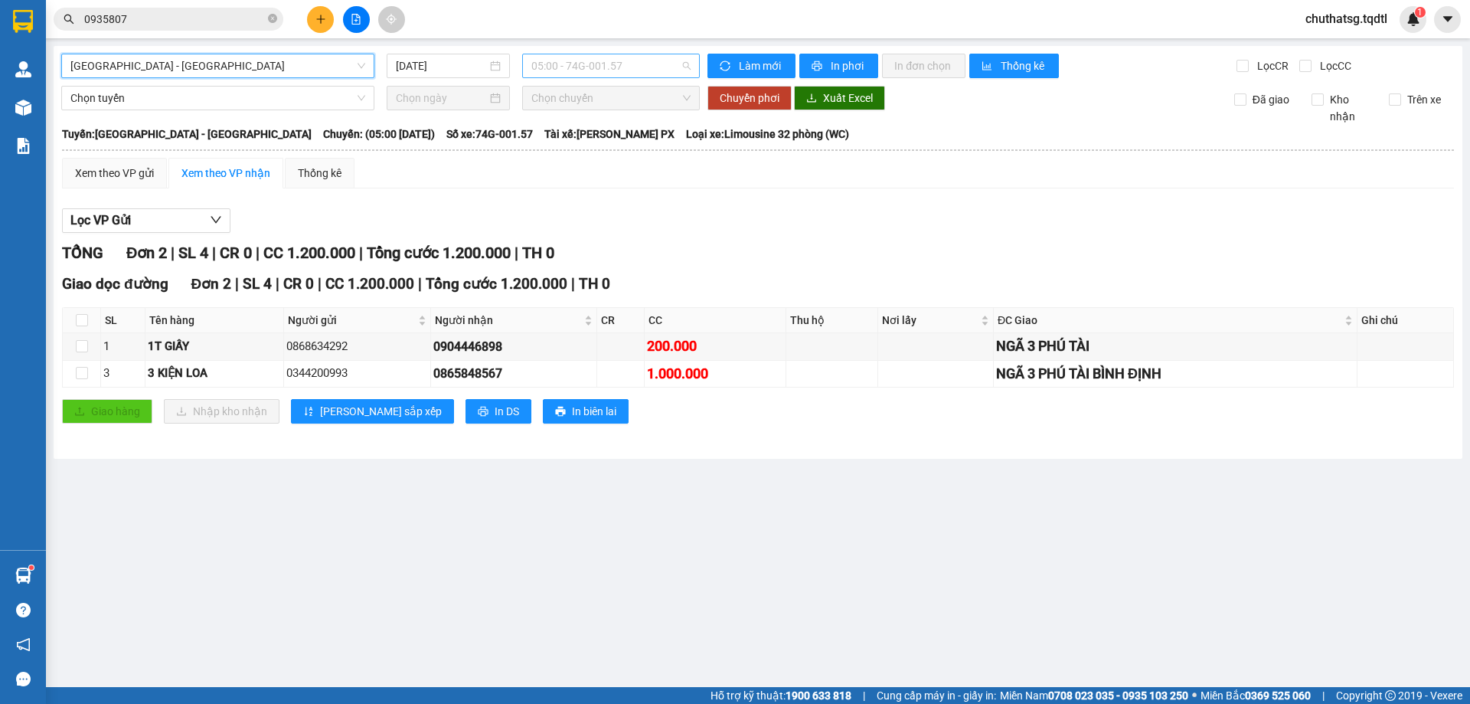
click at [645, 68] on span "05:00 - 74G-001.57" at bounding box center [611, 65] width 159 height 23
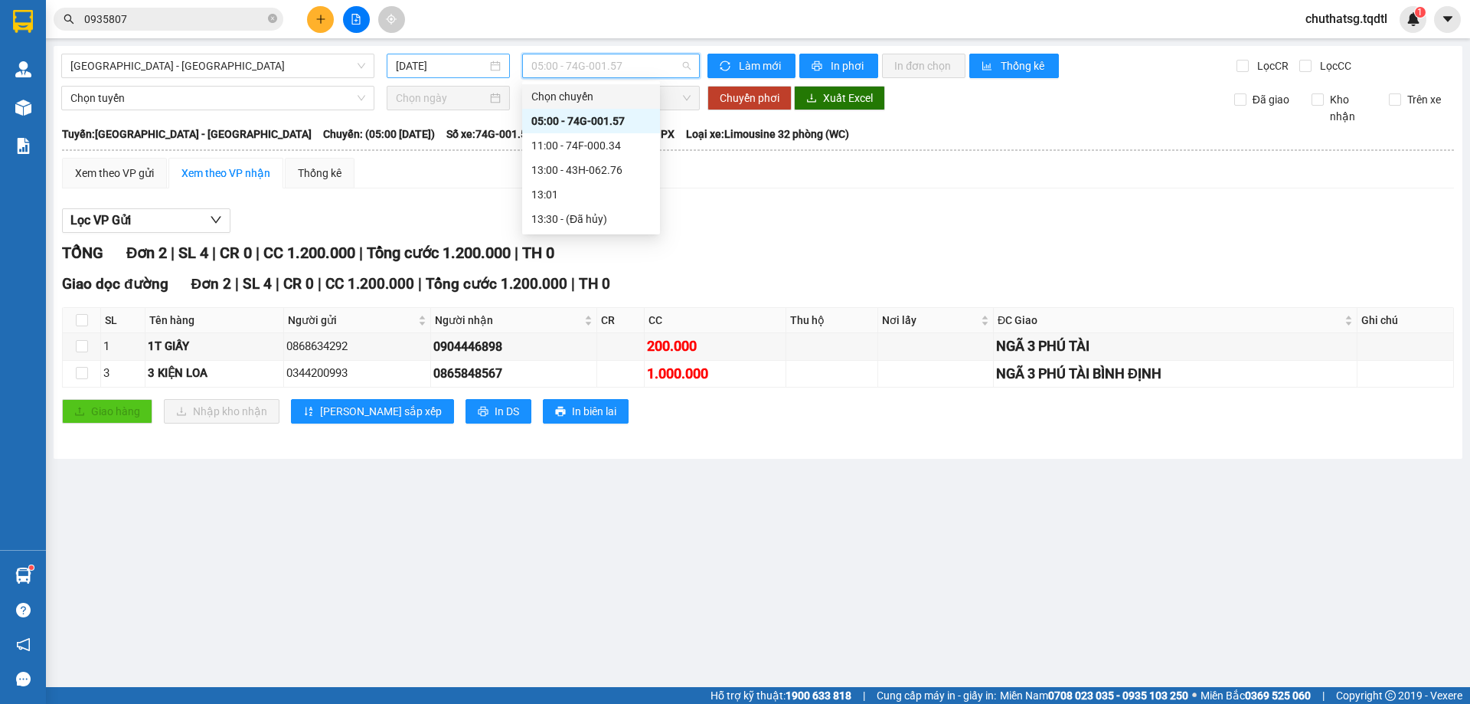
drag, startPoint x: 453, startPoint y: 63, endPoint x: 453, endPoint y: 72, distance: 9.2
click at [453, 64] on input "[DATE]" at bounding box center [441, 65] width 91 height 17
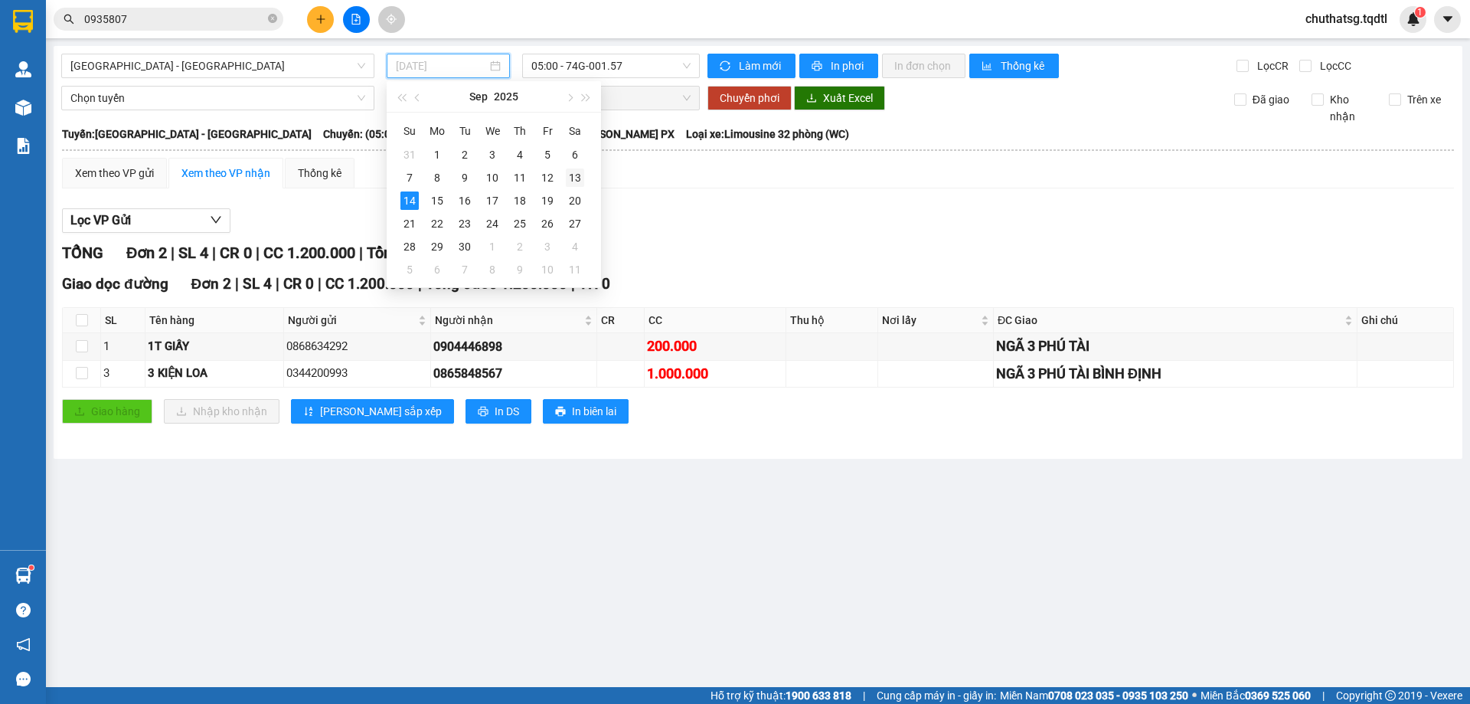
click at [572, 175] on div "13" at bounding box center [575, 177] width 18 height 18
type input "[DATE]"
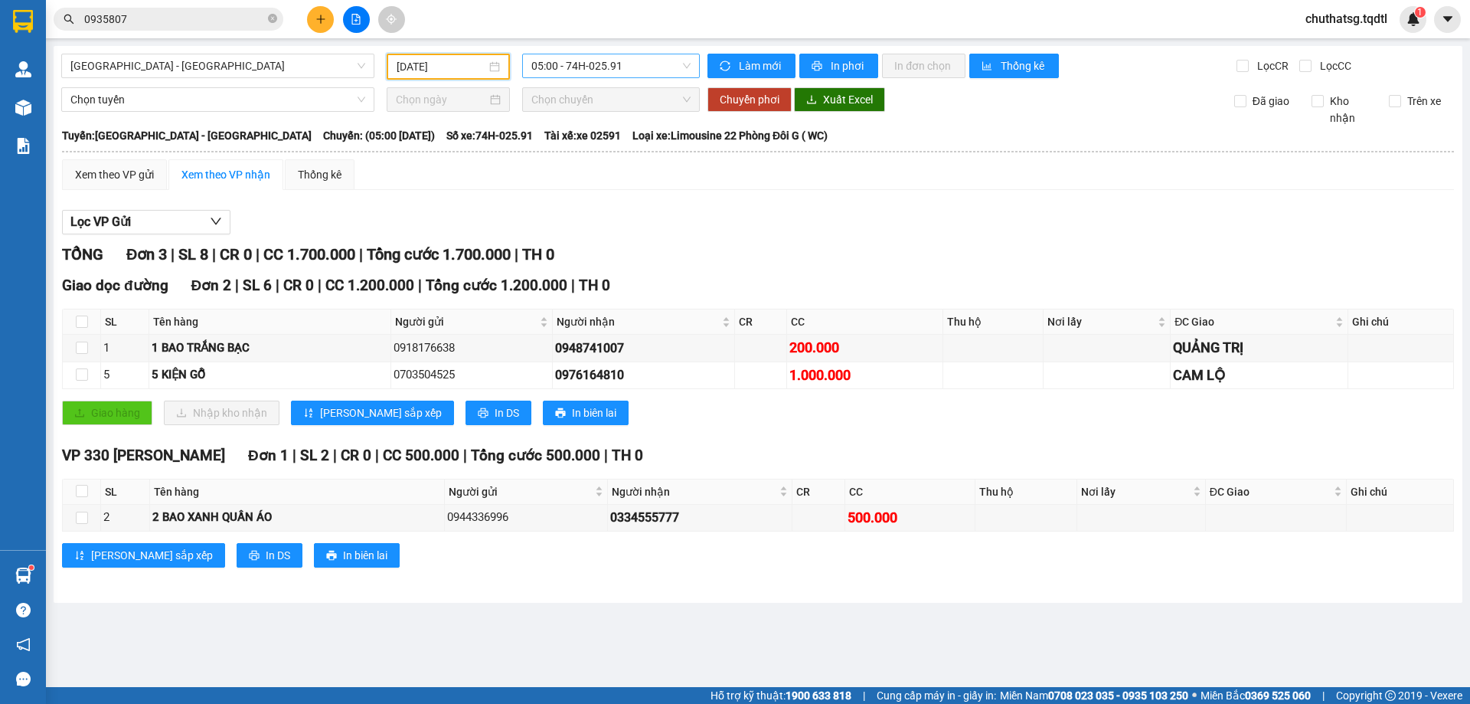
click at [642, 65] on span "05:00 - 74H-025.91" at bounding box center [611, 65] width 159 height 23
click at [577, 165] on div "13:00 - 43H-060.14" at bounding box center [591, 170] width 119 height 17
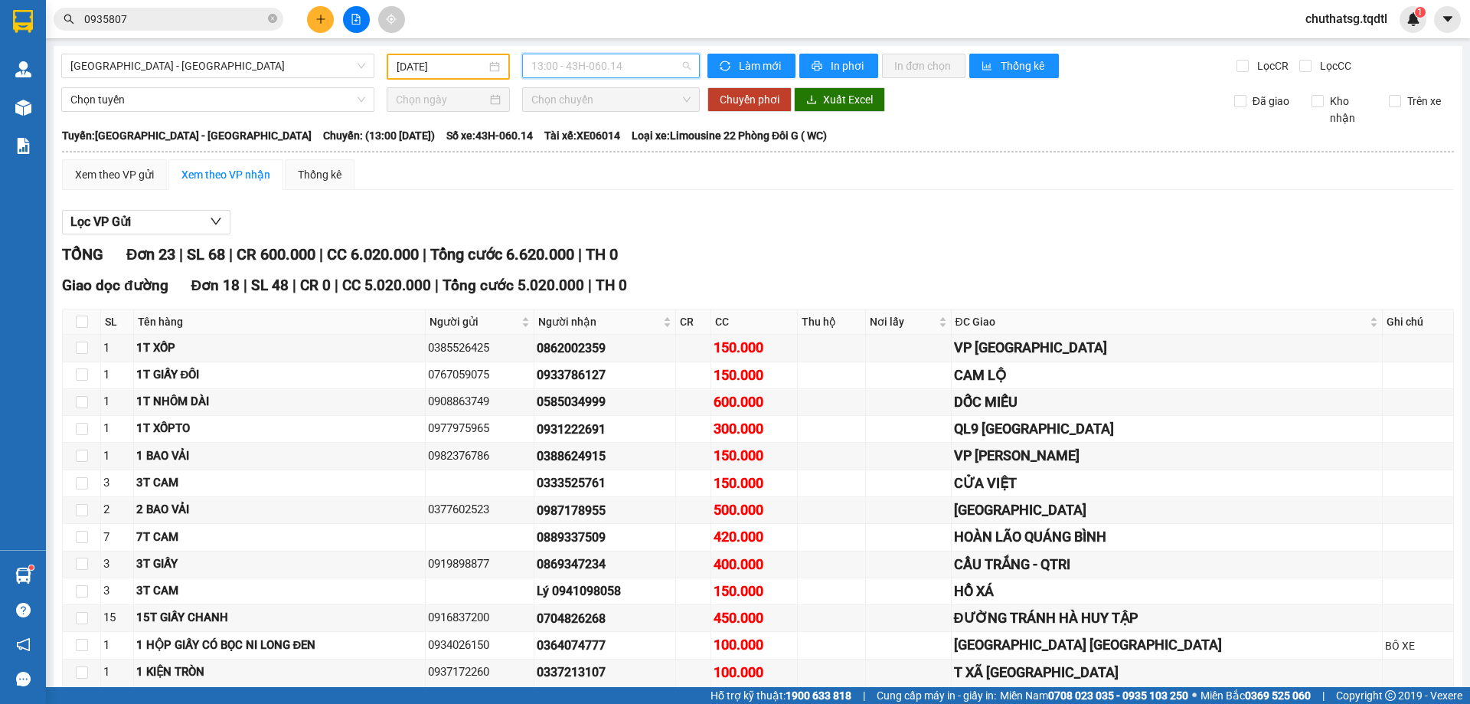
click at [646, 63] on span "13:00 - 43H-060.14" at bounding box center [611, 65] width 159 height 23
click at [588, 119] on div "05:00 - 74H-025.91" at bounding box center [587, 121] width 119 height 17
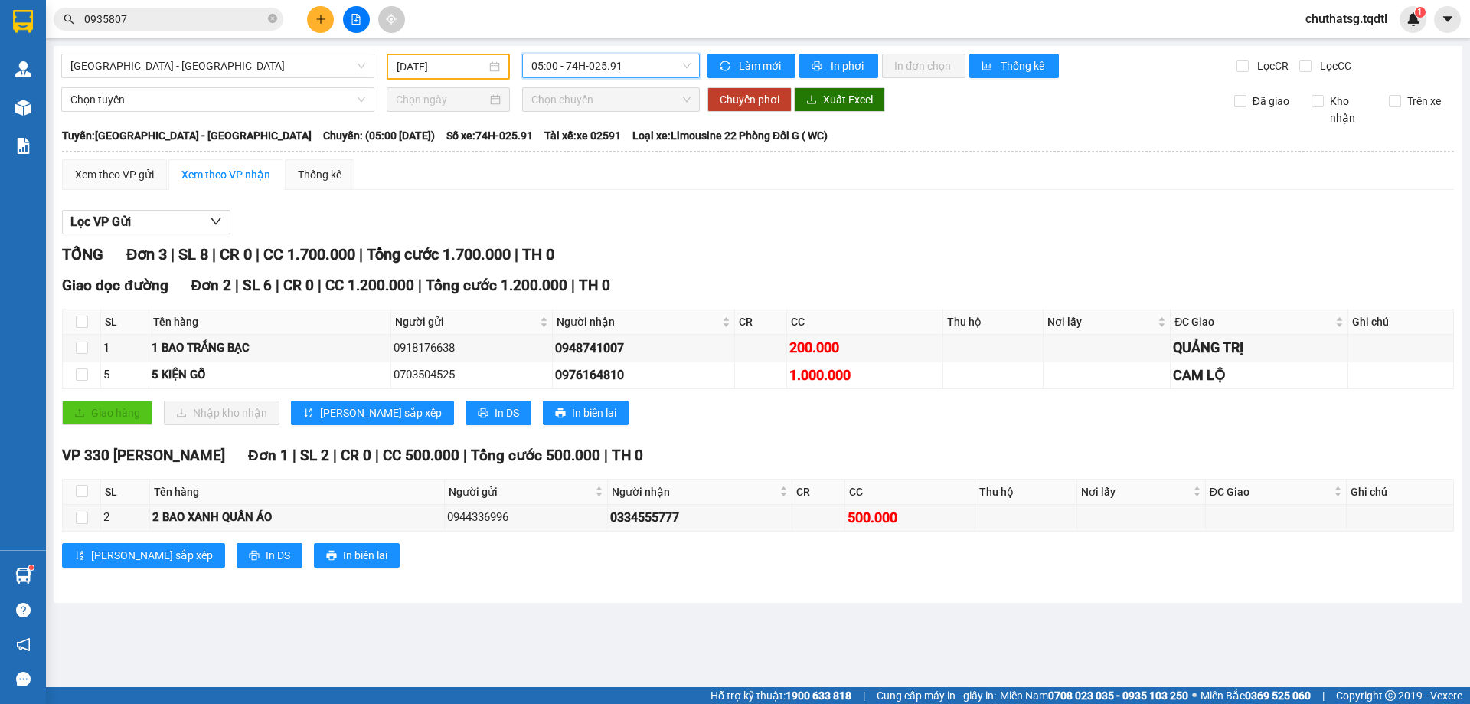
click at [643, 62] on span "05:00 - 74H-025.91" at bounding box center [611, 65] width 159 height 23
click at [590, 146] on div "11:00 - 43H-060.46" at bounding box center [591, 145] width 119 height 17
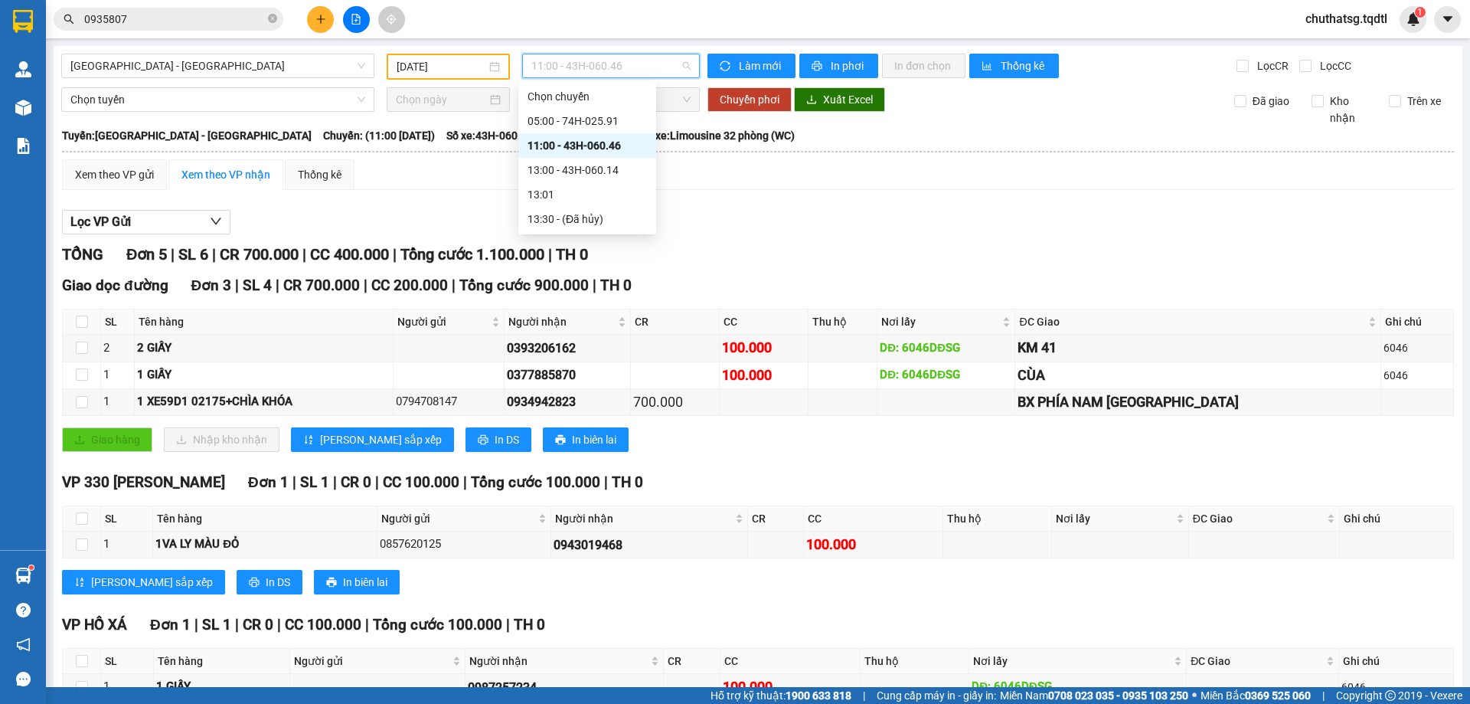
click at [636, 64] on span "11:00 - 43H-060.46" at bounding box center [611, 65] width 159 height 23
click at [568, 167] on div "13:00 - 43H-060.14" at bounding box center [587, 170] width 119 height 17
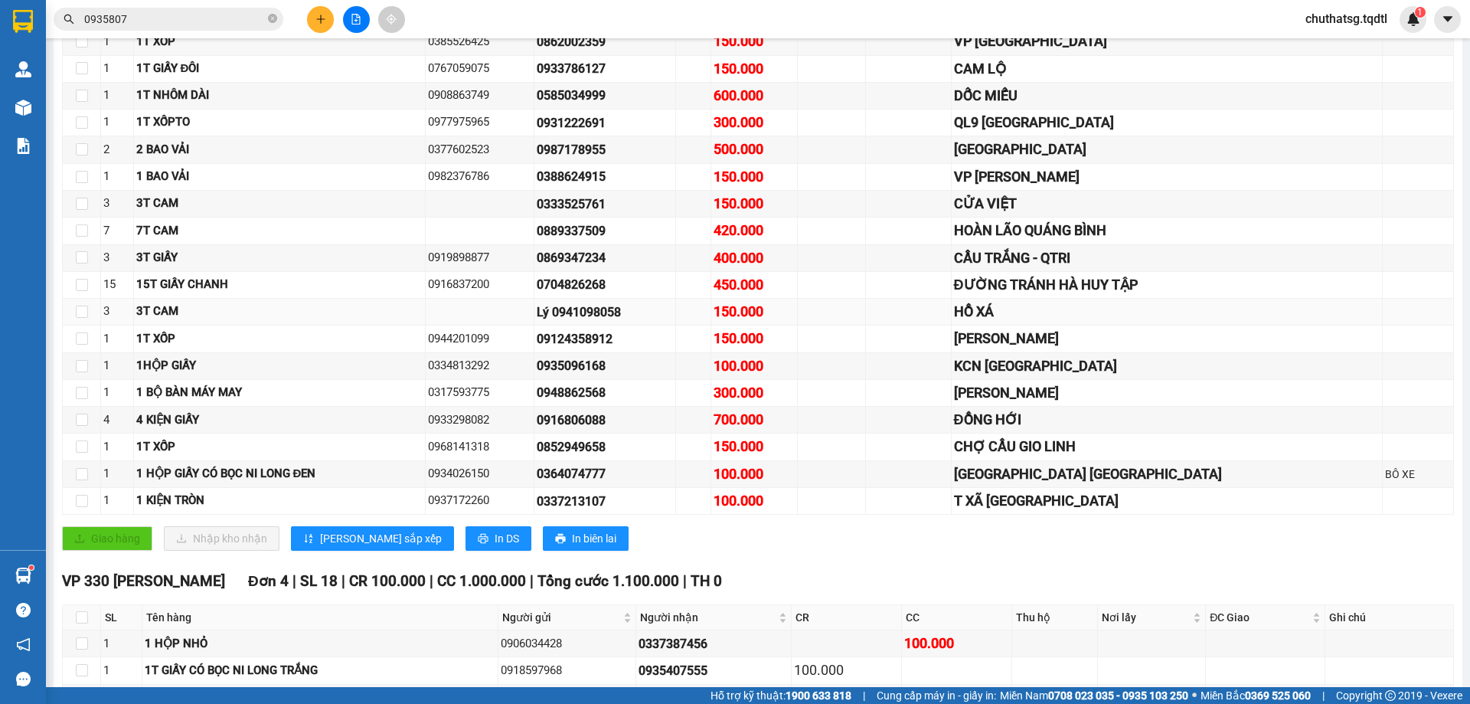
scroll to position [383, 0]
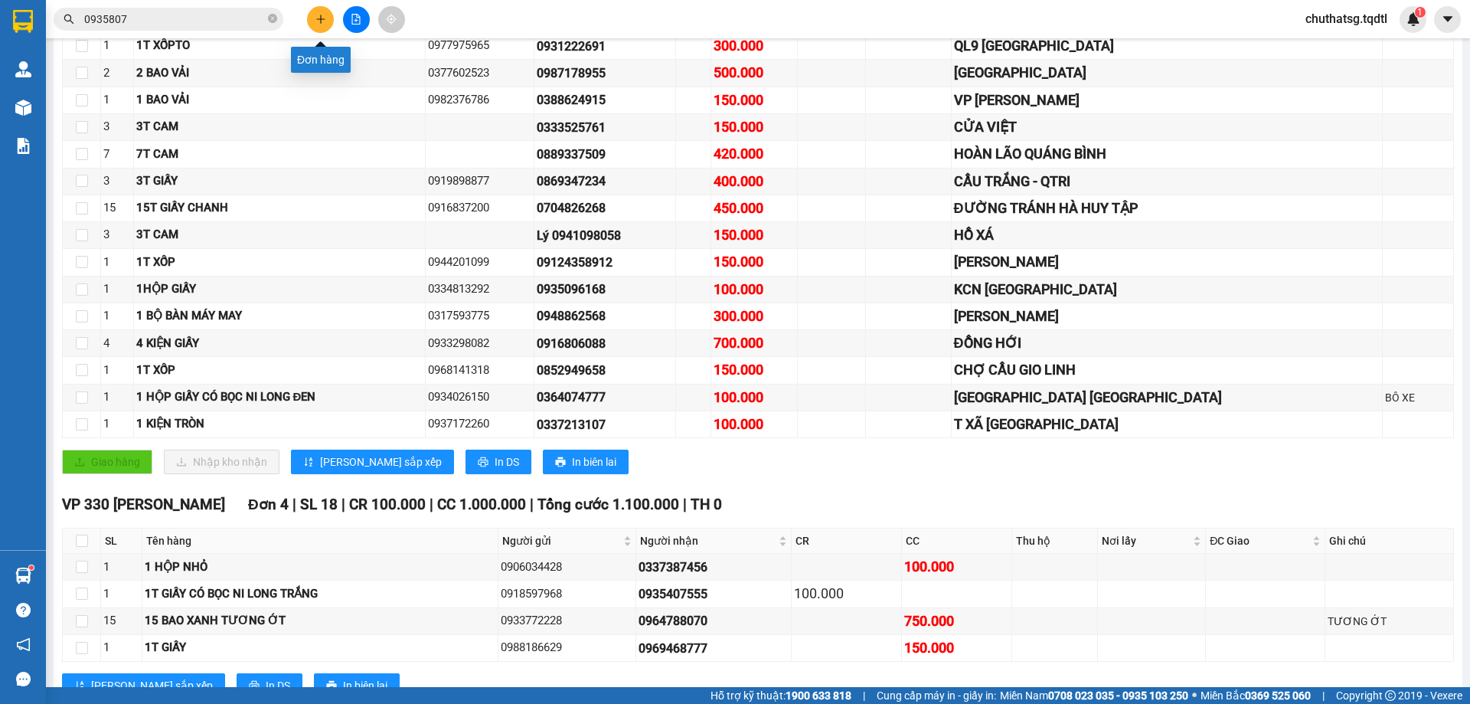
click at [319, 23] on icon "plus" at bounding box center [321, 19] width 11 height 11
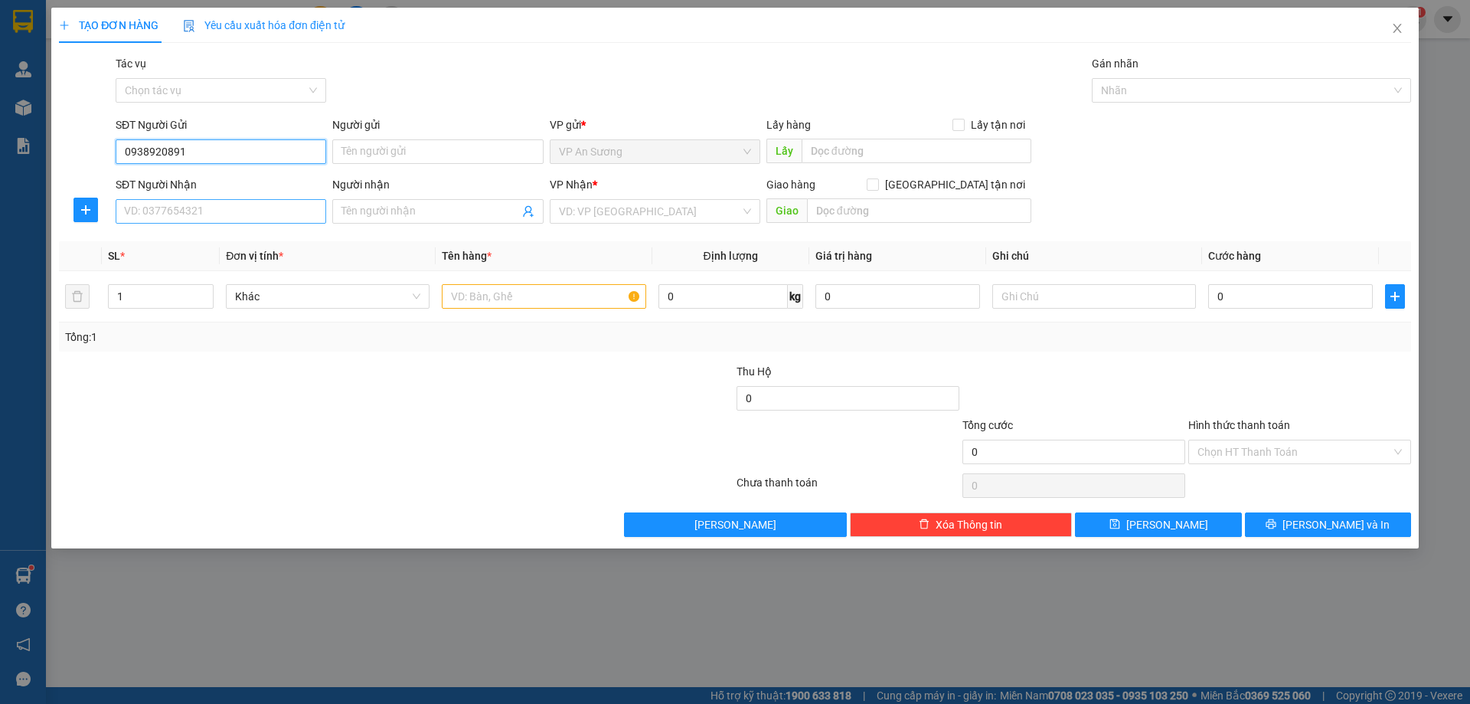
type input "0938920891"
click at [232, 216] on input "SĐT Người Nhận" at bounding box center [221, 211] width 211 height 25
type input "0909432281"
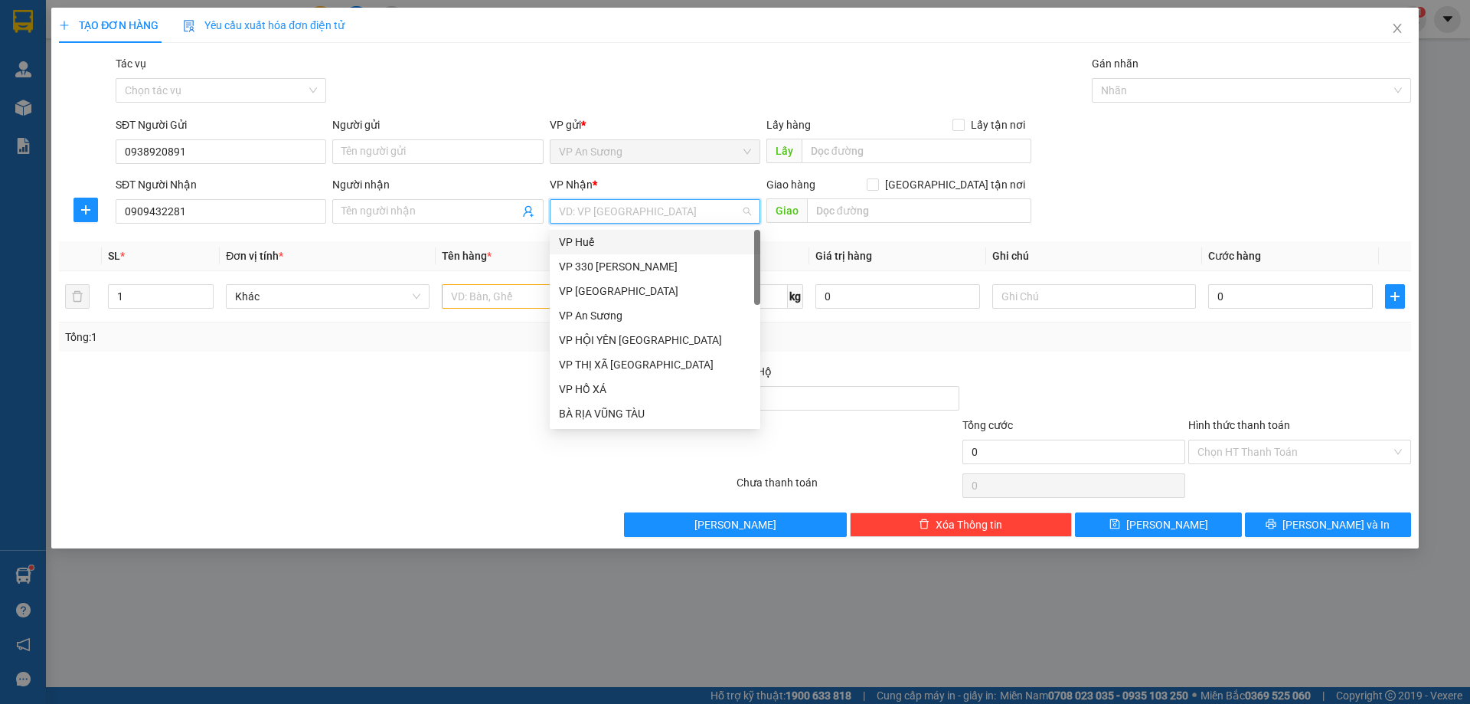
click at [647, 219] on input "search" at bounding box center [650, 211] width 182 height 23
click at [622, 238] on div "VP Huế" at bounding box center [655, 242] width 192 height 17
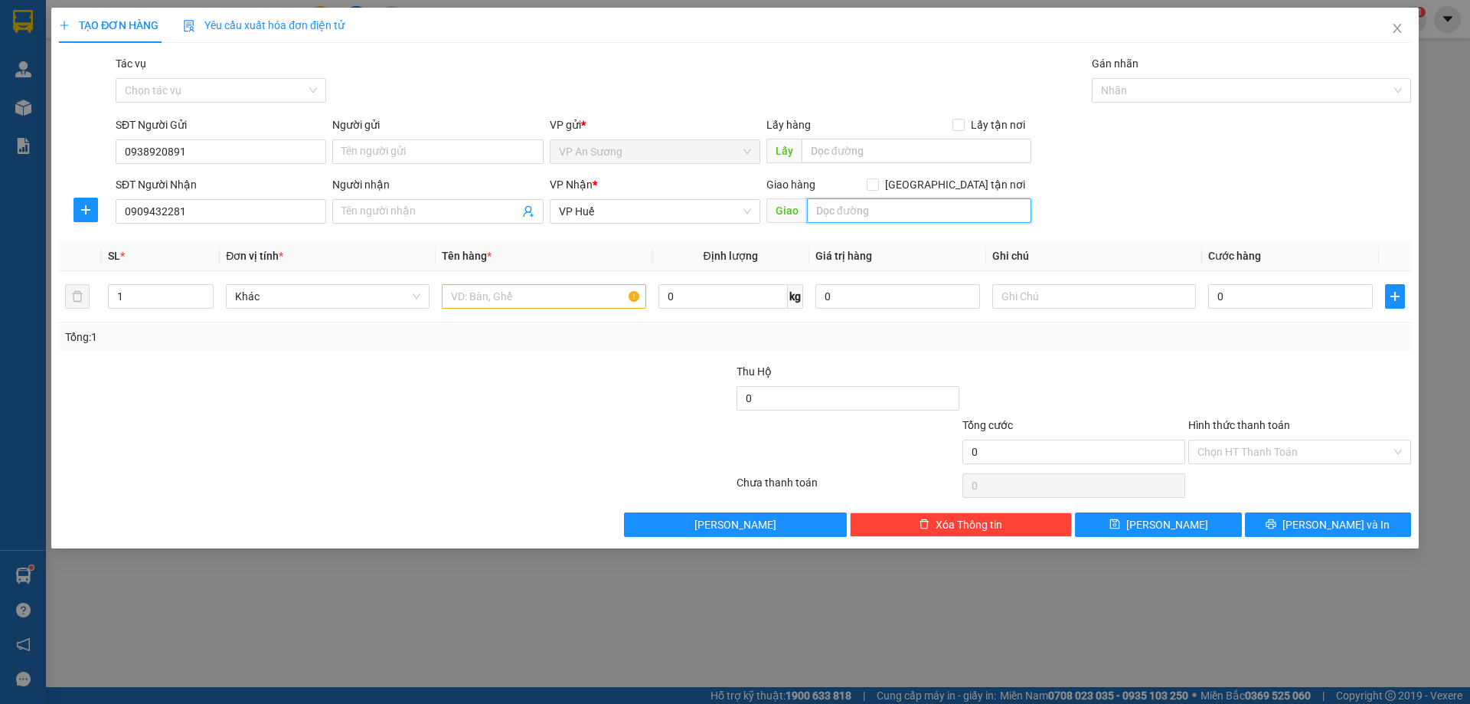
click at [846, 209] on input "text" at bounding box center [919, 210] width 224 height 25
click at [473, 302] on input "text" at bounding box center [544, 296] width 204 height 25
type input "1 HỘP NHỎ"
click at [846, 213] on input "text" at bounding box center [919, 210] width 224 height 25
type input "AN LỖ"
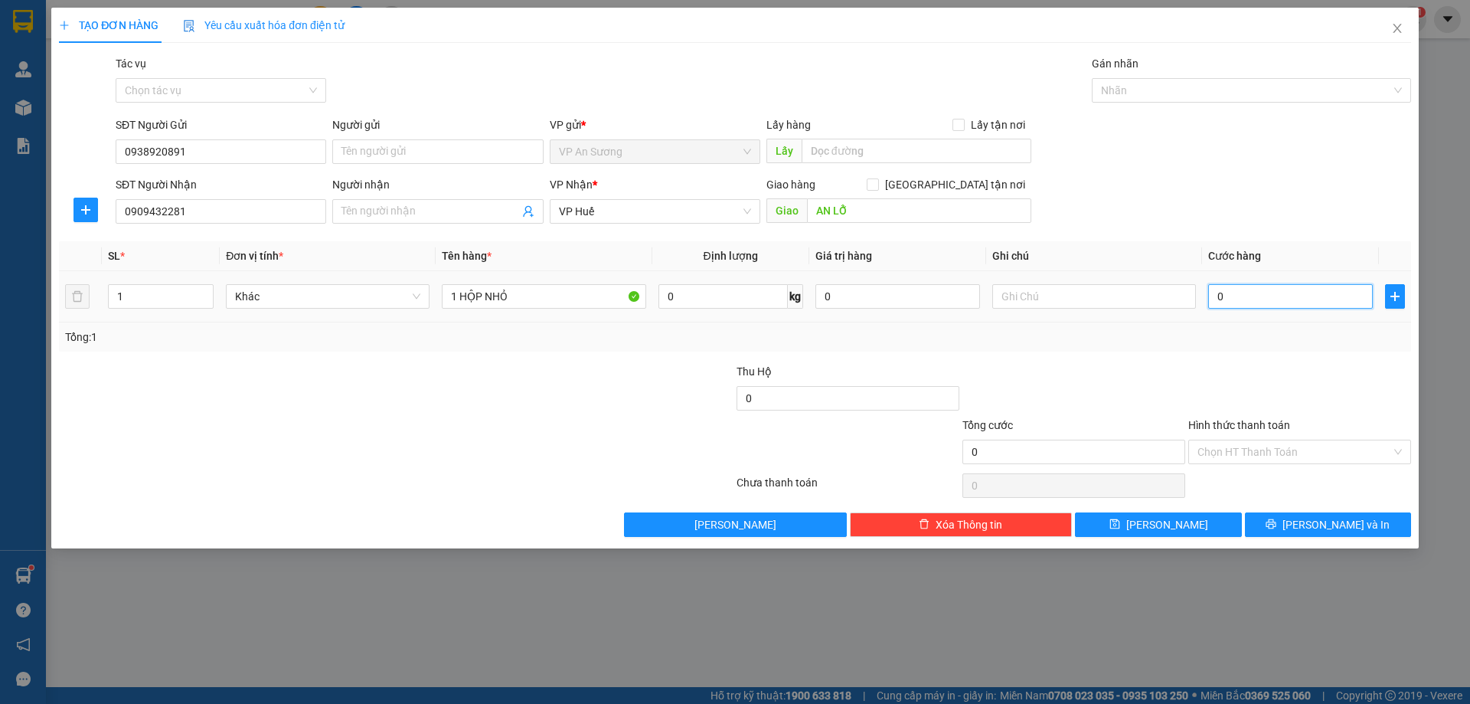
click at [1255, 298] on input "0" at bounding box center [1291, 296] width 165 height 25
type input "01"
type input "1"
type input "010"
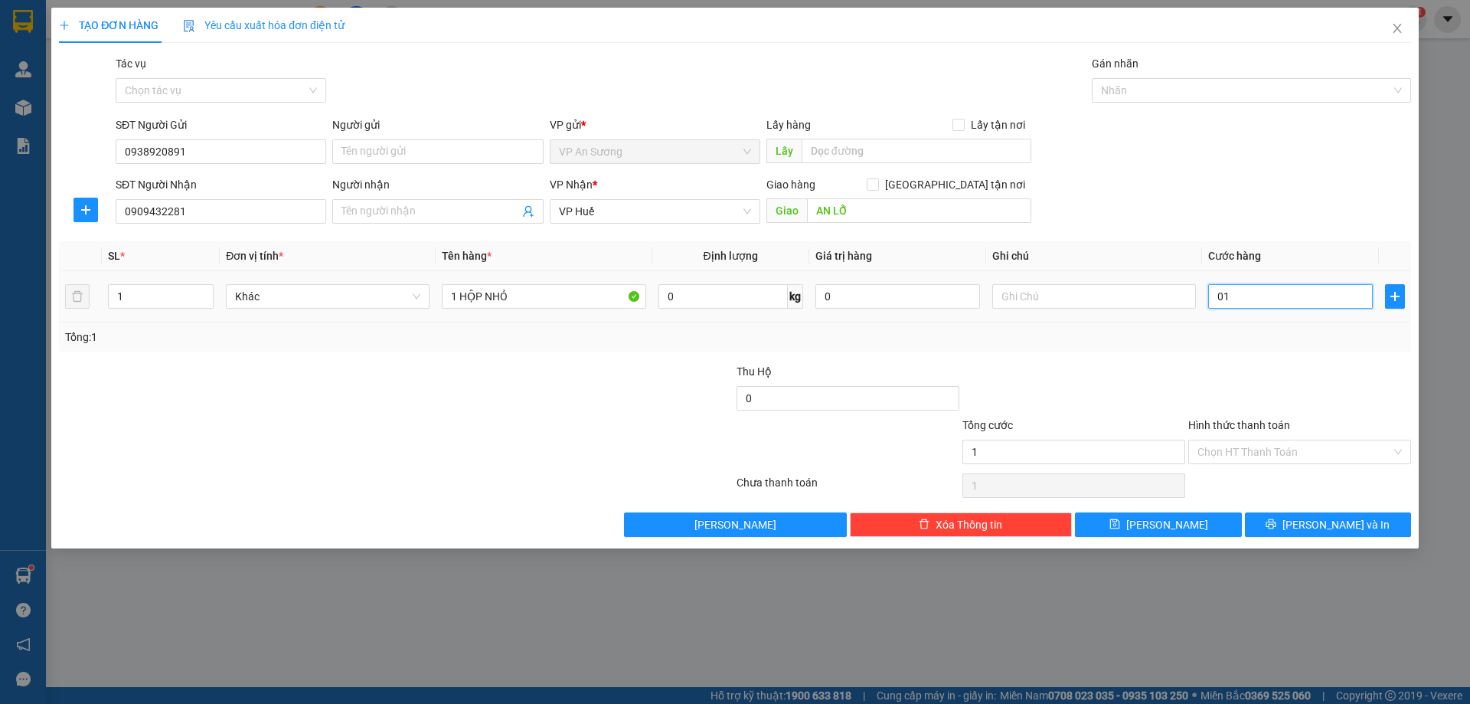
type input "10"
type input "0.100"
type input "100"
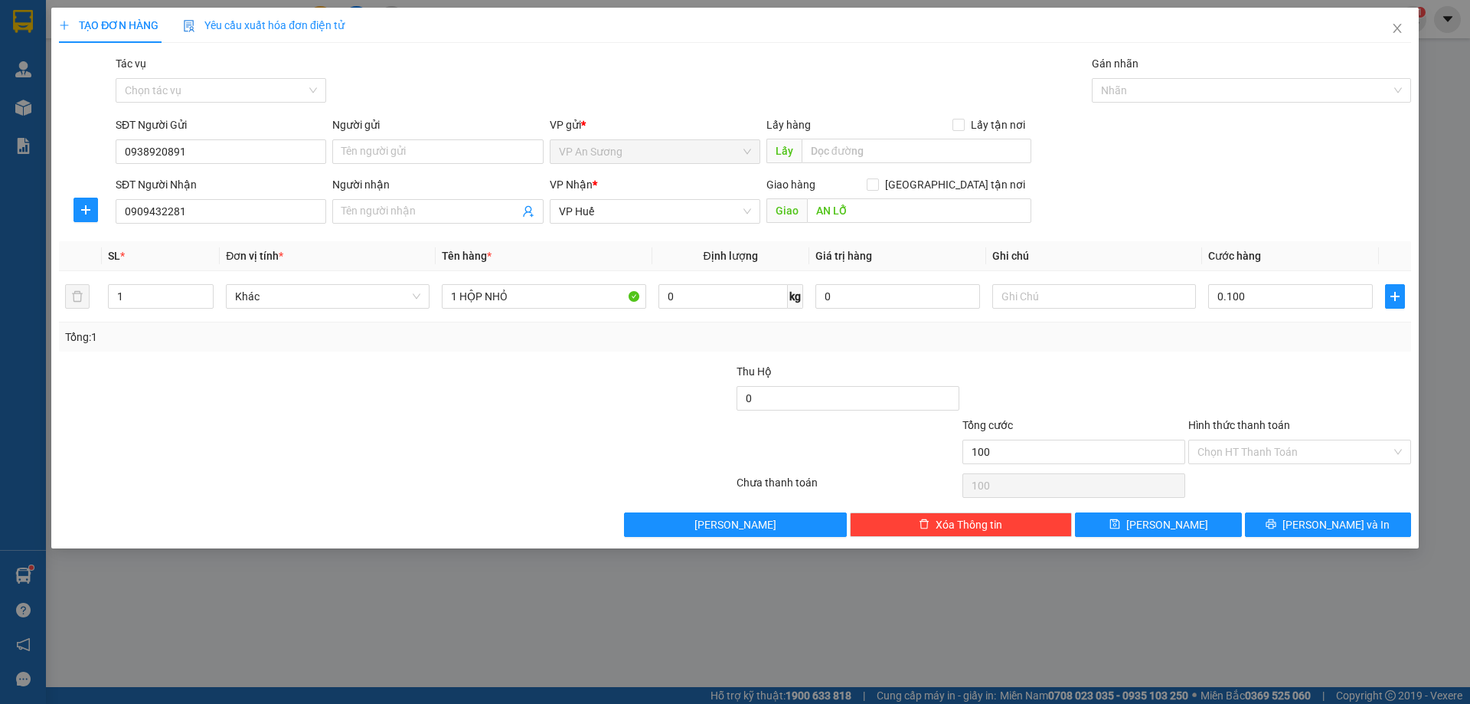
type input "100.000"
drag, startPoint x: 1236, startPoint y: 394, endPoint x: 1235, endPoint y: 381, distance: 12.3
click at [1235, 384] on div at bounding box center [1300, 390] width 226 height 54
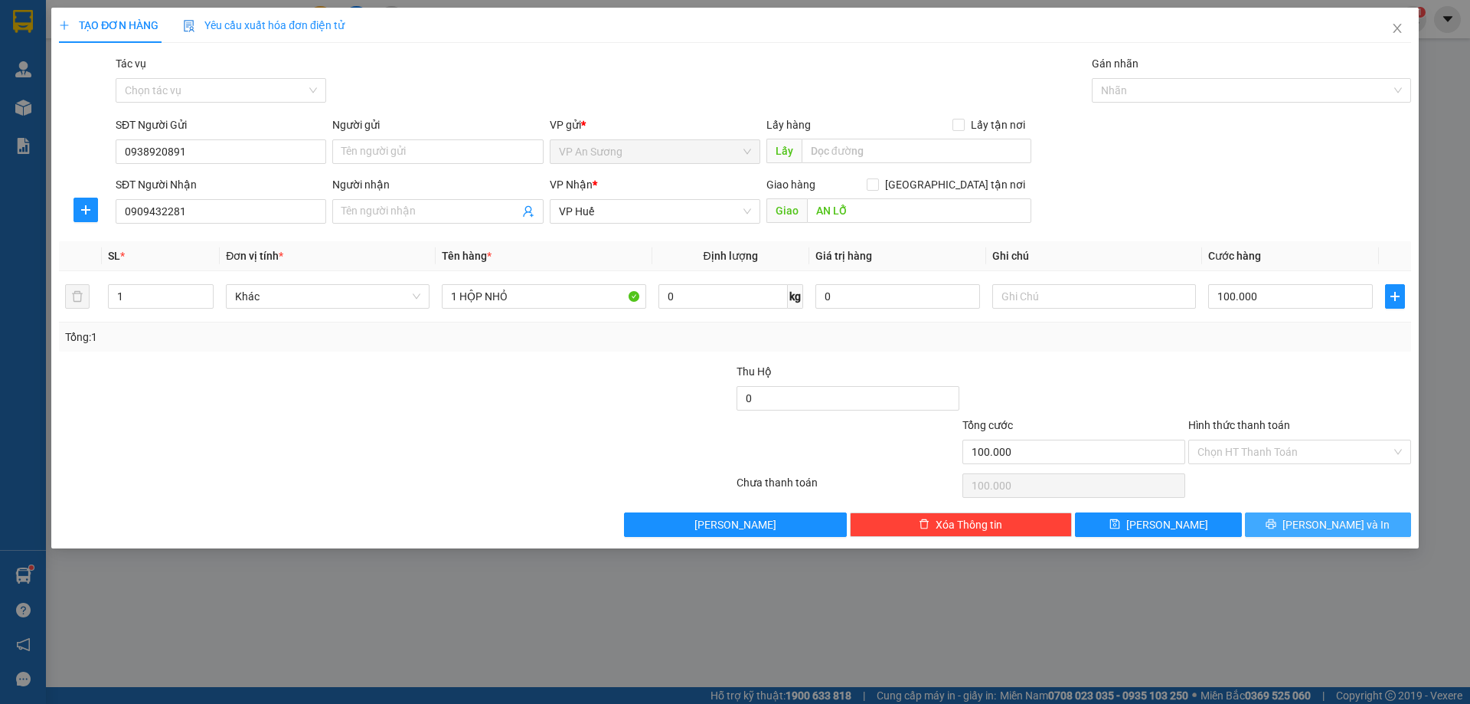
click at [1325, 524] on span "[PERSON_NAME] và In" at bounding box center [1336, 524] width 107 height 17
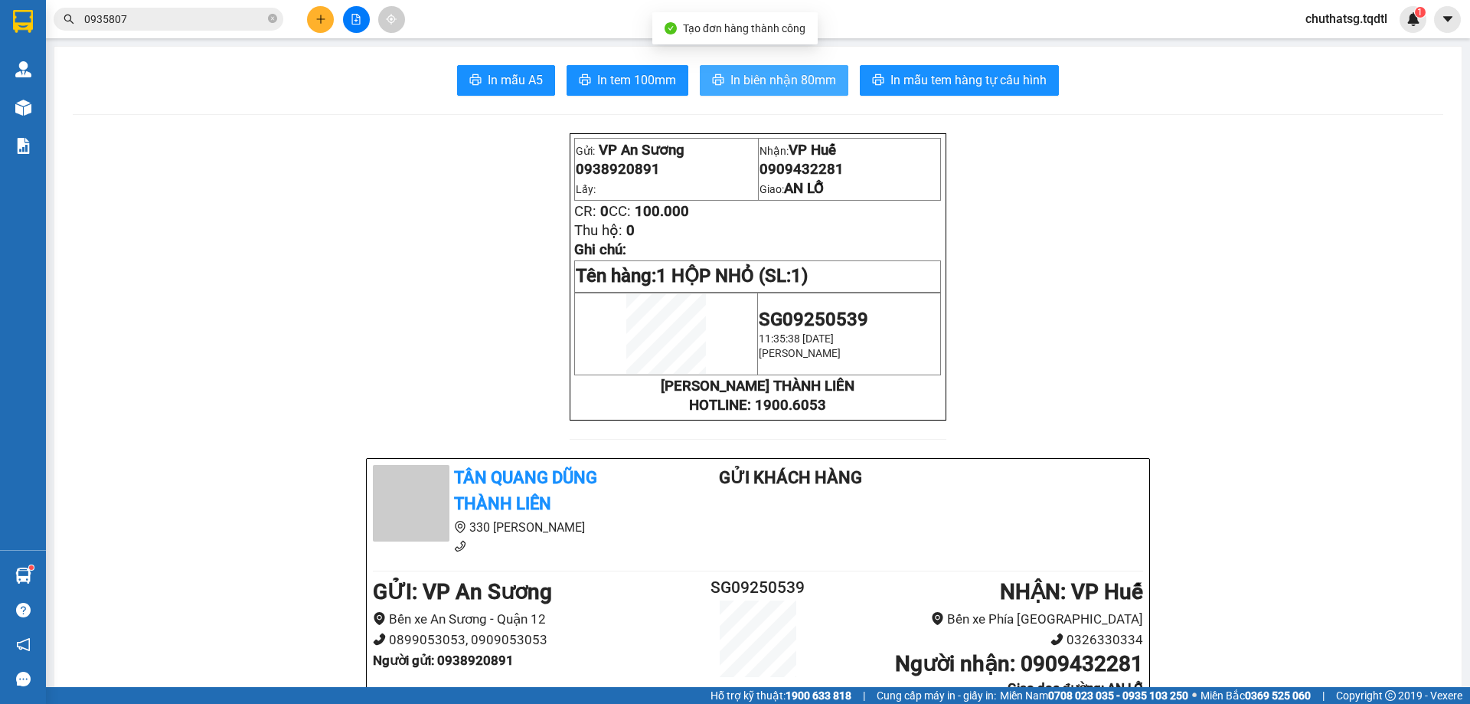
click at [768, 71] on span "In biên nhận 80mm" at bounding box center [784, 79] width 106 height 19
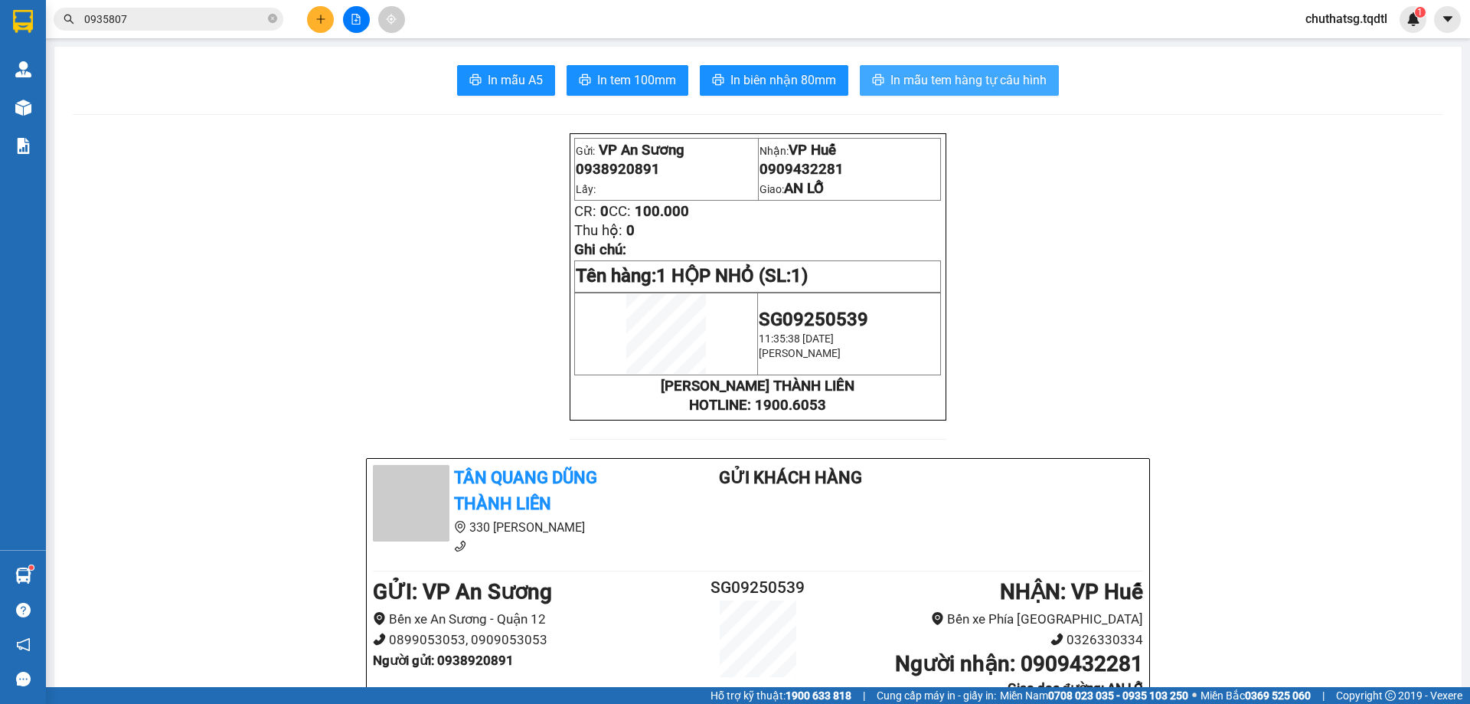
click at [964, 74] on span "In mẫu tem hàng tự cấu hình" at bounding box center [969, 79] width 156 height 19
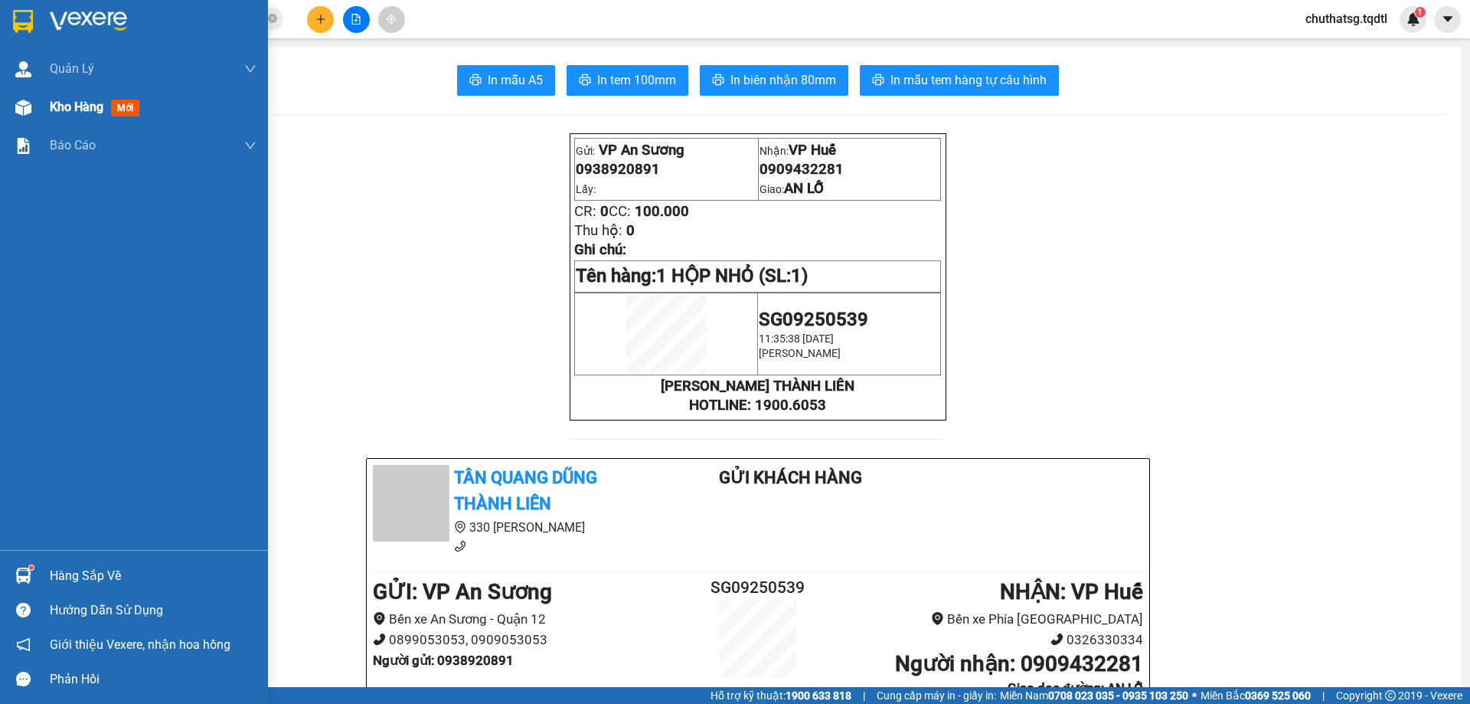
click at [40, 104] on div "Kho hàng mới" at bounding box center [134, 107] width 268 height 38
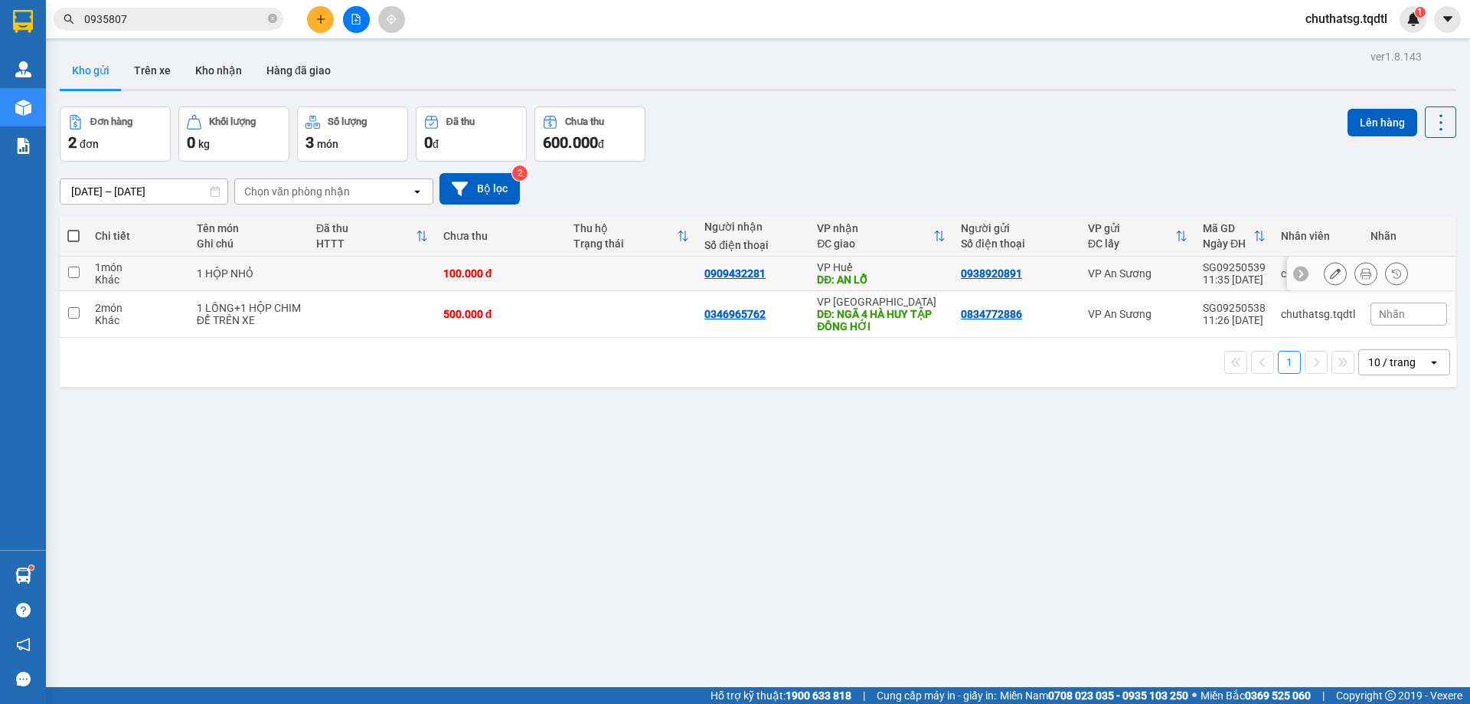
click at [73, 272] on input "checkbox" at bounding box center [73, 272] width 11 height 11
checkbox input "true"
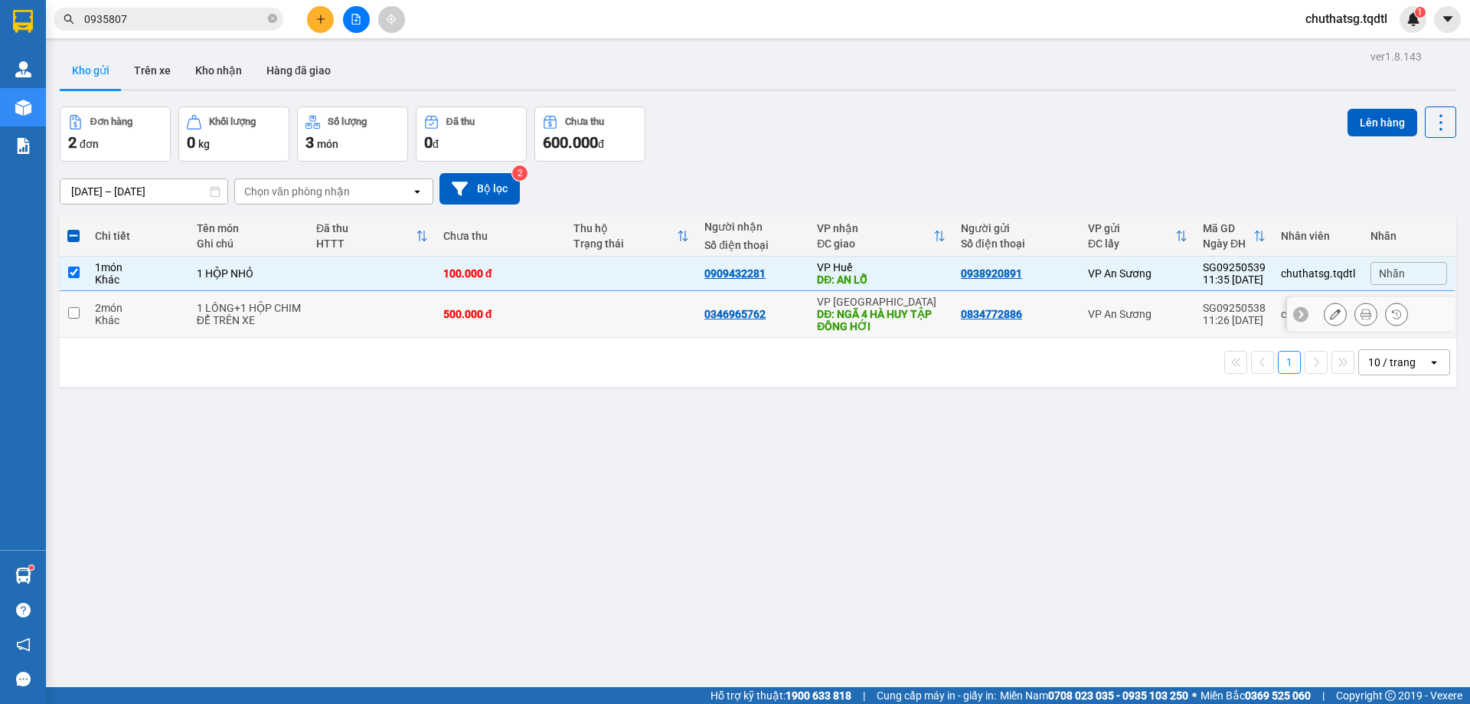
click at [74, 310] on input "checkbox" at bounding box center [73, 312] width 11 height 11
checkbox input "true"
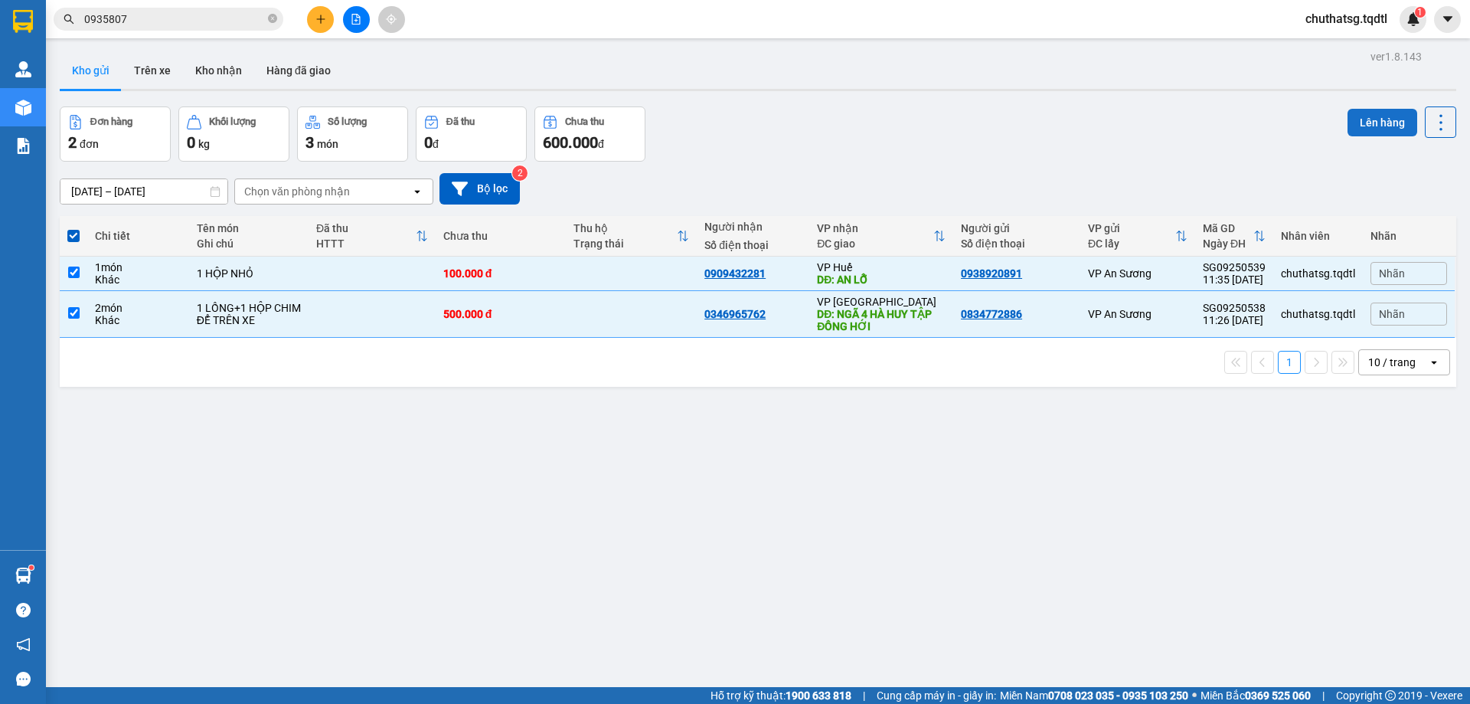
click at [1370, 119] on button "Lên hàng" at bounding box center [1383, 123] width 70 height 28
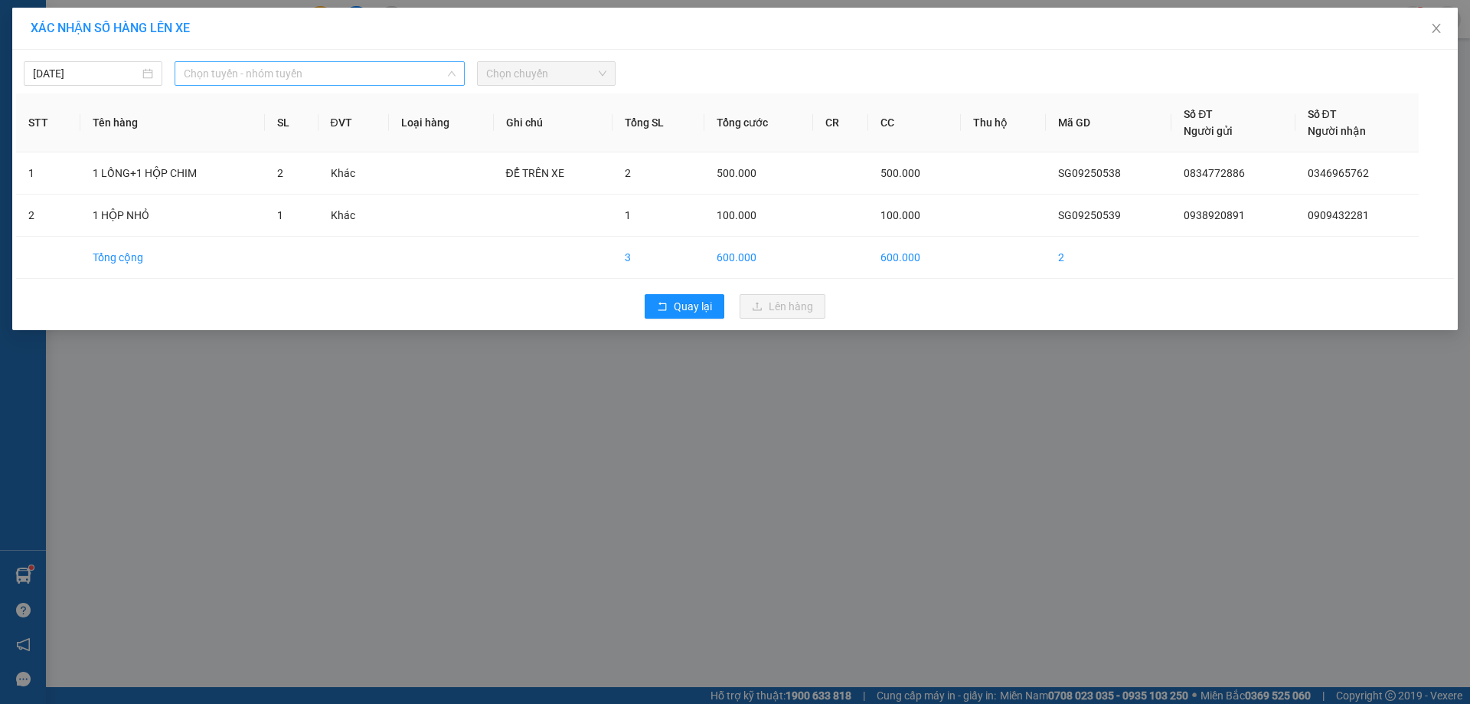
drag, startPoint x: 348, startPoint y: 74, endPoint x: 345, endPoint y: 178, distance: 103.4
click at [348, 75] on span "Chọn tuyến - nhóm tuyến" at bounding box center [320, 73] width 272 height 23
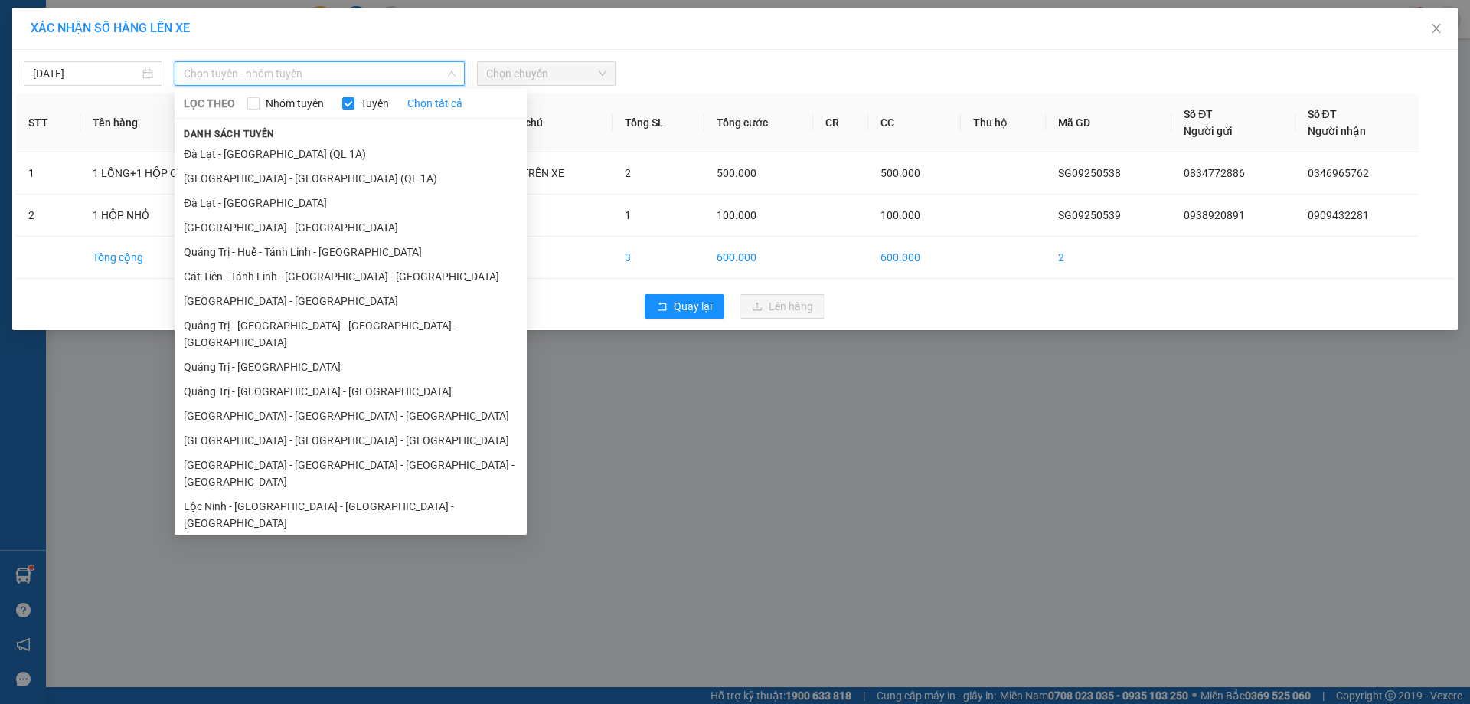
drag, startPoint x: 224, startPoint y: 299, endPoint x: 271, endPoint y: 280, distance: 50.8
click at [225, 299] on li "[GEOGRAPHIC_DATA] - [GEOGRAPHIC_DATA]" at bounding box center [351, 301] width 352 height 25
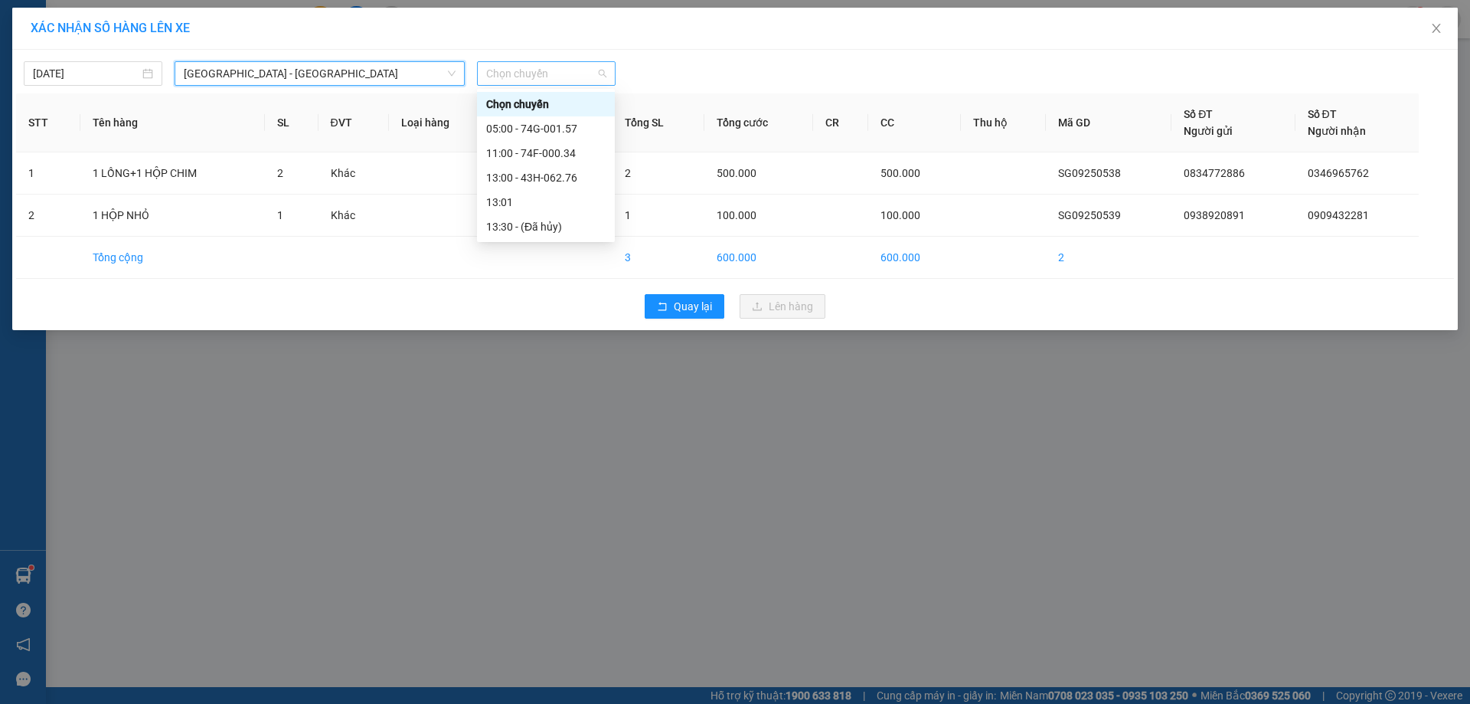
click at [555, 72] on span "Chọn chuyến" at bounding box center [546, 73] width 120 height 23
click at [565, 176] on div "13:00 - 43H-062.76" at bounding box center [545, 177] width 119 height 17
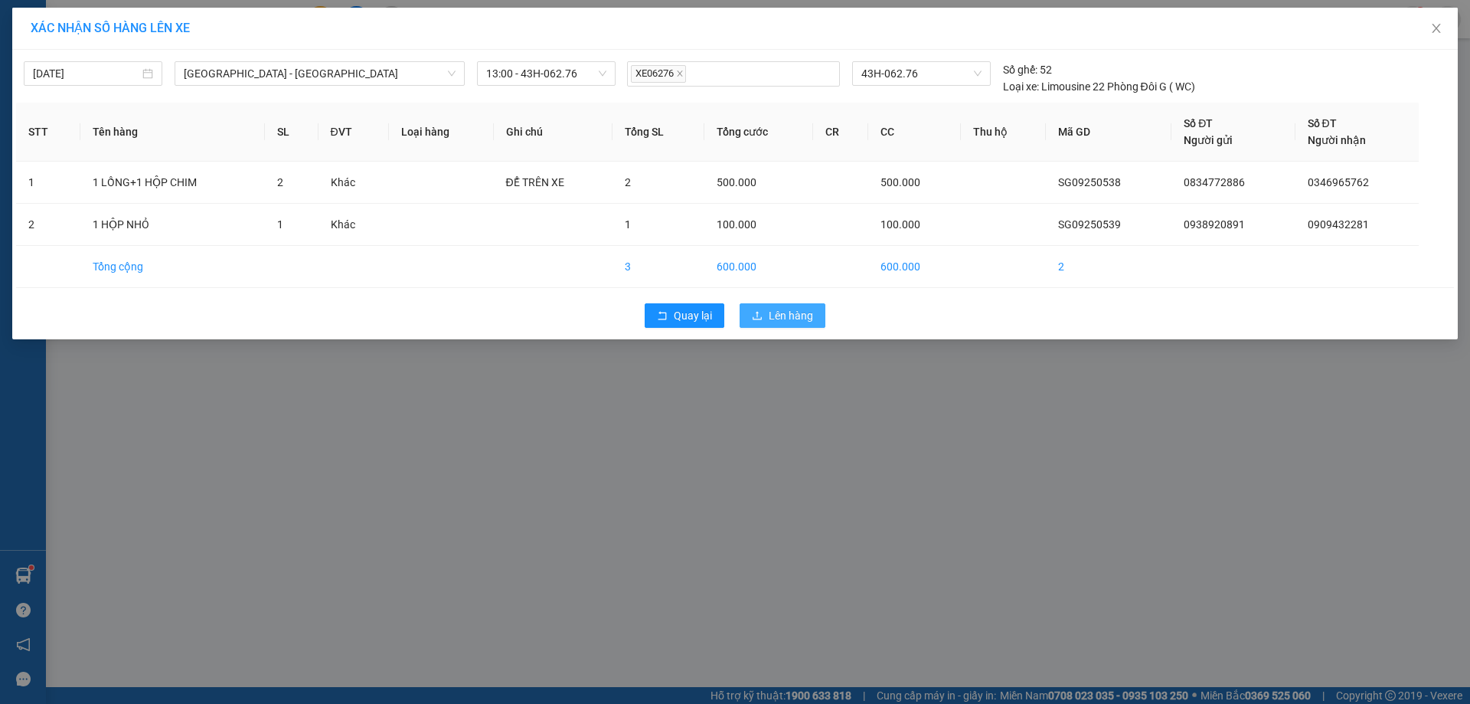
click at [786, 311] on span "Lên hàng" at bounding box center [791, 315] width 44 height 17
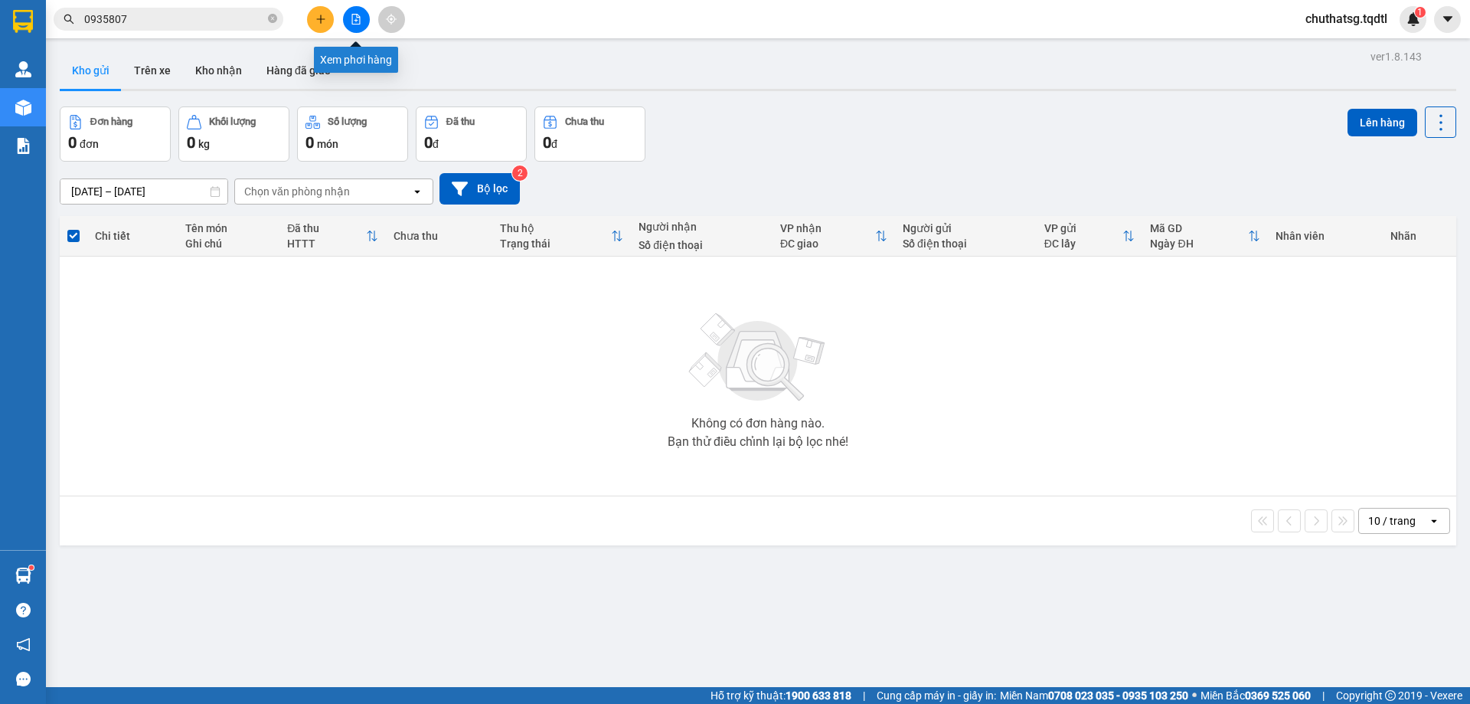
click at [363, 14] on button at bounding box center [356, 19] width 27 height 27
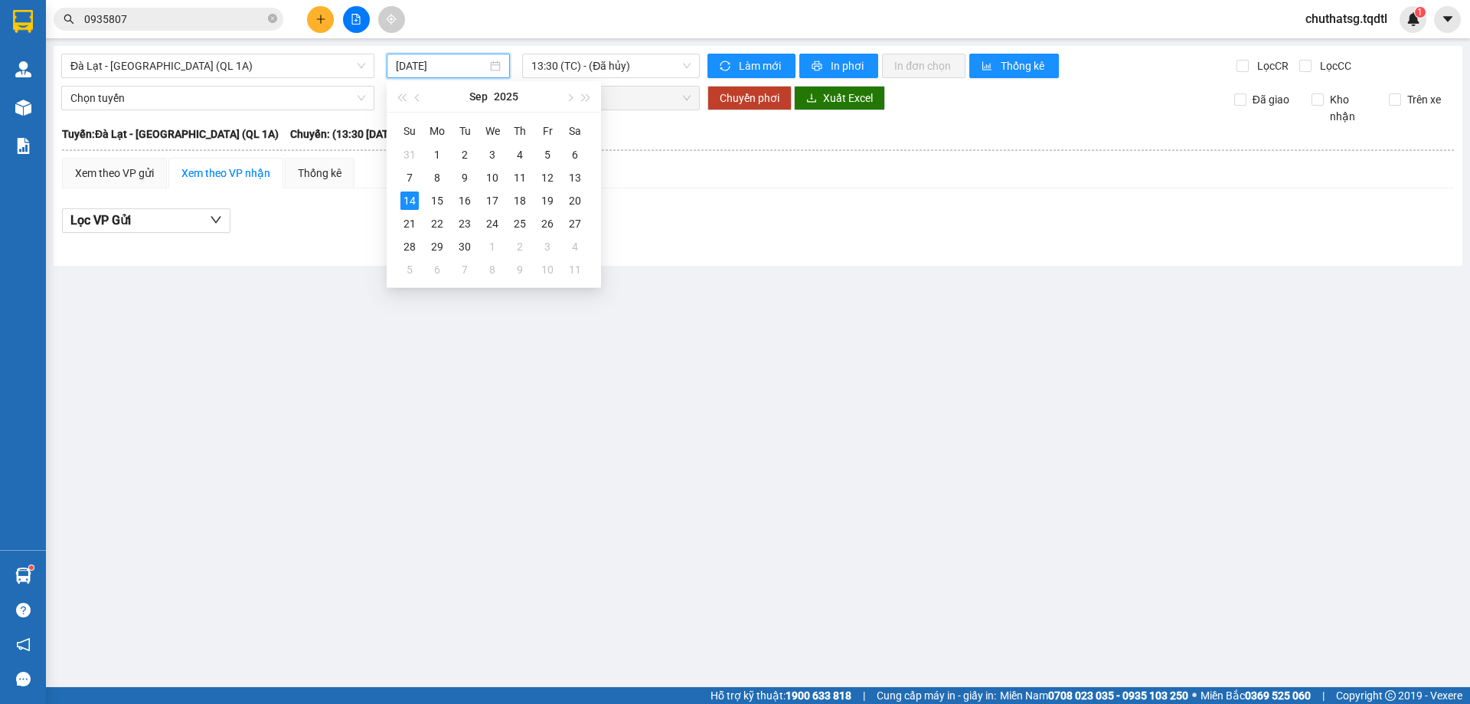
drag, startPoint x: 484, startPoint y: 66, endPoint x: 479, endPoint y: 83, distance: 18.4
click at [483, 66] on input "[DATE]" at bounding box center [441, 65] width 91 height 17
click at [574, 176] on div "13" at bounding box center [575, 177] width 18 height 18
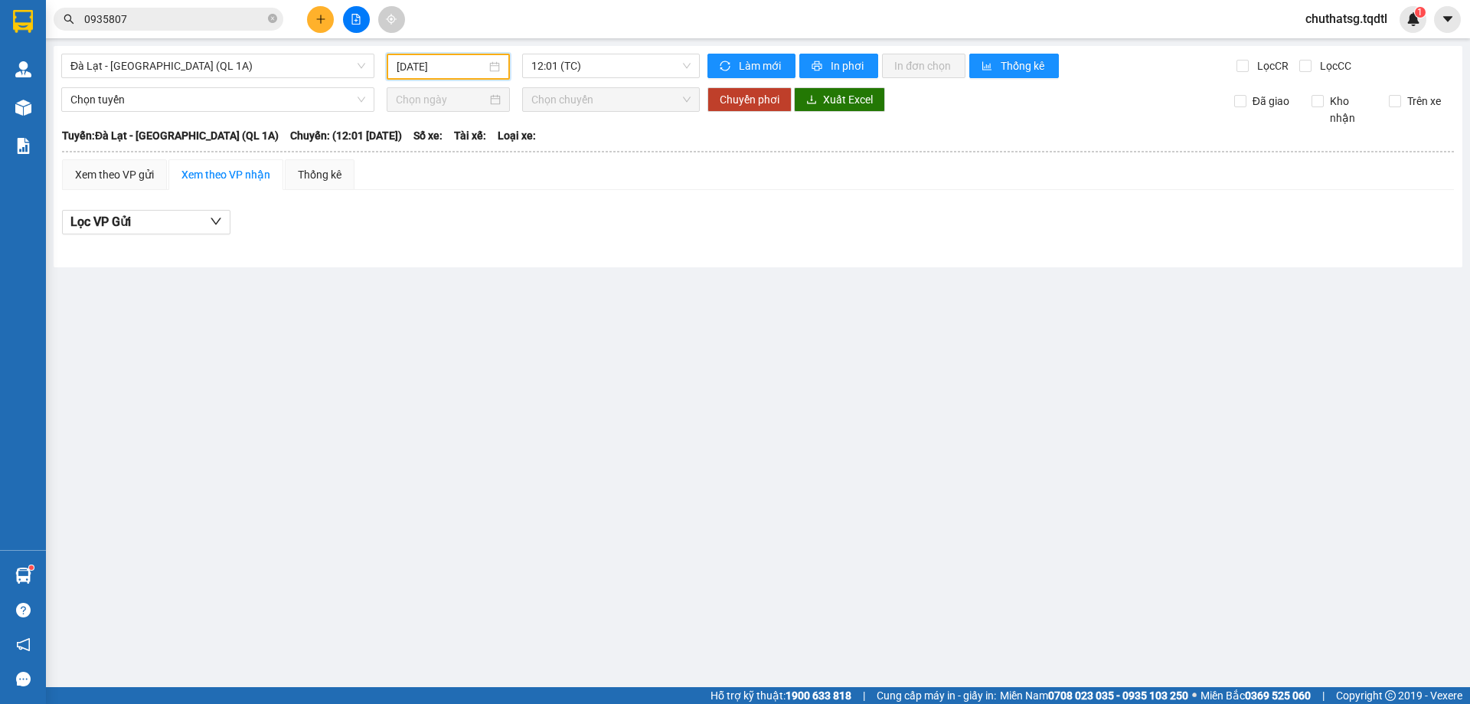
click at [470, 69] on input "[DATE]" at bounding box center [442, 66] width 90 height 17
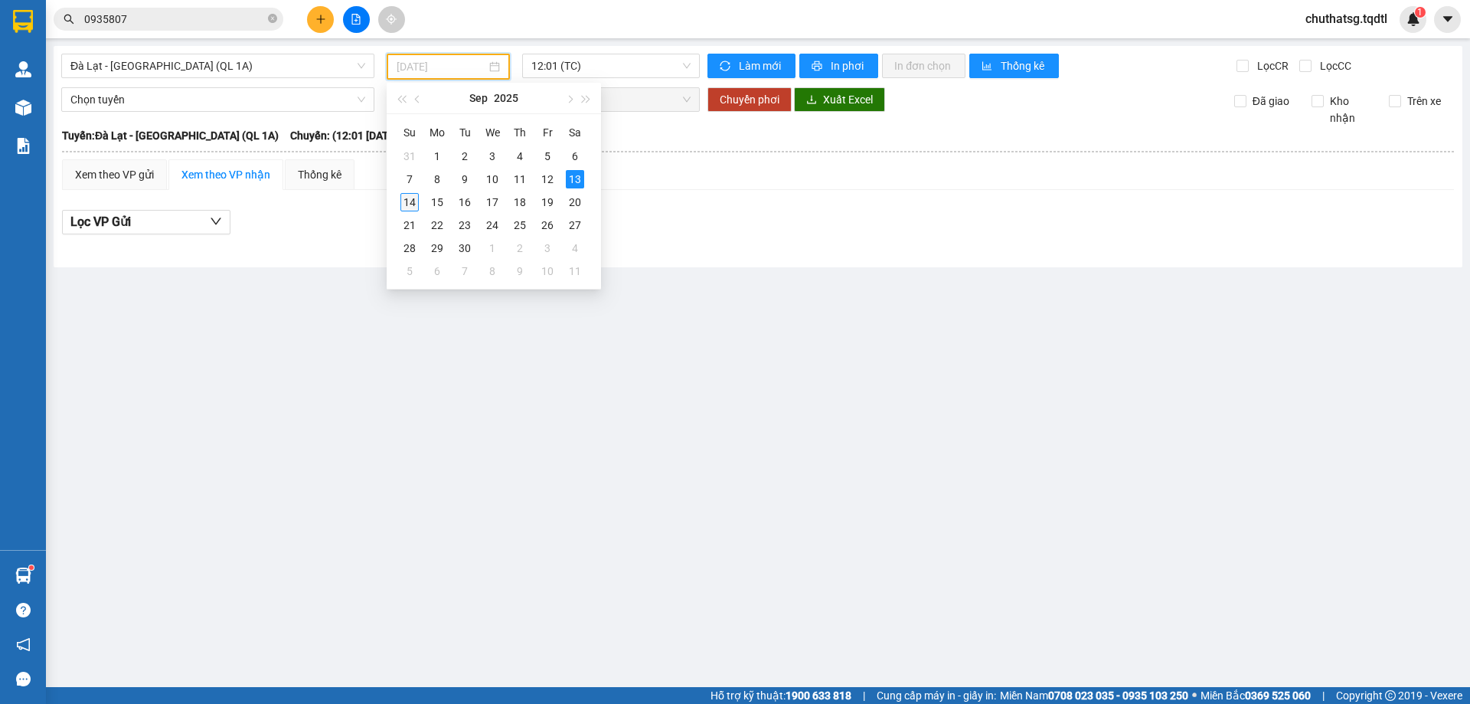
click at [407, 193] on div "14" at bounding box center [410, 202] width 18 height 18
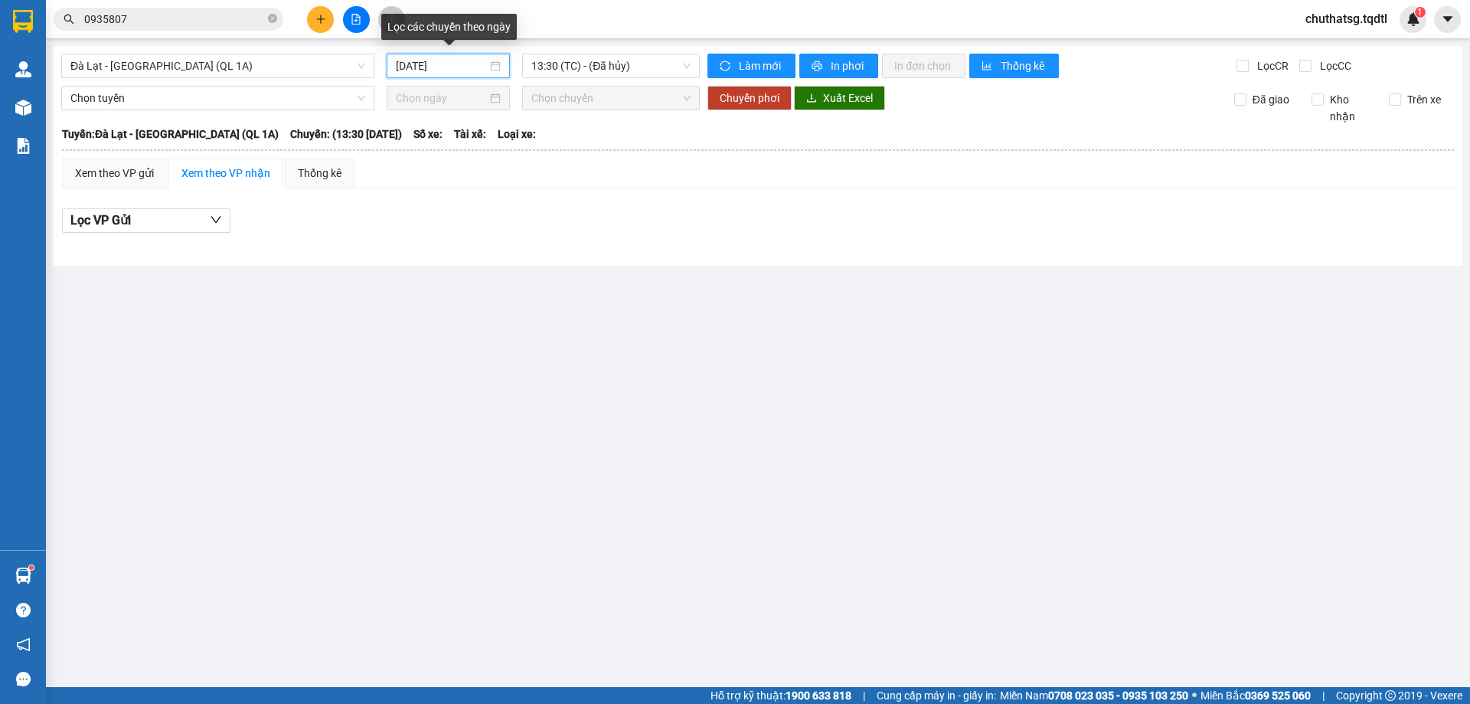
click at [466, 66] on input "[DATE]" at bounding box center [441, 65] width 91 height 17
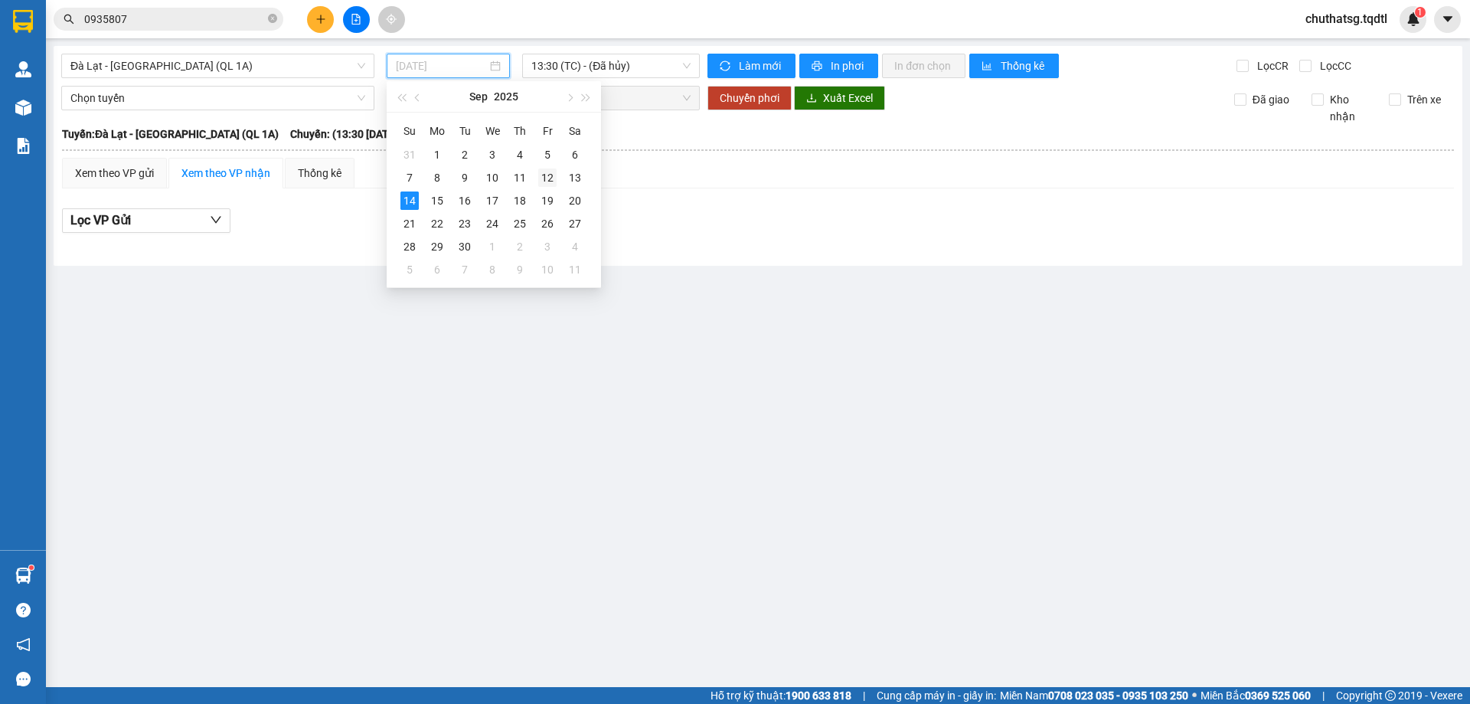
click at [550, 173] on div "12" at bounding box center [547, 177] width 18 height 18
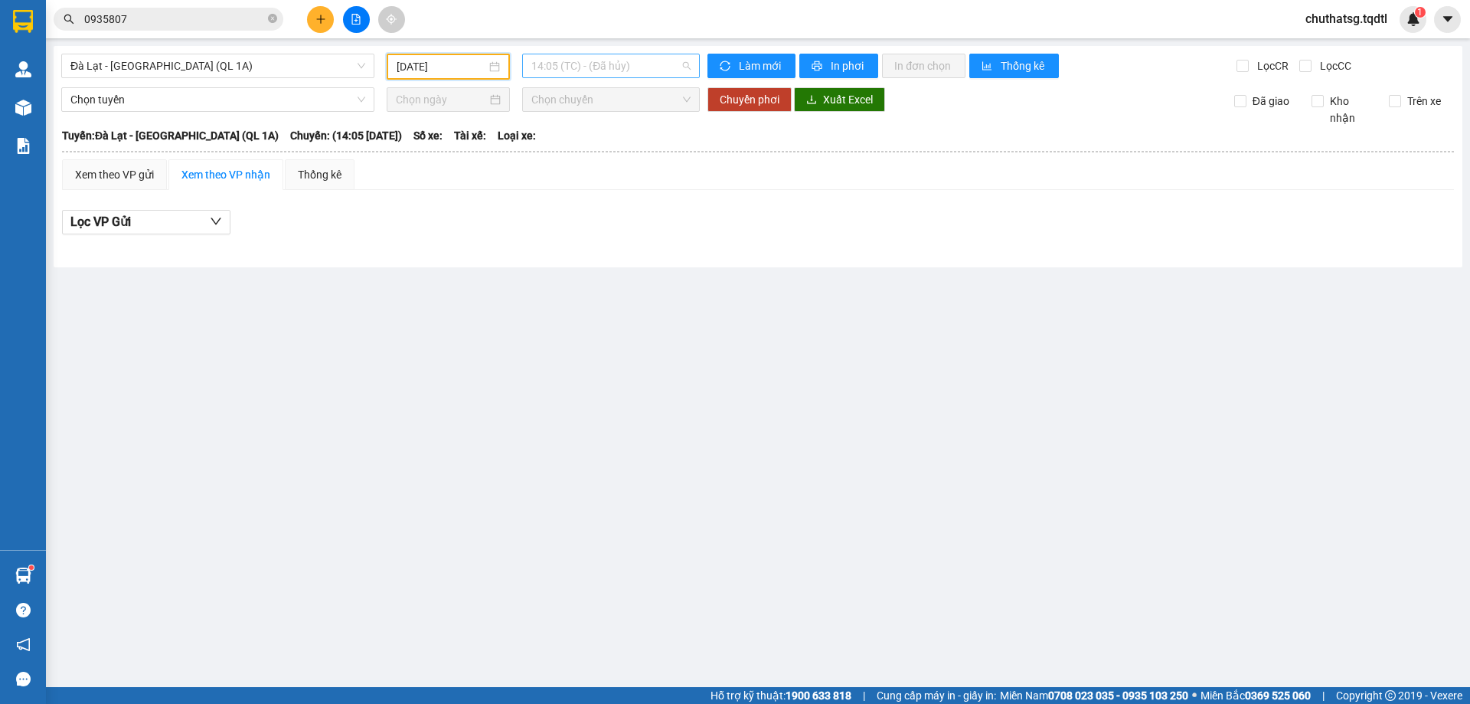
click at [649, 68] on span "14:05 (TC) - (Đã hủy)" at bounding box center [611, 65] width 159 height 23
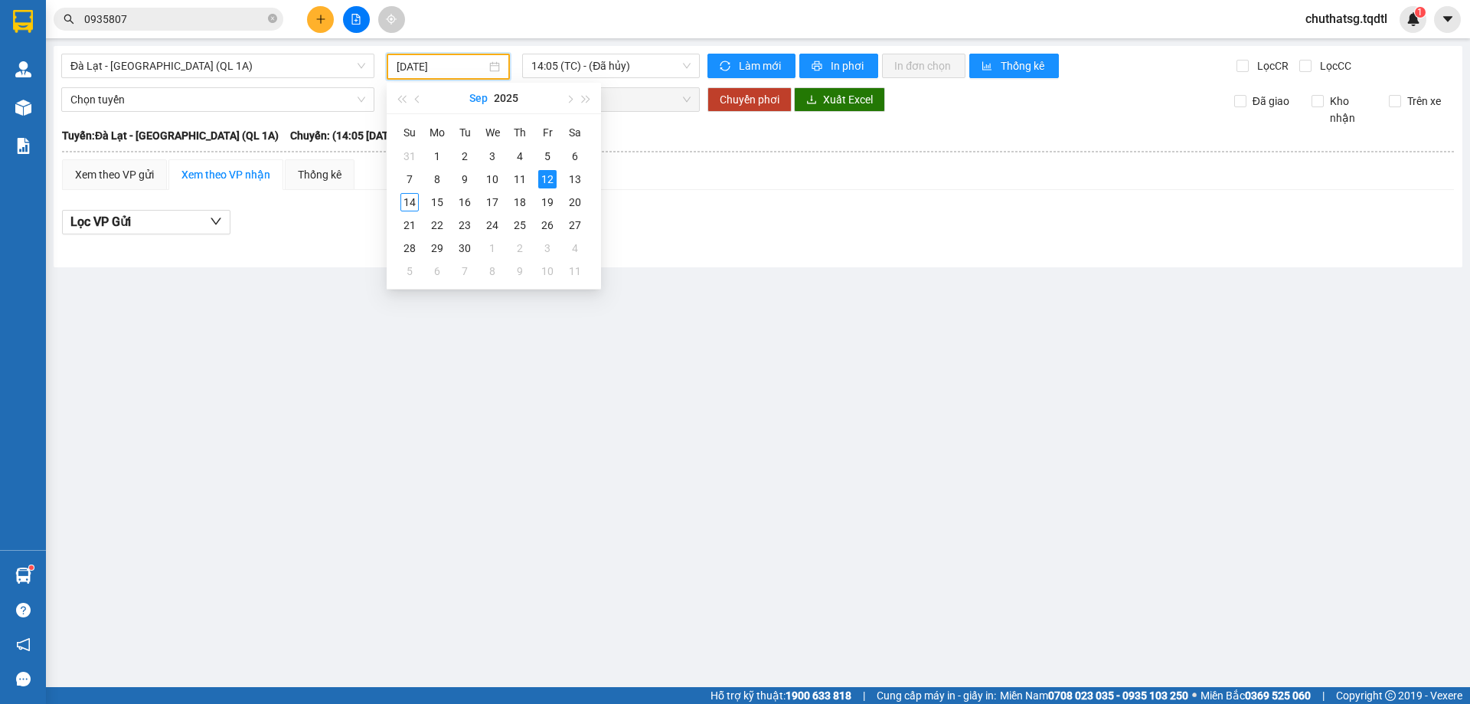
drag, startPoint x: 458, startPoint y: 65, endPoint x: 470, endPoint y: 103, distance: 39.5
click at [459, 70] on input "[DATE]" at bounding box center [442, 66] width 90 height 17
click at [466, 175] on div "9" at bounding box center [465, 179] width 18 height 18
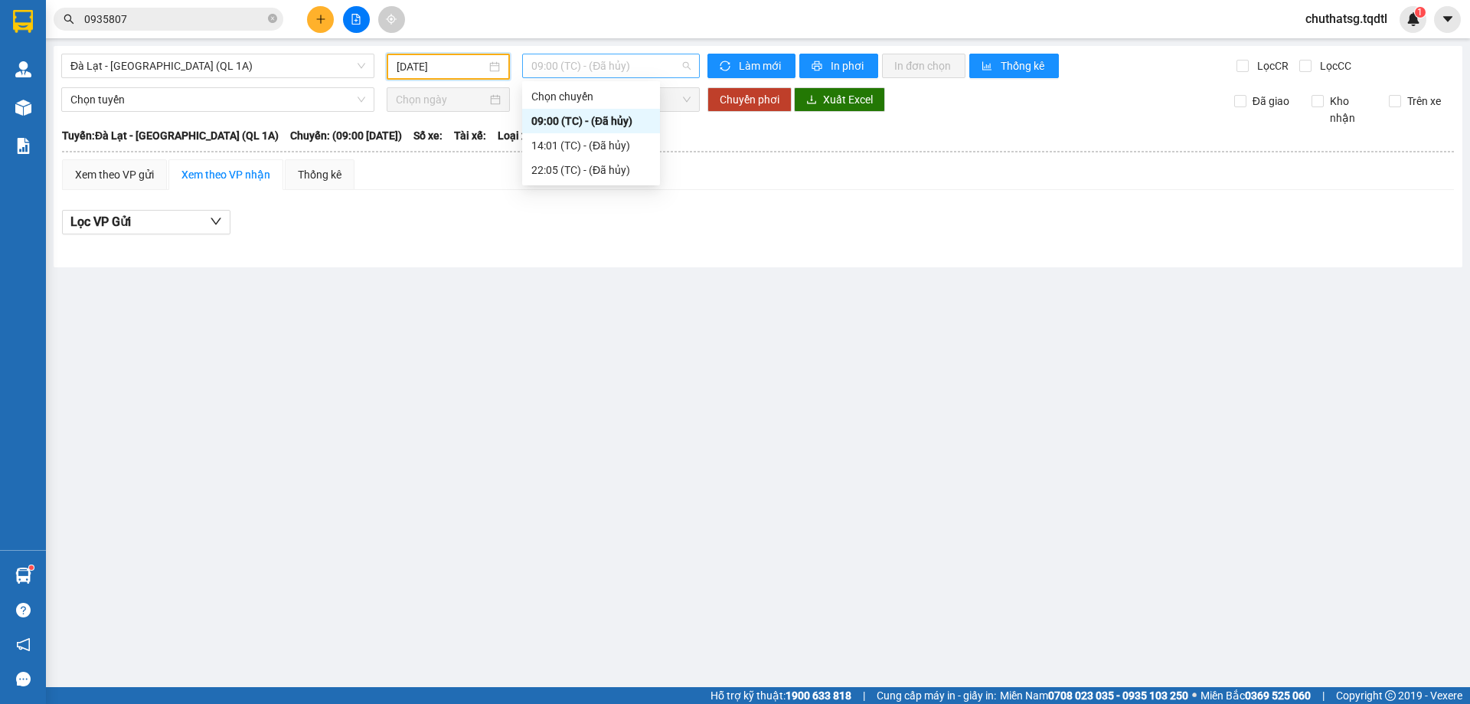
click at [641, 63] on span "09:00 (TC) - (Đã hủy)" at bounding box center [611, 65] width 159 height 23
click at [645, 61] on span "09:00 (TC) - (Đã hủy)" at bounding box center [611, 65] width 159 height 23
click at [456, 62] on input "[DATE]" at bounding box center [442, 66] width 90 height 17
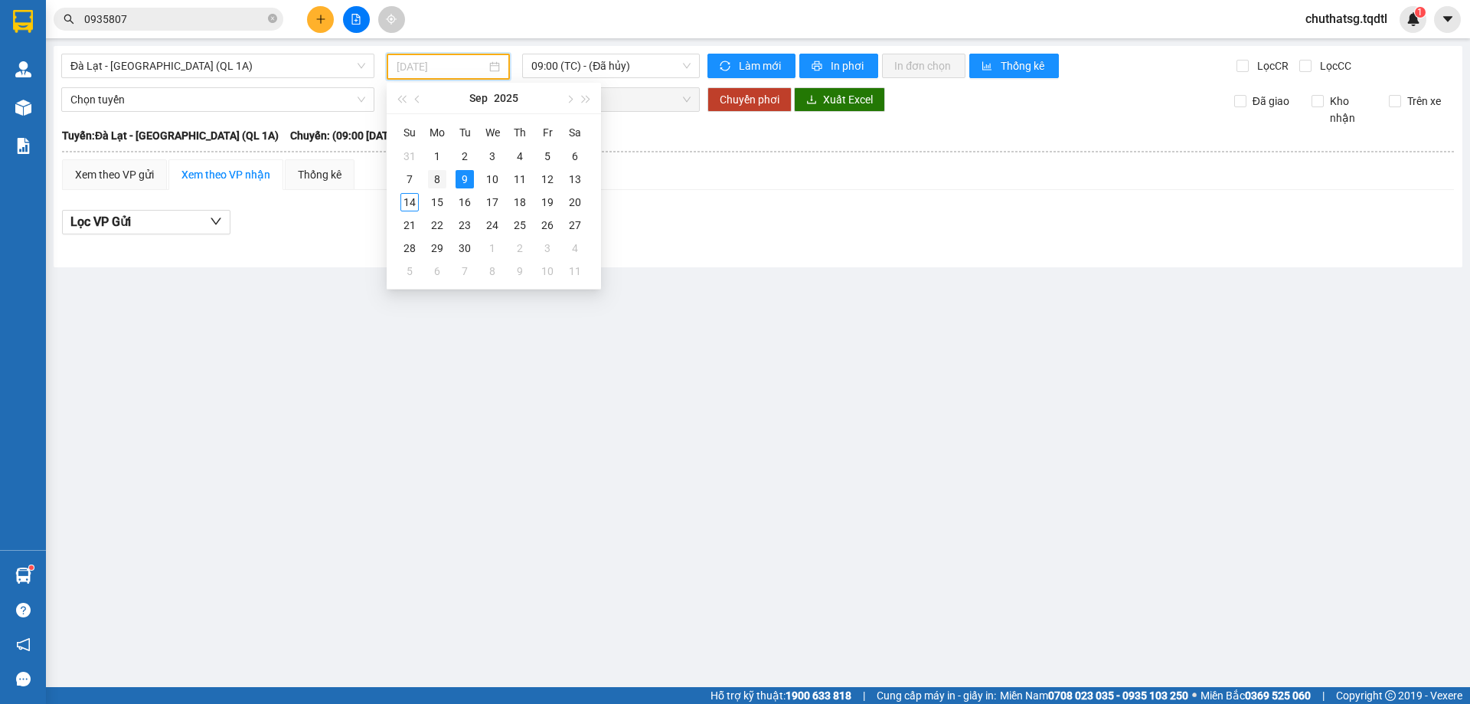
click at [435, 174] on div "8" at bounding box center [437, 179] width 18 height 18
type input "[DATE]"
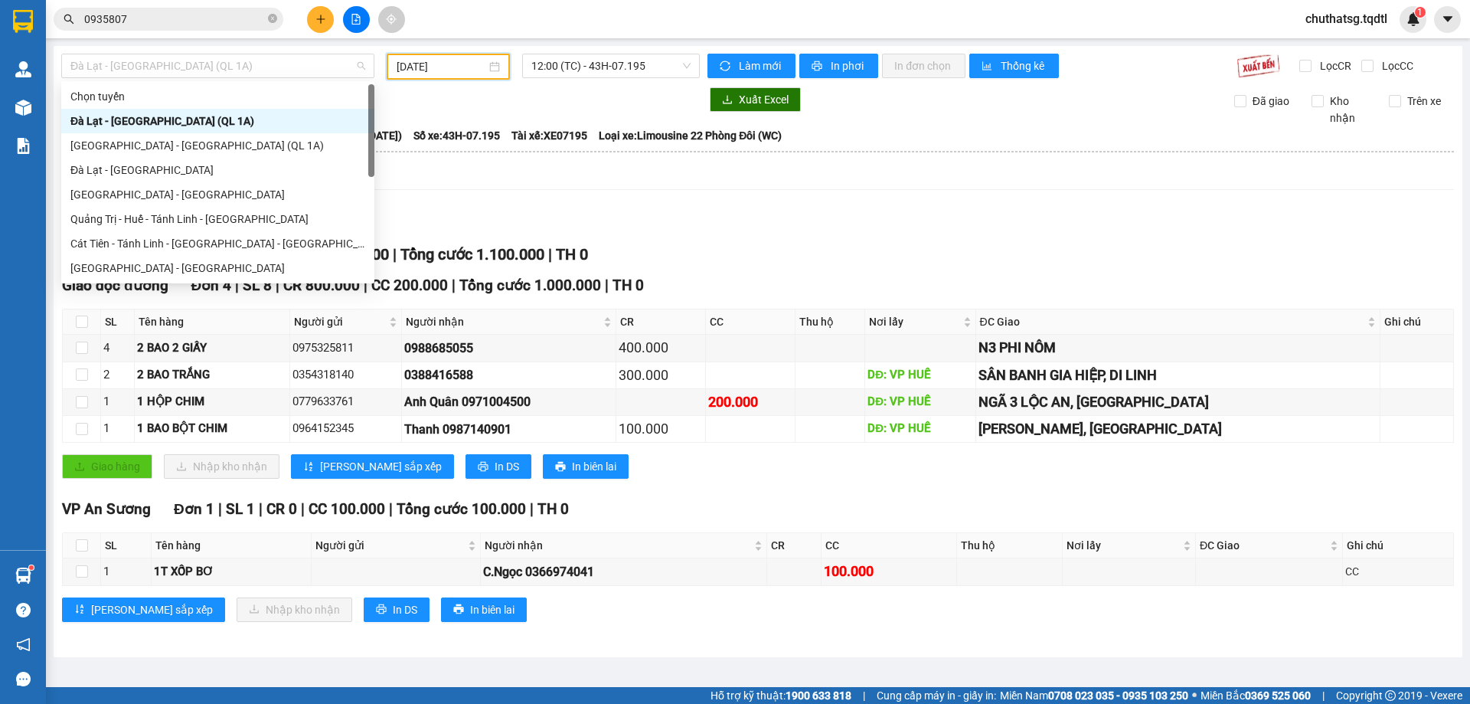
drag, startPoint x: 279, startPoint y: 61, endPoint x: 180, endPoint y: 100, distance: 106.0
click at [276, 61] on span "Đà Lạt - [GEOGRAPHIC_DATA] (QL 1A)" at bounding box center [217, 65] width 295 height 23
drag, startPoint x: 83, startPoint y: 262, endPoint x: 173, endPoint y: 119, distance: 168.3
click at [84, 258] on div "[GEOGRAPHIC_DATA] - [GEOGRAPHIC_DATA]" at bounding box center [217, 268] width 313 height 25
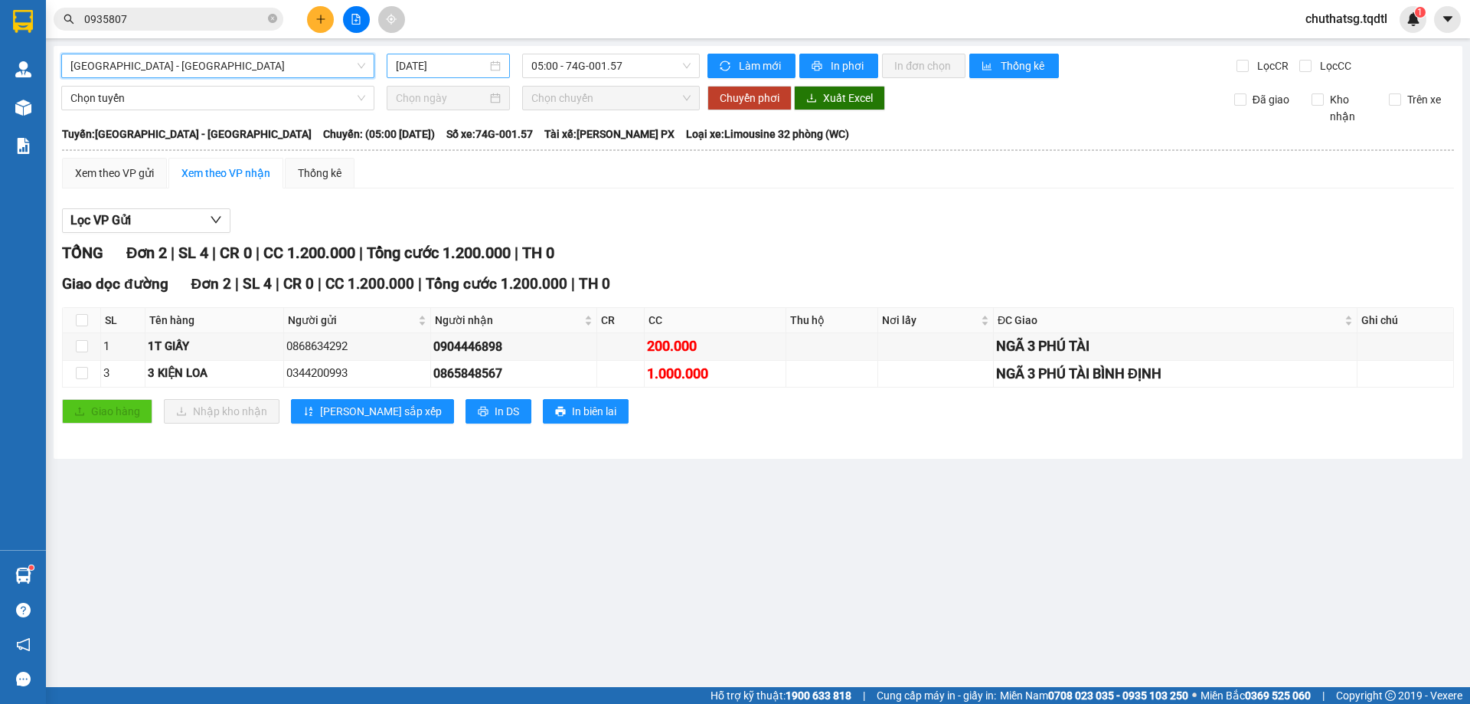
click at [460, 65] on input "[DATE]" at bounding box center [441, 65] width 91 height 17
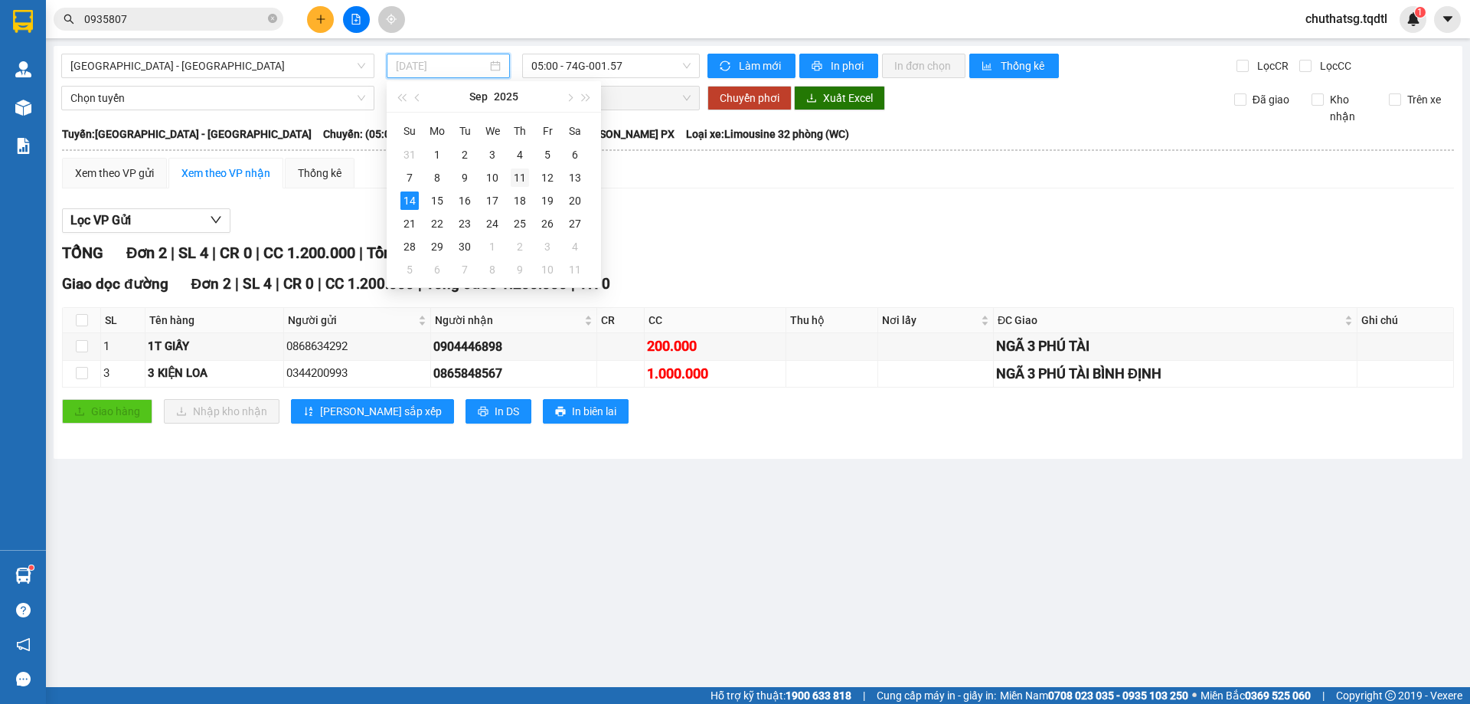
click at [518, 174] on div "11" at bounding box center [520, 177] width 18 height 18
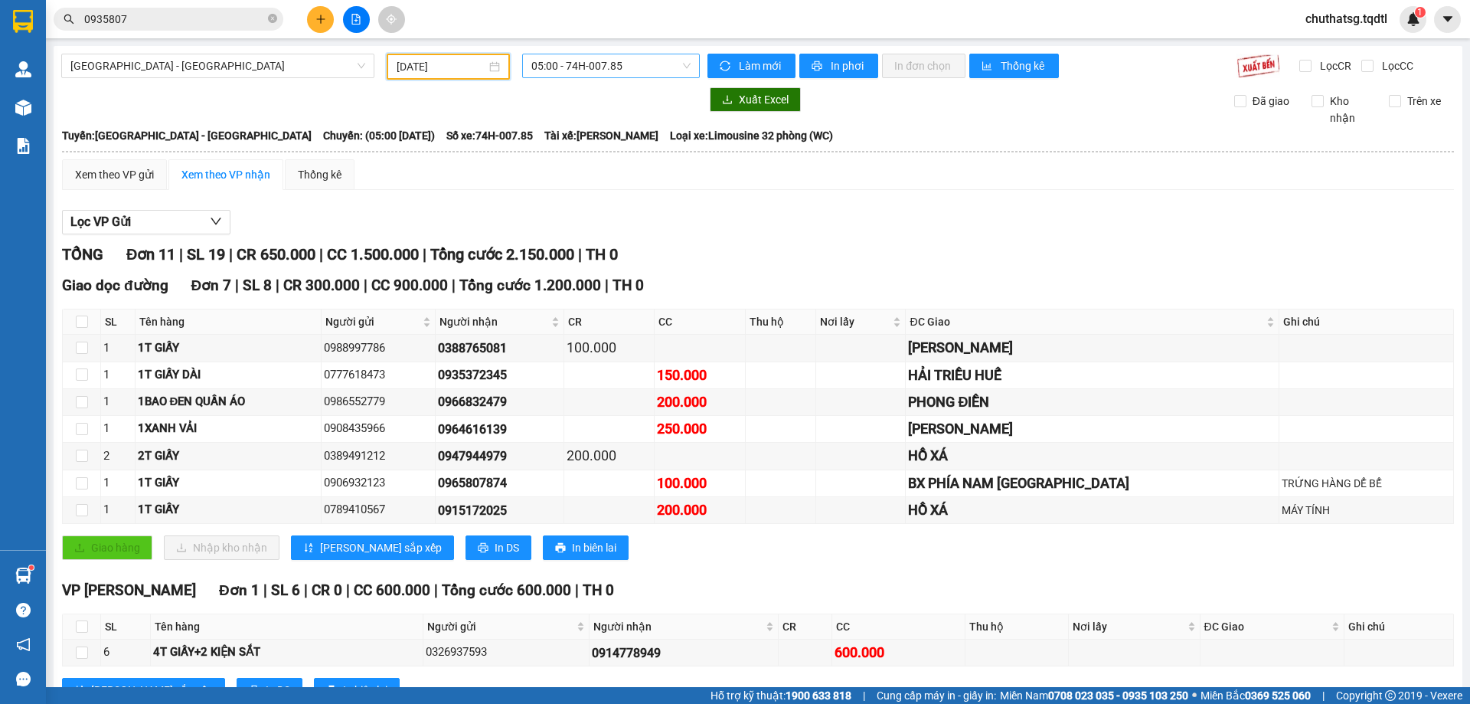
drag, startPoint x: 624, startPoint y: 64, endPoint x: 619, endPoint y: 79, distance: 15.5
click at [624, 66] on span "05:00 - 74H-007.85" at bounding box center [611, 65] width 159 height 23
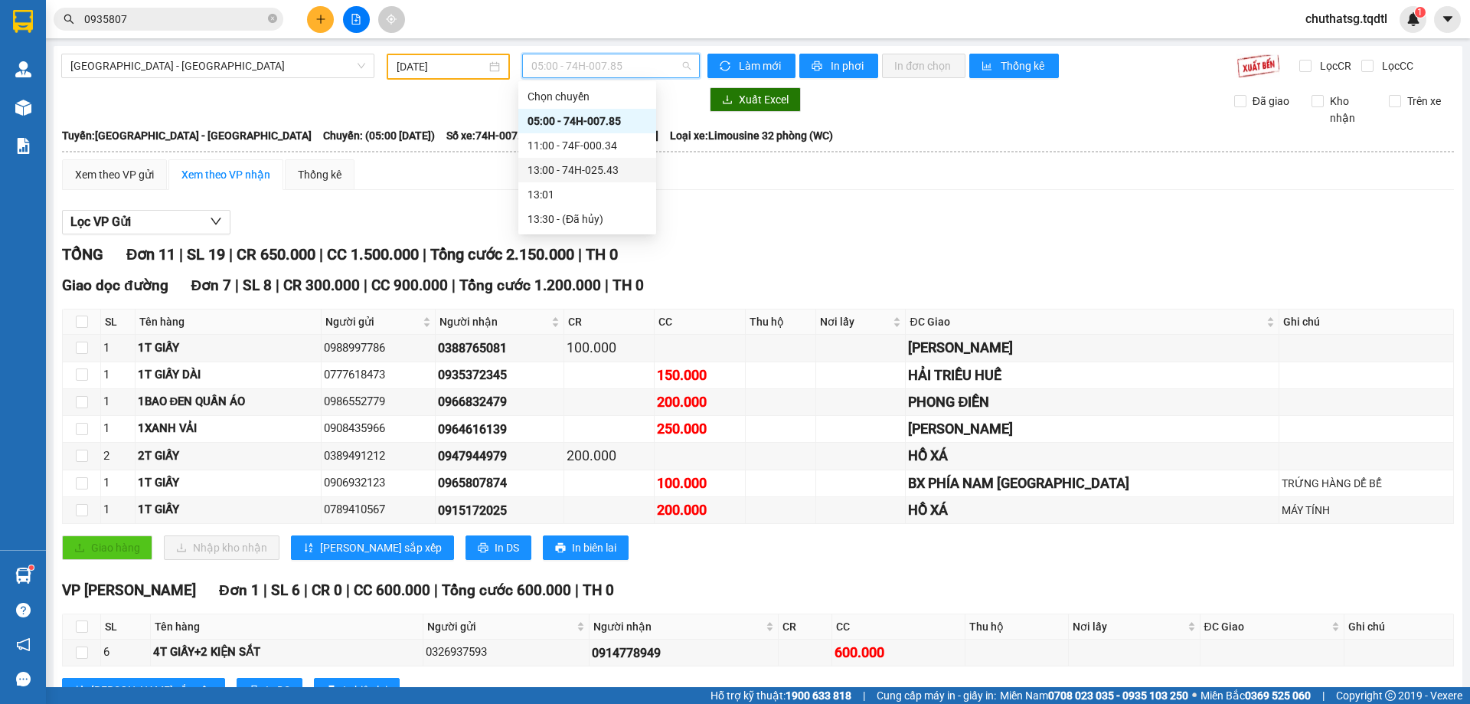
click at [575, 166] on div "13:00 - 74H-025.43" at bounding box center [587, 170] width 119 height 17
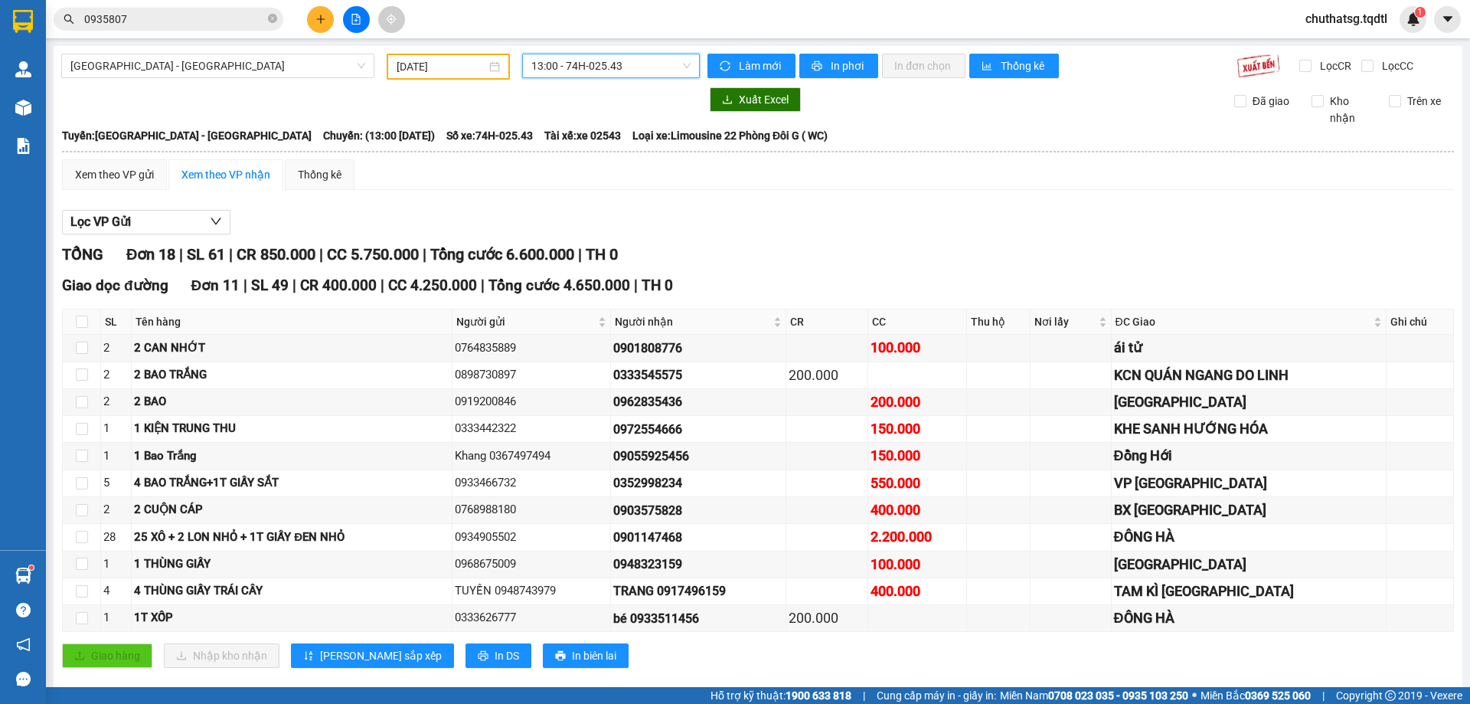
click at [643, 65] on span "13:00 - 74H-025.43" at bounding box center [611, 65] width 159 height 23
click at [591, 143] on div "11:00 - 74F-000.34" at bounding box center [587, 145] width 119 height 17
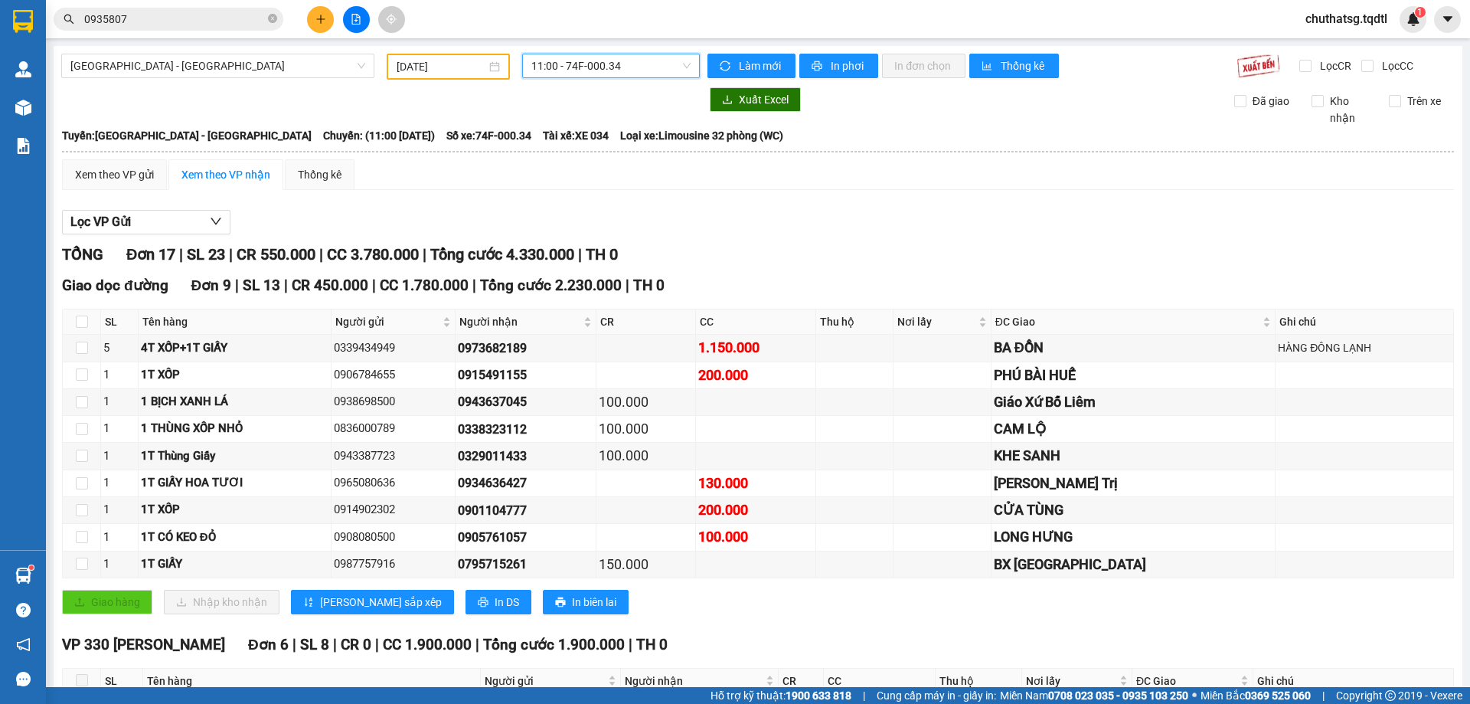
click at [646, 63] on span "11:00 - 74F-000.34" at bounding box center [611, 65] width 159 height 23
click at [463, 66] on input "[DATE]" at bounding box center [442, 66] width 90 height 17
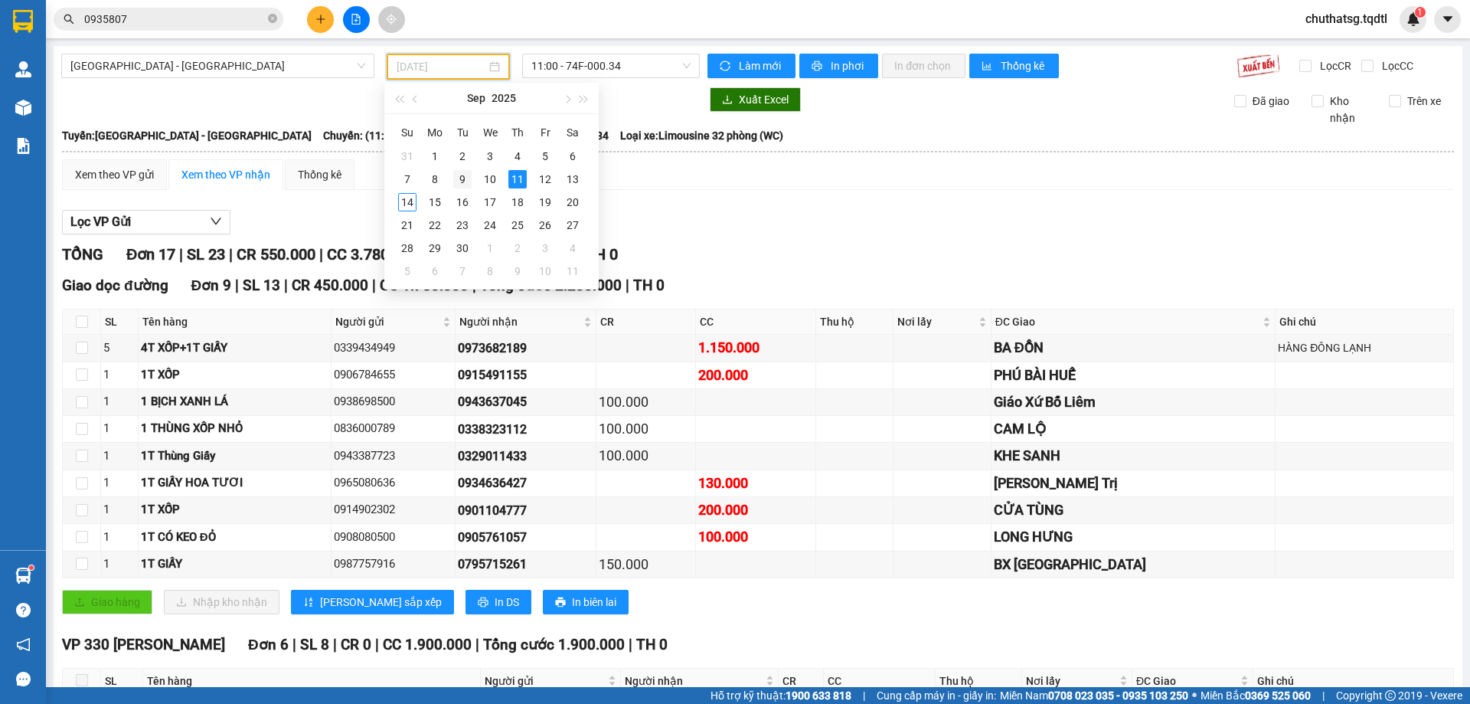
click at [460, 173] on div "9" at bounding box center [462, 179] width 18 height 18
type input "[DATE]"
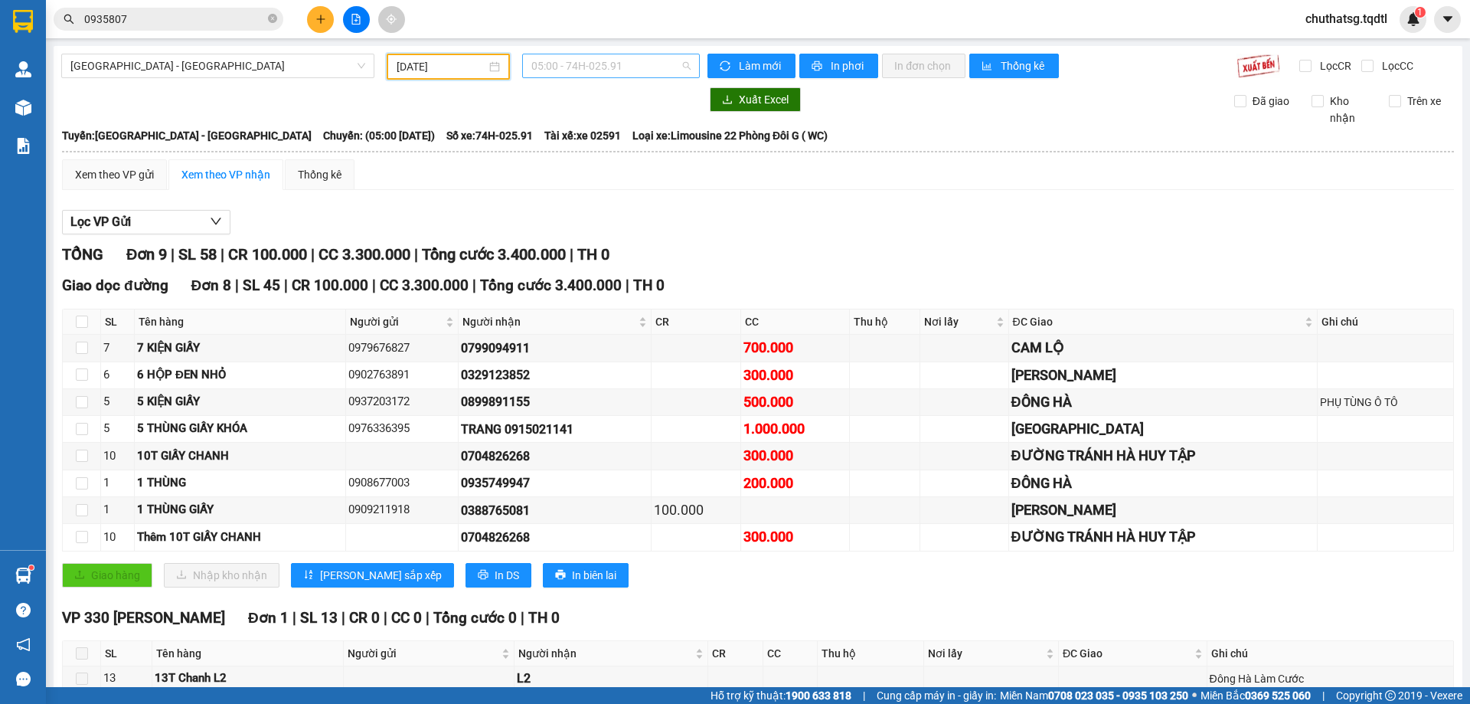
click at [632, 57] on span "05:00 - 74H-025.91" at bounding box center [611, 65] width 159 height 23
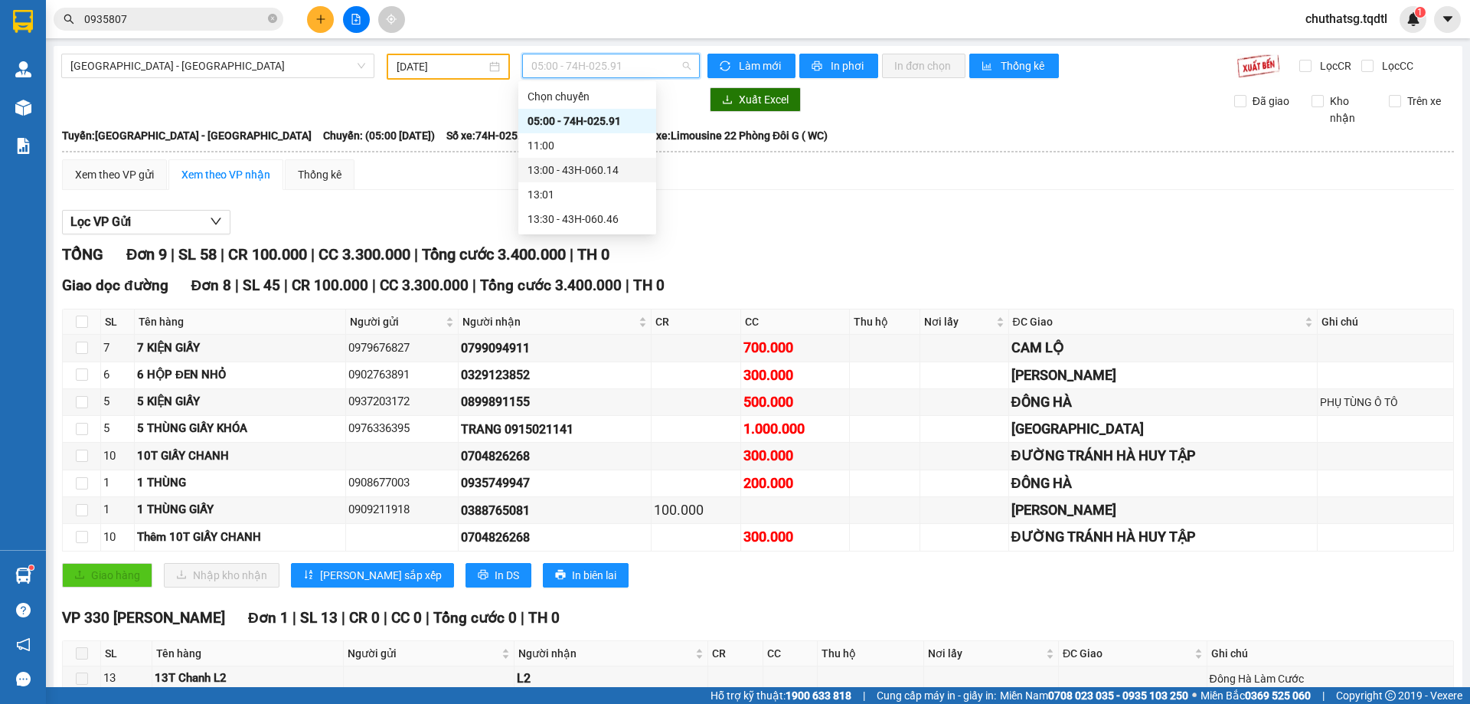
click at [573, 171] on div "13:00 - 43H-060.14" at bounding box center [587, 170] width 119 height 17
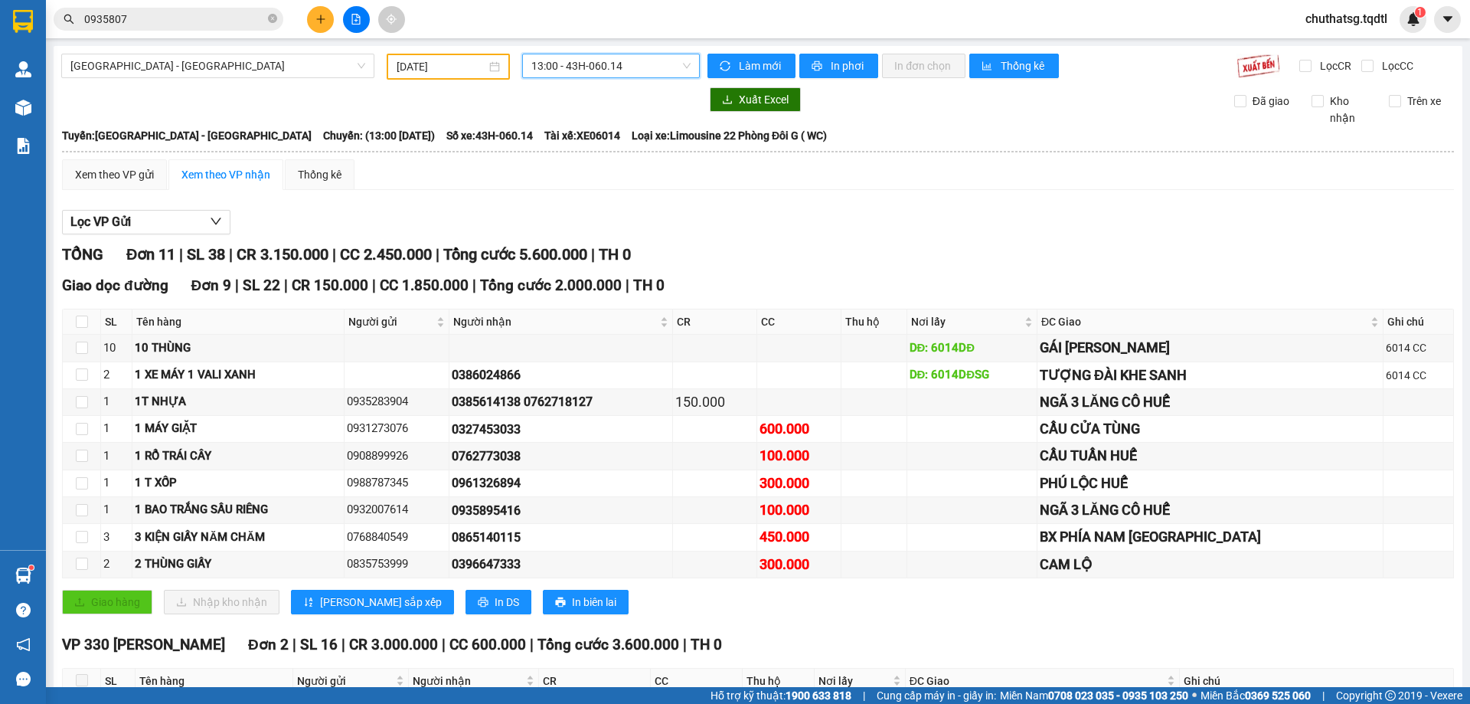
click at [636, 67] on span "13:00 - 43H-060.14" at bounding box center [611, 65] width 159 height 23
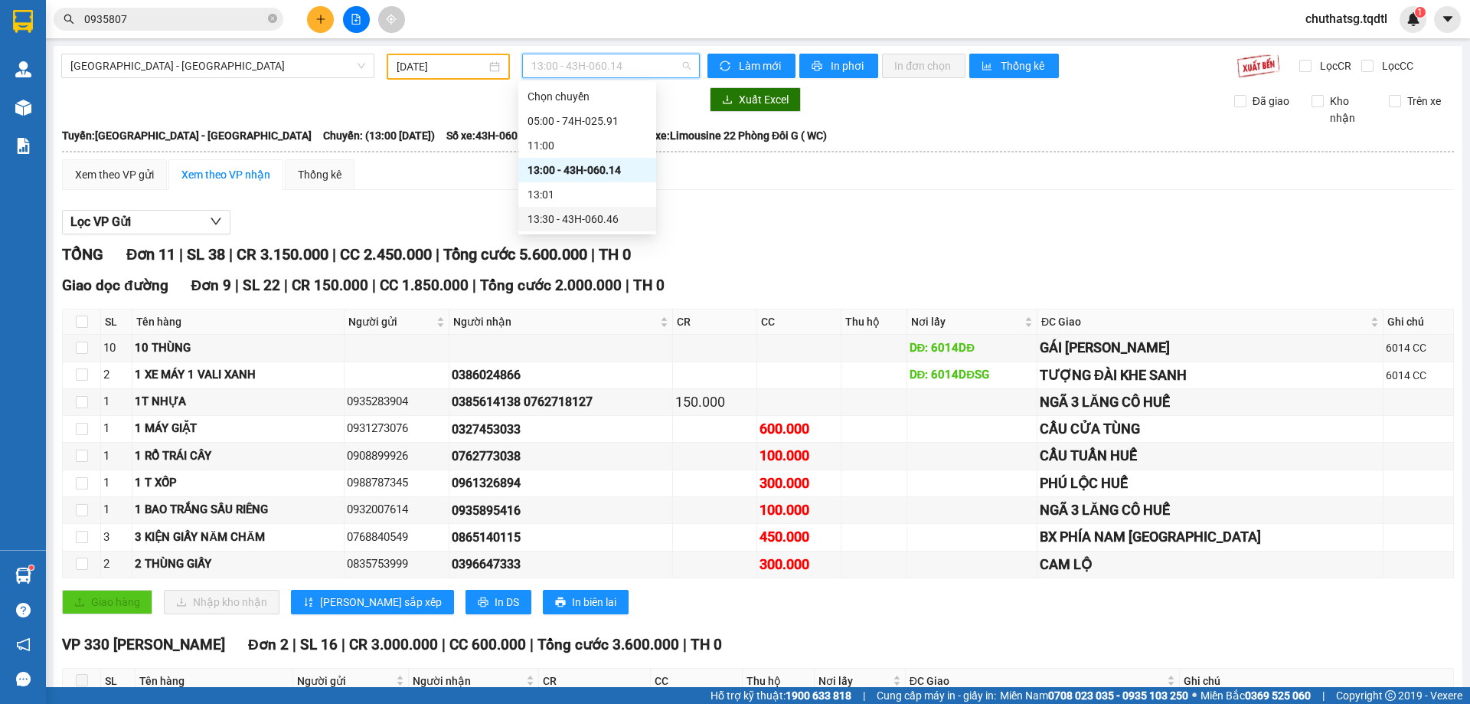
click at [561, 215] on div "13:30 - 43H-060.46" at bounding box center [587, 219] width 119 height 17
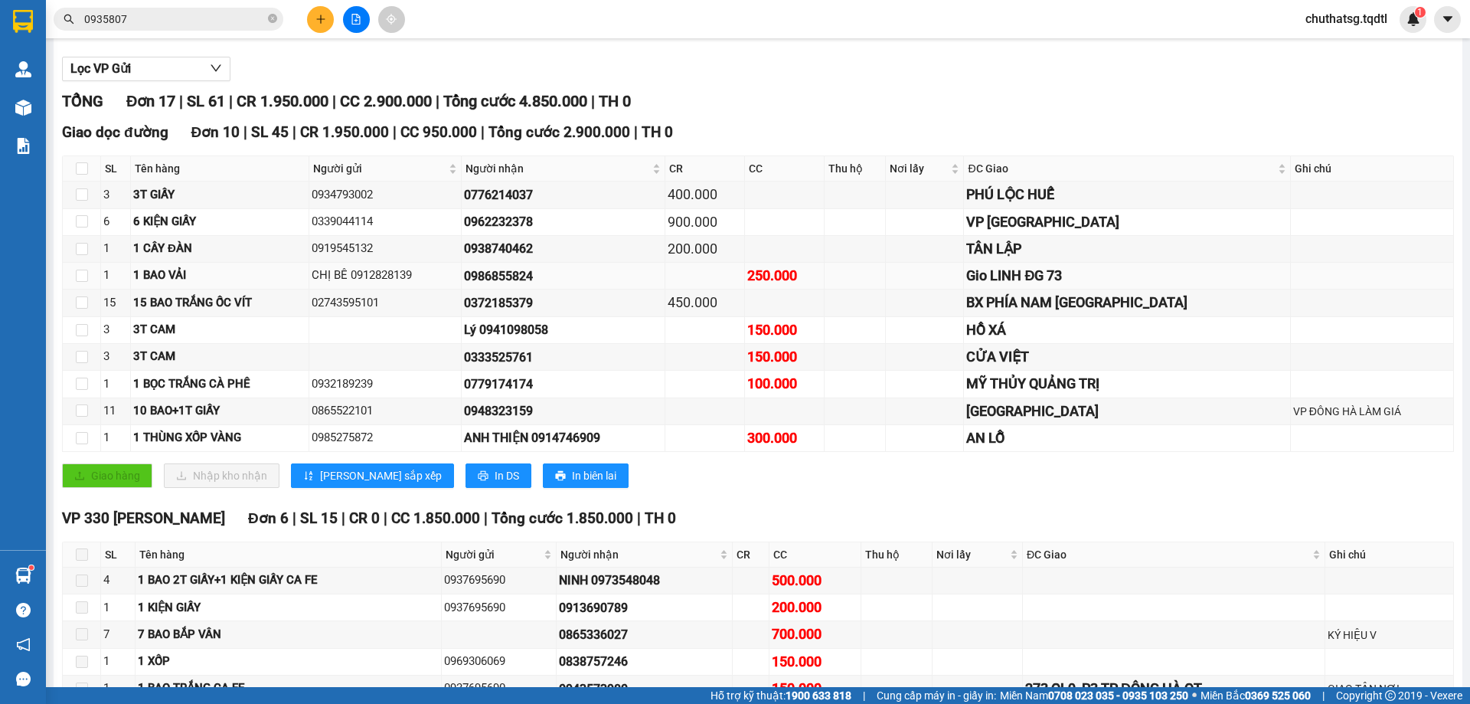
scroll to position [230, 0]
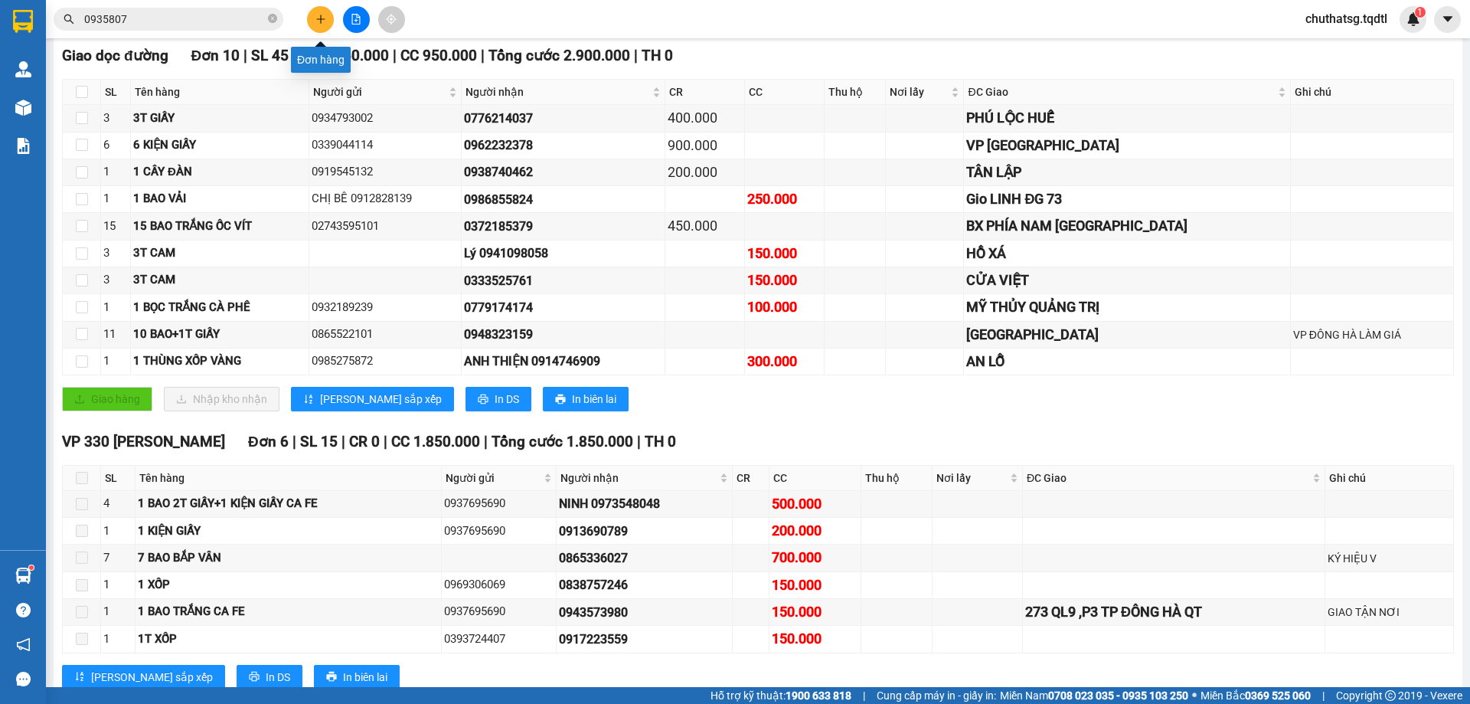
click at [316, 19] on icon "plus" at bounding box center [321, 19] width 11 height 11
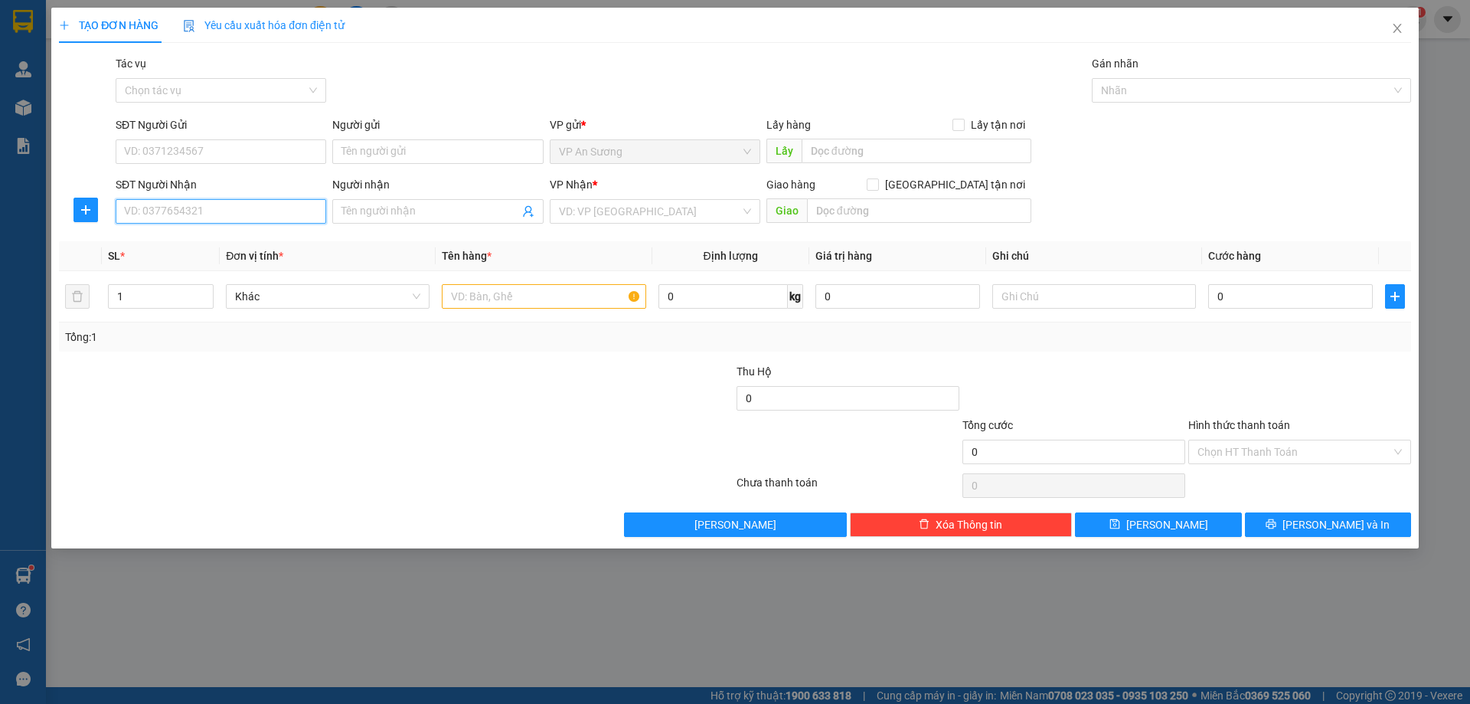
click at [207, 211] on input "SĐT Người Nhận" at bounding box center [221, 211] width 211 height 25
click at [157, 239] on div "0865336027" at bounding box center [221, 242] width 192 height 17
type input "0865336027"
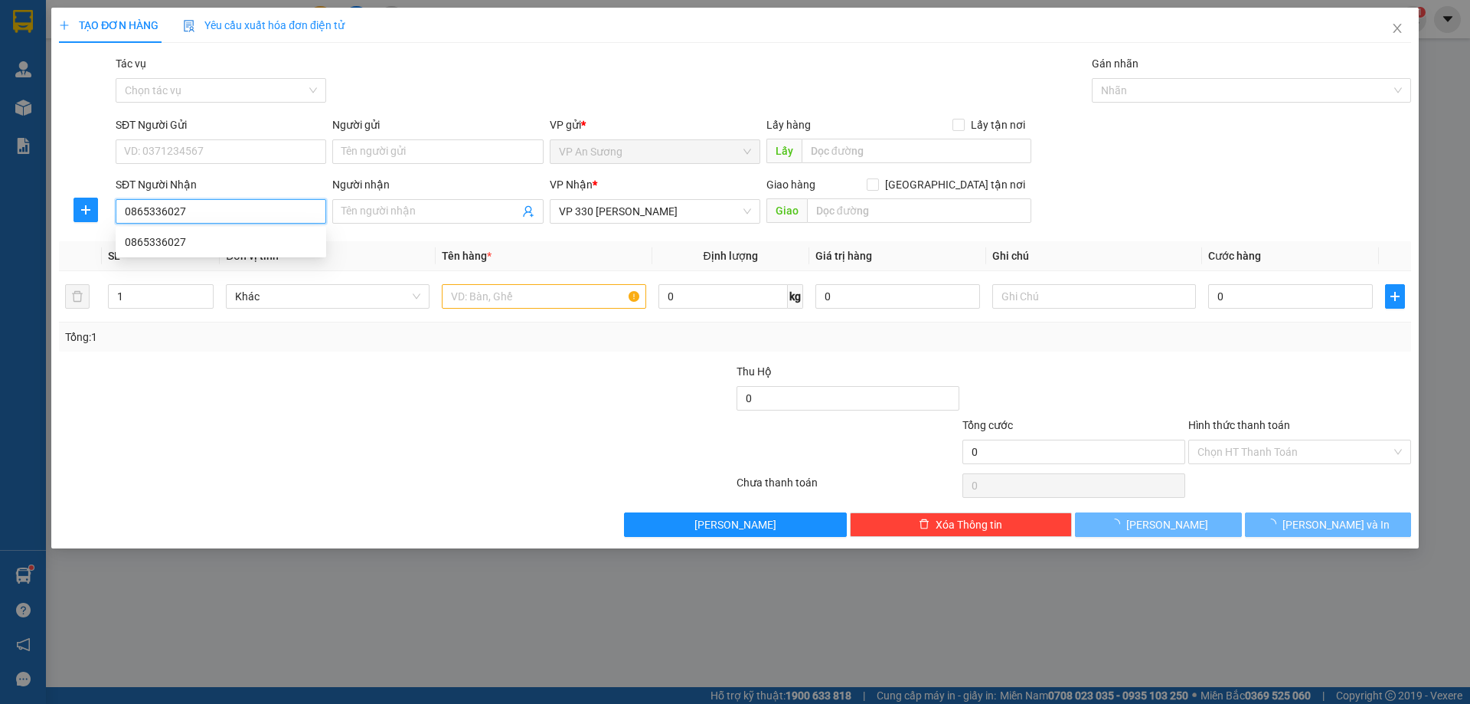
type input "700.000"
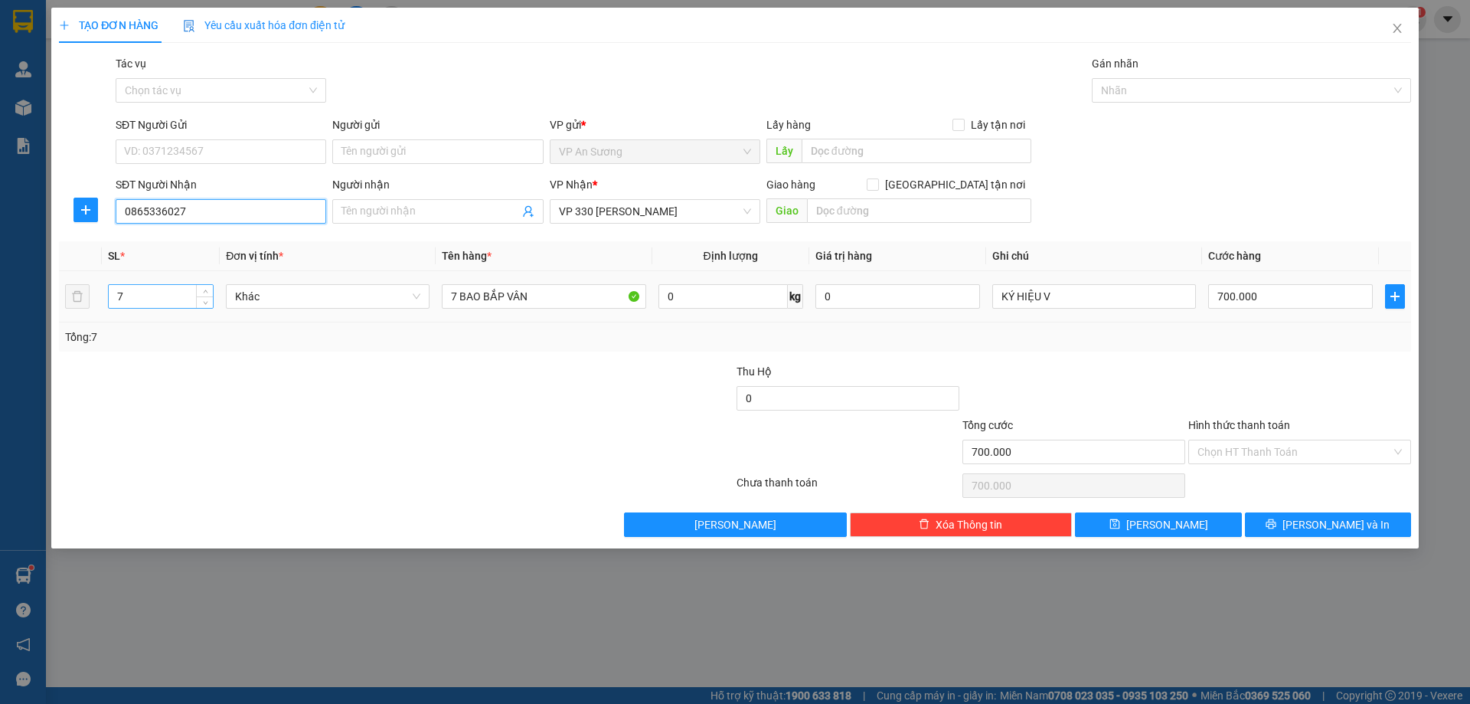
type input "0865336027"
click at [132, 300] on input "7" at bounding box center [161, 296] width 104 height 23
type input "10"
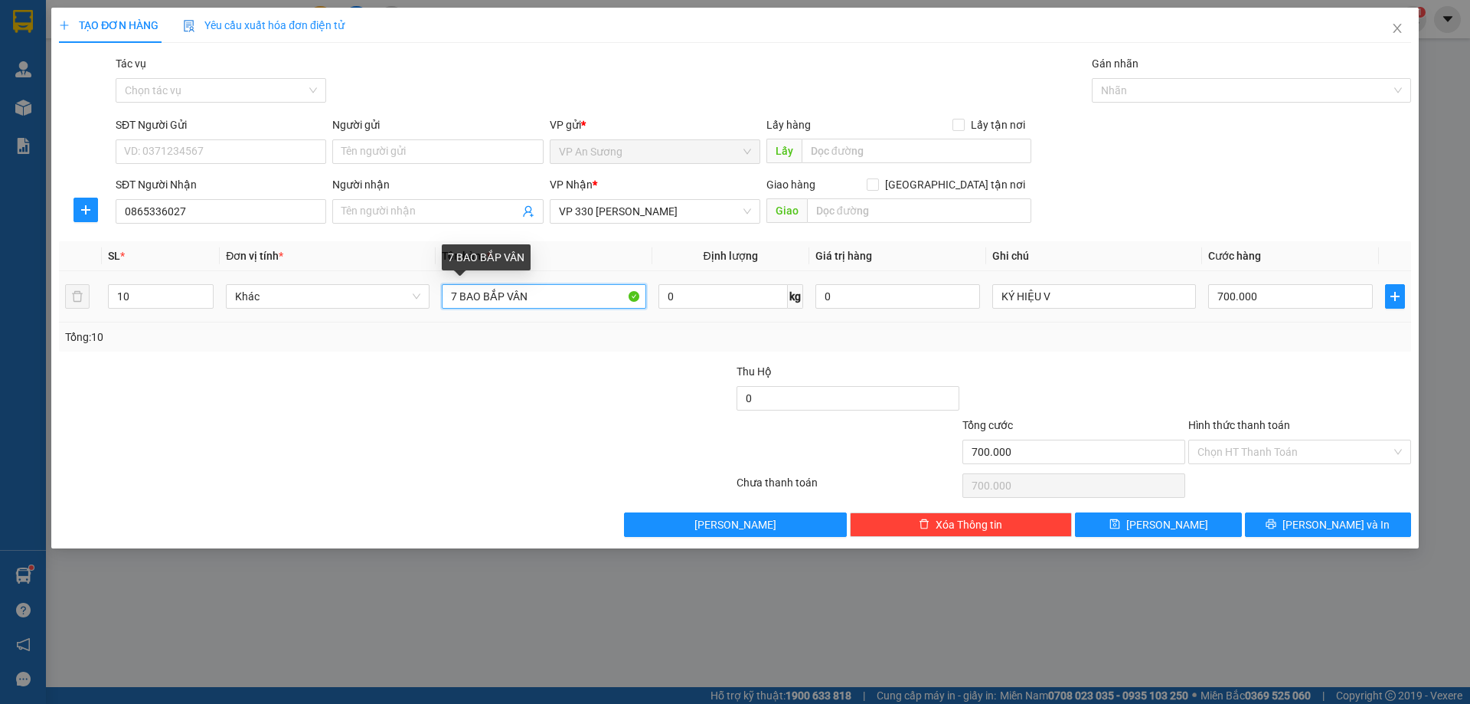
click at [457, 296] on input "7 BAO BẮP VÂN" at bounding box center [544, 296] width 204 height 25
type input "10 BAO BẮP VÂN"
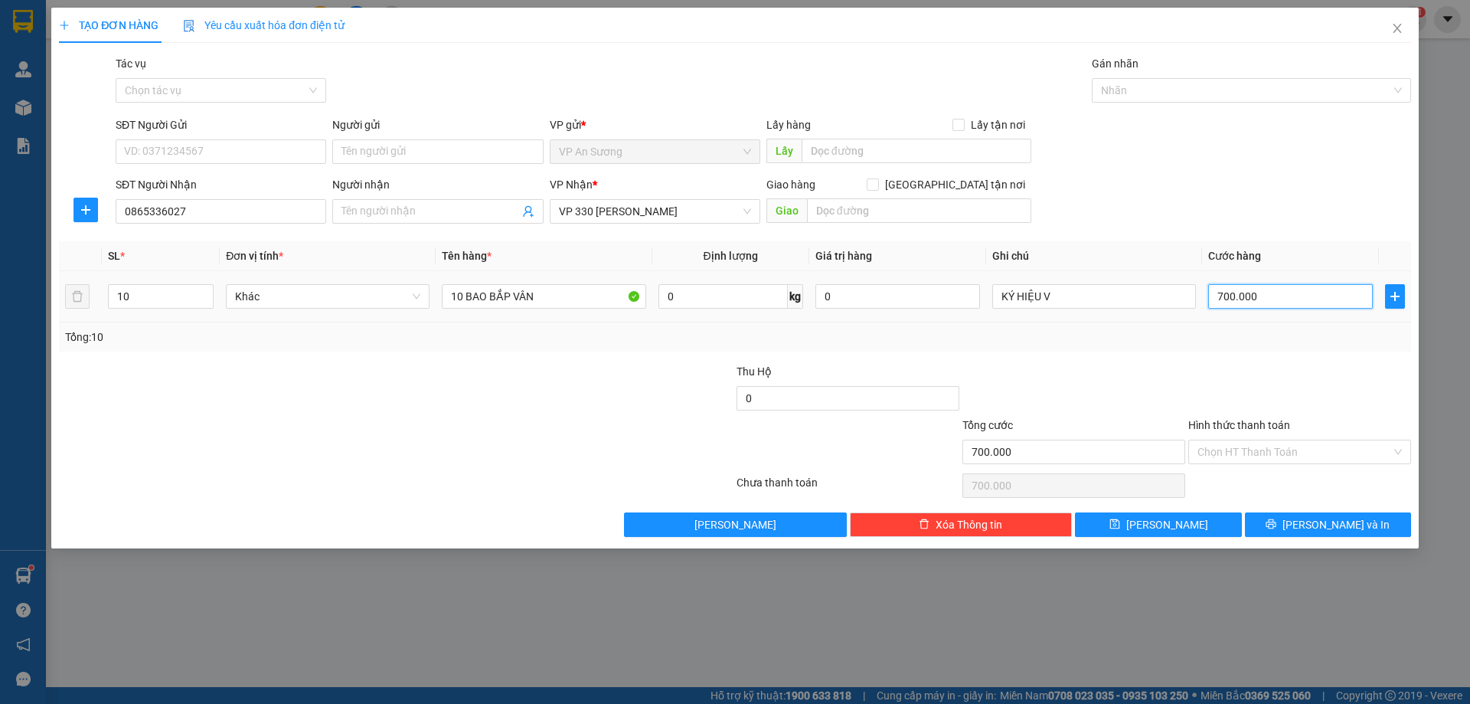
click at [1299, 299] on input "700.000" at bounding box center [1291, 296] width 165 height 25
type input "0"
type input "1"
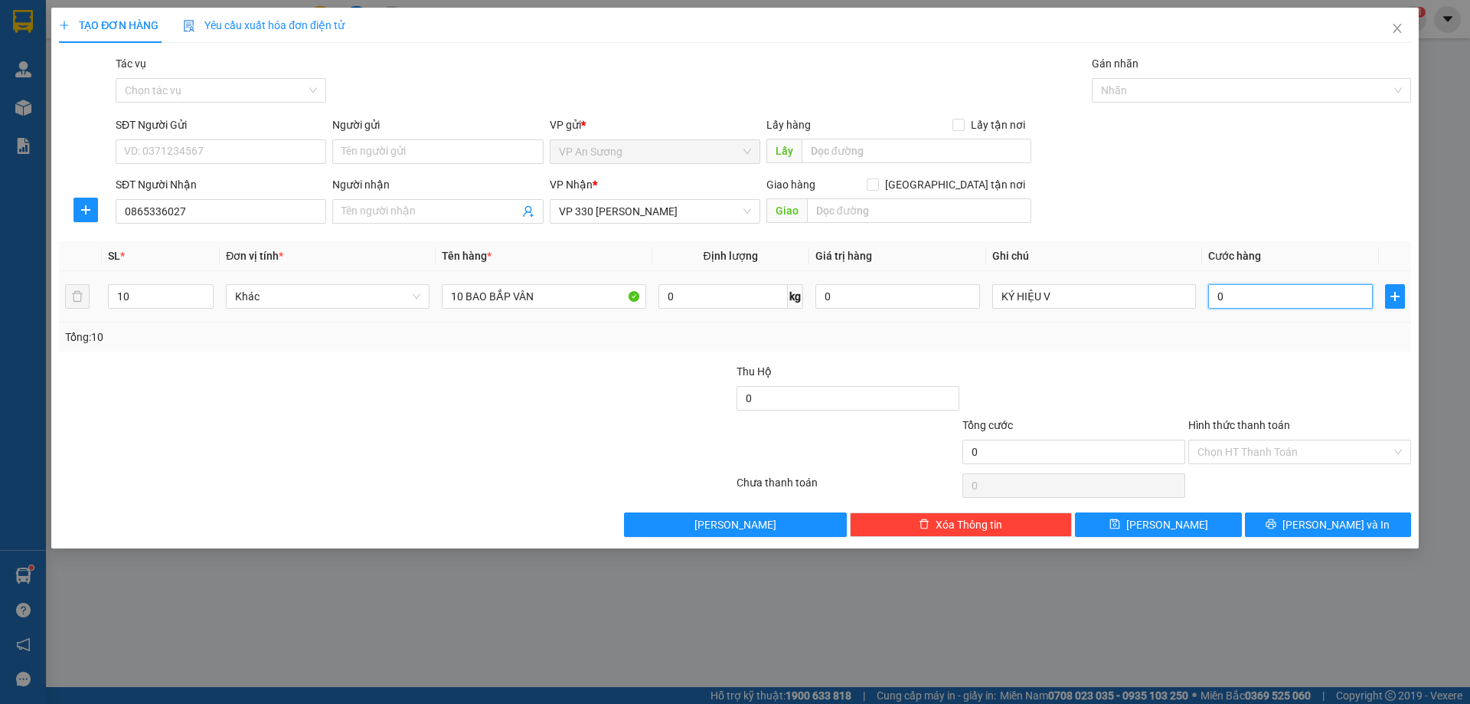
type input "1"
type input "01"
type input "10"
type input "010"
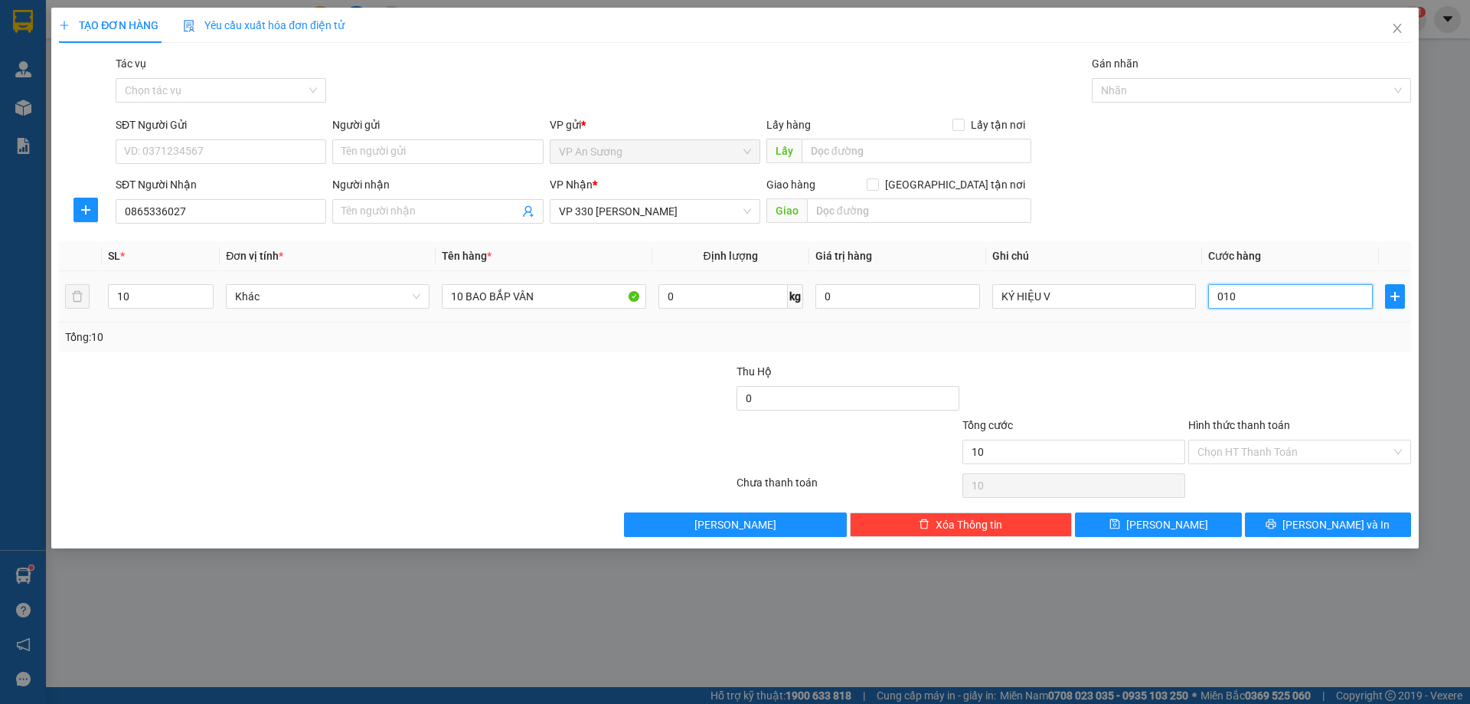
type input "100"
type input "0.100"
type input "1.000"
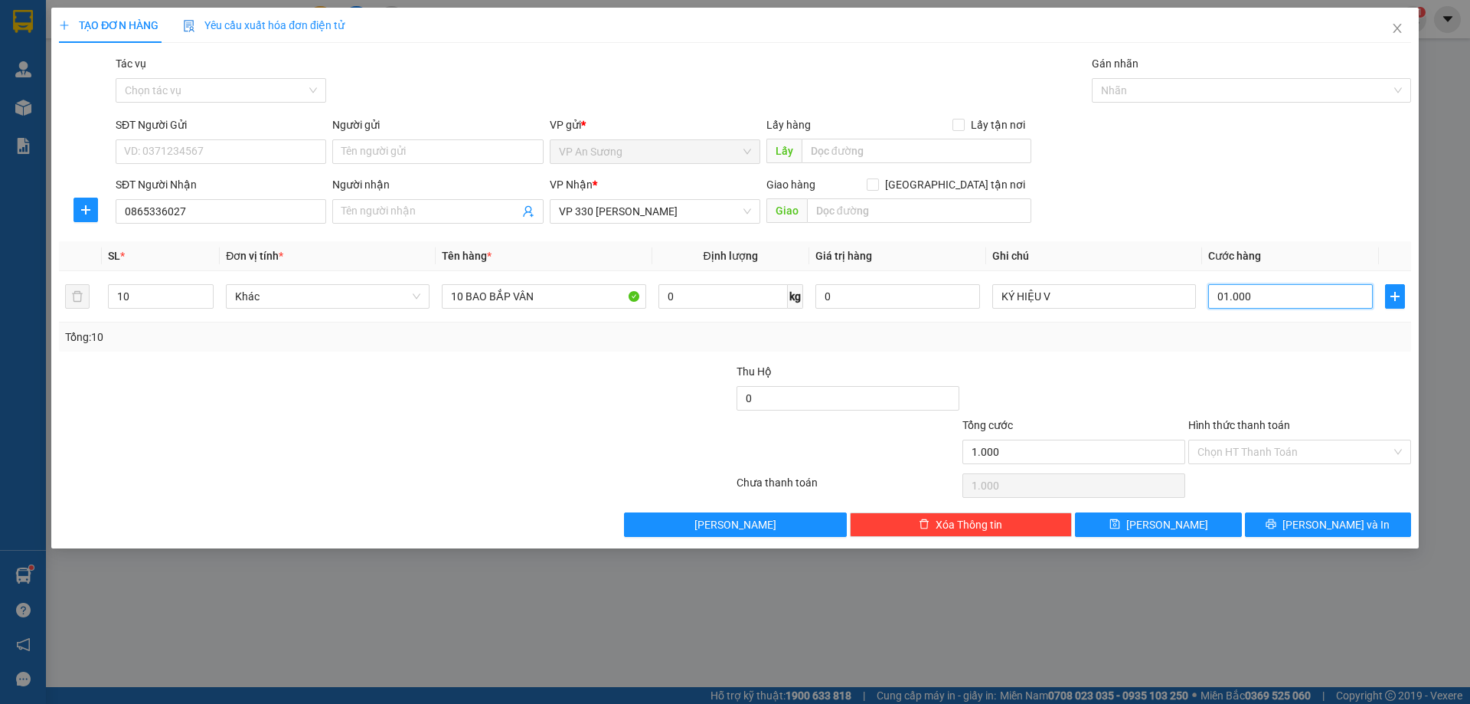
type input "01.000"
type input "1.000.000"
drag, startPoint x: 1277, startPoint y: 350, endPoint x: 1263, endPoint y: 340, distance: 17.0
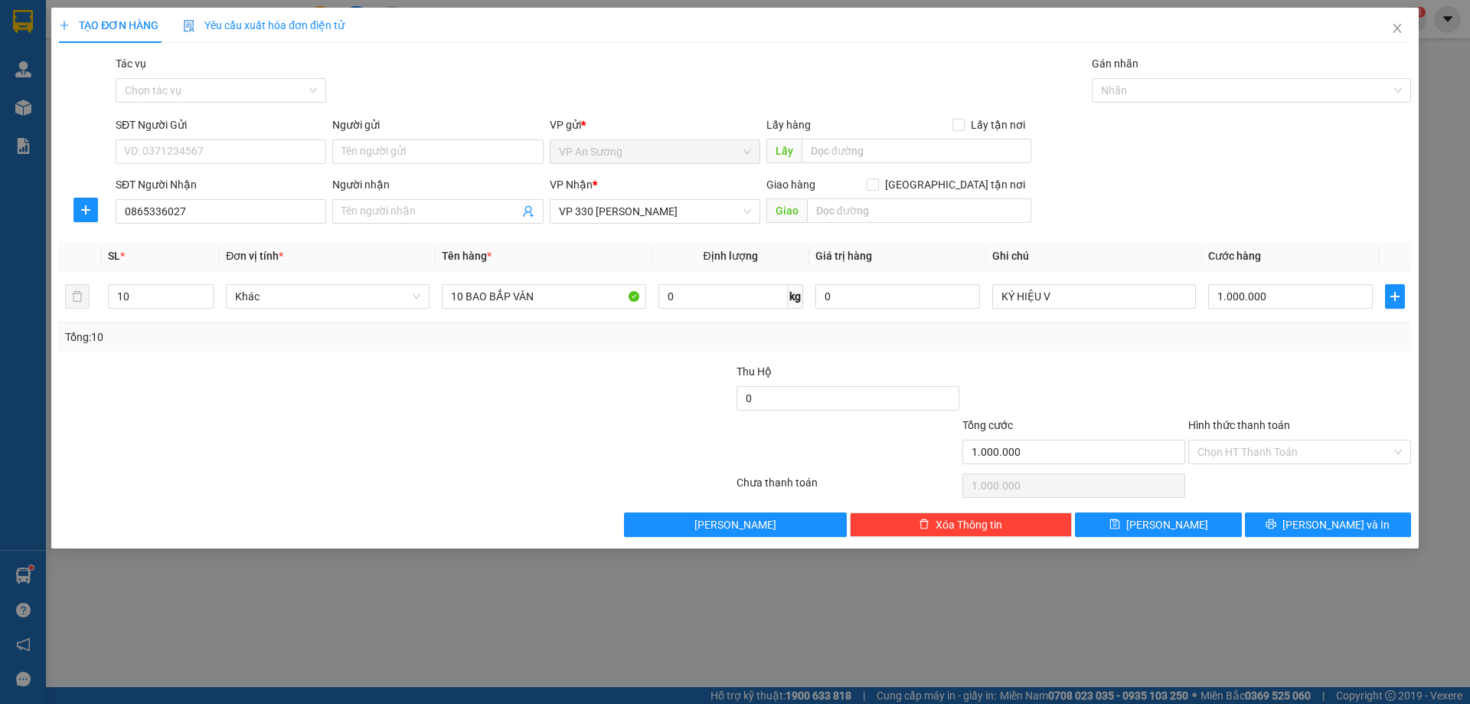
click at [1273, 339] on div "Tổng: 10" at bounding box center [735, 336] width 1353 height 29
click at [1333, 519] on span "[PERSON_NAME] và In" at bounding box center [1336, 524] width 107 height 17
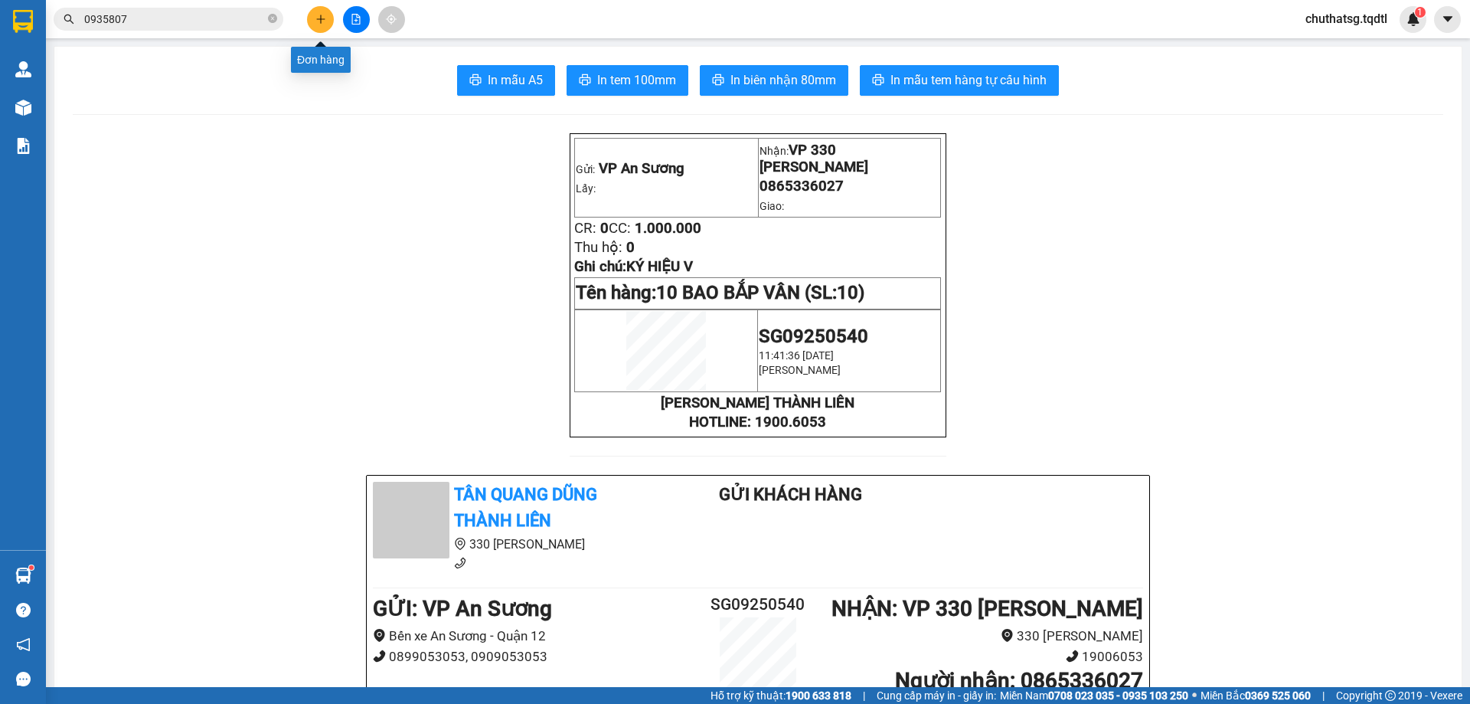
click at [316, 18] on icon "plus" at bounding box center [321, 19] width 11 height 11
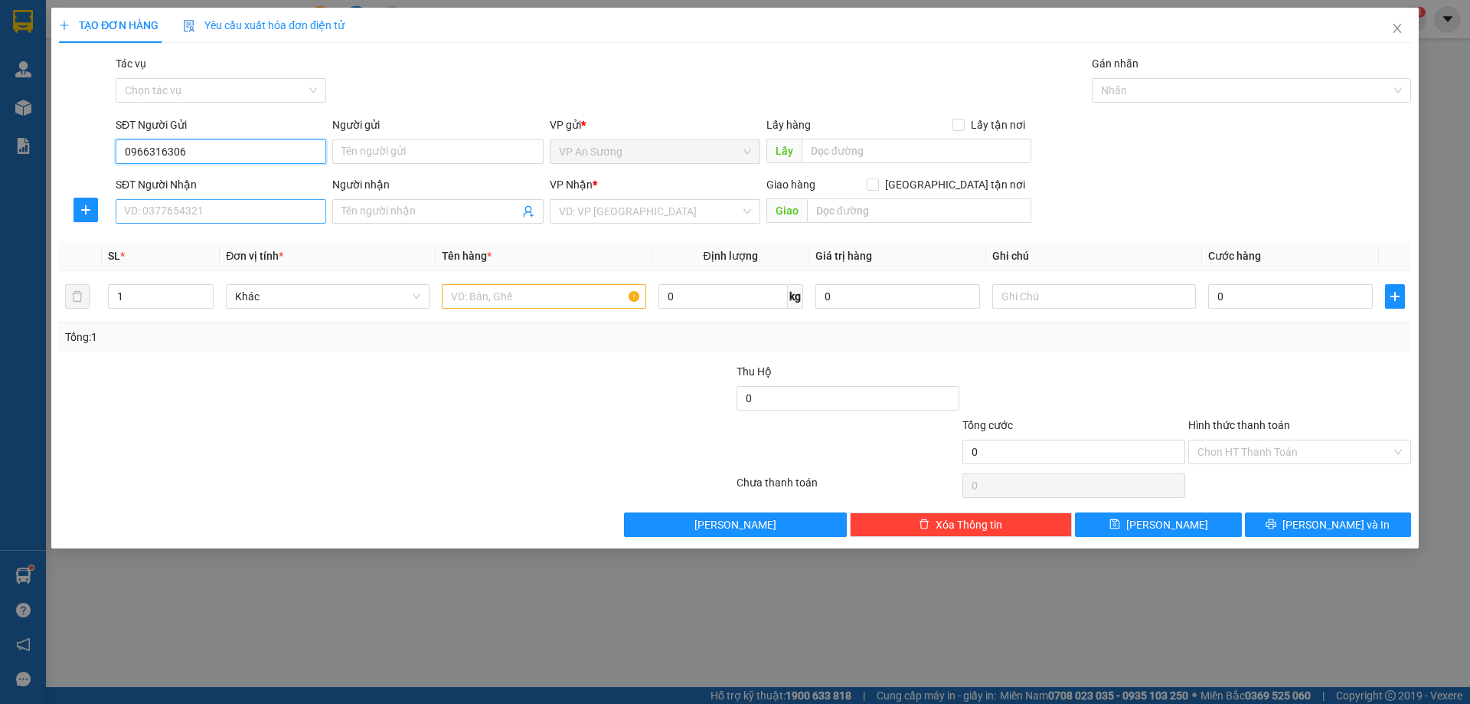
type input "0966316306"
click at [223, 208] on input "SĐT Người Nhận" at bounding box center [221, 211] width 211 height 25
type input "0326798357"
click at [620, 213] on input "search" at bounding box center [650, 211] width 182 height 23
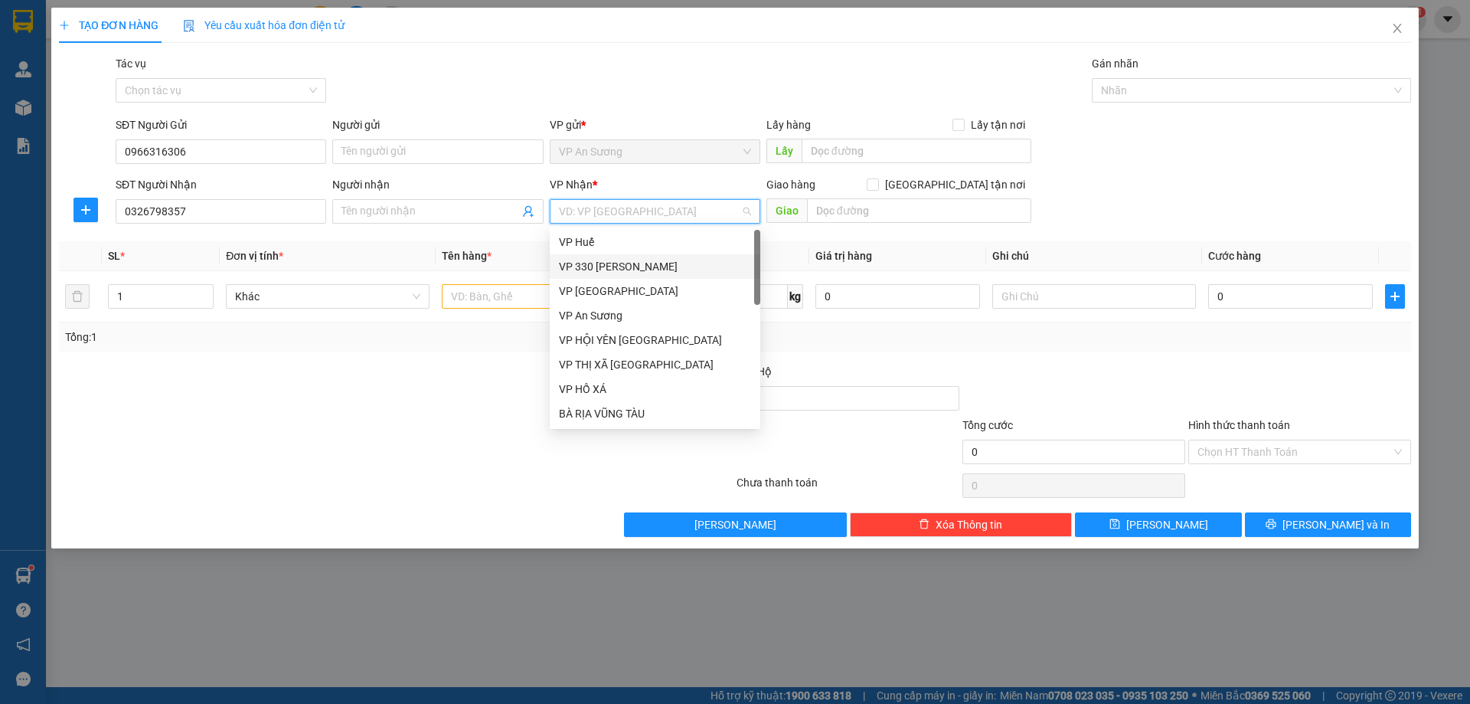
click at [610, 267] on div "VP 330 [PERSON_NAME]" at bounding box center [655, 266] width 192 height 17
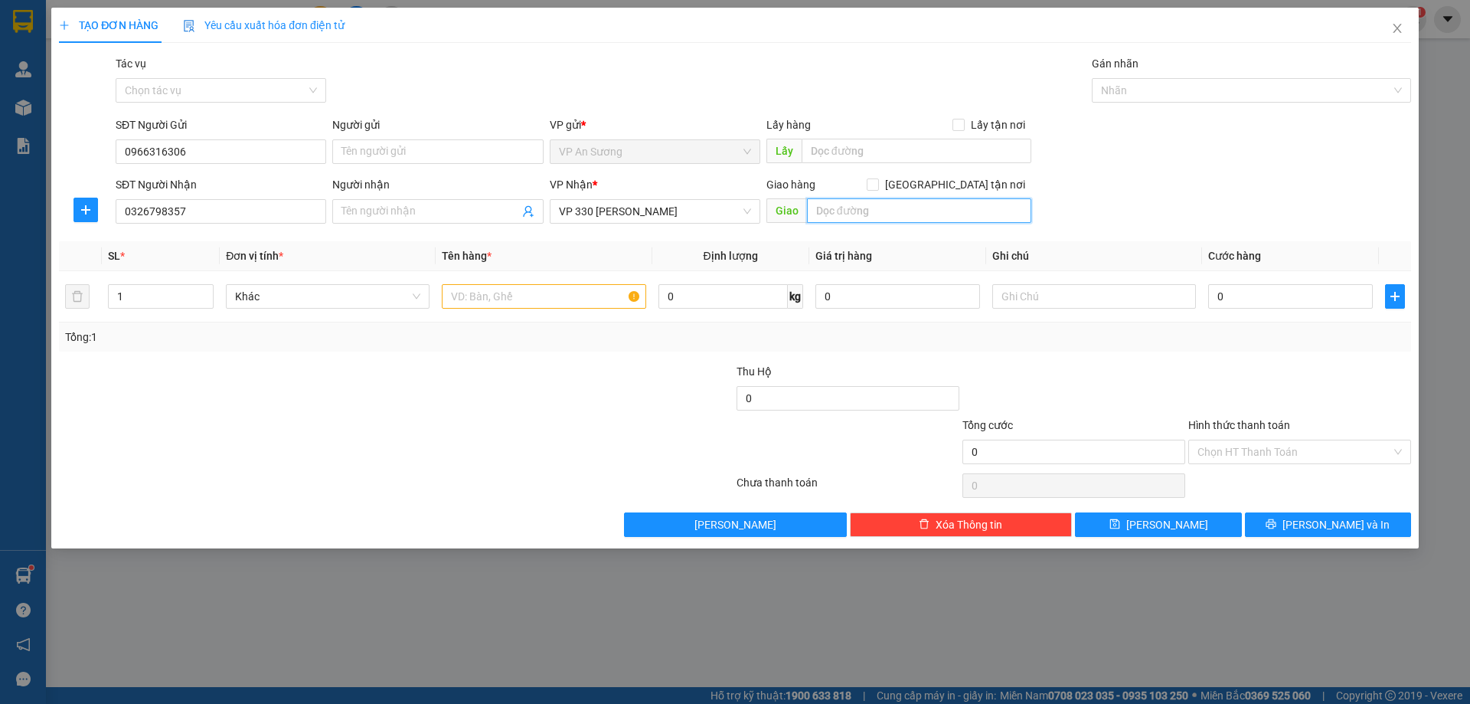
click at [850, 209] on input "text" at bounding box center [919, 210] width 224 height 25
type input "NGÃ 3 TÂN LONG"
click at [468, 298] on input "text" at bounding box center [544, 296] width 204 height 25
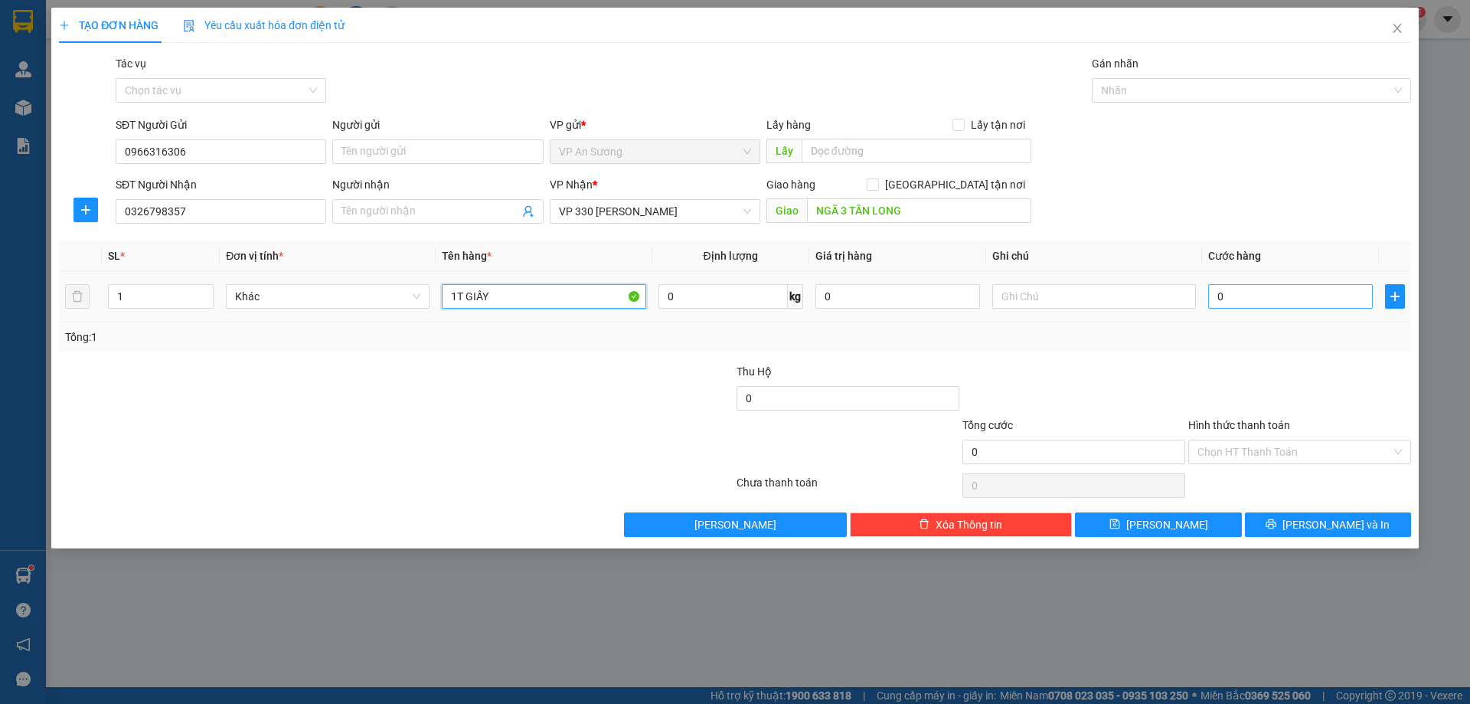
type input "1T GIẤY"
click at [1264, 297] on input "0" at bounding box center [1291, 296] width 165 height 25
type input "01"
type input "1"
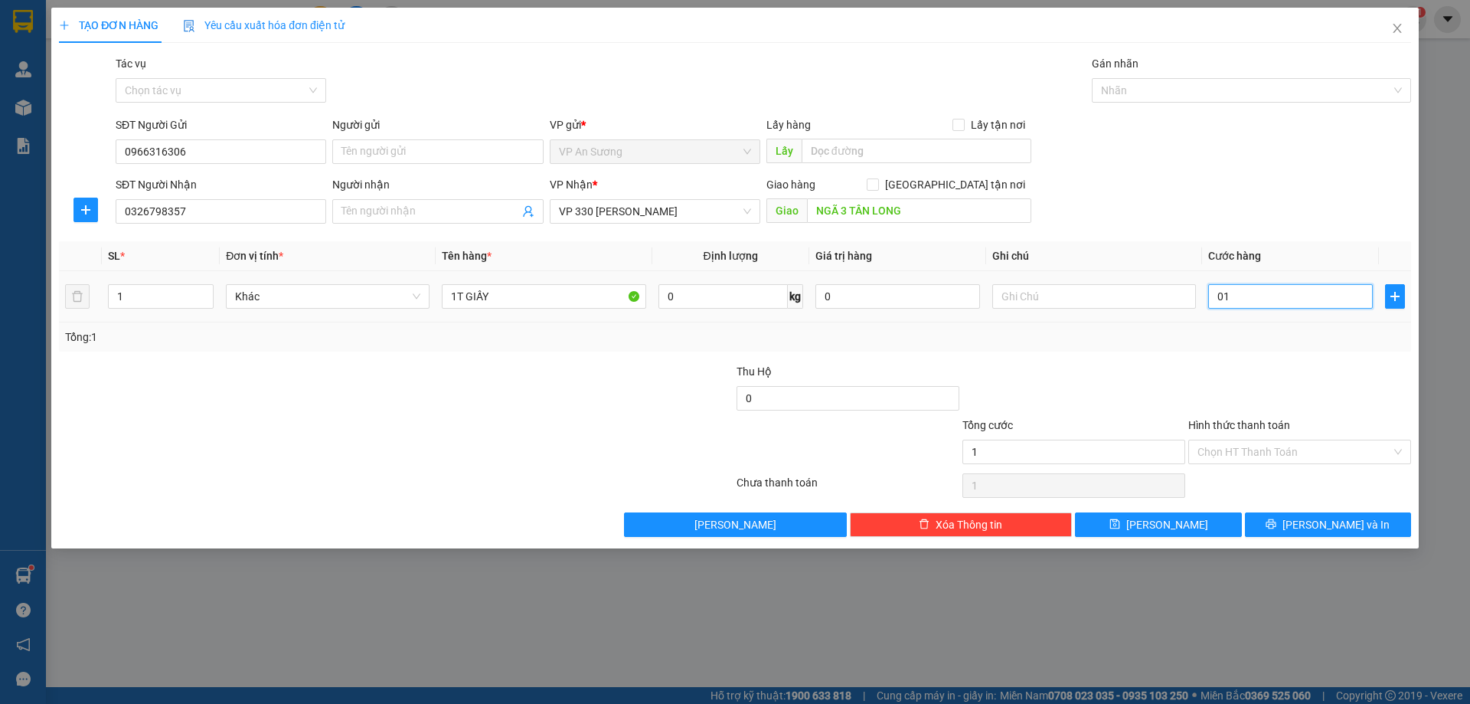
type input "010"
type input "10"
type input "0.100"
type input "100"
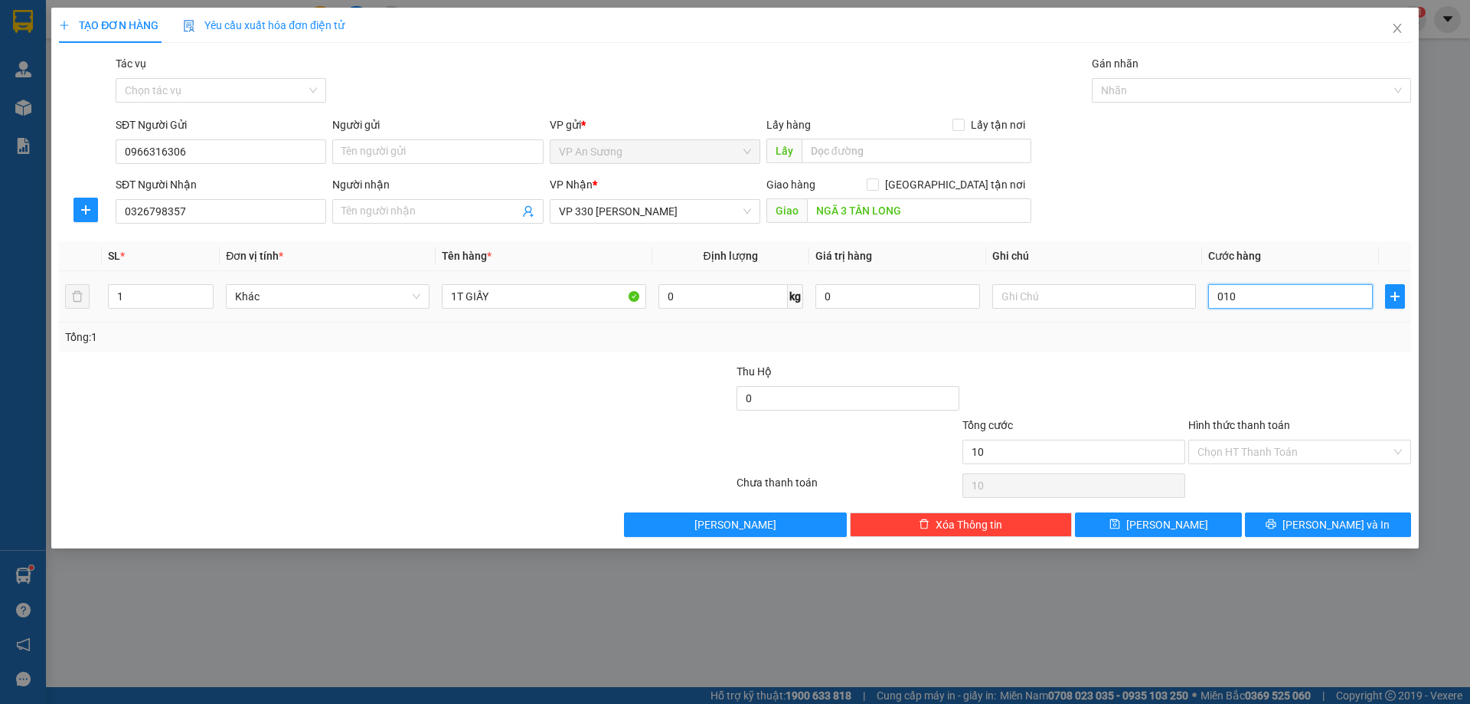
type input "100"
type input "100.000"
click at [1226, 338] on div "Tổng: 1" at bounding box center [735, 337] width 1340 height 17
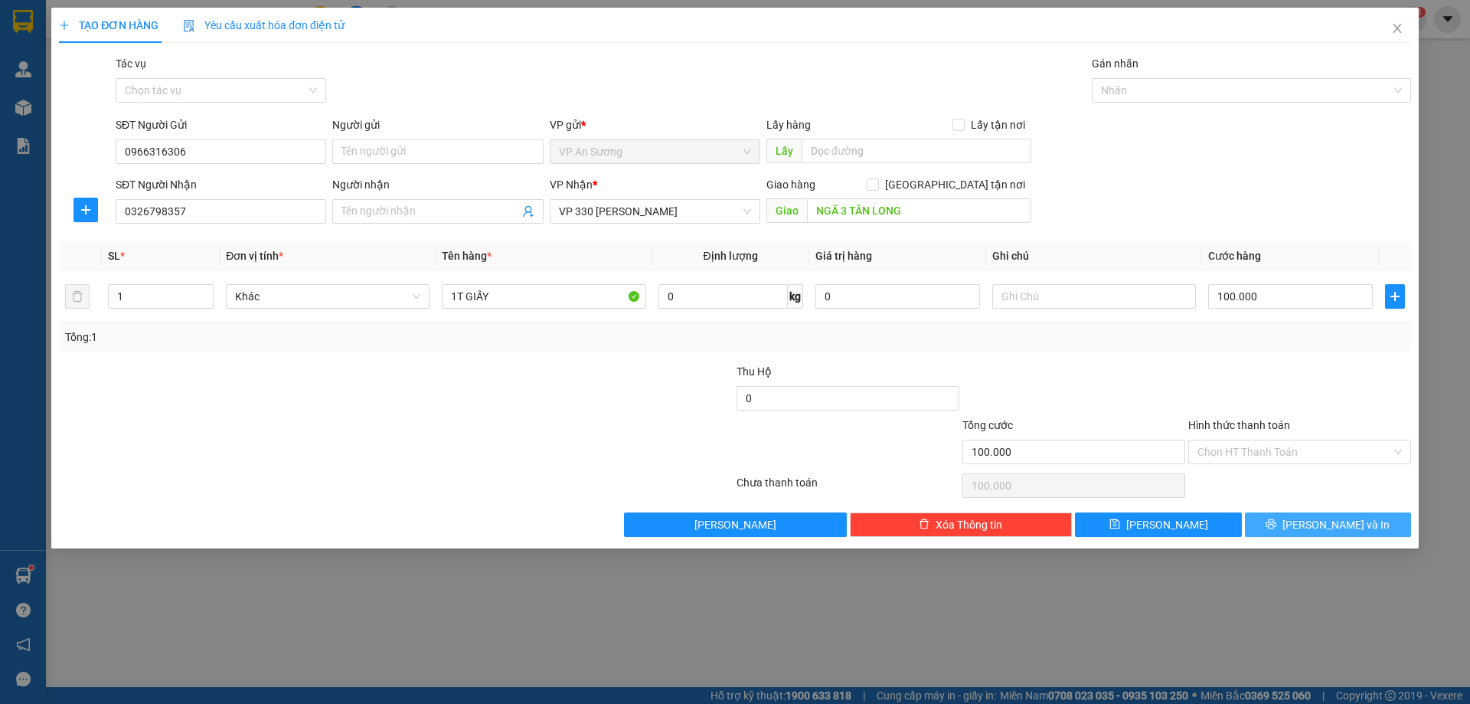
click at [1329, 526] on span "[PERSON_NAME] và In" at bounding box center [1336, 524] width 107 height 17
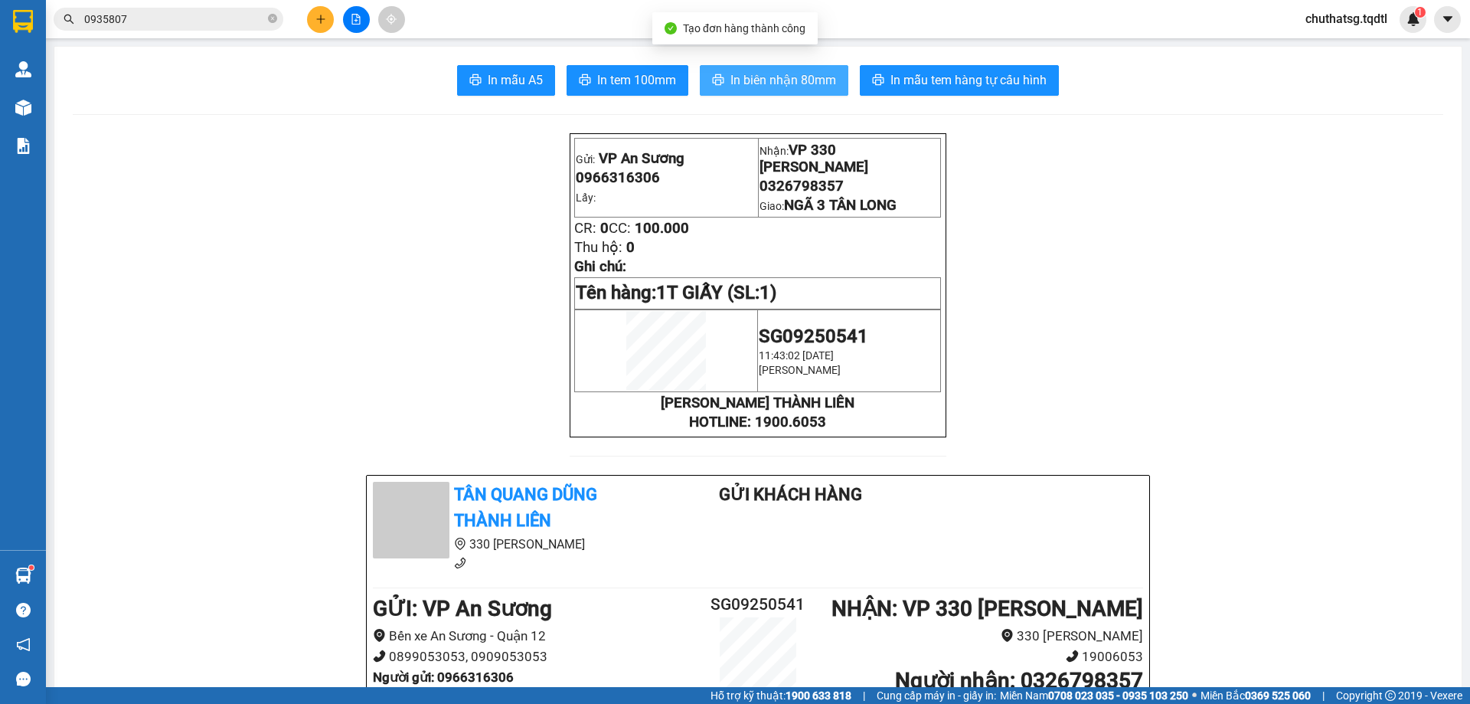
click at [784, 80] on span "In biên nhận 80mm" at bounding box center [784, 79] width 106 height 19
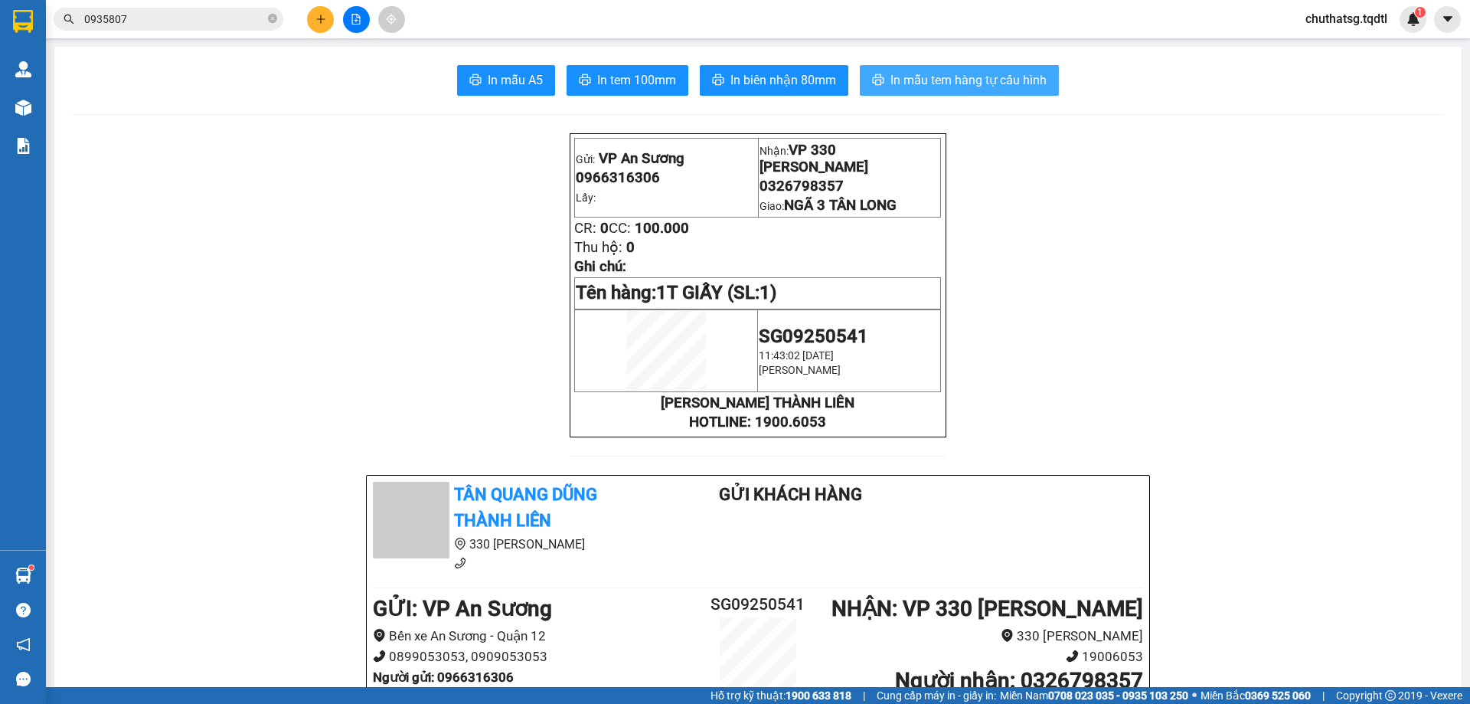
click at [939, 79] on span "In mẫu tem hàng tự cấu hình" at bounding box center [969, 79] width 156 height 19
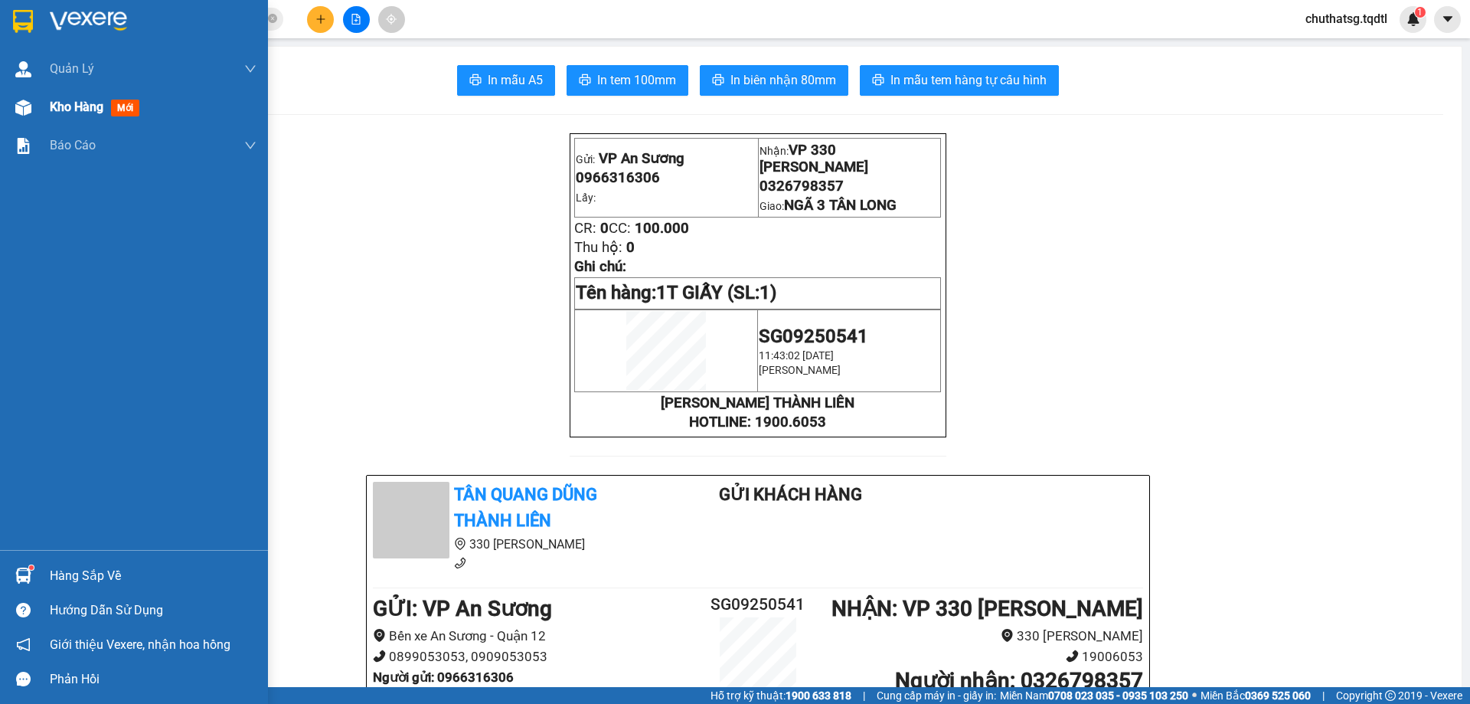
click at [57, 109] on span "Kho hàng" at bounding box center [77, 107] width 54 height 15
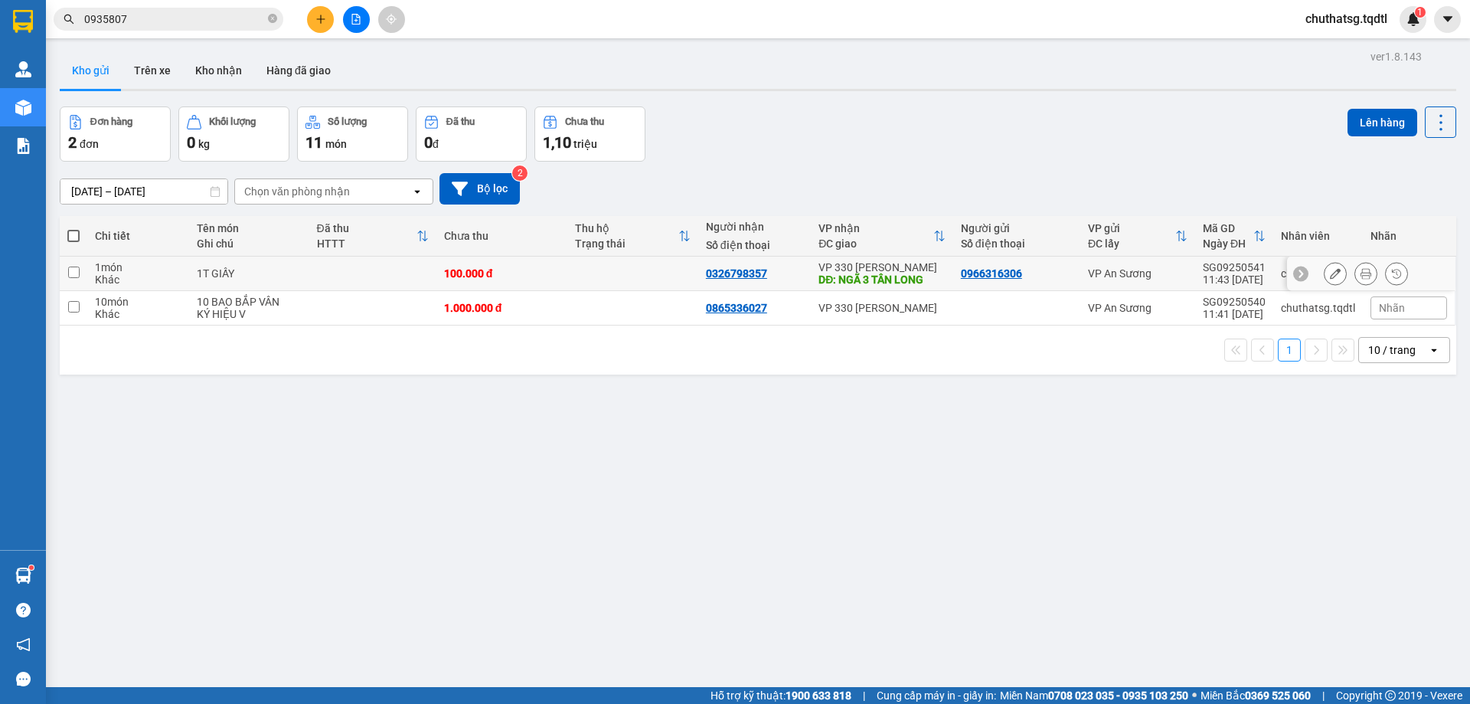
click at [76, 273] on input "checkbox" at bounding box center [73, 272] width 11 height 11
checkbox input "true"
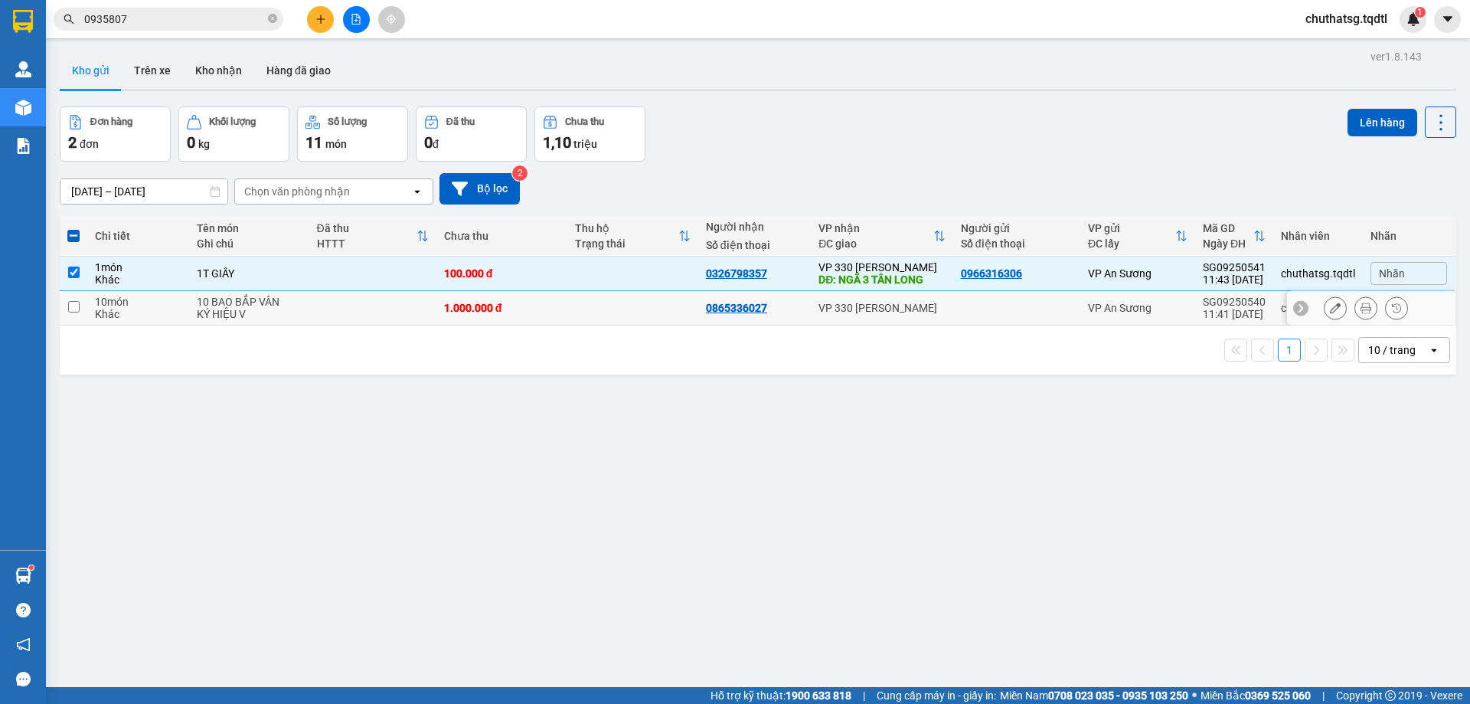
click at [77, 306] on input "checkbox" at bounding box center [73, 306] width 11 height 11
checkbox input "true"
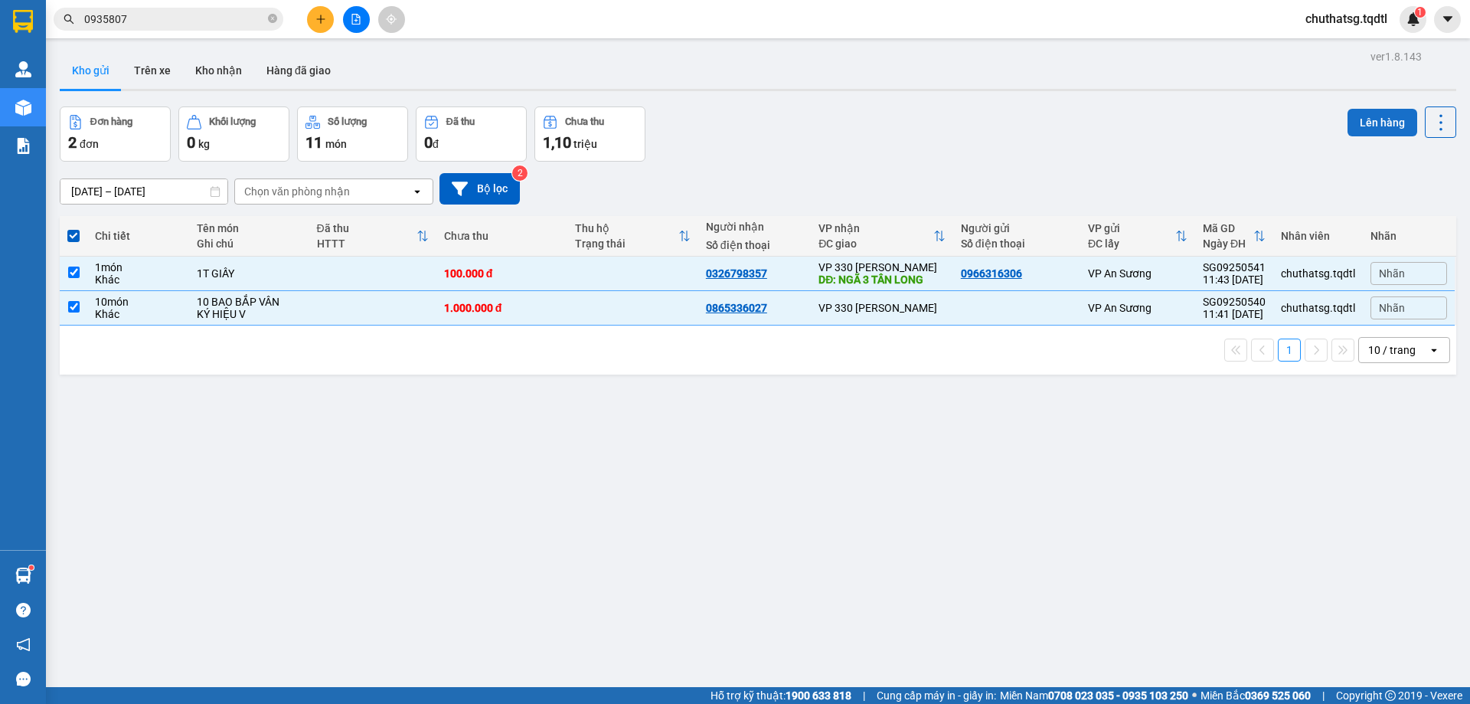
click at [1370, 119] on button "Lên hàng" at bounding box center [1383, 123] width 70 height 28
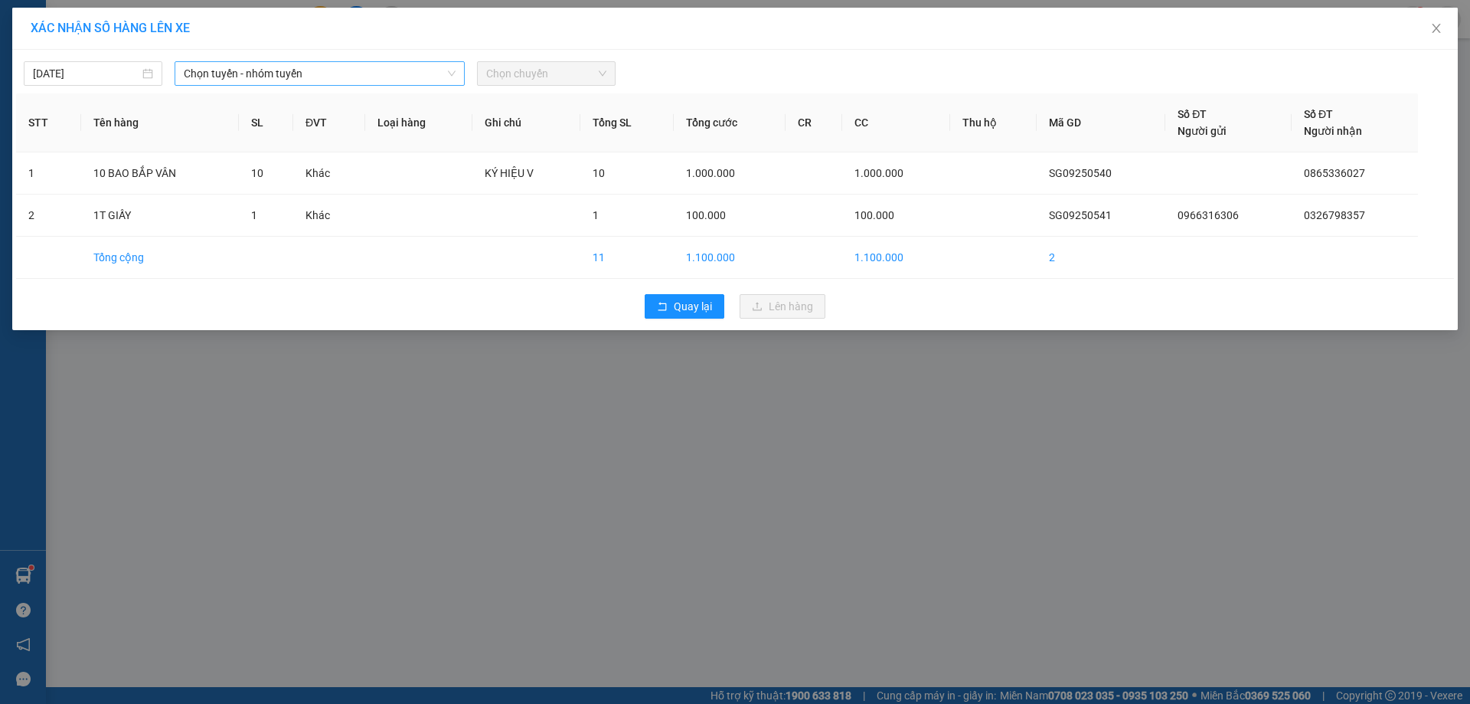
click at [322, 80] on span "Chọn tuyến - nhóm tuyến" at bounding box center [320, 73] width 272 height 23
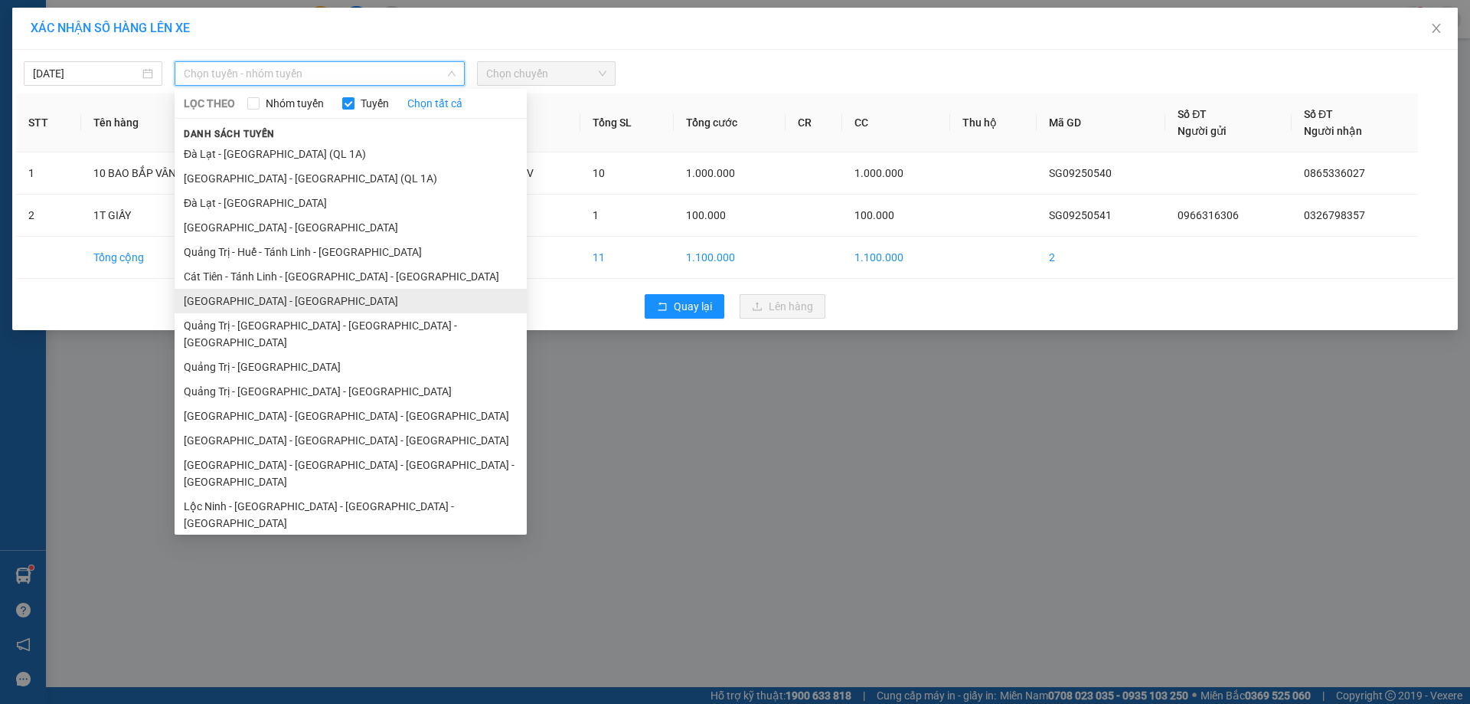
click at [236, 299] on li "[GEOGRAPHIC_DATA] - [GEOGRAPHIC_DATA]" at bounding box center [351, 301] width 352 height 25
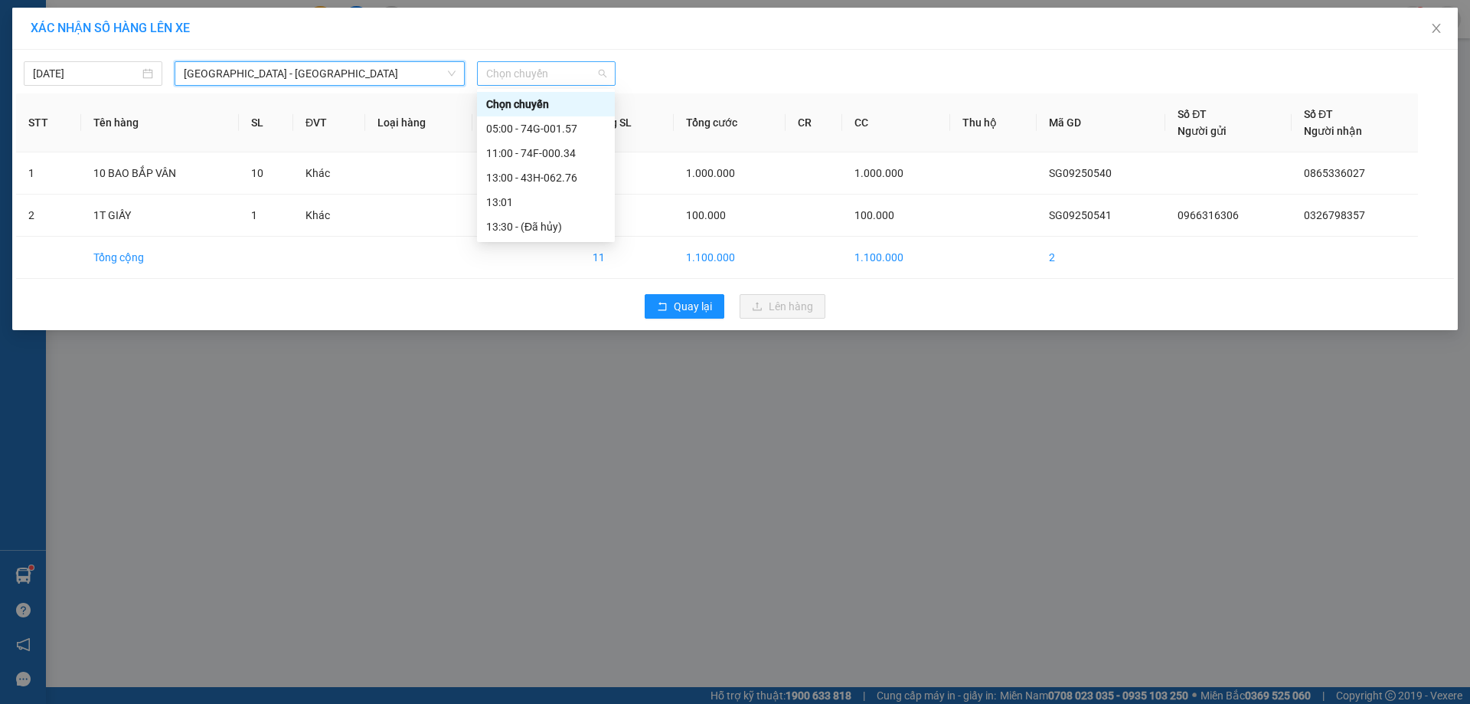
drag, startPoint x: 551, startPoint y: 77, endPoint x: 564, endPoint y: 131, distance: 55.9
click at [553, 77] on span "Chọn chuyến" at bounding box center [546, 73] width 120 height 23
click at [536, 172] on div "13:00 - 43H-062.76" at bounding box center [545, 177] width 119 height 17
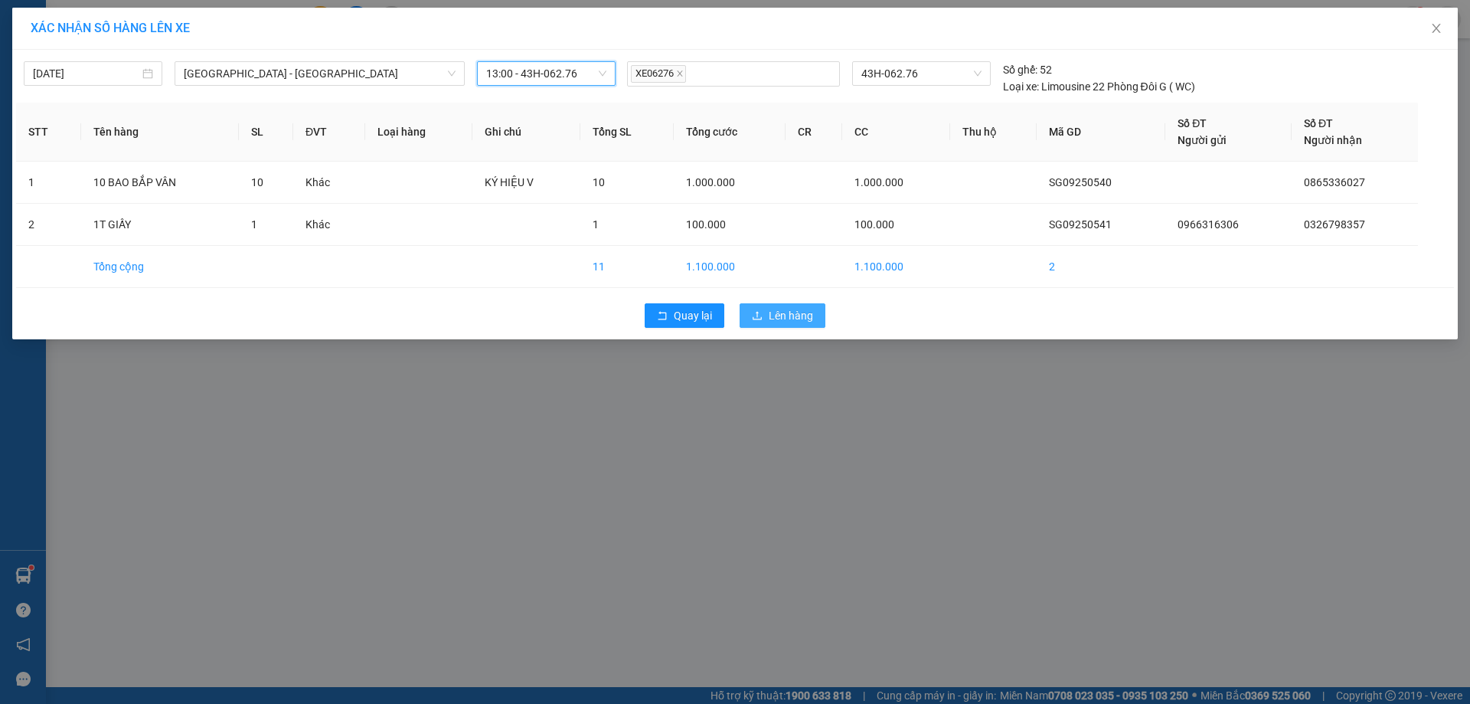
click at [787, 315] on span "Lên hàng" at bounding box center [791, 315] width 44 height 17
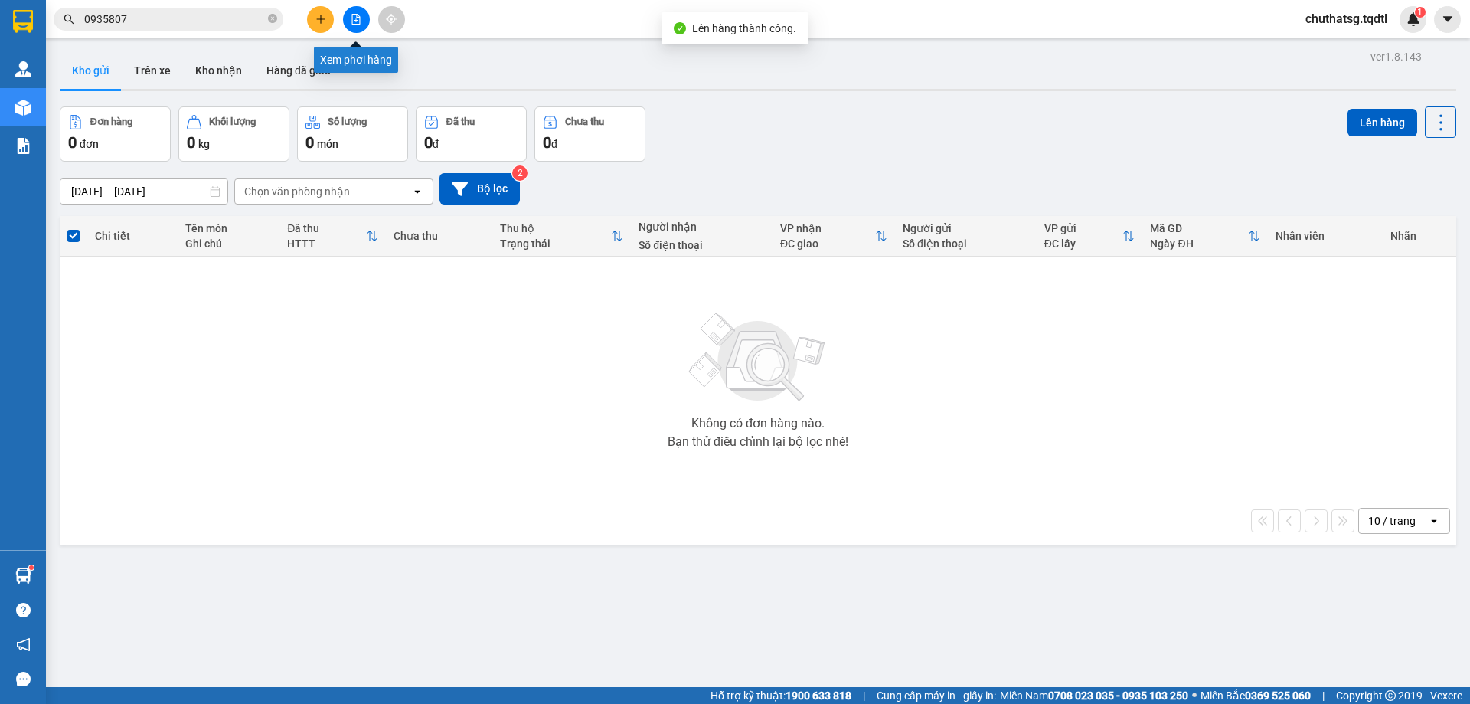
click at [357, 19] on icon "file-add" at bounding box center [356, 19] width 11 height 11
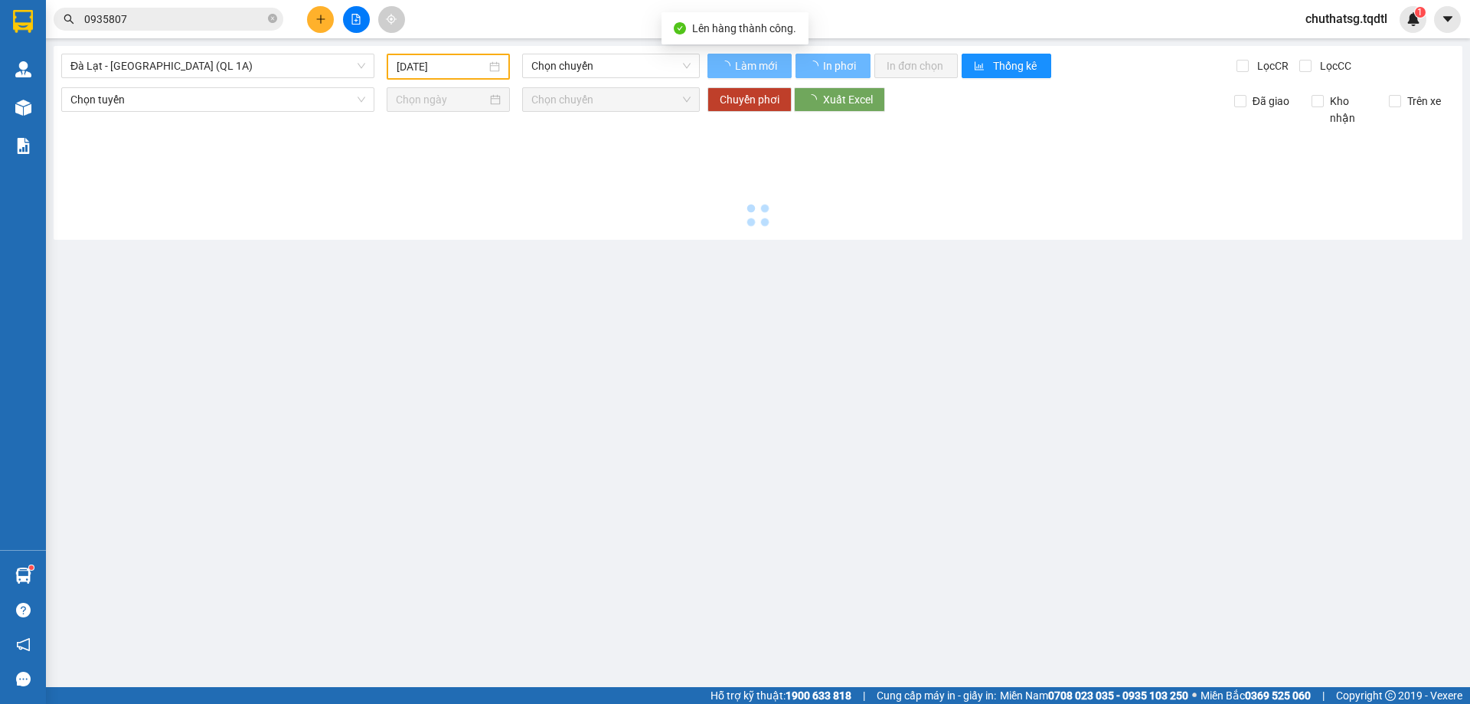
type input "[DATE]"
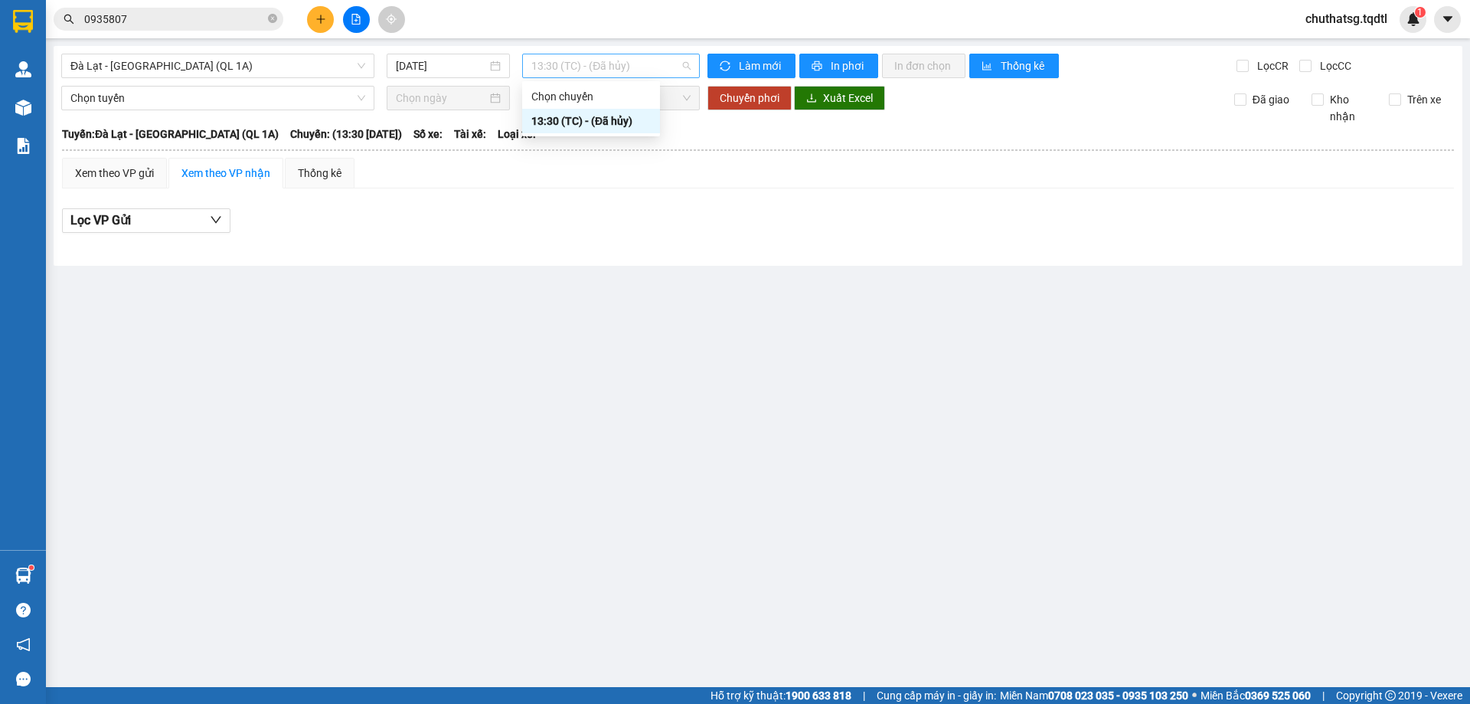
click at [639, 70] on span "13:30 (TC) - (Đã hủy)" at bounding box center [611, 65] width 159 height 23
click at [255, 64] on span "Đà Lạt - [GEOGRAPHIC_DATA] (QL 1A)" at bounding box center [217, 65] width 295 height 23
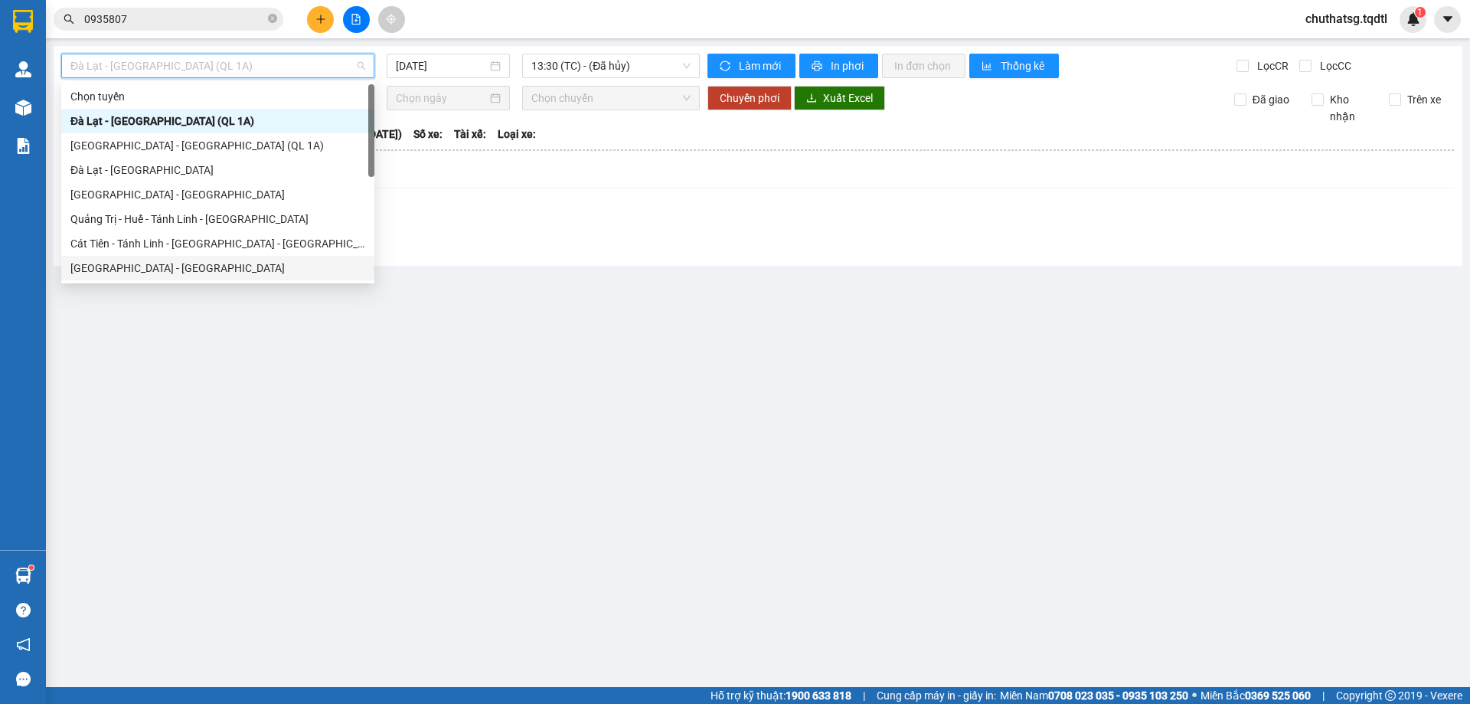
drag, startPoint x: 92, startPoint y: 258, endPoint x: 94, endPoint y: 245, distance: 13.2
click at [94, 245] on div "Chọn tuyến [GEOGRAPHIC_DATA] - [GEOGRAPHIC_DATA] (QL 1A) [GEOGRAPHIC_DATA] - [G…" at bounding box center [217, 206] width 313 height 245
click at [103, 261] on div "[GEOGRAPHIC_DATA] - [GEOGRAPHIC_DATA]" at bounding box center [217, 268] width 295 height 17
type input "[DATE]"
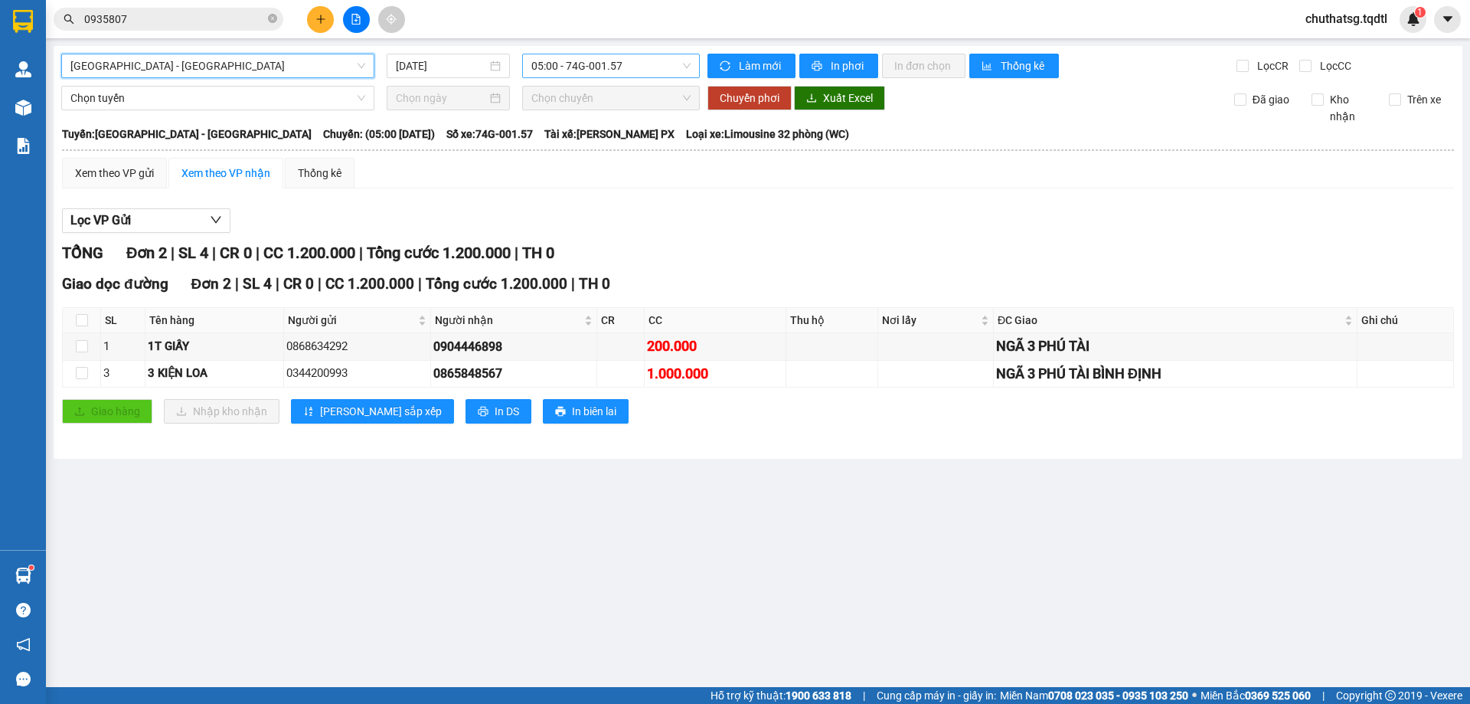
click at [639, 67] on span "05:00 - 74G-001.57" at bounding box center [611, 65] width 159 height 23
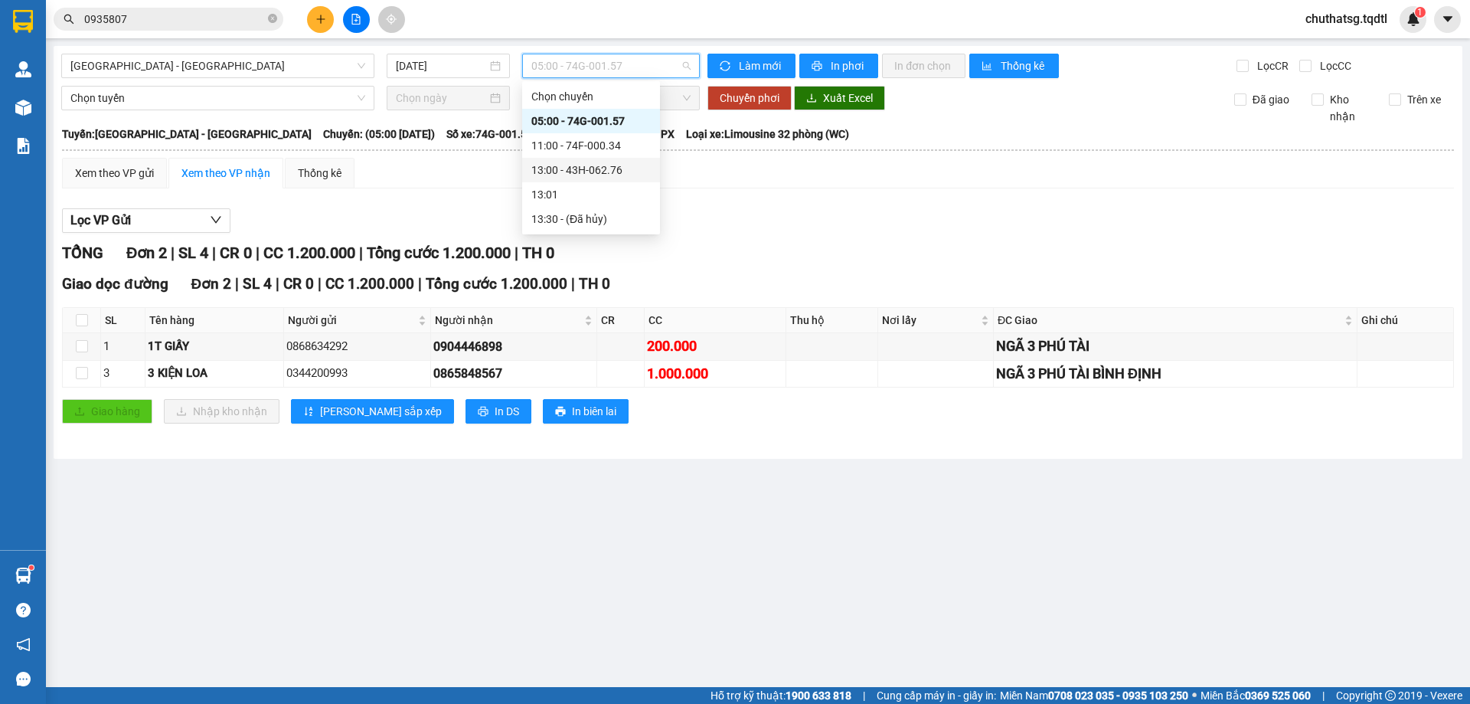
click at [581, 165] on div "13:00 - 43H-062.76" at bounding box center [591, 170] width 119 height 17
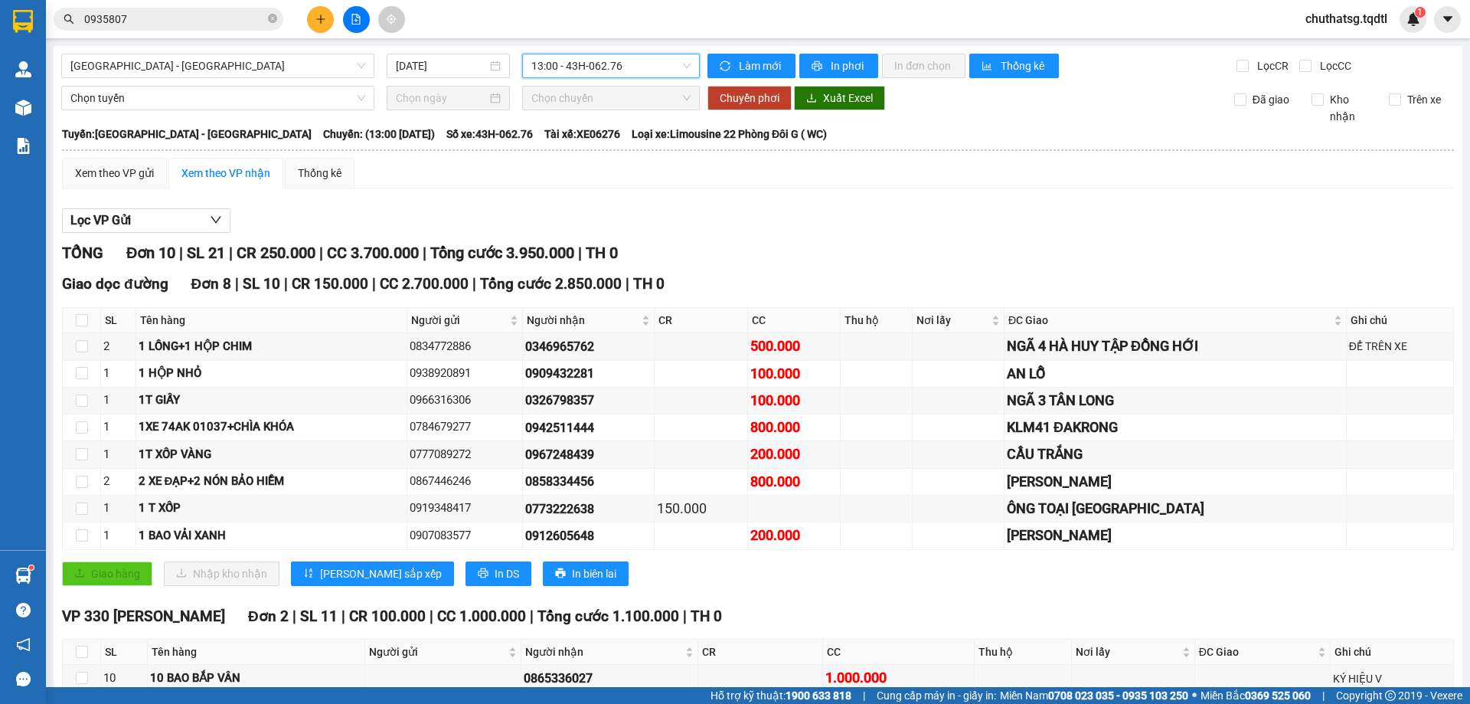
scroll to position [111, 0]
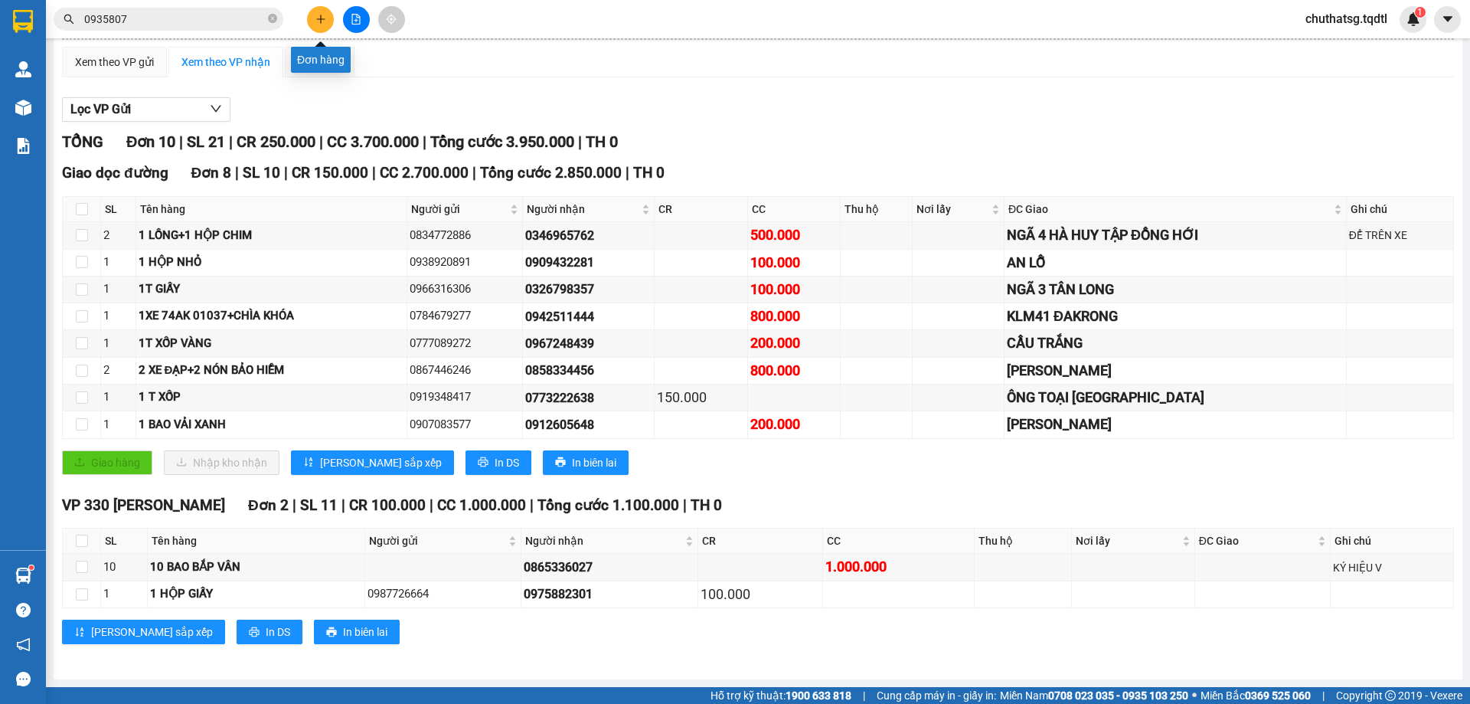
click at [316, 25] on button at bounding box center [320, 19] width 27 height 27
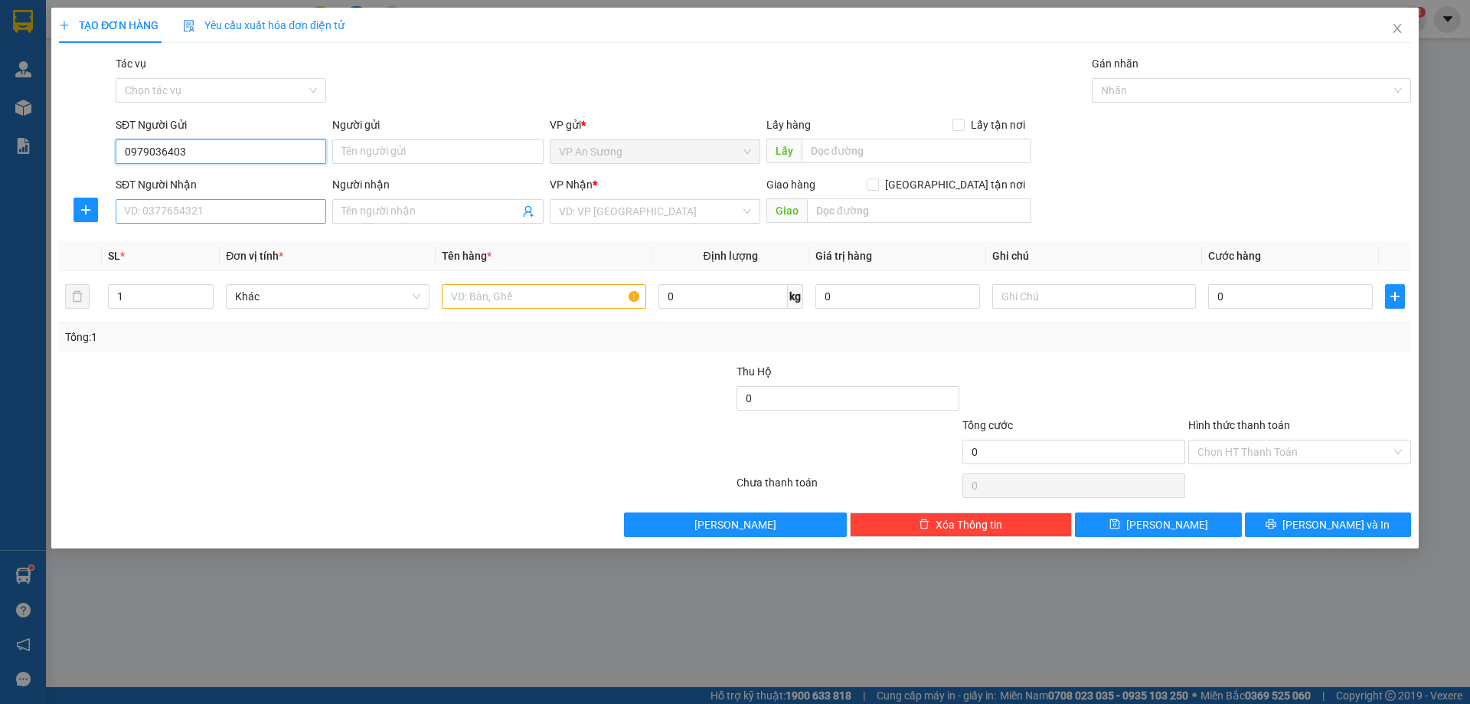
type input "0979036403"
click at [217, 215] on input "SĐT Người Nhận" at bounding box center [221, 211] width 211 height 25
type input "0373080230"
click at [633, 214] on input "search" at bounding box center [650, 211] width 182 height 23
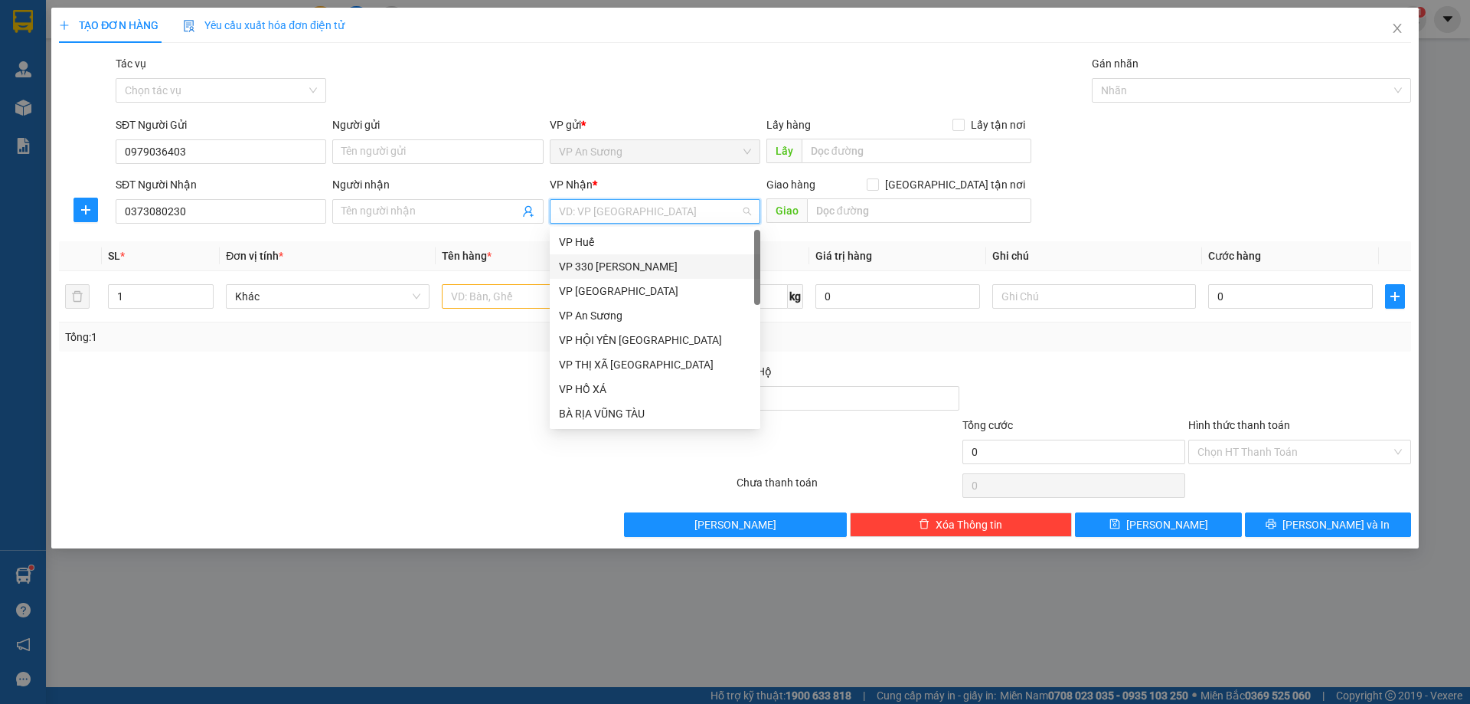
click at [604, 269] on div "VP 330 [PERSON_NAME]" at bounding box center [655, 266] width 192 height 17
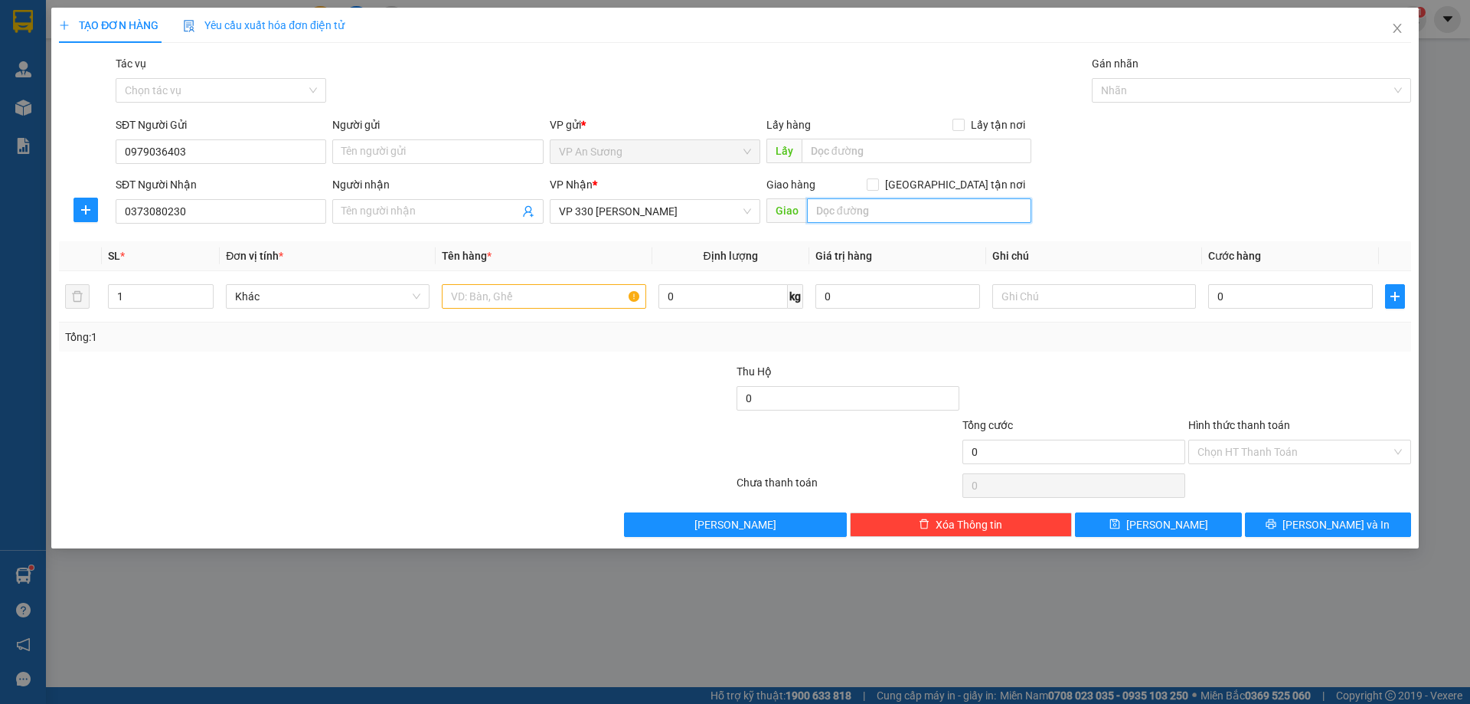
click at [839, 217] on input "text" at bounding box center [919, 210] width 224 height 25
type input "CHỢ GIO"
click at [476, 296] on input "text" at bounding box center [544, 296] width 204 height 25
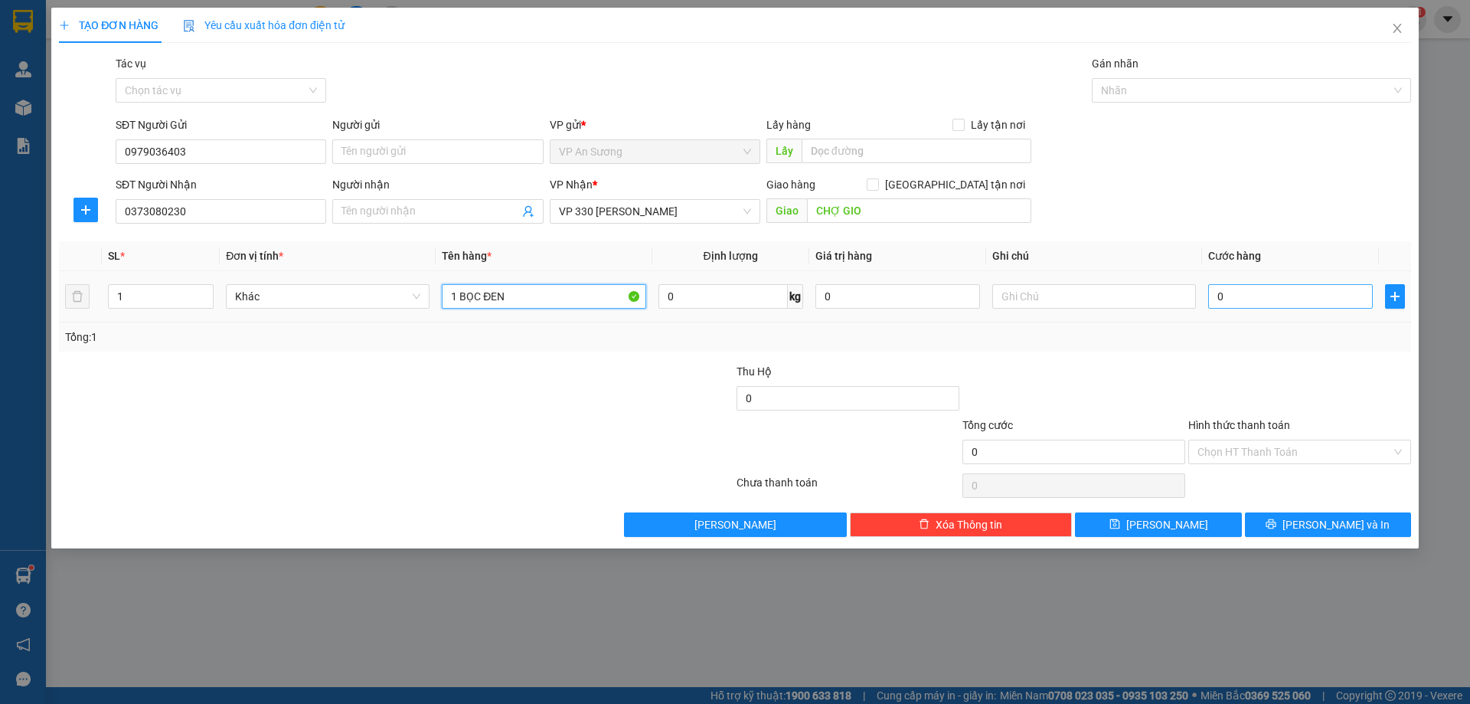
type input "1 BỌC ĐEN"
type input "01"
type input "1"
type input "010"
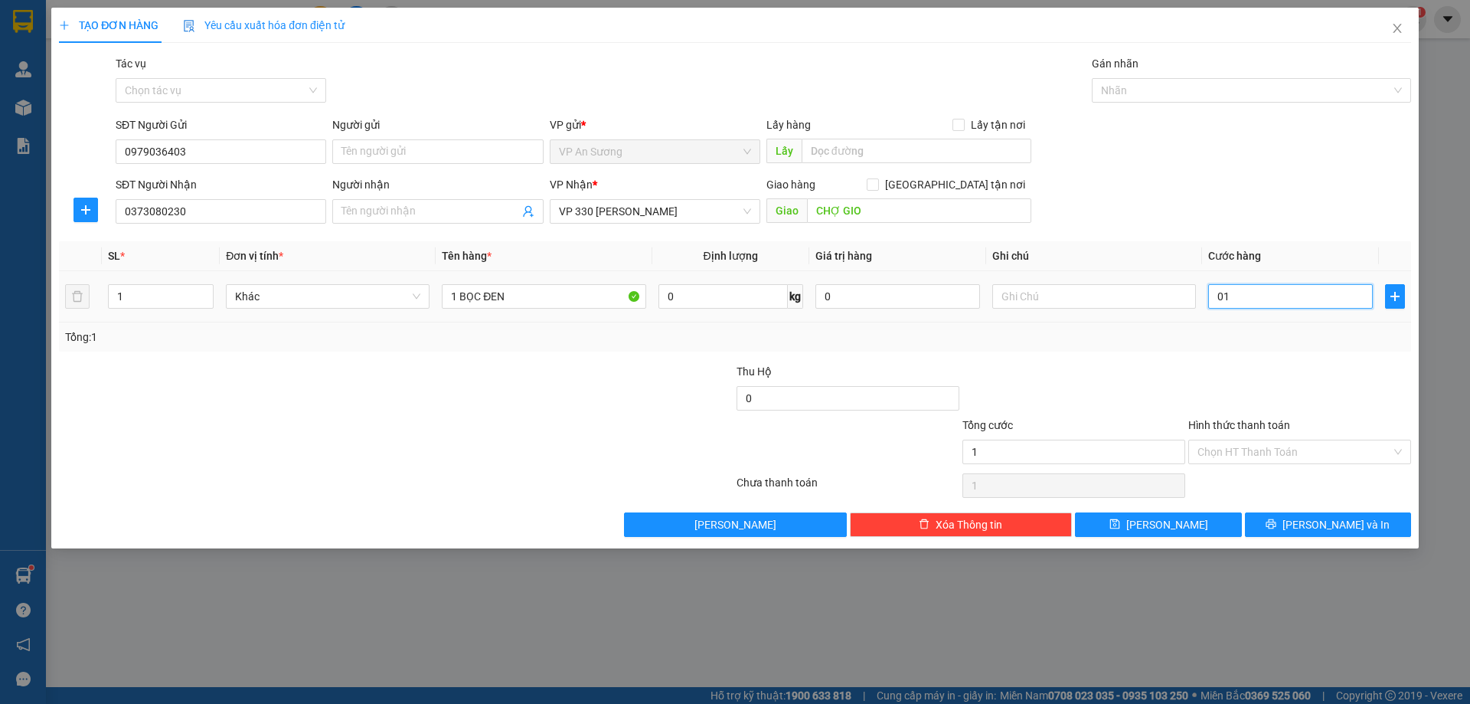
type input "10"
type input "0.100"
type input "100"
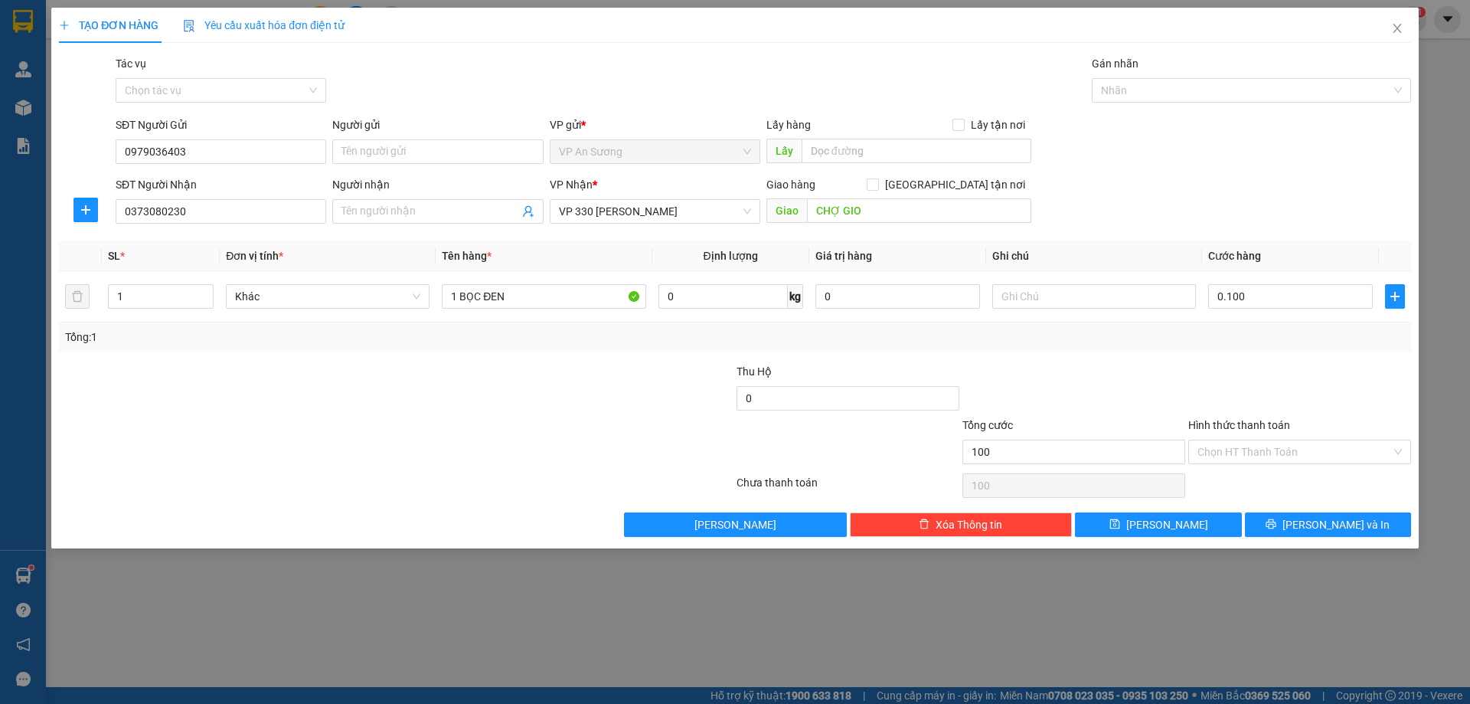
type input "100.000"
click at [1235, 365] on div at bounding box center [1300, 390] width 226 height 54
click at [1318, 522] on span "[PERSON_NAME] và In" at bounding box center [1336, 524] width 107 height 17
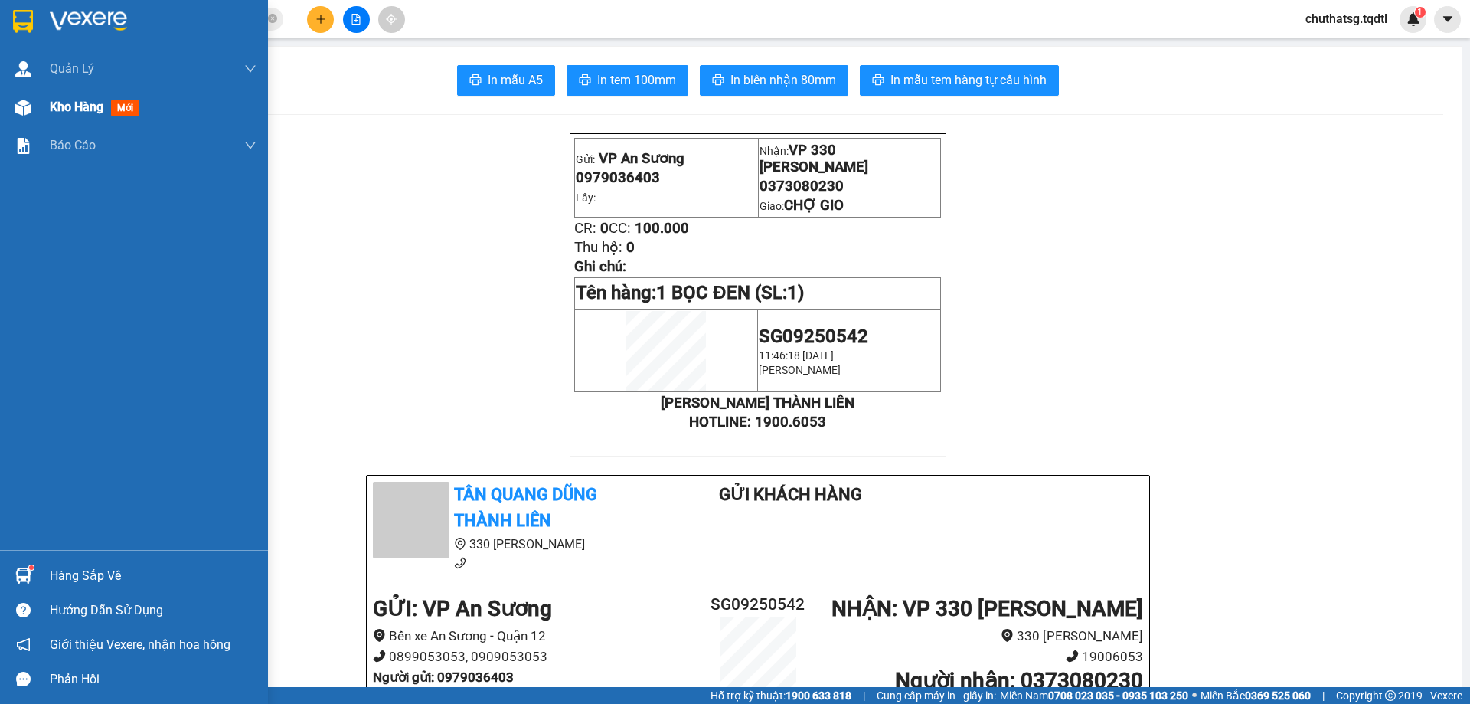
click at [77, 106] on span "Kho hàng" at bounding box center [77, 107] width 54 height 15
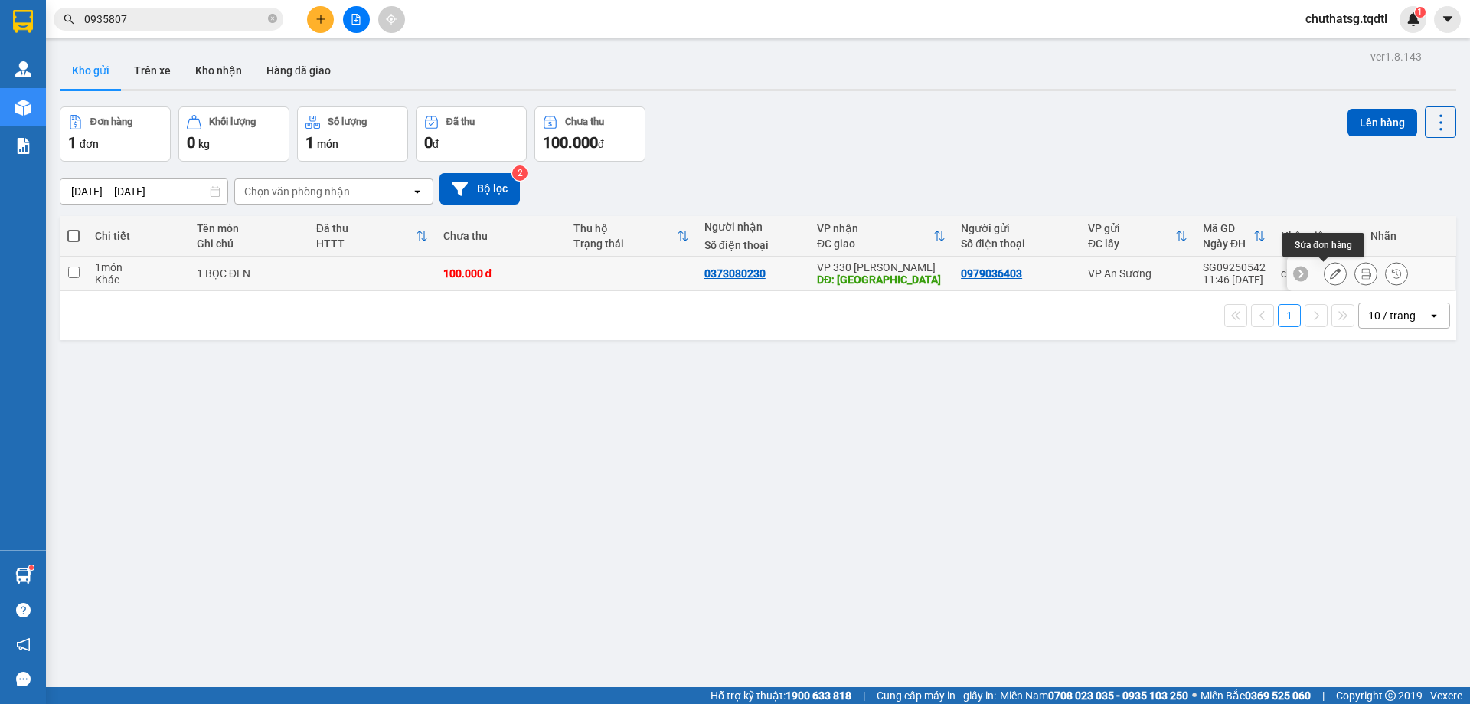
click at [1330, 273] on icon at bounding box center [1335, 273] width 11 height 11
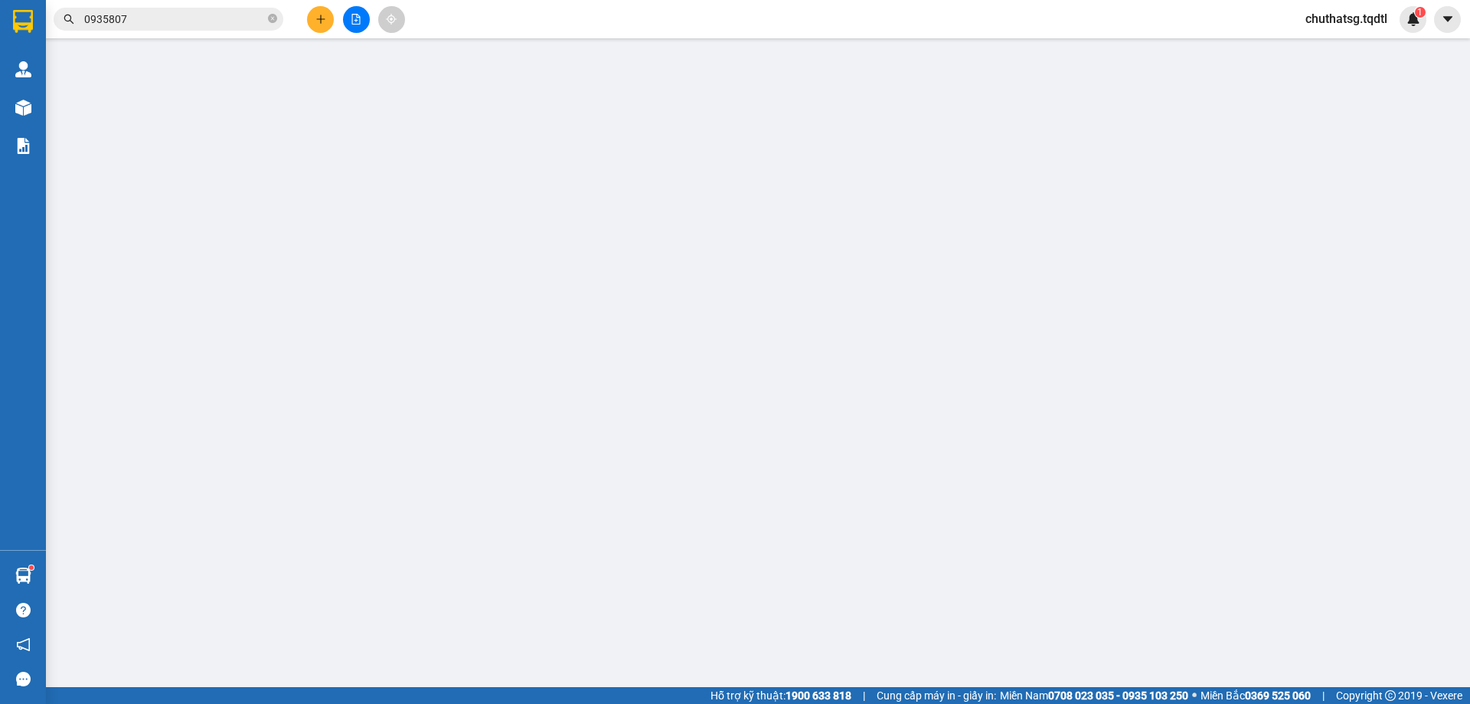
type input "0979036403"
type input "0373080230"
type input "CHỢ GIO"
type input "100.000"
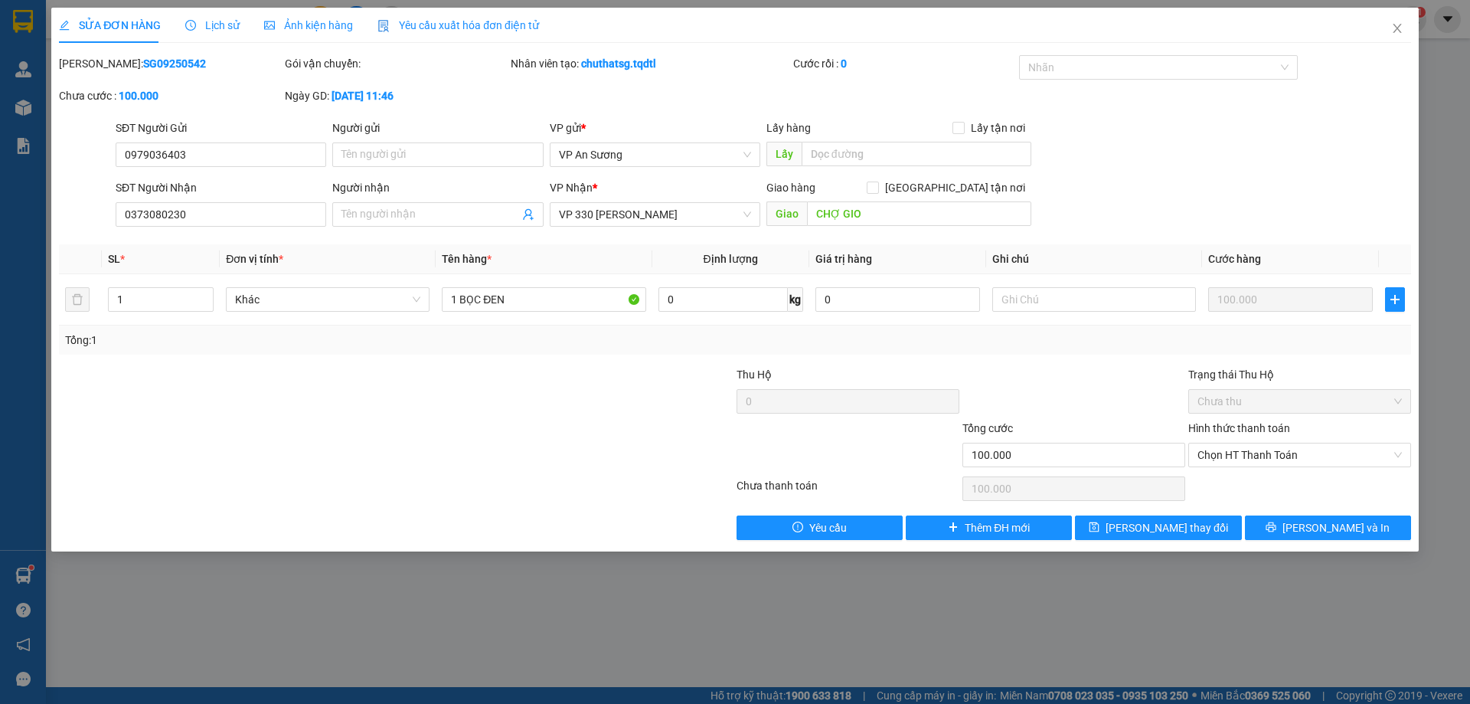
click at [1251, 429] on label "Hình thức thanh toán" at bounding box center [1240, 428] width 102 height 12
click at [1251, 443] on input "Hình thức thanh toán" at bounding box center [1295, 454] width 194 height 23
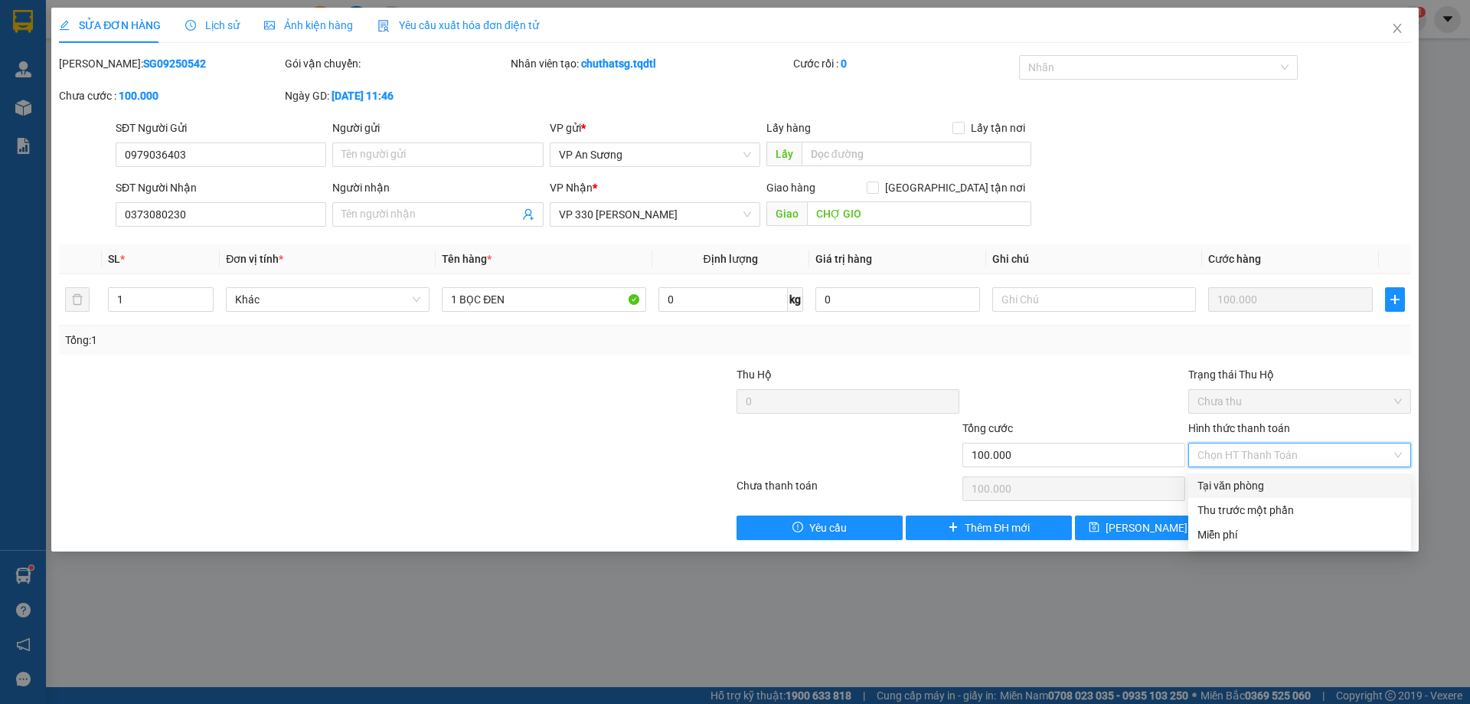
drag, startPoint x: 1266, startPoint y: 480, endPoint x: 1283, endPoint y: 512, distance: 35.6
click at [1267, 486] on div "Tại văn phòng" at bounding box center [1300, 485] width 204 height 17
type input "0"
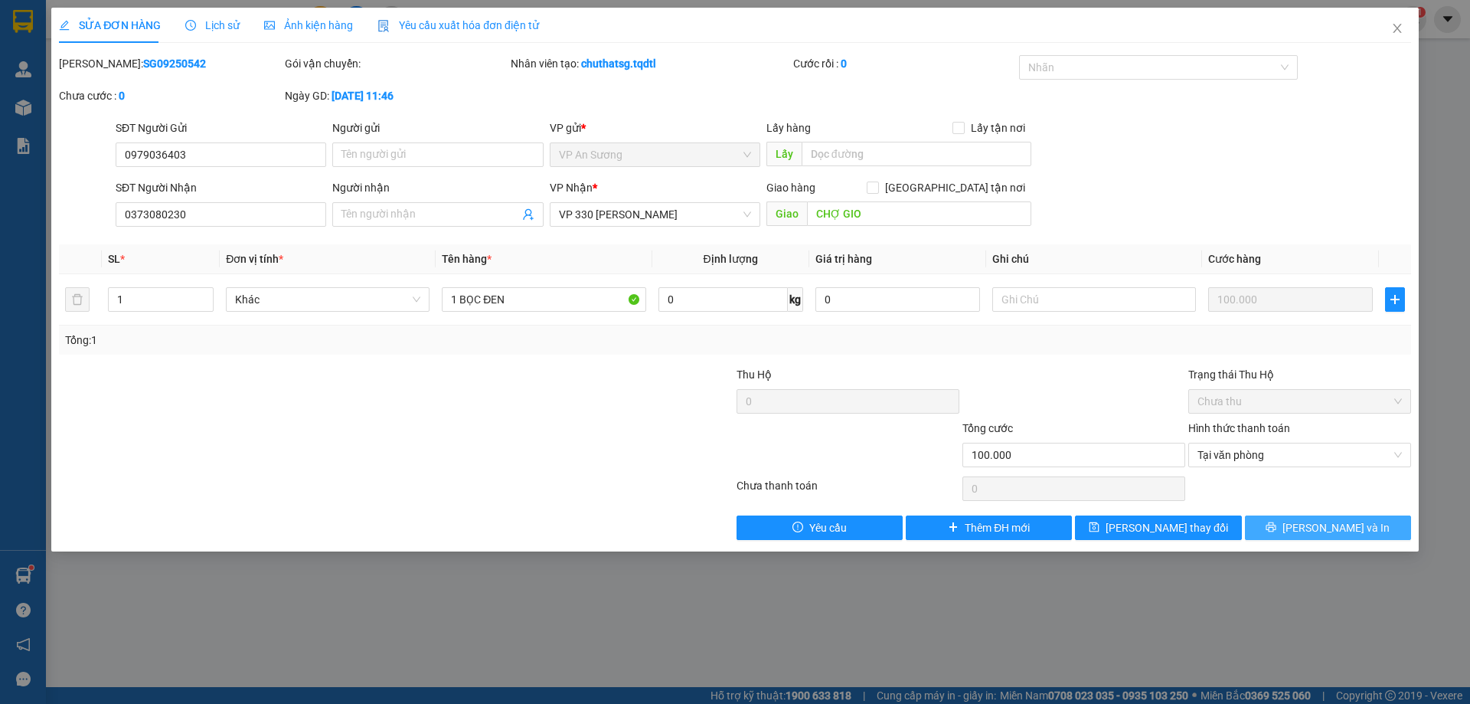
click at [1321, 518] on button "[PERSON_NAME] và In" at bounding box center [1328, 527] width 166 height 25
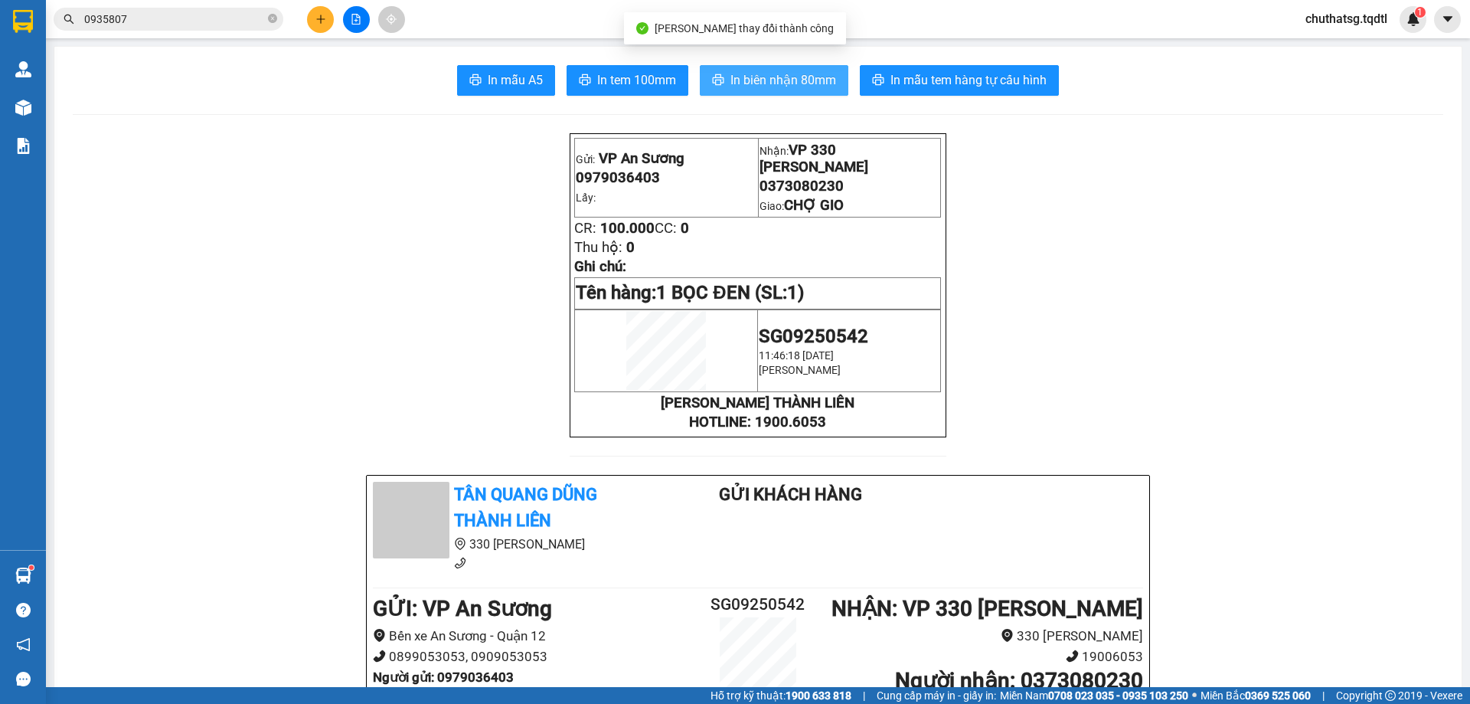
click at [752, 78] on span "In biên nhận 80mm" at bounding box center [784, 79] width 106 height 19
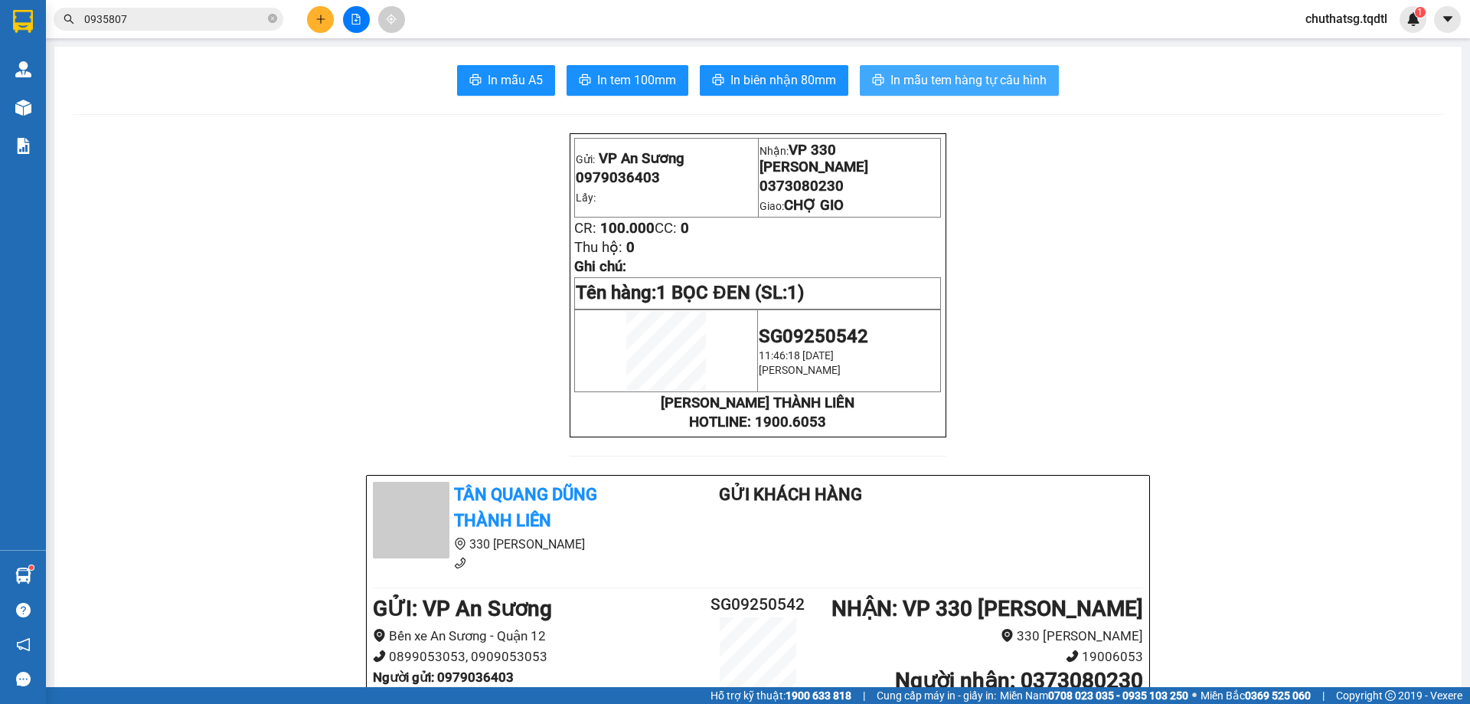
click at [906, 72] on span "In mẫu tem hàng tự cấu hình" at bounding box center [969, 79] width 156 height 19
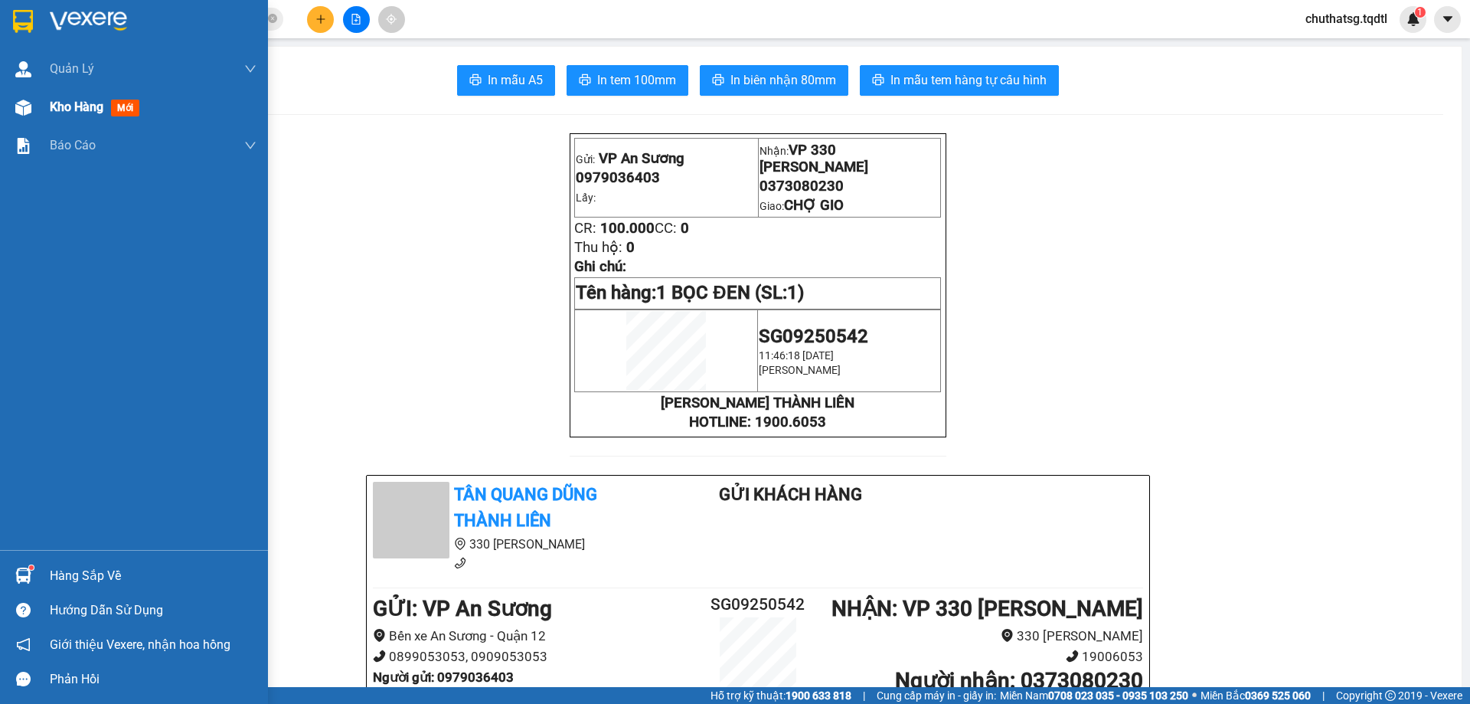
click at [72, 101] on span "Kho hàng" at bounding box center [77, 107] width 54 height 15
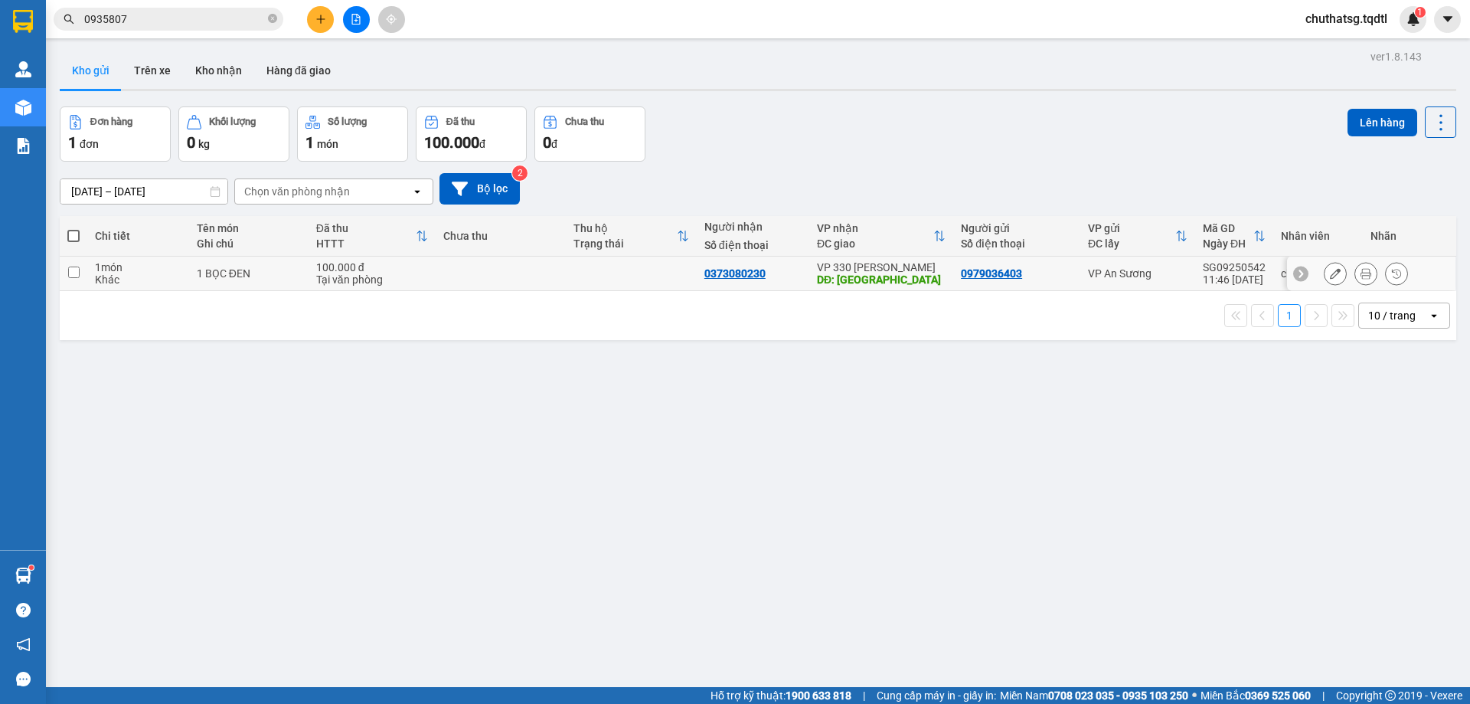
click at [74, 270] on input "checkbox" at bounding box center [73, 272] width 11 height 11
checkbox input "true"
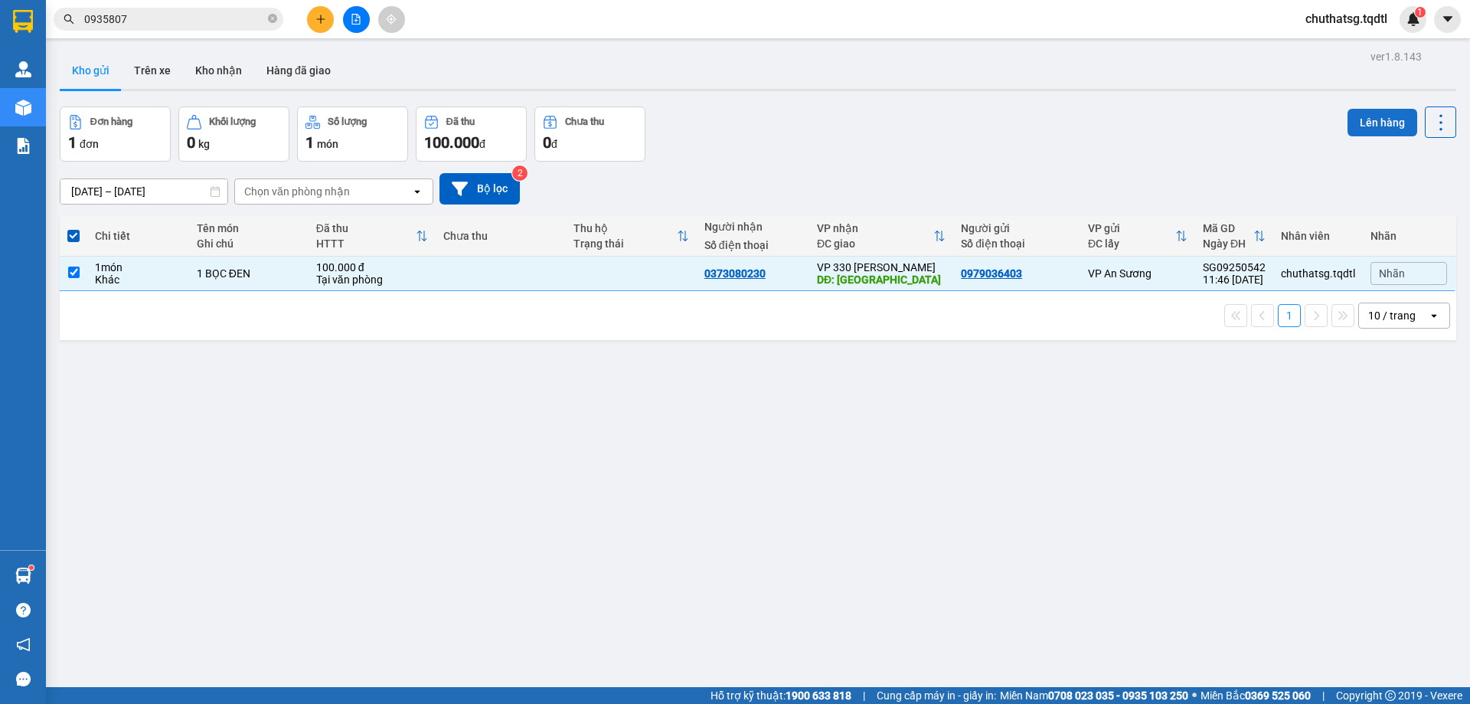
click at [1360, 119] on button "Lên hàng" at bounding box center [1383, 123] width 70 height 28
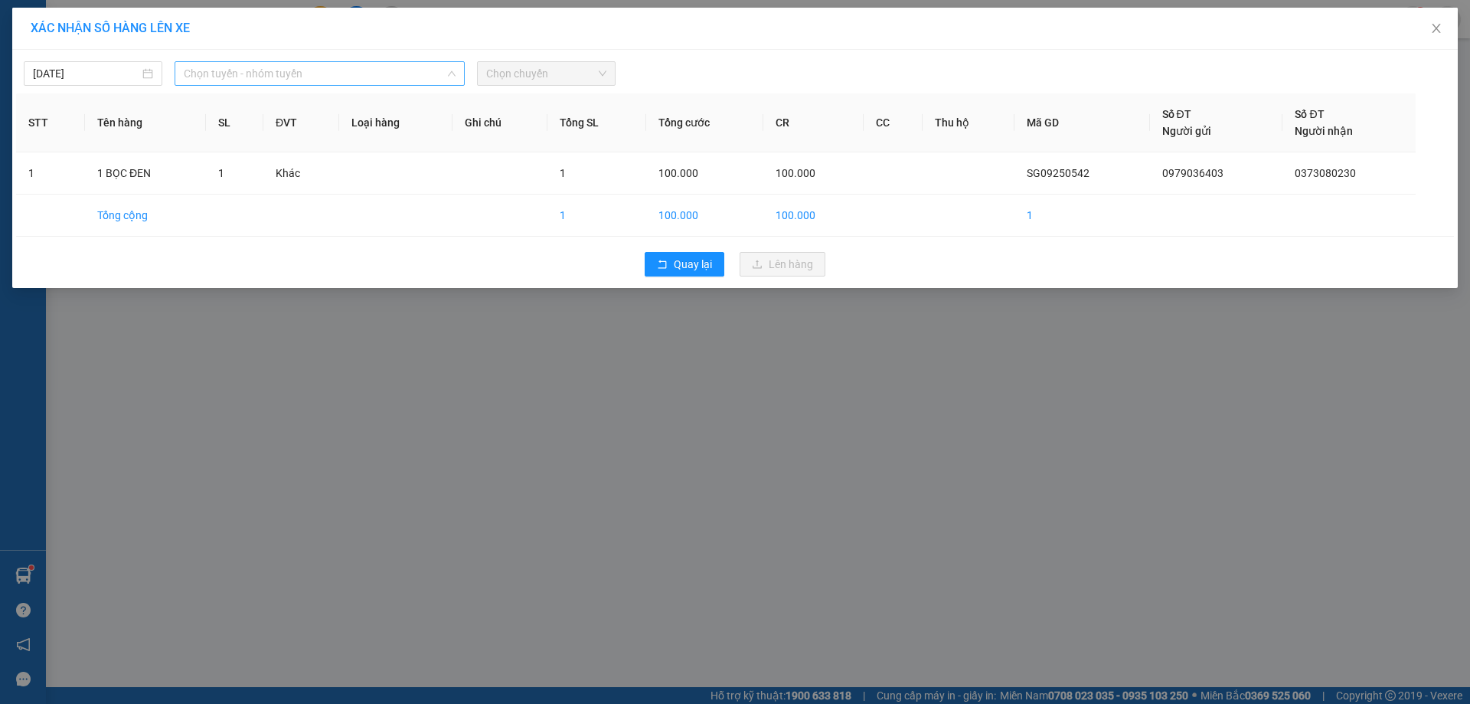
click at [358, 78] on span "Chọn tuyến - nhóm tuyến" at bounding box center [320, 73] width 272 height 23
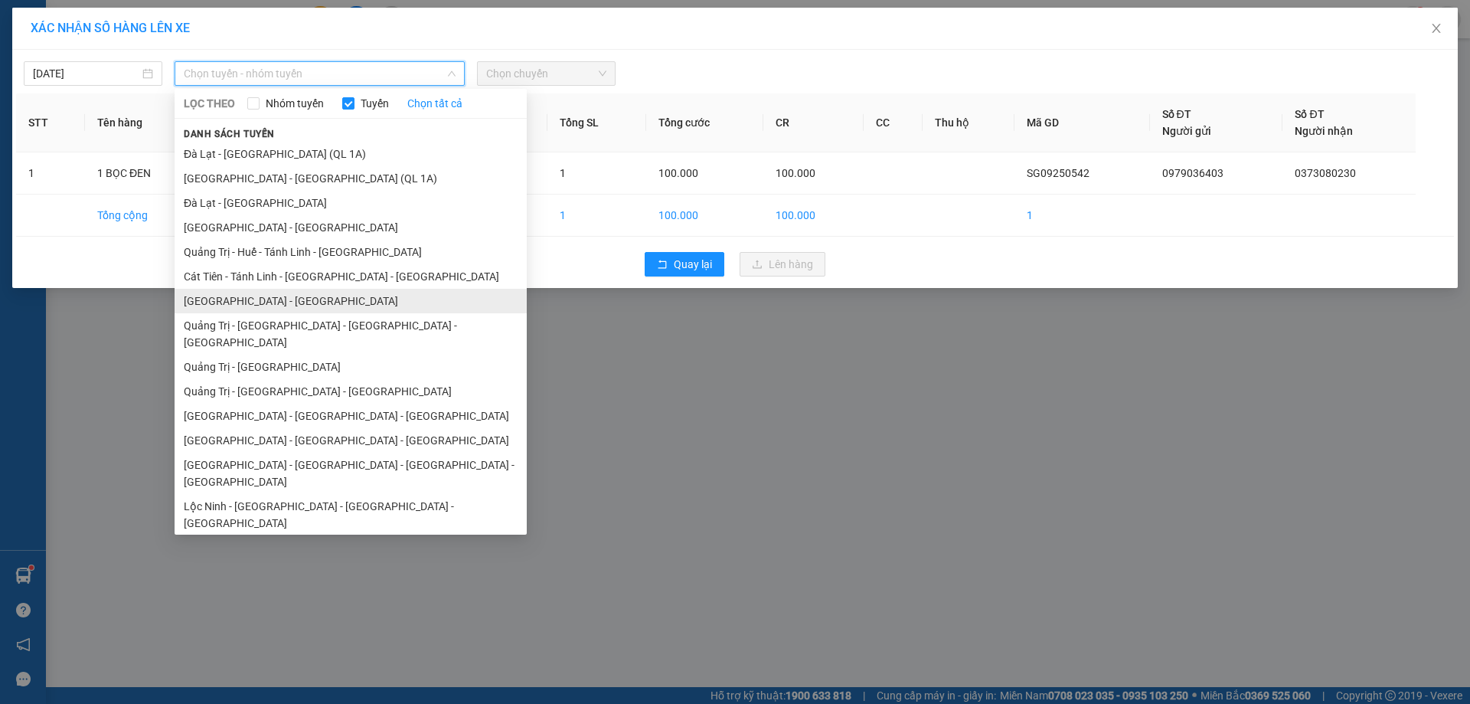
click at [224, 296] on li "[GEOGRAPHIC_DATA] - [GEOGRAPHIC_DATA]" at bounding box center [351, 301] width 352 height 25
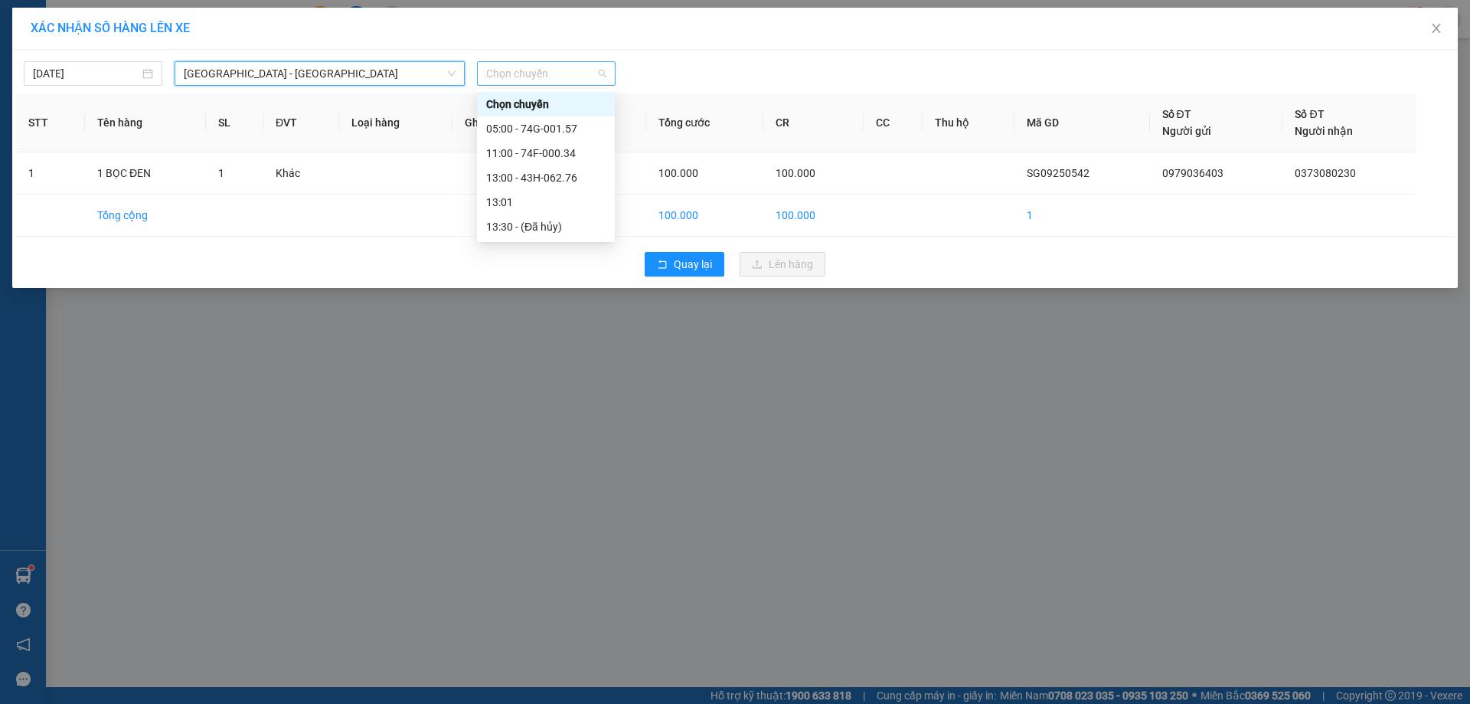
click at [563, 71] on span "Chọn chuyến" at bounding box center [546, 73] width 120 height 23
click at [545, 178] on div "13:00 - 43H-062.76" at bounding box center [545, 177] width 119 height 17
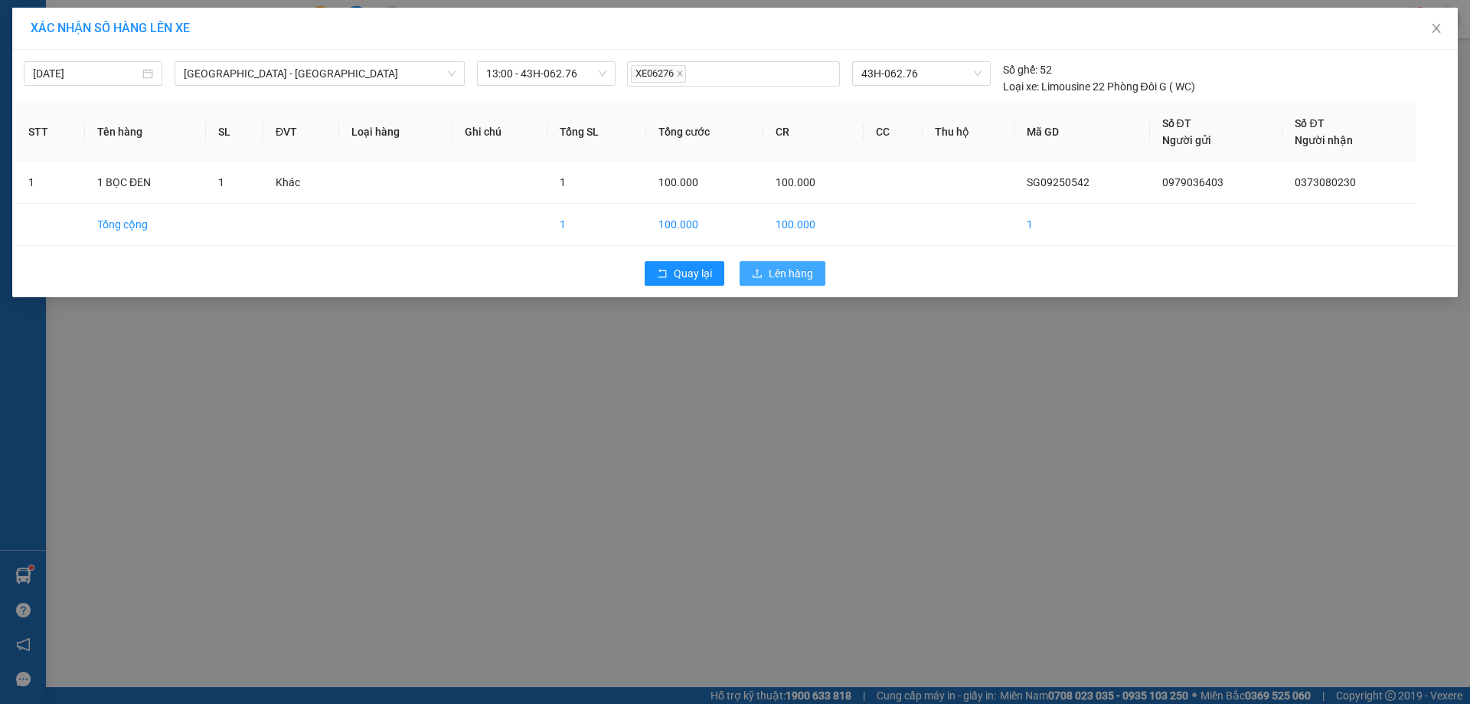
click at [783, 273] on span "Lên hàng" at bounding box center [791, 273] width 44 height 17
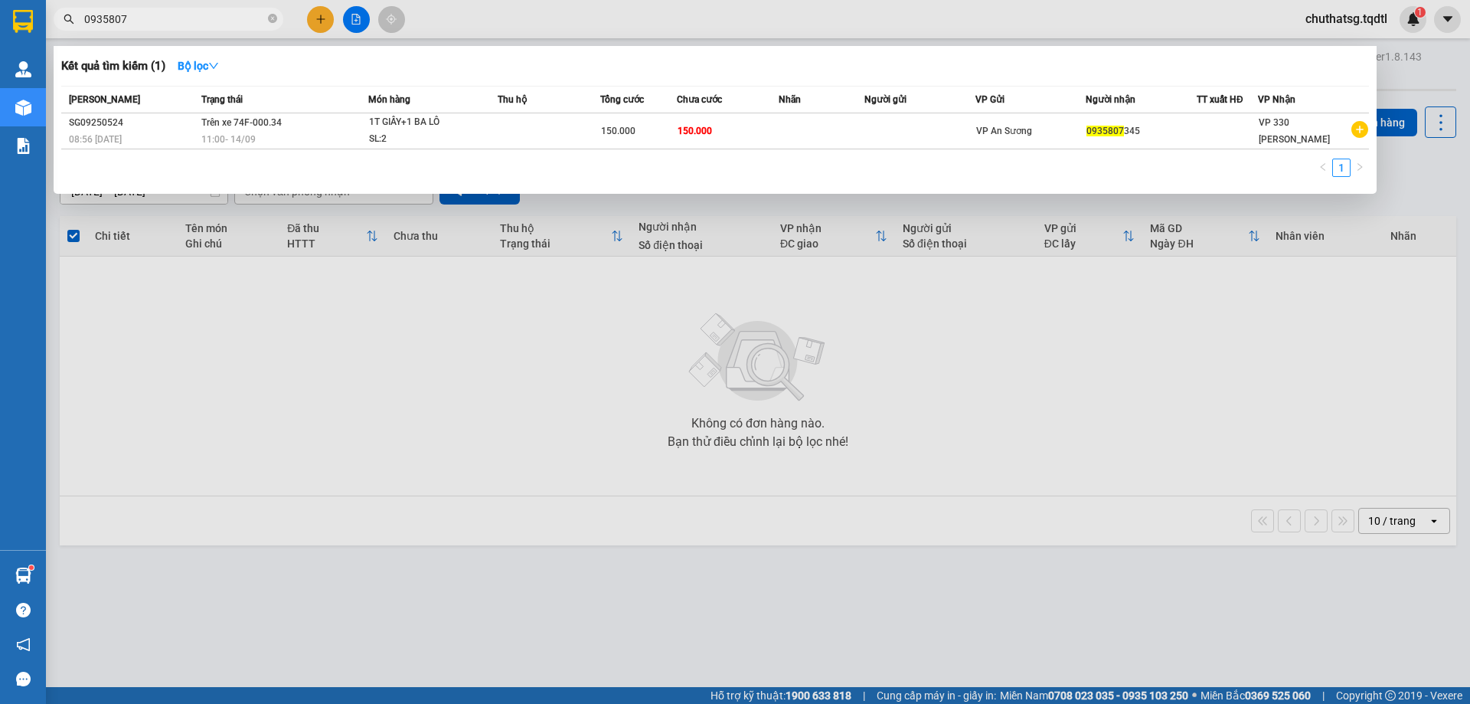
click at [174, 20] on input "0935807" at bounding box center [174, 19] width 181 height 17
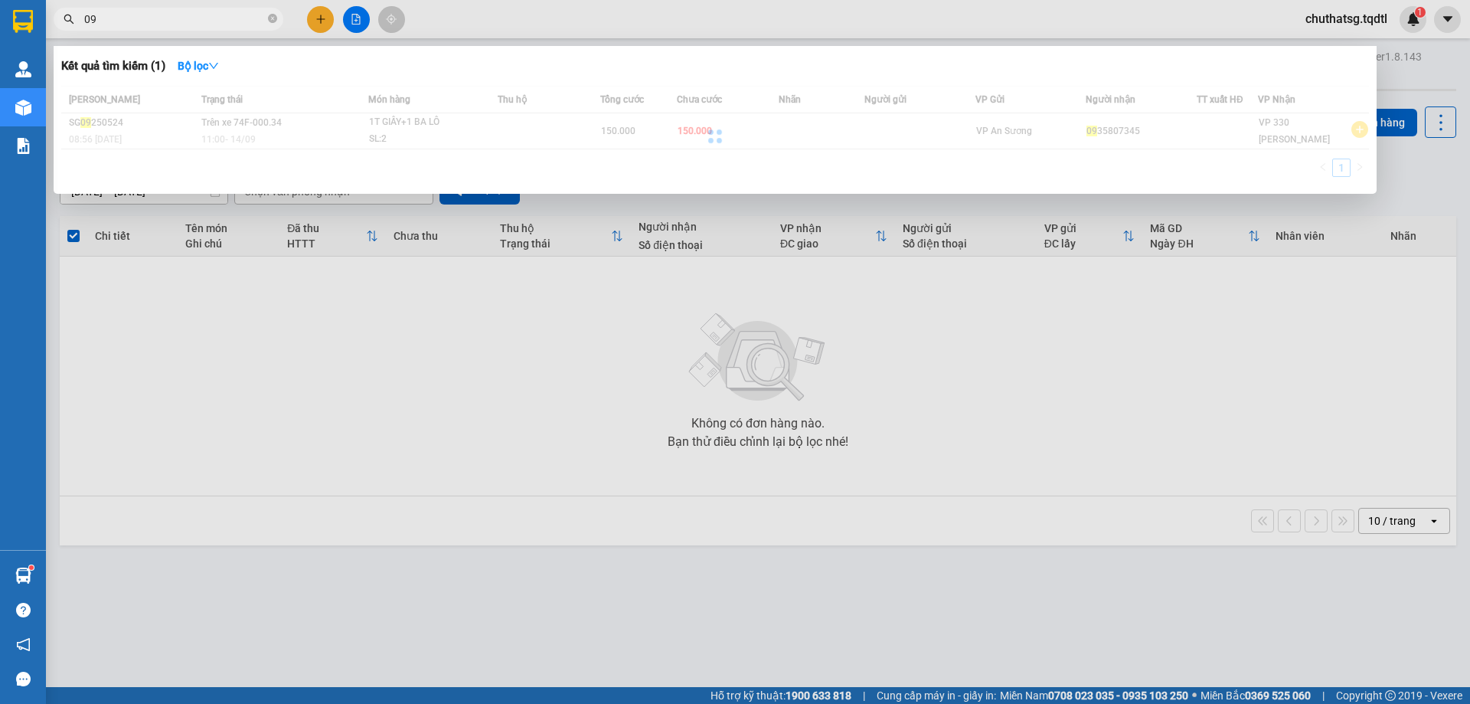
type input "0"
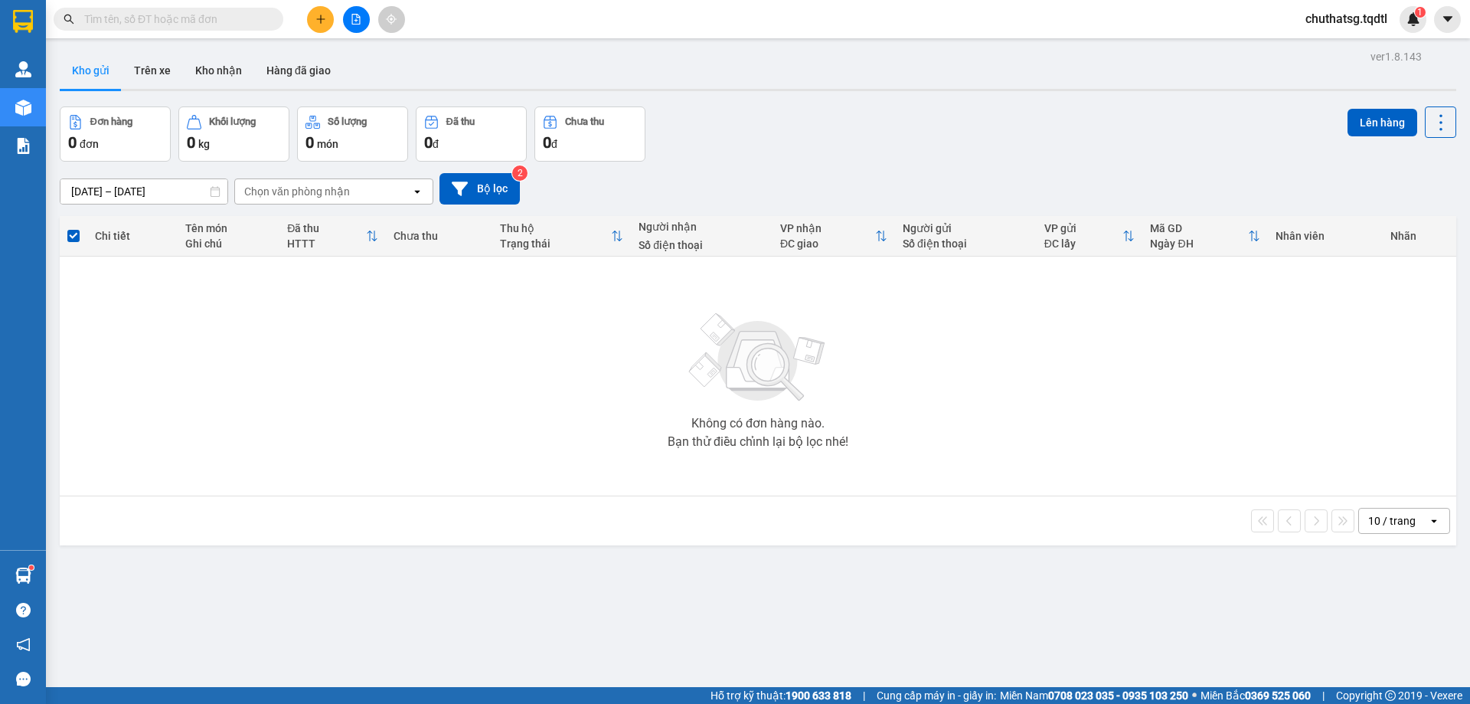
click at [533, 384] on div "Không có đơn hàng nào. Bạn thử điều chỉnh lại bộ lọc nhé!" at bounding box center [758, 376] width 1382 height 230
click at [319, 7] on button at bounding box center [320, 19] width 27 height 27
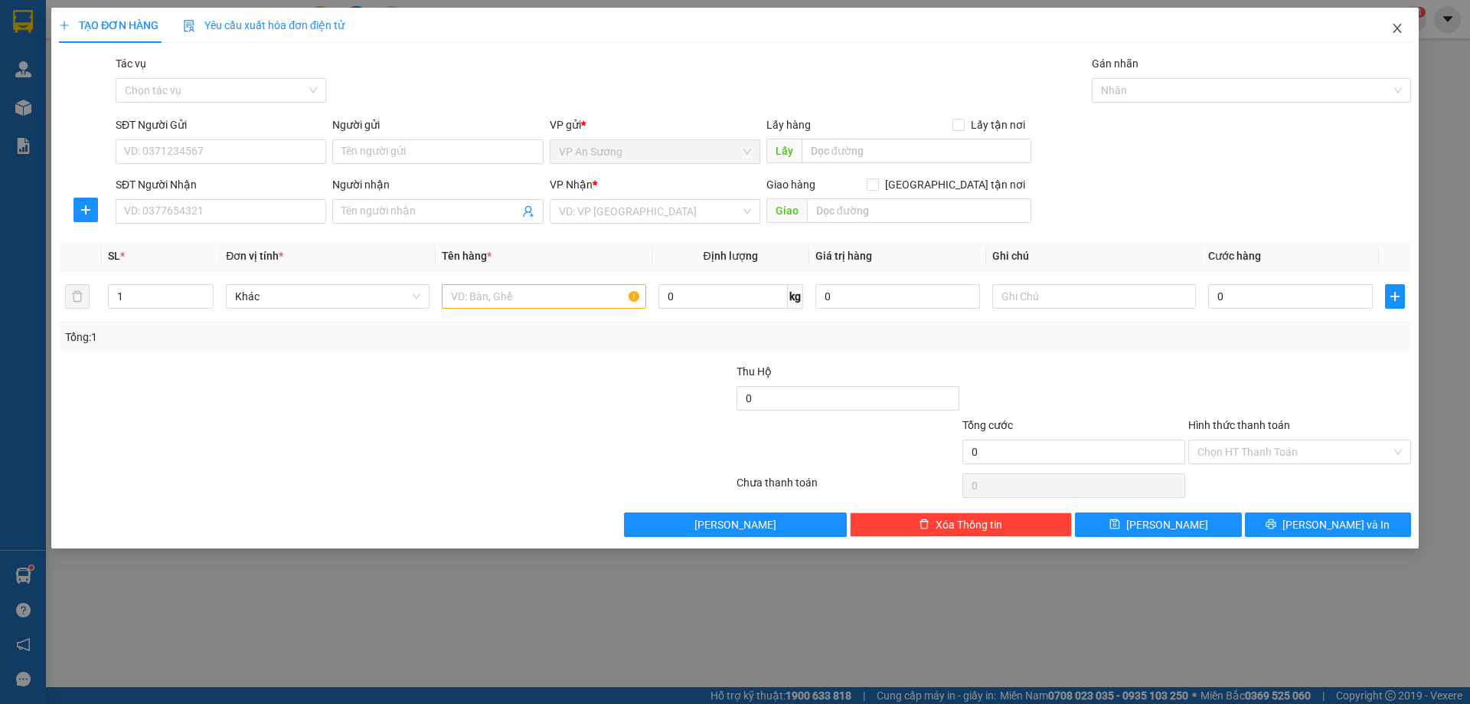
drag, startPoint x: 1402, startPoint y: 26, endPoint x: 1262, endPoint y: 30, distance: 140.2
click at [1402, 27] on icon "close" at bounding box center [1398, 28] width 12 height 12
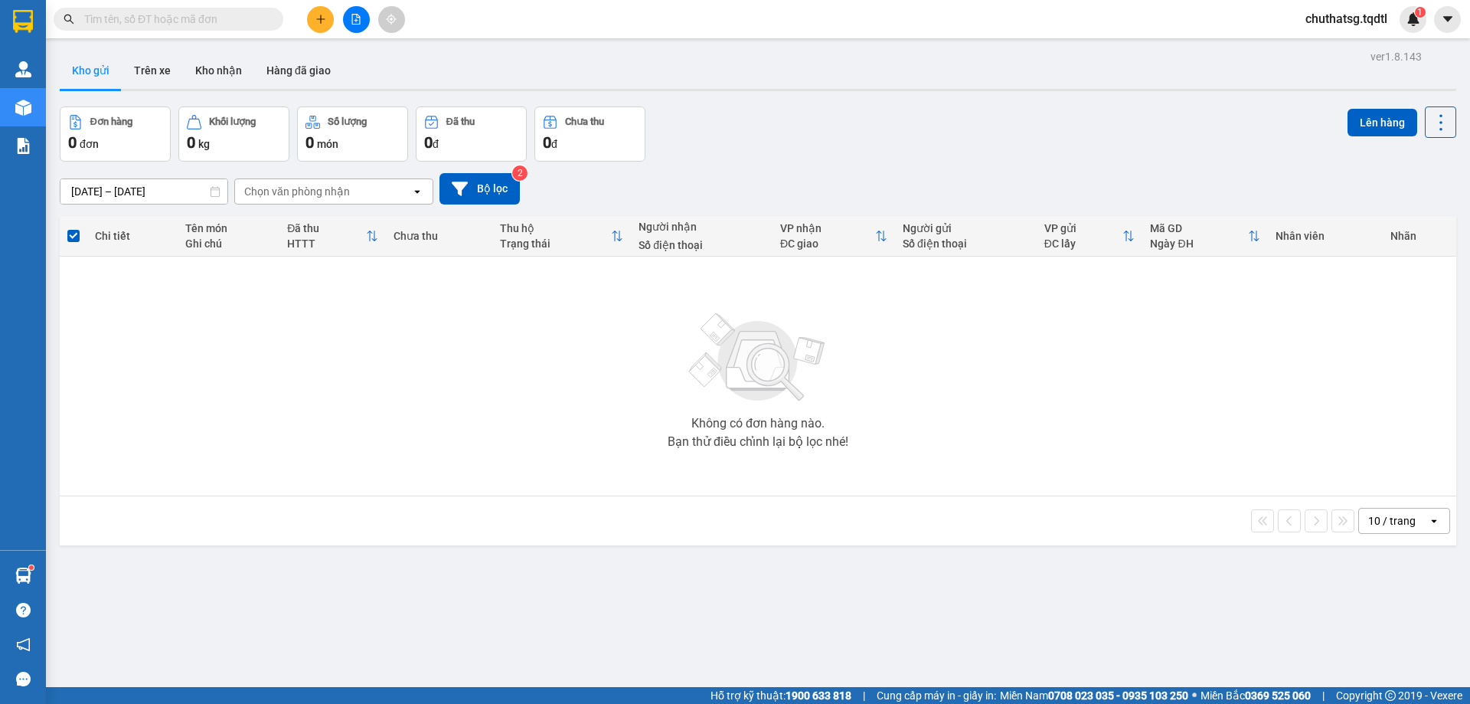
click at [222, 21] on input "text" at bounding box center [174, 19] width 181 height 17
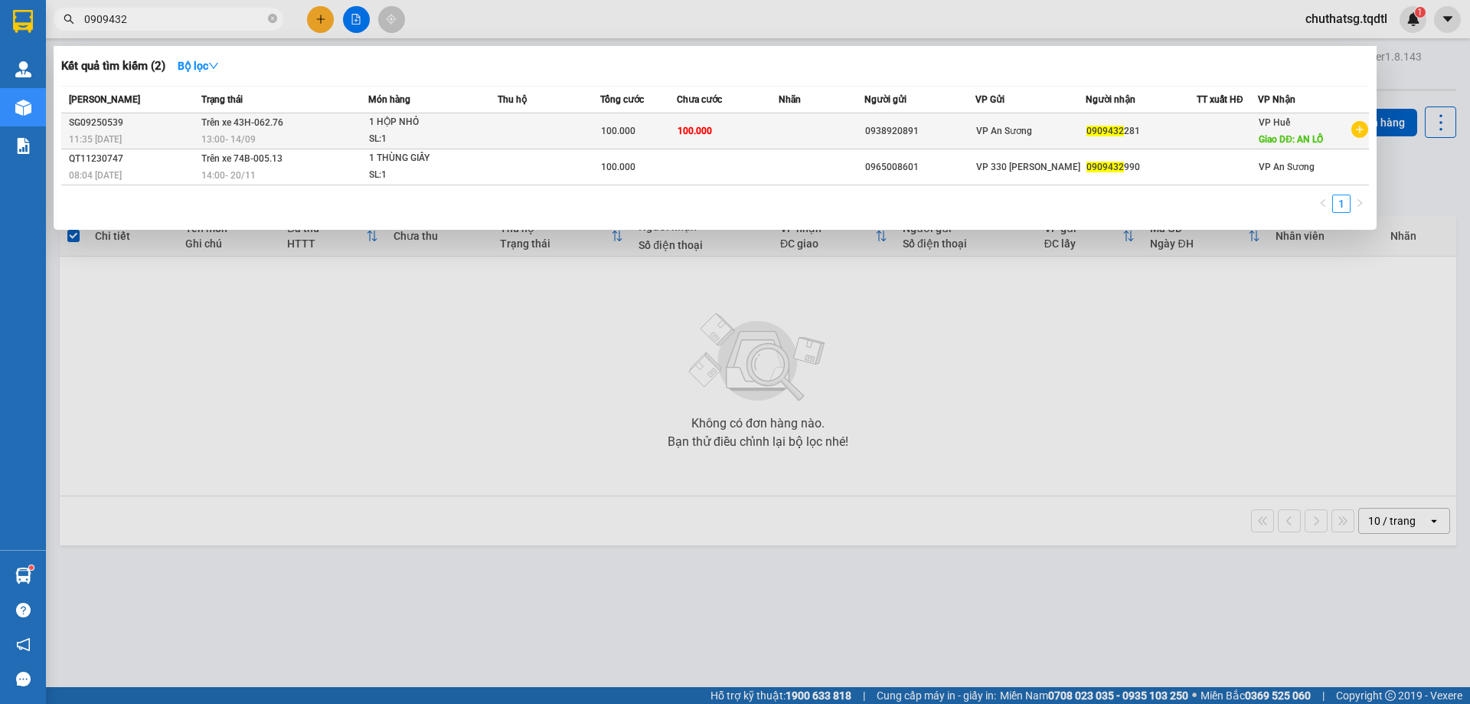
type input "0909432"
click at [529, 129] on td at bounding box center [549, 131] width 103 height 36
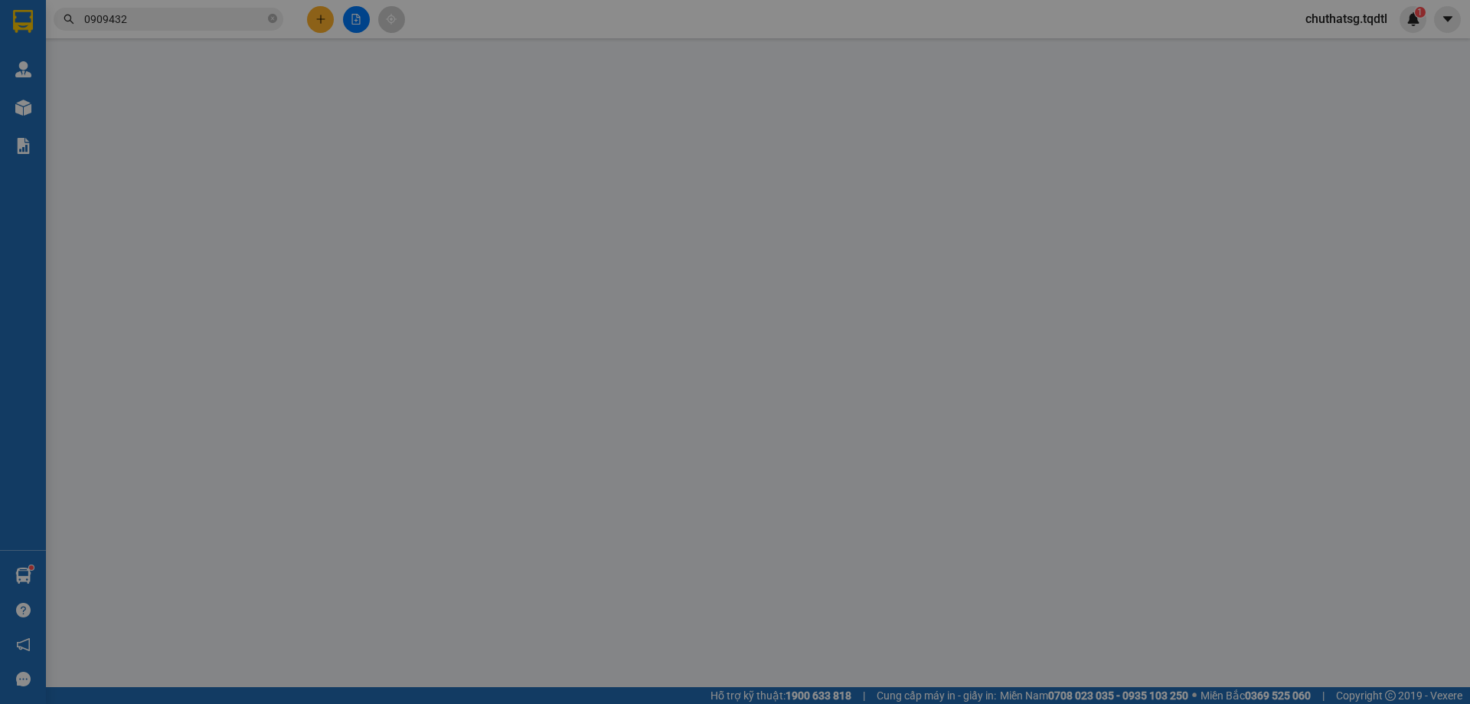
type input "0938920891"
type input "0909432281"
type input "AN LỖ"
type input "100.000"
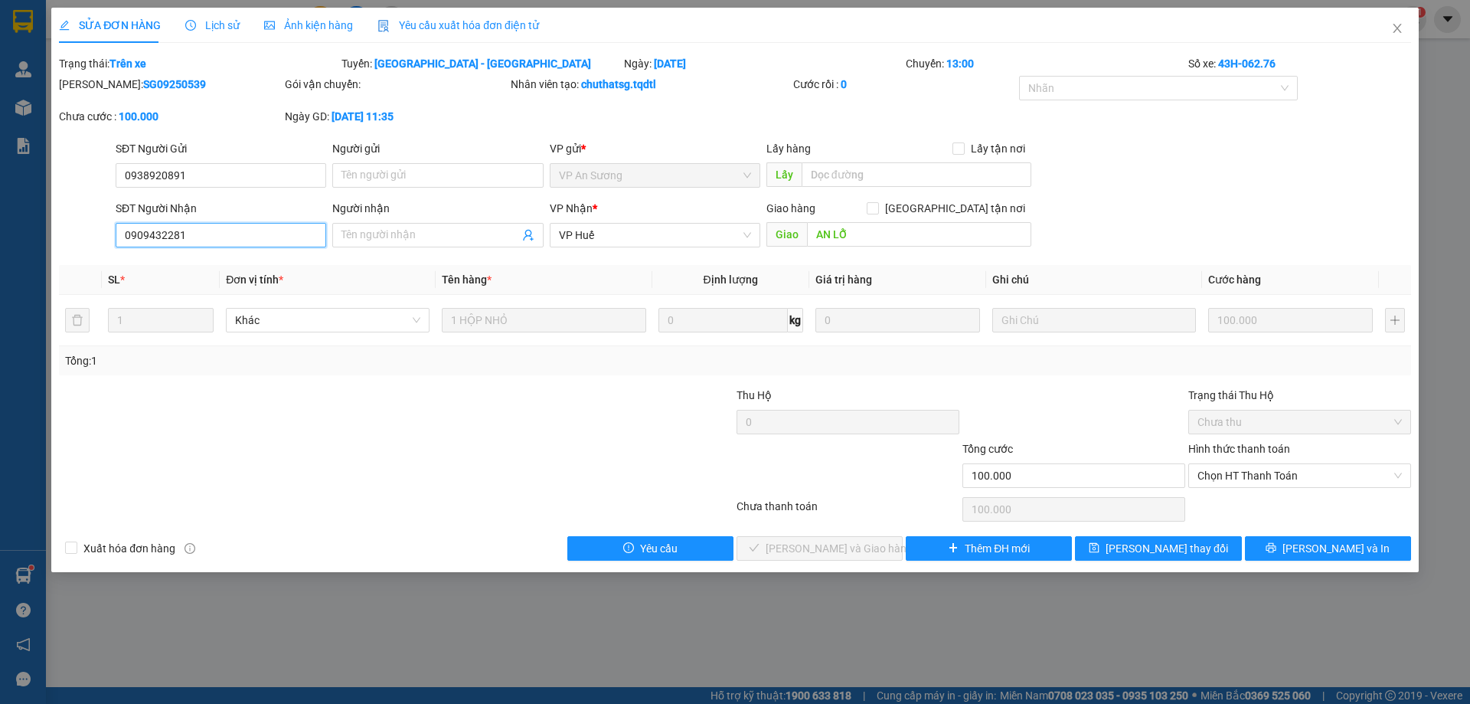
click at [147, 234] on input "0909432281" at bounding box center [221, 235] width 211 height 25
type input "0908432281"
click at [1329, 542] on span "[PERSON_NAME] và In" at bounding box center [1336, 548] width 107 height 17
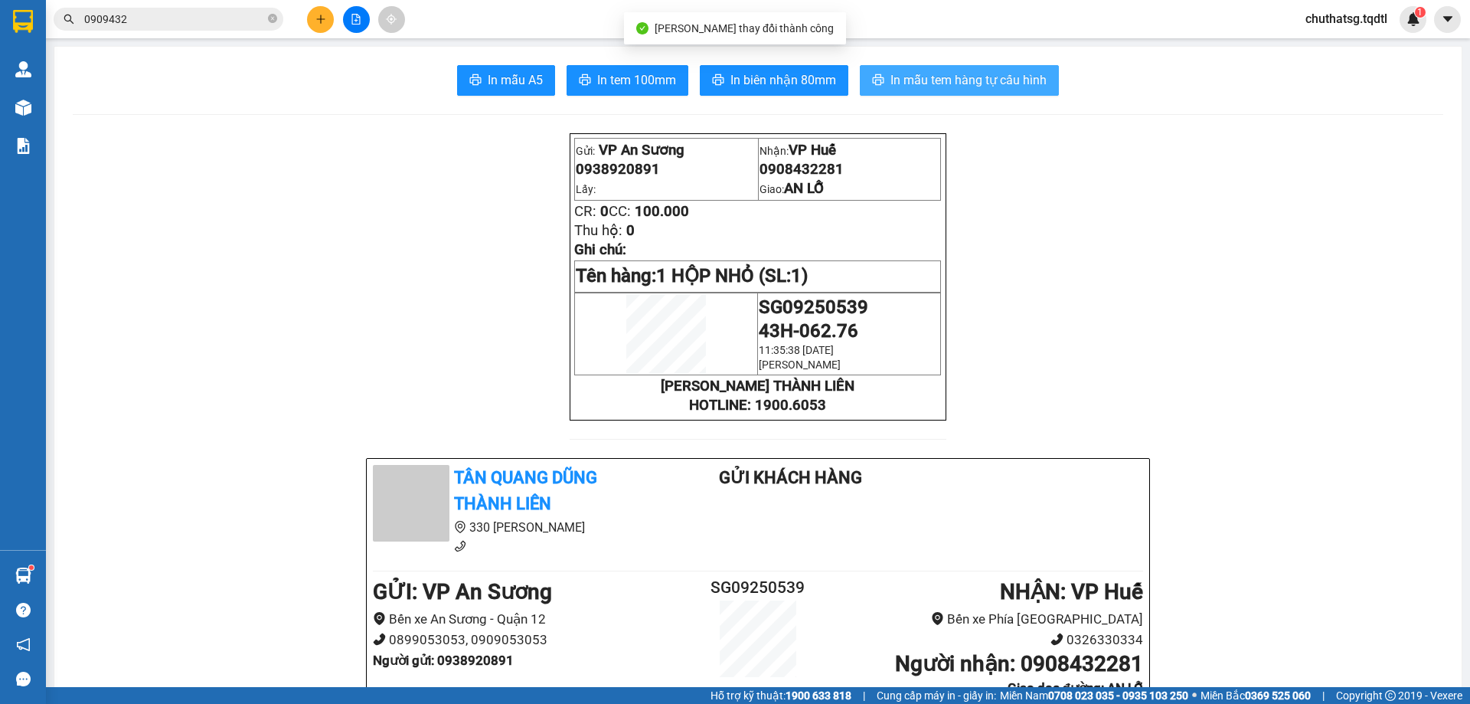
click at [891, 74] on span "In mẫu tem hàng tự cấu hình" at bounding box center [969, 79] width 156 height 19
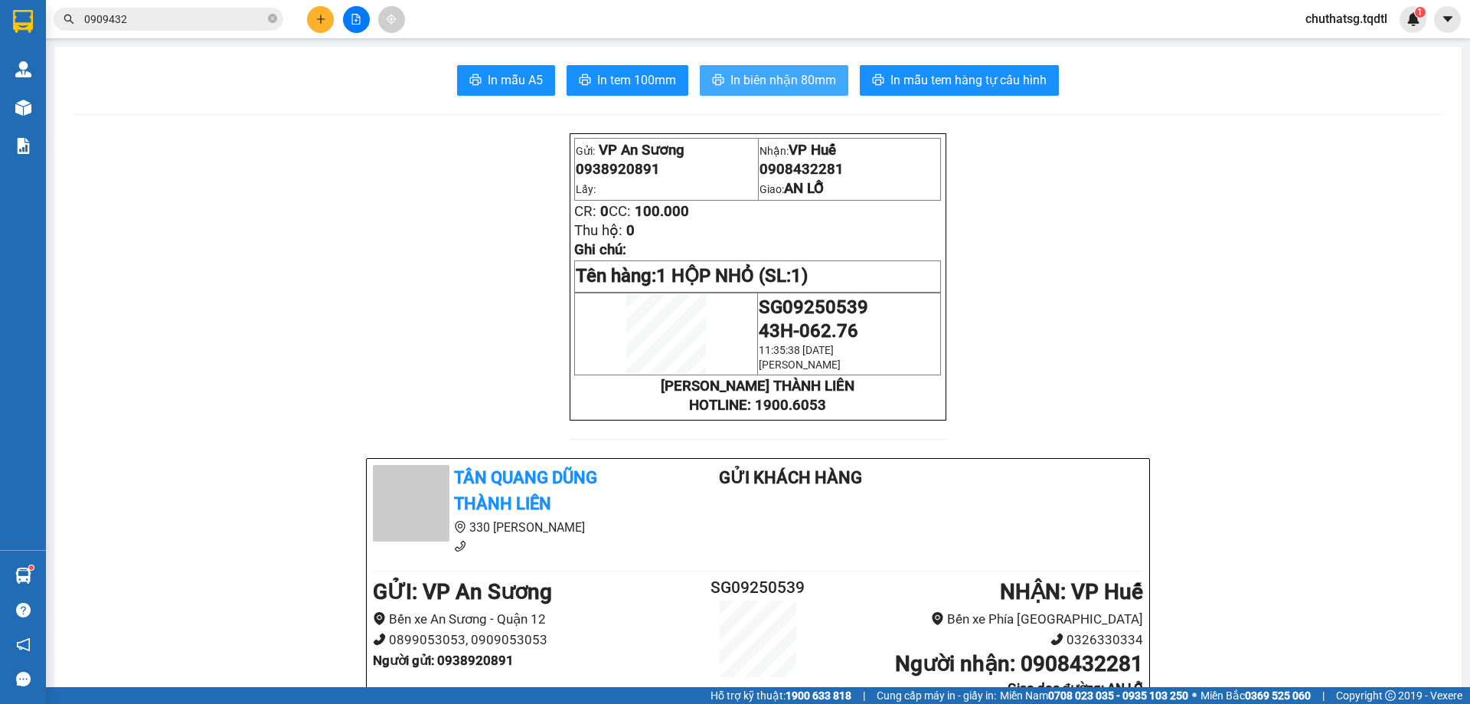
click at [773, 75] on span "In biên nhận 80mm" at bounding box center [784, 79] width 106 height 19
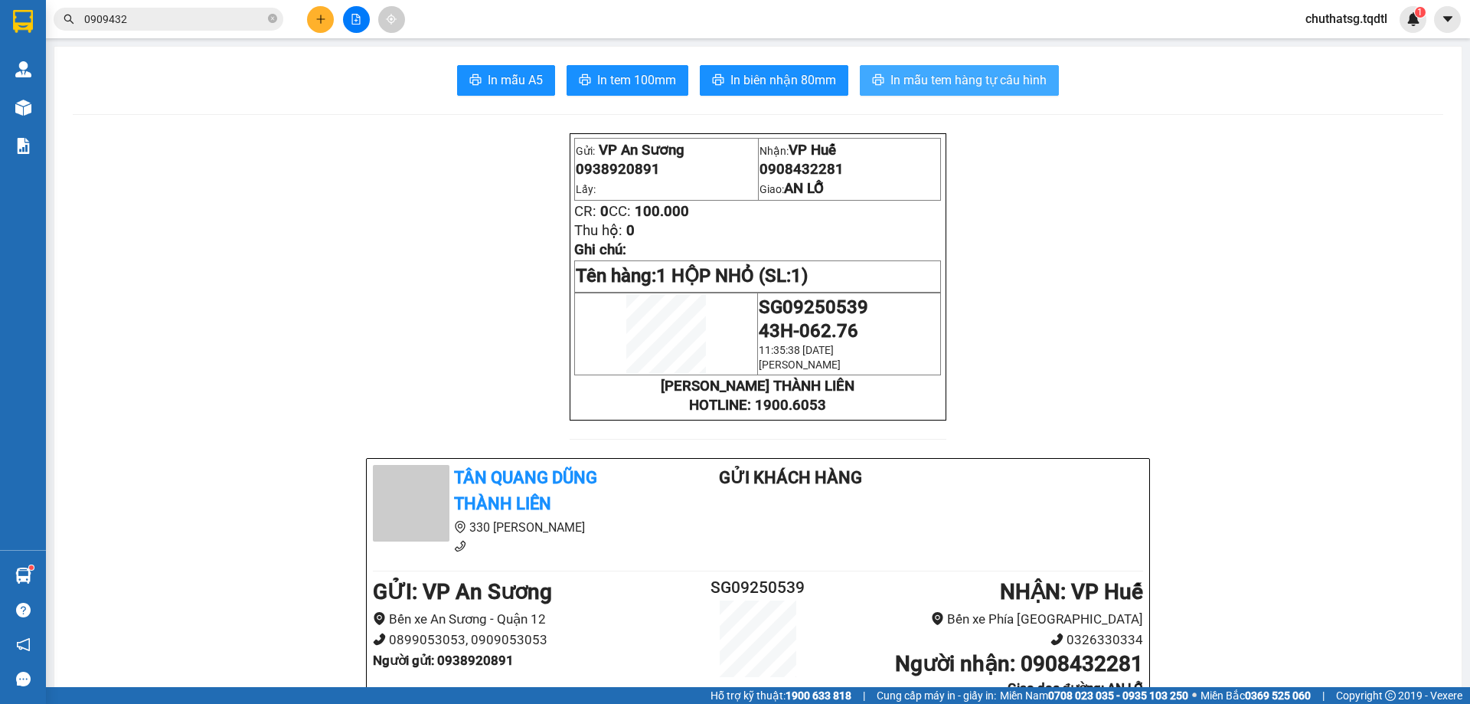
click at [967, 81] on span "In mẫu tem hàng tự cấu hình" at bounding box center [969, 79] width 156 height 19
click at [354, 23] on icon "file-add" at bounding box center [356, 19] width 11 height 11
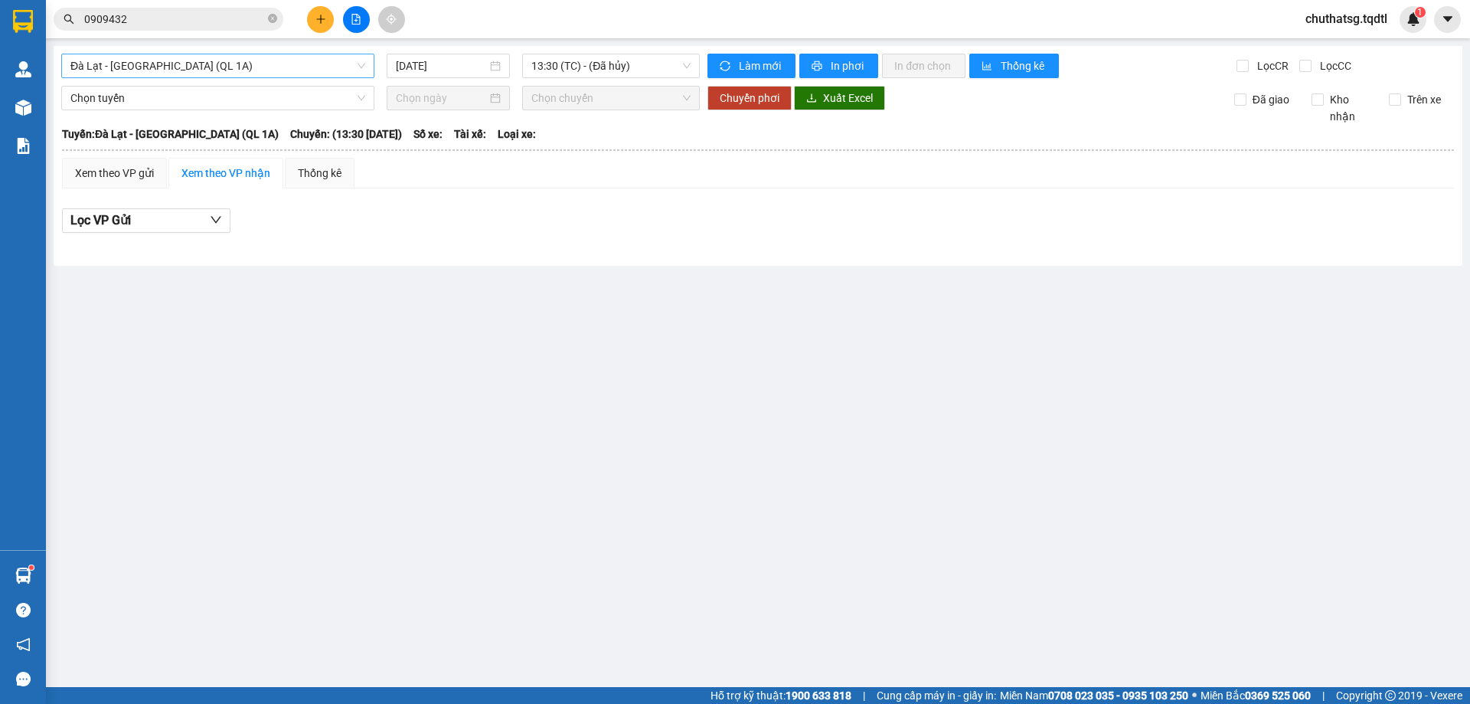
click at [291, 67] on span "Đà Lạt - [GEOGRAPHIC_DATA] (QL 1A)" at bounding box center [217, 65] width 295 height 23
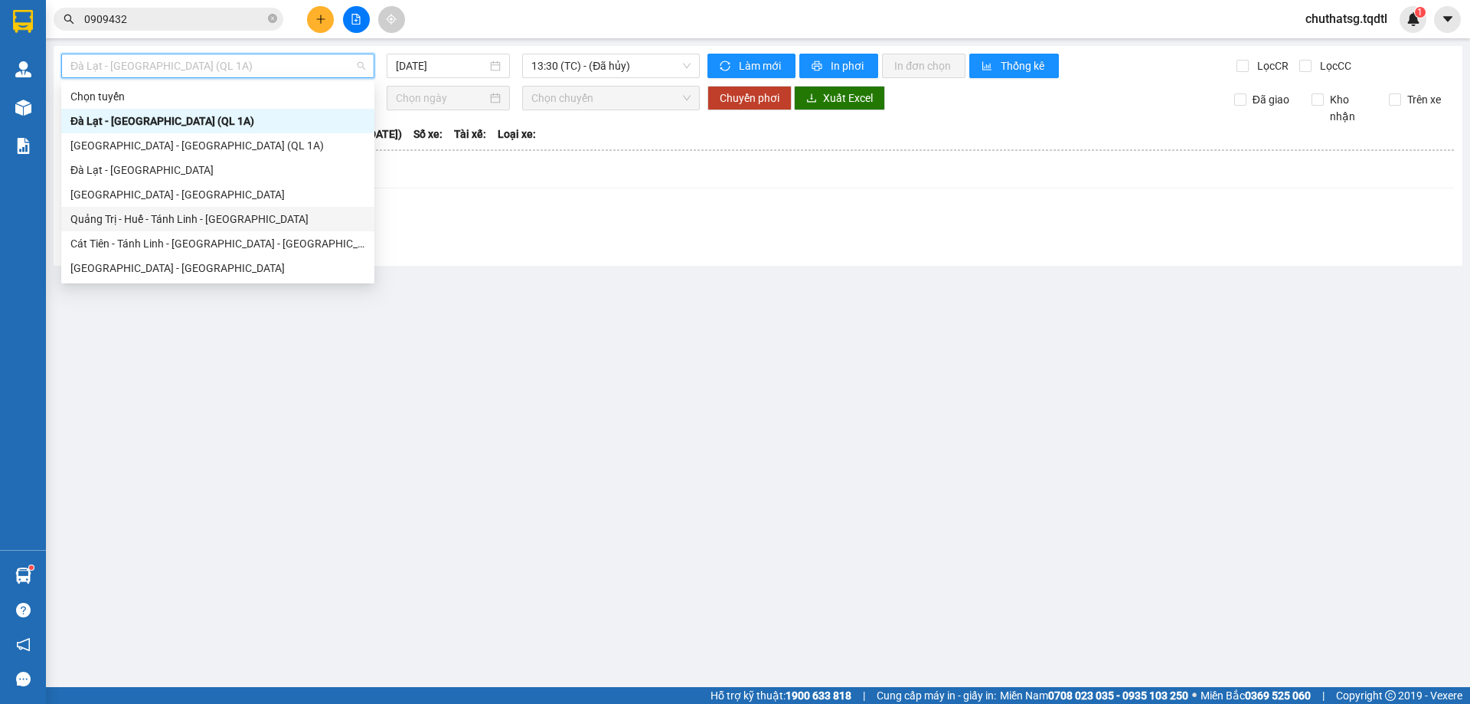
type input "Q"
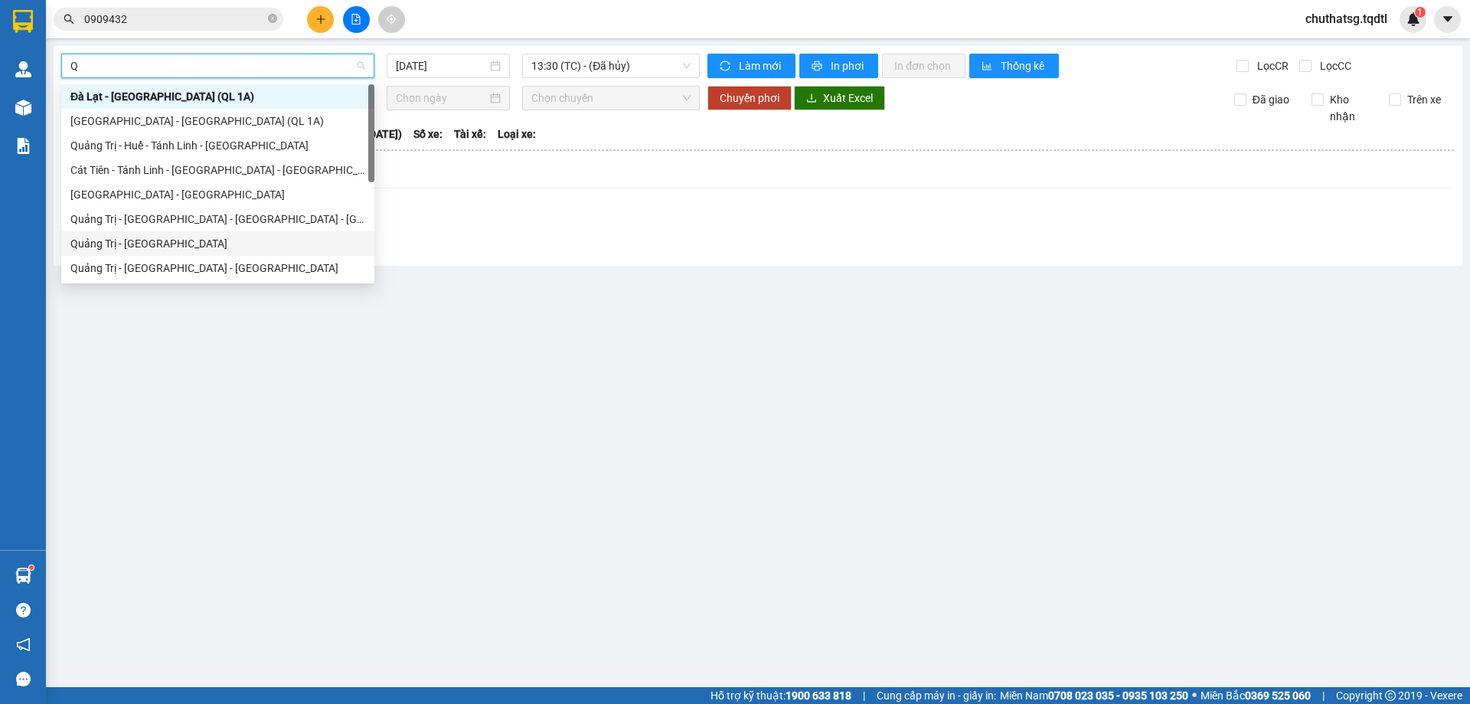
click at [98, 242] on div "Quảng Trị - [GEOGRAPHIC_DATA]" at bounding box center [217, 243] width 295 height 17
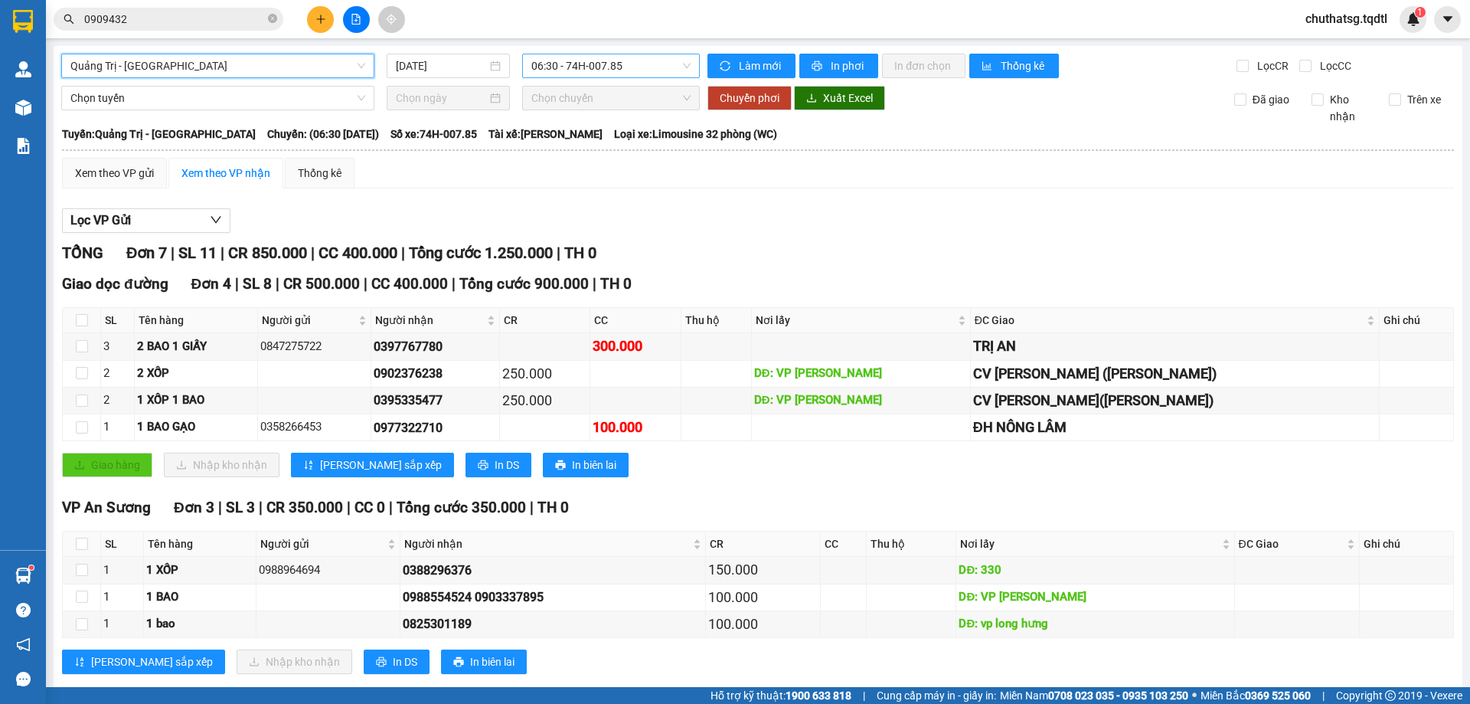
click at [643, 68] on span "06:30 - 74H-007.85" at bounding box center [611, 65] width 159 height 23
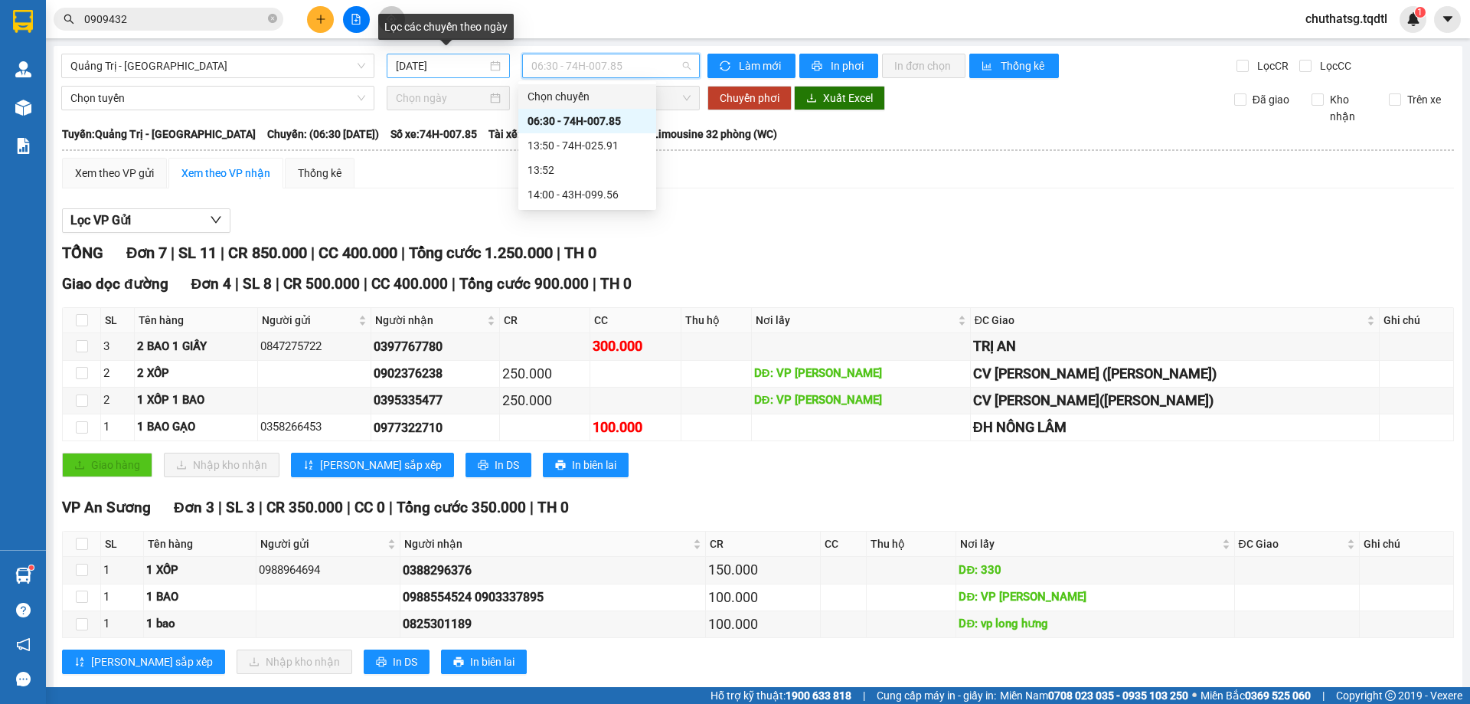
click at [473, 68] on input "[DATE]" at bounding box center [441, 65] width 91 height 17
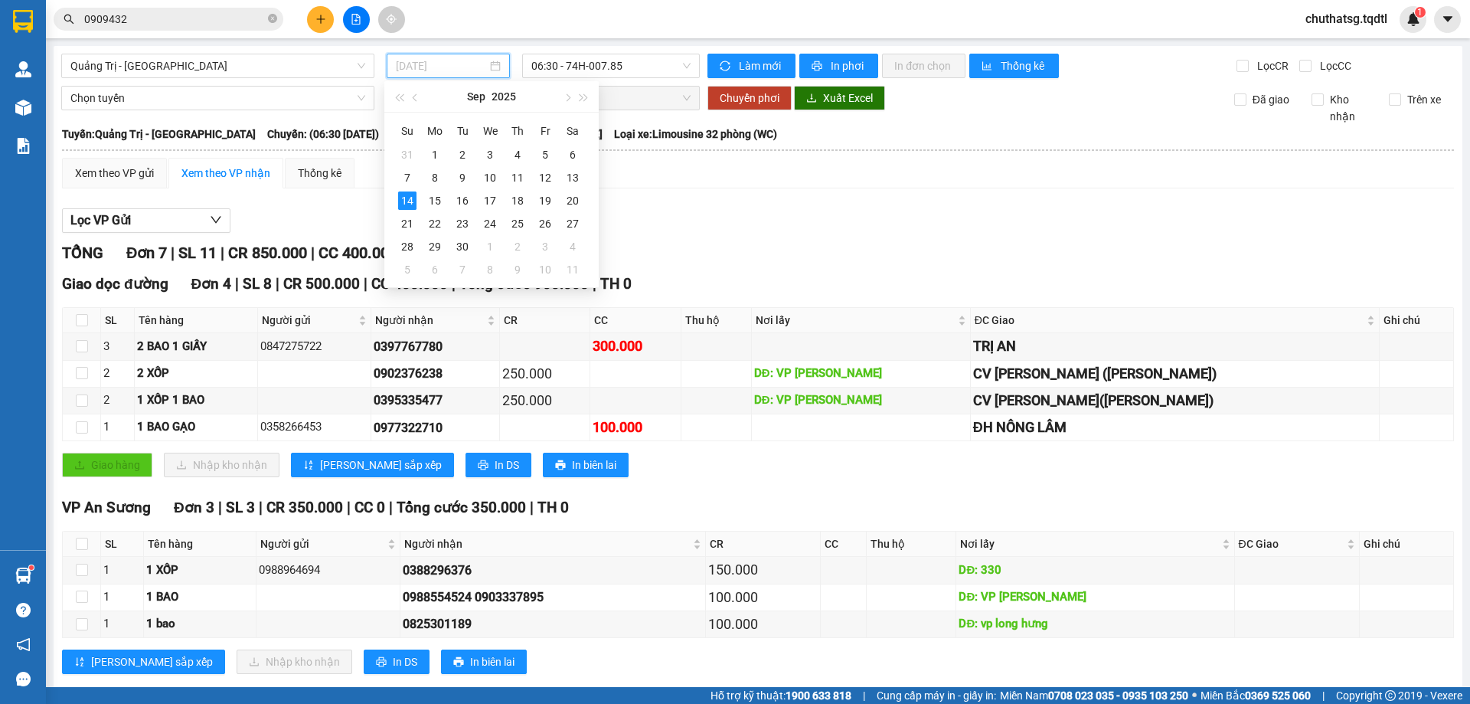
drag, startPoint x: 570, startPoint y: 175, endPoint x: 599, endPoint y: 121, distance: 61.7
click at [571, 172] on div "13" at bounding box center [573, 177] width 18 height 18
type input "[DATE]"
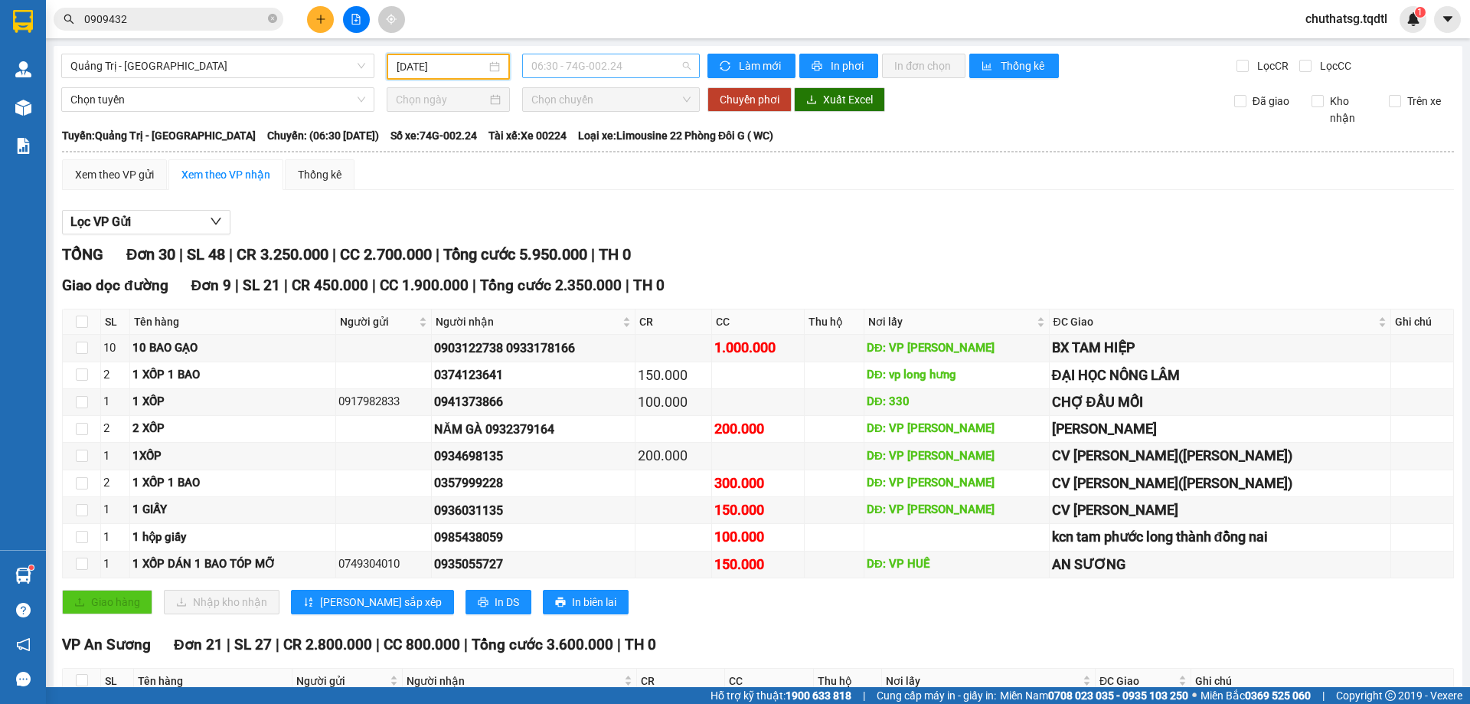
click at [648, 67] on span "06:30 - 74G-002.24" at bounding box center [611, 65] width 159 height 23
click at [585, 145] on div "13:51 - 74F-005.78" at bounding box center [587, 145] width 119 height 17
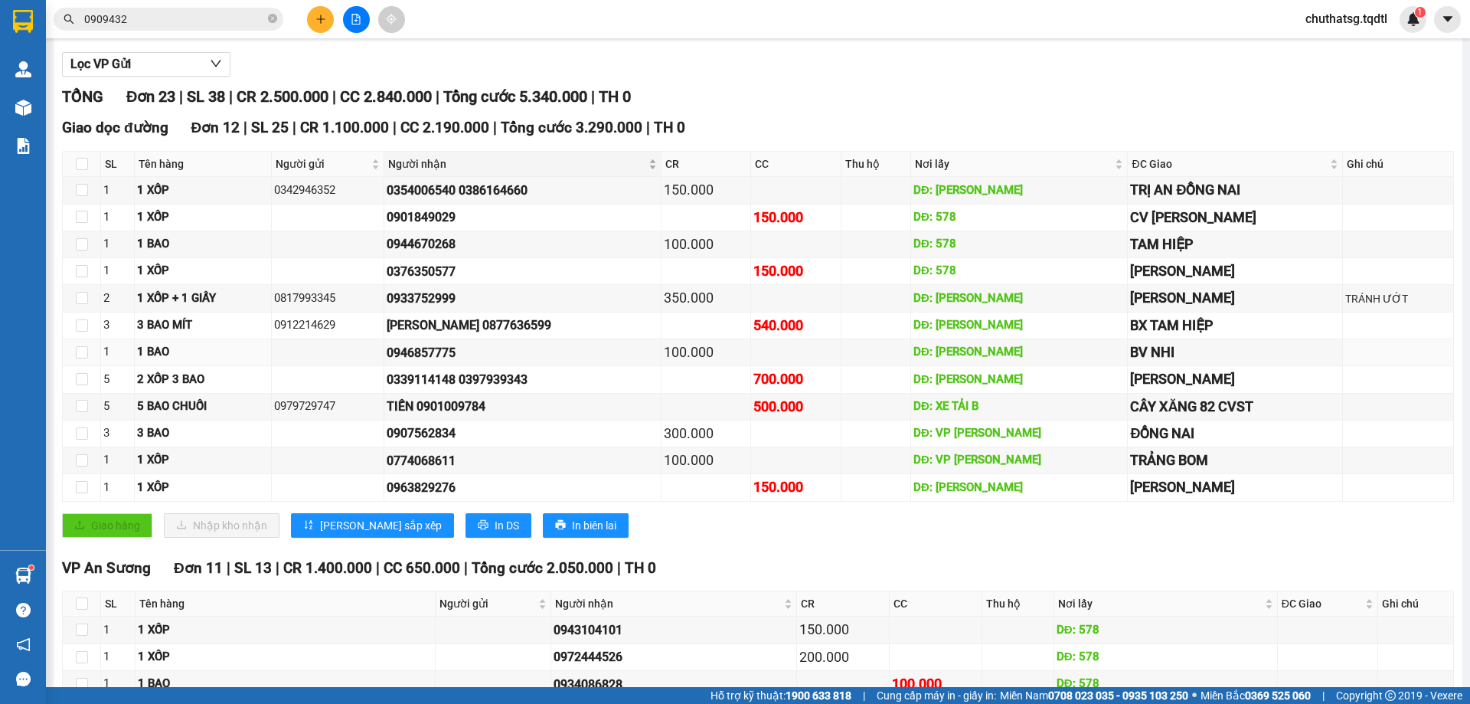
scroll to position [5, 0]
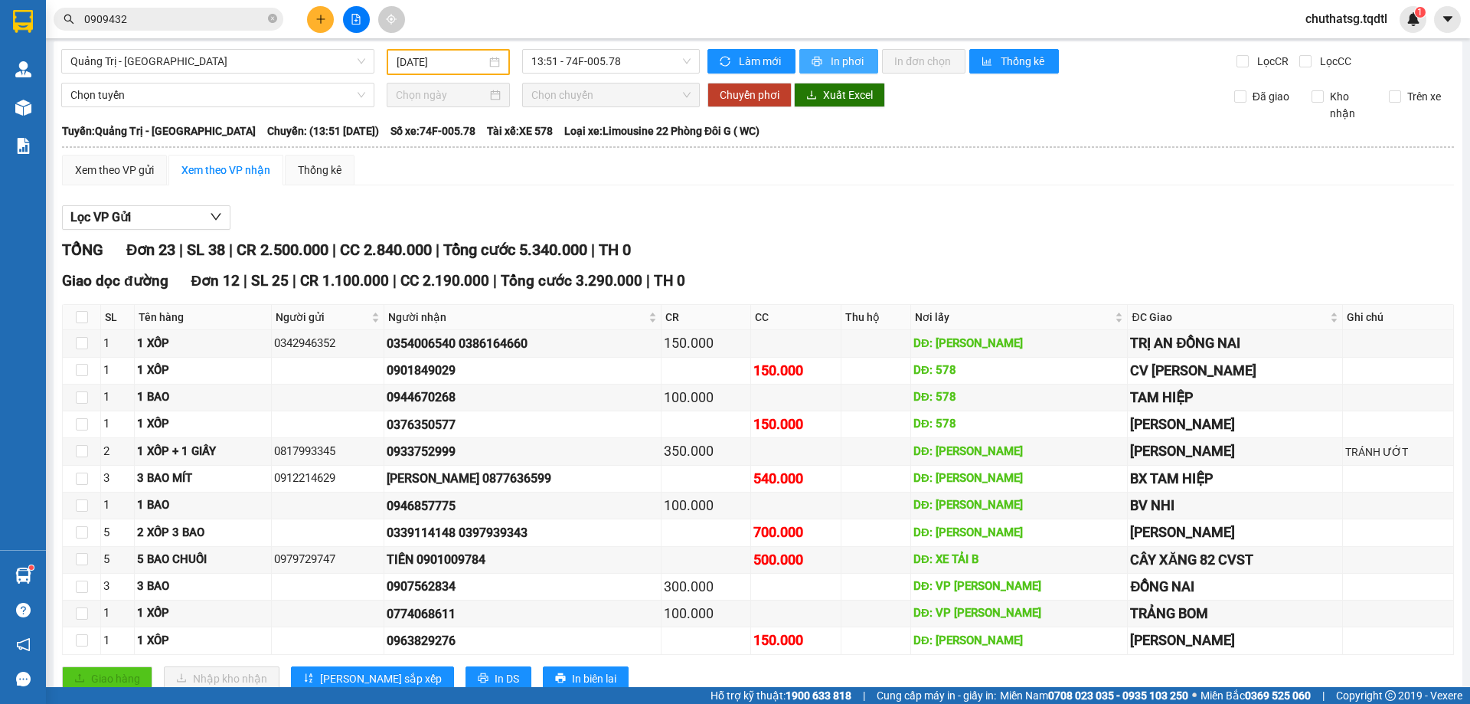
click at [813, 60] on icon "printer" at bounding box center [818, 62] width 10 height 10
click at [322, 15] on icon "plus" at bounding box center [321, 19] width 11 height 11
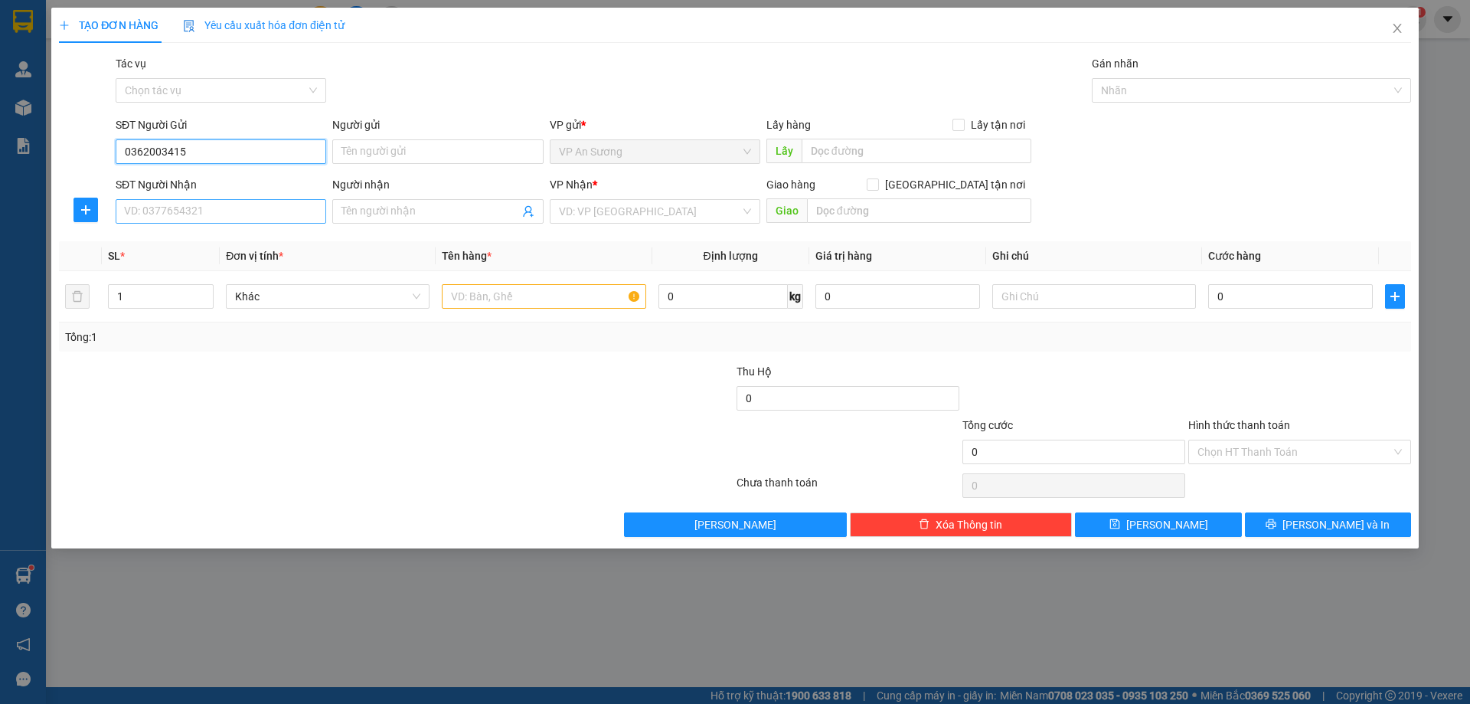
type input "0362003415"
click at [211, 214] on input "SĐT Người Nhận" at bounding box center [221, 211] width 211 height 25
type input "0359763009"
click at [607, 207] on input "search" at bounding box center [650, 211] width 182 height 23
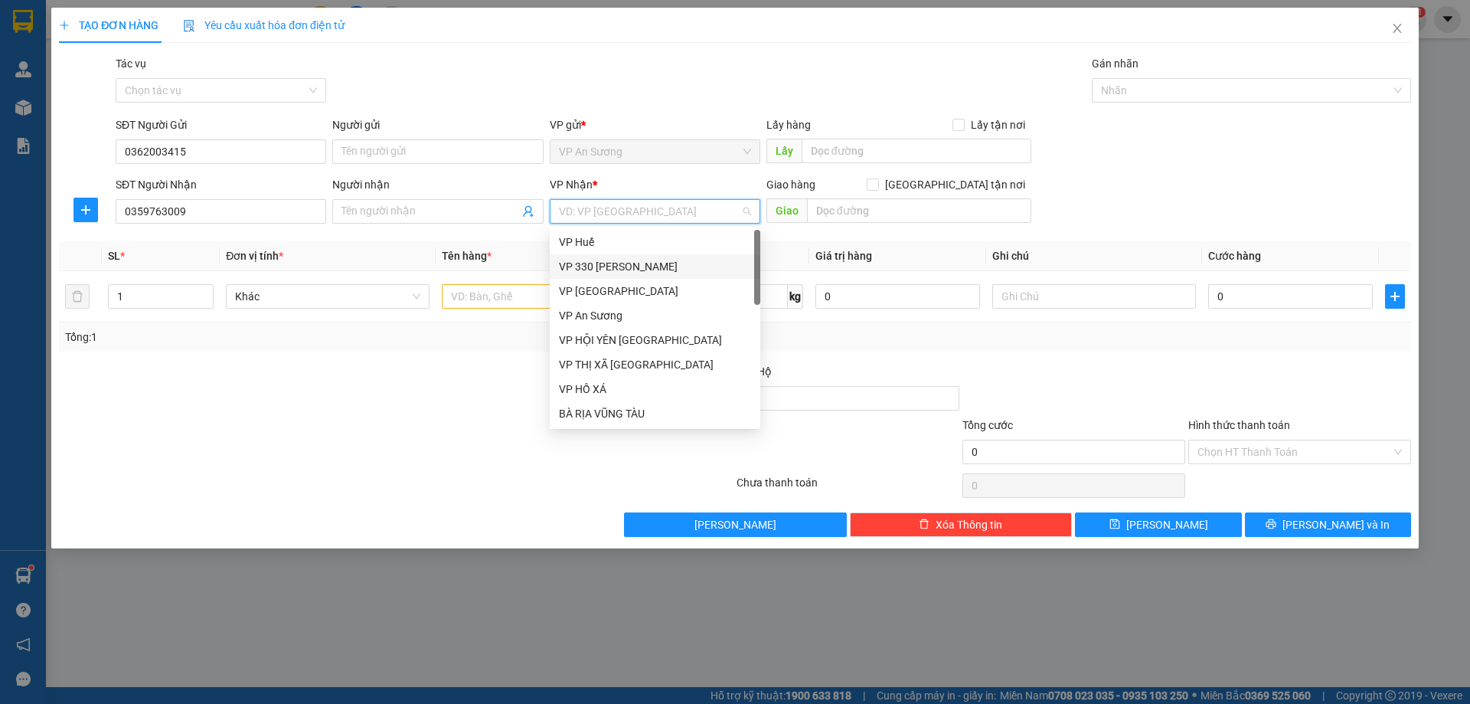
click at [601, 261] on div "VP 330 [PERSON_NAME]" at bounding box center [655, 266] width 192 height 17
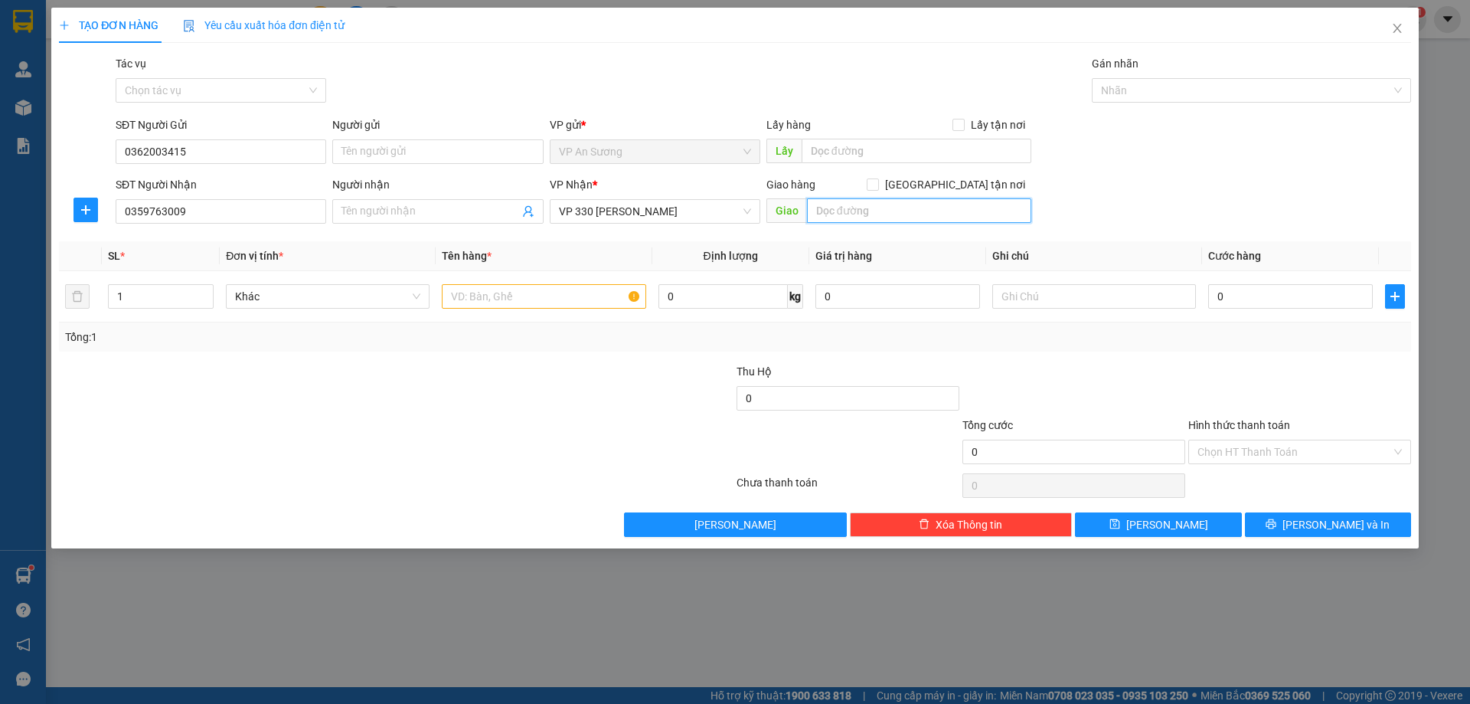
click at [843, 205] on input "text" at bounding box center [919, 210] width 224 height 25
type input "NGÃ 3 ĐAKRONG"
click at [457, 301] on input "text" at bounding box center [544, 296] width 204 height 25
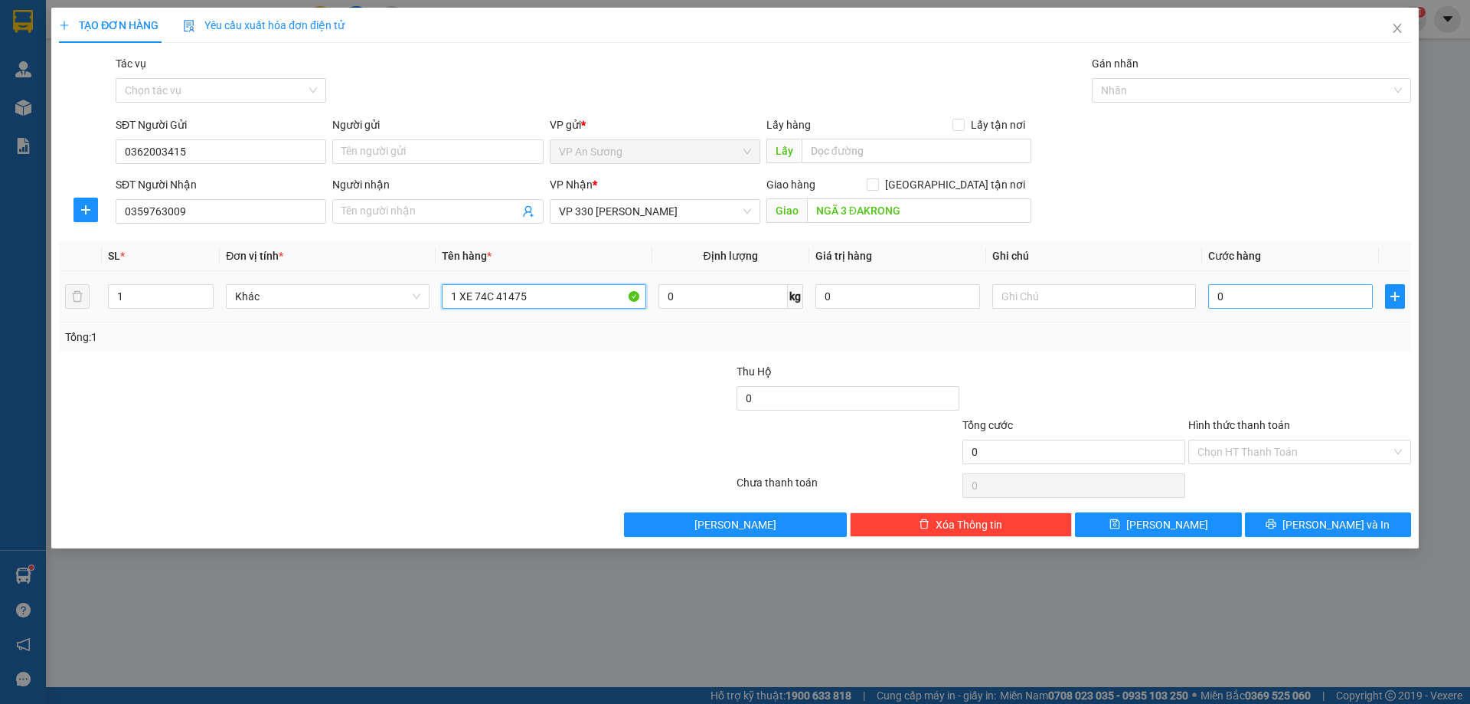
type input "1 XE 74C 41475"
click at [1269, 304] on input "0" at bounding box center [1291, 296] width 165 height 25
type input "07"
type input "7"
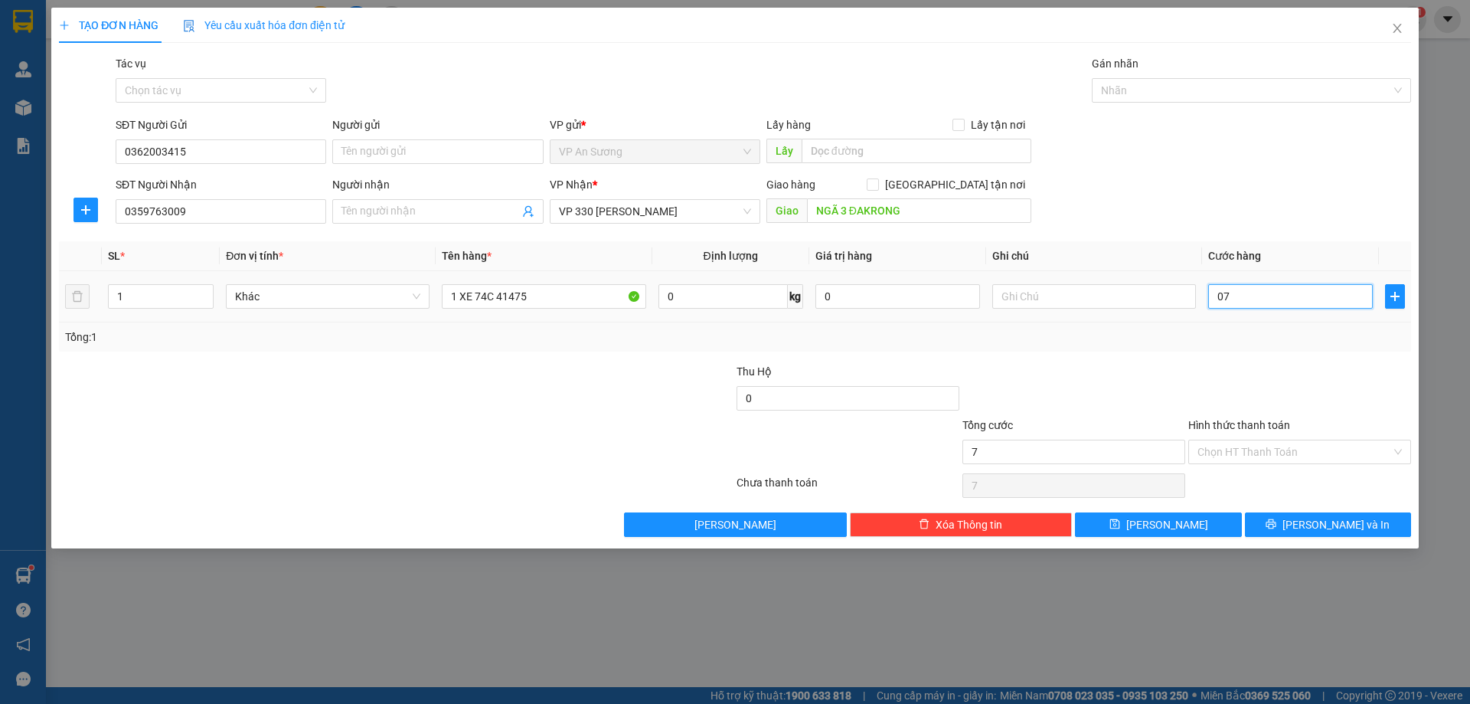
type input "070"
type input "70"
type input "0.700"
type input "700"
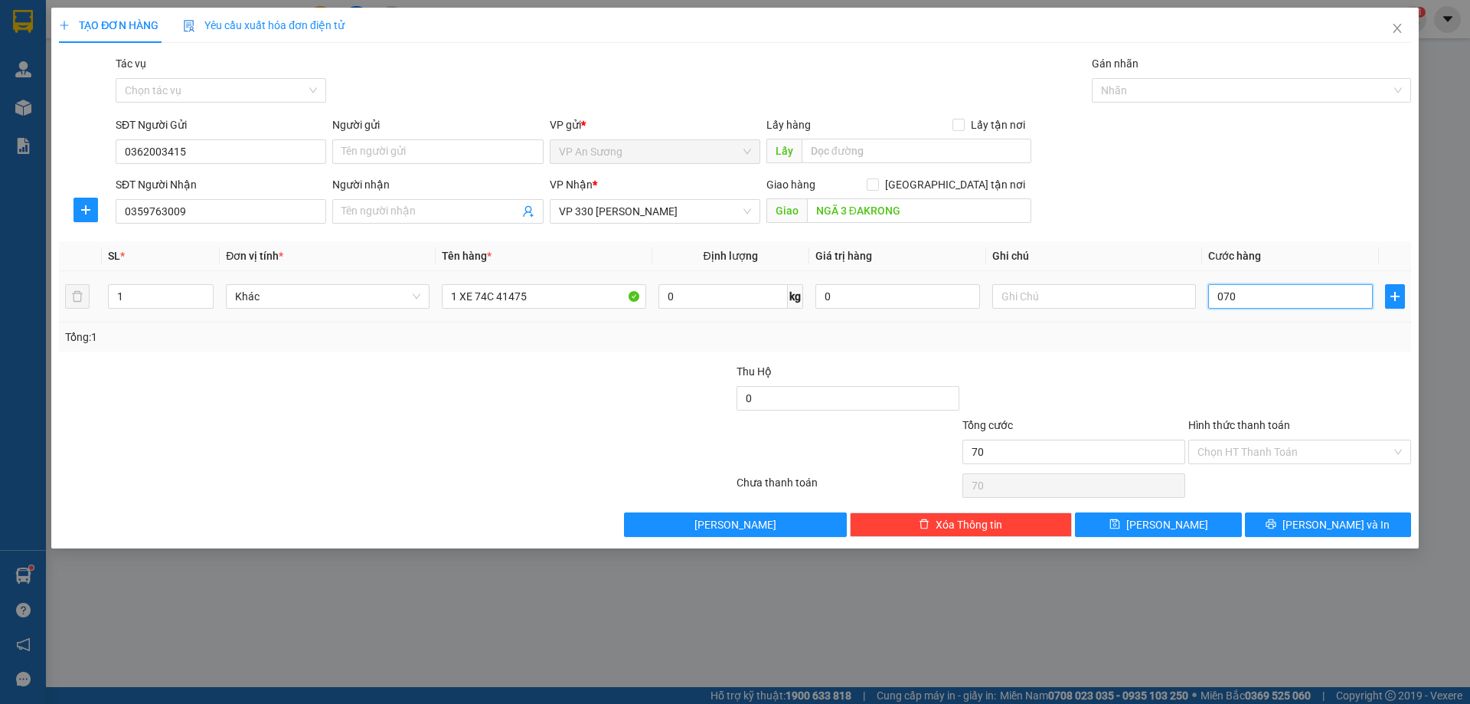
type input "700"
type input "700.000"
click at [1189, 358] on div "Transit Pickup Surcharge Ids Transit Deliver Surcharge Ids Transit Deliver Surc…" at bounding box center [735, 296] width 1353 height 482
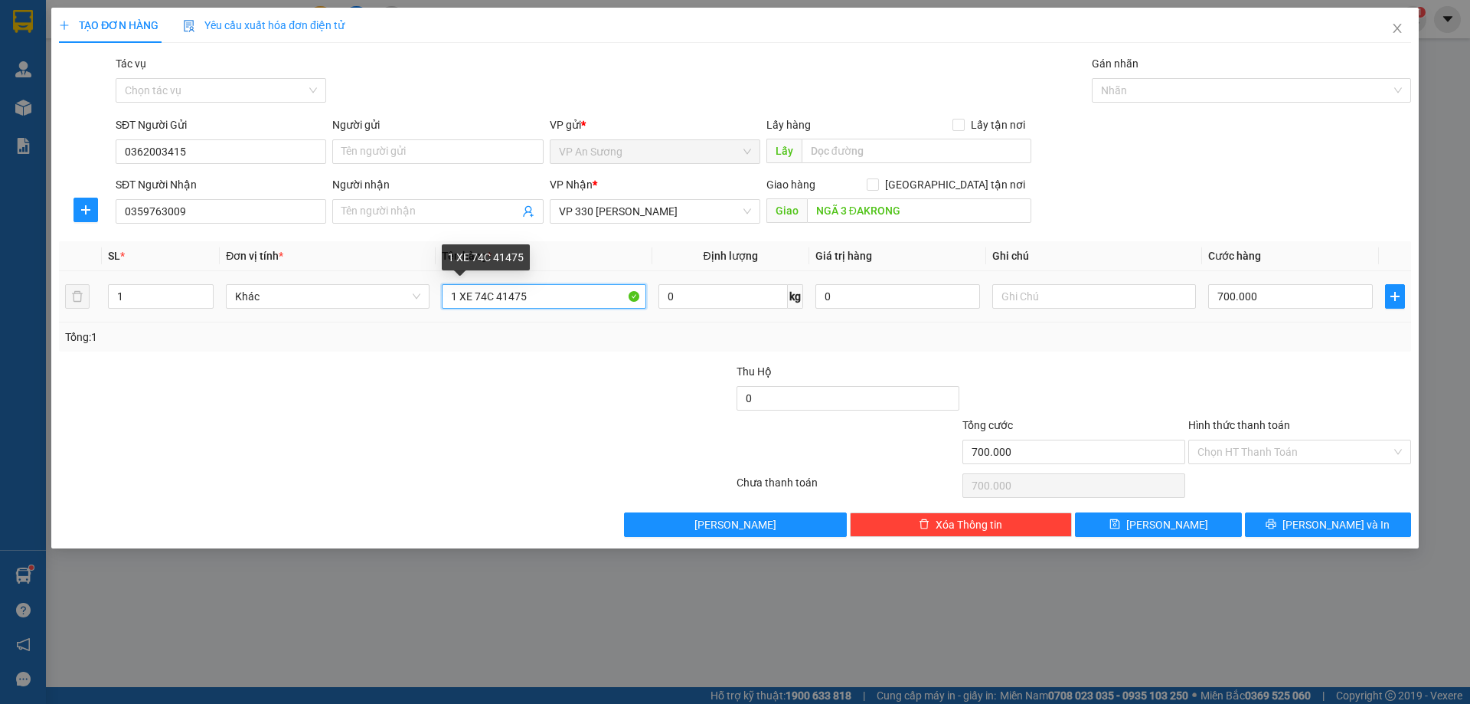
click at [535, 296] on input "1 XE 74C 41475" at bounding box center [544, 296] width 204 height 25
type input "1 XE 74C 41475+CHÌA KHÓA"
click at [1250, 424] on label "Hình thức thanh toán" at bounding box center [1240, 425] width 102 height 12
click at [1250, 440] on input "Hình thức thanh toán" at bounding box center [1295, 451] width 194 height 23
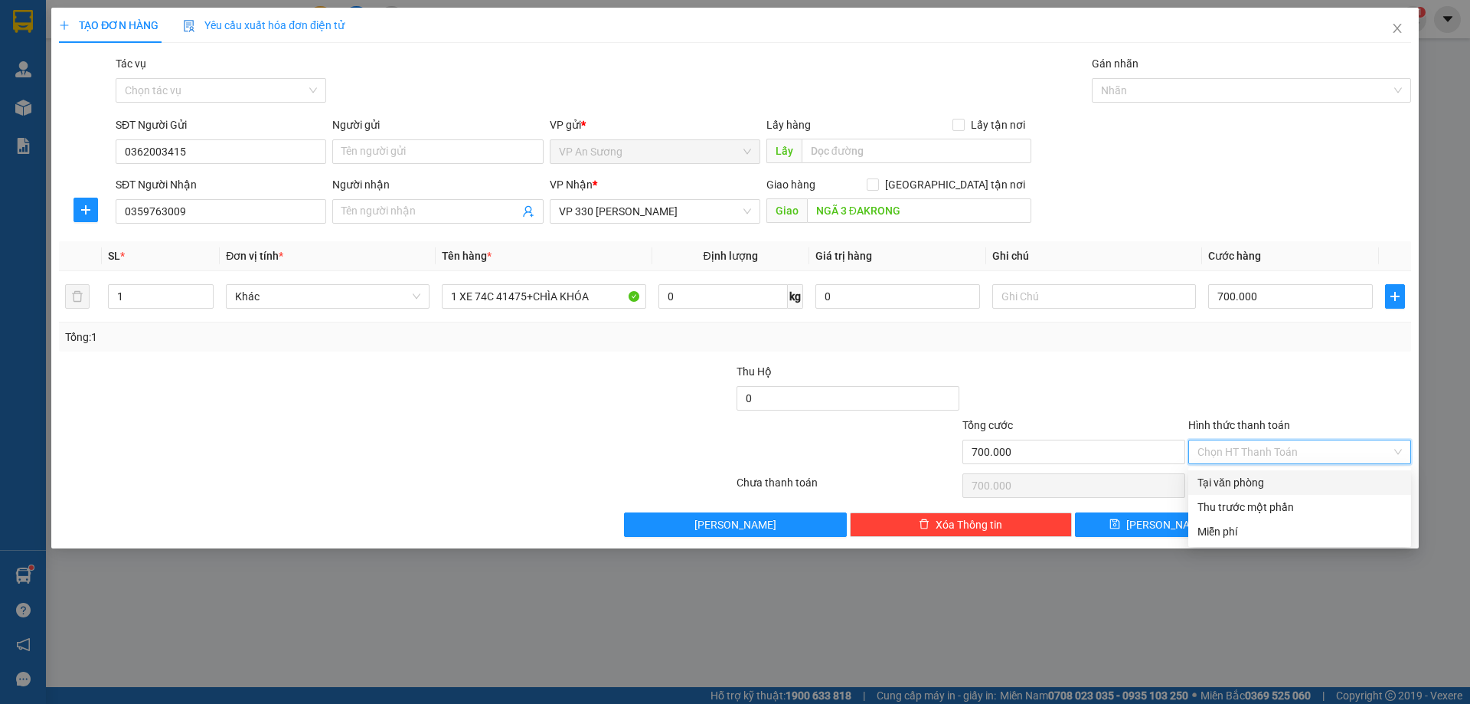
click at [1228, 477] on div "Tại văn phòng" at bounding box center [1300, 482] width 204 height 17
type input "0"
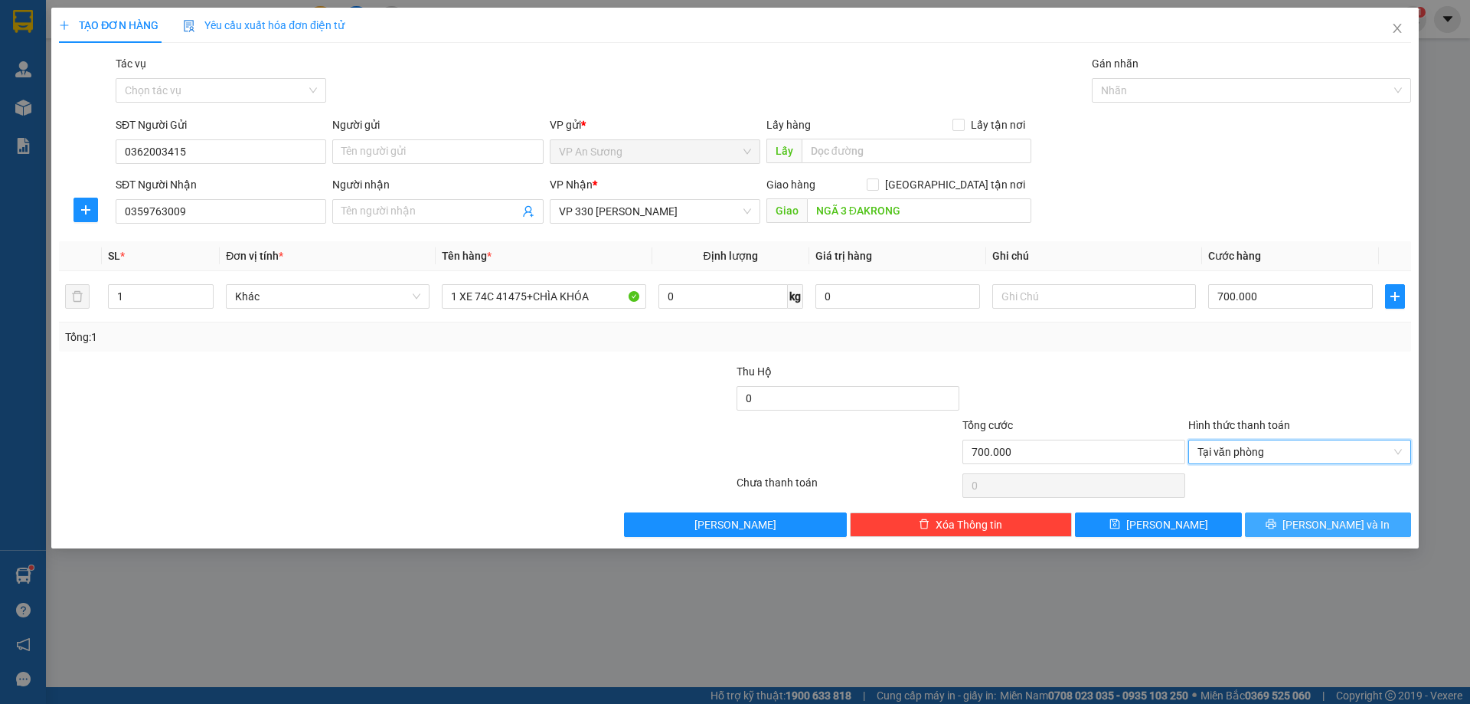
click at [1342, 525] on span "[PERSON_NAME] và In" at bounding box center [1336, 524] width 107 height 17
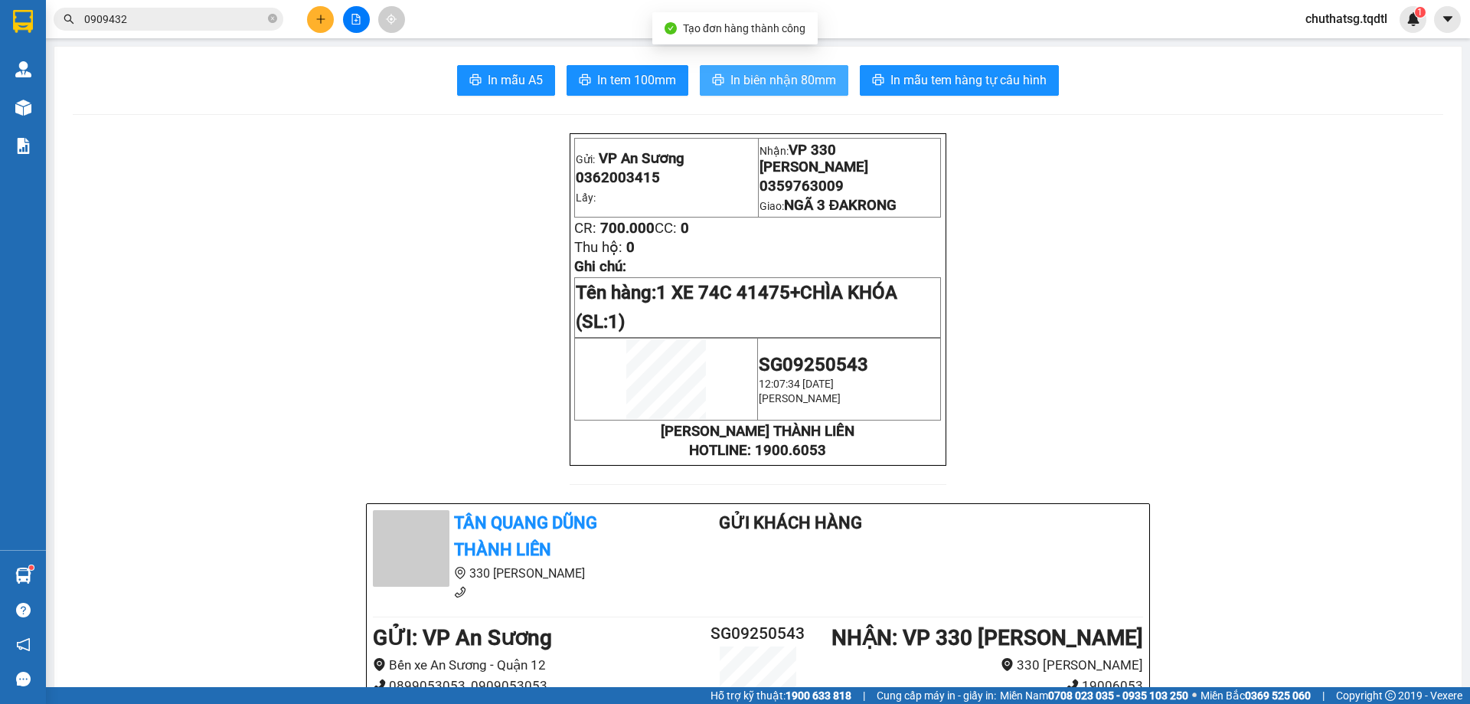
click at [771, 79] on span "In biên nhận 80mm" at bounding box center [784, 79] width 106 height 19
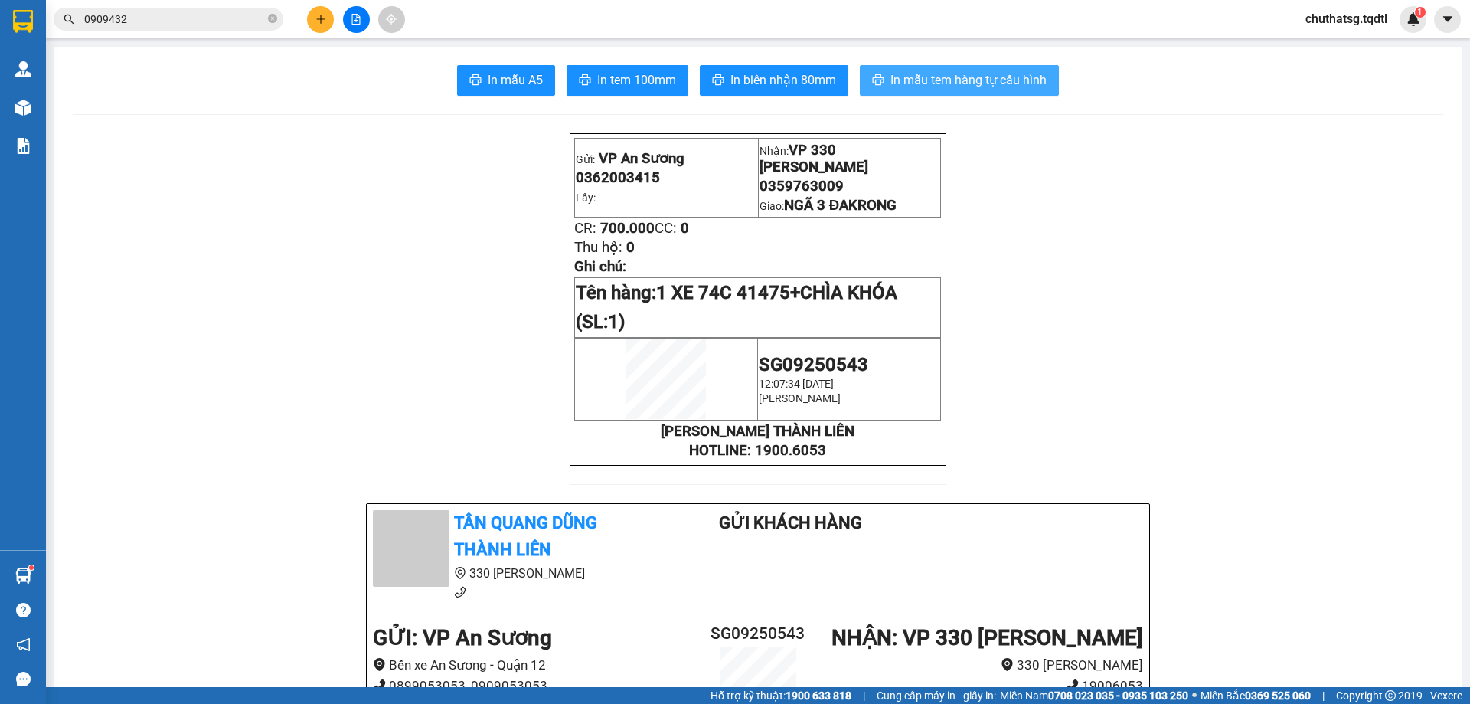
click at [964, 74] on span "In mẫu tem hàng tự cấu hình" at bounding box center [969, 79] width 156 height 19
click at [357, 21] on icon "file-add" at bounding box center [356, 19] width 8 height 11
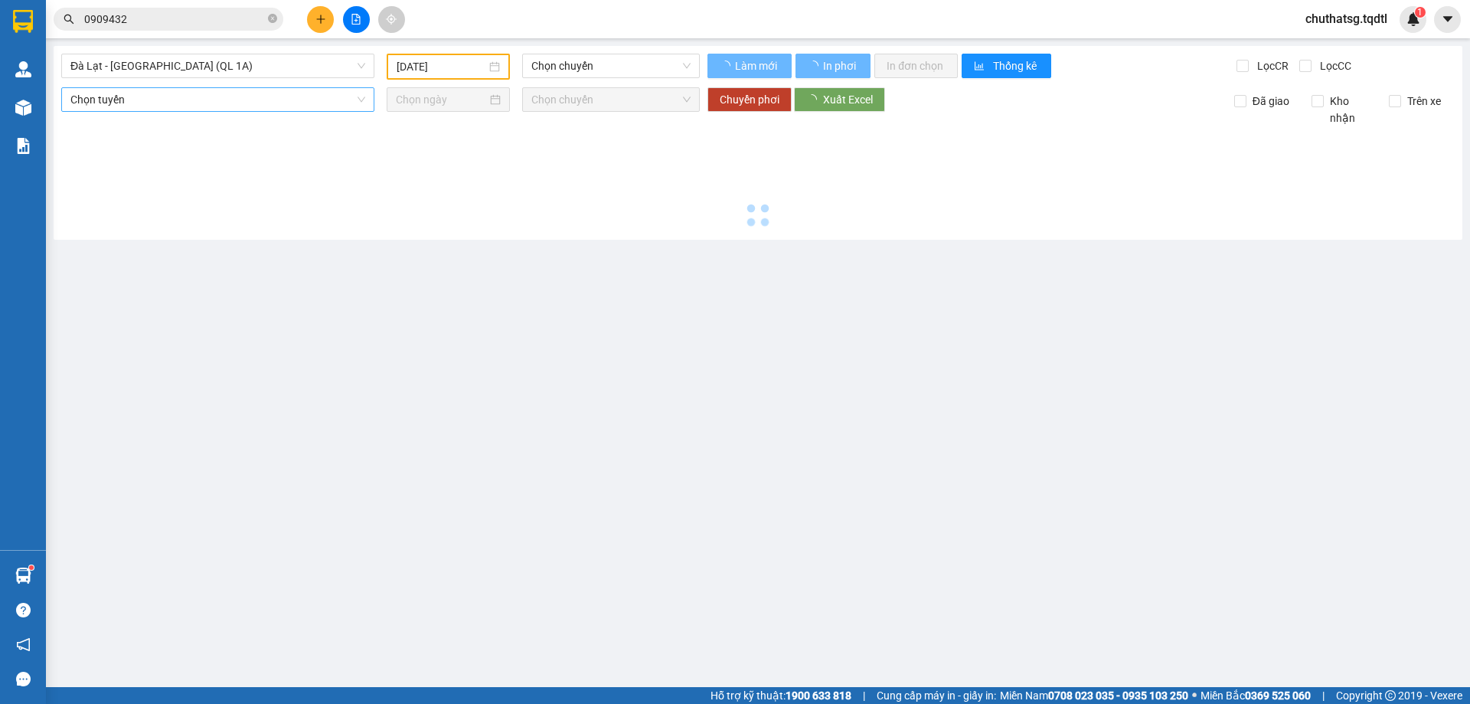
type input "[DATE]"
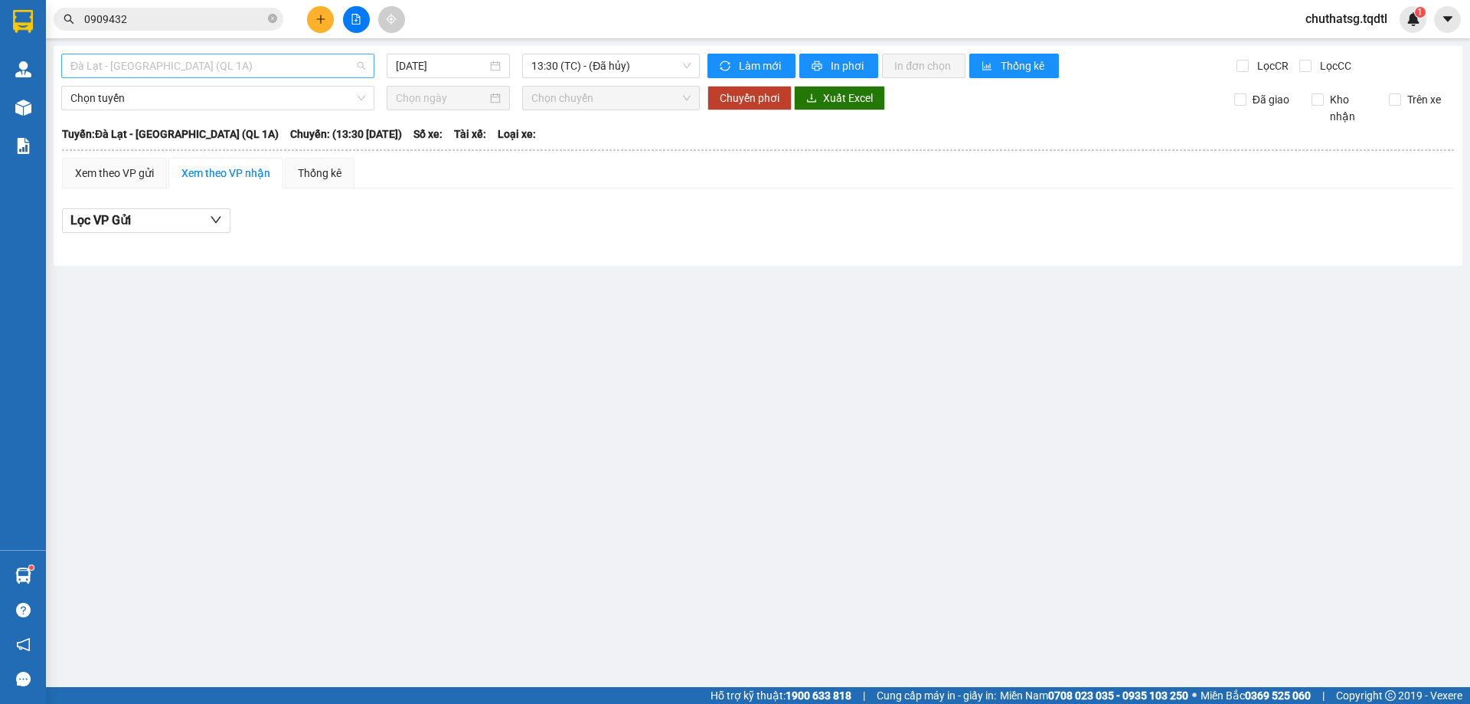
click at [214, 68] on span "Đà Lạt - [GEOGRAPHIC_DATA] (QL 1A)" at bounding box center [217, 65] width 295 height 23
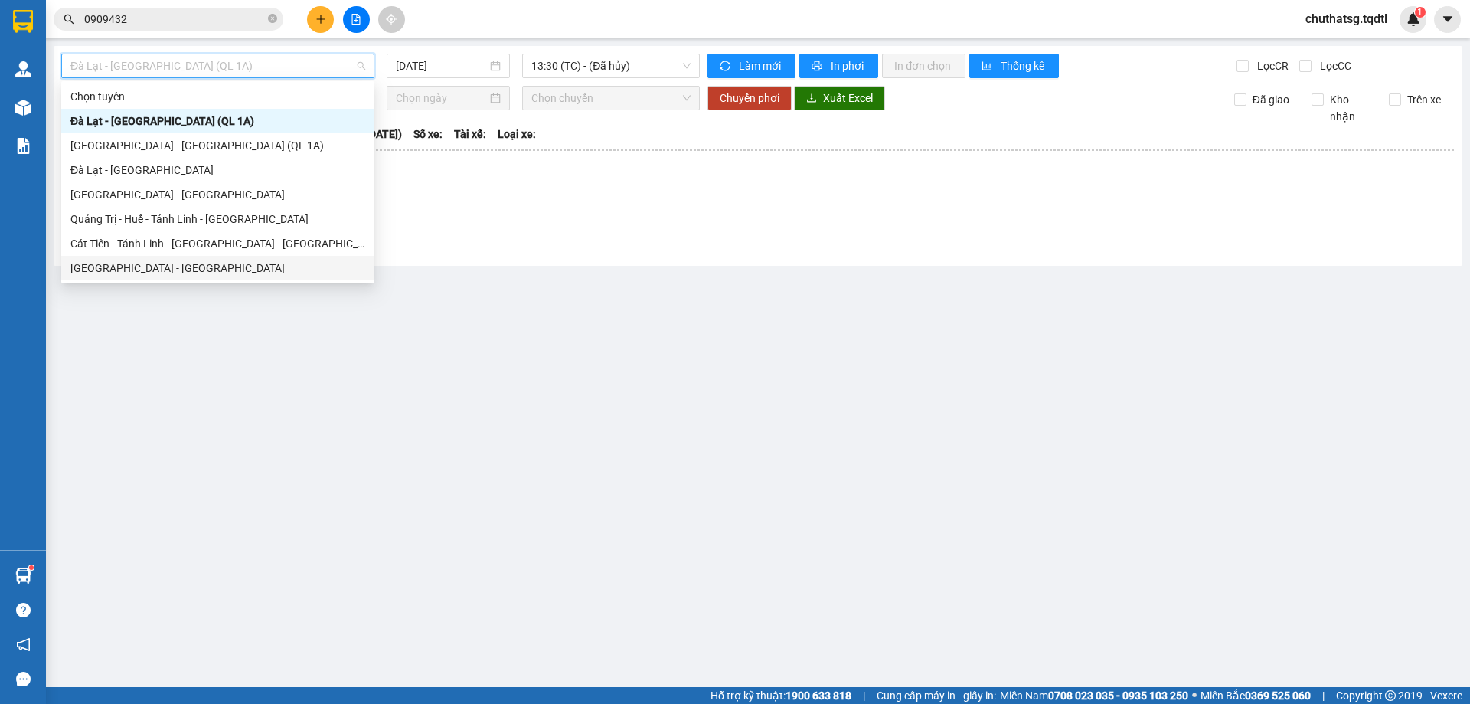
type input "Q"
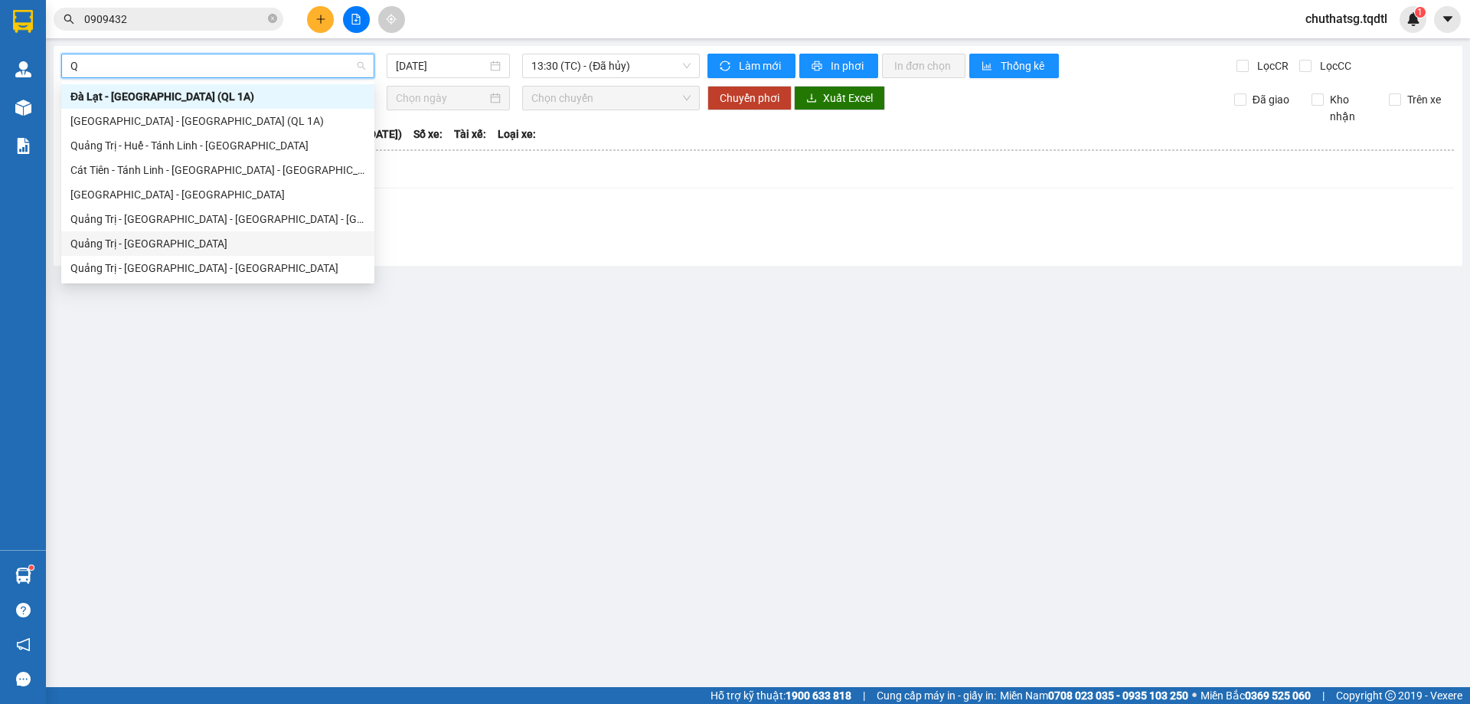
click at [116, 241] on div "Quảng Trị - [GEOGRAPHIC_DATA]" at bounding box center [217, 243] width 295 height 17
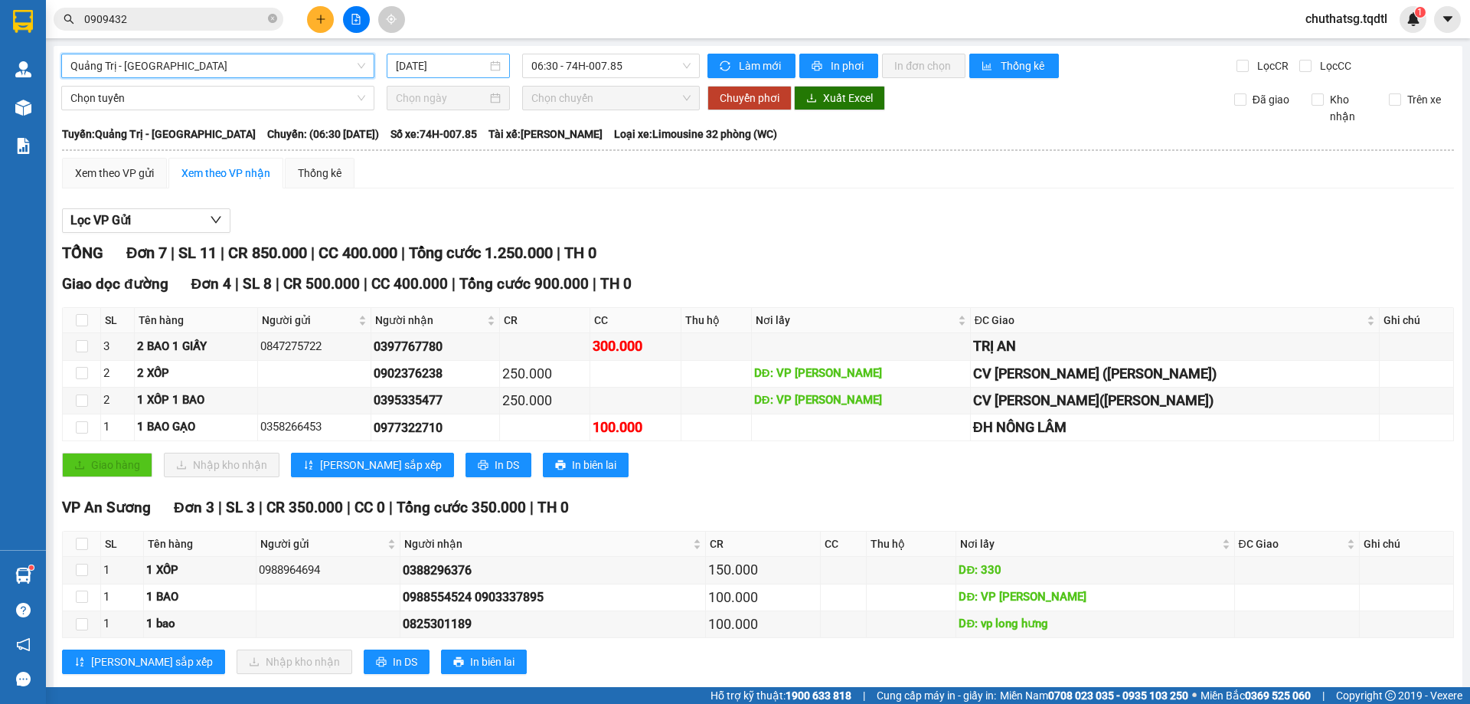
click at [457, 69] on input "[DATE]" at bounding box center [441, 65] width 91 height 17
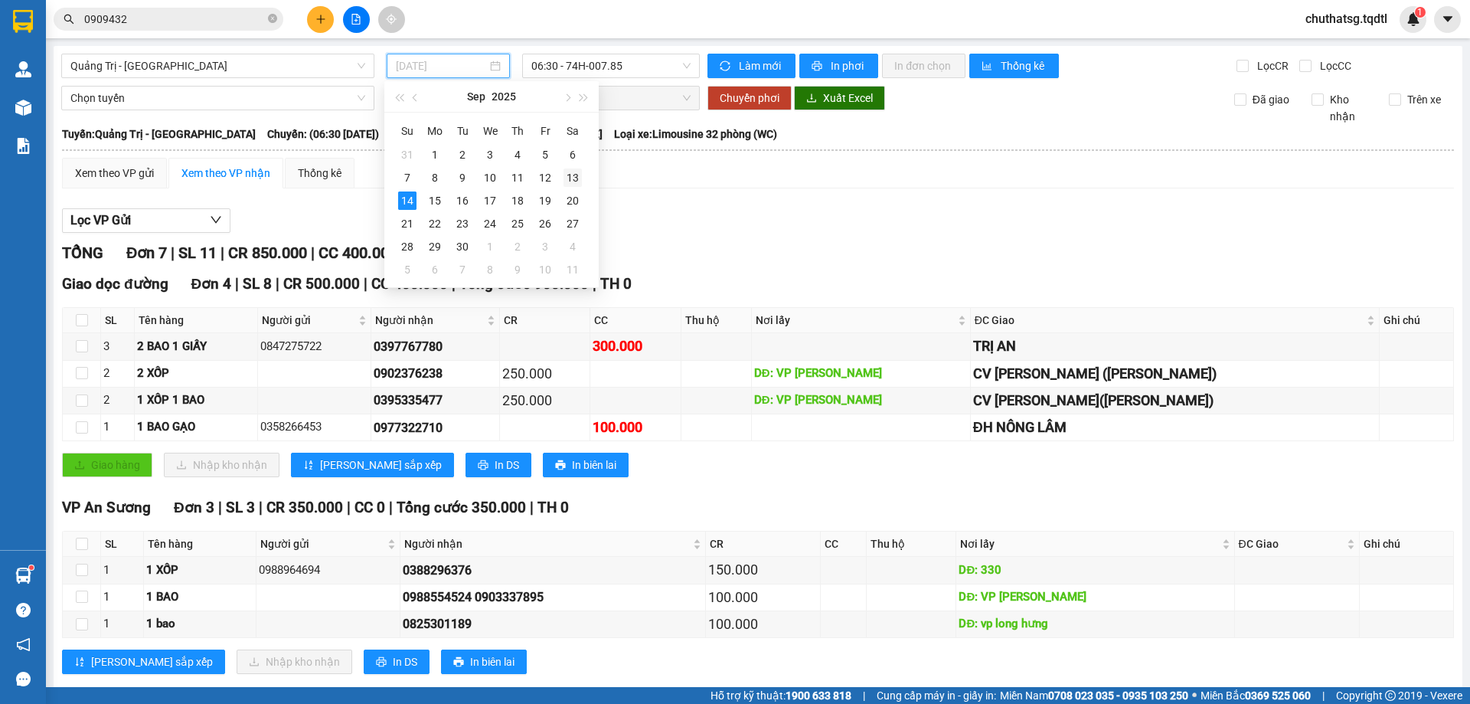
click at [573, 178] on div "13" at bounding box center [573, 177] width 18 height 18
type input "[DATE]"
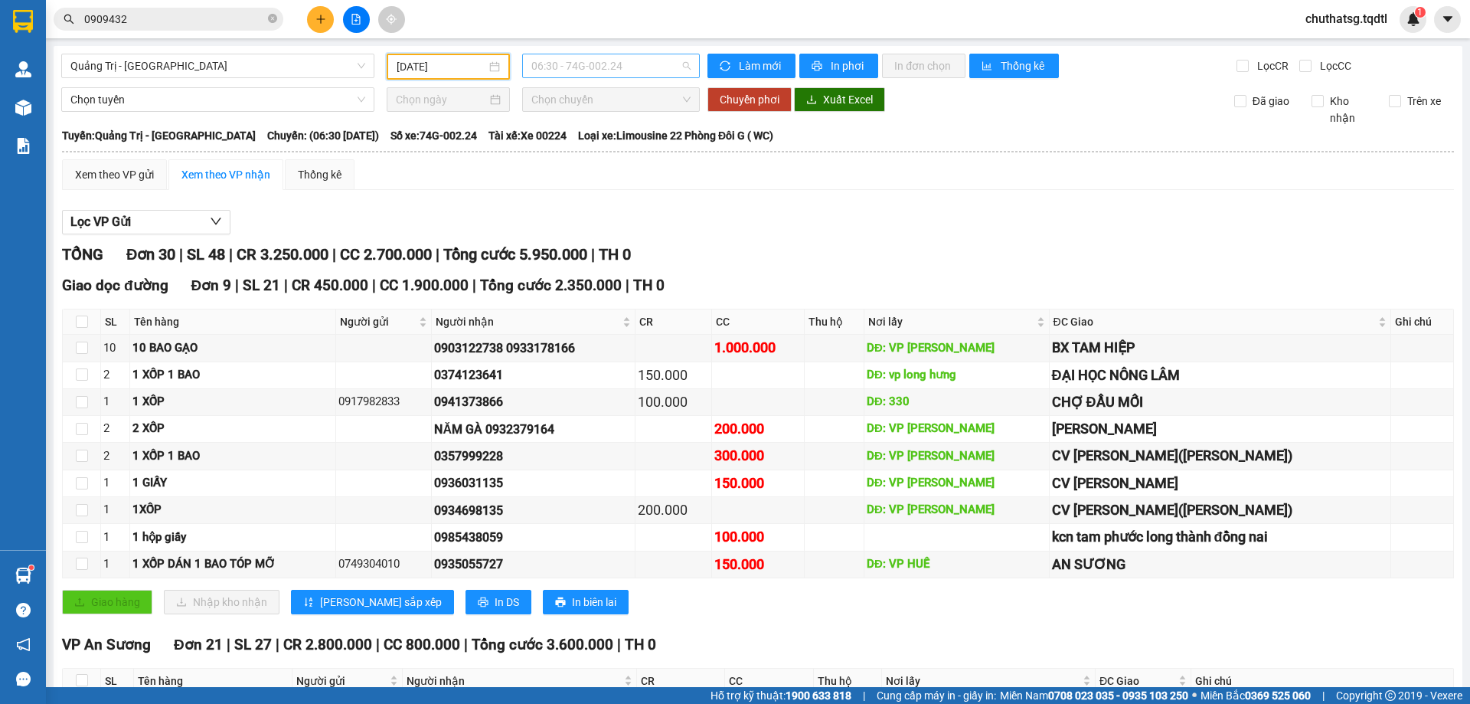
click at [639, 67] on span "06:30 - 74G-002.24" at bounding box center [611, 65] width 159 height 23
click at [576, 191] on div "14:00 - 74B-008.07" at bounding box center [587, 194] width 119 height 17
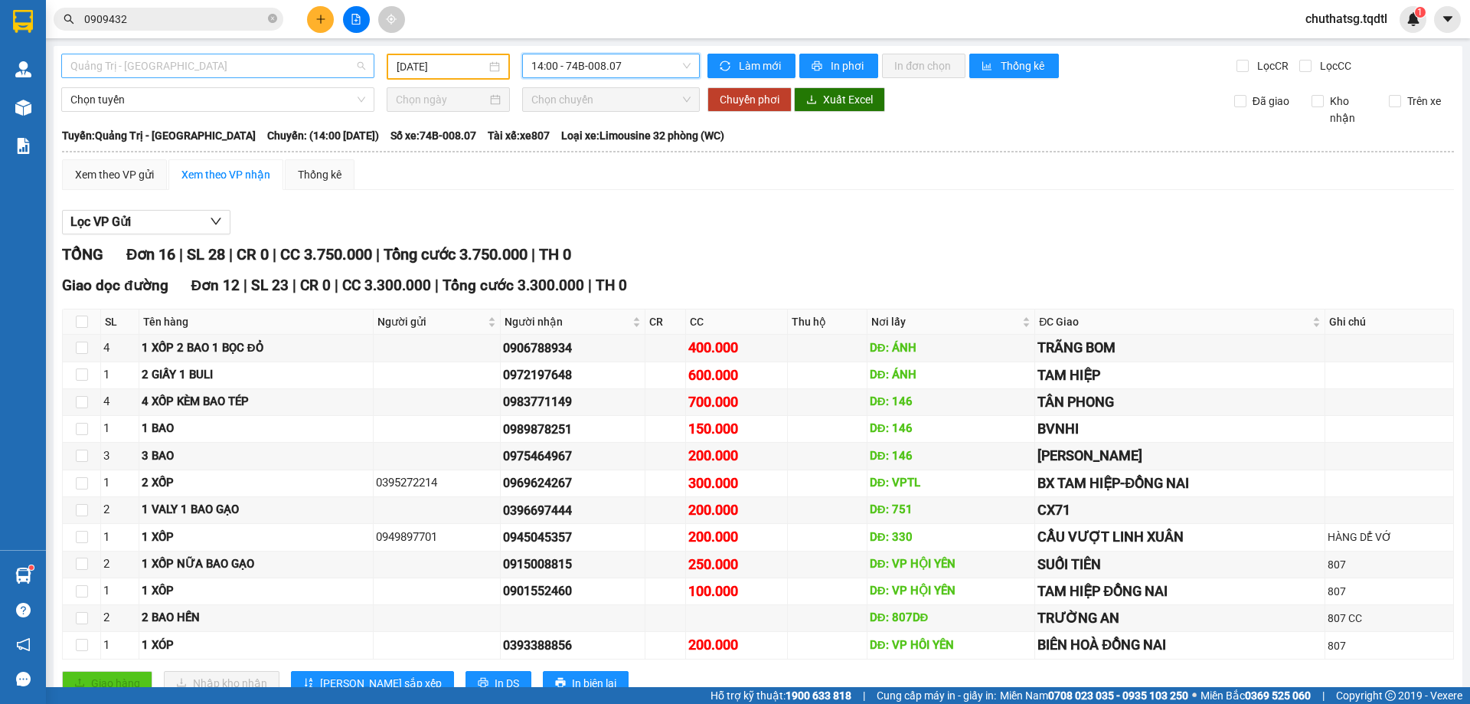
click at [181, 65] on span "Quảng Trị - [GEOGRAPHIC_DATA]" at bounding box center [217, 65] width 295 height 23
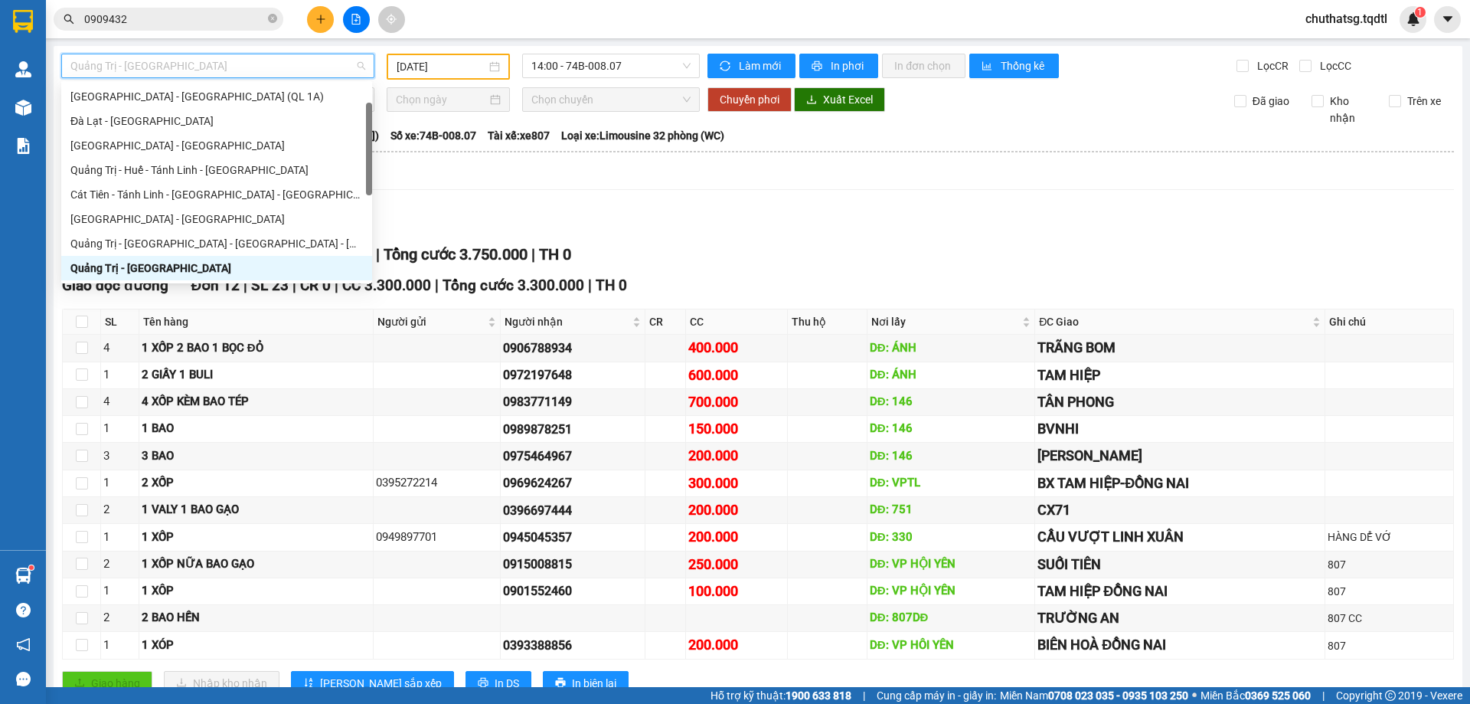
type input "Q"
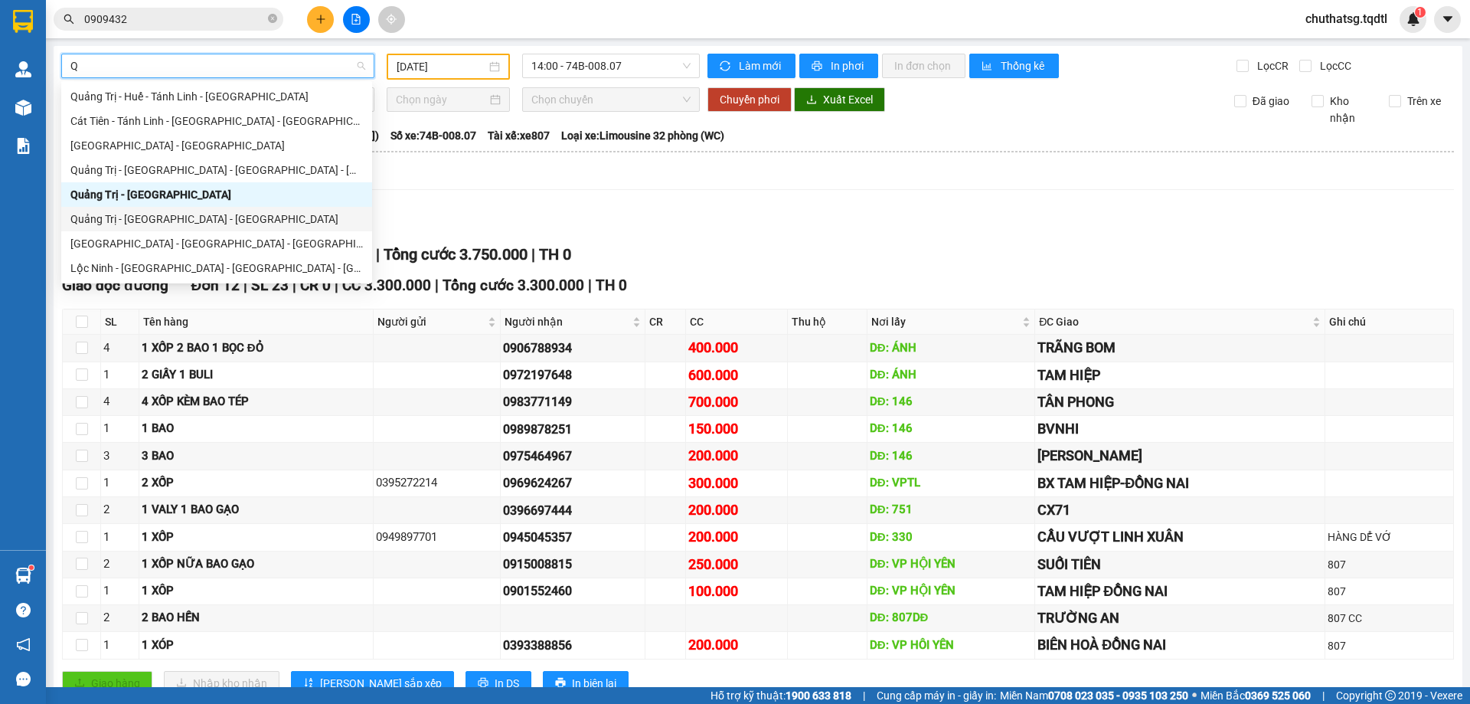
click at [117, 212] on div "Quảng Trị - [GEOGRAPHIC_DATA] - [GEOGRAPHIC_DATA]" at bounding box center [216, 219] width 293 height 17
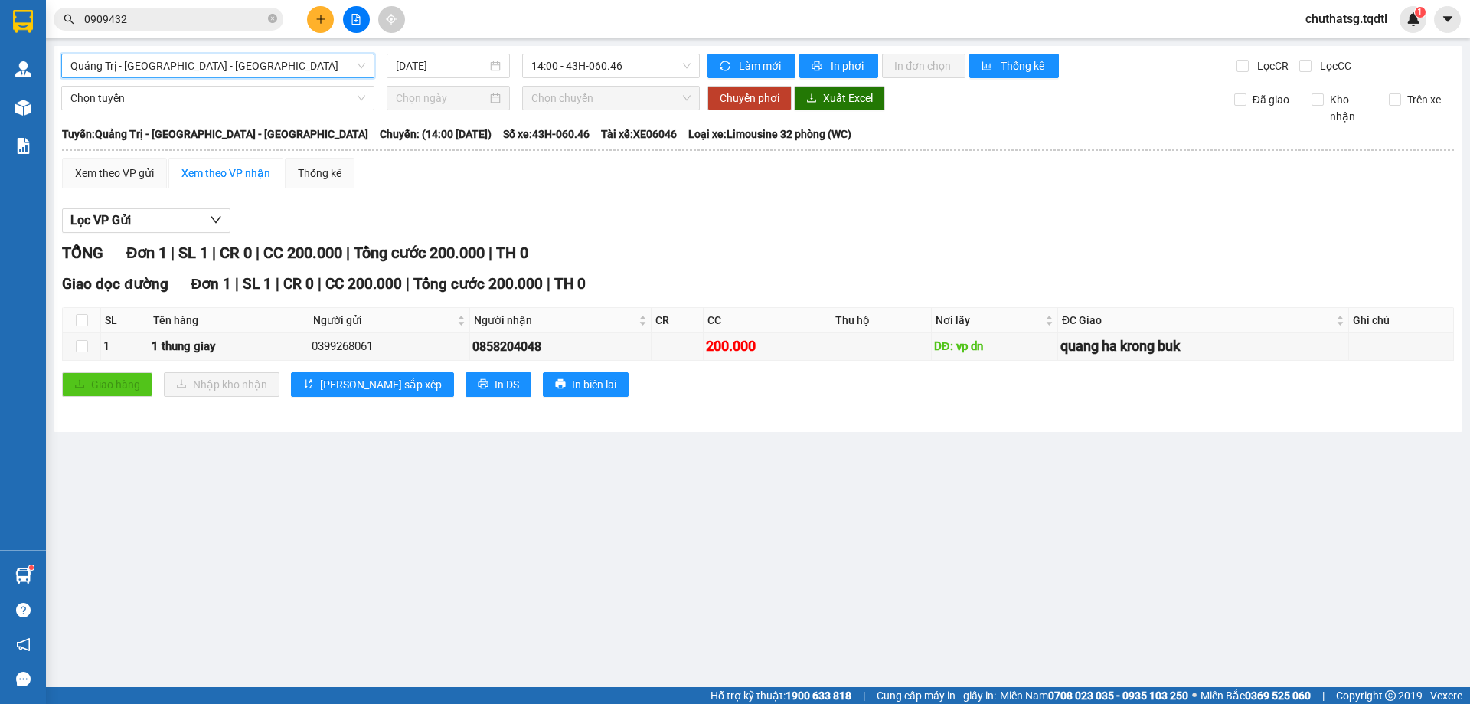
drag, startPoint x: 458, startPoint y: 65, endPoint x: 533, endPoint y: 144, distance: 108.9
click at [468, 75] on div "[DATE]" at bounding box center [448, 66] width 123 height 25
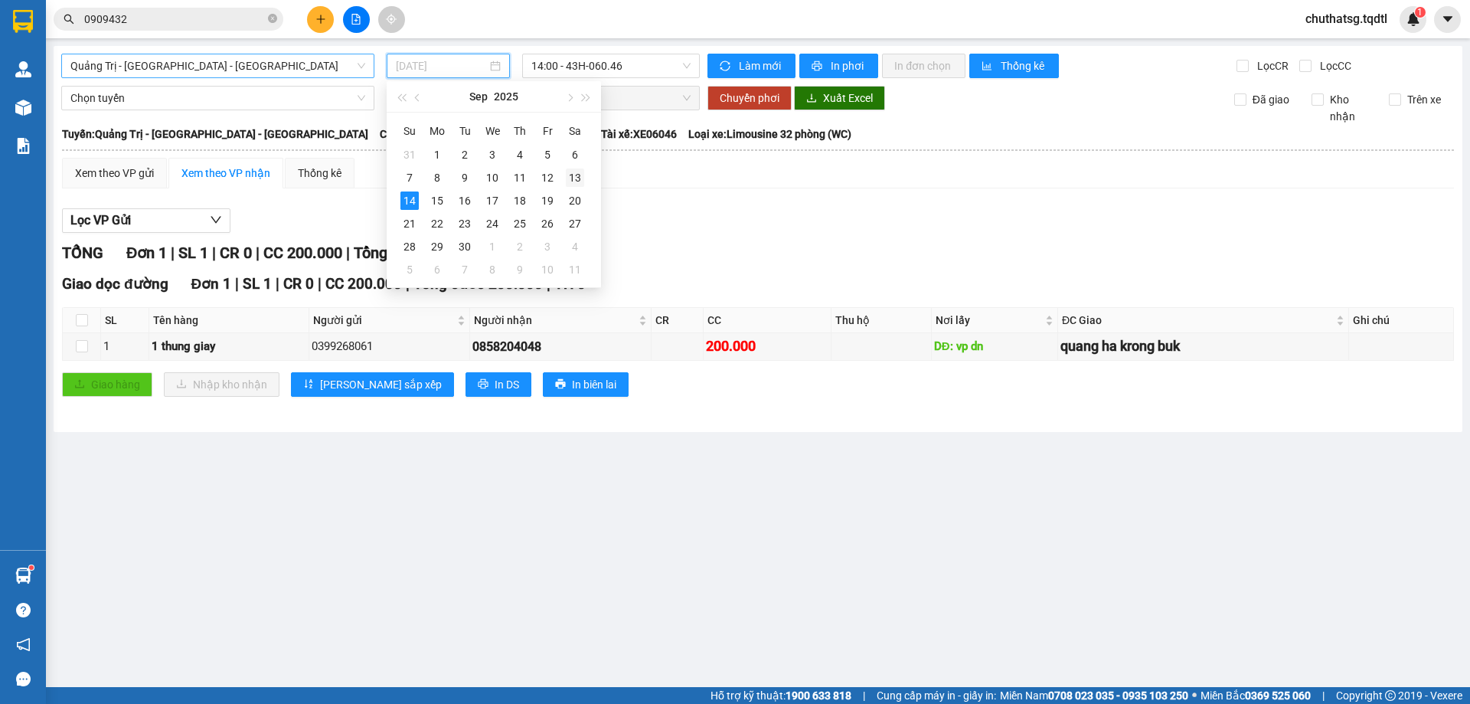
click at [573, 174] on div "13" at bounding box center [575, 177] width 18 height 18
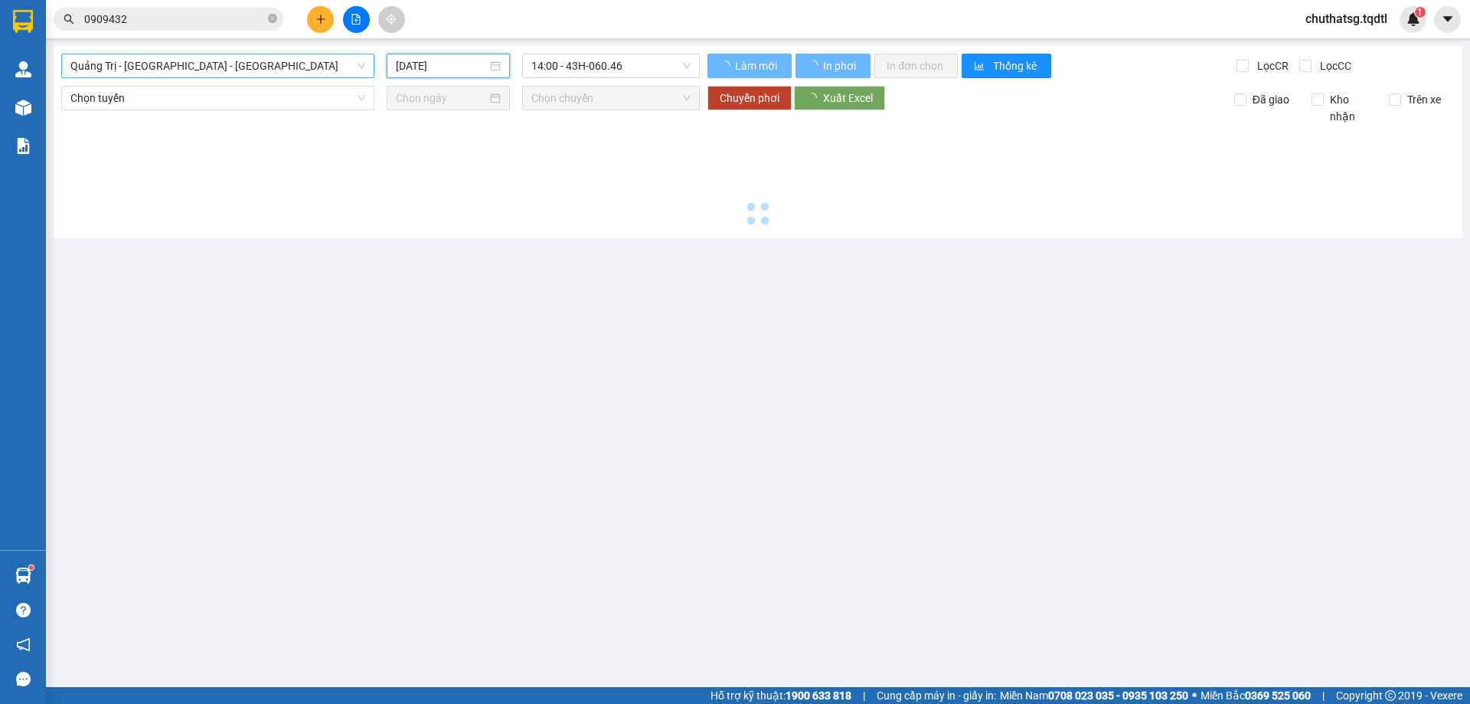
type input "[DATE]"
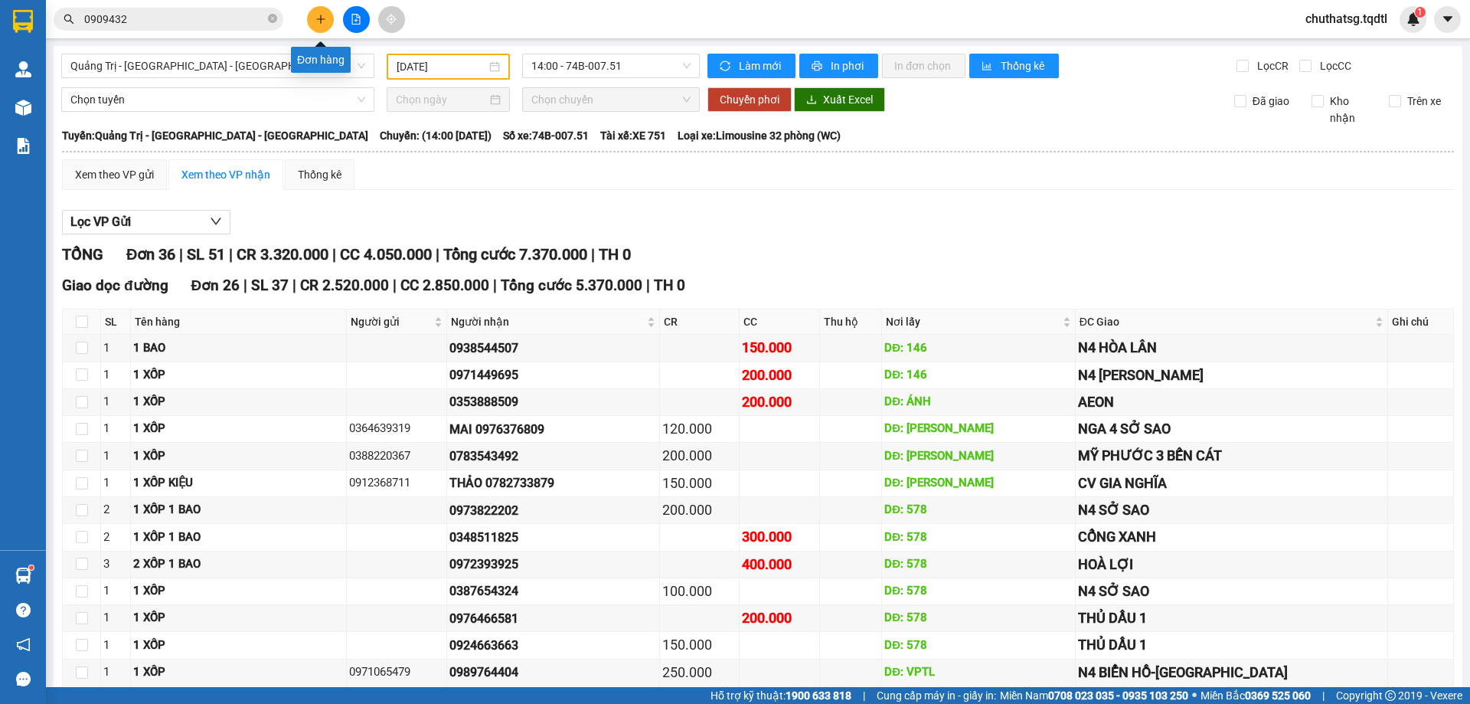
click at [318, 18] on icon "plus" at bounding box center [321, 19] width 11 height 11
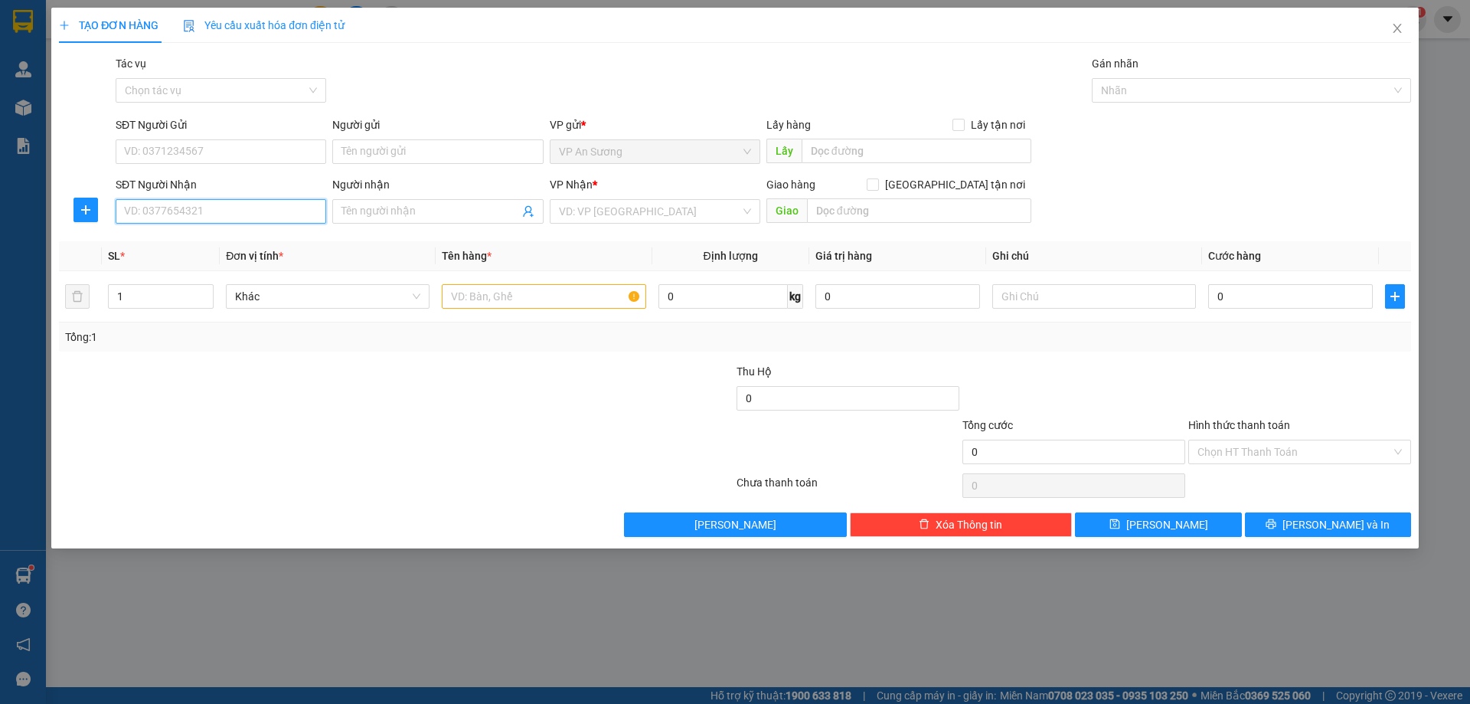
click at [226, 211] on input "SĐT Người Nhận" at bounding box center [221, 211] width 211 height 25
type input "0912726739"
click at [636, 208] on input "search" at bounding box center [650, 211] width 182 height 23
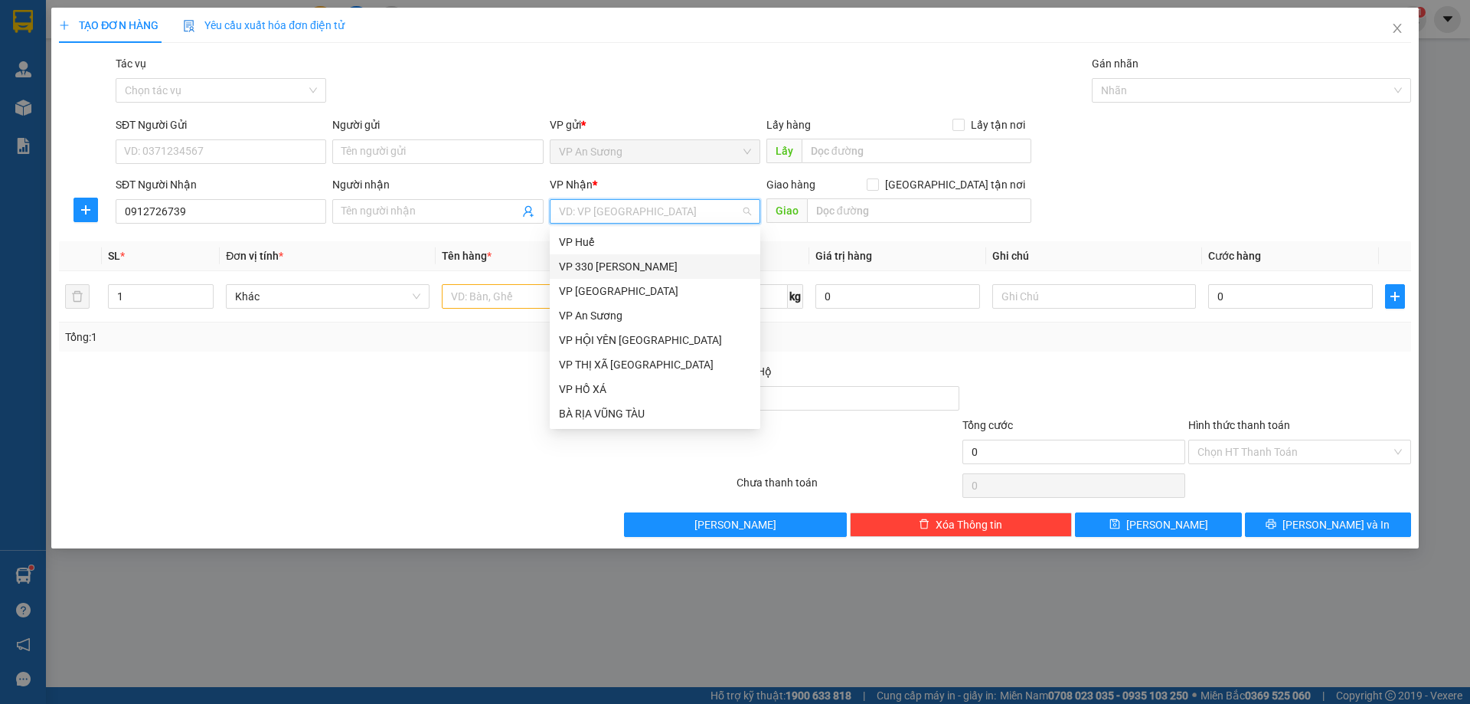
drag, startPoint x: 642, startPoint y: 263, endPoint x: 727, endPoint y: 250, distance: 86.1
click at [643, 262] on div "VP 330 [PERSON_NAME]" at bounding box center [655, 266] width 192 height 17
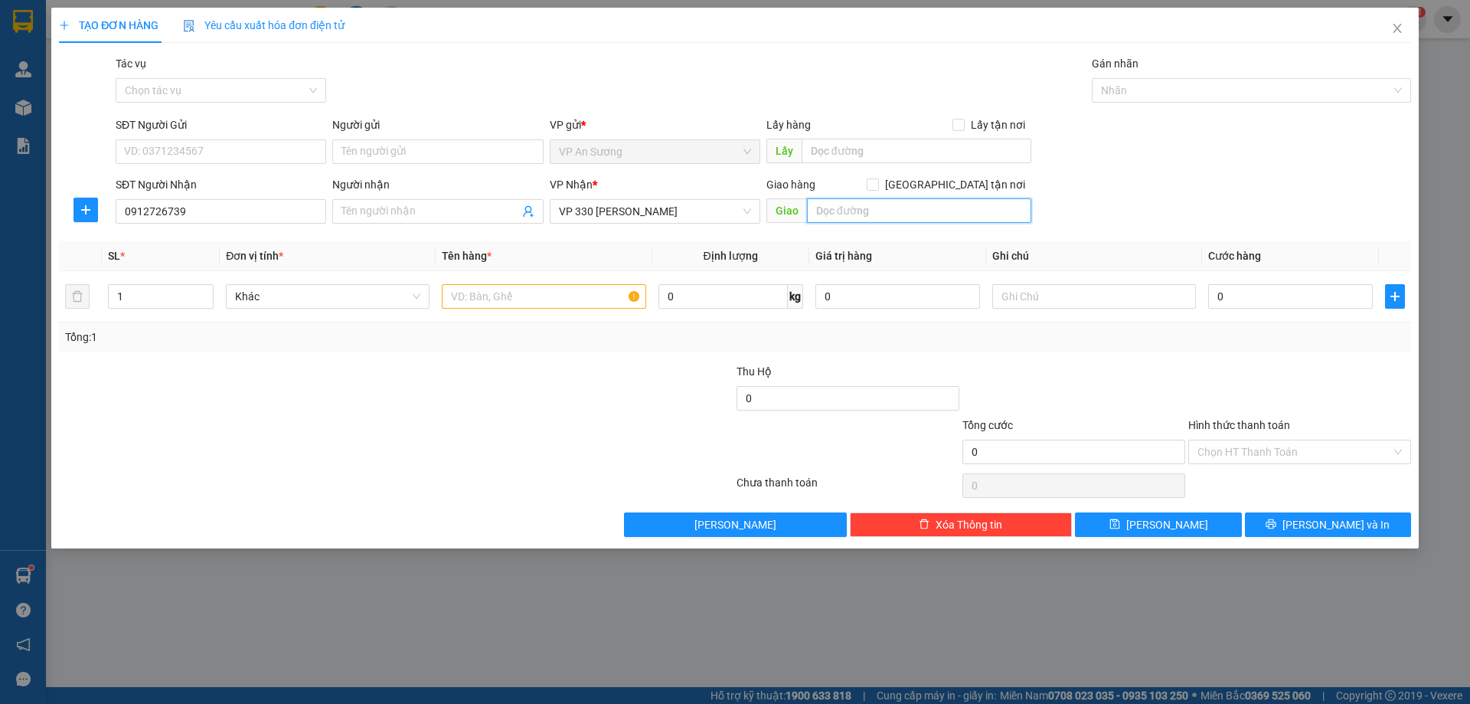
click at [872, 208] on input "text" at bounding box center [919, 210] width 224 height 25
type input "CẦU TRẮNG"
click at [458, 302] on input "text" at bounding box center [544, 296] width 204 height 25
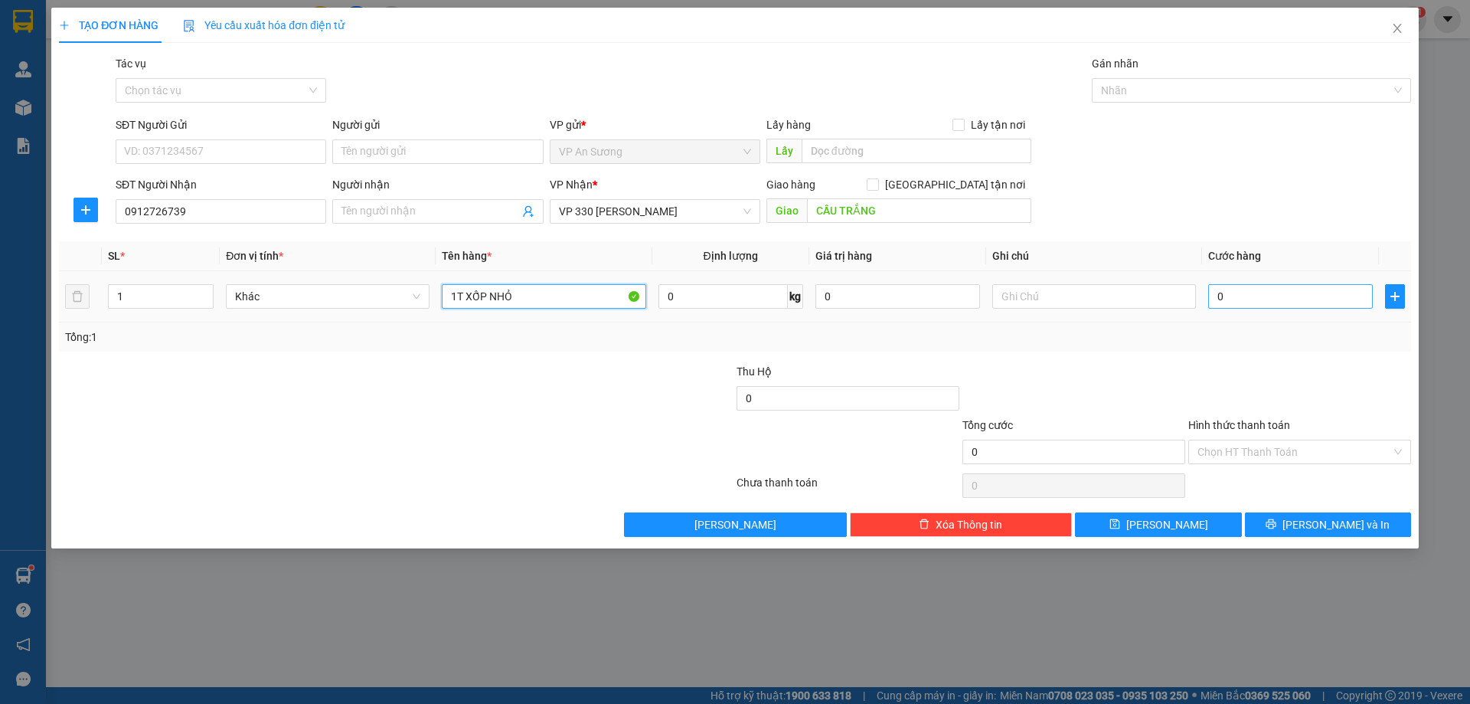
type input "1T XỐP NHỎ"
type input "01"
type input "1"
type input "010"
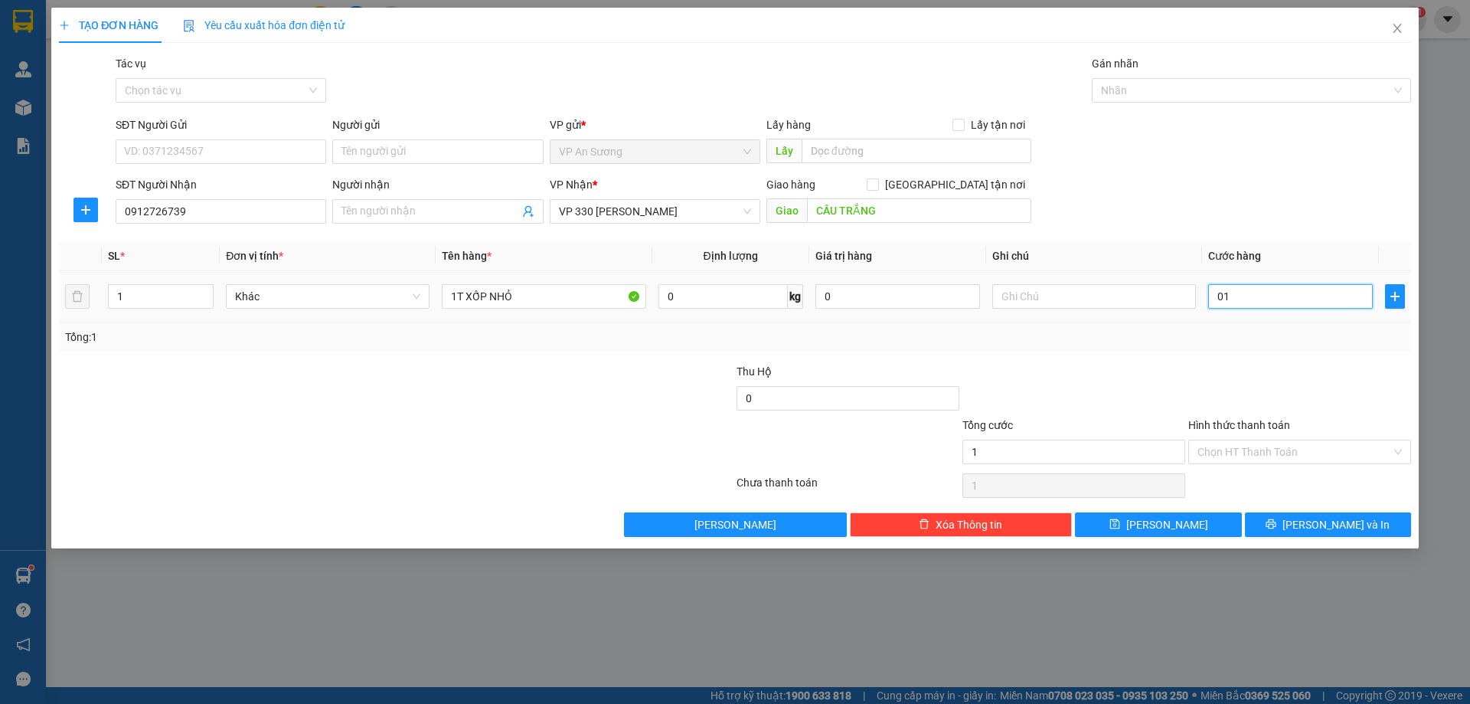
type input "10"
type input "0.100"
type input "100"
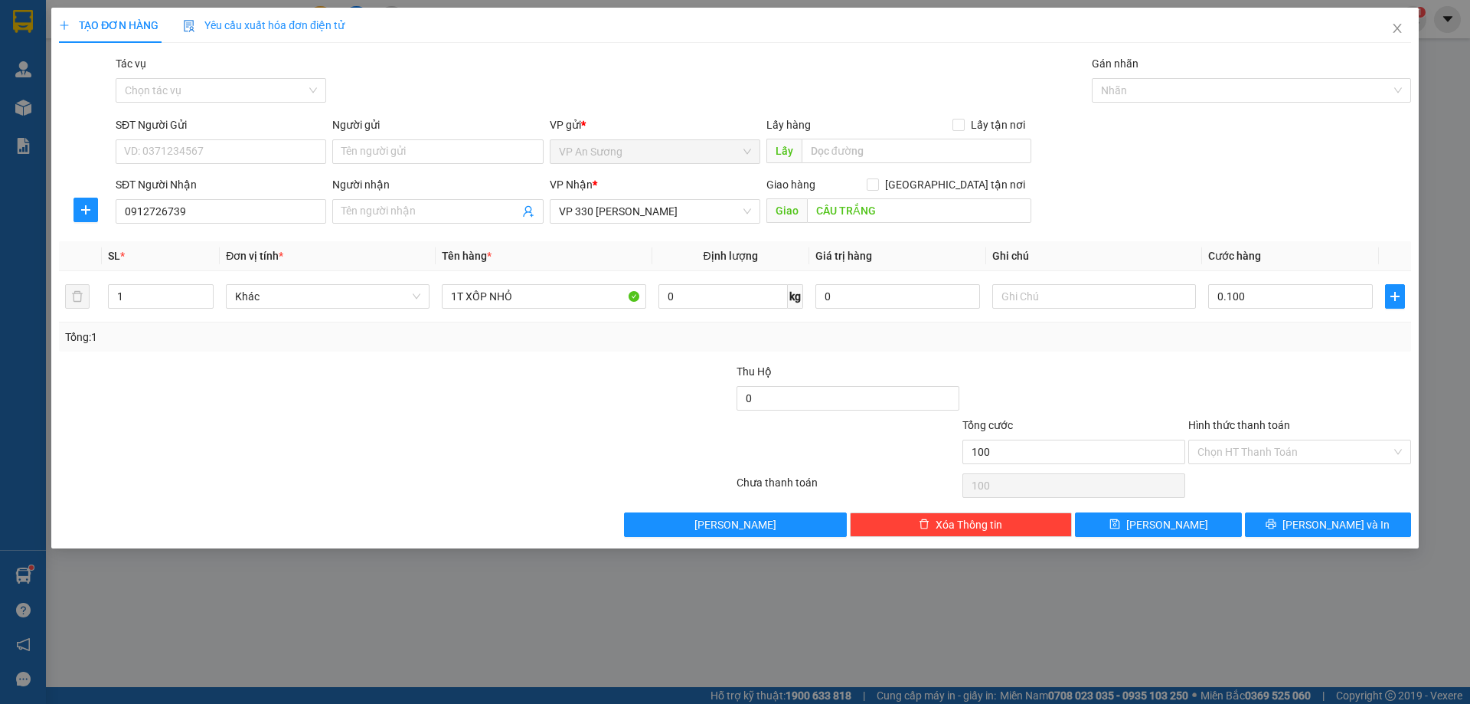
type input "100.000"
click at [1189, 353] on div "Transit Pickup Surcharge Ids Transit Deliver Surcharge Ids Transit Deliver Surc…" at bounding box center [735, 296] width 1353 height 482
click at [1335, 525] on span "[PERSON_NAME] và In" at bounding box center [1336, 524] width 107 height 17
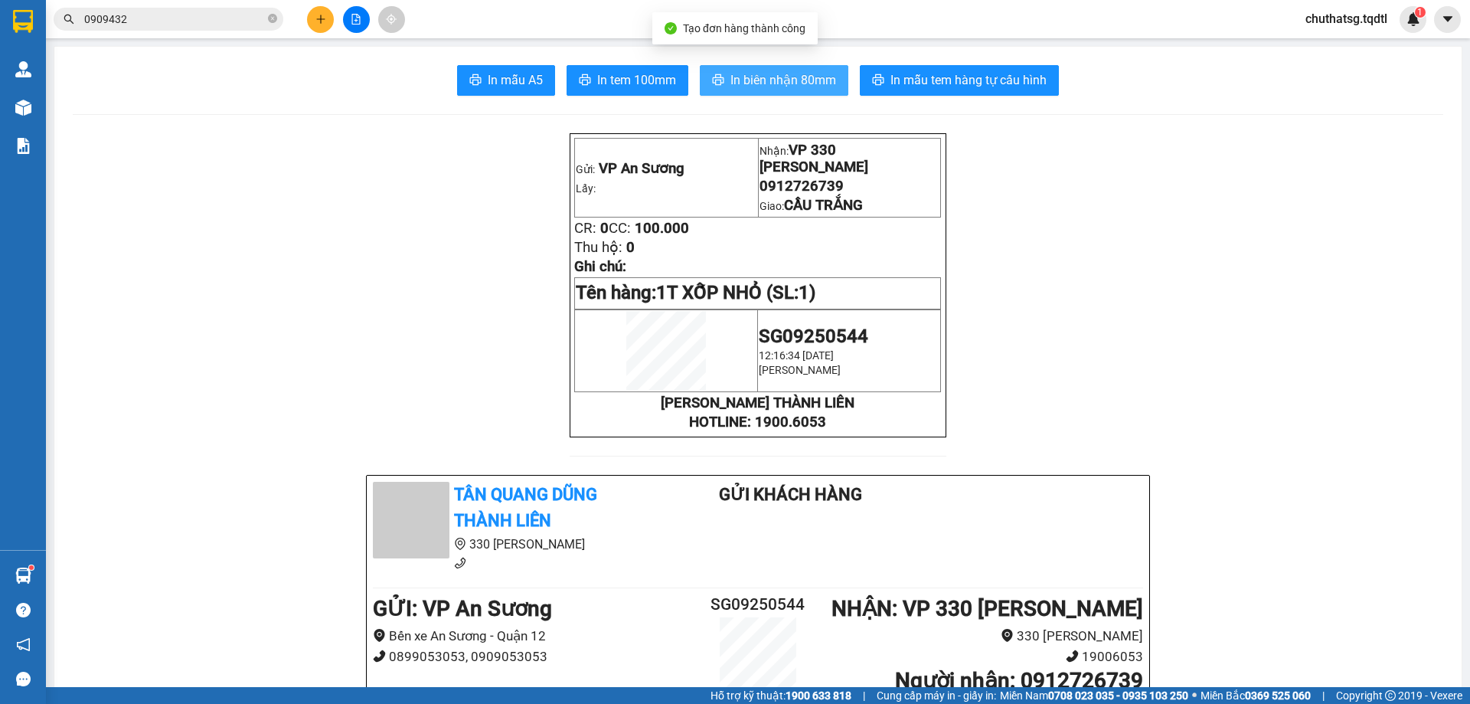
click at [761, 74] on span "In biên nhận 80mm" at bounding box center [784, 79] width 106 height 19
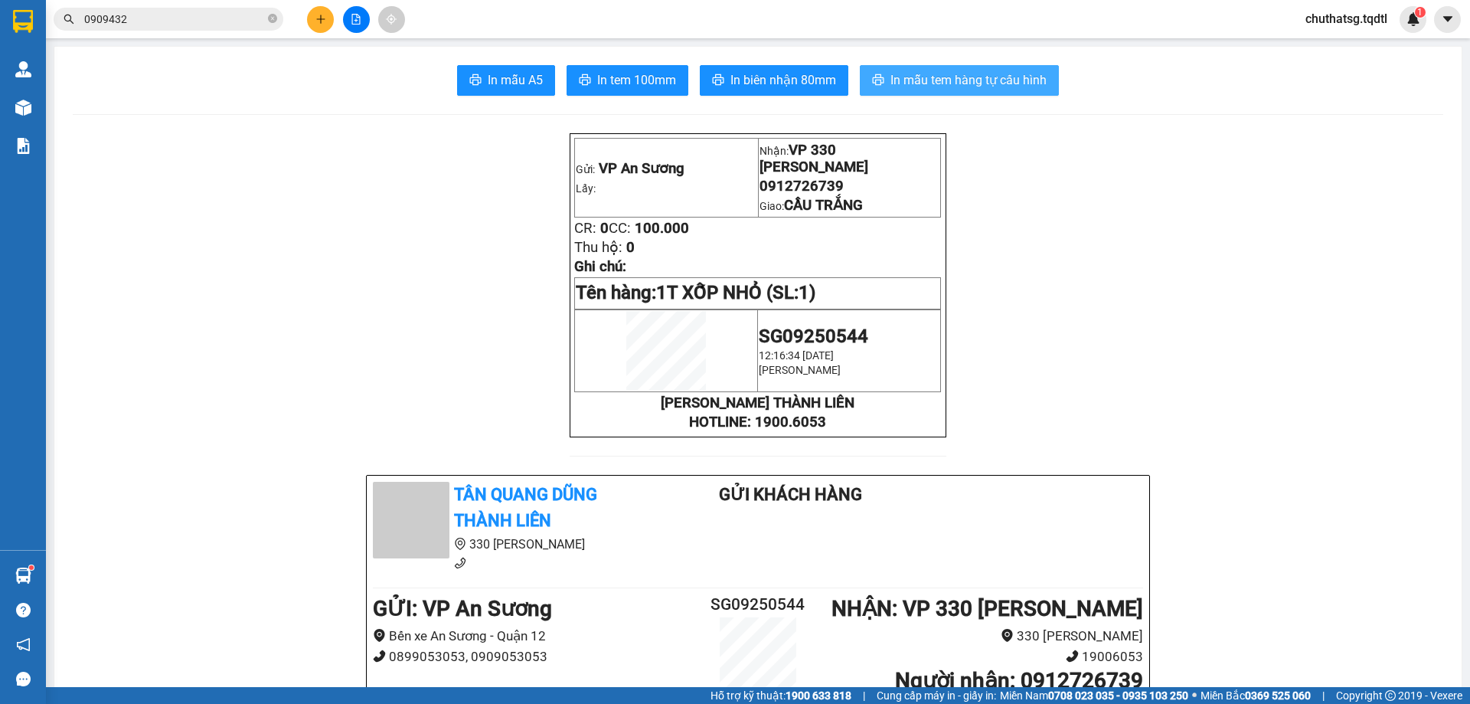
click at [944, 79] on span "In mẫu tem hàng tự cấu hình" at bounding box center [969, 79] width 156 height 19
click at [970, 77] on span "In mẫu tem hàng tự cấu hình" at bounding box center [969, 79] width 156 height 19
click at [321, 19] on icon "plus" at bounding box center [321, 19] width 11 height 11
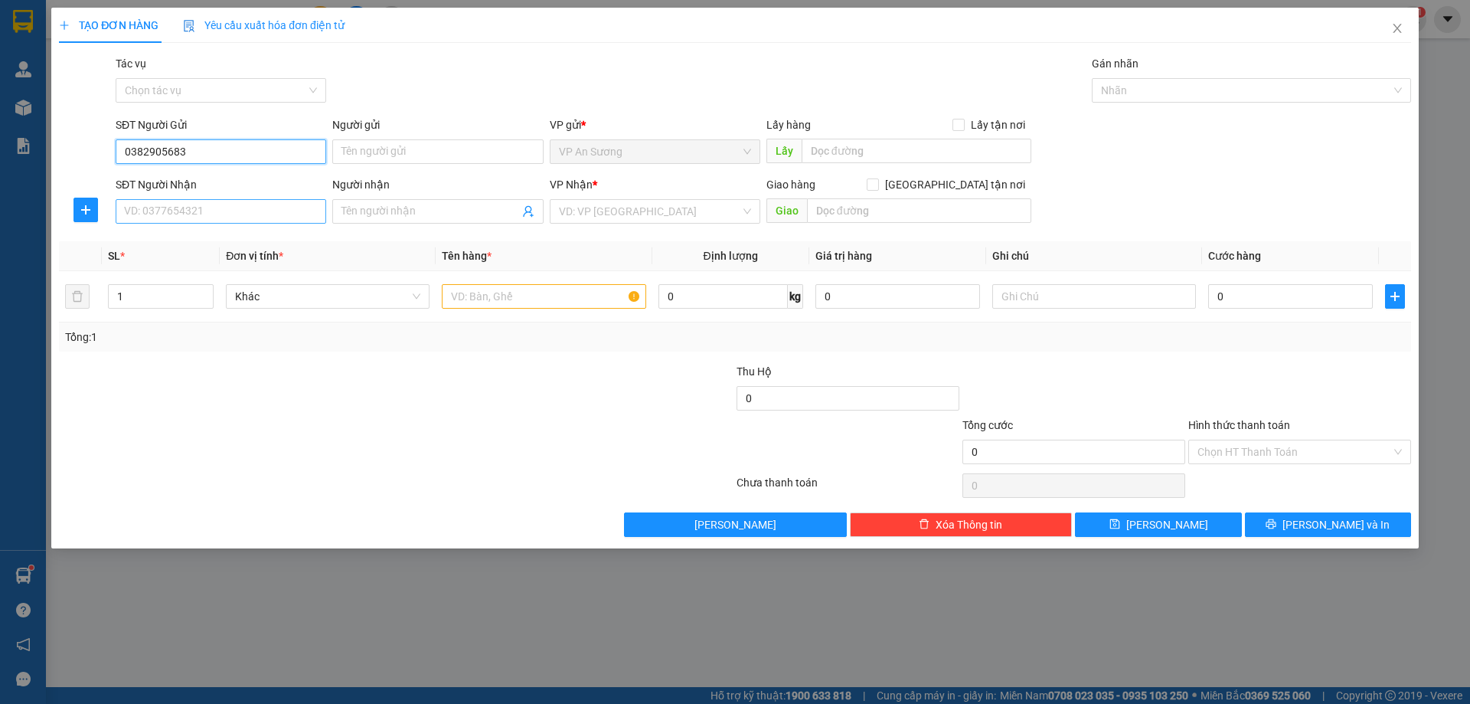
type input "0382905683"
click at [170, 216] on input "SĐT Người Nhận" at bounding box center [221, 211] width 211 height 25
type input "0398036515"
drag, startPoint x: 635, startPoint y: 204, endPoint x: 632, endPoint y: 252, distance: 48.3
click at [635, 205] on input "search" at bounding box center [650, 211] width 182 height 23
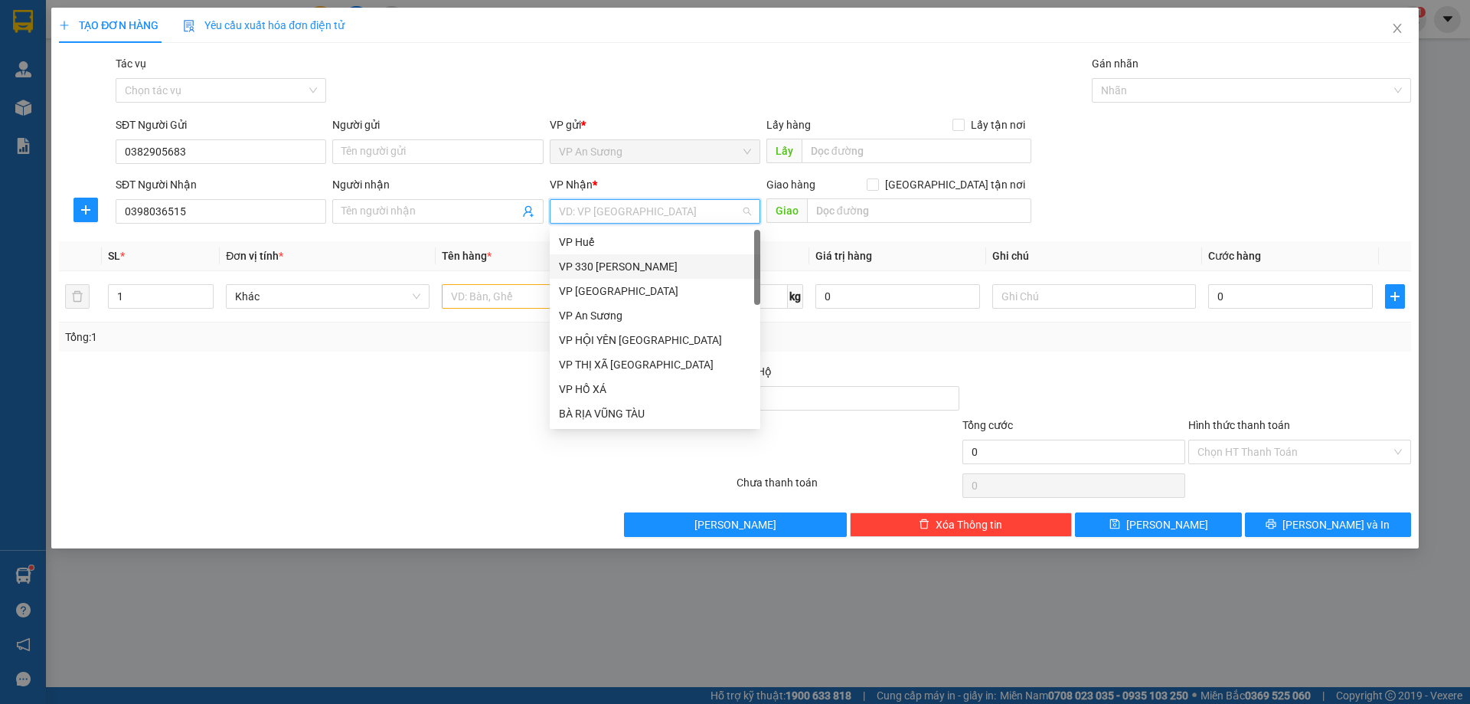
click at [604, 267] on div "VP 330 [PERSON_NAME]" at bounding box center [655, 266] width 192 height 17
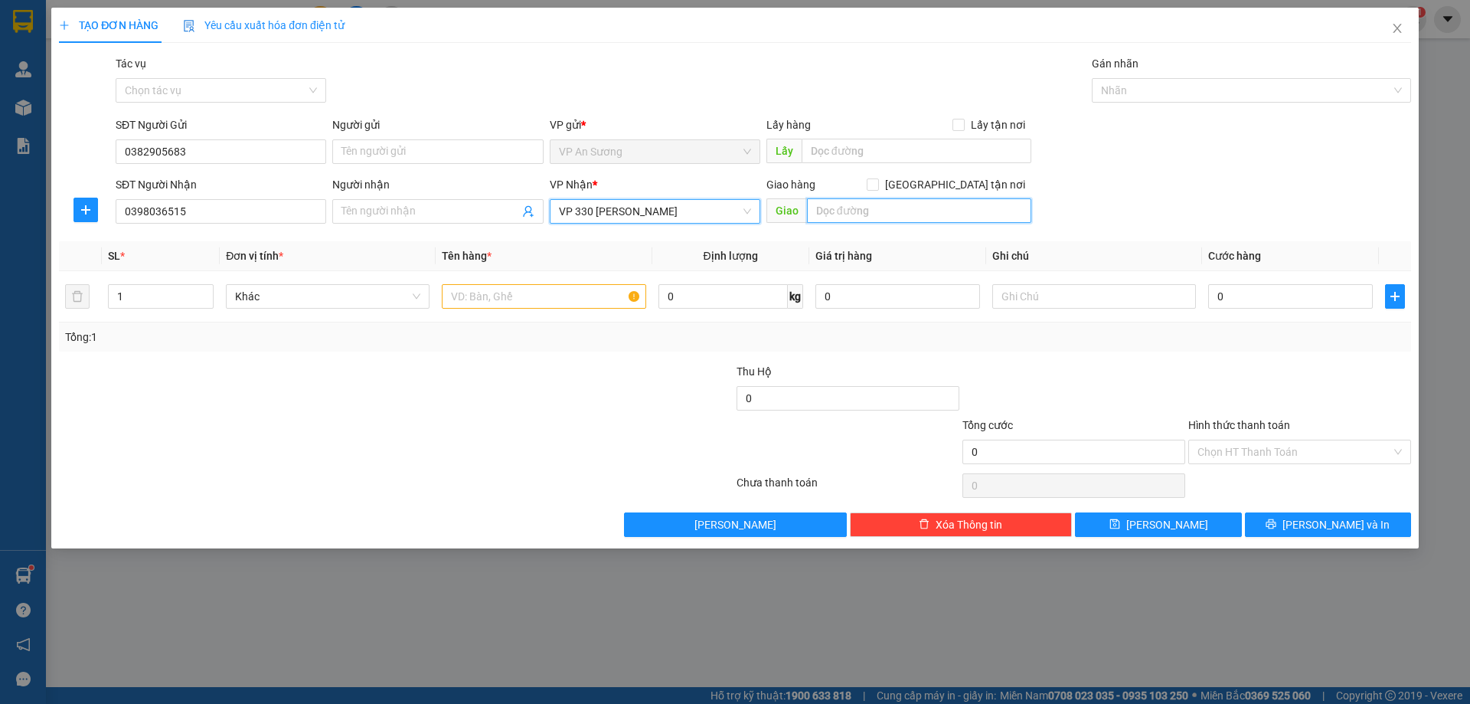
click at [850, 214] on input "text" at bounding box center [919, 210] width 224 height 25
type input "NGÃ 3 CÙA"
click at [462, 295] on input "text" at bounding box center [544, 296] width 204 height 25
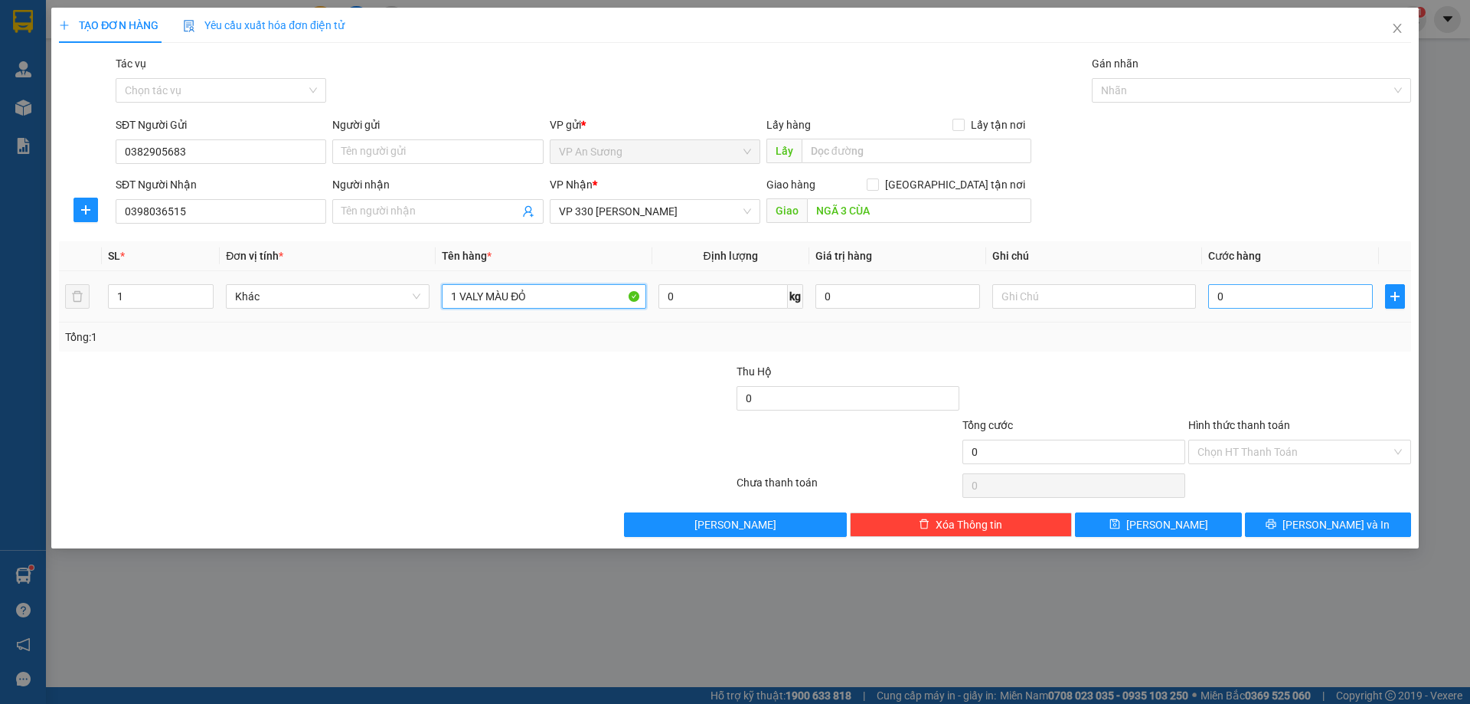
type input "1 VALY MÀU ĐỎ"
click at [1288, 304] on input "0" at bounding box center [1291, 296] width 165 height 25
type input "02"
type input "2"
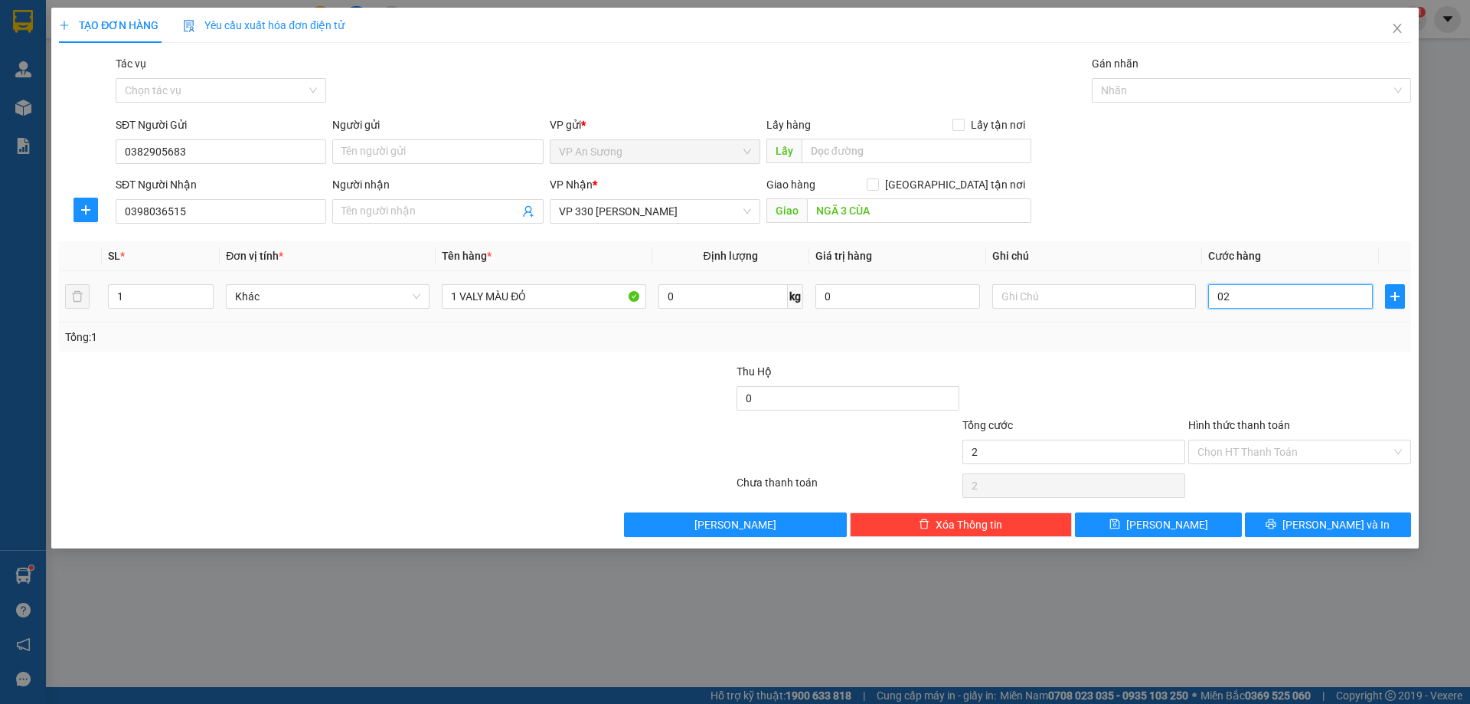
type input "020"
type input "20"
type input "0.200"
type input "200"
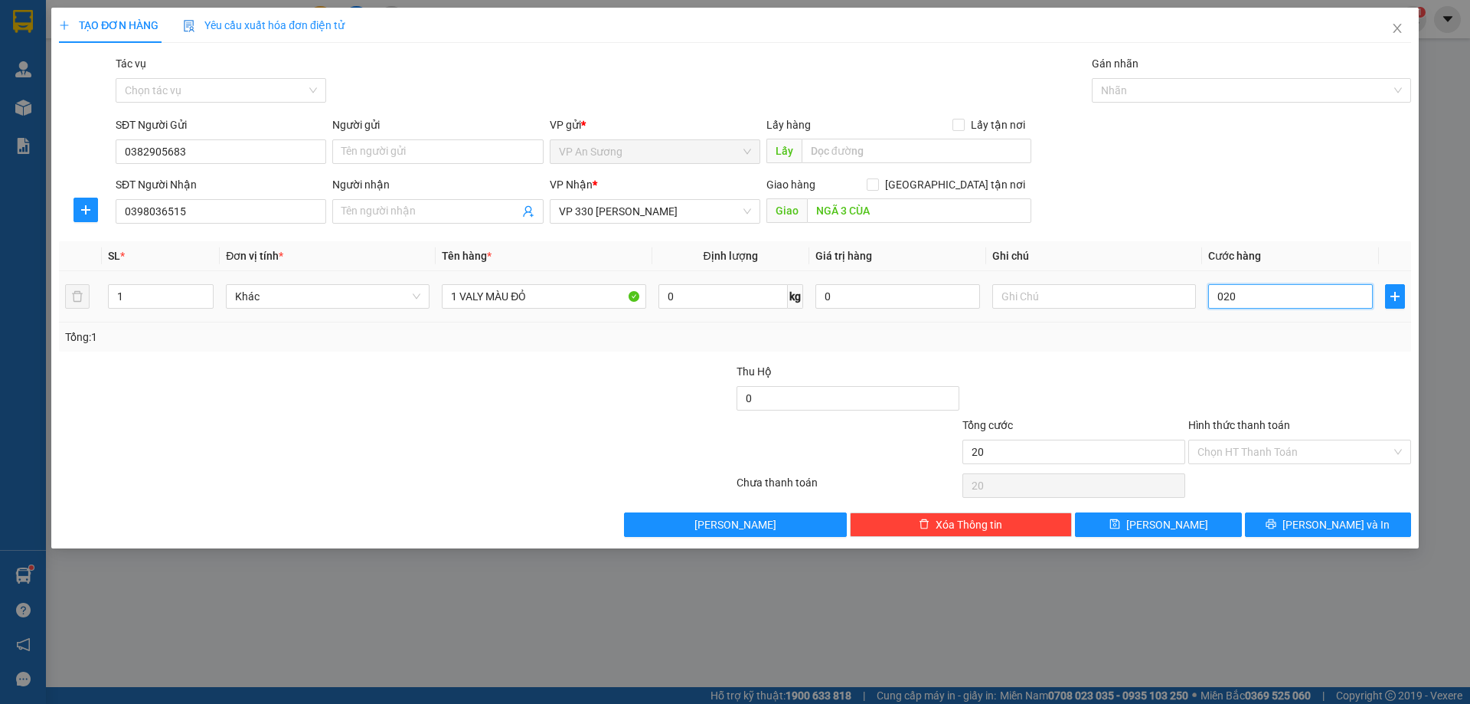
type input "200"
type input "02.000"
type input "2.000"
type input "0.200"
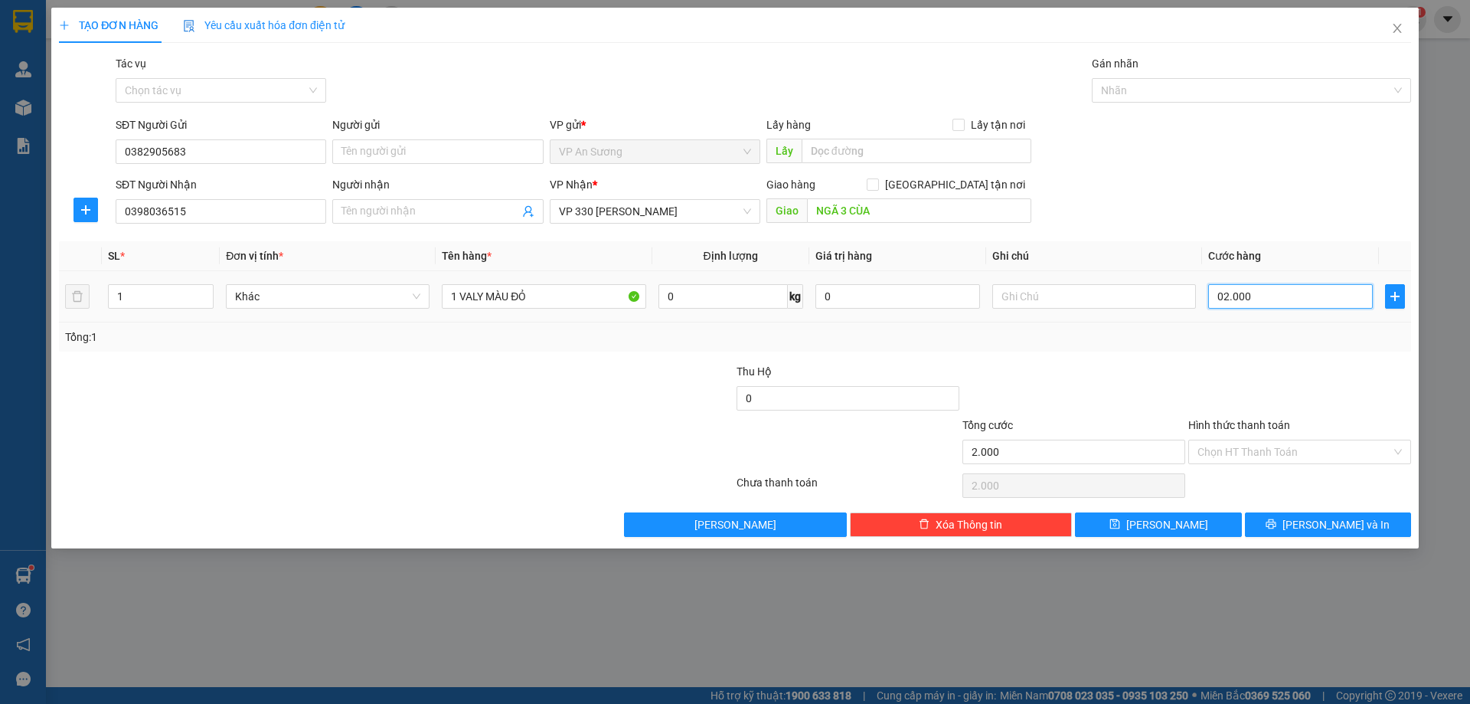
type input "200"
type input "200.000"
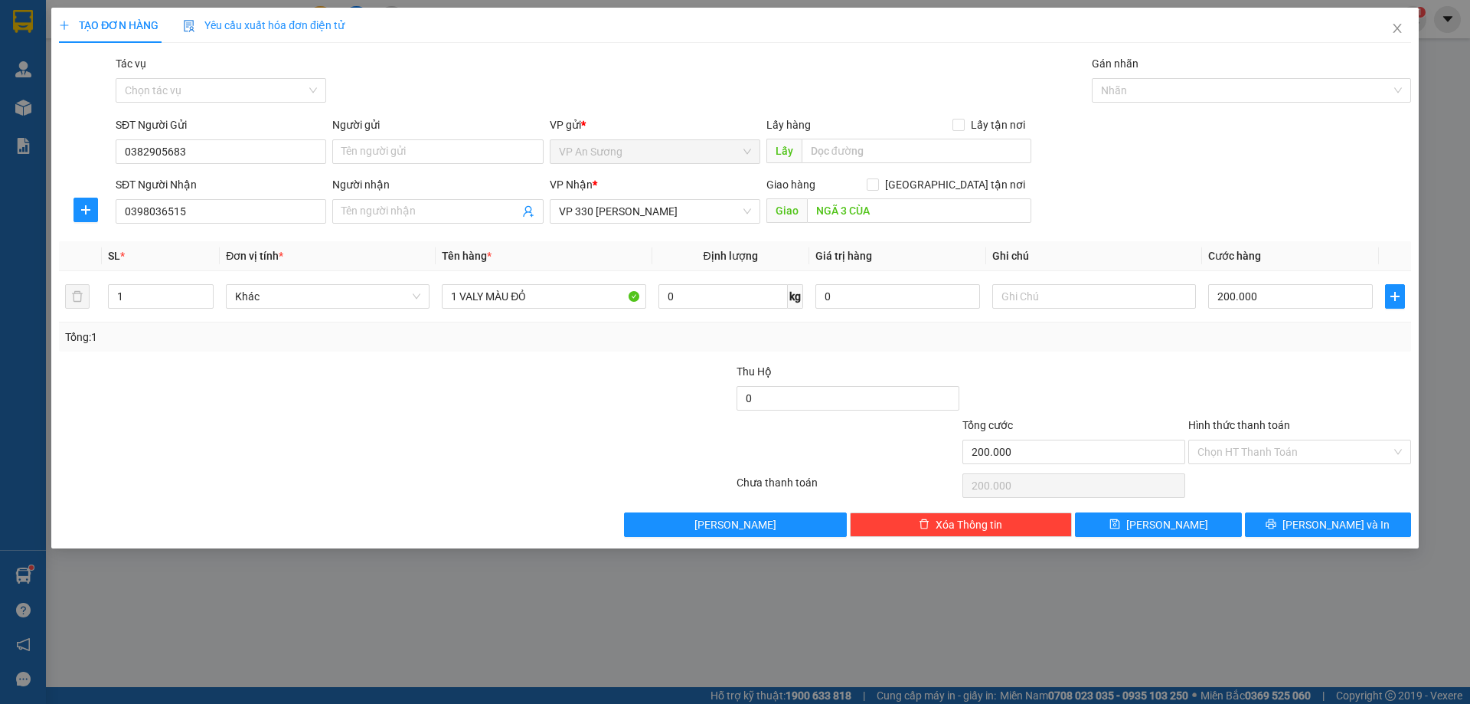
click at [1233, 340] on div "Tổng: 1" at bounding box center [735, 337] width 1340 height 17
click at [1325, 520] on span "[PERSON_NAME] và In" at bounding box center [1336, 524] width 107 height 17
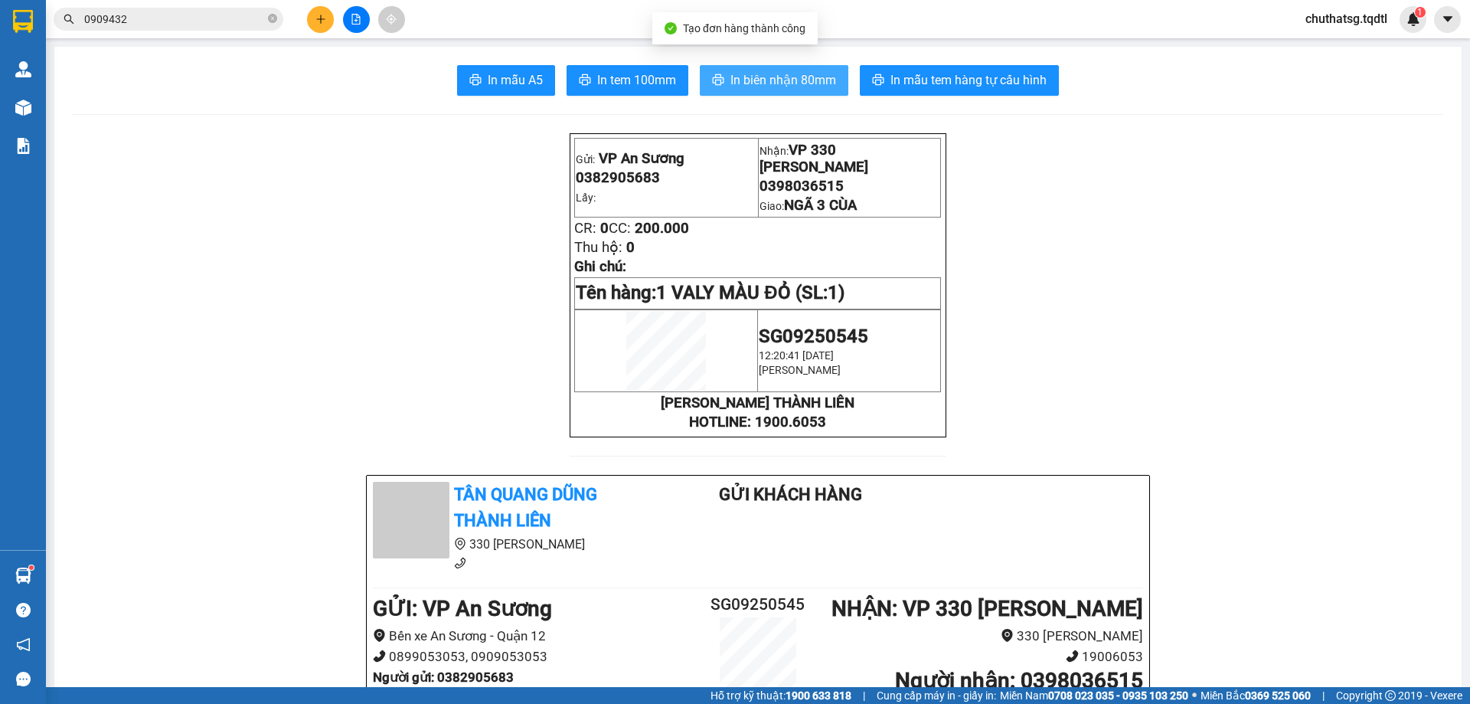
click at [750, 75] on span "In biên nhận 80mm" at bounding box center [784, 79] width 106 height 19
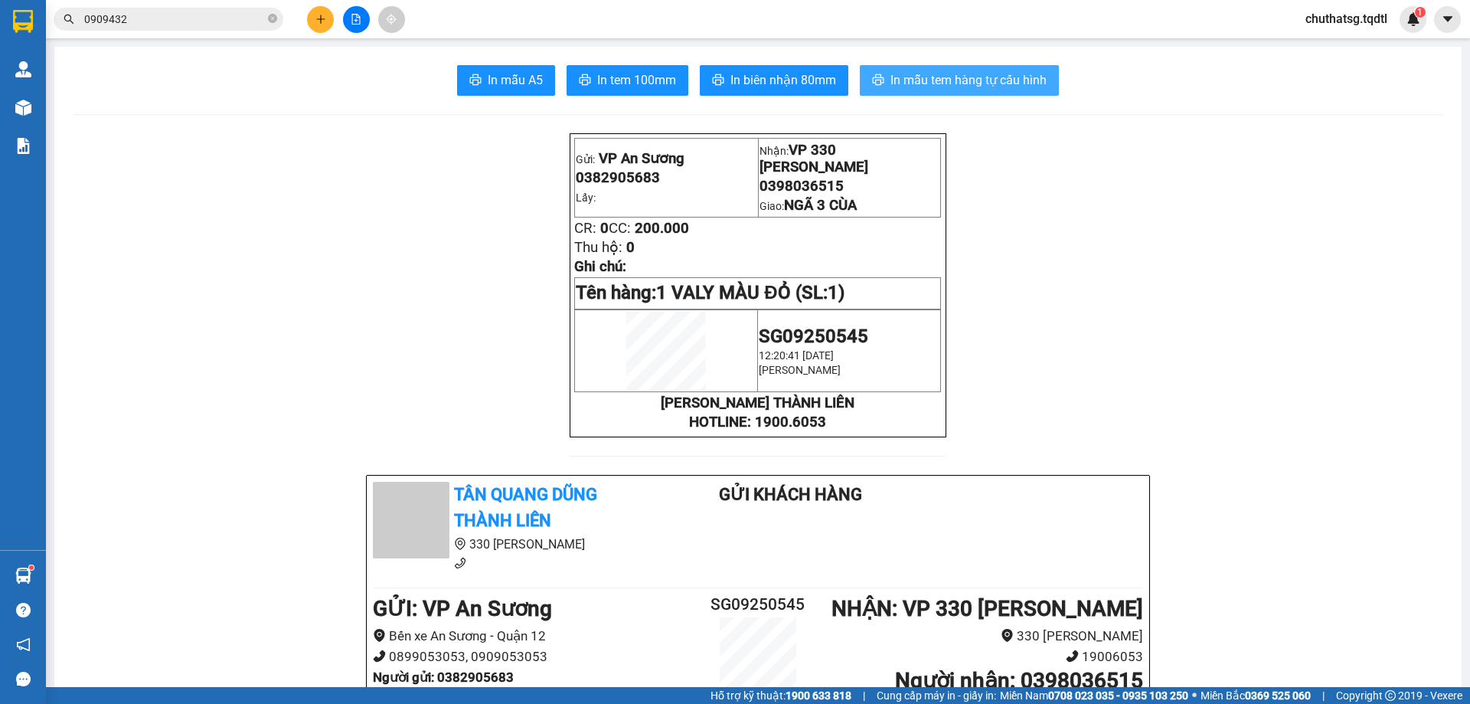
click at [971, 80] on span "In mẫu tem hàng tự cấu hình" at bounding box center [969, 79] width 156 height 19
click at [320, 15] on icon "plus" at bounding box center [321, 19] width 11 height 11
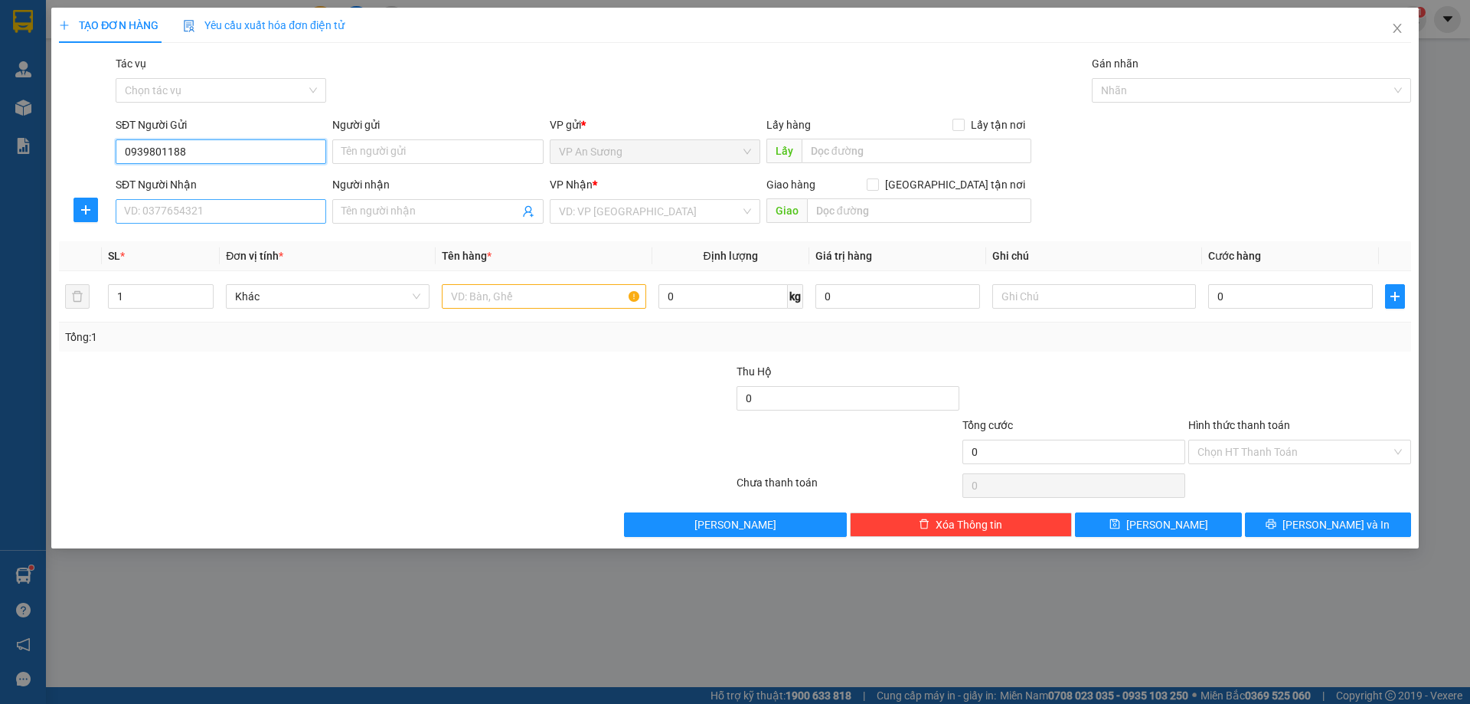
type input "0939801188"
click at [203, 214] on input "SĐT Người Nhận" at bounding box center [221, 211] width 211 height 25
click at [155, 241] on div "0388765081" at bounding box center [221, 242] width 192 height 17
type input "0388765081"
type input "[PERSON_NAME]"
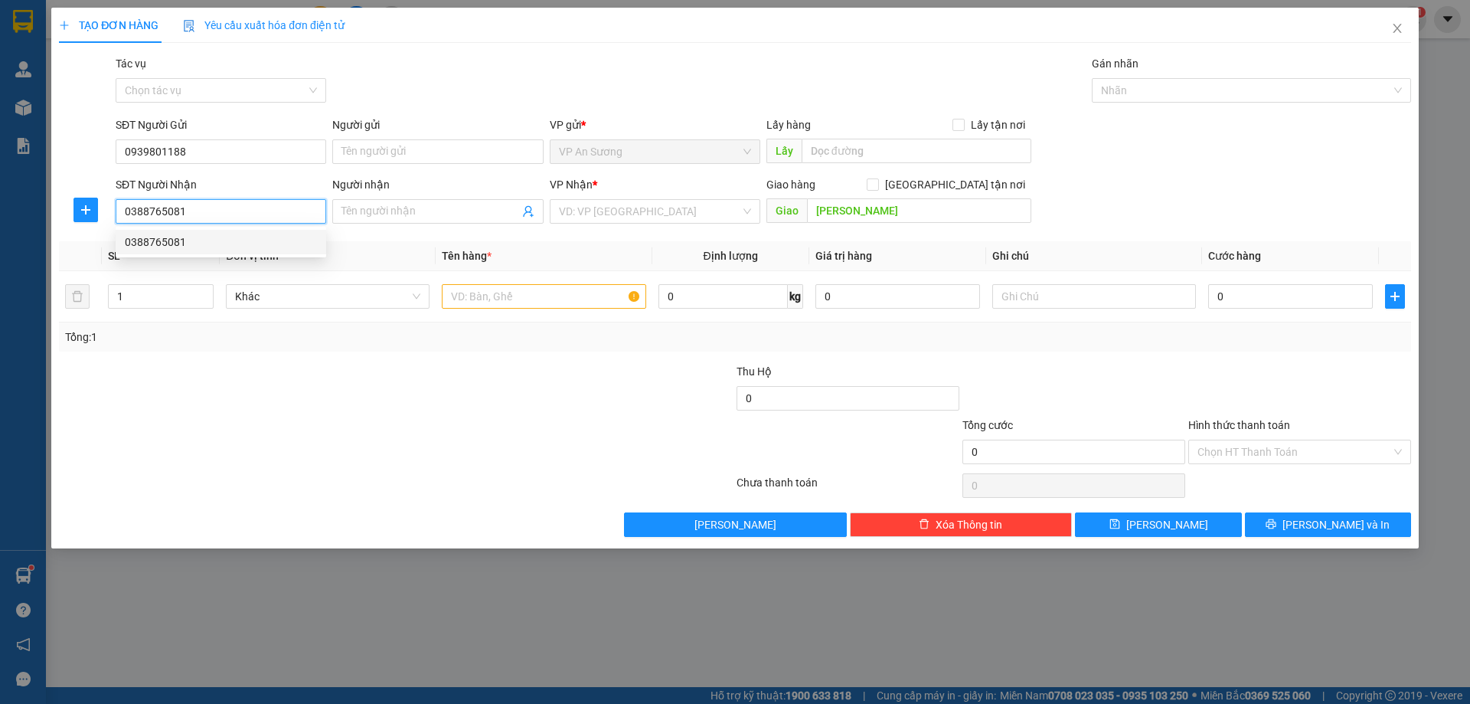
type input "250.000"
type input "0388765081"
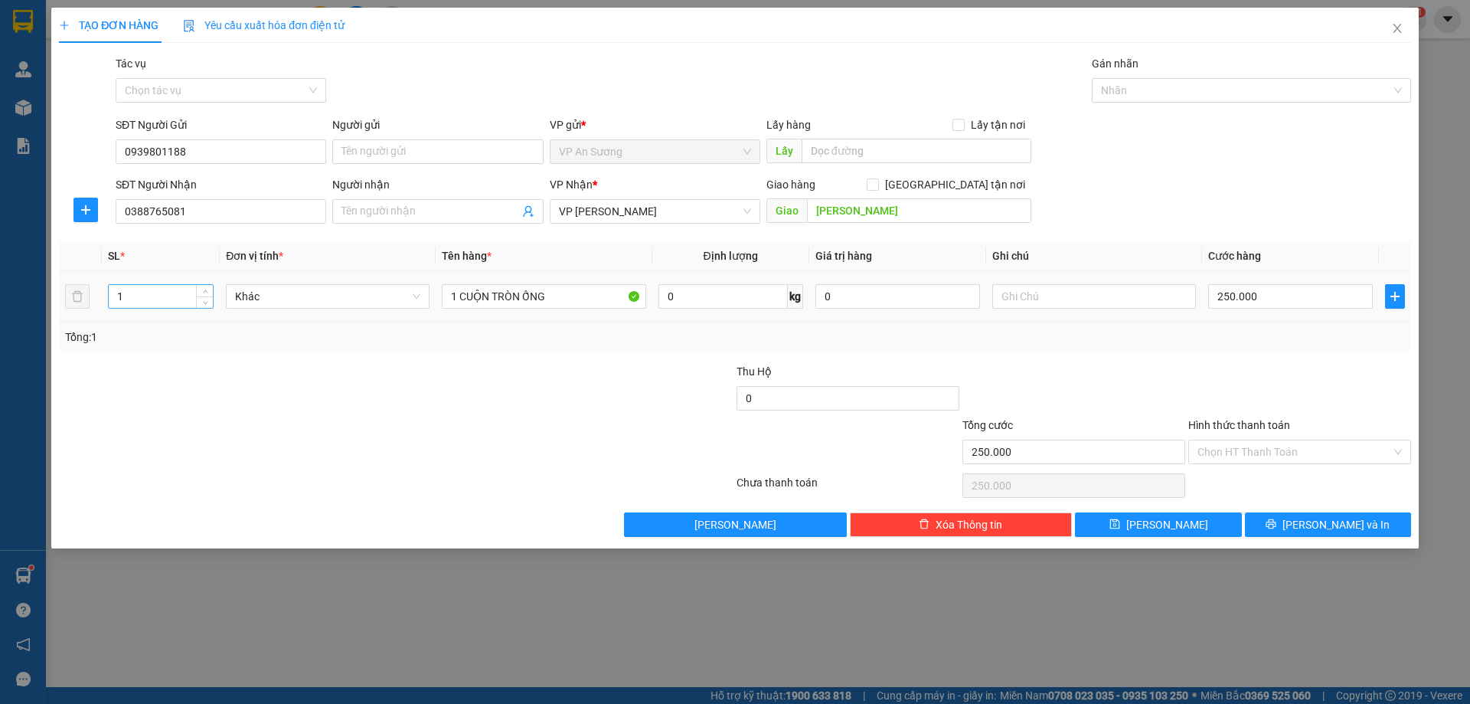
click at [134, 298] on input "1" at bounding box center [161, 296] width 104 height 23
type input "1"
click at [561, 303] on input "1 CUỘN TRÒN ỐNG" at bounding box center [544, 296] width 204 height 25
type input "1"
type input "1 BAO XANH QUẦN ÁO"
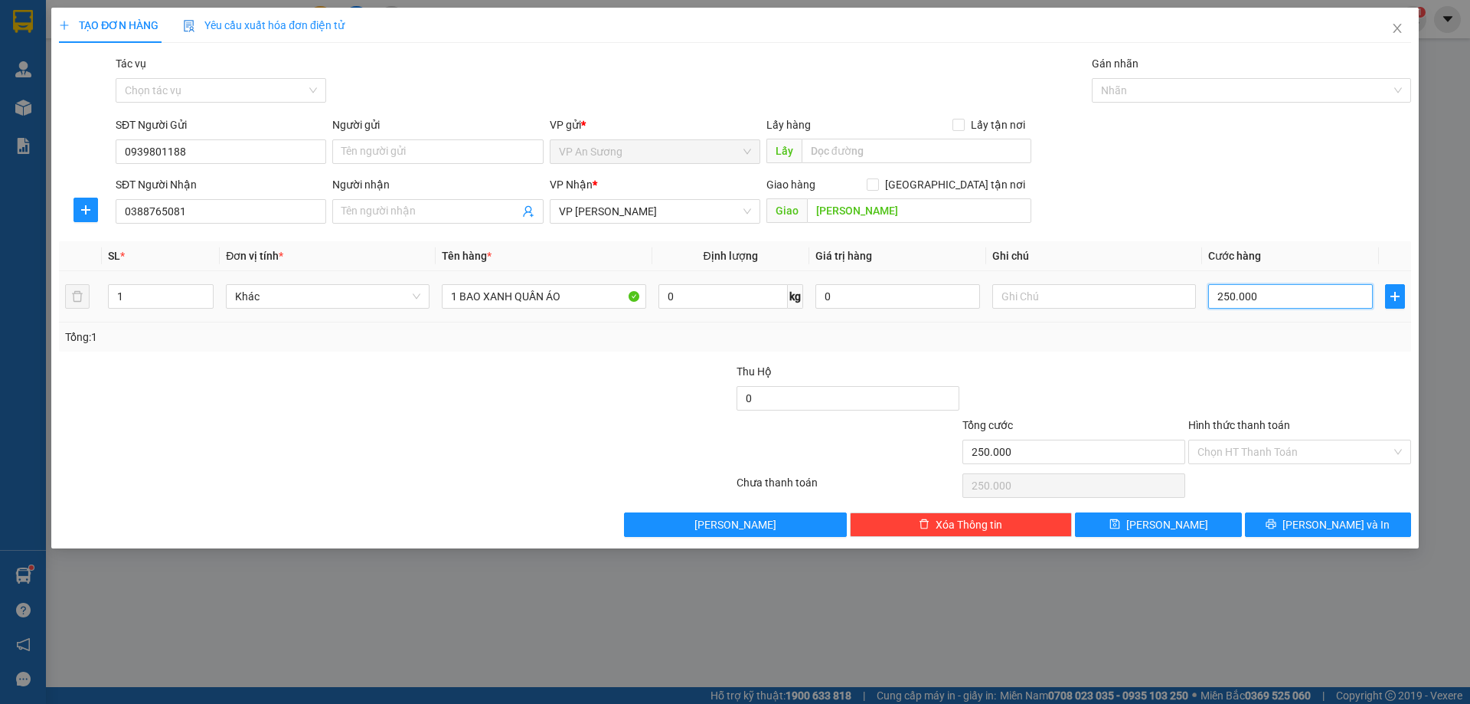
click at [1277, 299] on input "250.000" at bounding box center [1291, 296] width 165 height 25
type input "0"
type input "3"
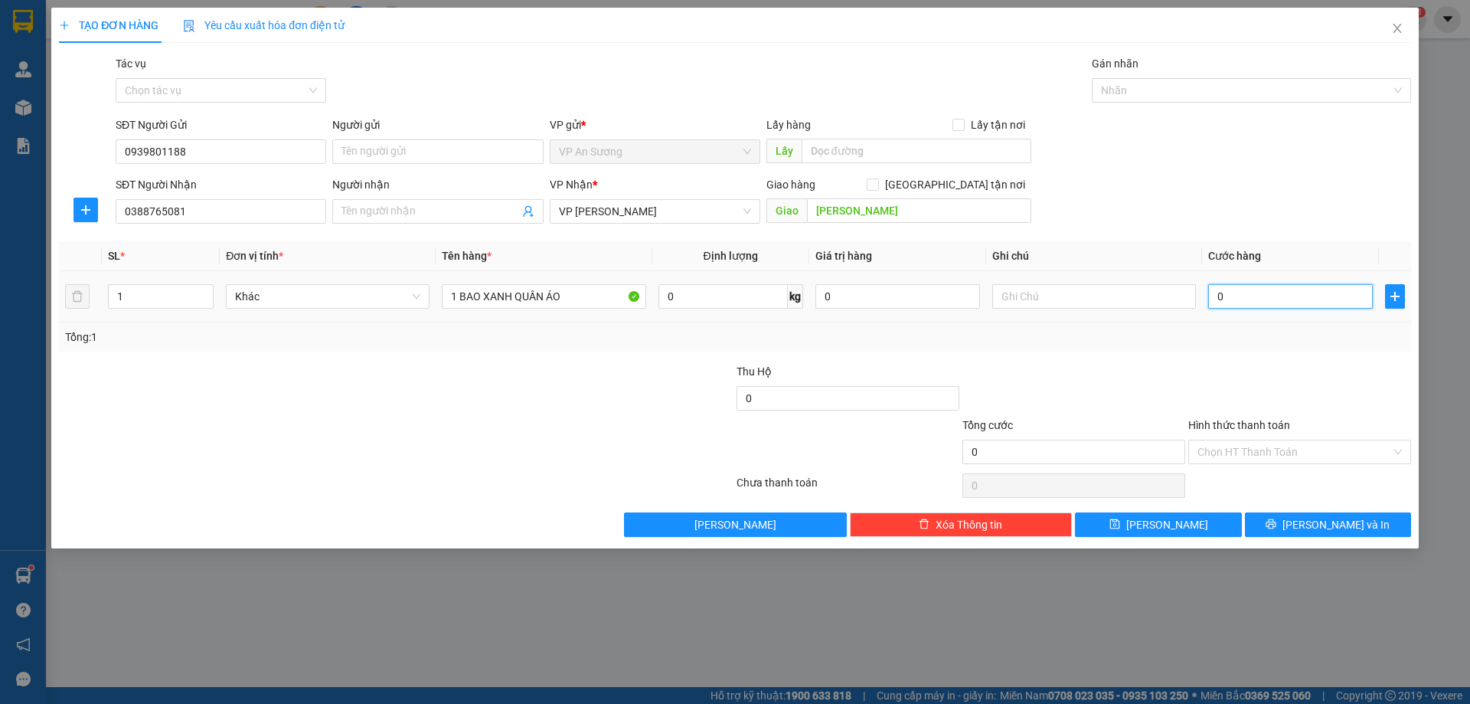
type input "3"
type input "03"
type input "30"
type input "030"
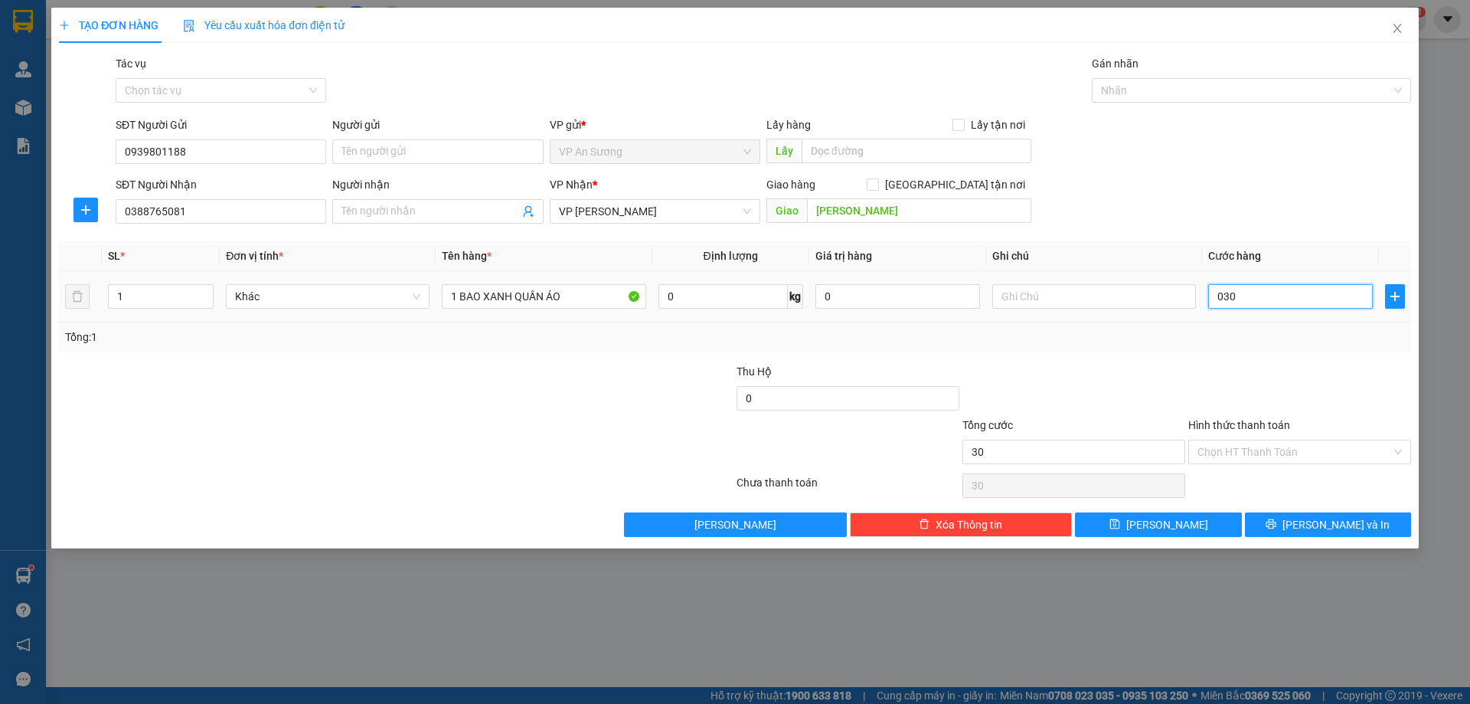
type input "300"
type input "0.300"
type input "300.000"
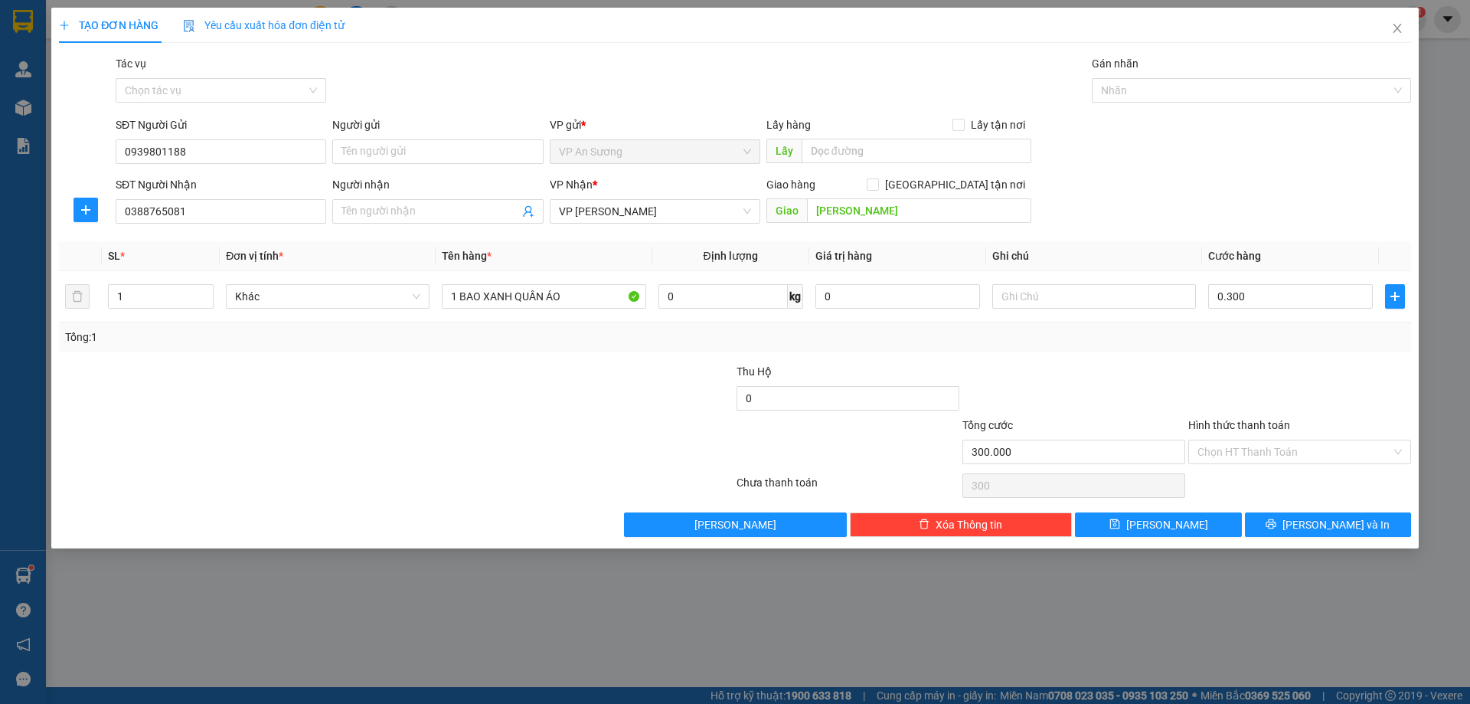
type input "300.000"
click at [1158, 368] on div at bounding box center [1074, 390] width 226 height 54
click at [1277, 518] on icon "printer" at bounding box center [1271, 523] width 11 height 11
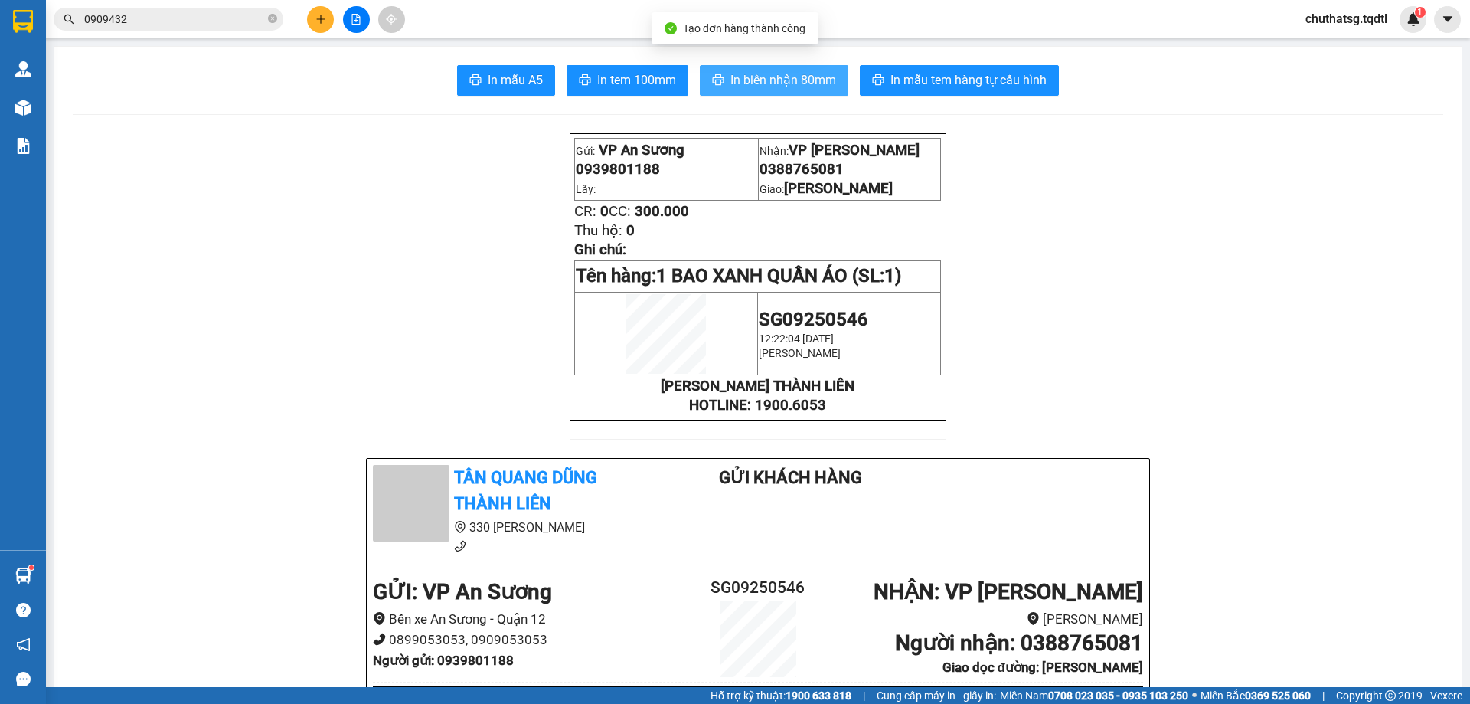
drag, startPoint x: 782, startPoint y: 75, endPoint x: 825, endPoint y: 110, distance: 55.5
click at [782, 74] on span "In biên nhận 80mm" at bounding box center [784, 79] width 106 height 19
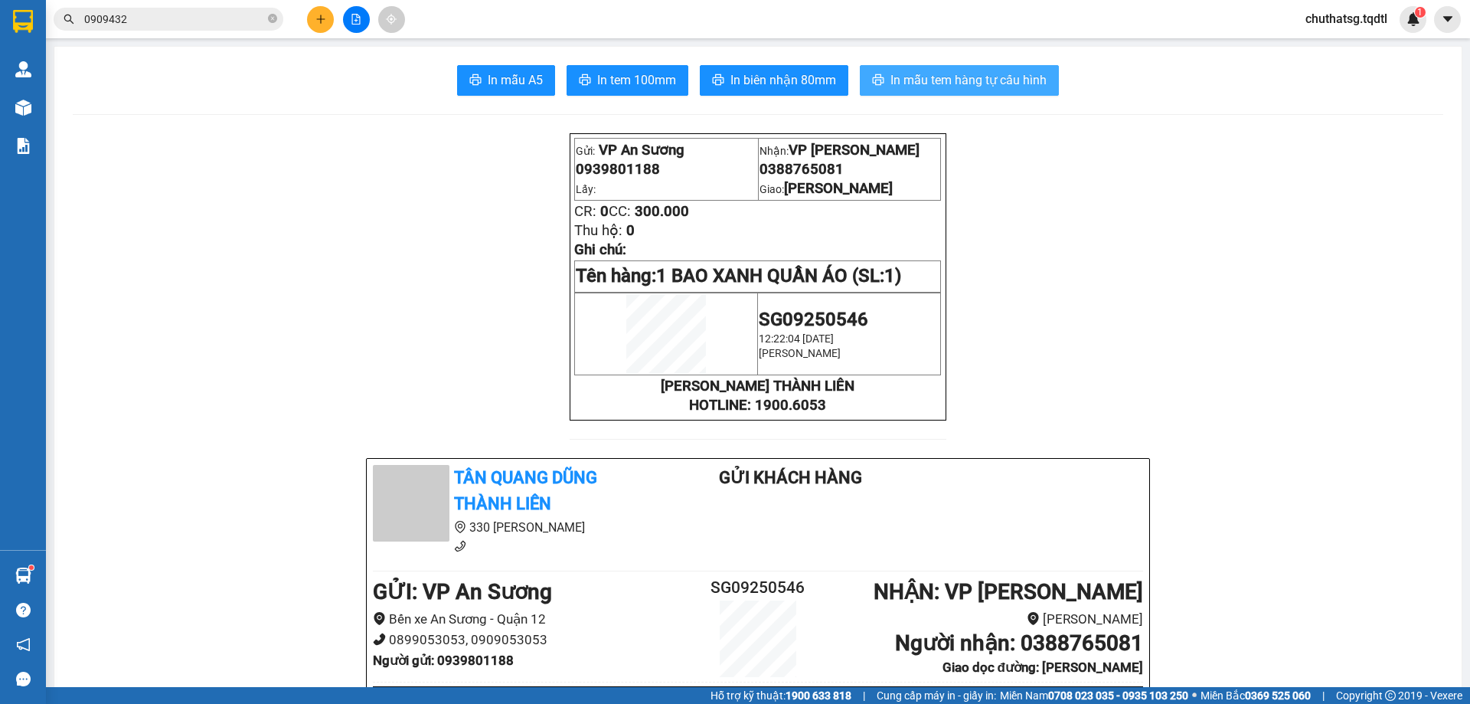
drag, startPoint x: 947, startPoint y: 79, endPoint x: 1126, endPoint y: 143, distance: 189.7
click at [950, 77] on span "In mẫu tem hàng tự cấu hình" at bounding box center [969, 79] width 156 height 19
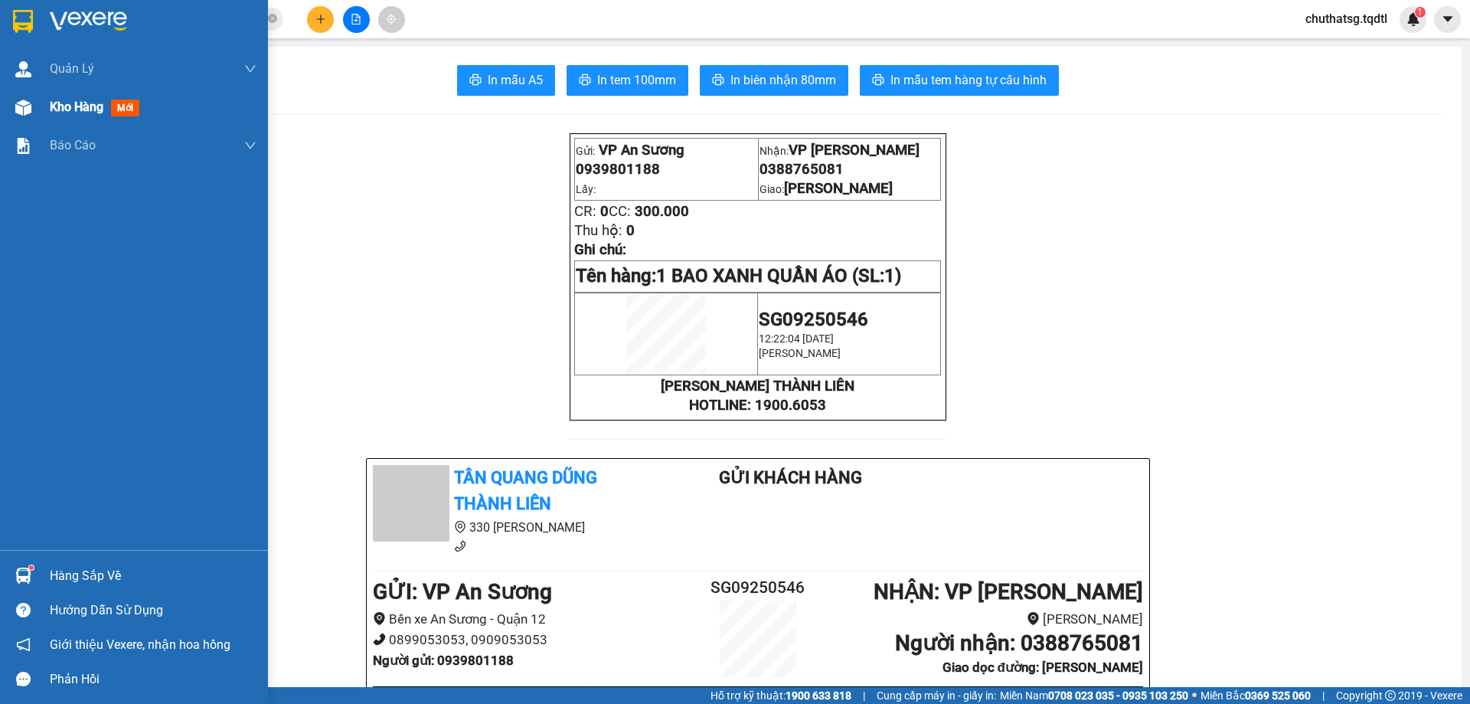
click at [59, 105] on span "Kho hàng" at bounding box center [77, 107] width 54 height 15
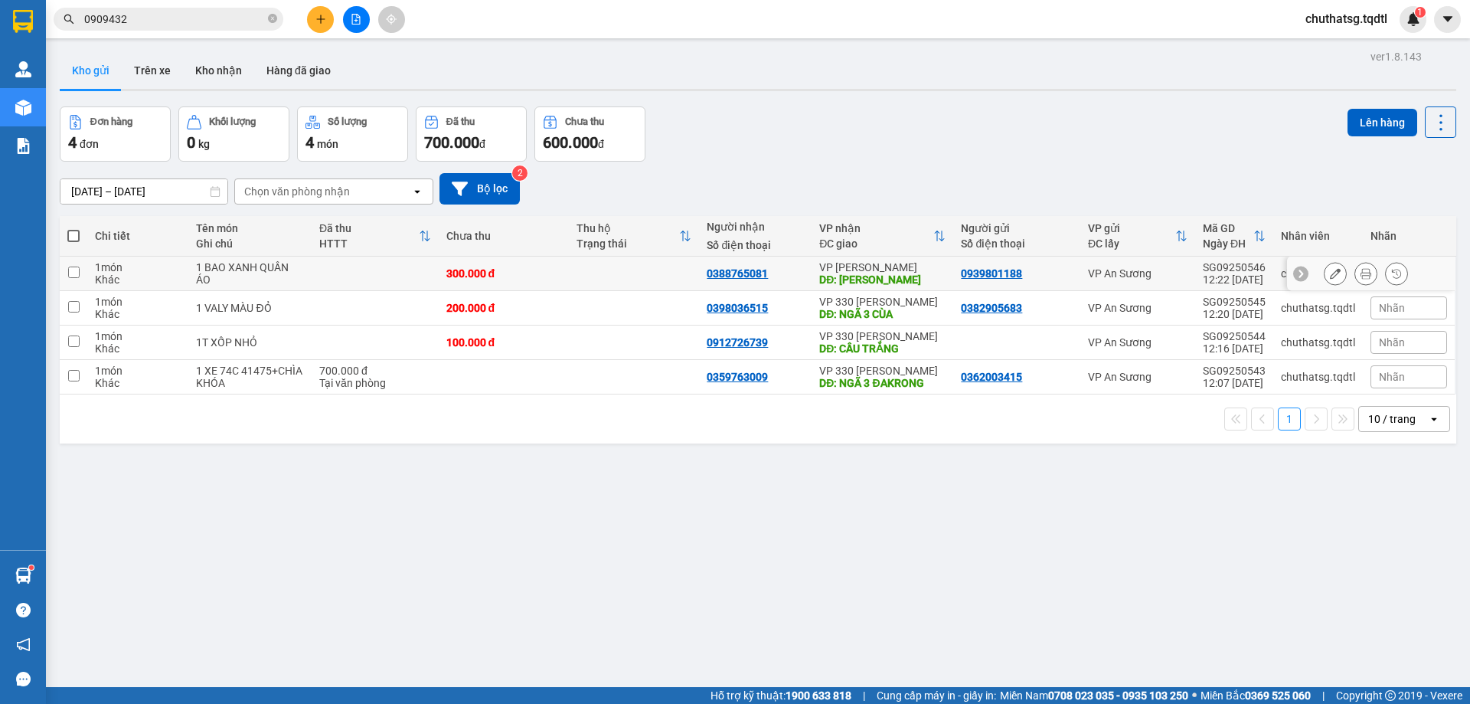
drag, startPoint x: 74, startPoint y: 270, endPoint x: 87, endPoint y: 270, distance: 13.8
click at [77, 270] on input "checkbox" at bounding box center [73, 272] width 11 height 11
checkbox input "true"
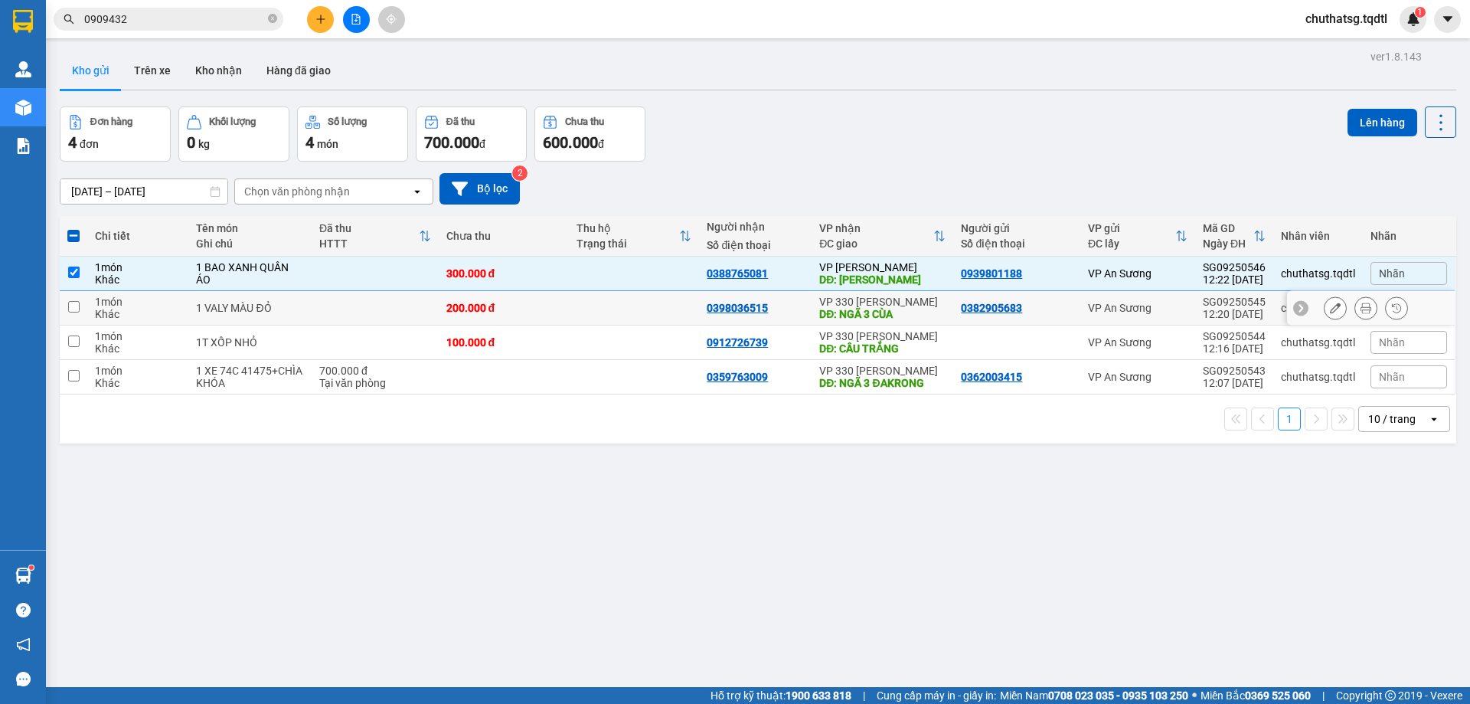
drag, startPoint x: 70, startPoint y: 304, endPoint x: 199, endPoint y: 321, distance: 129.8
click at [96, 303] on tr "1 món Khác 1 VALY MÀU ĐỎ 200.000 đ 0398036515 VP 330 [PERSON_NAME] DĐ: NGÃ 3 CÙ…" at bounding box center [758, 308] width 1397 height 34
checkbox input "true"
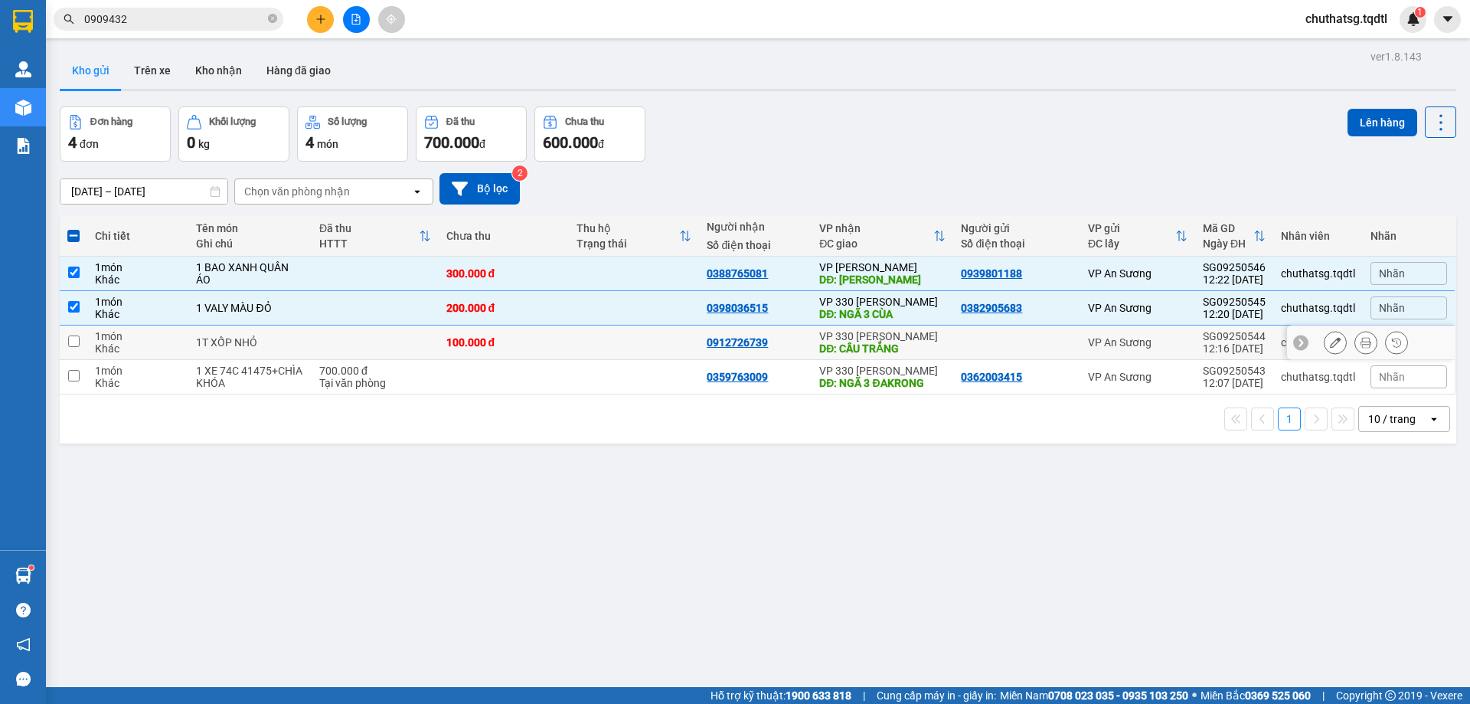
drag, startPoint x: 72, startPoint y: 339, endPoint x: 139, endPoint y: 332, distance: 67.1
click at [96, 335] on tr "1 món Khác 1T XỐP NHỎ 100.000 đ 0912726739 VP 330 [PERSON_NAME] DĐ: CẦU TRẮNG V…" at bounding box center [758, 342] width 1397 height 34
checkbox input "true"
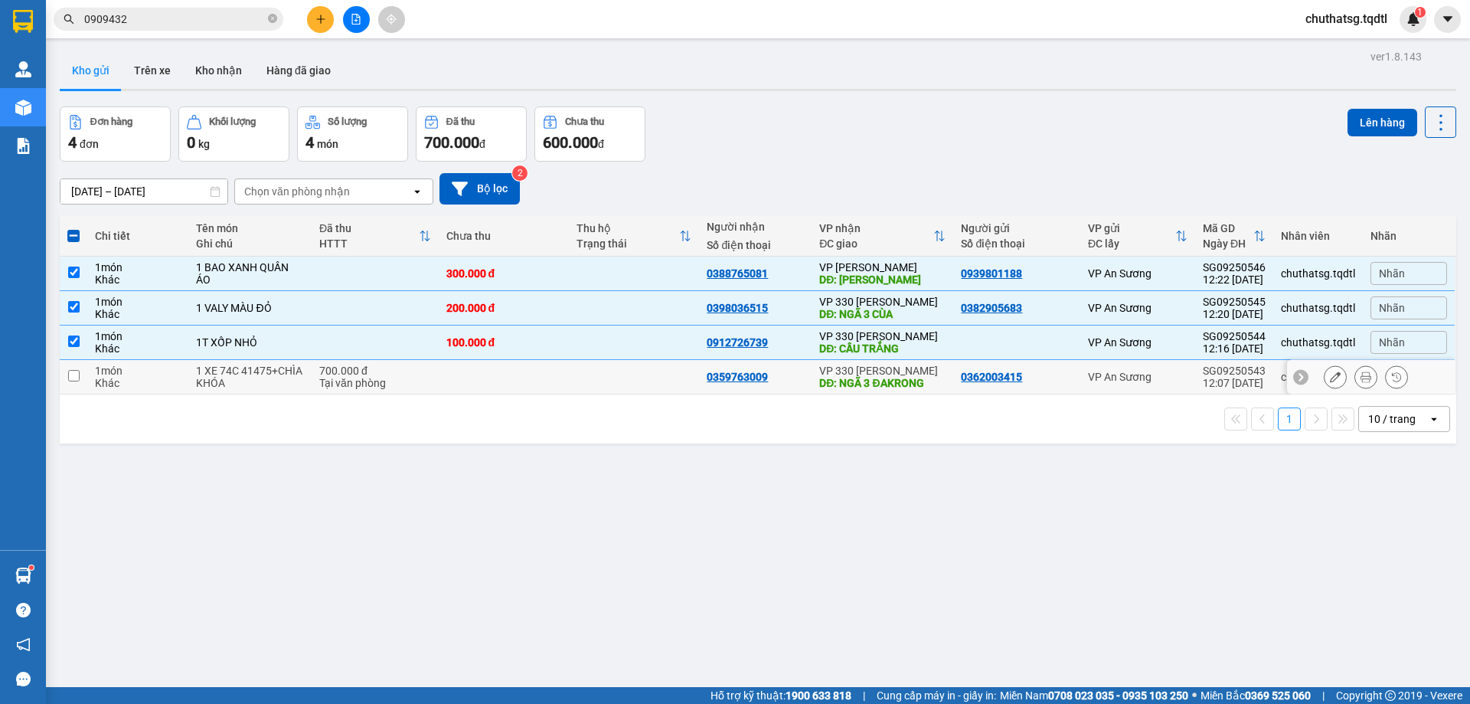
drag, startPoint x: 70, startPoint y: 375, endPoint x: 82, endPoint y: 368, distance: 13.8
click at [70, 373] on input "checkbox" at bounding box center [73, 375] width 11 height 11
checkbox input "true"
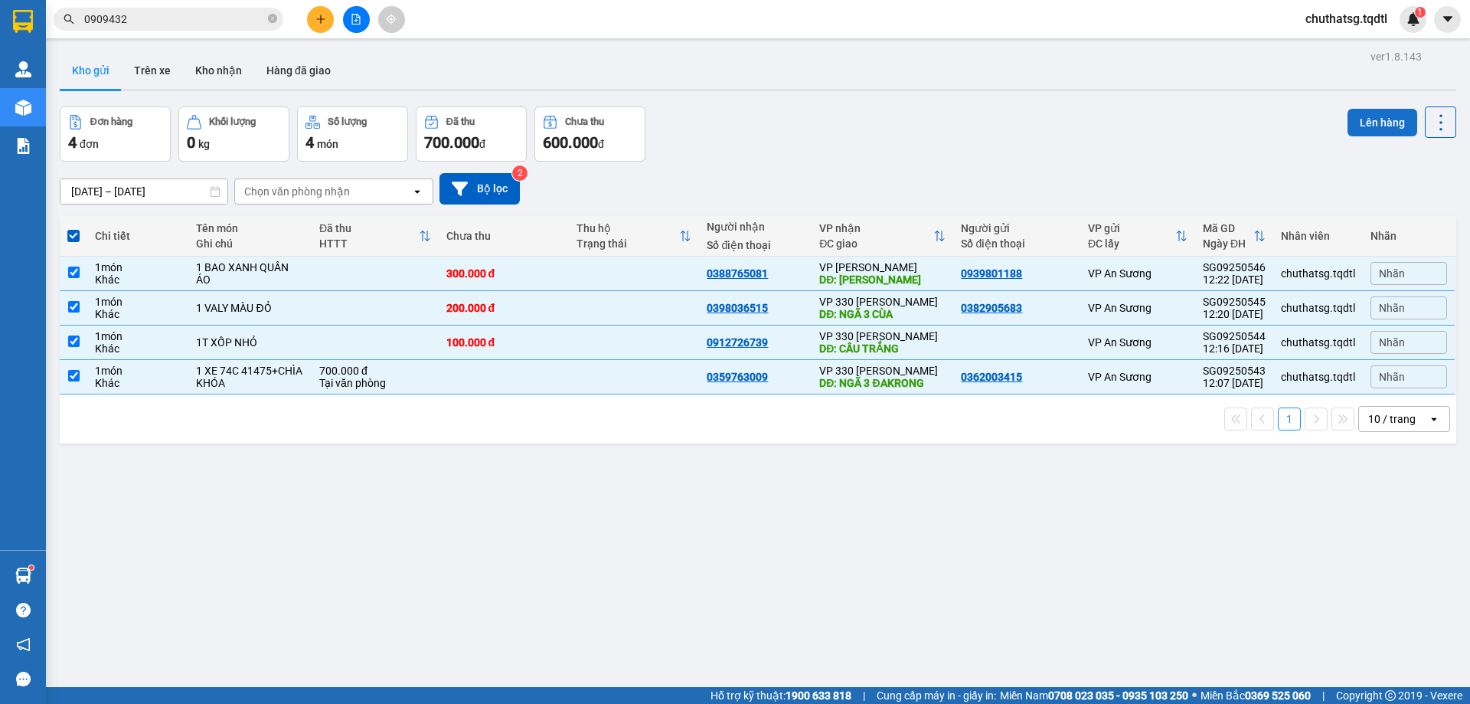
click at [1368, 119] on button "Lên hàng" at bounding box center [1383, 123] width 70 height 28
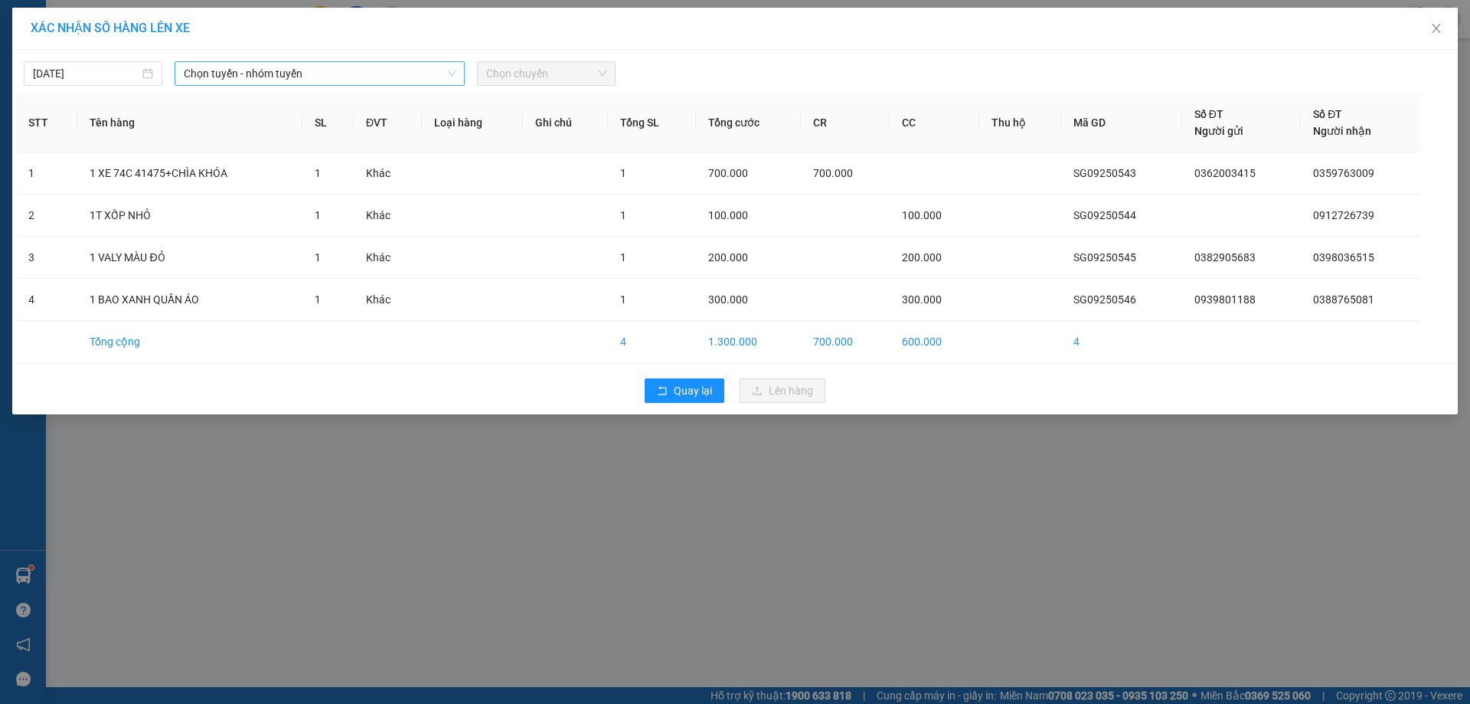
click at [322, 73] on span "Chọn tuyến - nhóm tuyến" at bounding box center [320, 73] width 272 height 23
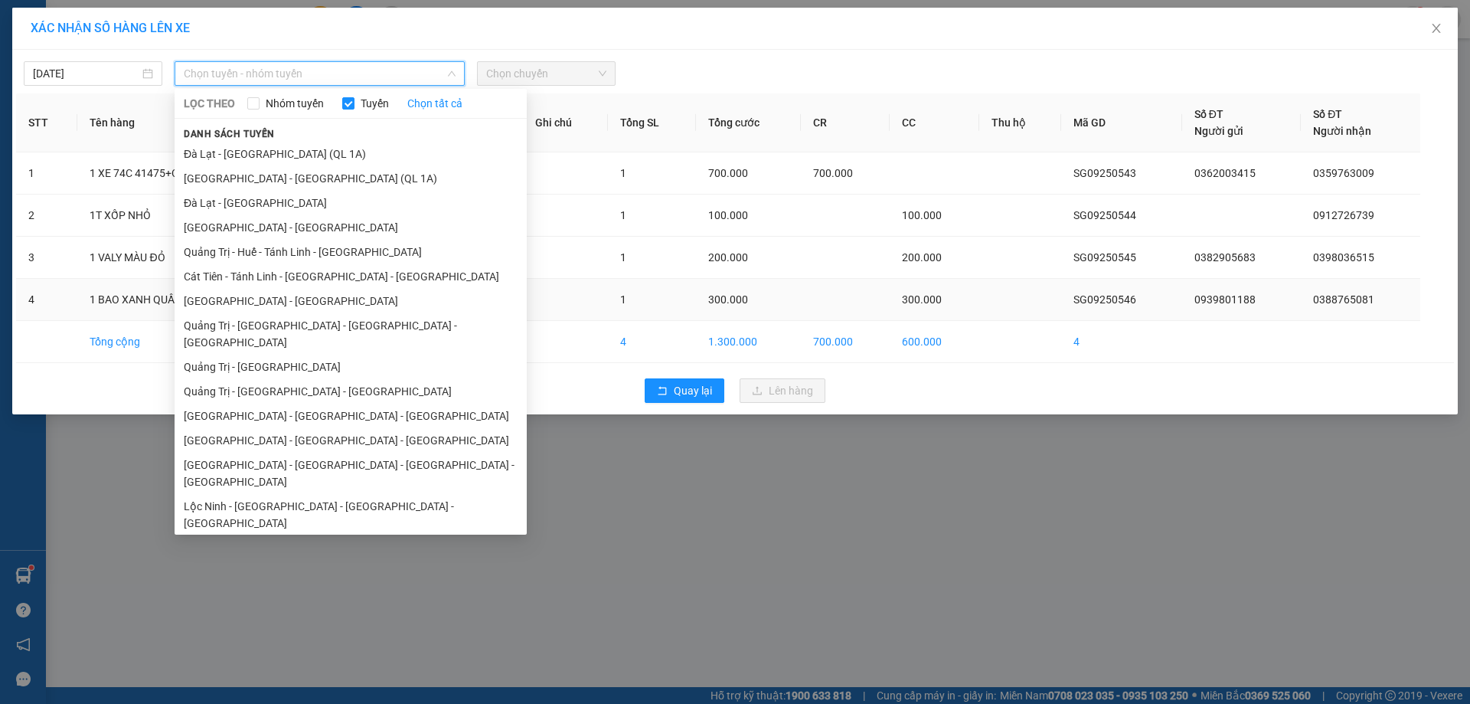
drag, startPoint x: 246, startPoint y: 299, endPoint x: 248, endPoint y: 290, distance: 8.7
click at [248, 296] on li "[GEOGRAPHIC_DATA] - [GEOGRAPHIC_DATA]" at bounding box center [351, 301] width 352 height 25
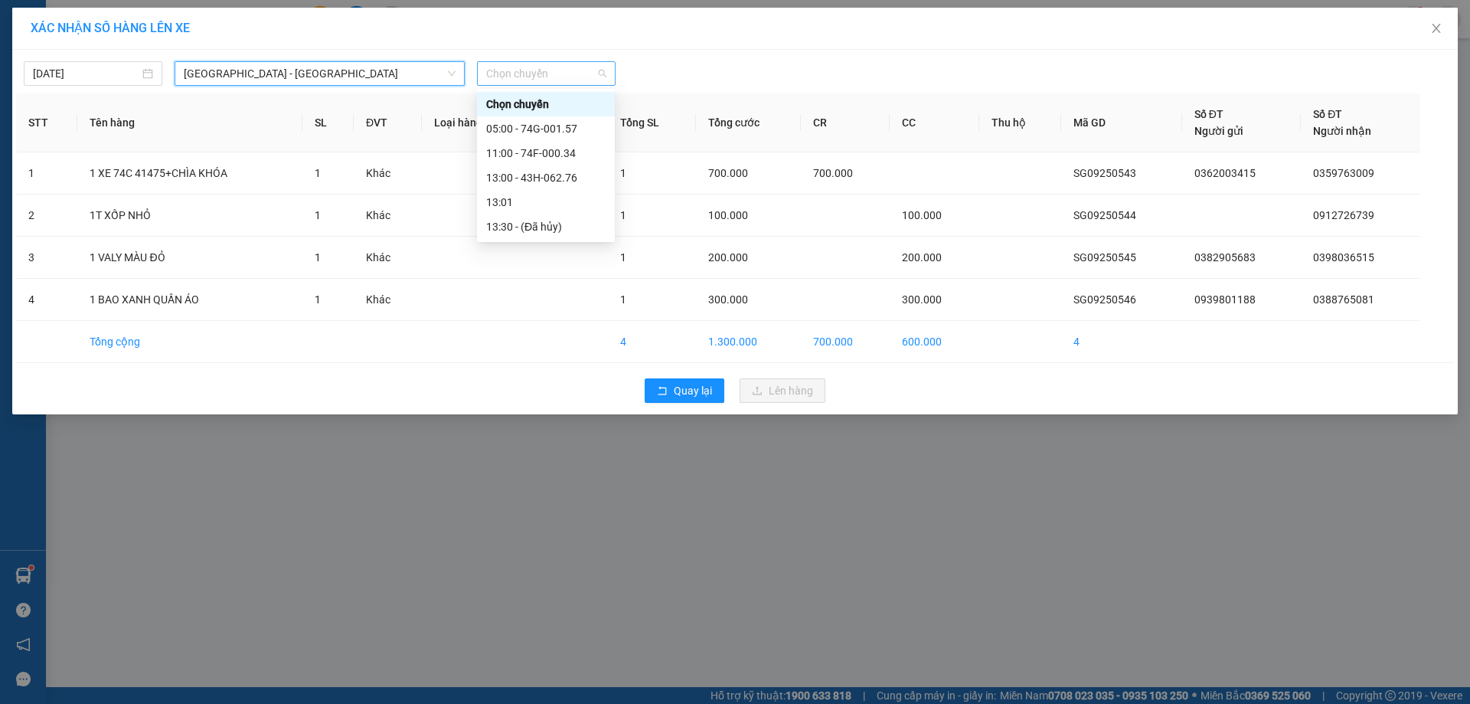
click at [552, 75] on span "Chọn chuyến" at bounding box center [546, 73] width 120 height 23
click at [531, 175] on div "13:00 - 43H-062.76" at bounding box center [545, 177] width 119 height 17
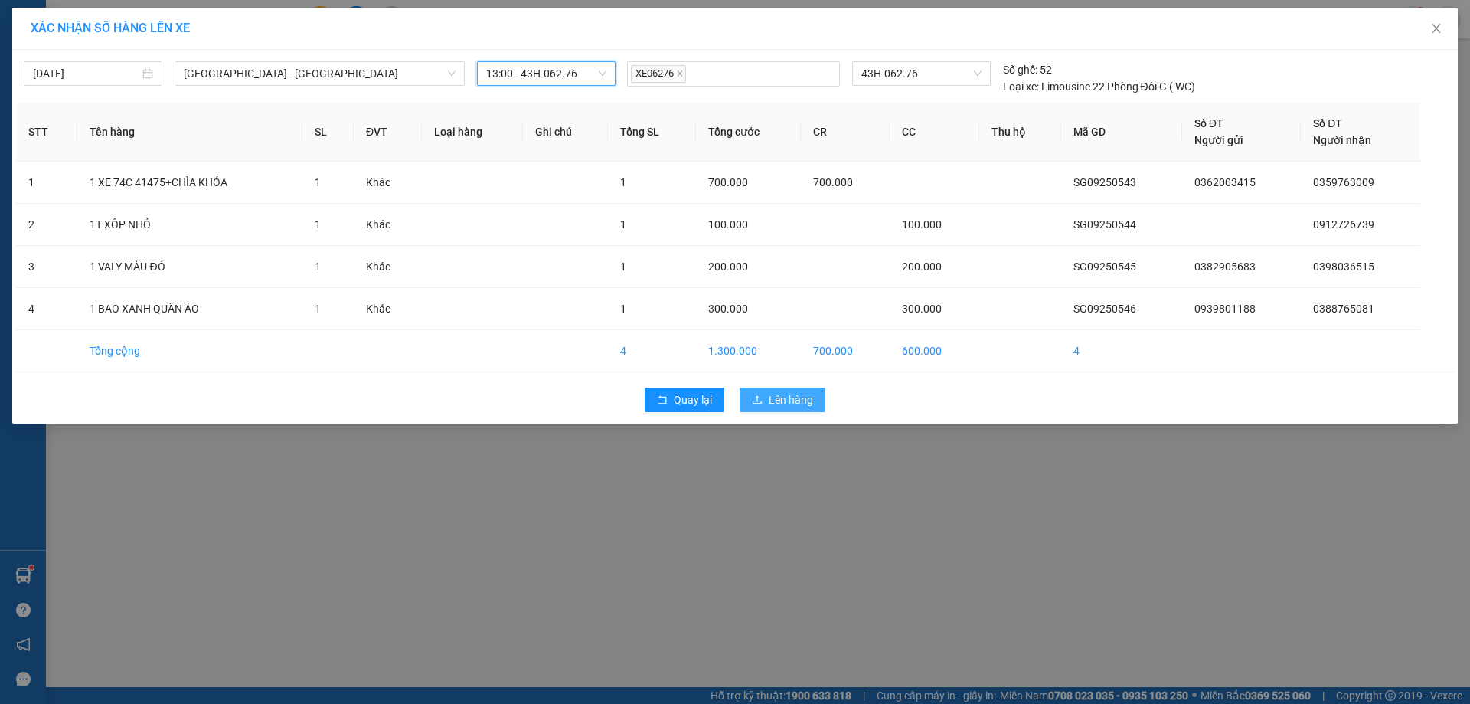
click at [796, 400] on span "Lên hàng" at bounding box center [791, 399] width 44 height 17
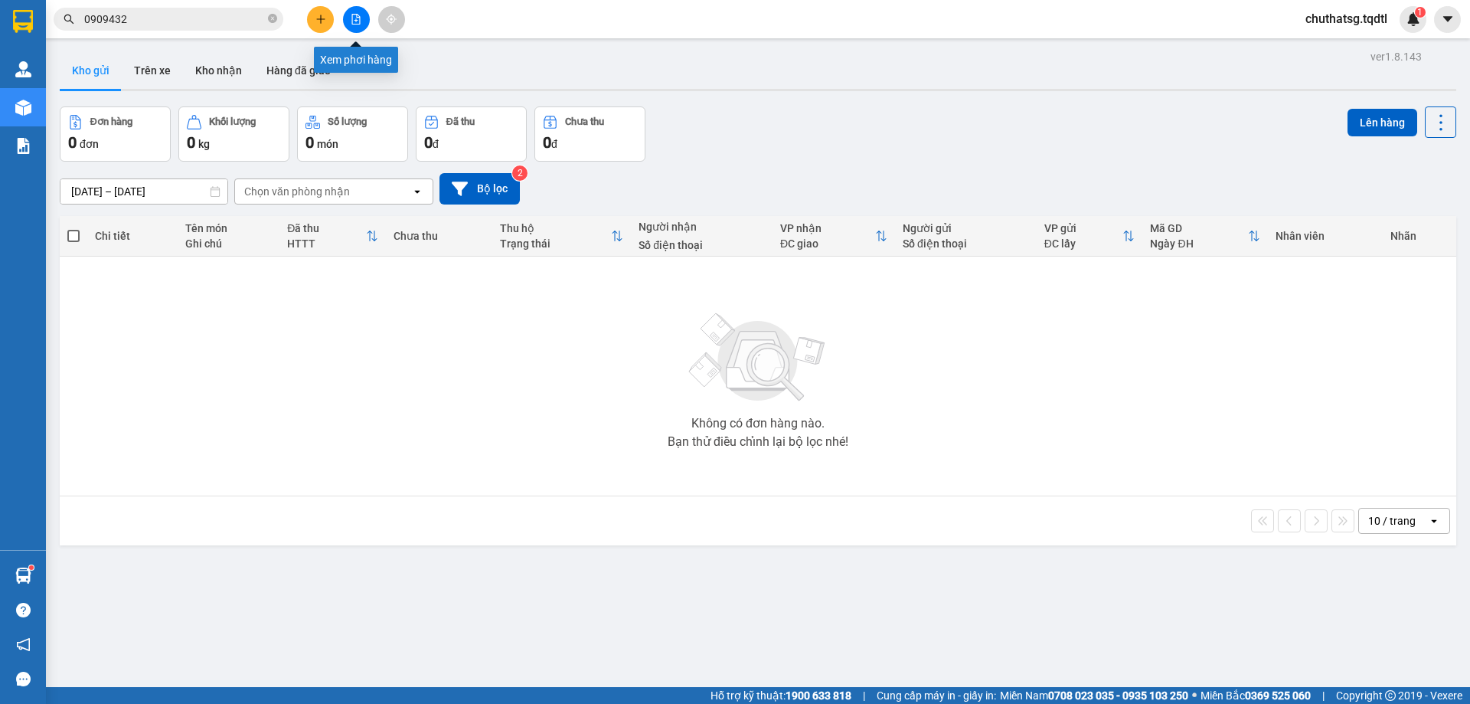
click at [355, 18] on icon "file-add" at bounding box center [356, 19] width 11 height 11
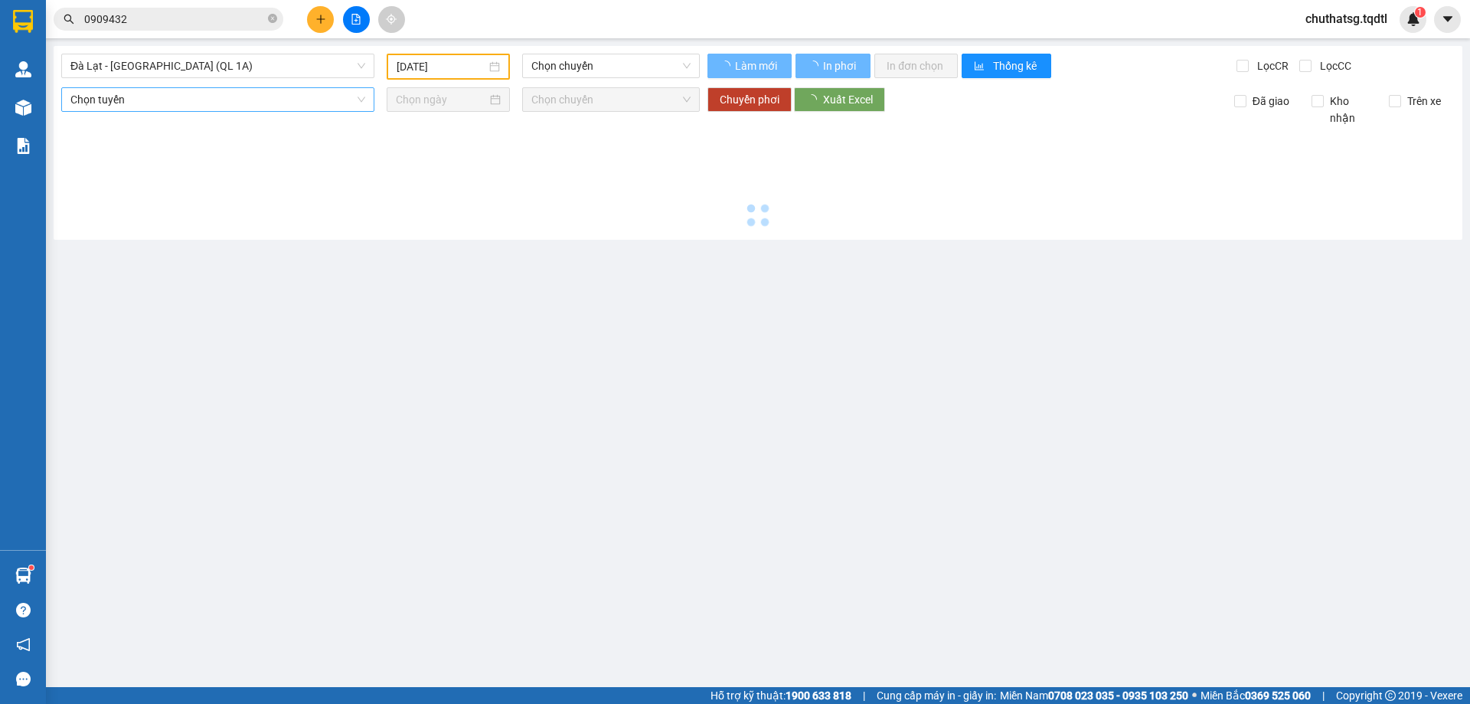
type input "[DATE]"
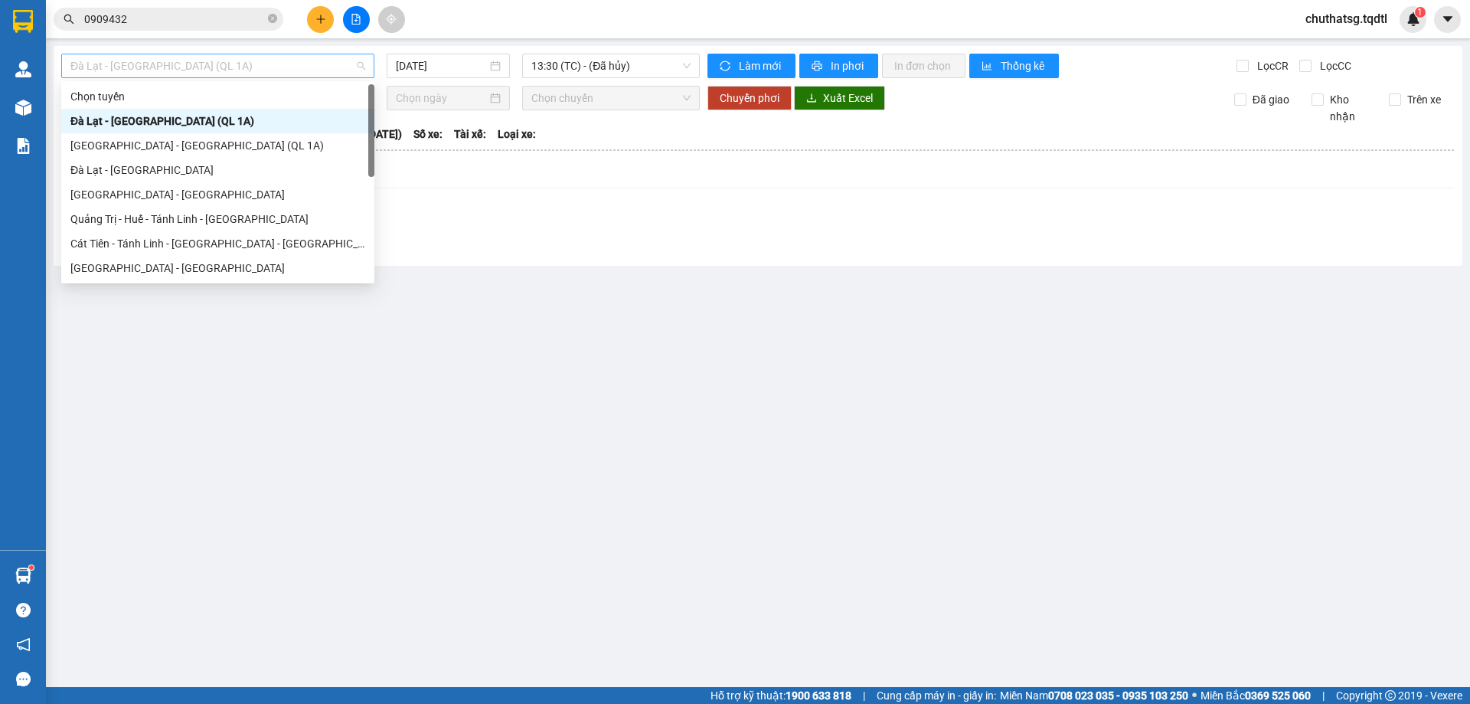
click at [300, 66] on span "Đà Lạt - [GEOGRAPHIC_DATA] (QL 1A)" at bounding box center [217, 65] width 295 height 23
click at [140, 266] on div "[GEOGRAPHIC_DATA] - [GEOGRAPHIC_DATA]" at bounding box center [217, 268] width 295 height 17
type input "[DATE]"
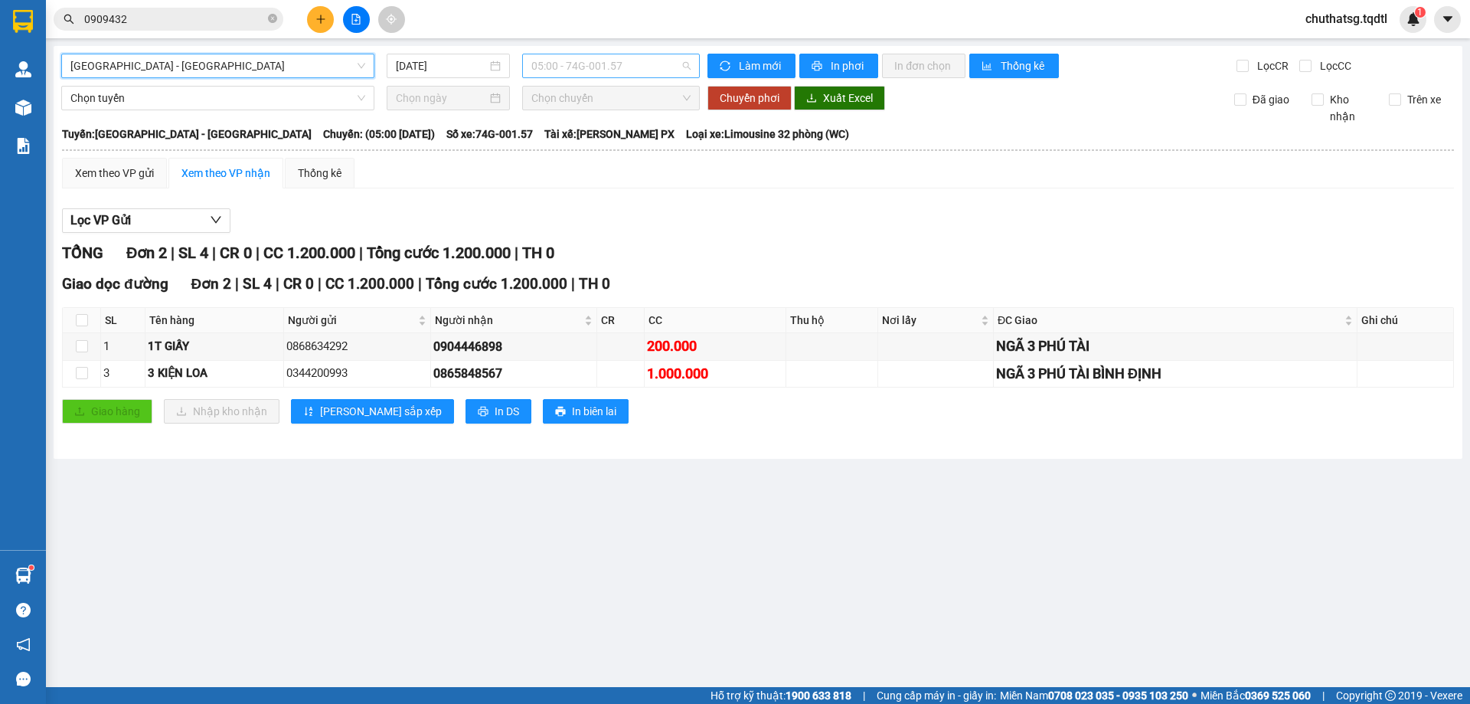
click at [638, 68] on span "05:00 - 74G-001.57" at bounding box center [611, 65] width 159 height 23
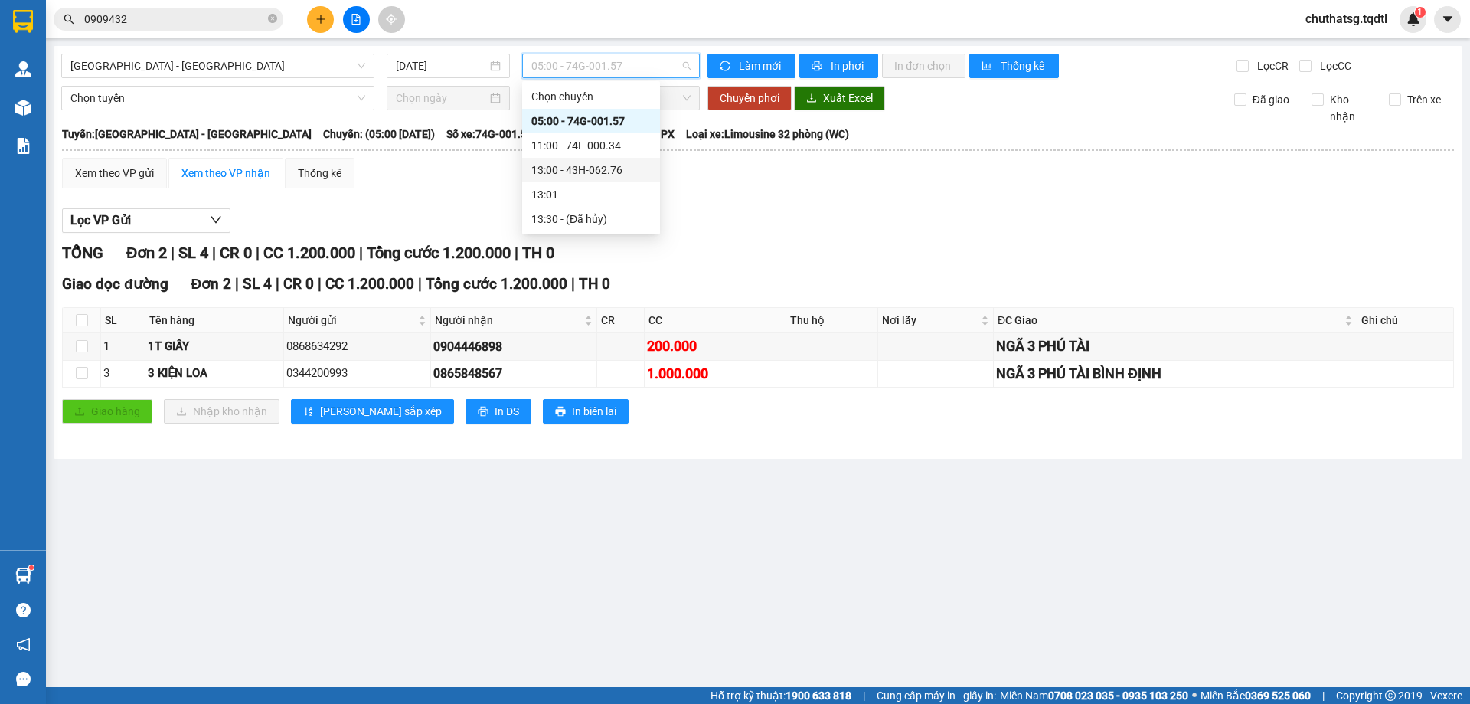
click at [580, 164] on div "13:00 - 43H-062.76" at bounding box center [591, 170] width 119 height 17
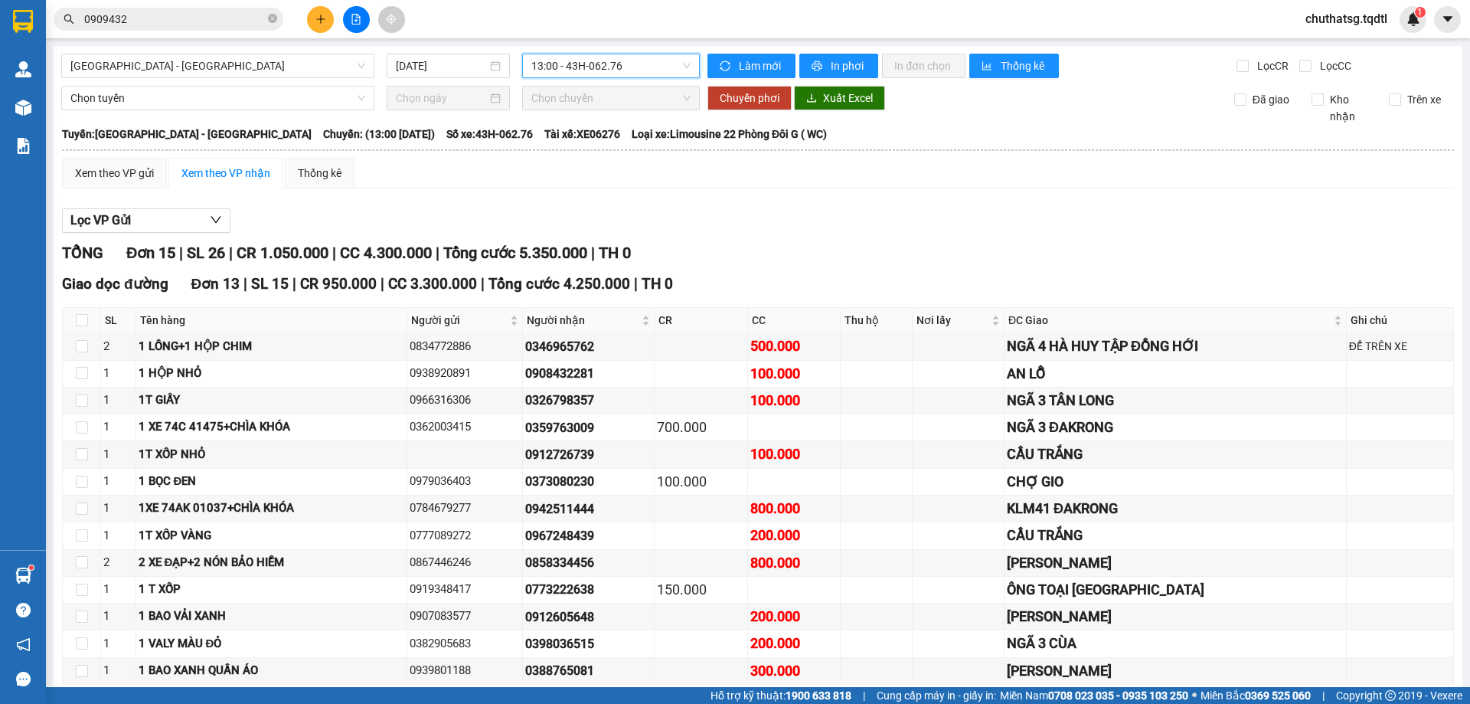
click at [191, 18] on input "0909432" at bounding box center [174, 19] width 181 height 17
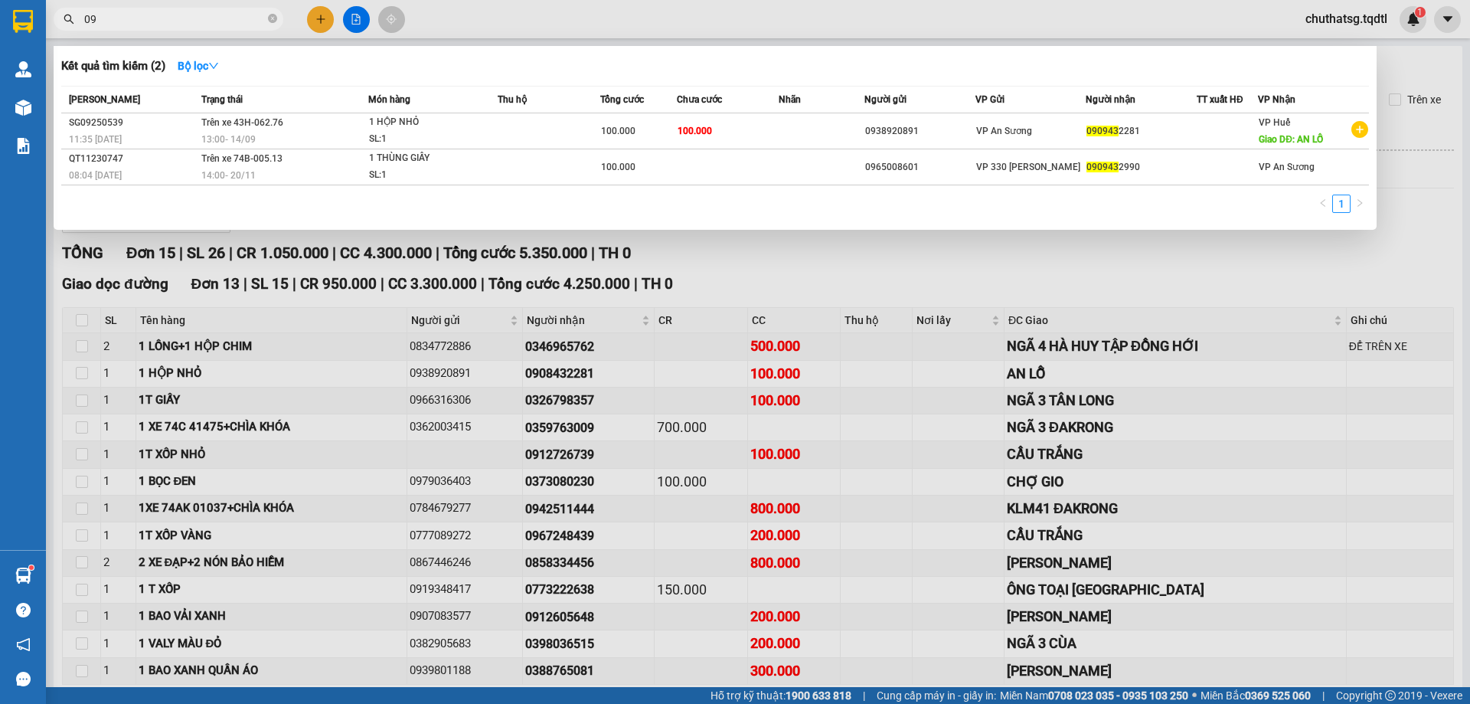
type input "0"
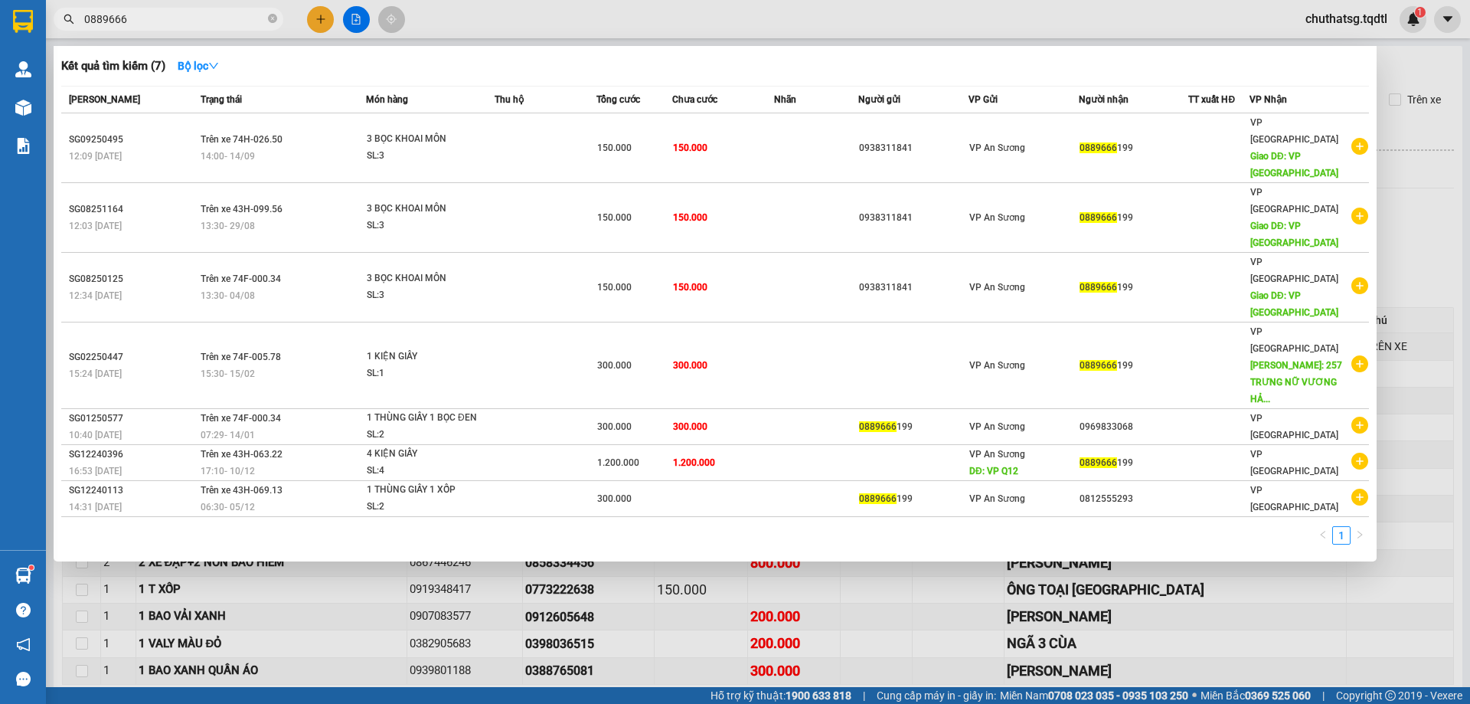
click at [276, 70] on div "Kết quả tìm kiếm ( 7 ) Bộ lọc" at bounding box center [715, 66] width 1308 height 25
click at [447, 57] on div "Kết quả tìm kiếm ( 7 ) Bộ lọc" at bounding box center [715, 66] width 1308 height 25
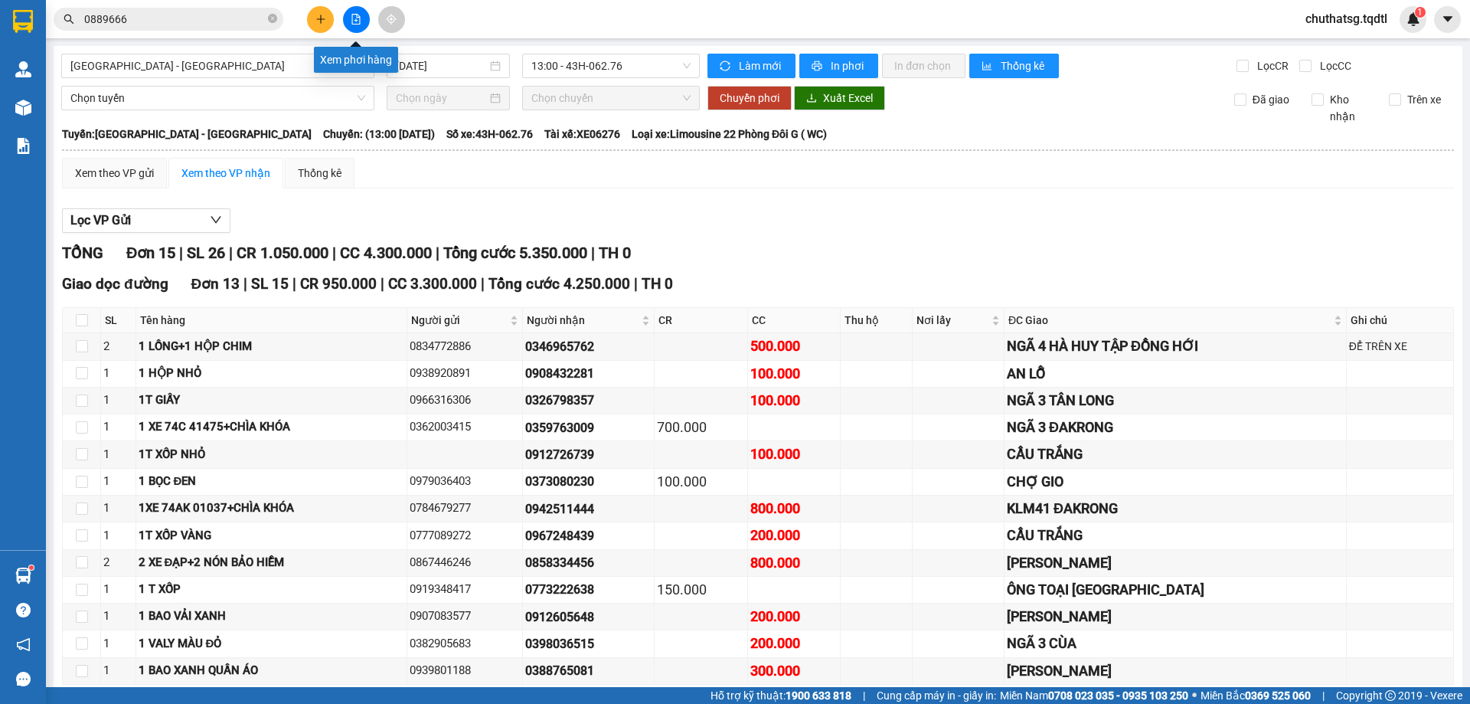
click at [353, 15] on icon "file-add" at bounding box center [356, 19] width 11 height 11
click at [293, 61] on span "[GEOGRAPHIC_DATA] - [GEOGRAPHIC_DATA]" at bounding box center [217, 65] width 295 height 23
drag, startPoint x: 704, startPoint y: 187, endPoint x: 711, endPoint y: 218, distance: 31.6
click at [705, 190] on div "Xem theo VP gửi Xem theo VP nhận Thống kê Lọc VP Gửi TỔNG Đơn 15 | SL 26 | CR …" at bounding box center [758, 533] width 1392 height 751
drag, startPoint x: 637, startPoint y: 64, endPoint x: 642, endPoint y: 74, distance: 11.0
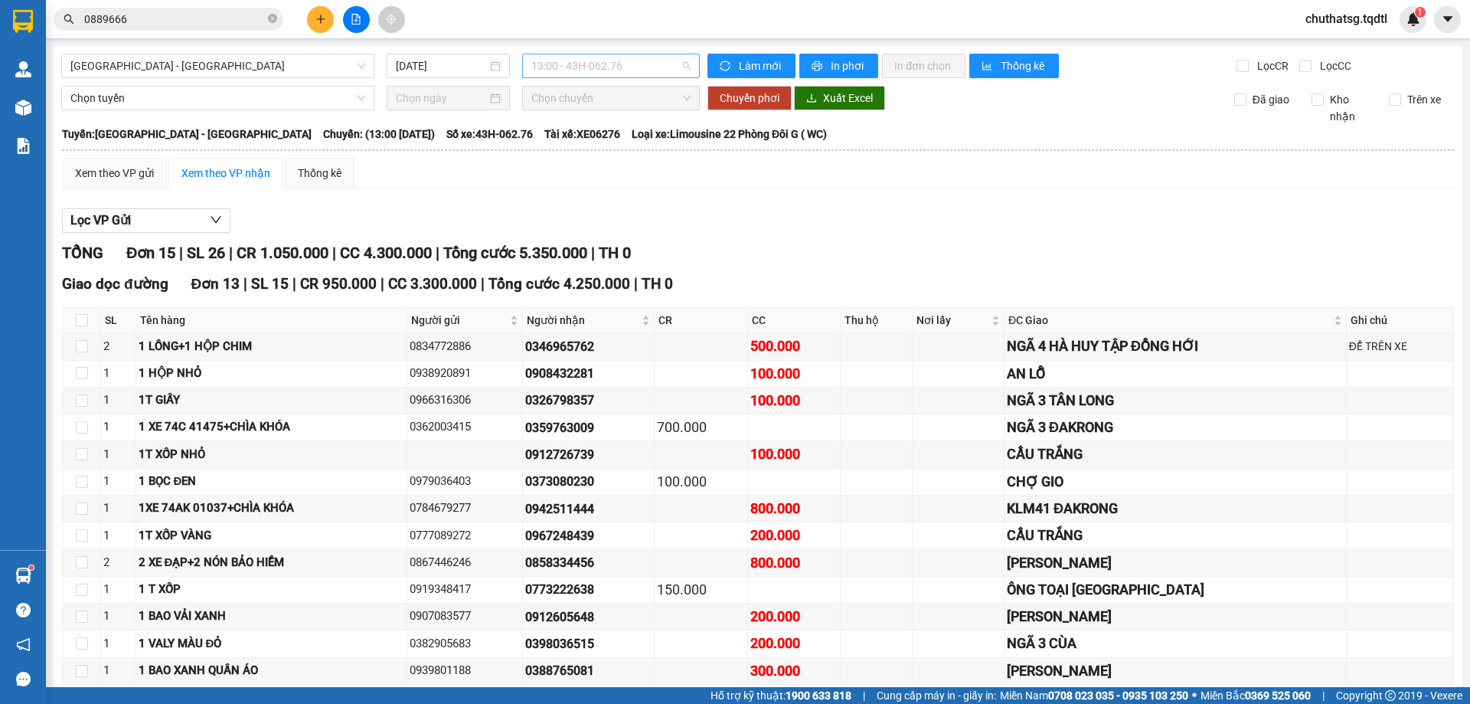
click at [639, 66] on span "13:00 - 43H-062.76" at bounding box center [611, 65] width 159 height 23
click at [726, 236] on div "Lọc VP Gửi TỔNG Đơn 15 | SL 26 | CR 1.050.000 | CC 4.300.000 | Tổng cước 5.350…" at bounding box center [758, 555] width 1392 height 708
click at [175, 21] on input "0889666" at bounding box center [174, 19] width 181 height 17
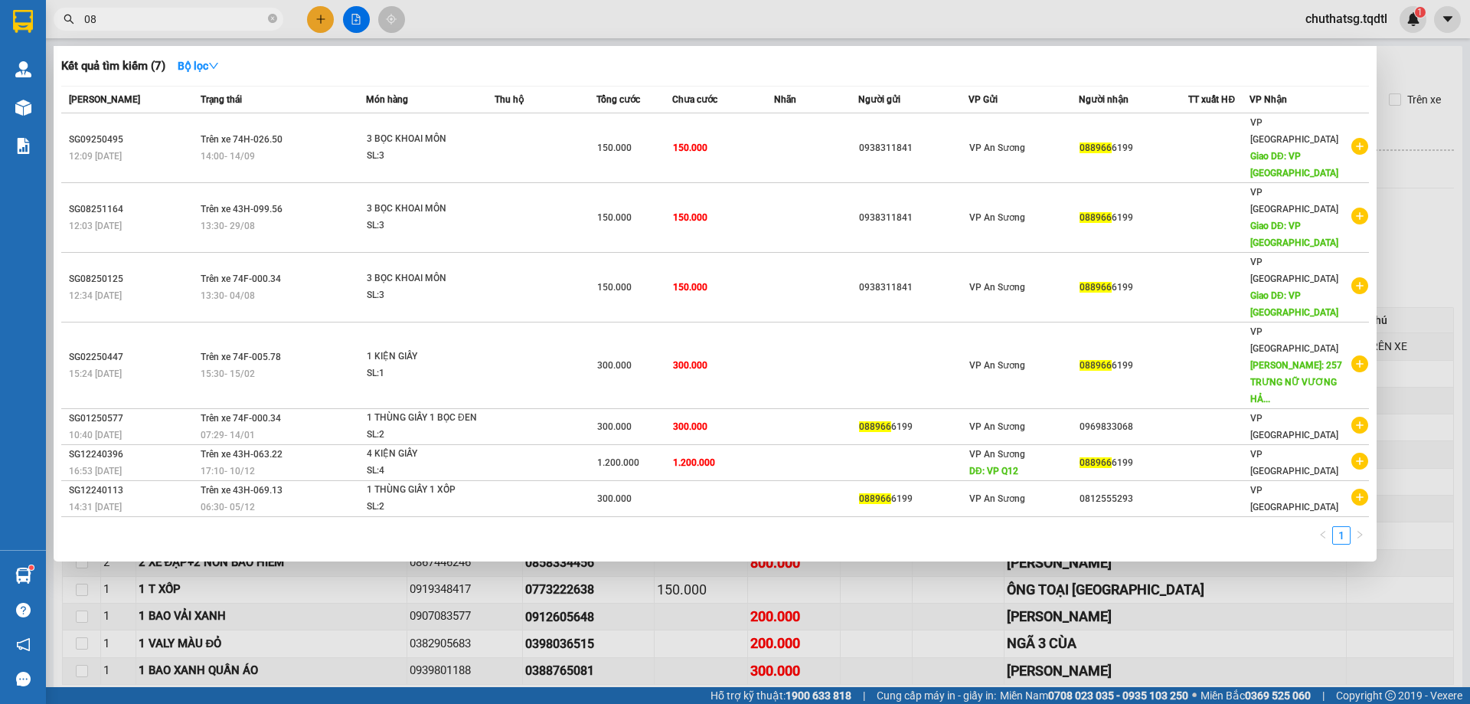
type input "0"
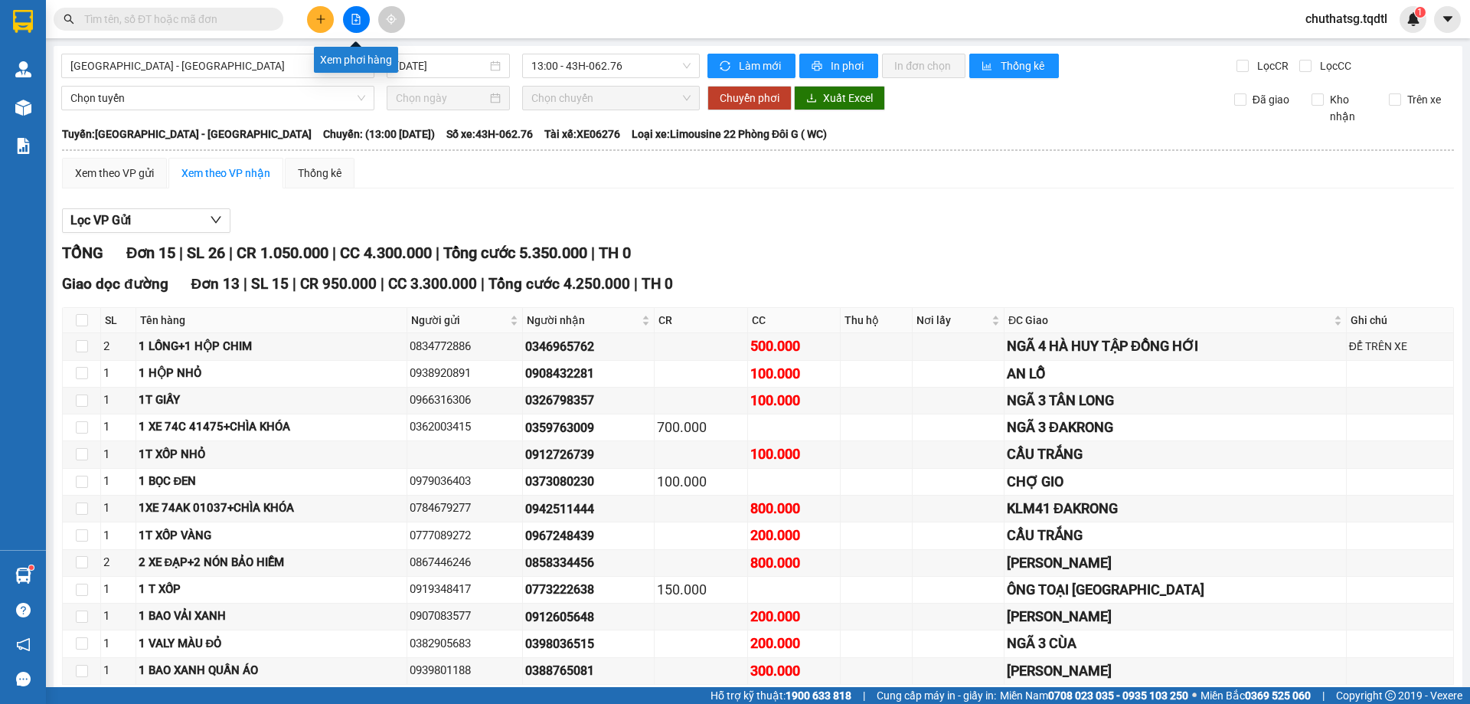
drag, startPoint x: 354, startPoint y: 12, endPoint x: 346, endPoint y: 40, distance: 28.6
click at [356, 15] on button at bounding box center [356, 19] width 27 height 27
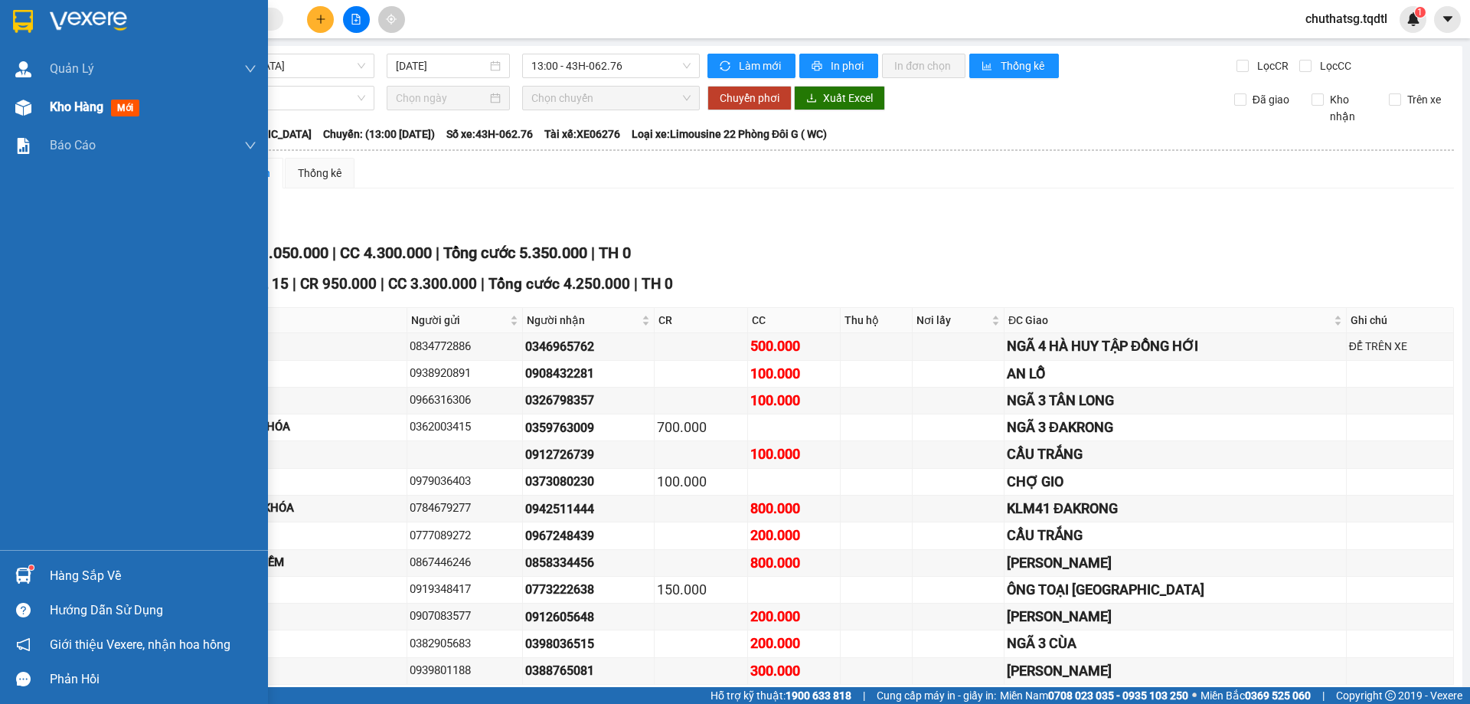
click at [64, 96] on div "Kho hàng mới" at bounding box center [153, 107] width 207 height 38
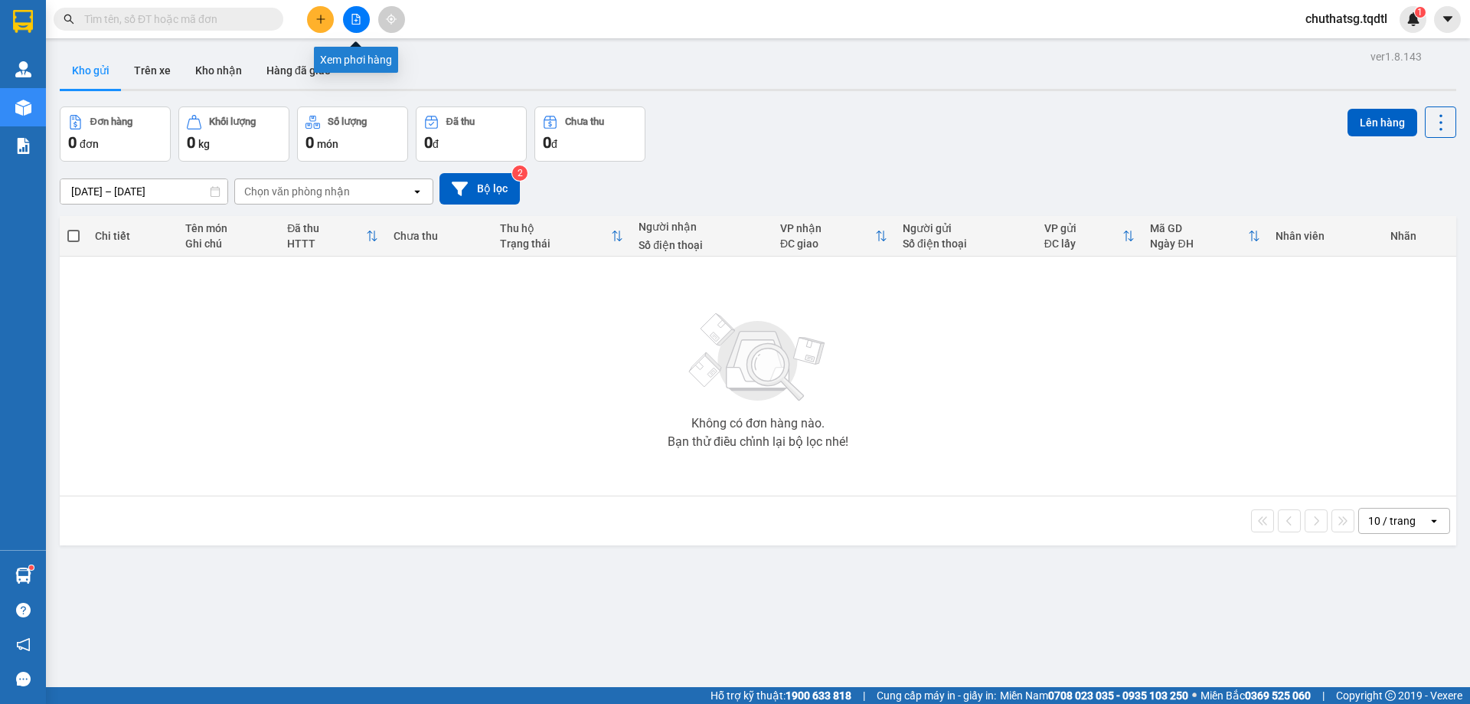
click at [358, 20] on icon "file-add" at bounding box center [356, 19] width 11 height 11
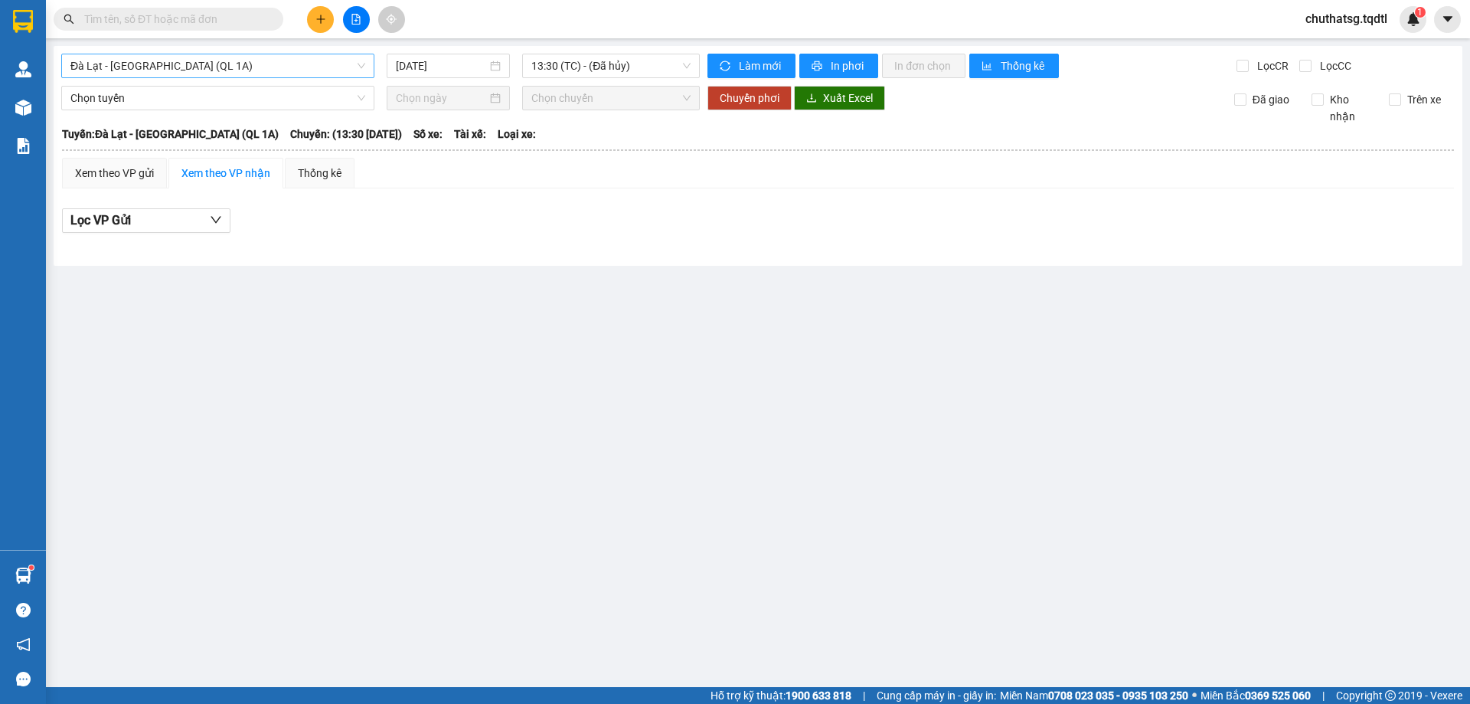
click at [217, 64] on span "Đà Lạt - [GEOGRAPHIC_DATA] (QL 1A)" at bounding box center [217, 65] width 295 height 23
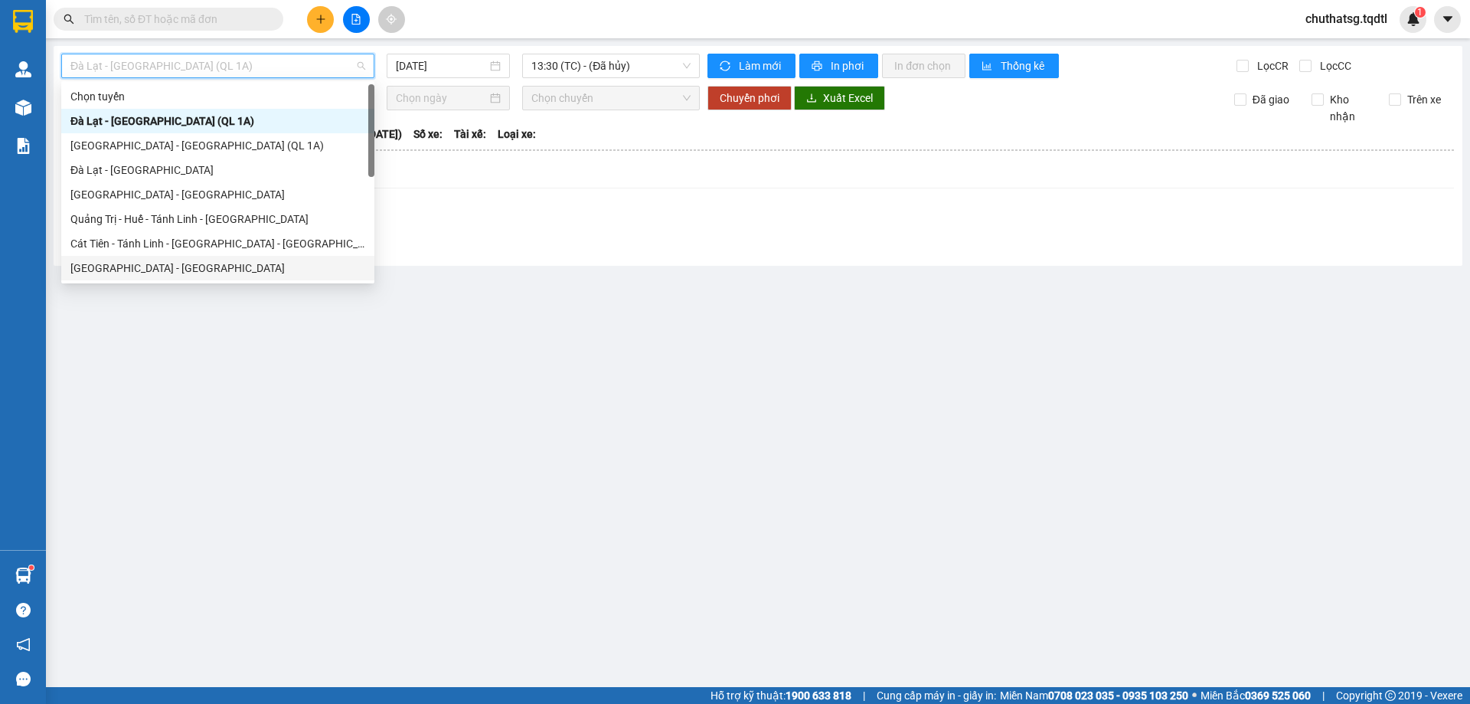
click at [106, 260] on div "[GEOGRAPHIC_DATA] - [GEOGRAPHIC_DATA]" at bounding box center [217, 268] width 295 height 17
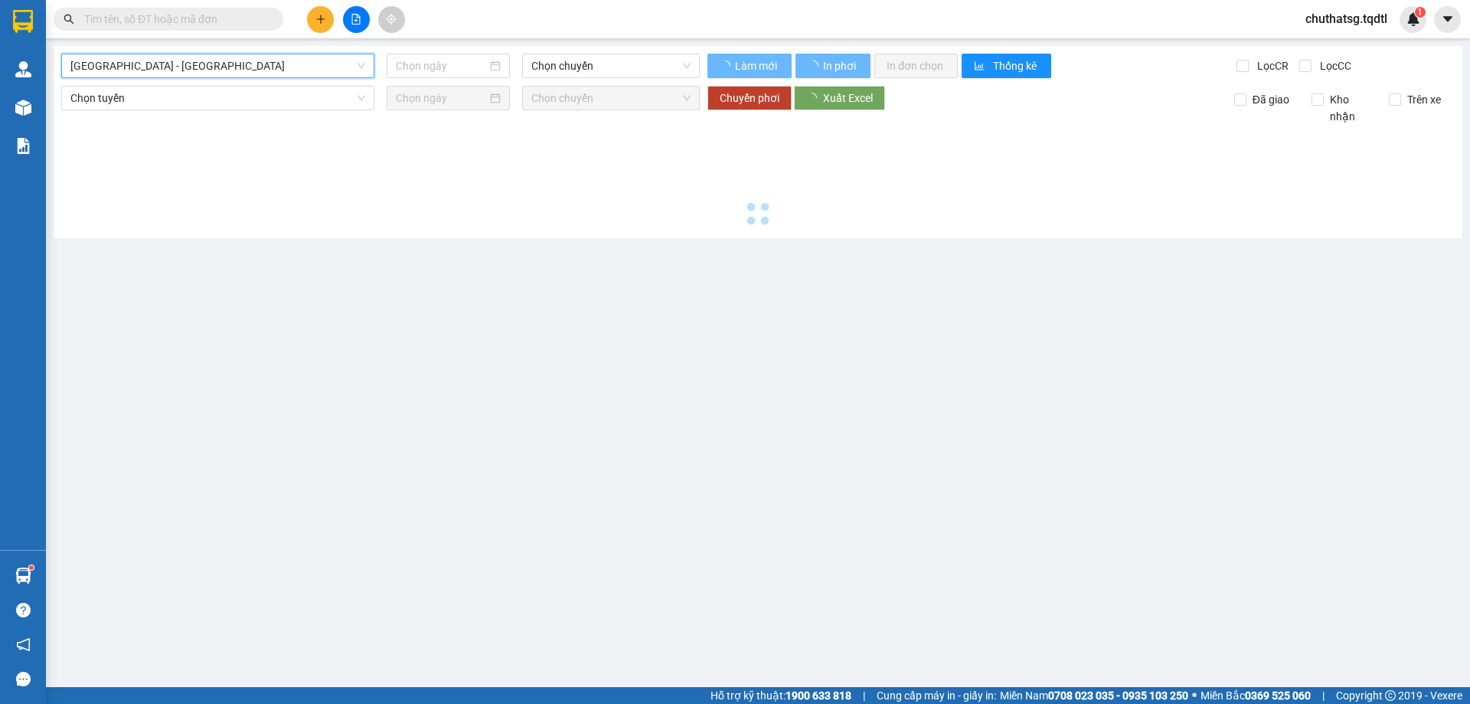
type input "[DATE]"
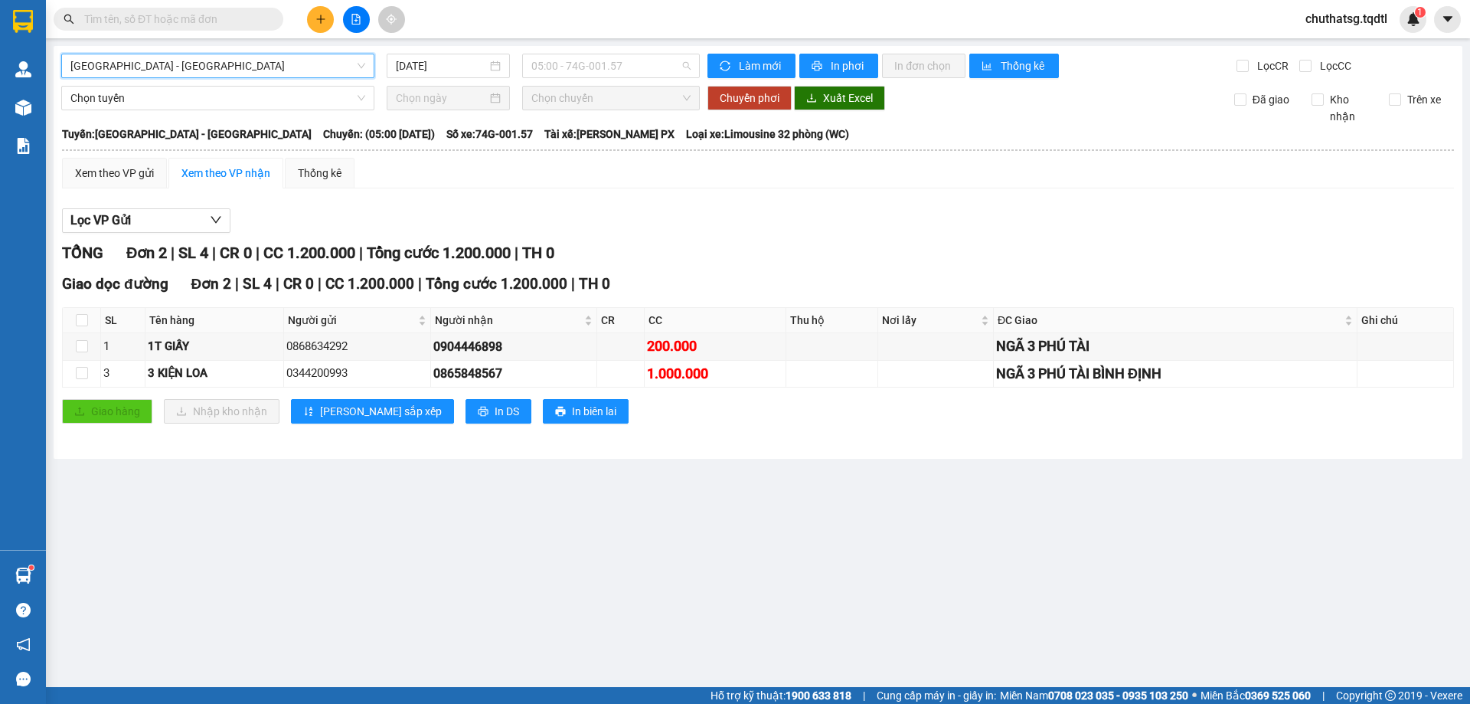
drag, startPoint x: 636, startPoint y: 67, endPoint x: 628, endPoint y: 79, distance: 14.5
click at [636, 66] on span "05:00 - 74G-001.57" at bounding box center [611, 65] width 159 height 23
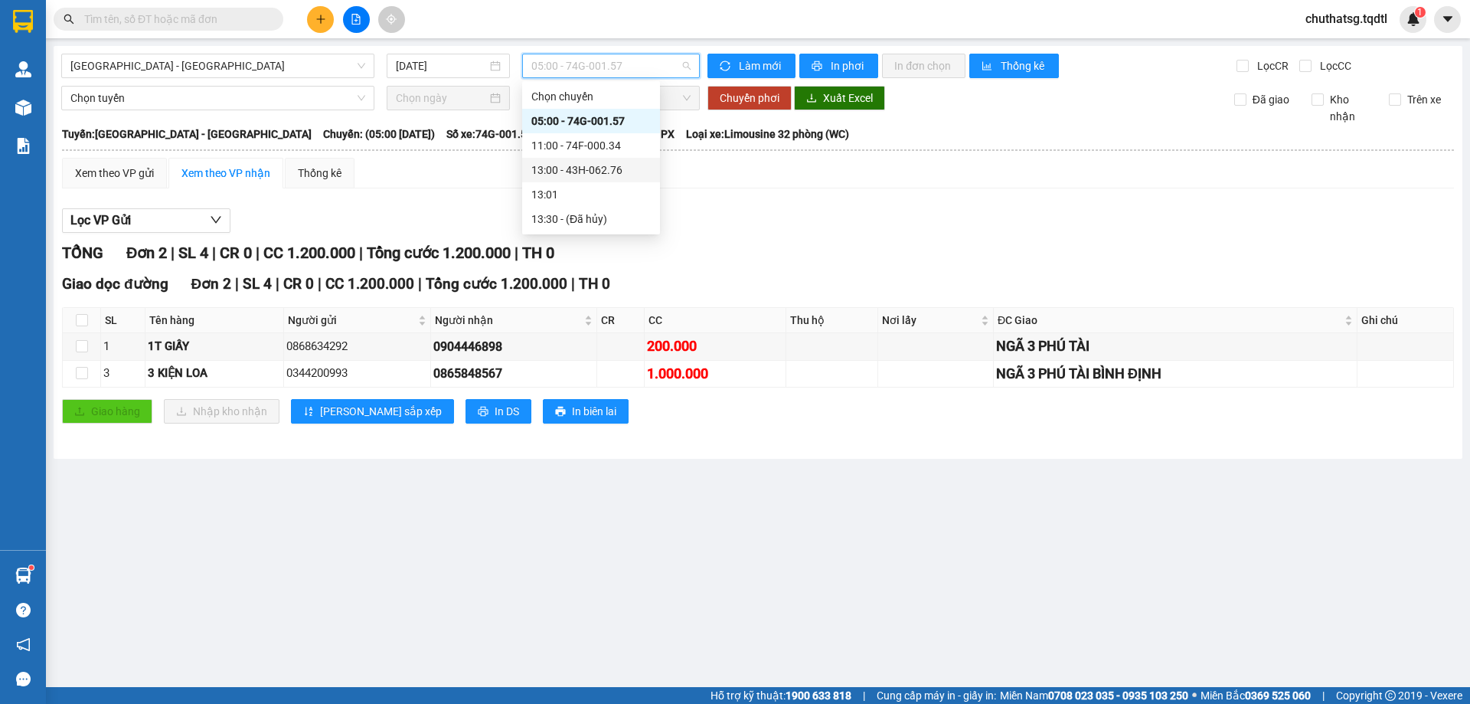
click at [584, 166] on div "13:00 - 43H-062.76" at bounding box center [591, 170] width 119 height 17
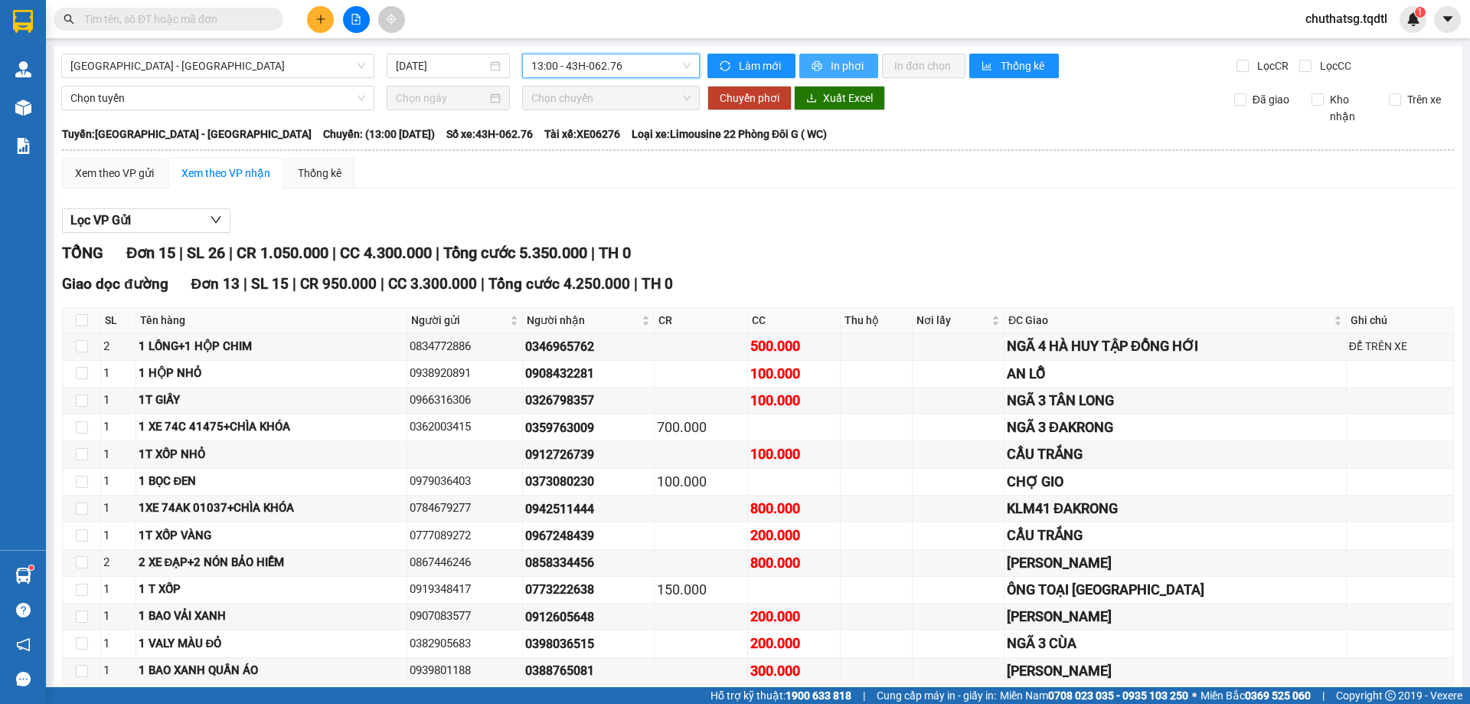
click at [813, 63] on icon "printer" at bounding box center [817, 66] width 11 height 11
click at [323, 18] on icon "plus" at bounding box center [321, 19] width 11 height 11
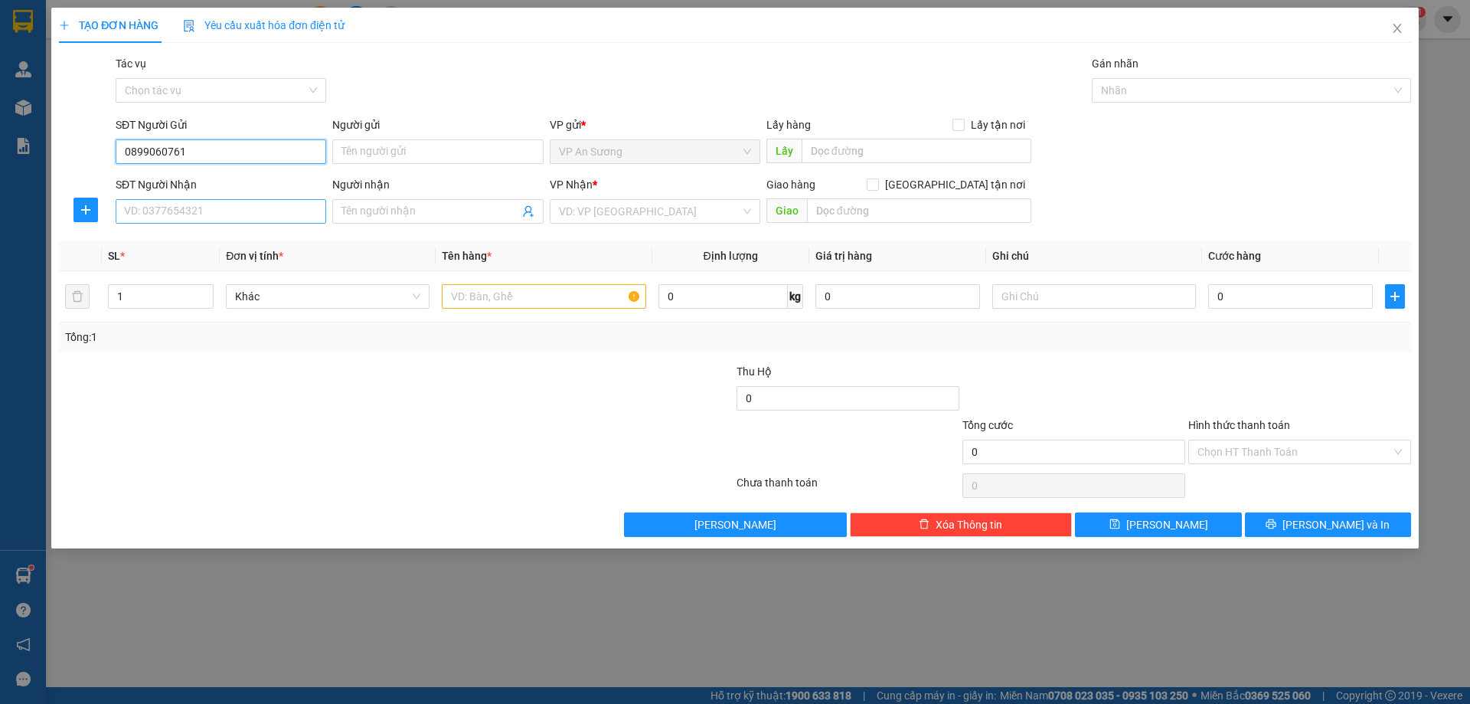
type input "0899060761"
click at [180, 211] on input "SĐT Người Nhận" at bounding box center [221, 211] width 211 height 25
type input "0353545973"
drag, startPoint x: 630, startPoint y: 206, endPoint x: 627, endPoint y: 217, distance: 11.0
click at [629, 208] on input "search" at bounding box center [650, 211] width 182 height 23
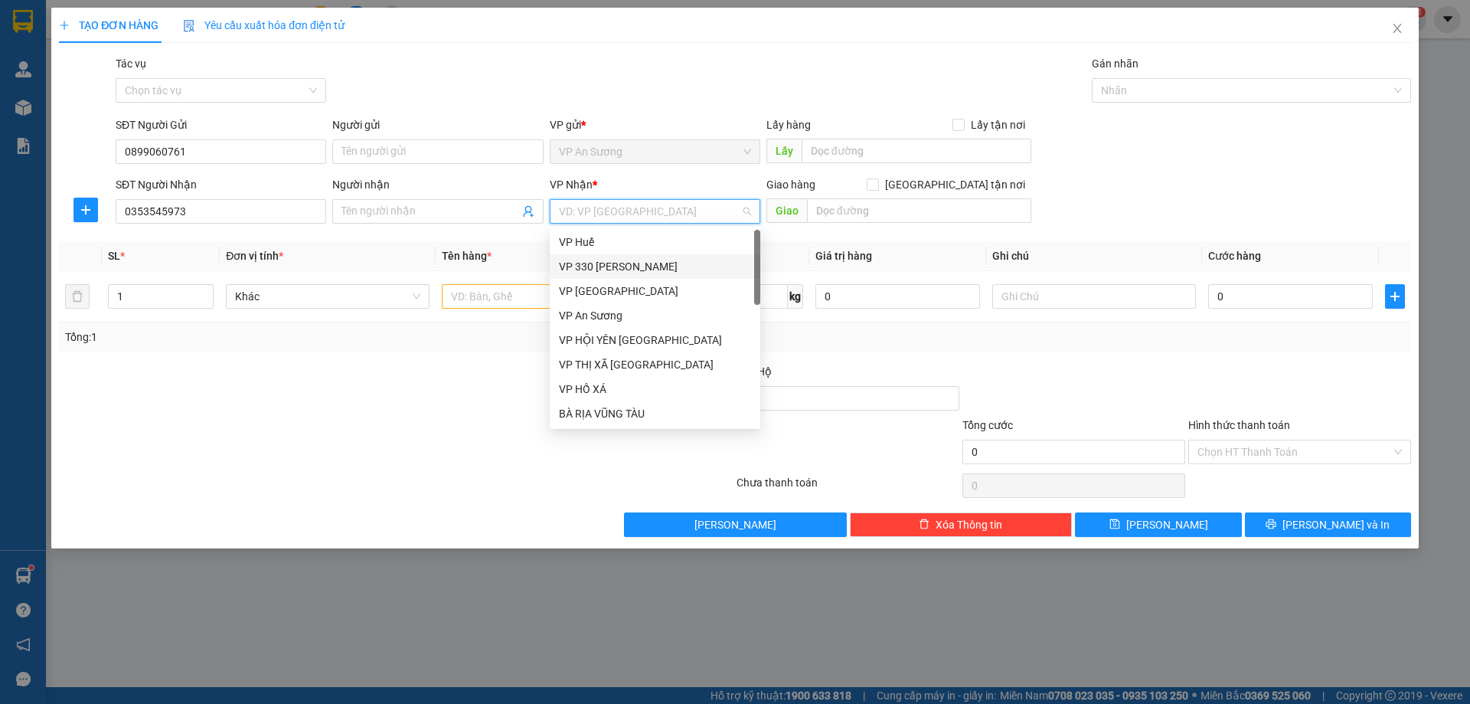
click at [607, 261] on div "VP 330 [PERSON_NAME]" at bounding box center [655, 266] width 192 height 17
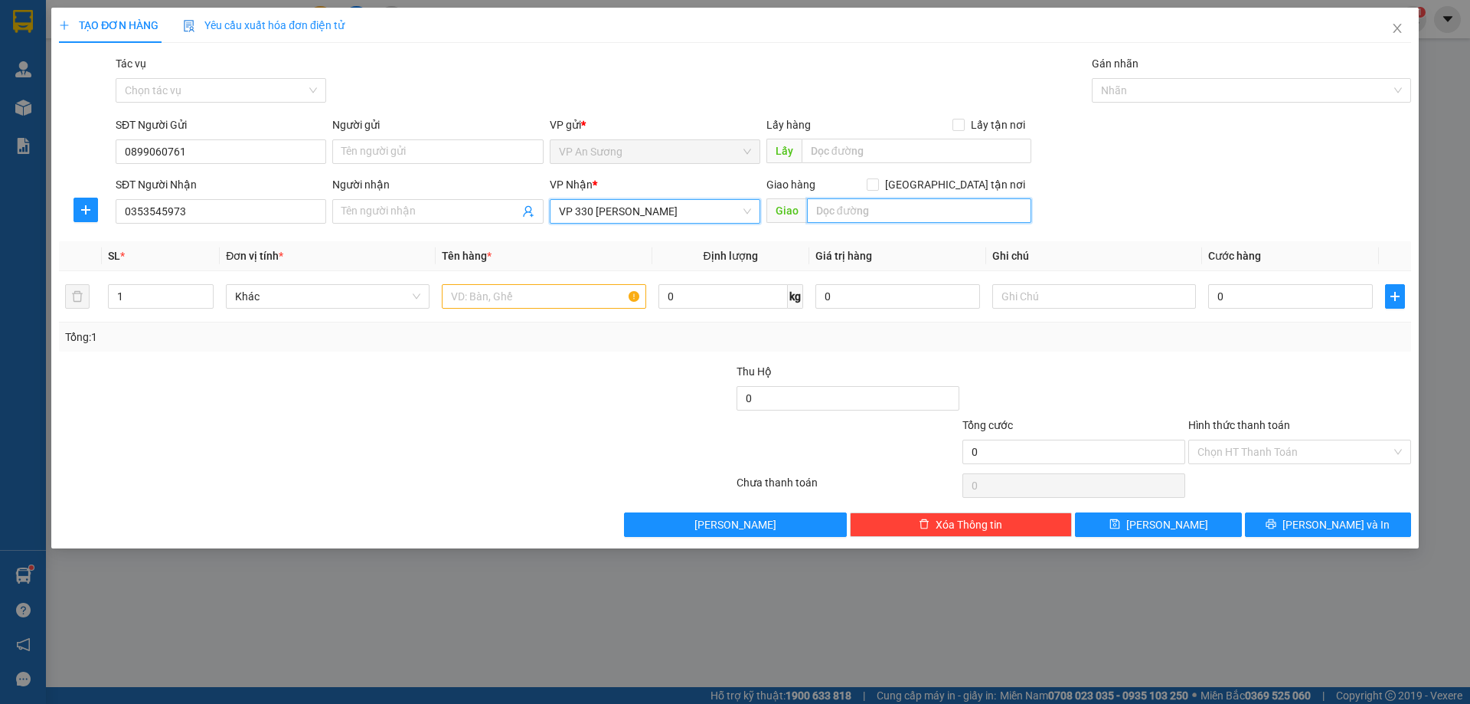
click at [860, 214] on input "text" at bounding box center [919, 210] width 224 height 25
click at [492, 299] on input "text" at bounding box center [544, 296] width 204 height 25
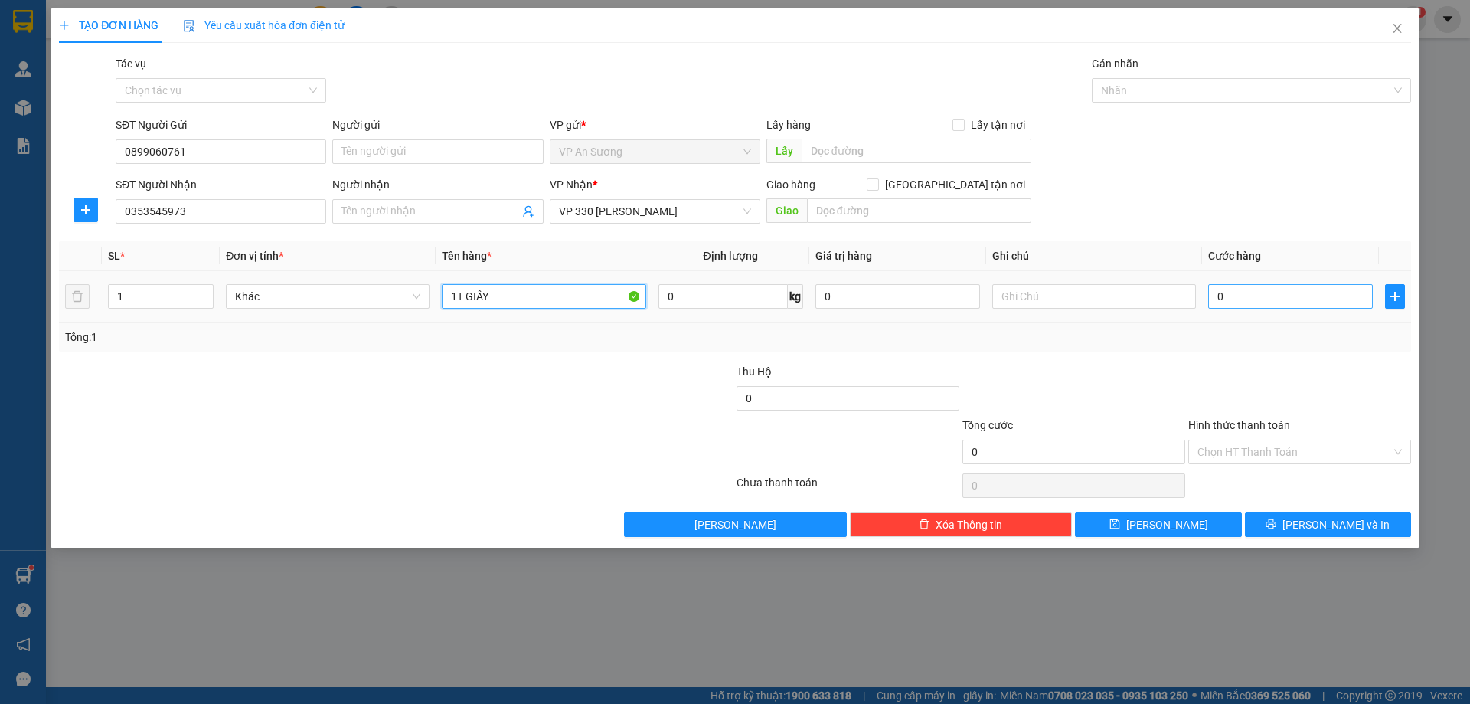
type input "1T GIẤY"
click at [1254, 294] on input "0" at bounding box center [1291, 296] width 165 height 25
type input "1"
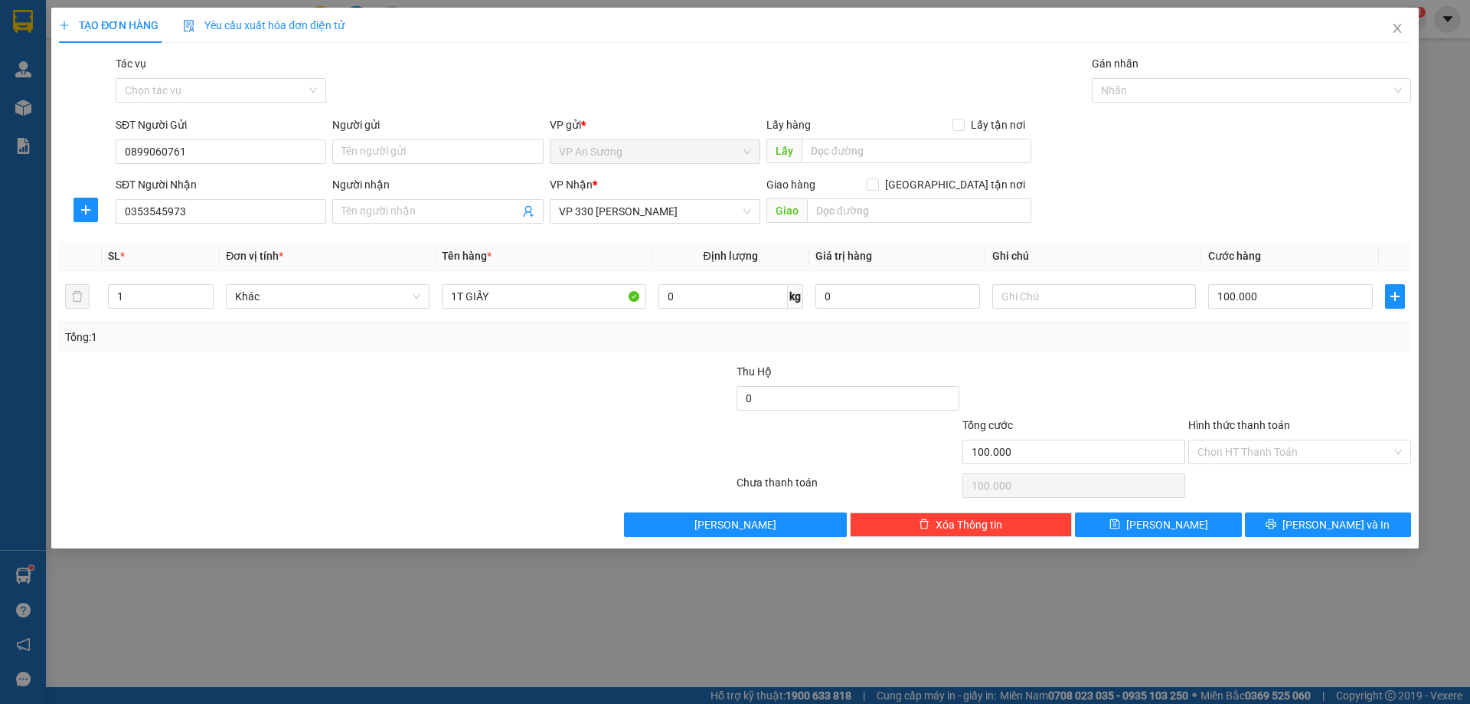
drag, startPoint x: 1223, startPoint y: 365, endPoint x: 1232, endPoint y: 368, distance: 9.7
click at [1223, 364] on div at bounding box center [1300, 390] width 226 height 54
click at [1337, 522] on span "[PERSON_NAME] và In" at bounding box center [1336, 524] width 107 height 17
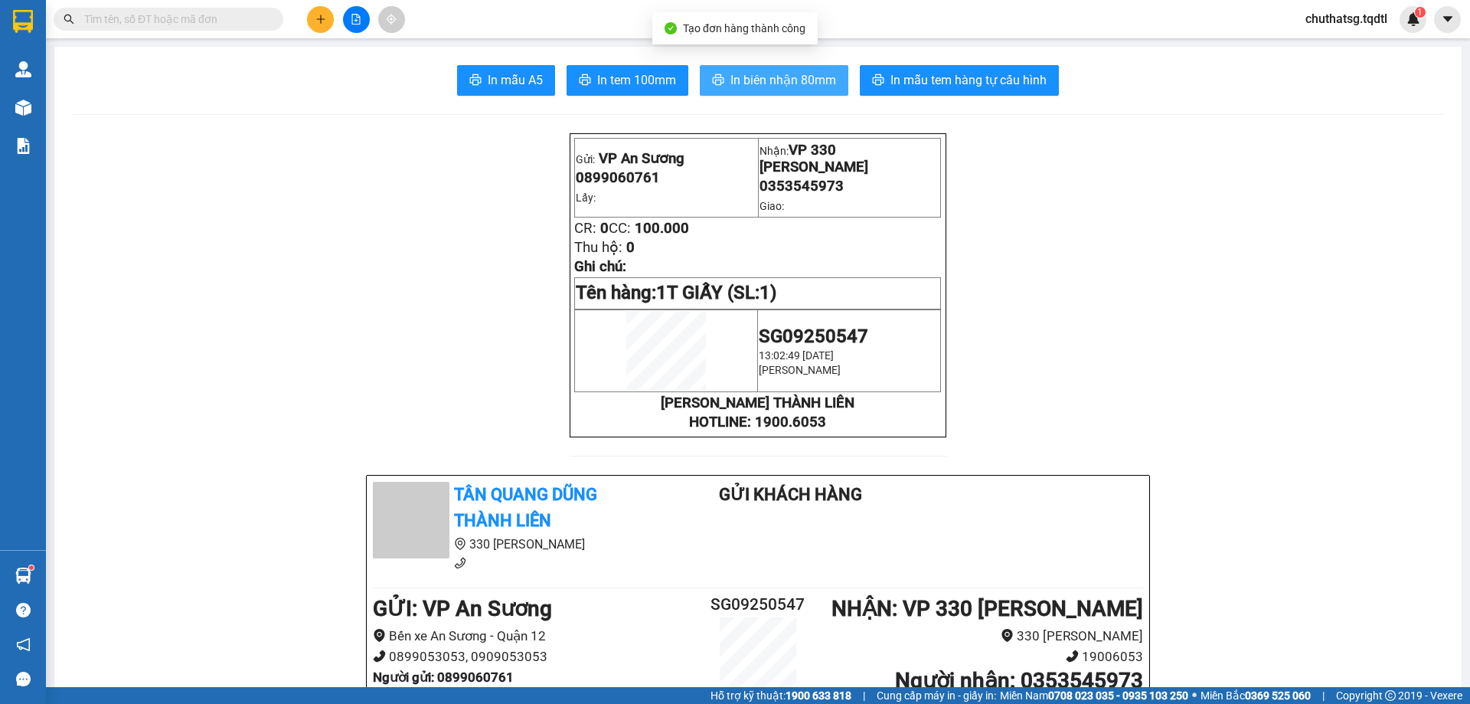
click at [767, 74] on span "In biên nhận 80mm" at bounding box center [784, 79] width 106 height 19
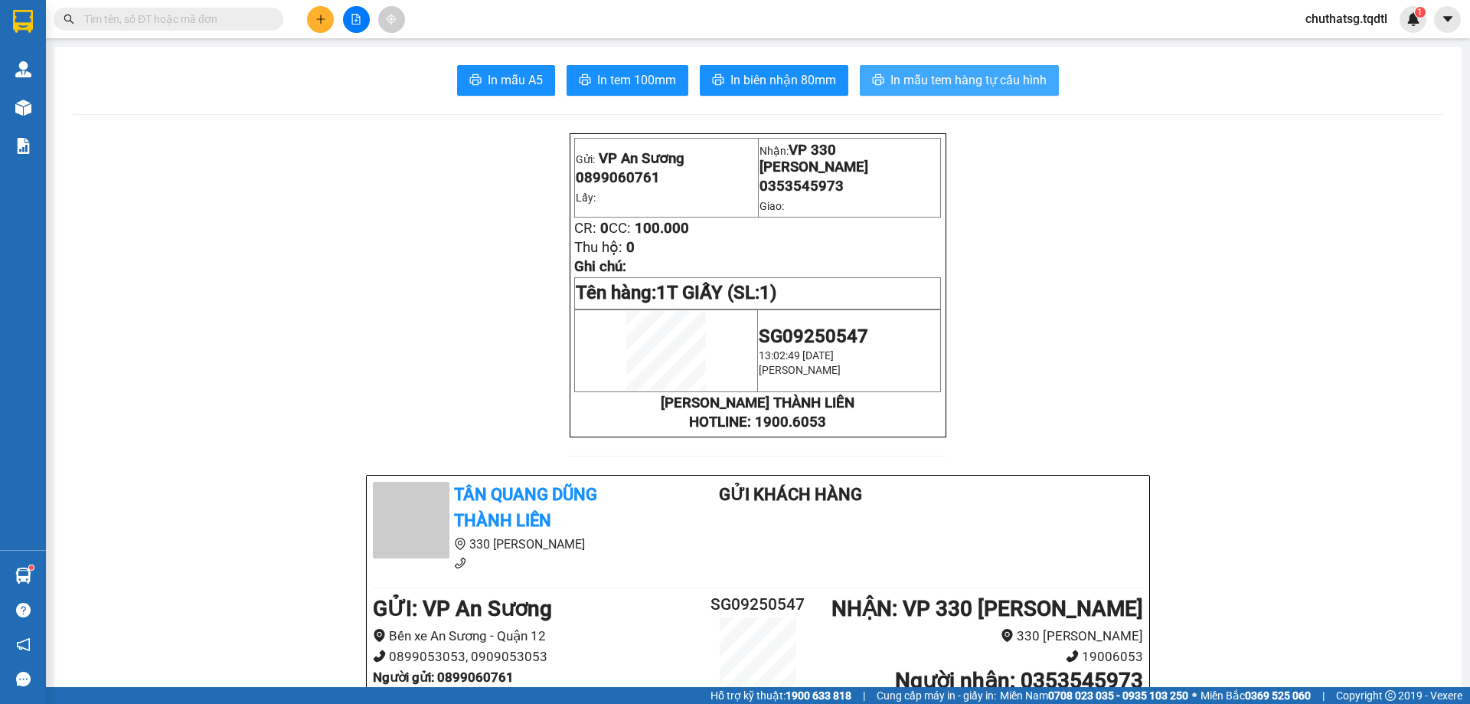
click at [968, 80] on span "In mẫu tem hàng tự cấu hình" at bounding box center [969, 79] width 156 height 19
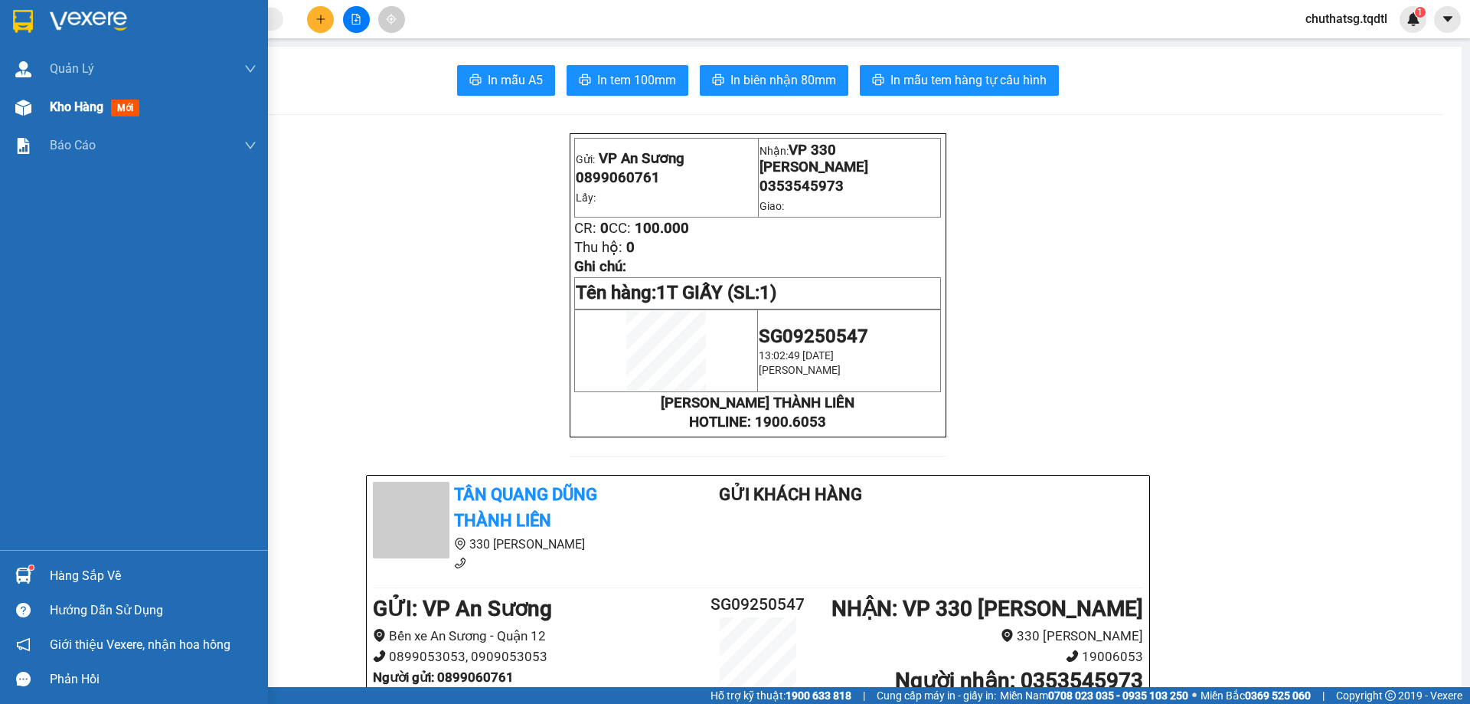
click at [77, 106] on span "Kho hàng" at bounding box center [77, 107] width 54 height 15
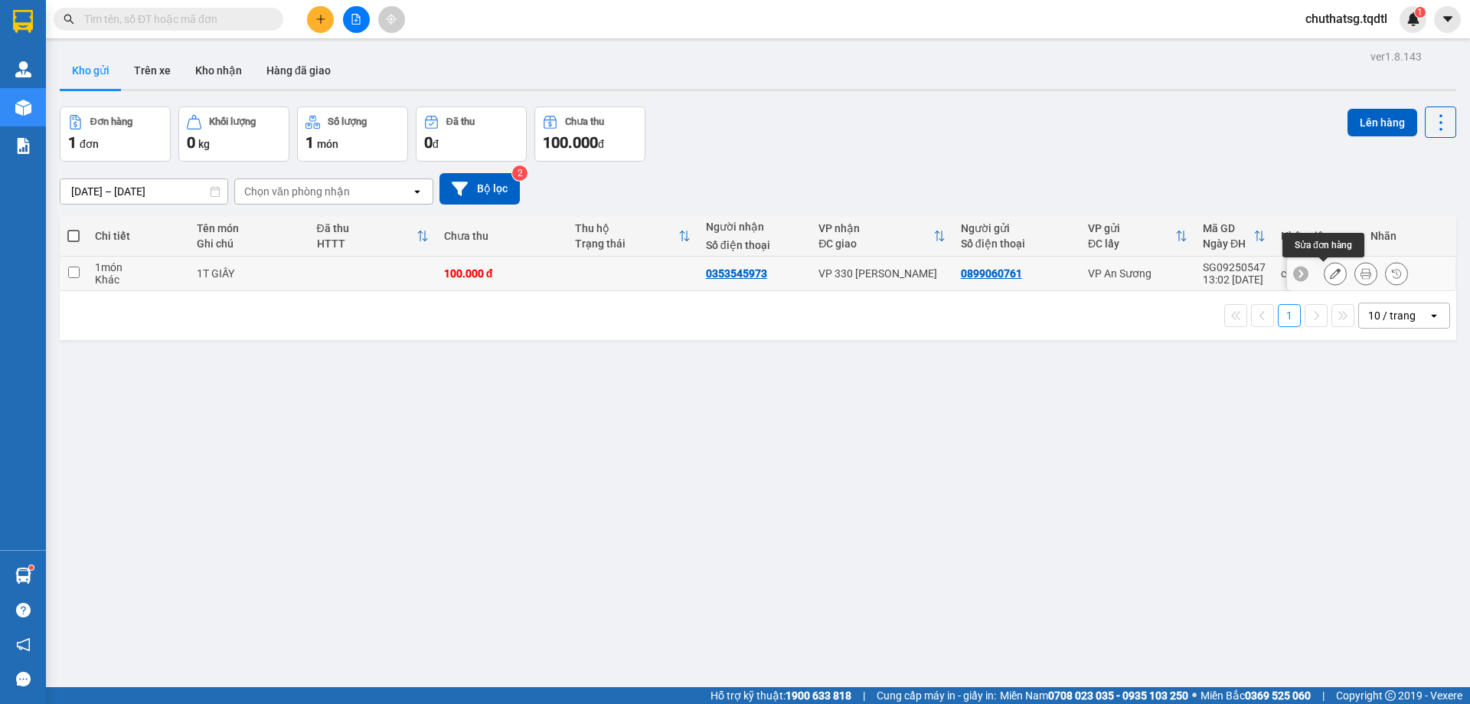
click at [1330, 273] on icon at bounding box center [1335, 273] width 11 height 11
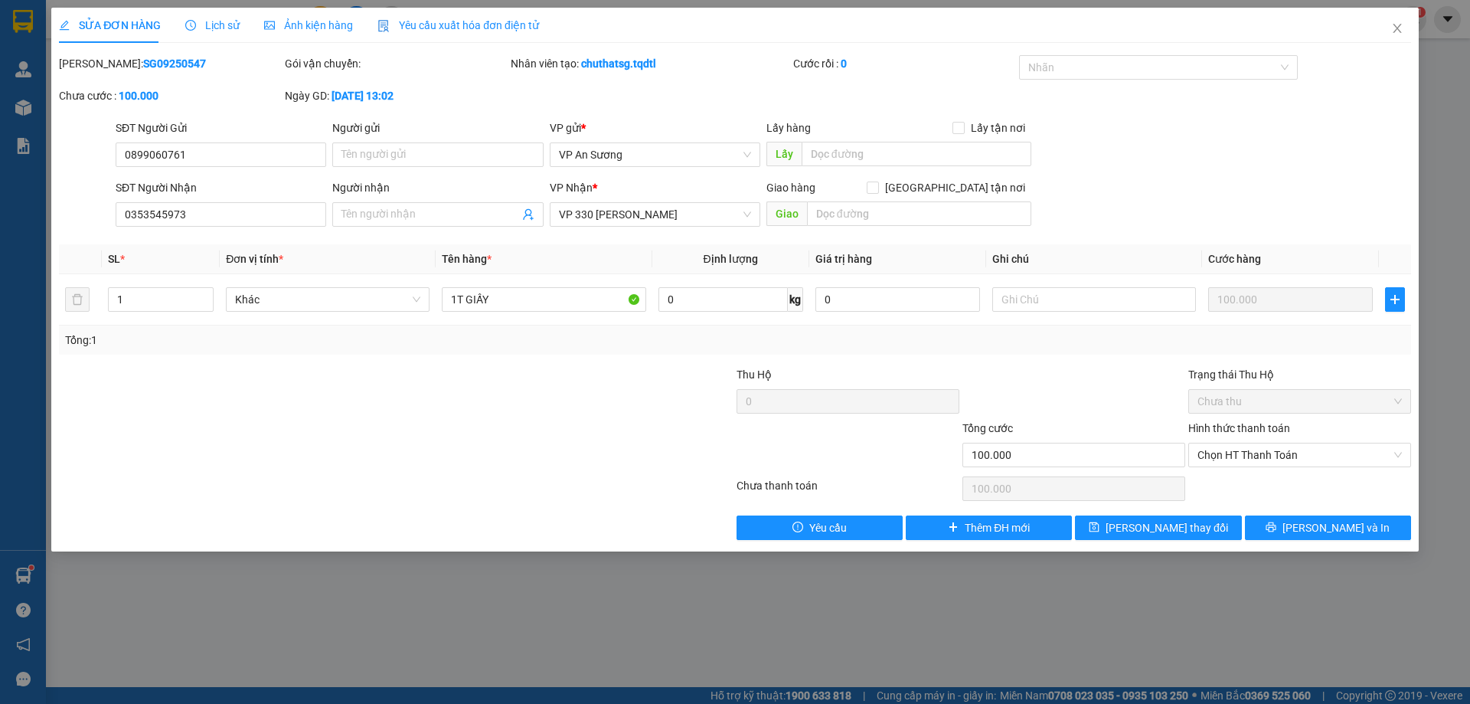
click at [1248, 425] on label "Hình thức thanh toán" at bounding box center [1240, 428] width 102 height 12
click at [1248, 443] on input "Hình thức thanh toán" at bounding box center [1295, 454] width 194 height 23
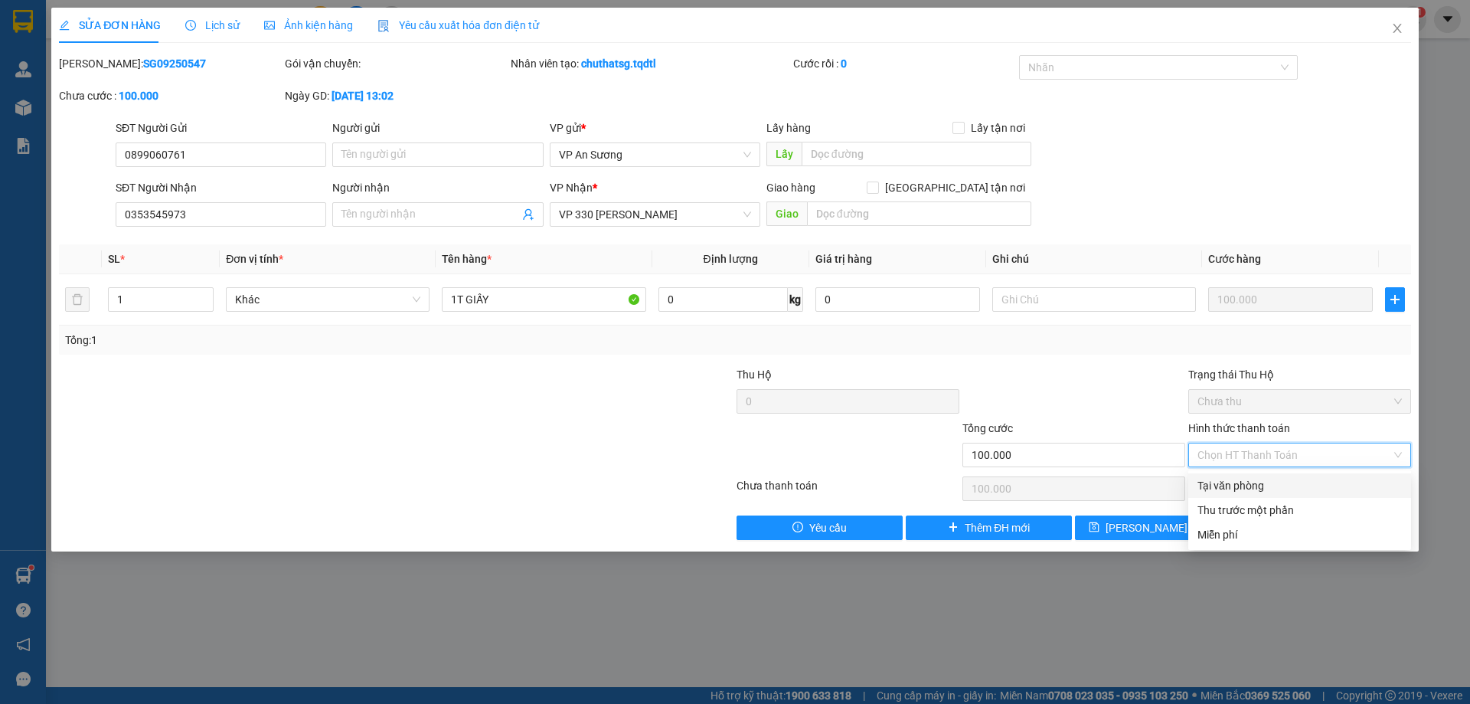
click at [1259, 480] on div "Tại văn phòng" at bounding box center [1300, 485] width 204 height 17
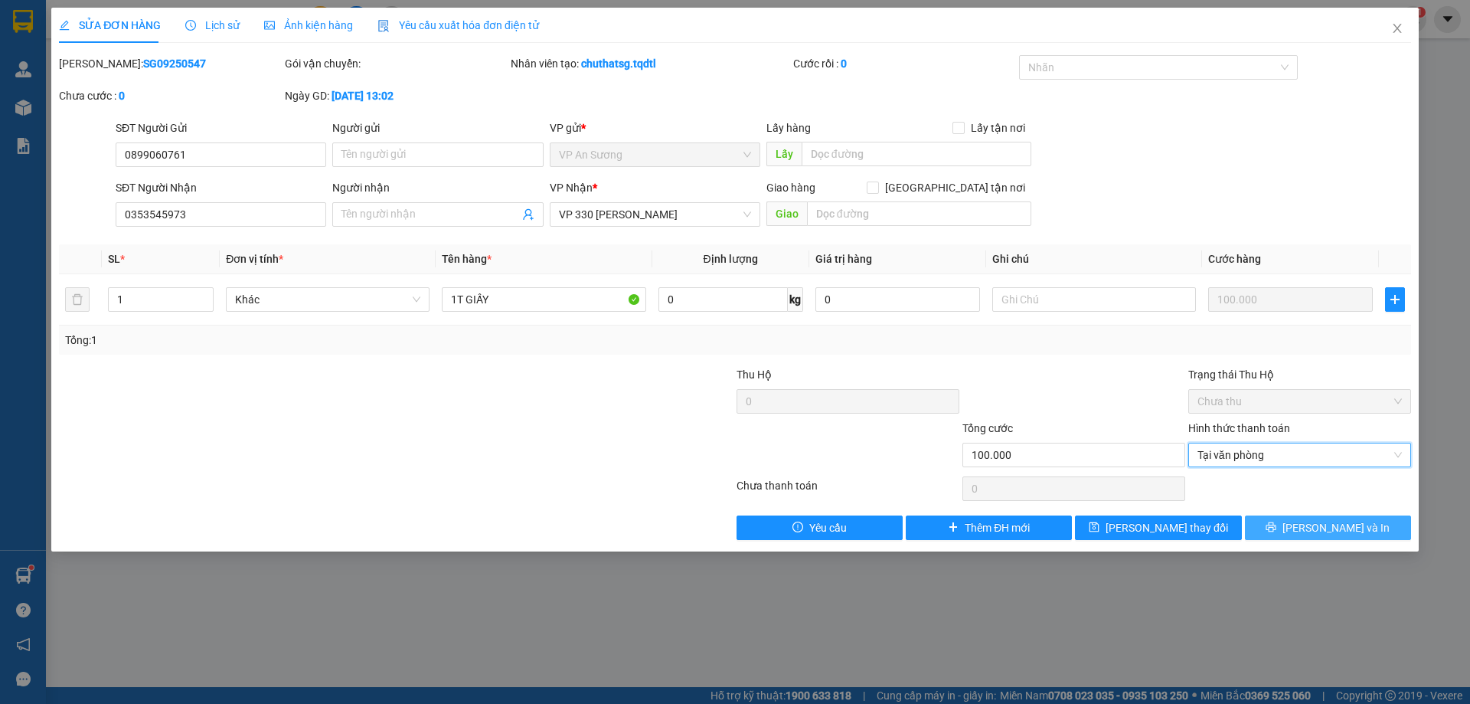
click at [1341, 529] on span "[PERSON_NAME] và In" at bounding box center [1336, 527] width 107 height 17
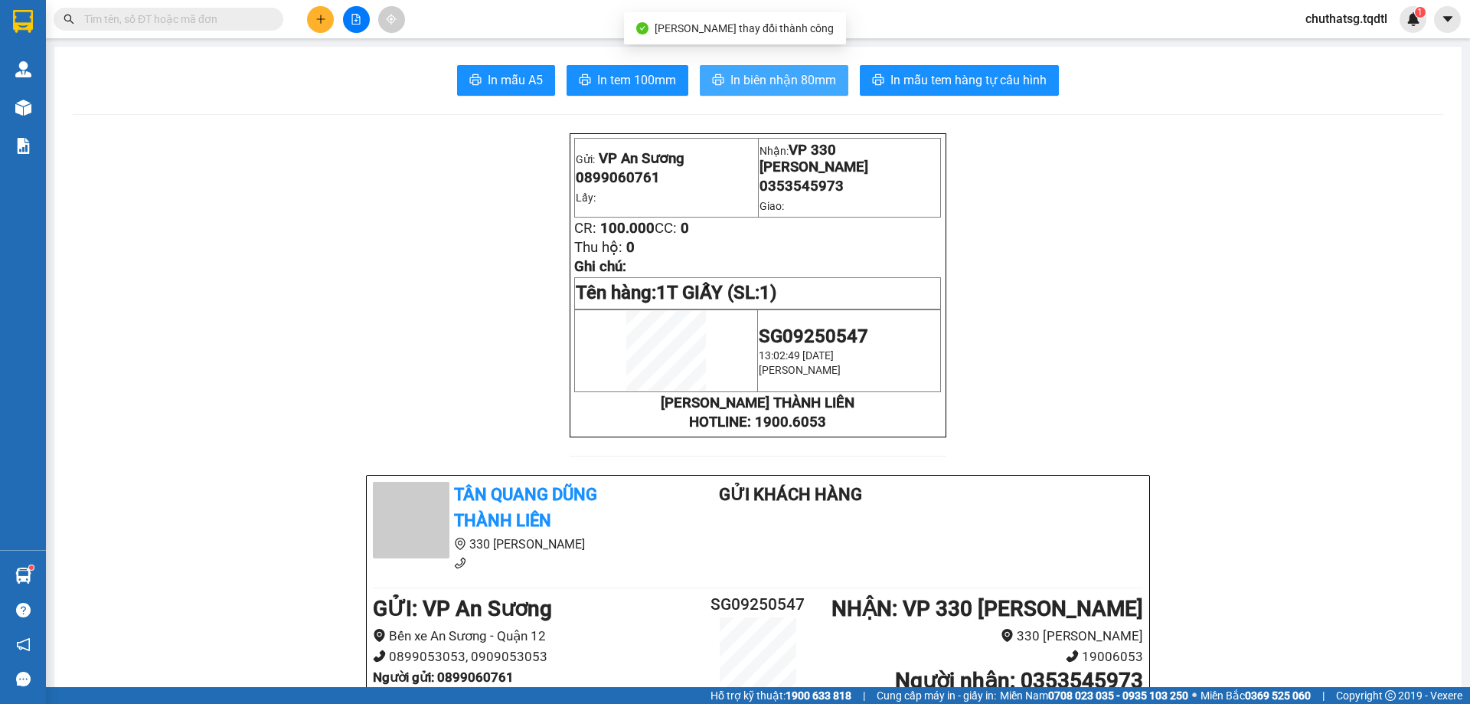
click at [772, 76] on span "In biên nhận 80mm" at bounding box center [784, 79] width 106 height 19
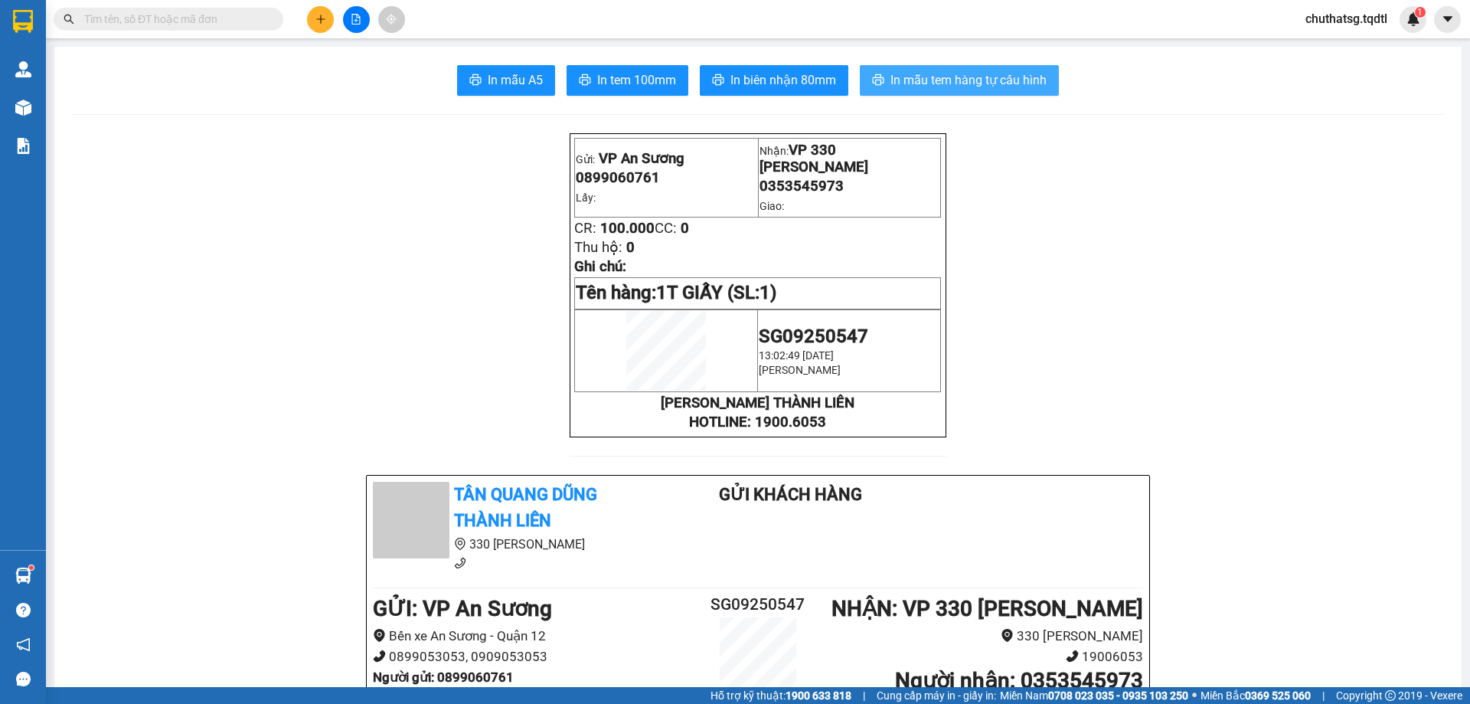
click at [946, 74] on span "In mẫu tem hàng tự cấu hình" at bounding box center [969, 79] width 156 height 19
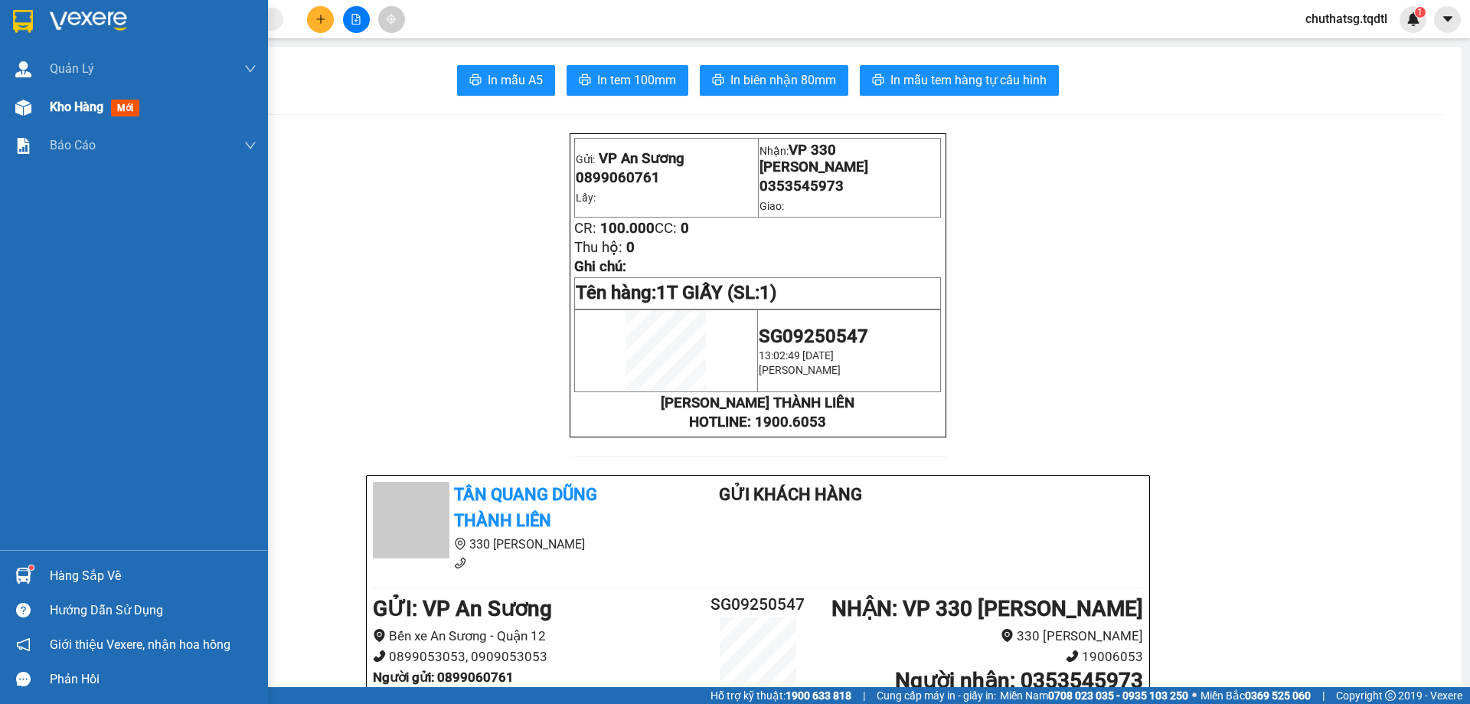
click at [70, 102] on span "Kho hàng" at bounding box center [77, 107] width 54 height 15
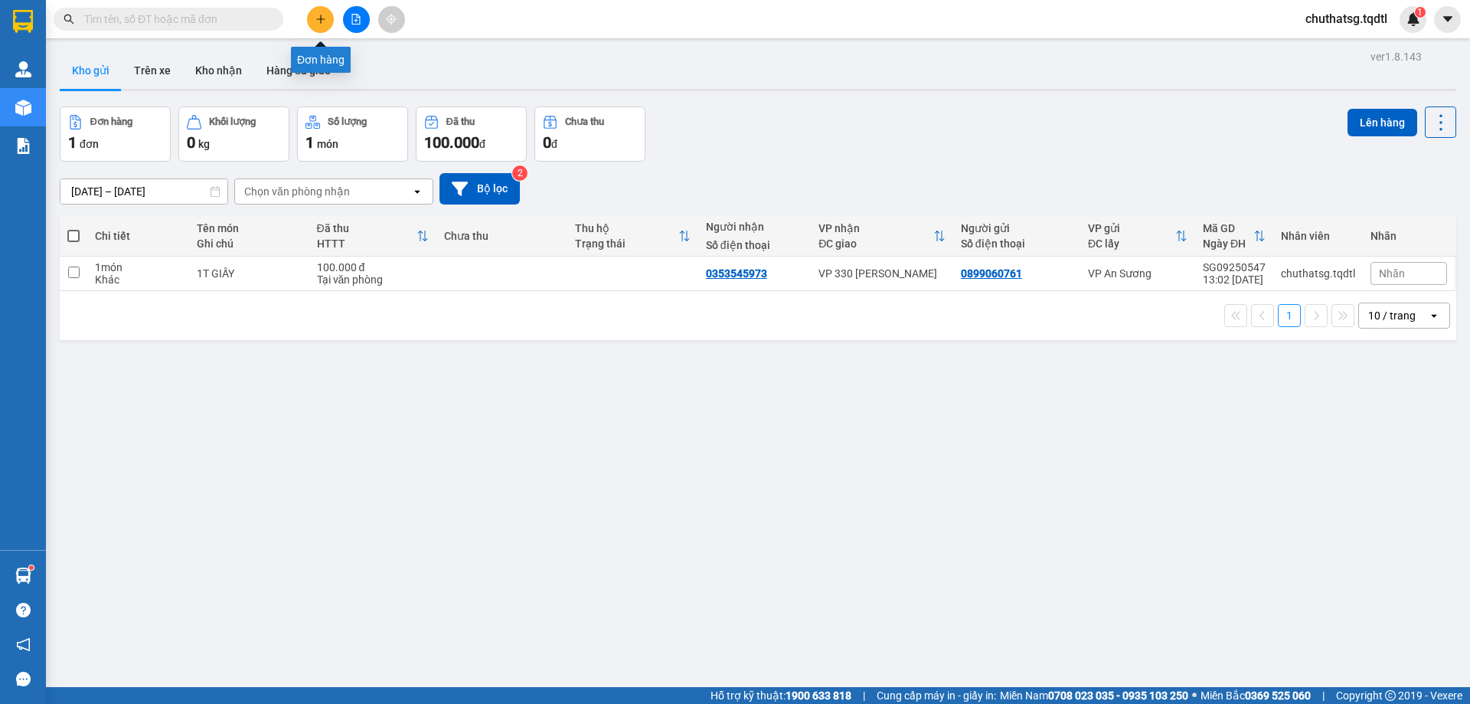
click at [316, 15] on icon "plus" at bounding box center [321, 19] width 11 height 11
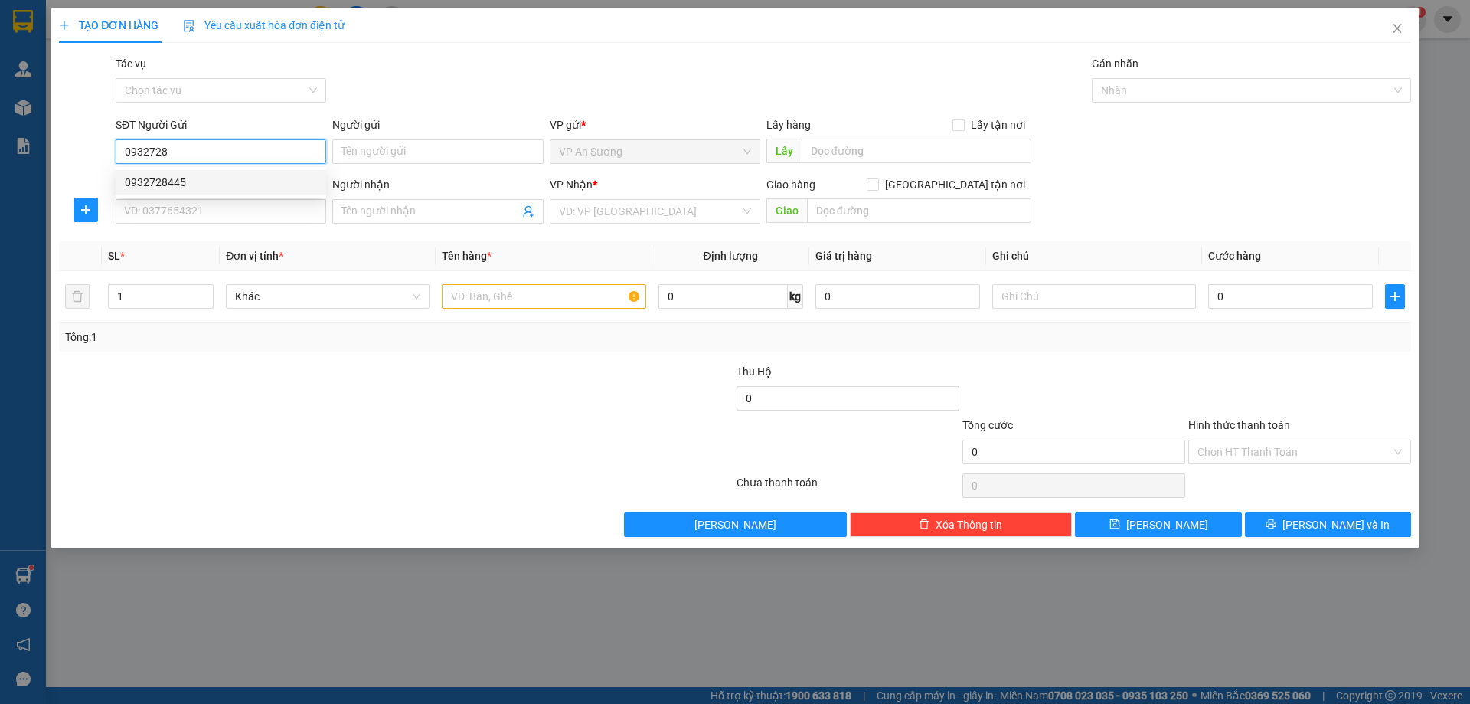
click at [153, 175] on div "0932728445" at bounding box center [221, 182] width 192 height 17
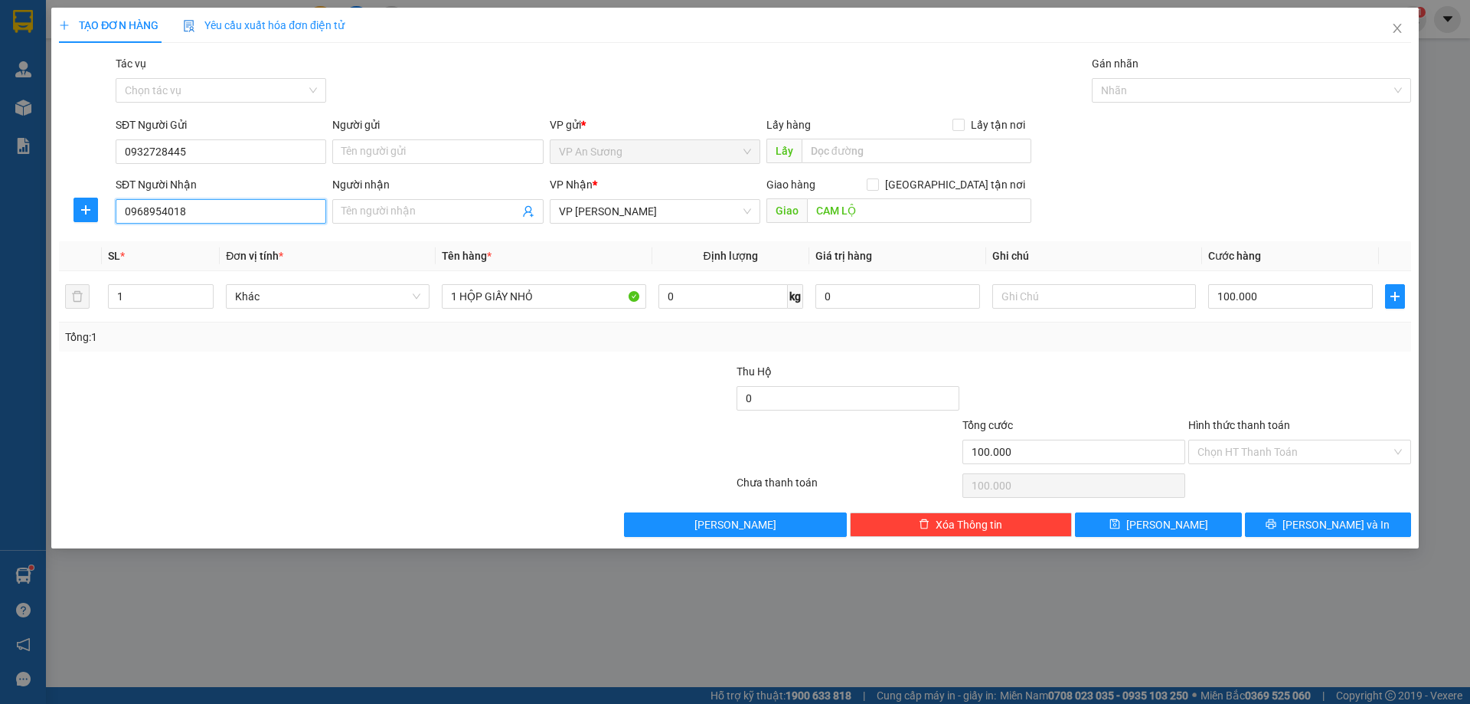
click at [188, 215] on input "0968954018" at bounding box center [221, 211] width 211 height 25
click at [149, 244] on div "0985949525" at bounding box center [221, 242] width 192 height 17
click at [132, 299] on input "1" at bounding box center [161, 296] width 104 height 23
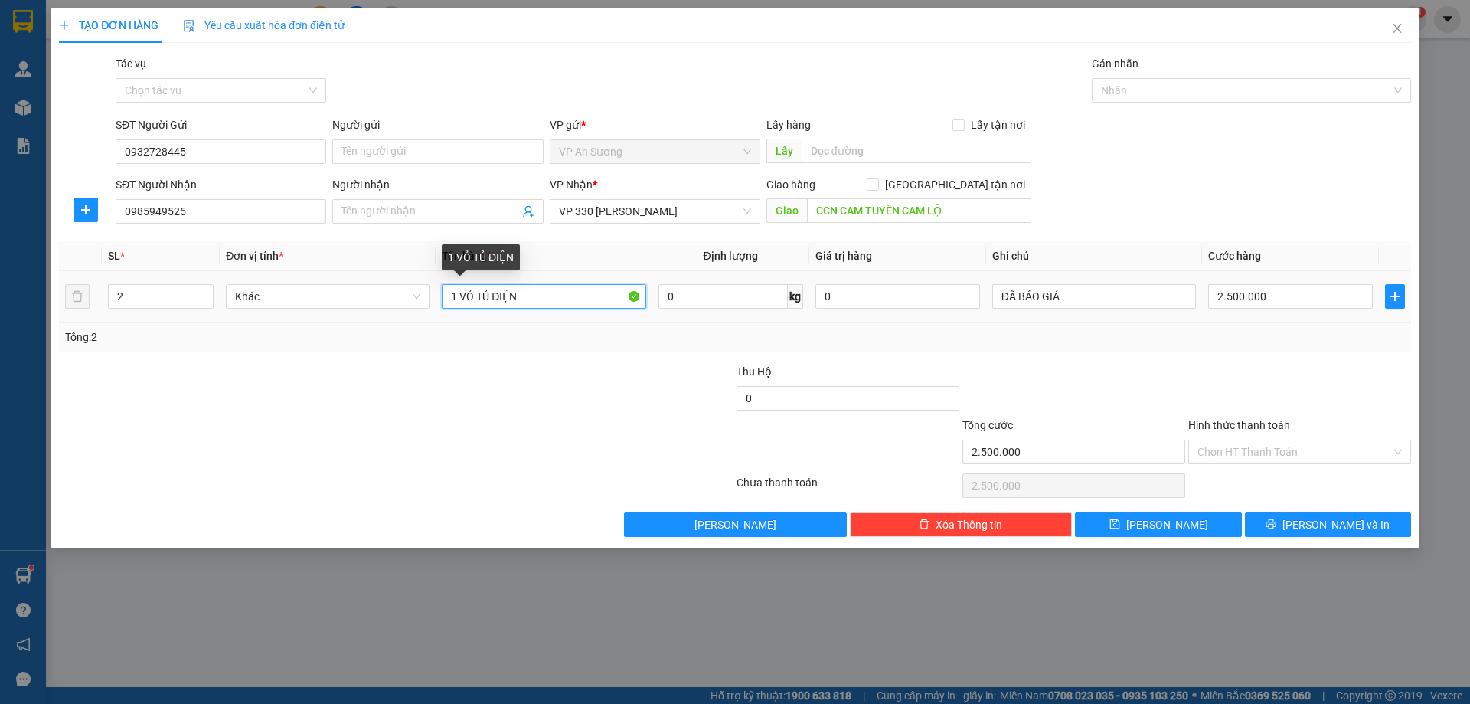
click at [539, 295] on input "1 VỎ TỦ ĐIỆN" at bounding box center [544, 296] width 204 height 25
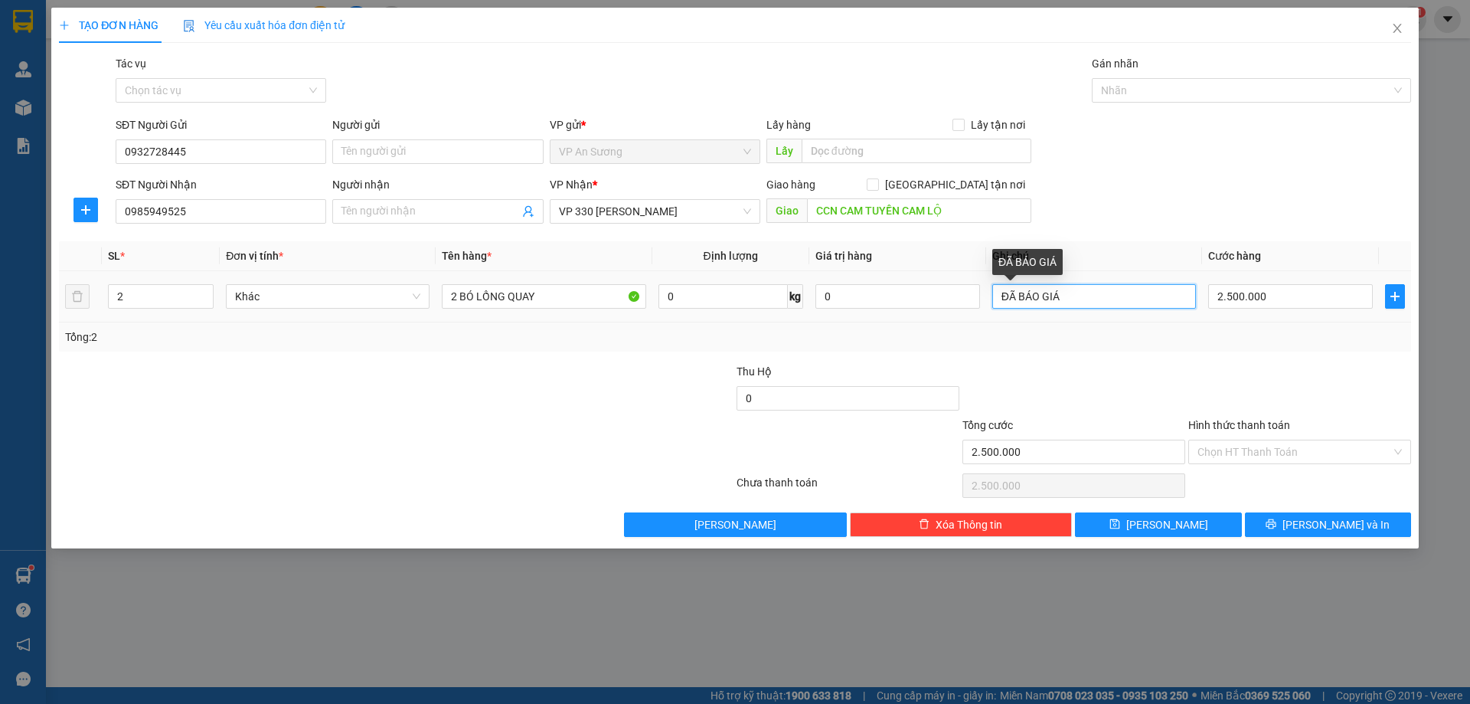
click at [1075, 302] on input "ĐÃ BÁO GIÁ" at bounding box center [1095, 296] width 204 height 25
click at [1303, 300] on input "2.500.000" at bounding box center [1291, 296] width 165 height 25
click at [1196, 387] on div at bounding box center [1300, 390] width 226 height 54
click at [1295, 298] on input "600.000" at bounding box center [1291, 296] width 165 height 25
click at [1225, 342] on div "Tổng: 2" at bounding box center [735, 337] width 1340 height 17
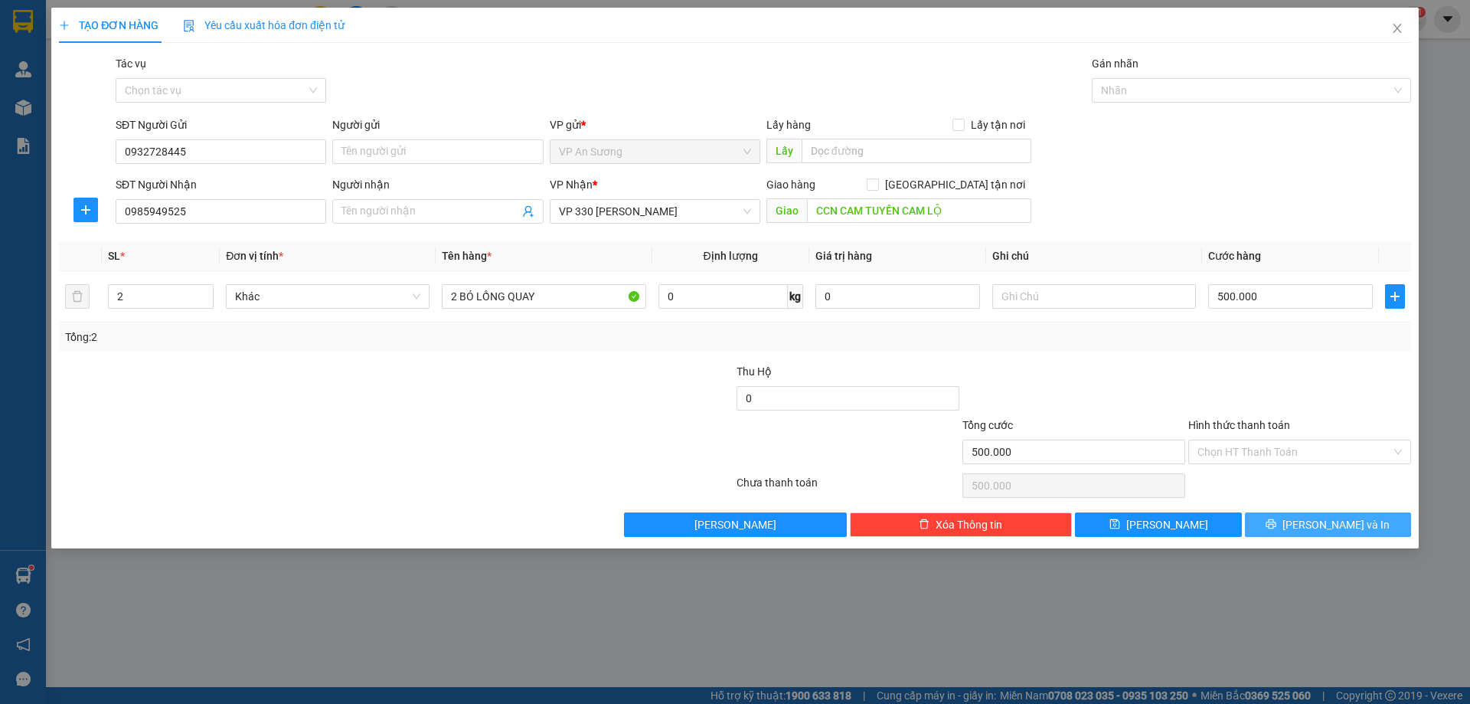
click at [1343, 525] on span "[PERSON_NAME] và In" at bounding box center [1336, 524] width 107 height 17
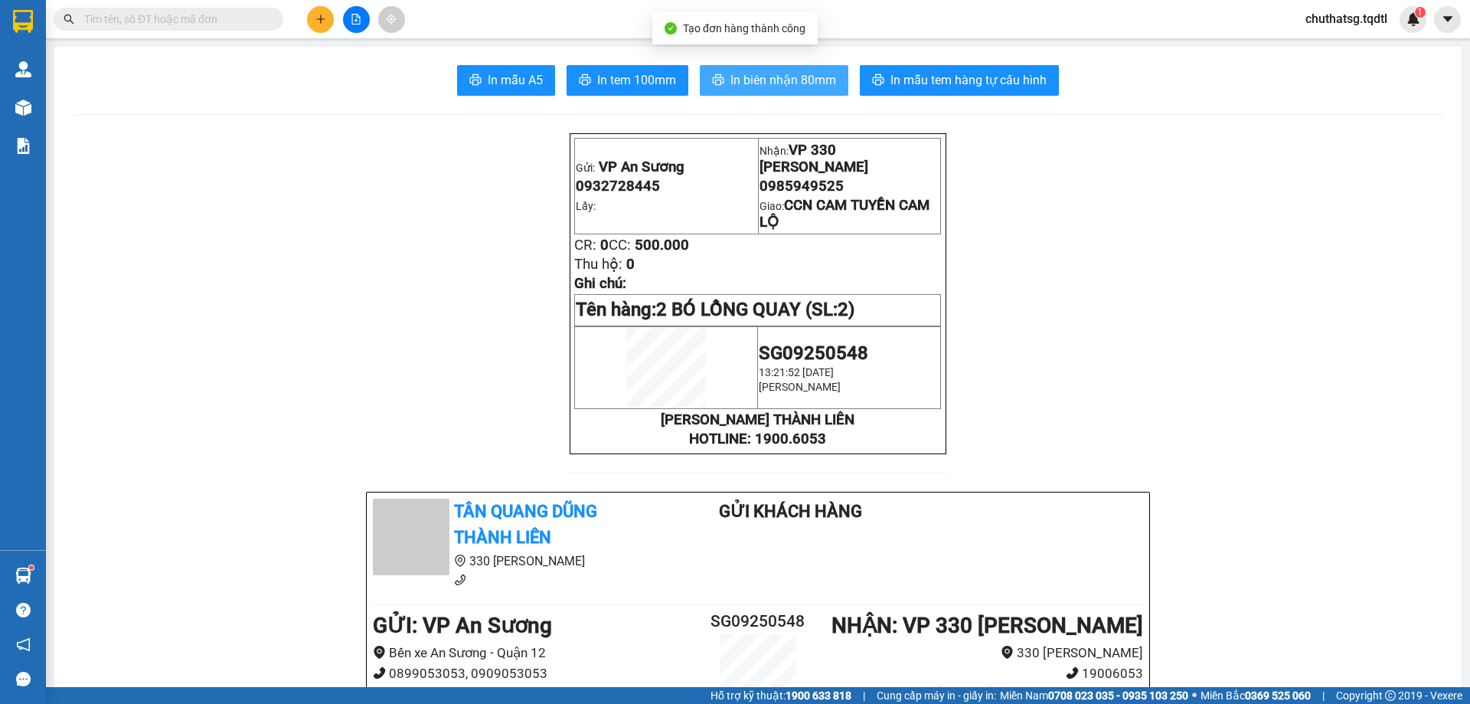
click at [754, 74] on span "In biên nhận 80mm" at bounding box center [784, 79] width 106 height 19
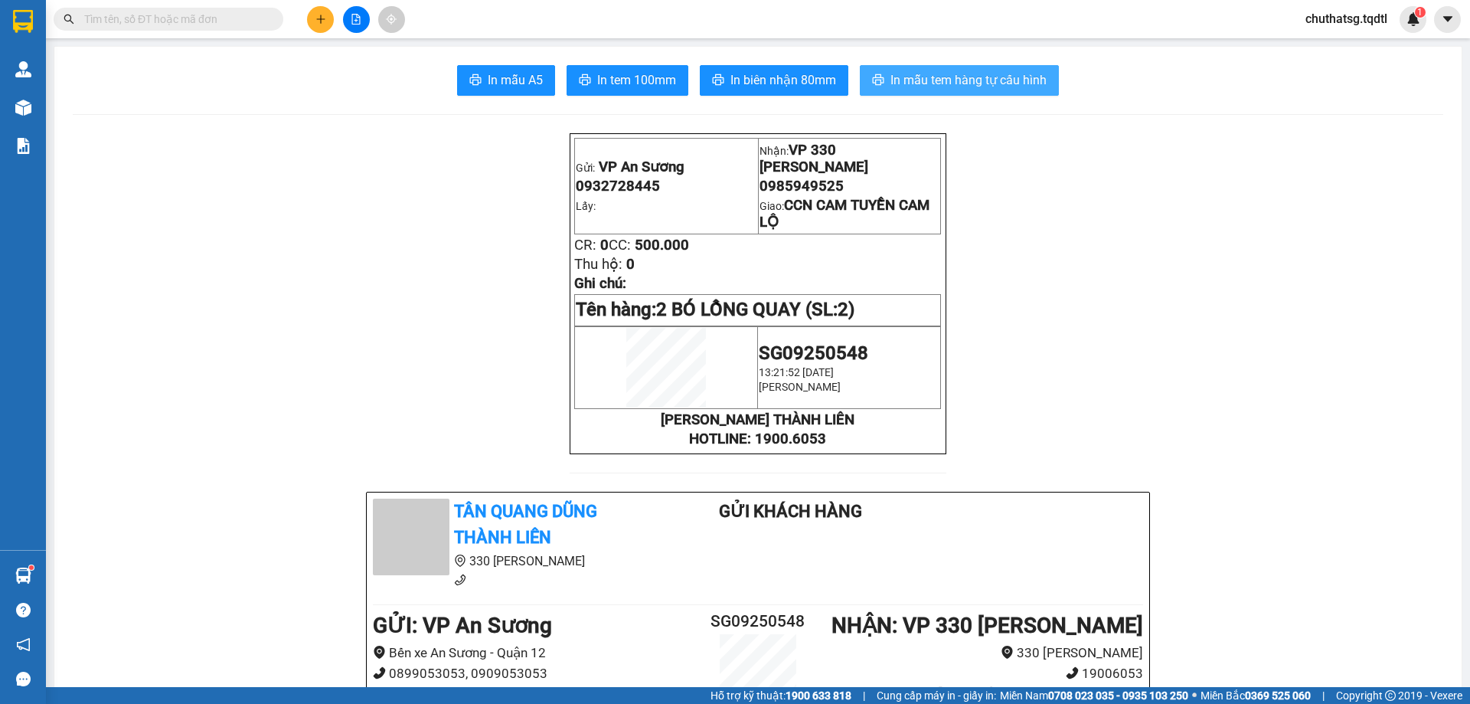
click at [923, 74] on span "In mẫu tem hàng tự cấu hình" at bounding box center [969, 79] width 156 height 19
click at [227, 18] on input "text" at bounding box center [174, 19] width 181 height 17
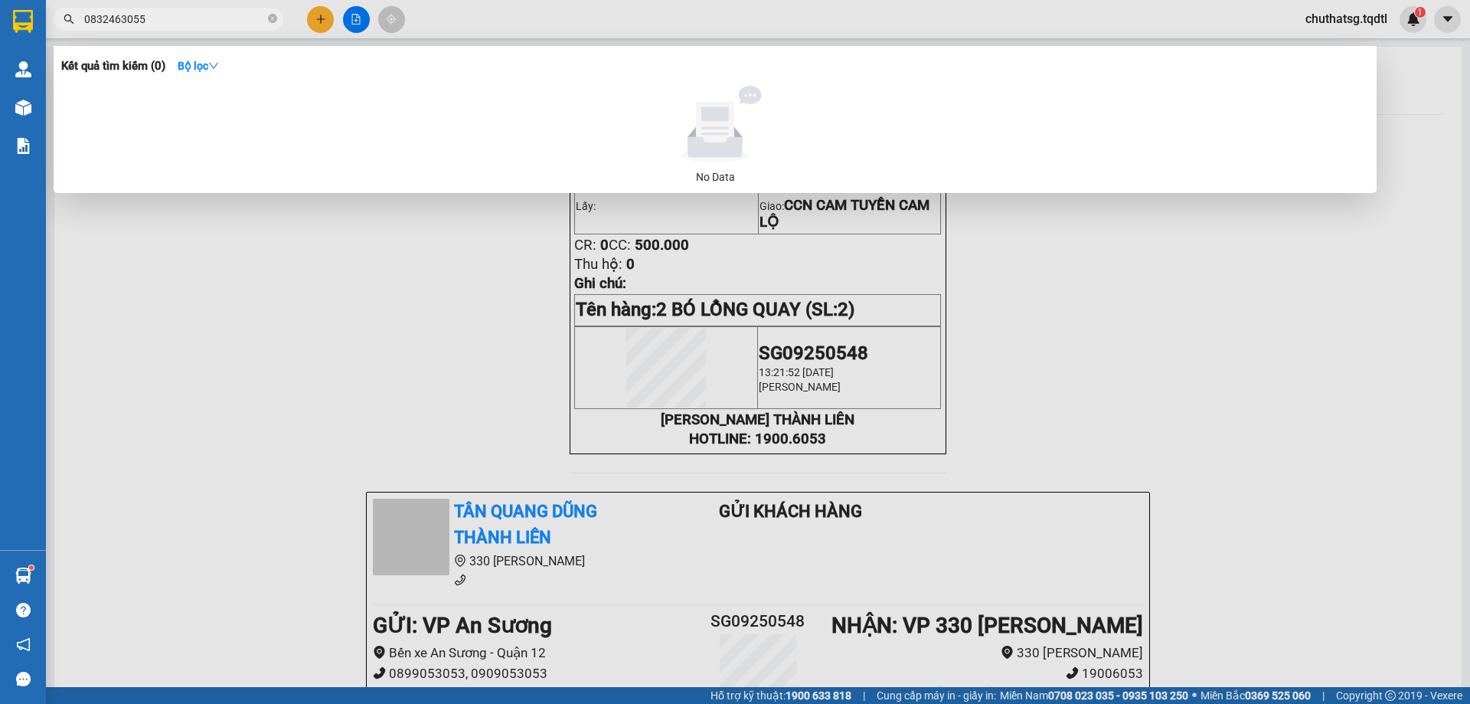
click at [257, 95] on div at bounding box center [715, 124] width 1296 height 77
click at [355, 20] on div at bounding box center [735, 352] width 1470 height 704
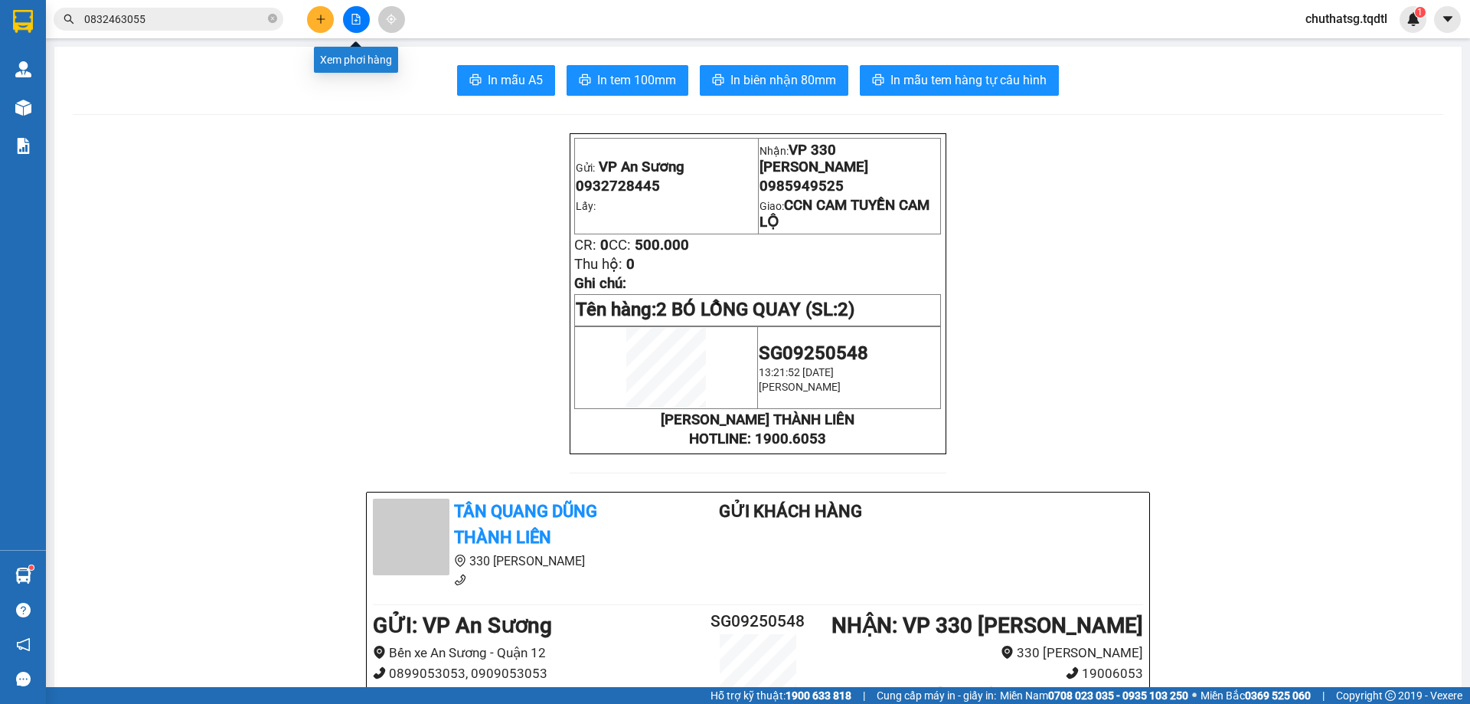
click at [358, 15] on button at bounding box center [356, 19] width 27 height 27
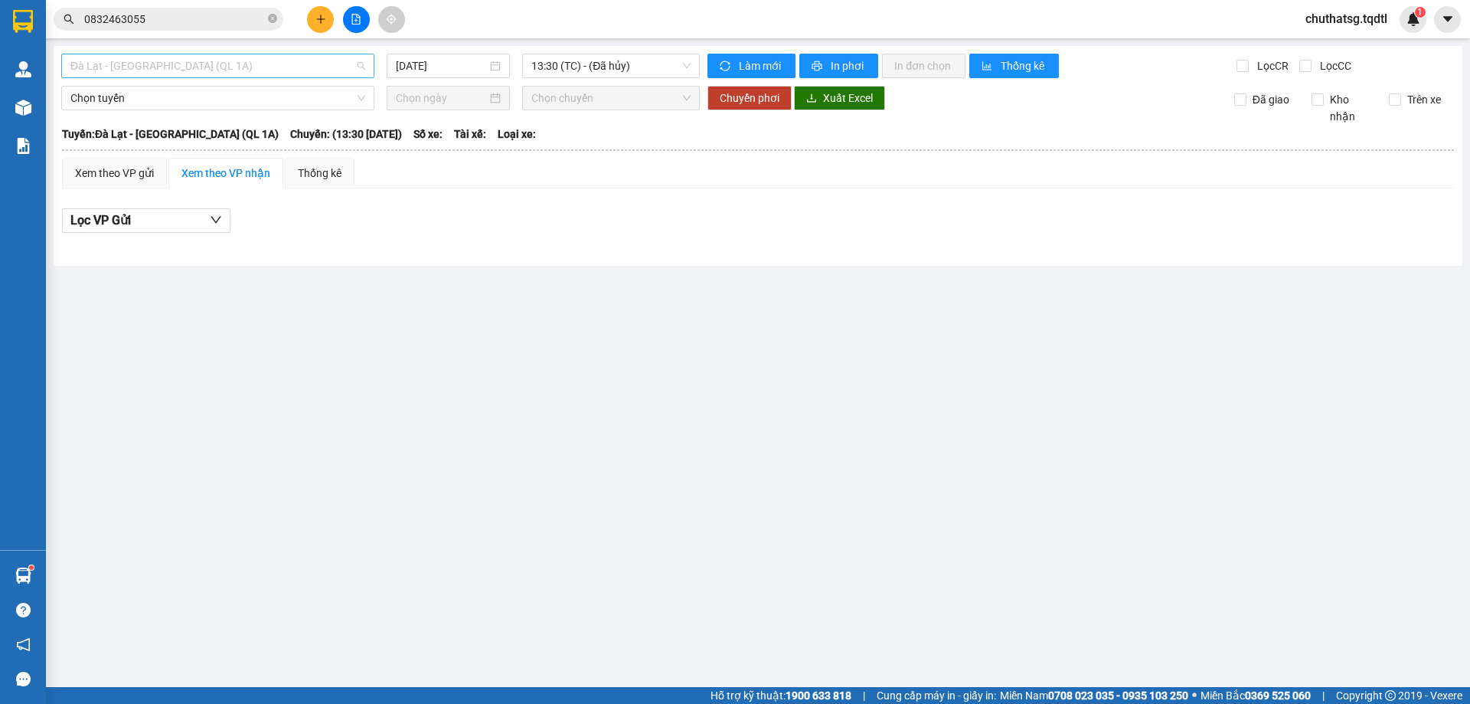
click at [263, 59] on span "Đà Lạt - [GEOGRAPHIC_DATA] (QL 1A)" at bounding box center [217, 65] width 295 height 23
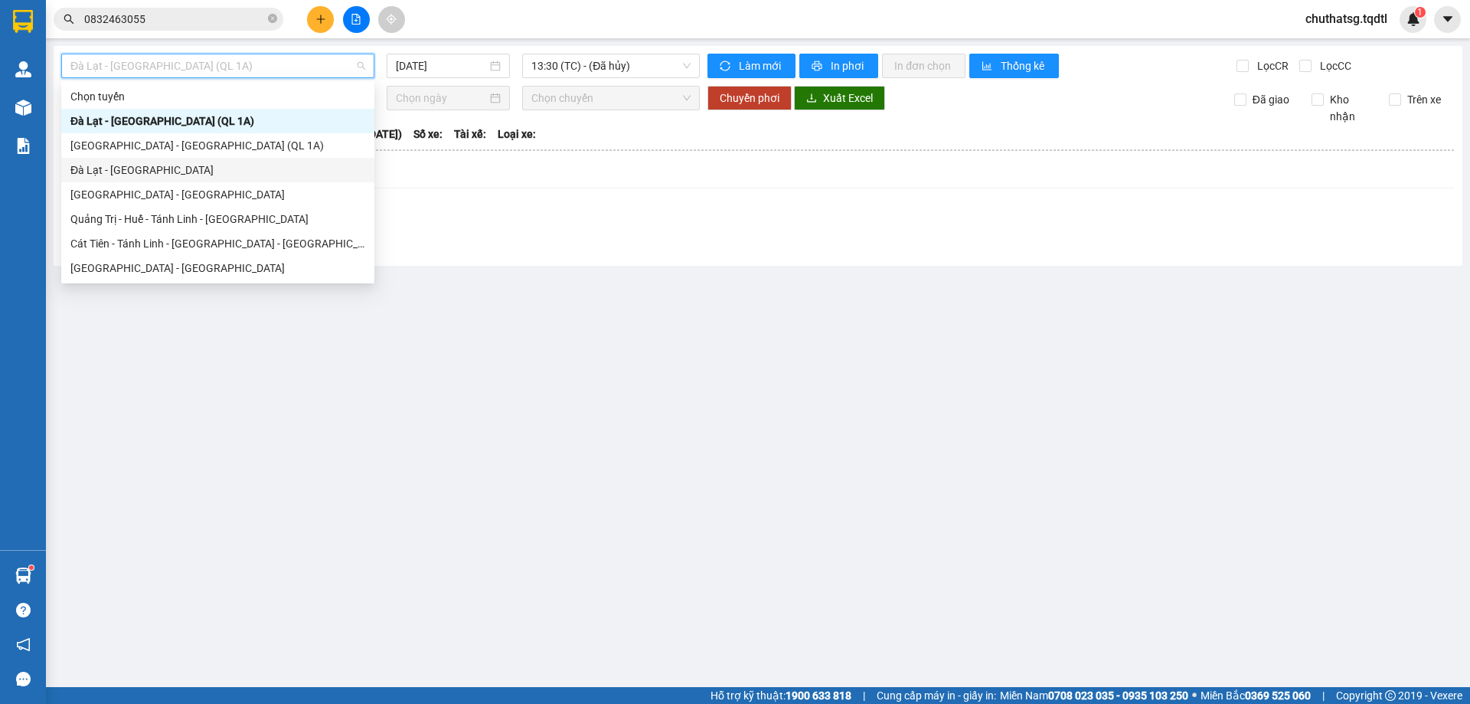
click at [115, 168] on div "Đà Lạt - [GEOGRAPHIC_DATA]" at bounding box center [217, 170] width 295 height 17
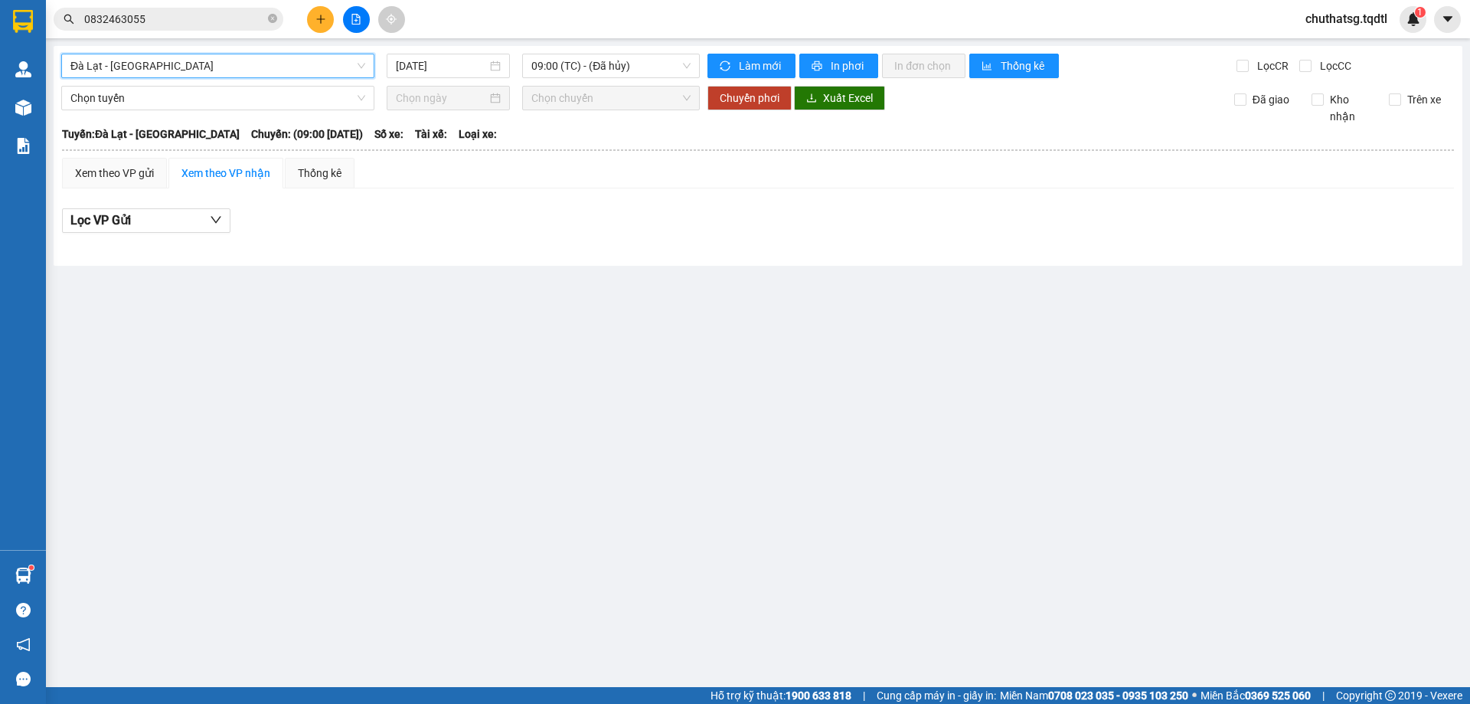
drag, startPoint x: 465, startPoint y: 69, endPoint x: 469, endPoint y: 80, distance: 11.7
click at [465, 70] on input "[DATE]" at bounding box center [441, 65] width 91 height 17
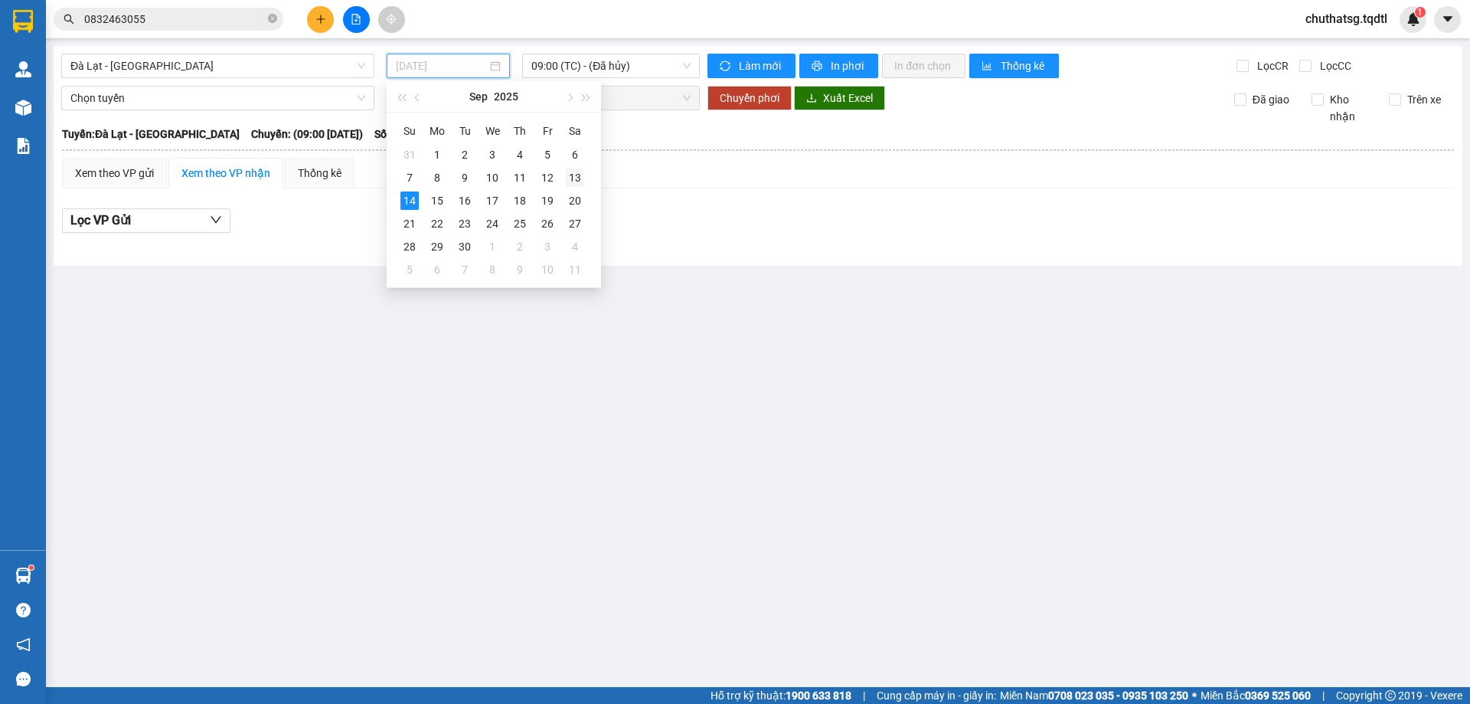
click at [573, 175] on div "13" at bounding box center [575, 177] width 18 height 18
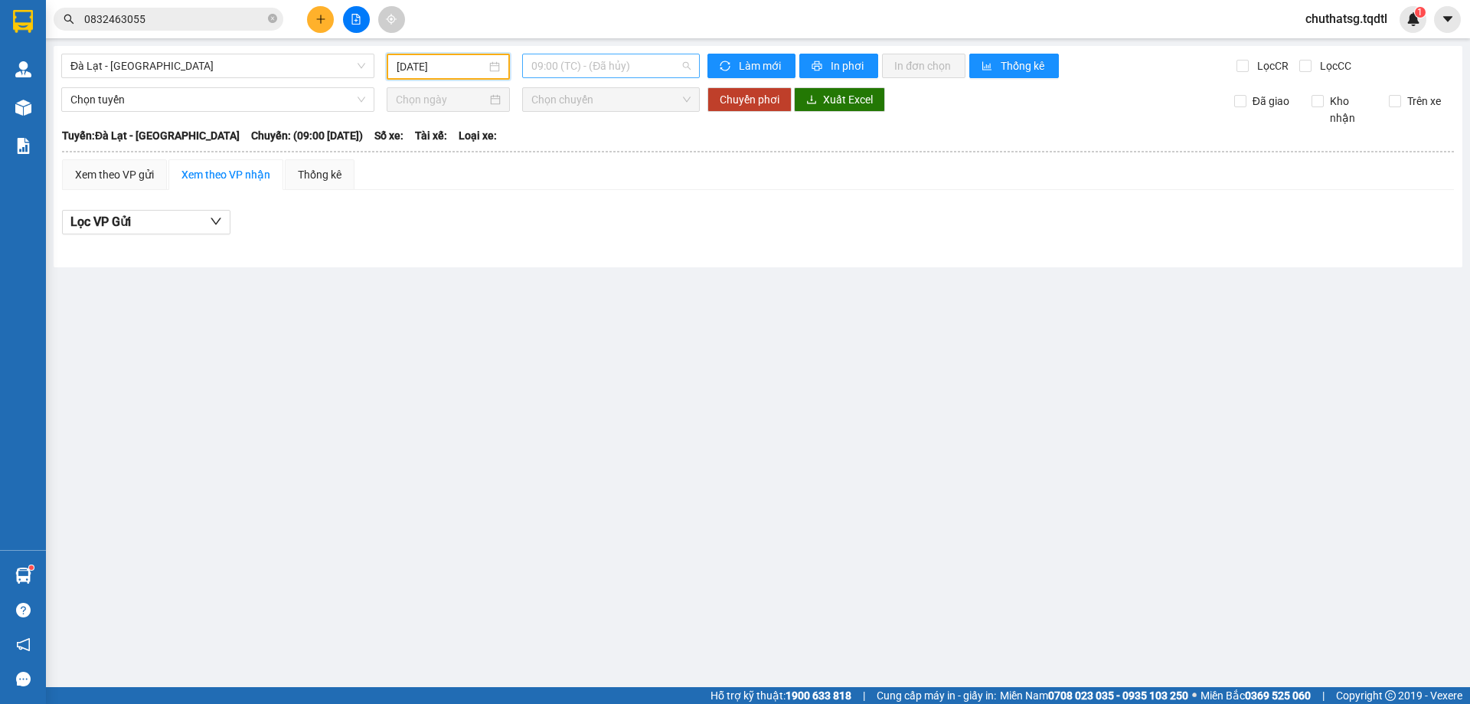
click at [653, 70] on span "09:00 (TC) - (Đã hủy)" at bounding box center [611, 65] width 159 height 23
